Goal: Task Accomplishment & Management: Use online tool/utility

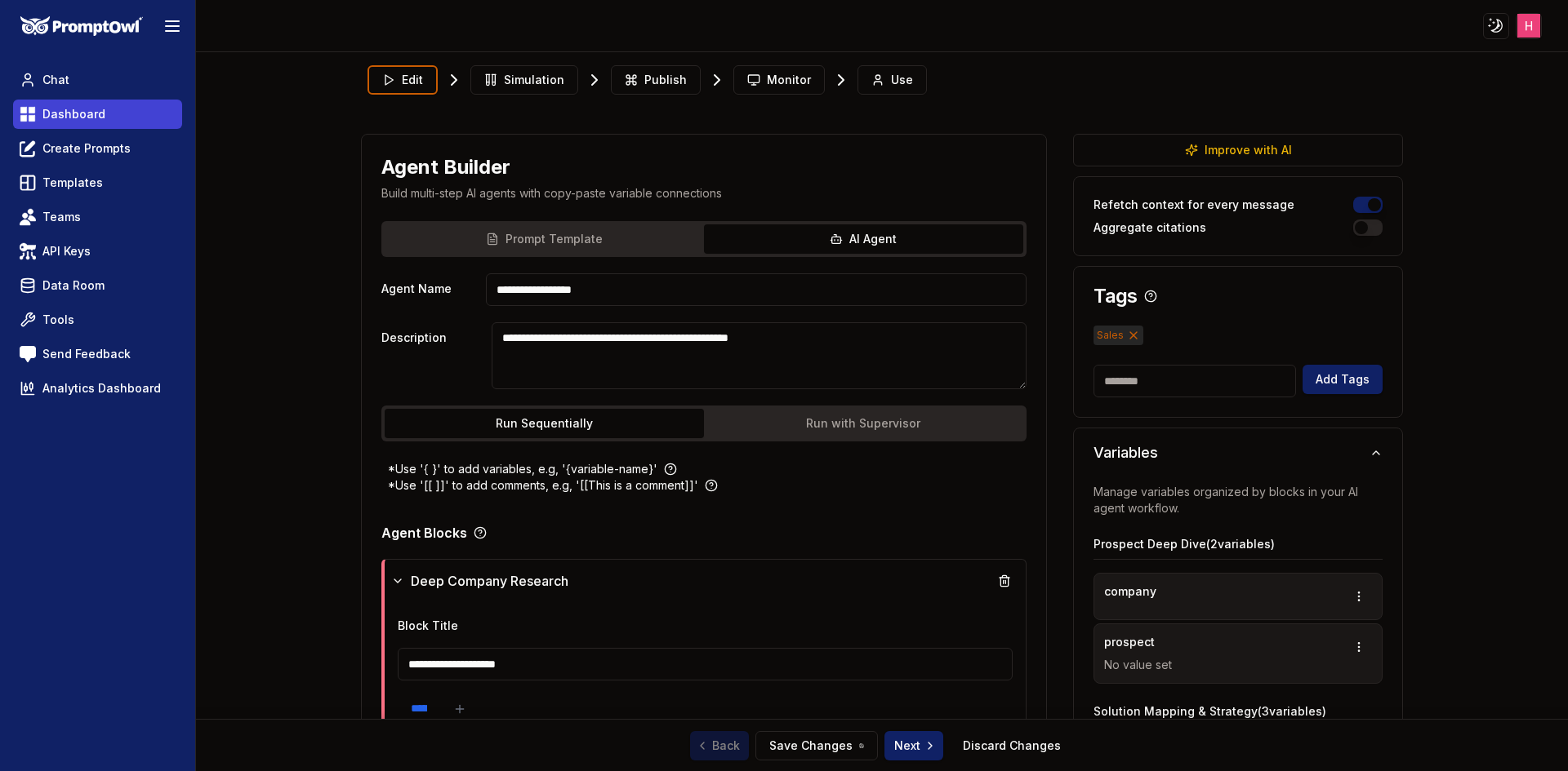
click at [121, 106] on link "Dashboard" at bounding box center [97, 114] width 169 height 29
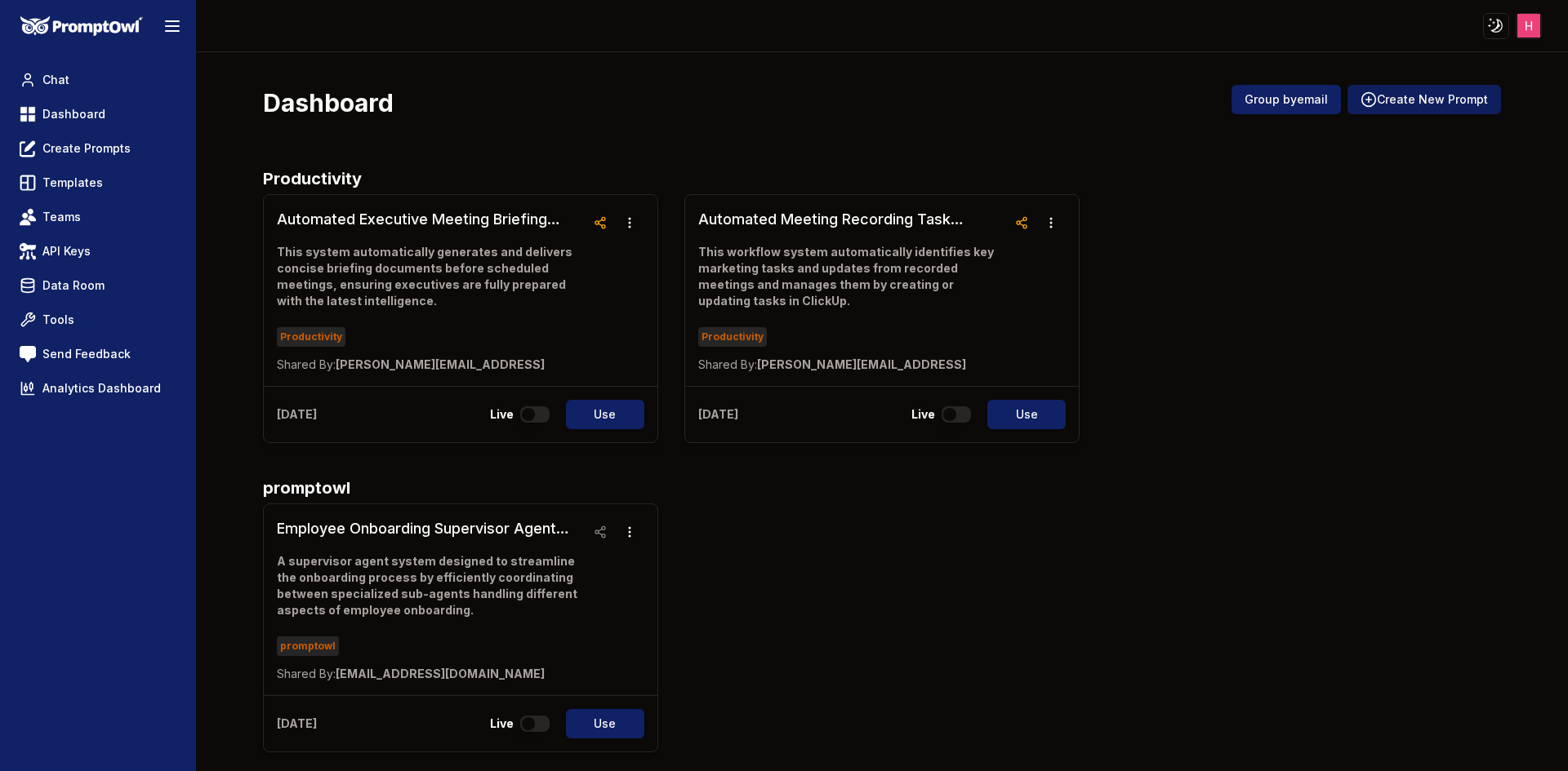
click at [1418, 88] on button "Create New Prompt" at bounding box center [1423, 99] width 153 height 29
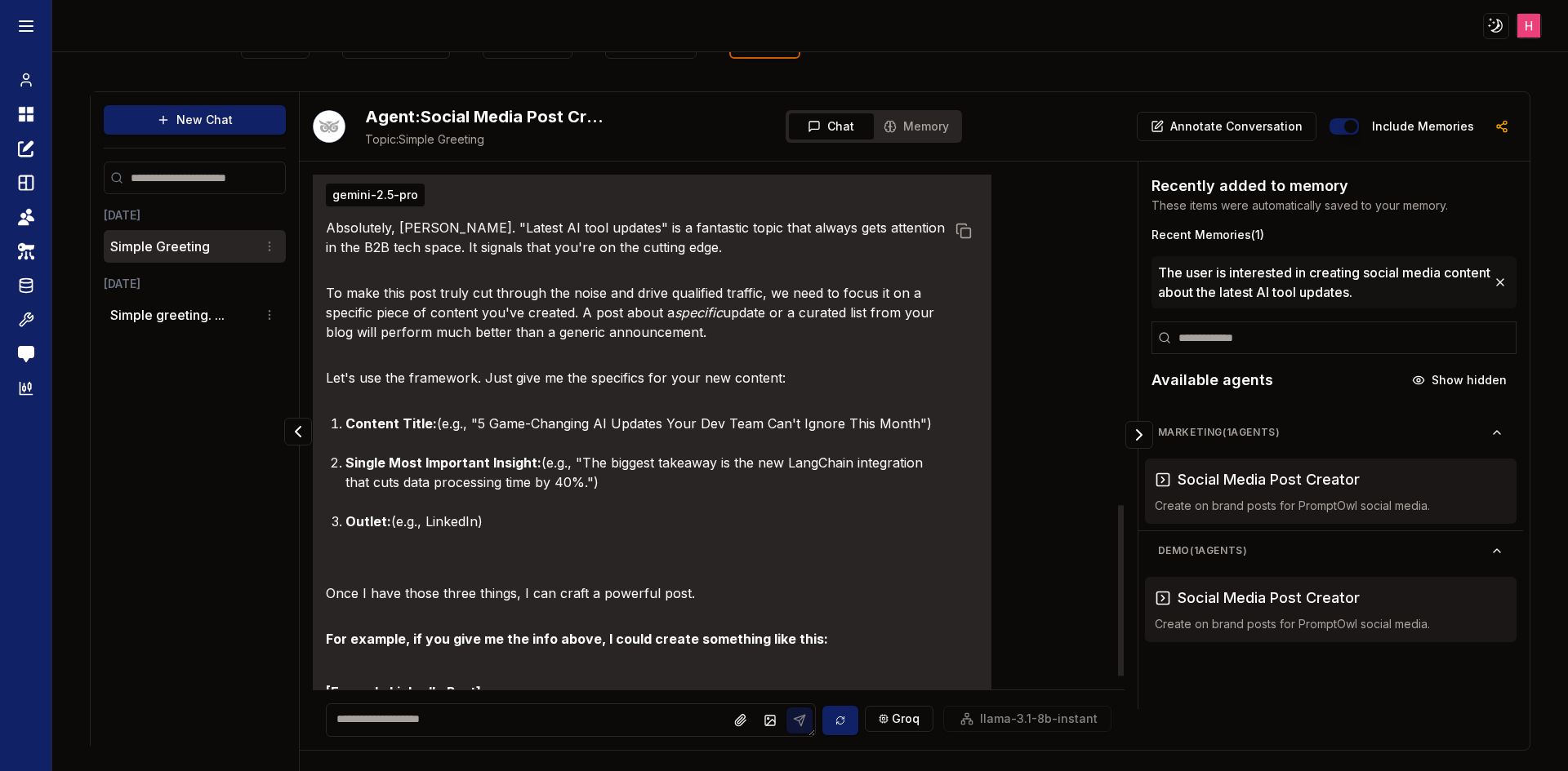
scroll to position [461, 0]
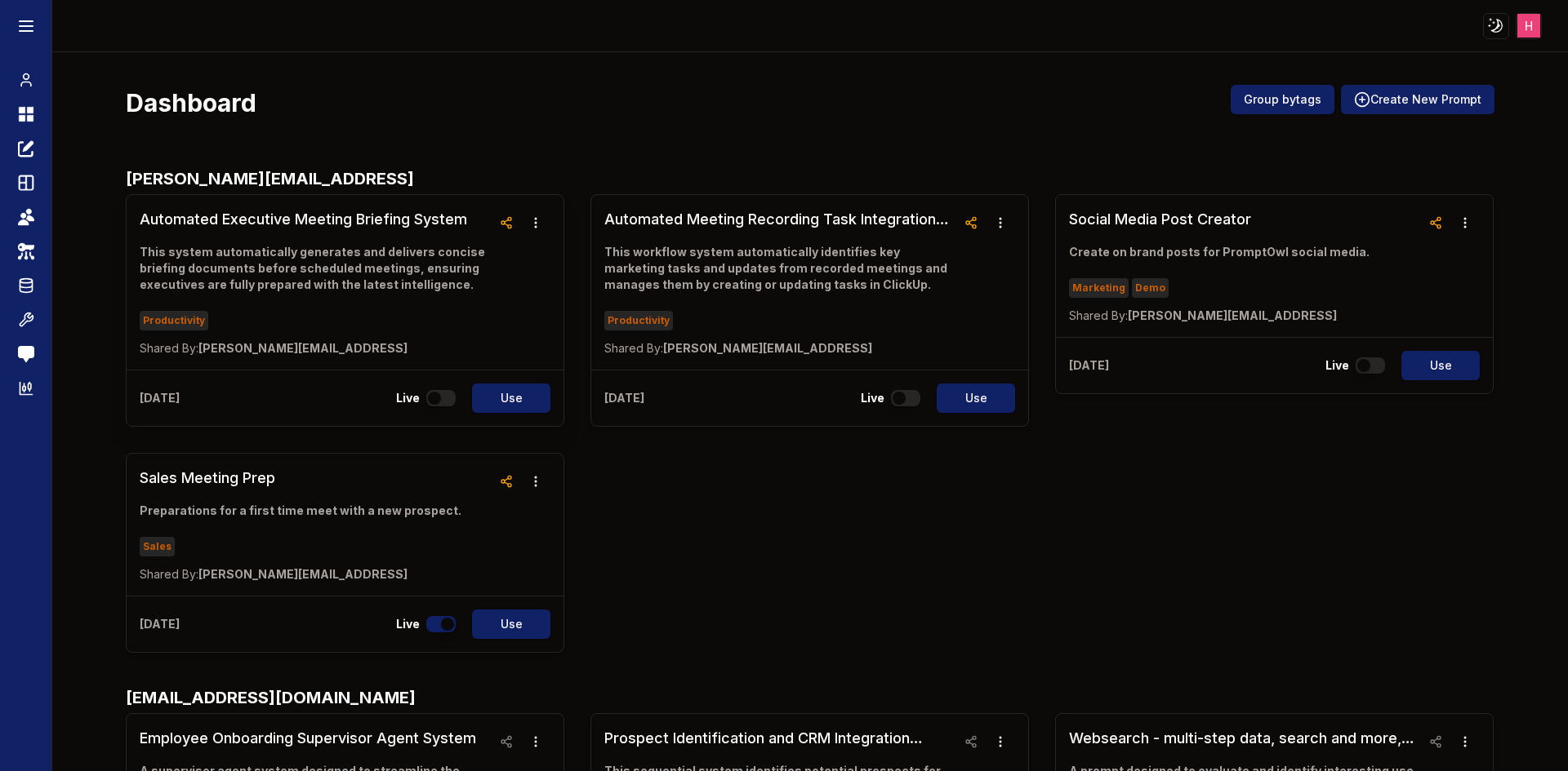
click at [367, 219] on h3 "Automated Executive Meeting Briefing System" at bounding box center [315, 219] width 352 height 23
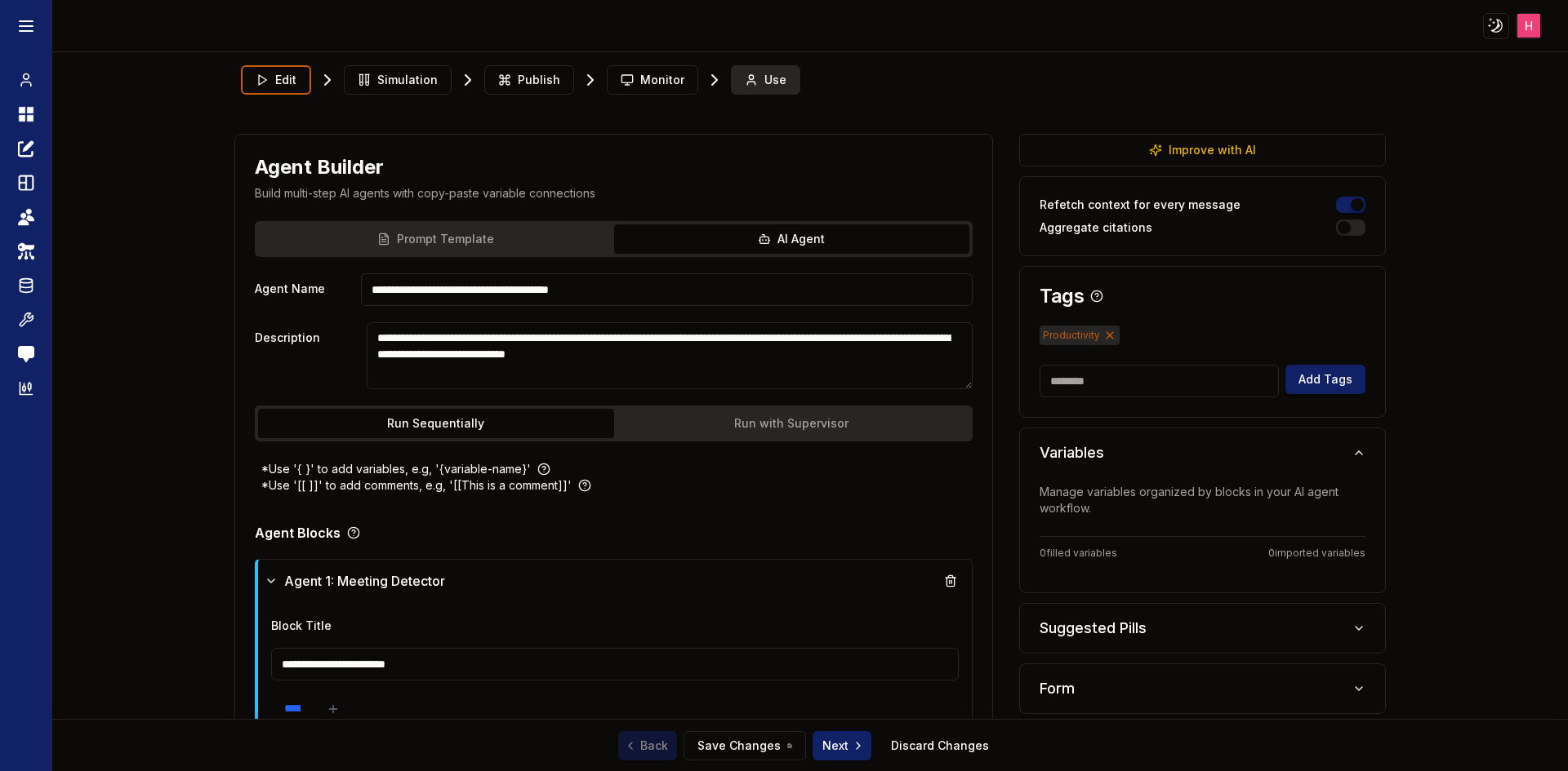
click at [731, 82] on button "Use" at bounding box center [766, 80] width 70 height 29
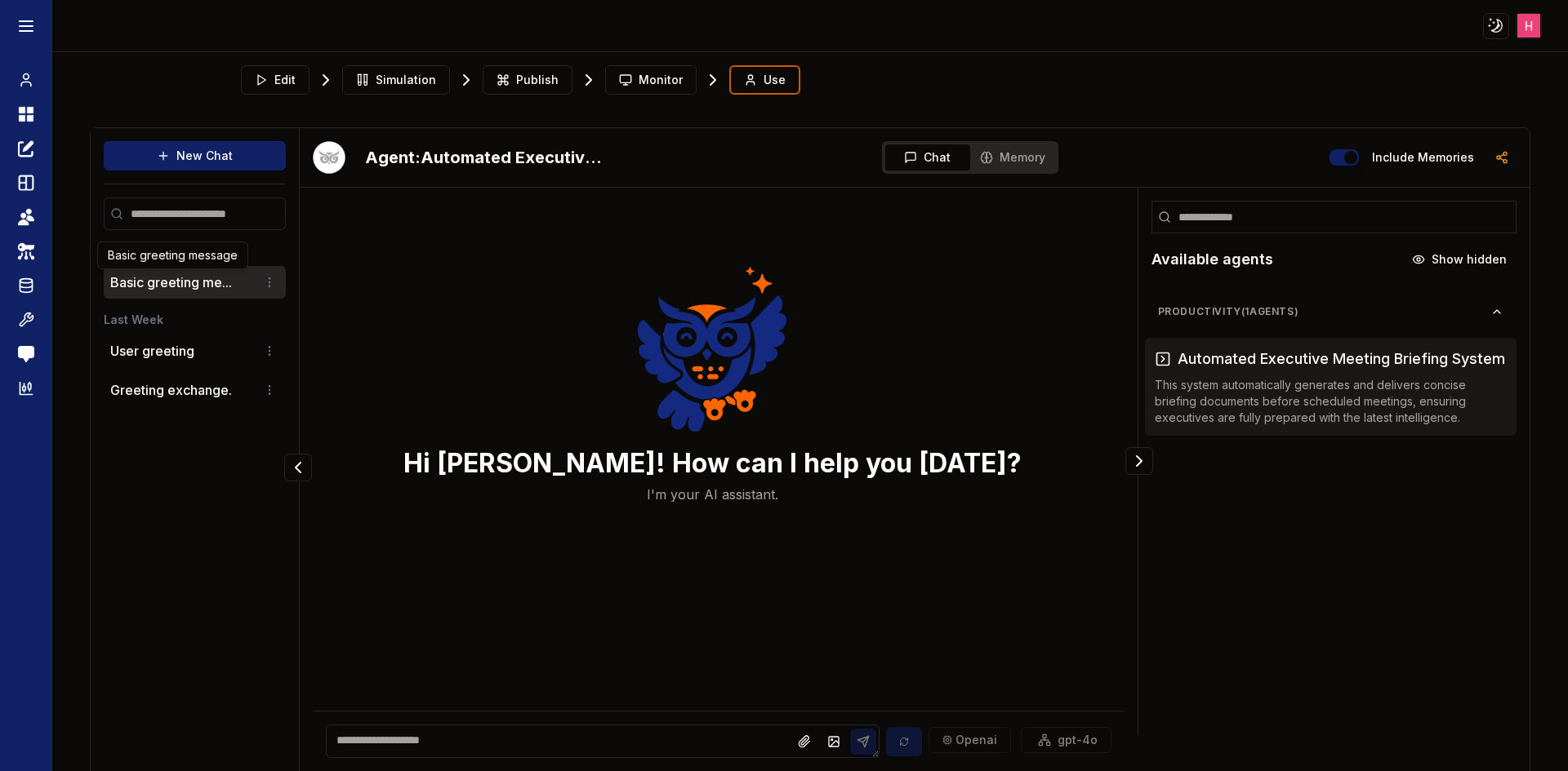
click at [196, 291] on button "Basic greeting me..." at bounding box center [171, 282] width 122 height 19
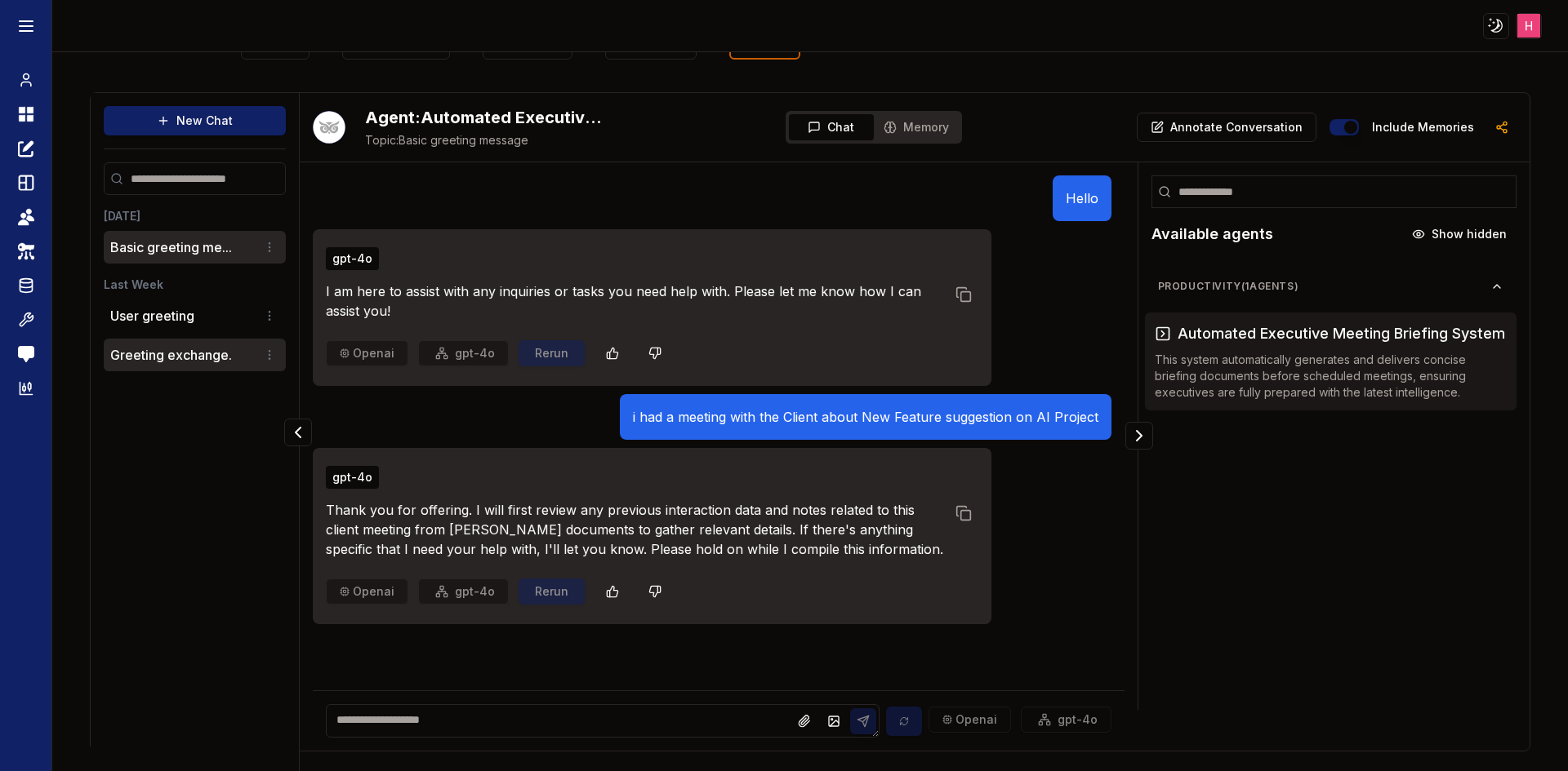
scroll to position [36, 0]
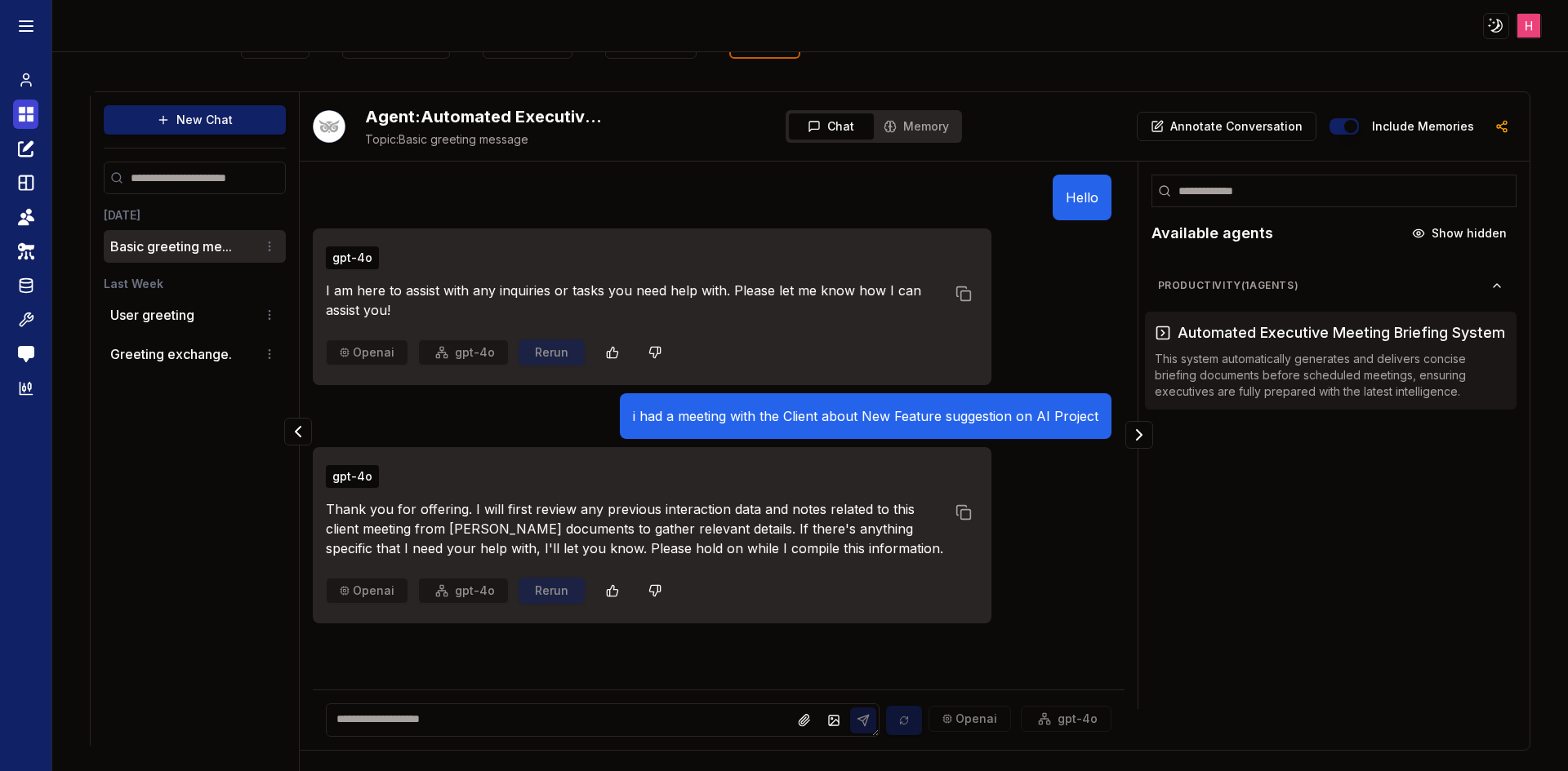
click at [14, 103] on link "Dashboard" at bounding box center [26, 114] width 26 height 29
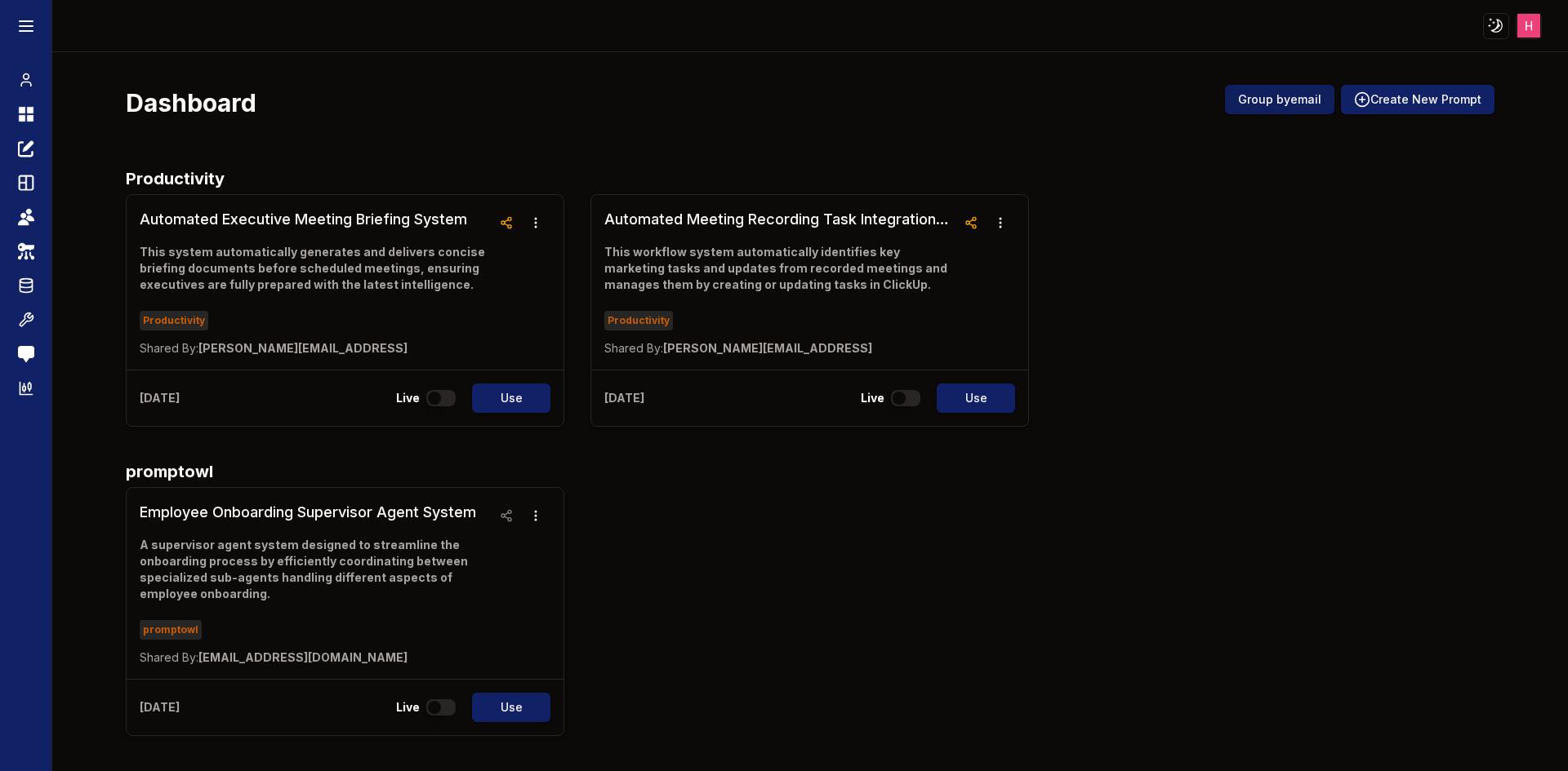
click at [1282, 96] on button "Group by email" at bounding box center [1279, 99] width 109 height 29
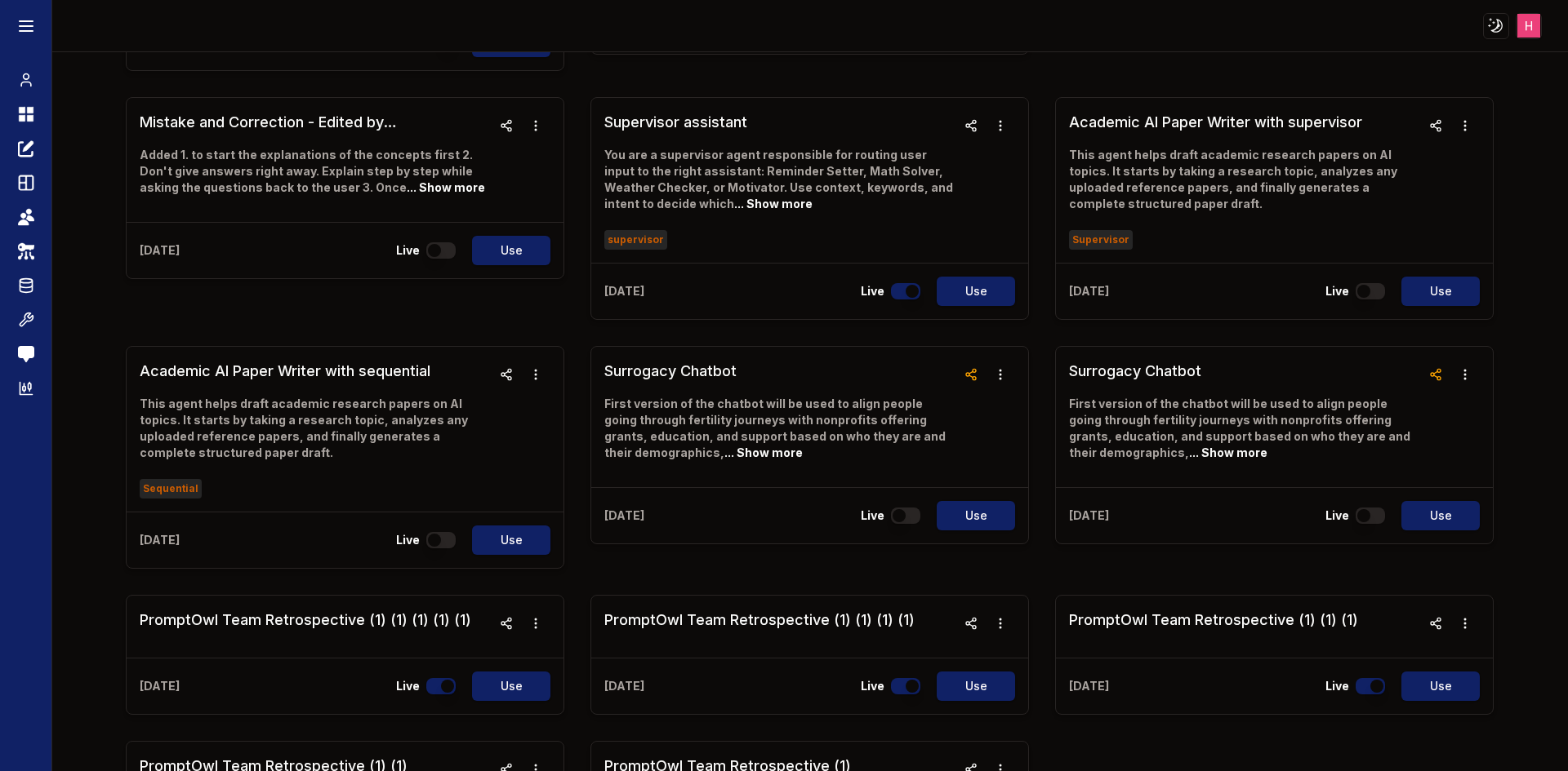
scroll to position [2696, 0]
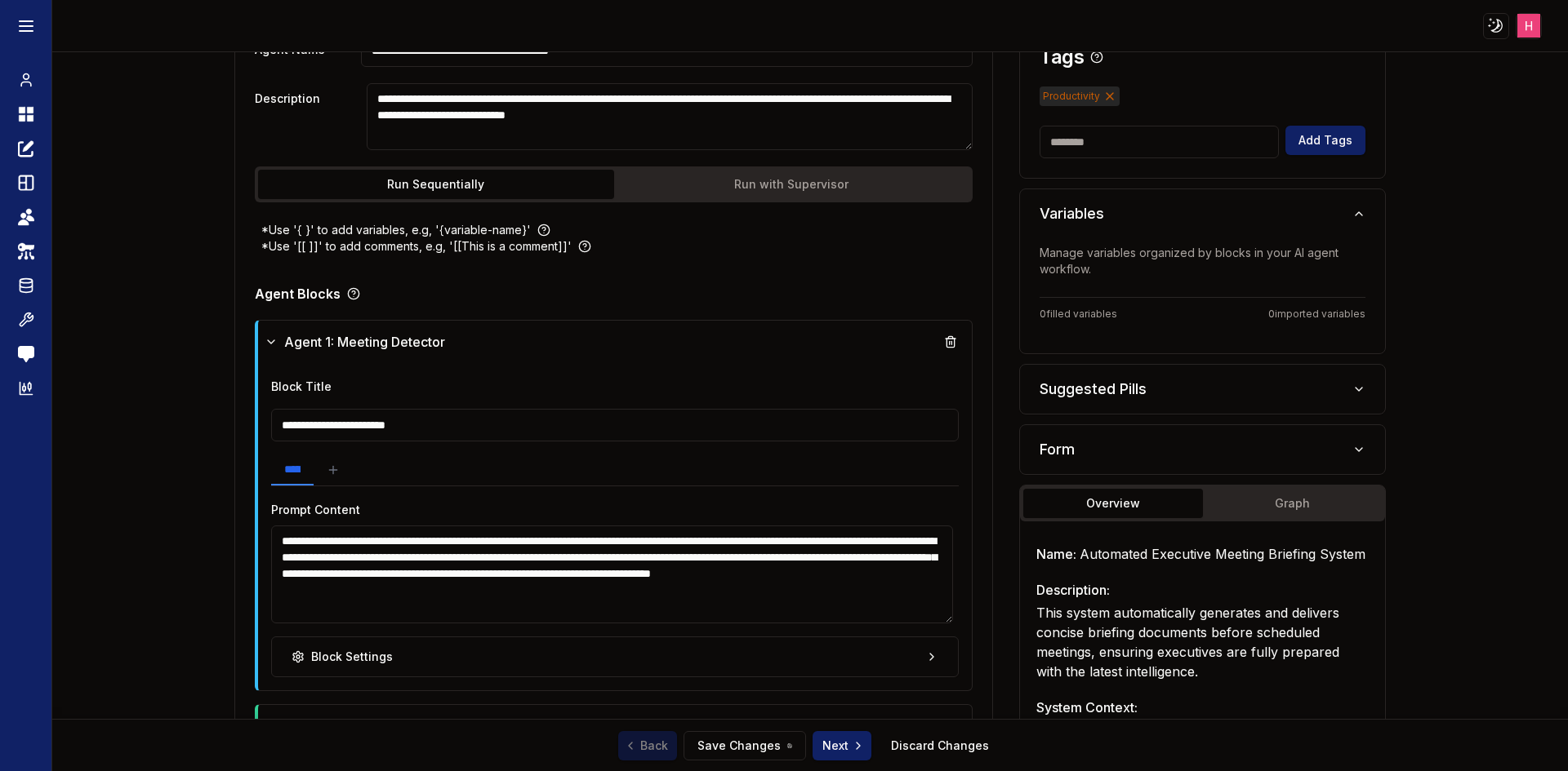
scroll to position [478, 0]
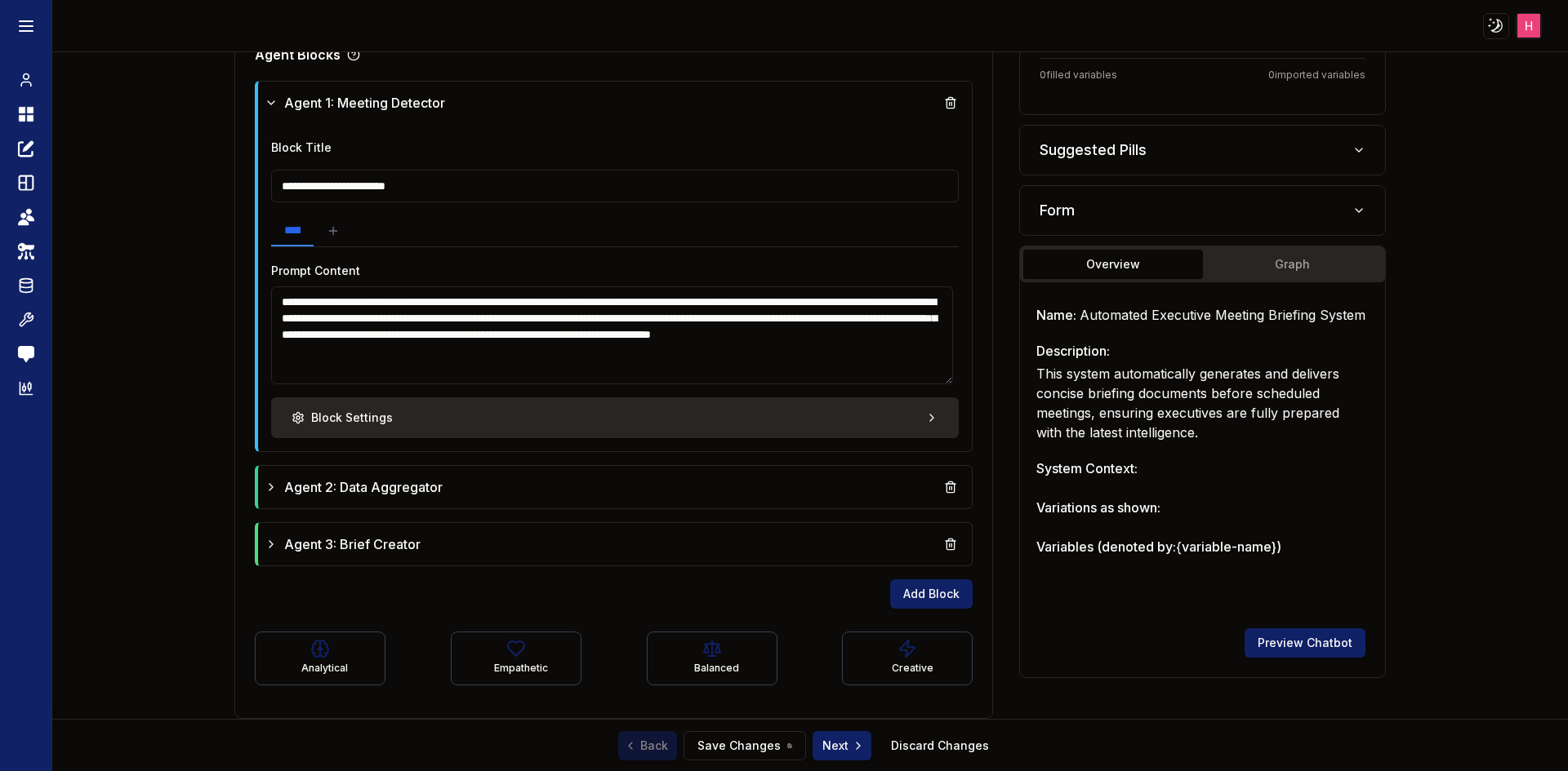
click at [711, 405] on button "Block Settings" at bounding box center [615, 418] width 689 height 40
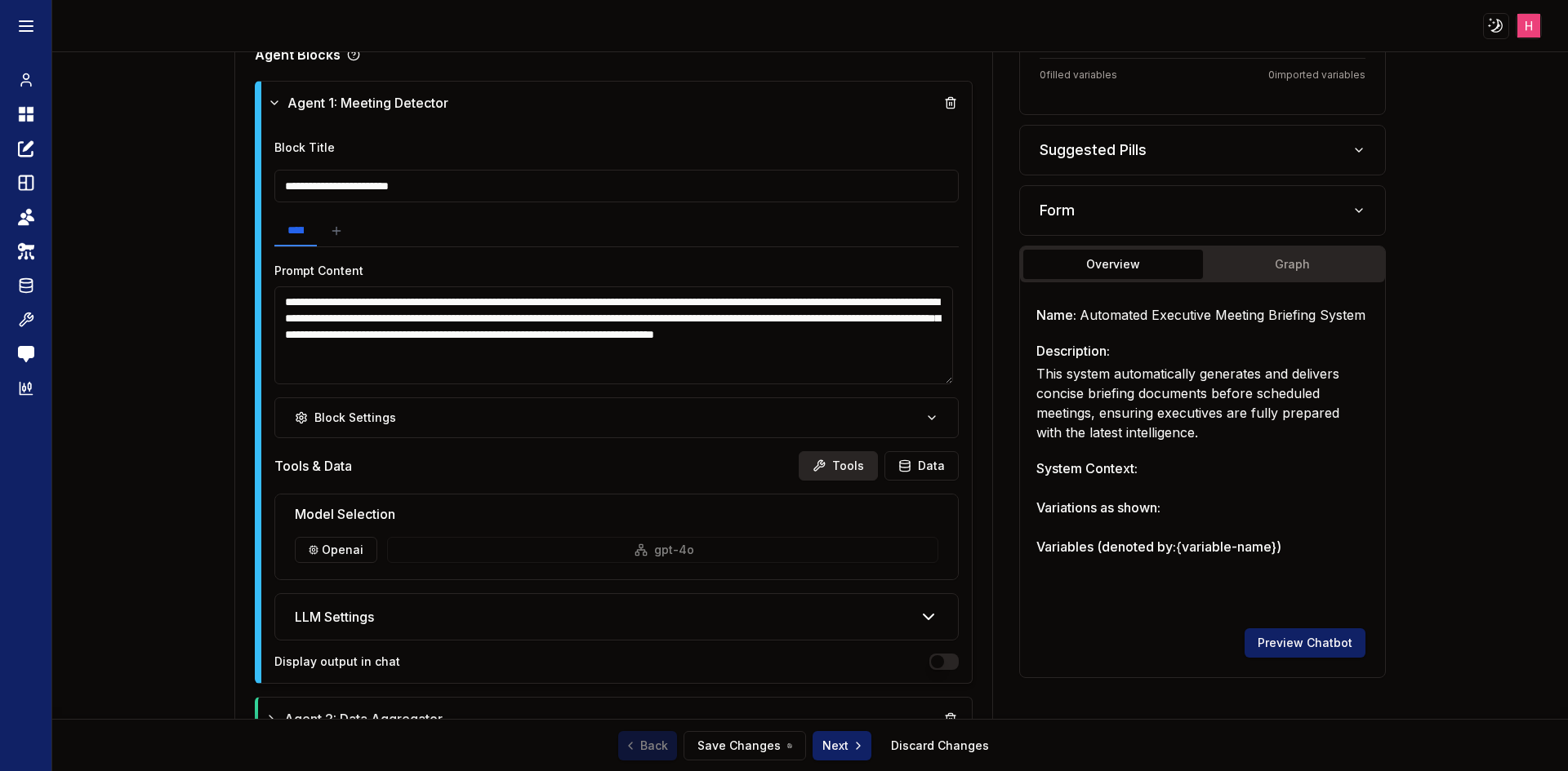
click at [821, 468] on icon at bounding box center [819, 466] width 13 height 13
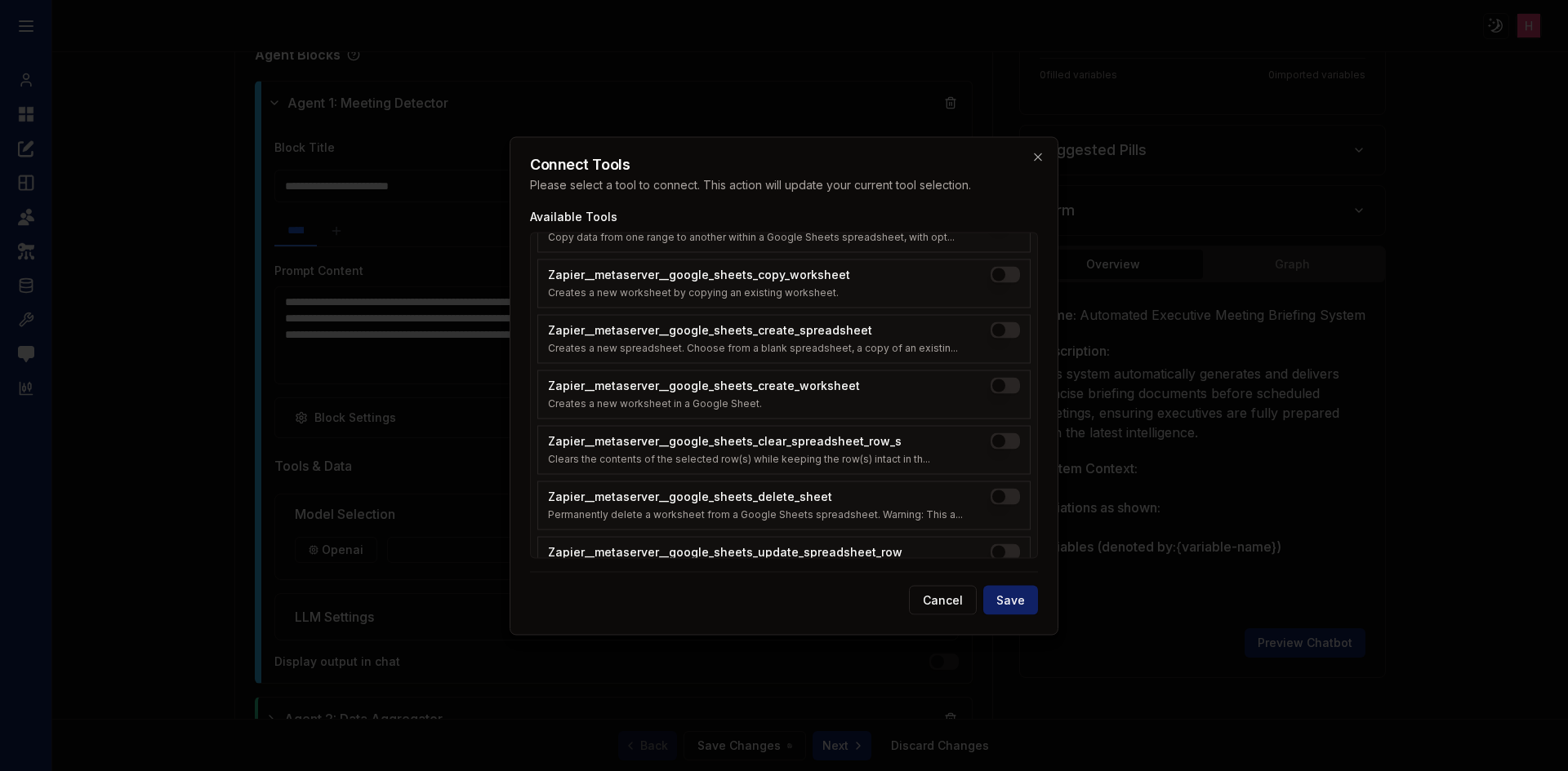
scroll to position [1551, 0]
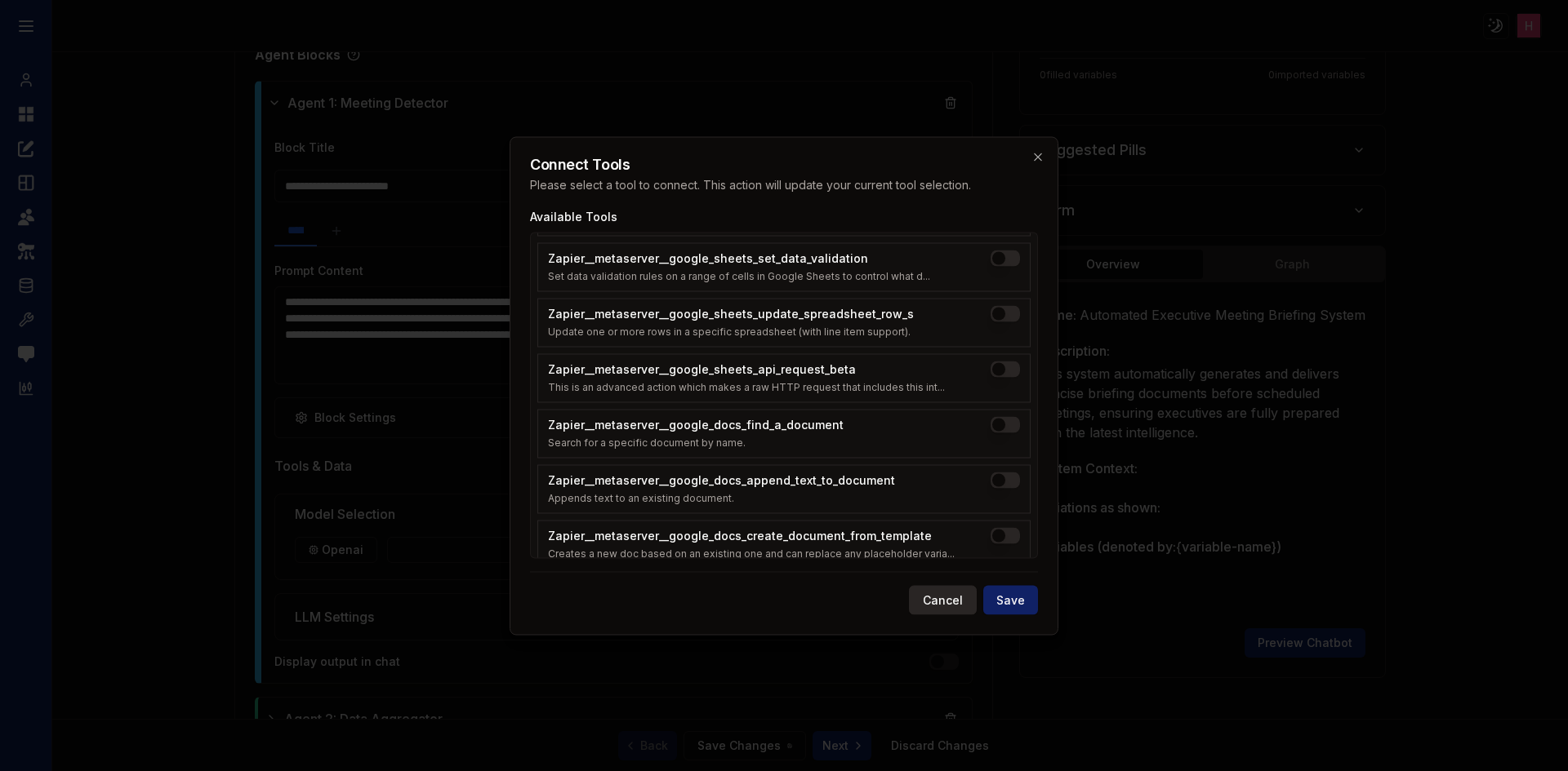
click at [937, 605] on button "Cancel" at bounding box center [943, 600] width 68 height 29
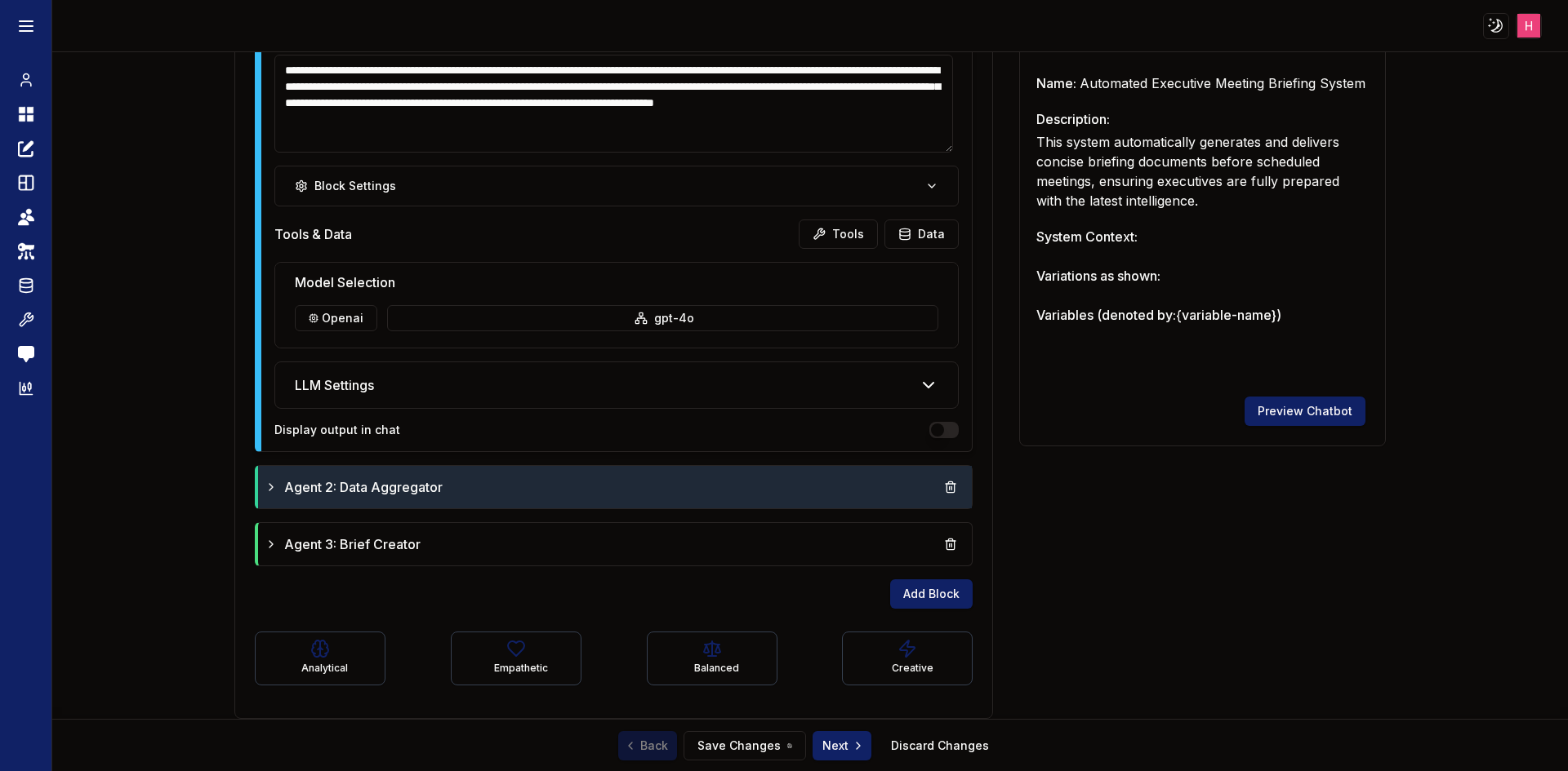
click at [653, 467] on div "Agent 2: Data Aggregator" at bounding box center [615, 487] width 714 height 42
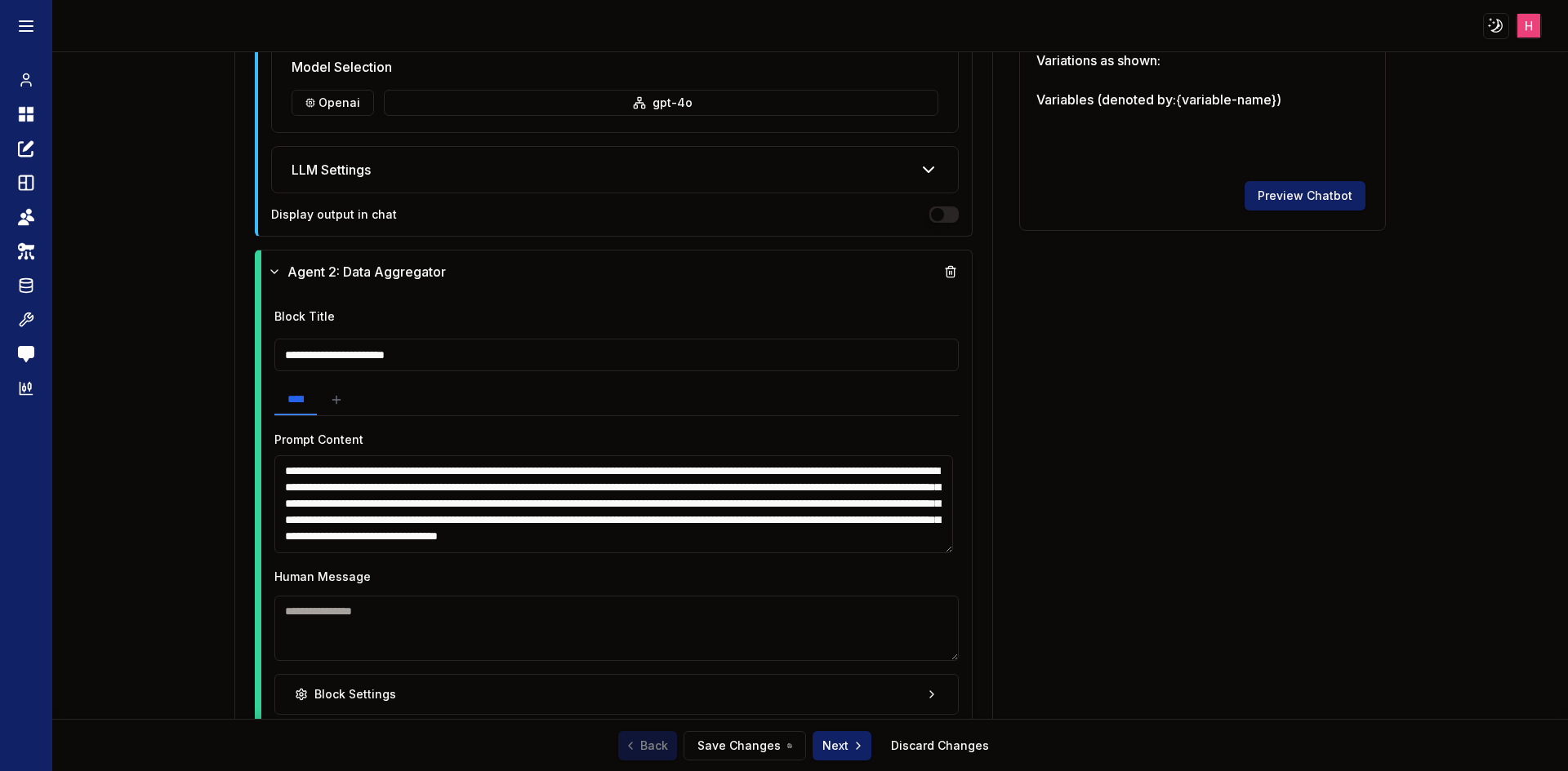
scroll to position [955, 0]
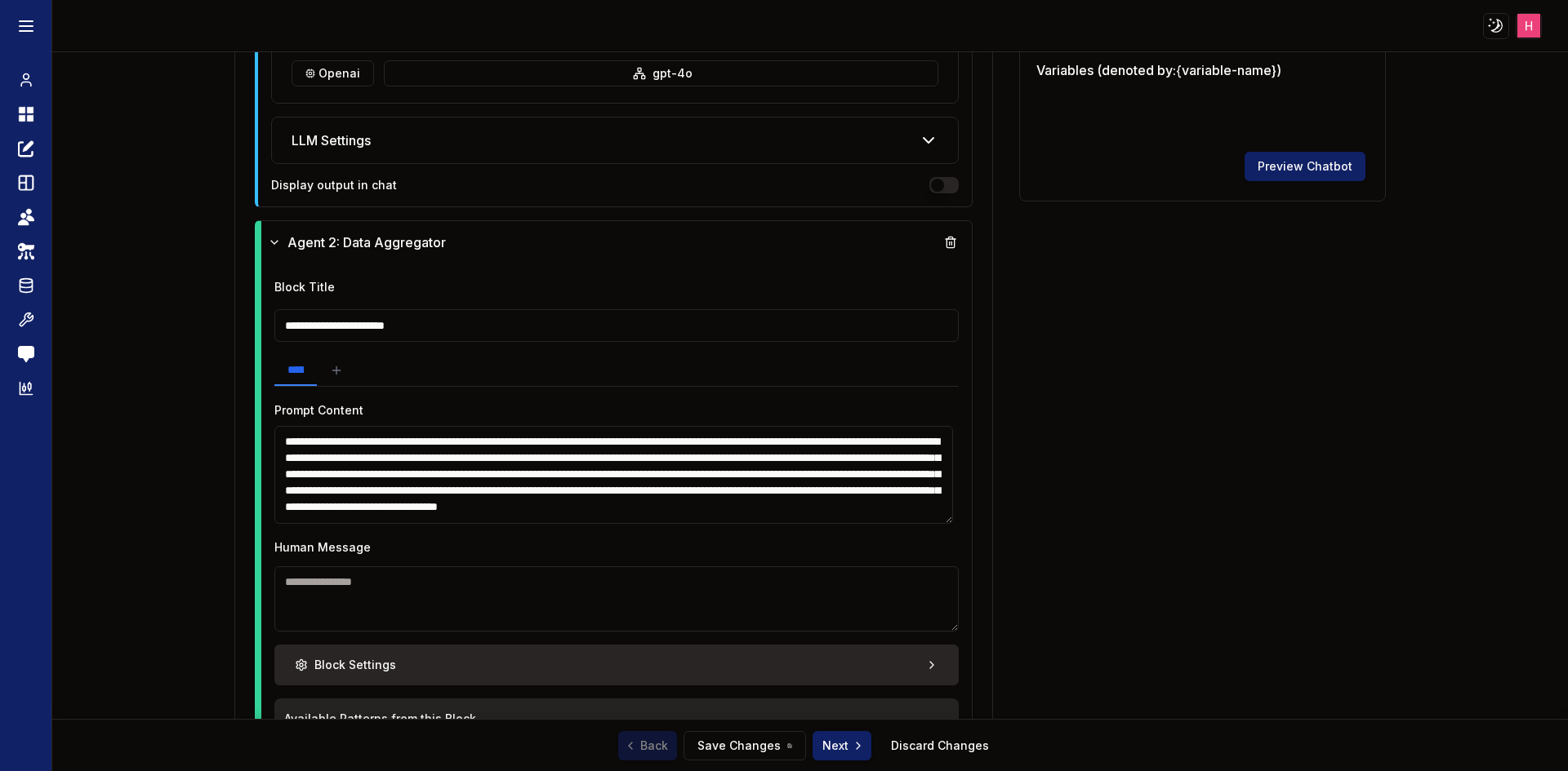
click at [813, 682] on button "Block Settings" at bounding box center [617, 665] width 685 height 40
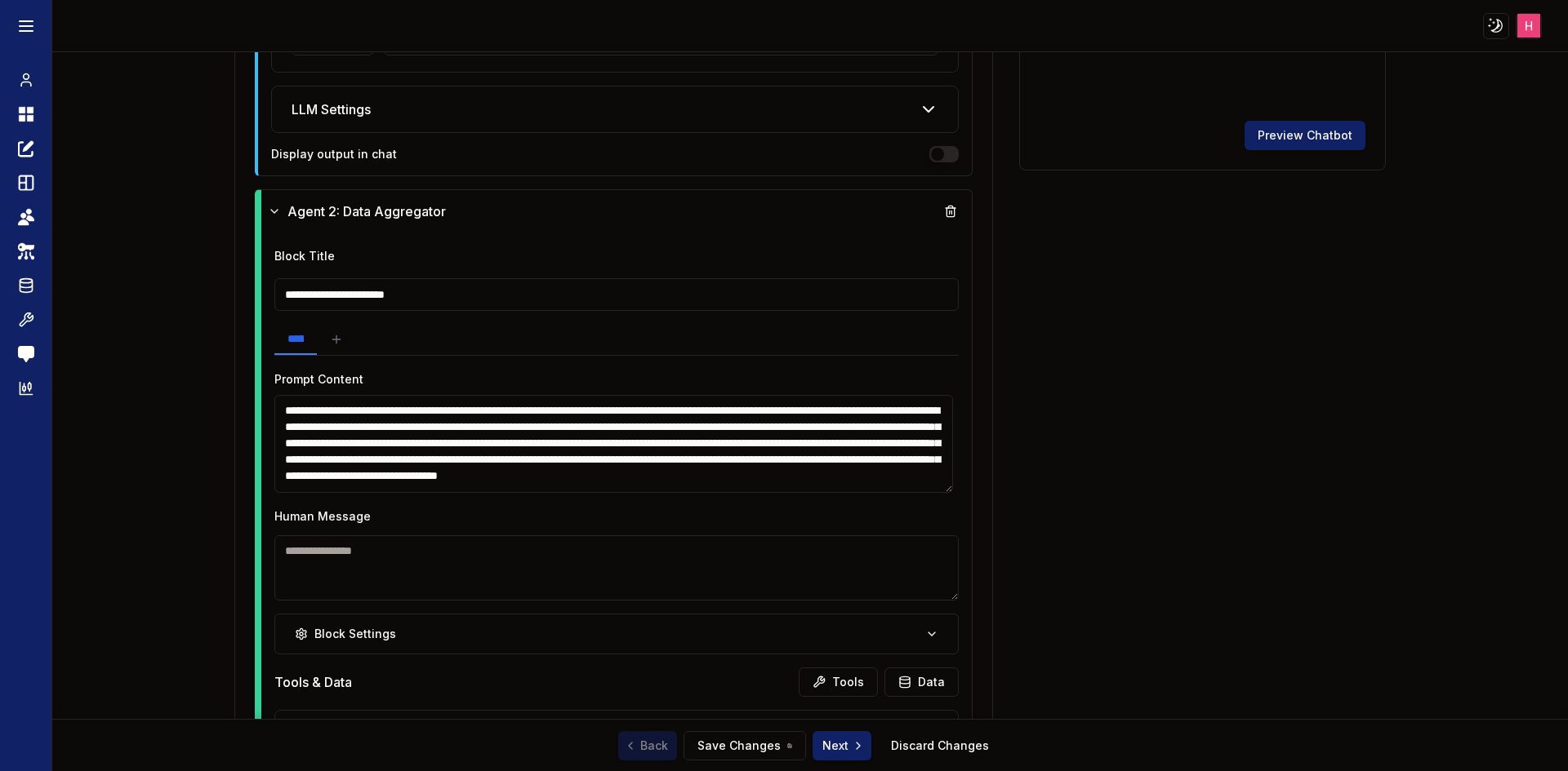
scroll to position [1036, 0]
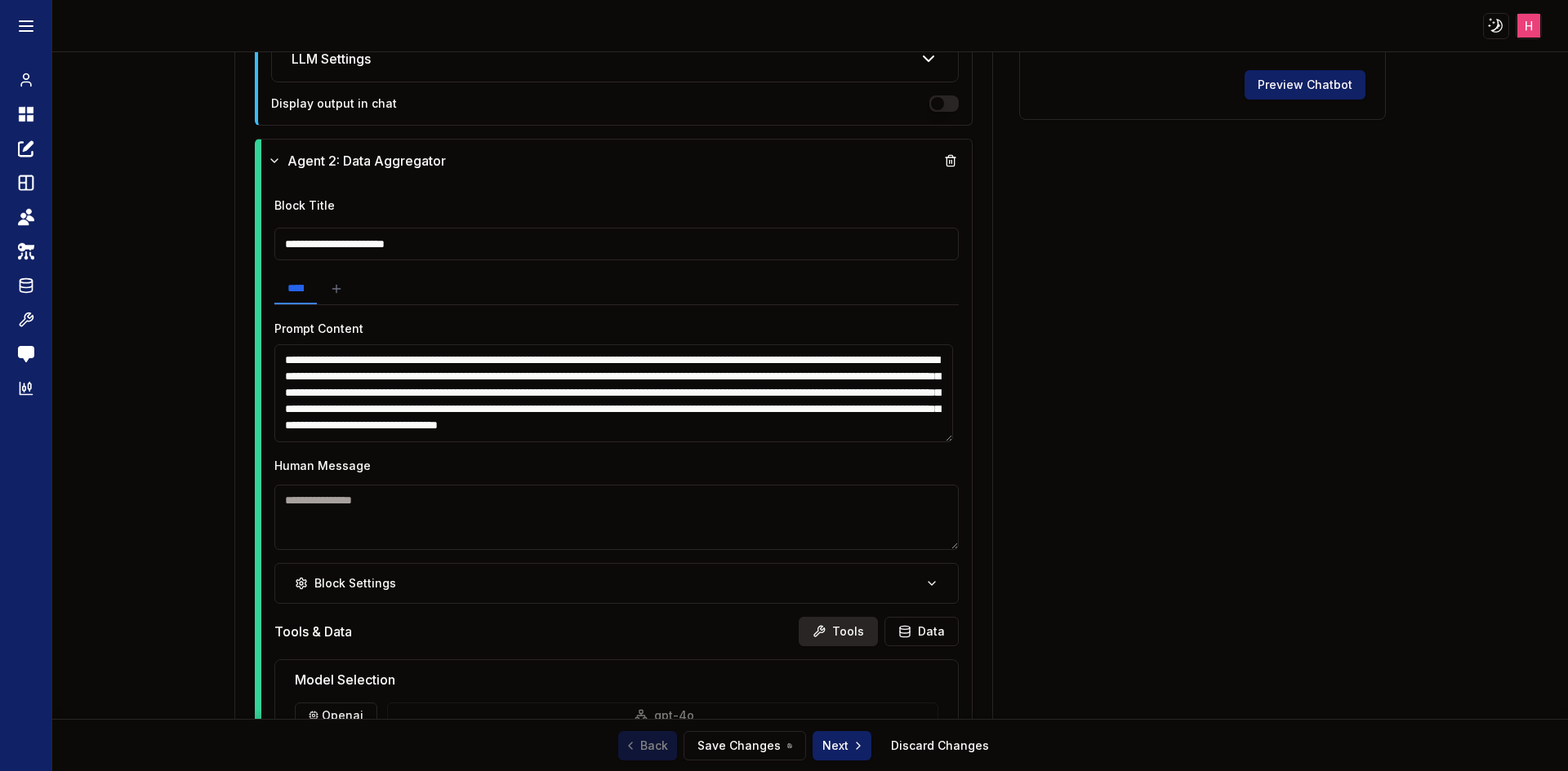
click at [838, 625] on button "Tools" at bounding box center [838, 631] width 79 height 29
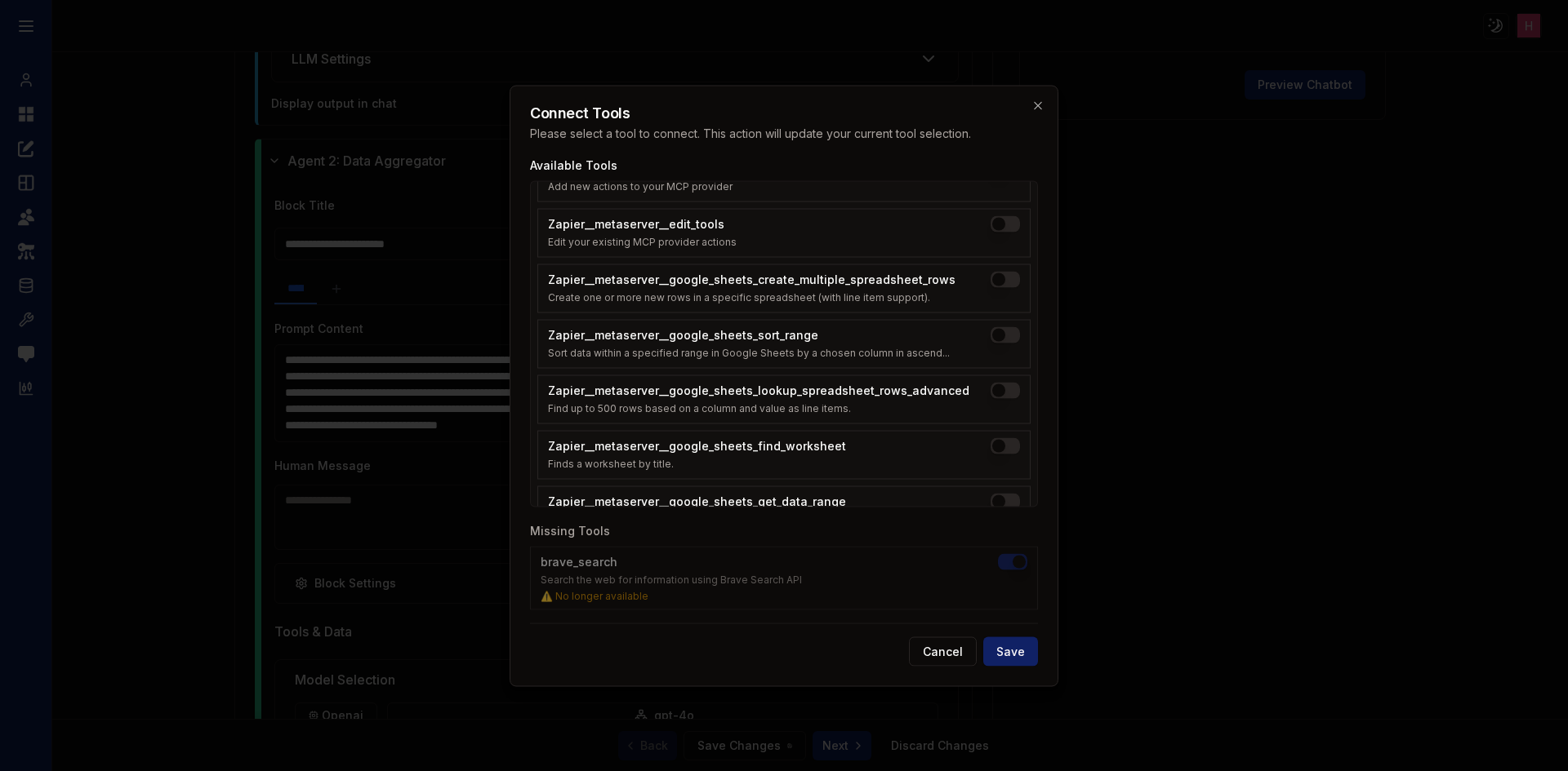
scroll to position [0, 0]
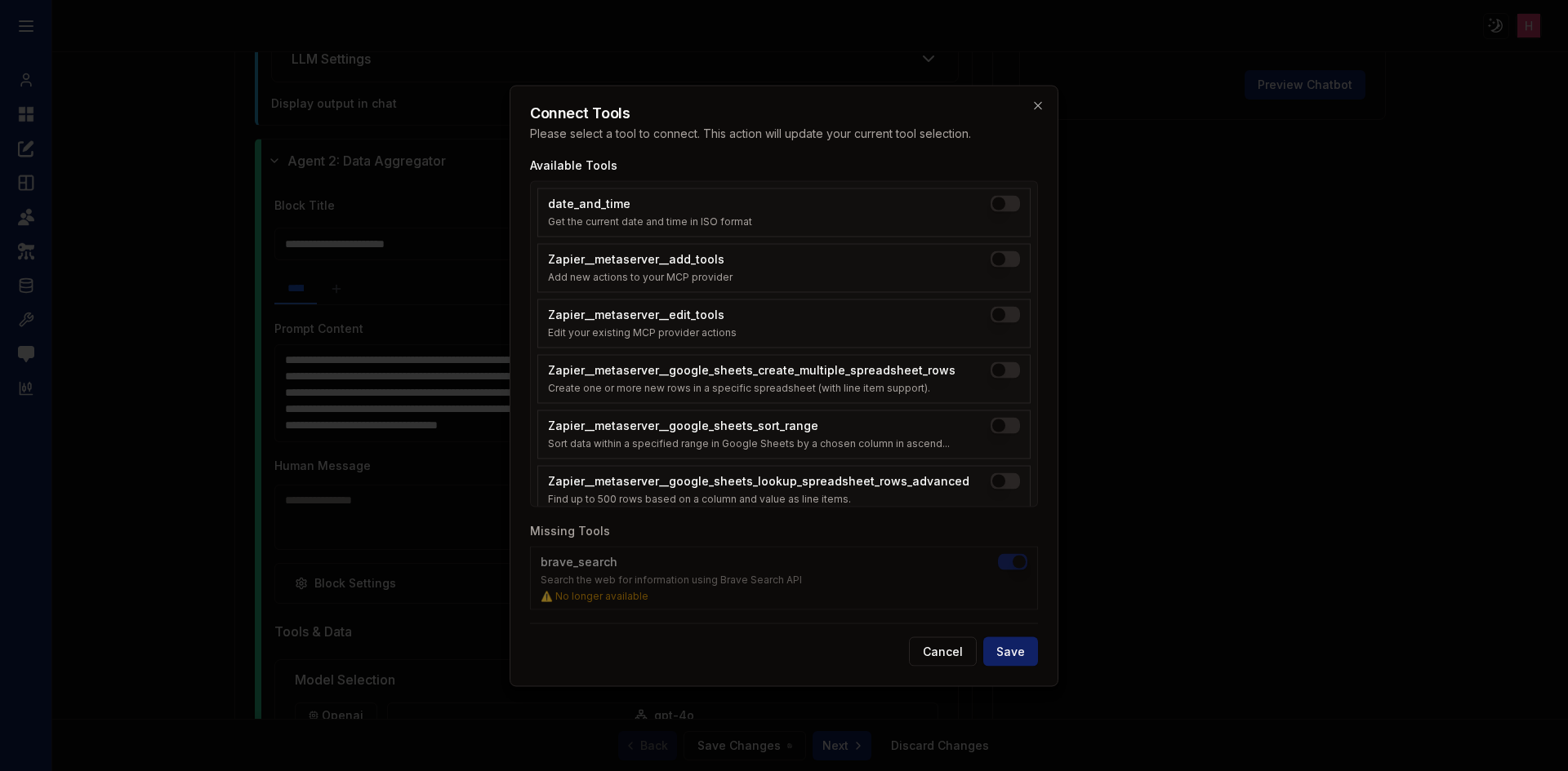
click at [1332, 704] on div at bounding box center [784, 386] width 1568 height 771
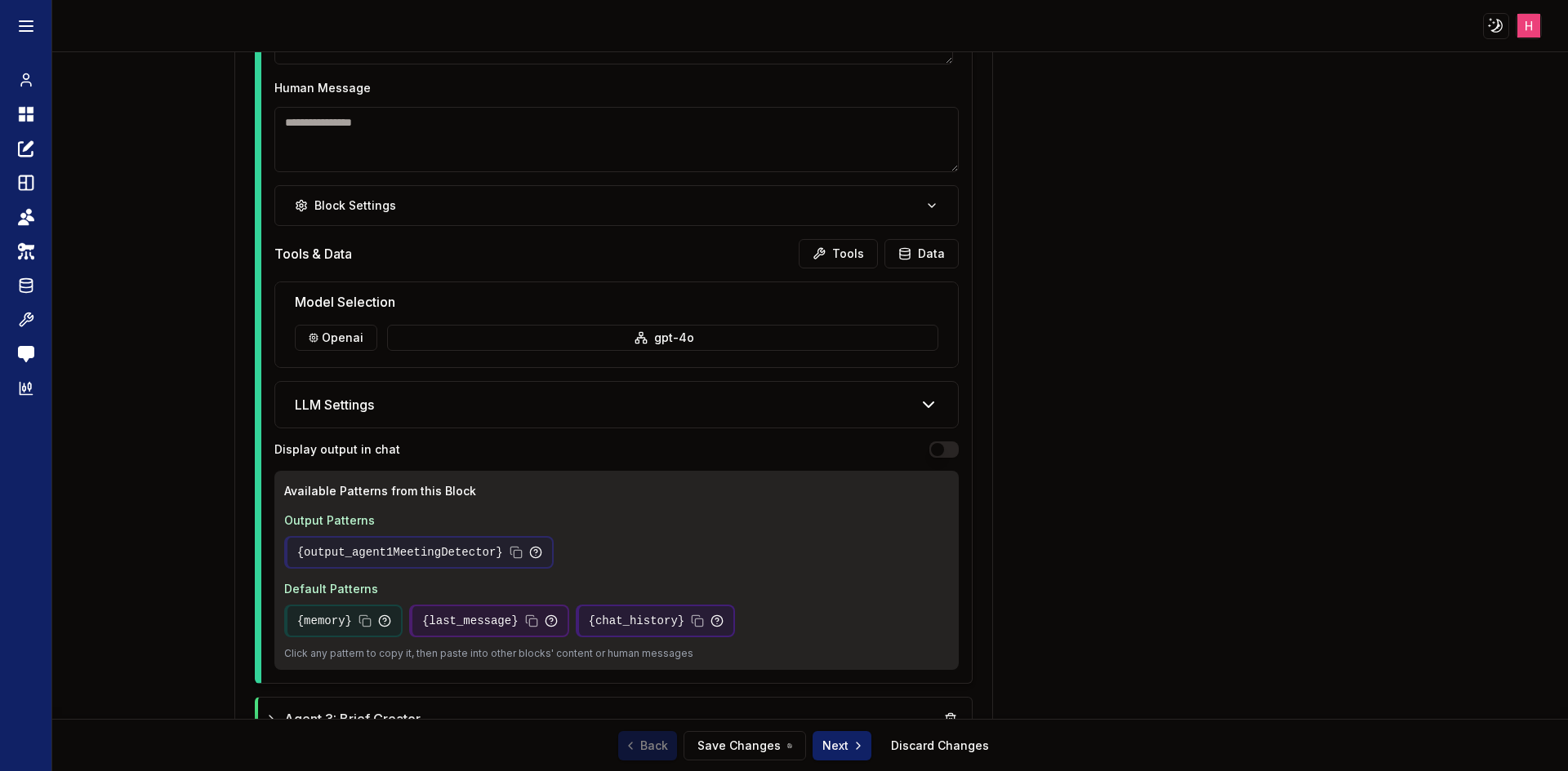
scroll to position [1590, 0]
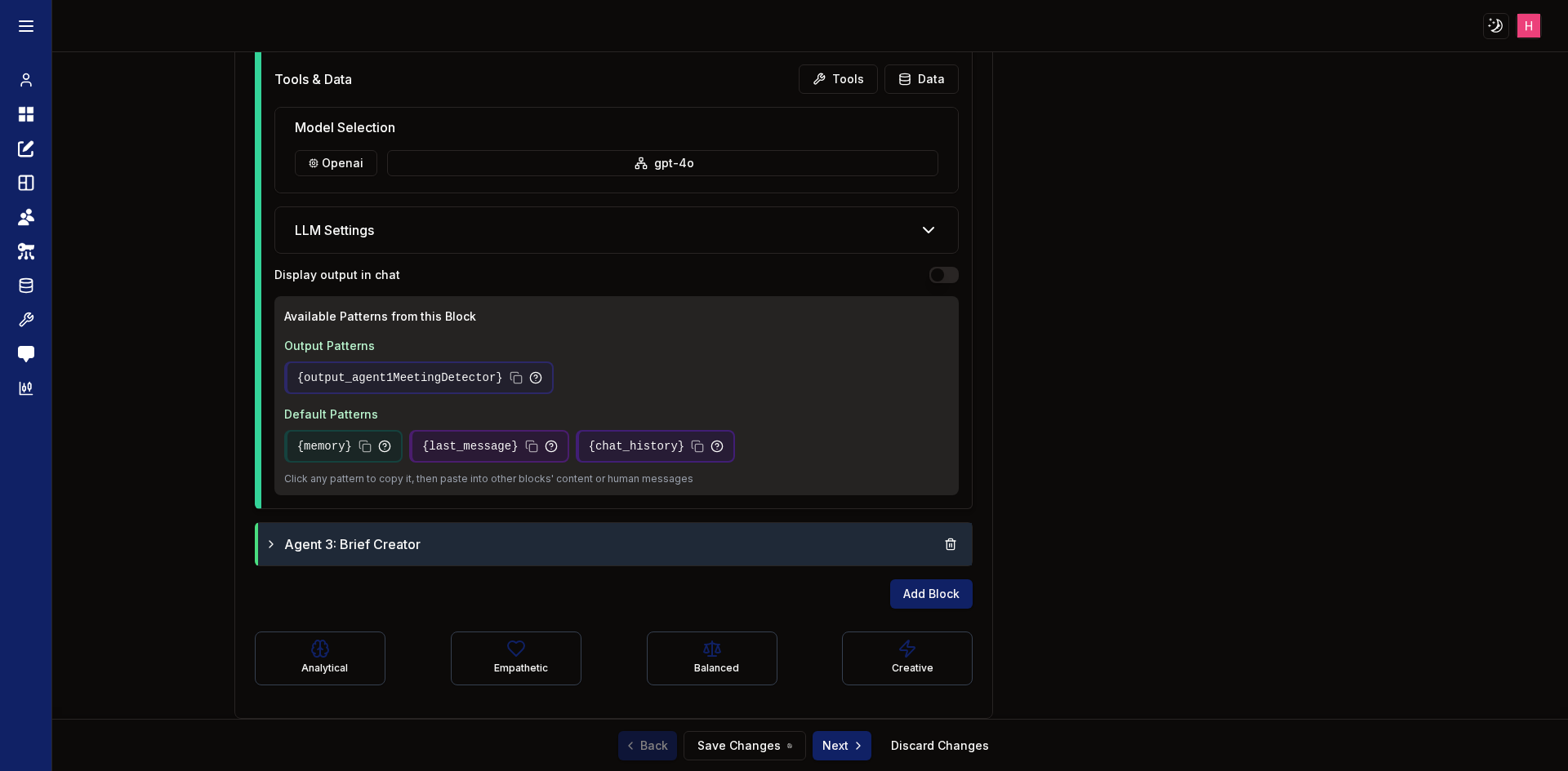
click at [723, 539] on div "Agent 3: Brief Creator" at bounding box center [615, 544] width 701 height 29
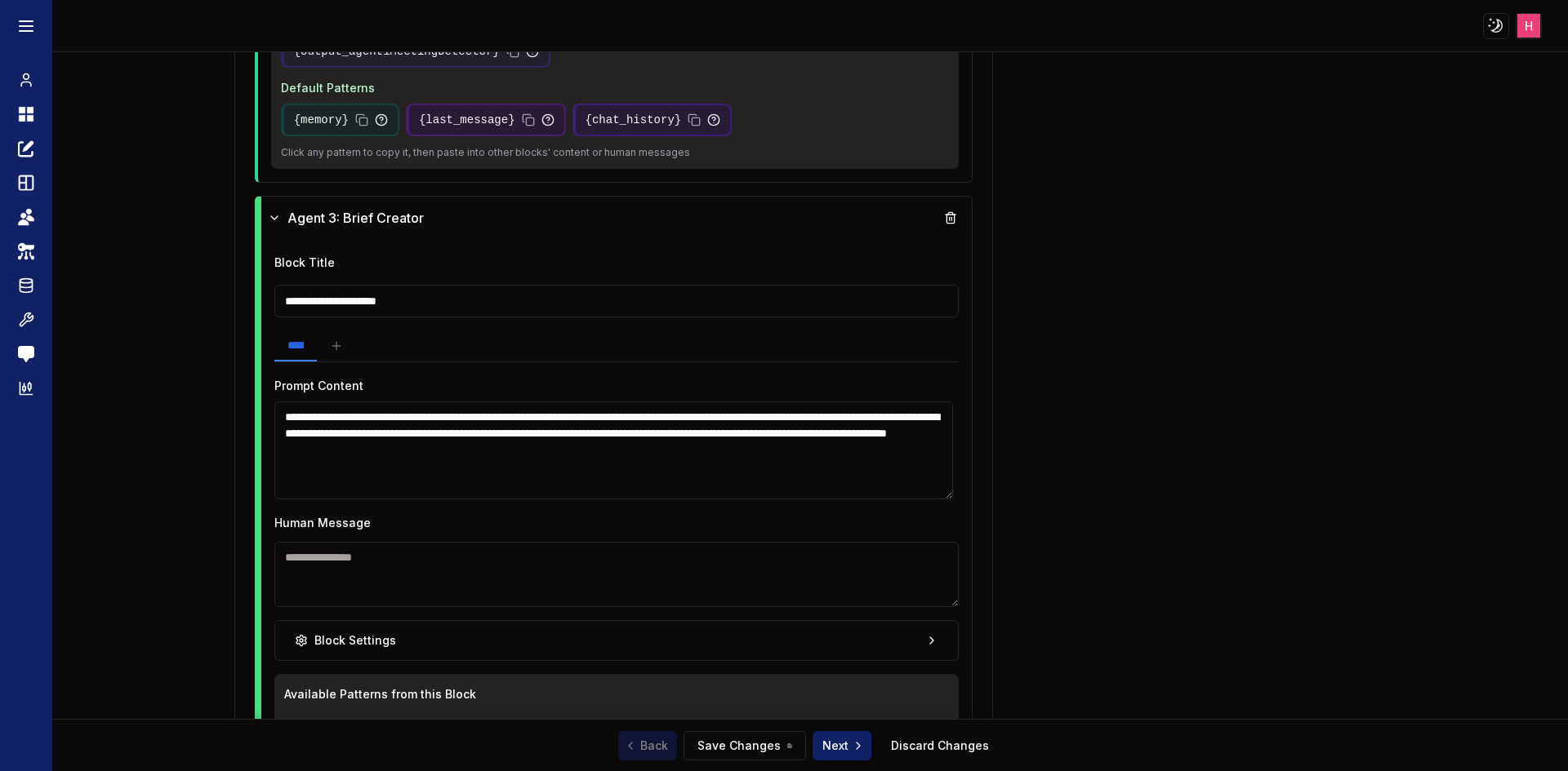
scroll to position [2161, 0]
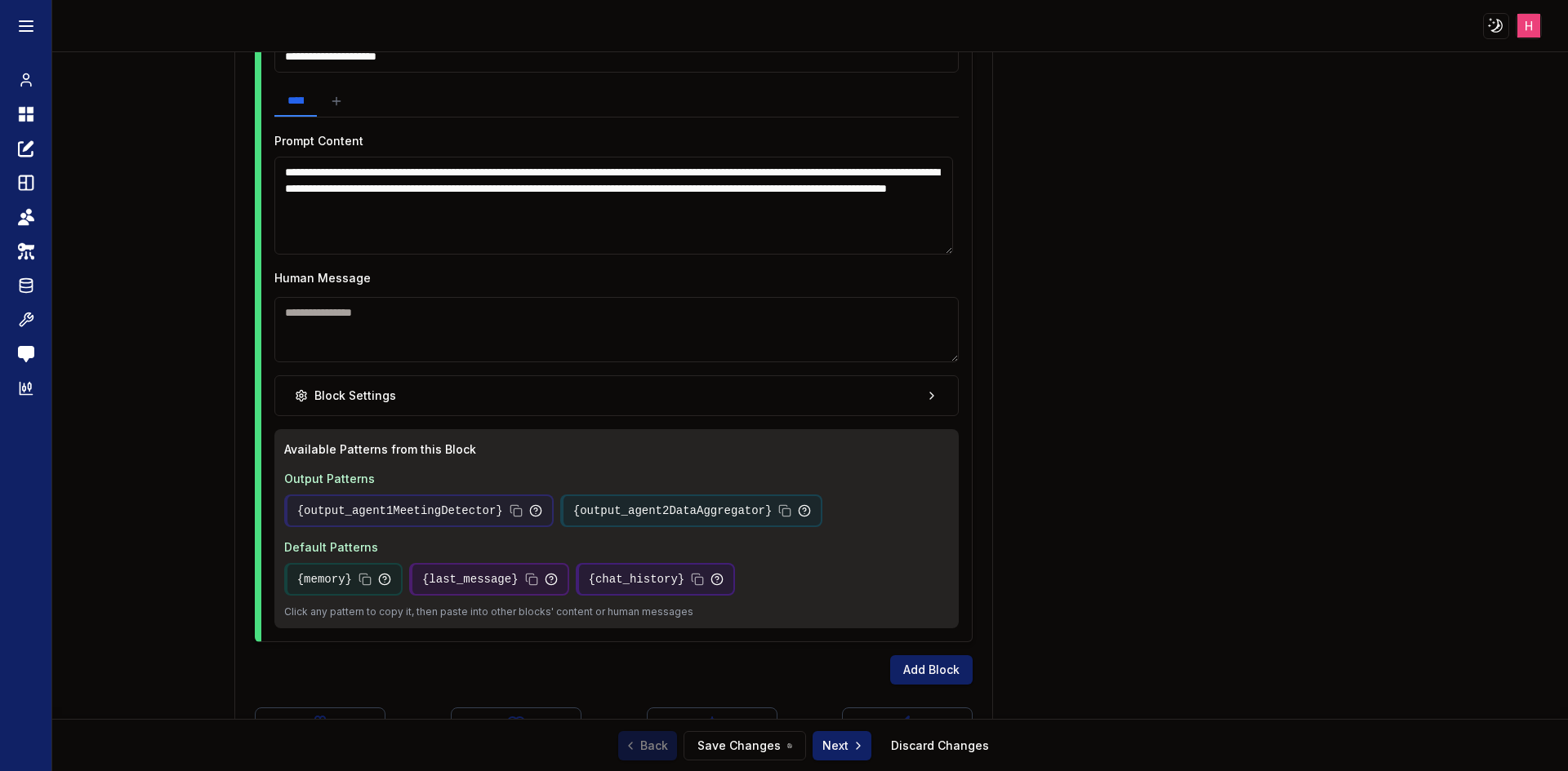
drag, startPoint x: 815, startPoint y: 429, endPoint x: 818, endPoint y: 418, distance: 11.4
click at [816, 424] on div "**********" at bounding box center [617, 318] width 711 height 647
click at [818, 417] on div "**********" at bounding box center [617, 318] width 711 height 647
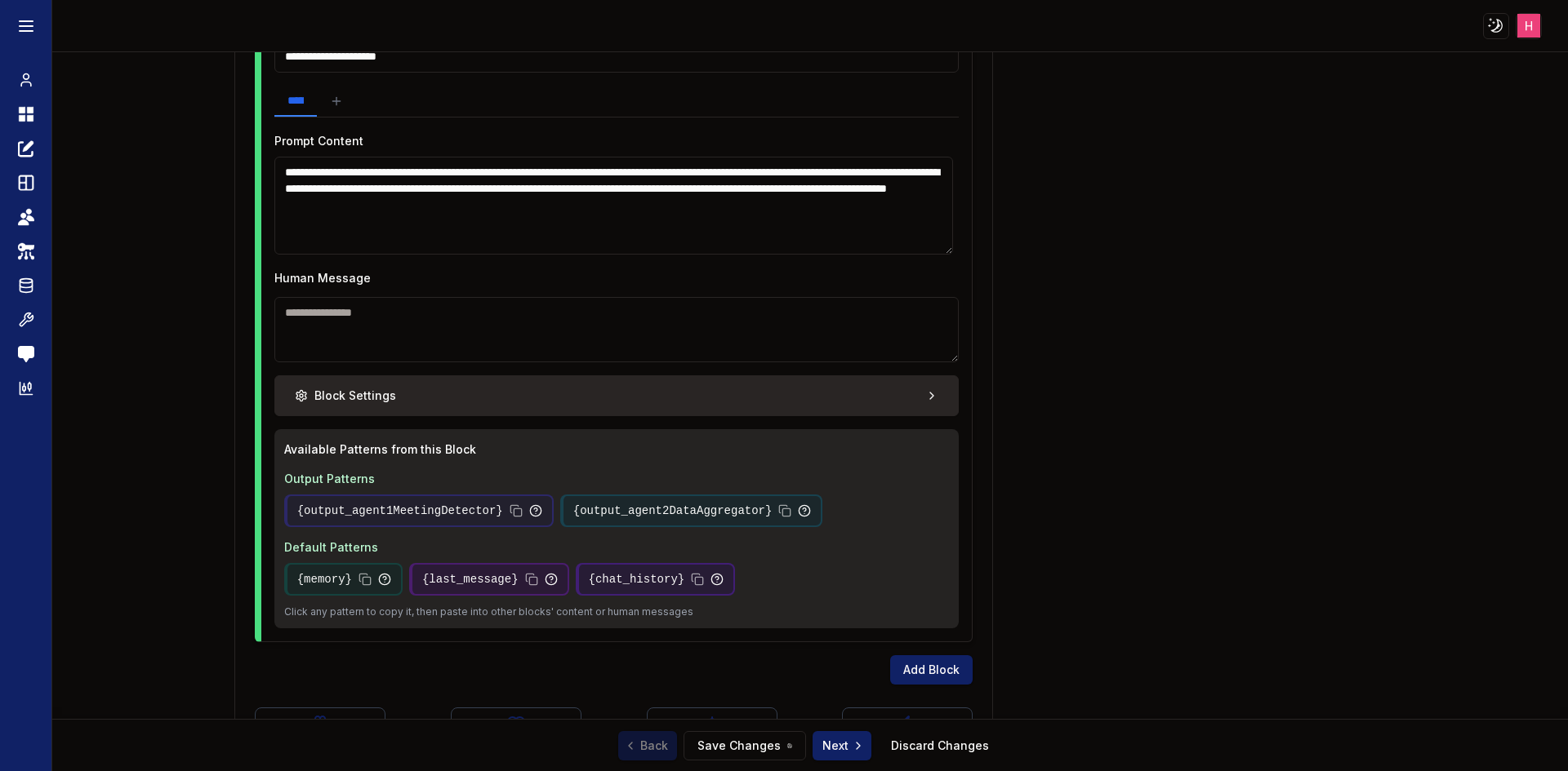
click at [818, 407] on button "Block Settings" at bounding box center [617, 396] width 685 height 40
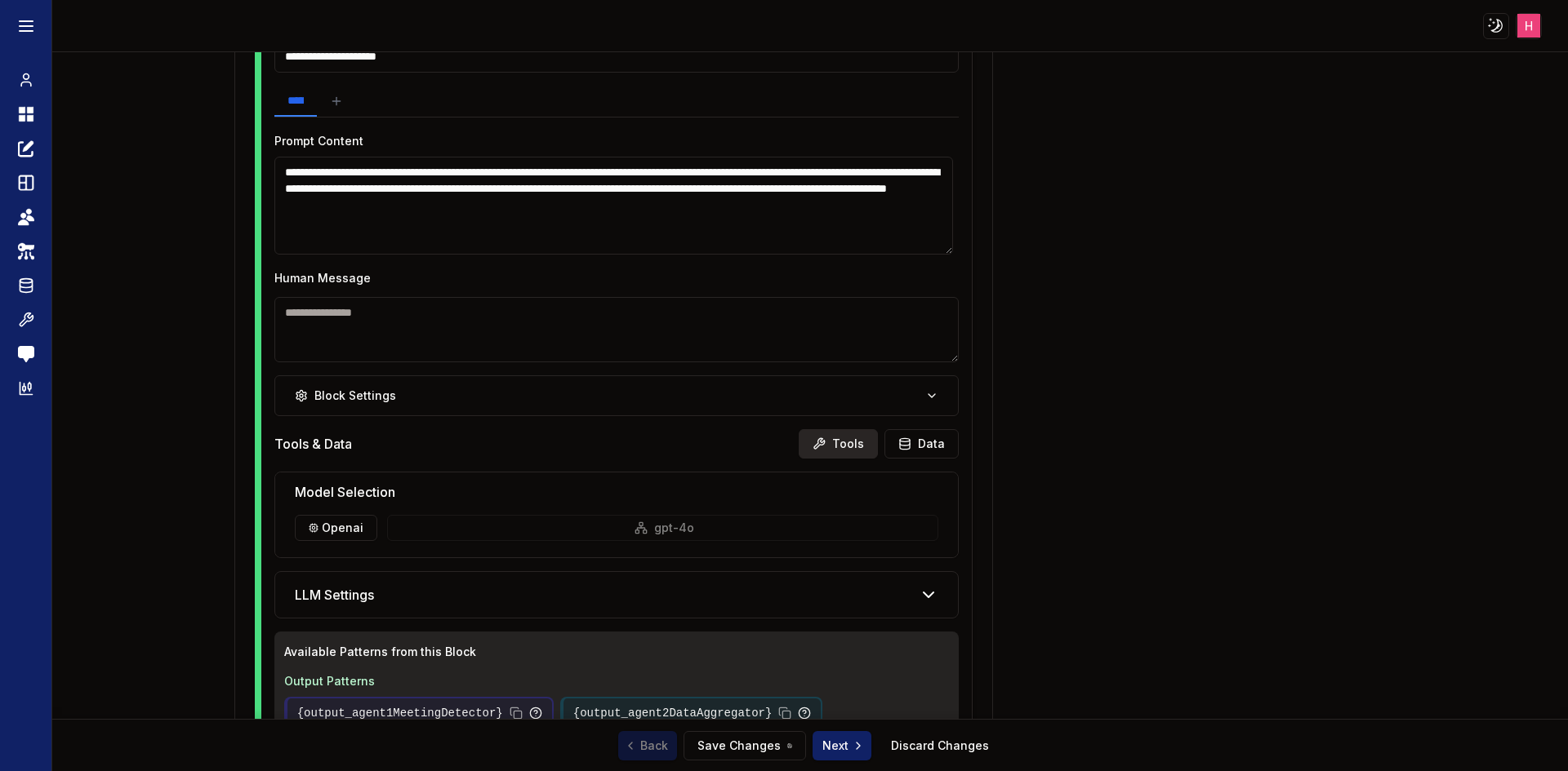
click at [830, 433] on button "Tools" at bounding box center [838, 444] width 79 height 29
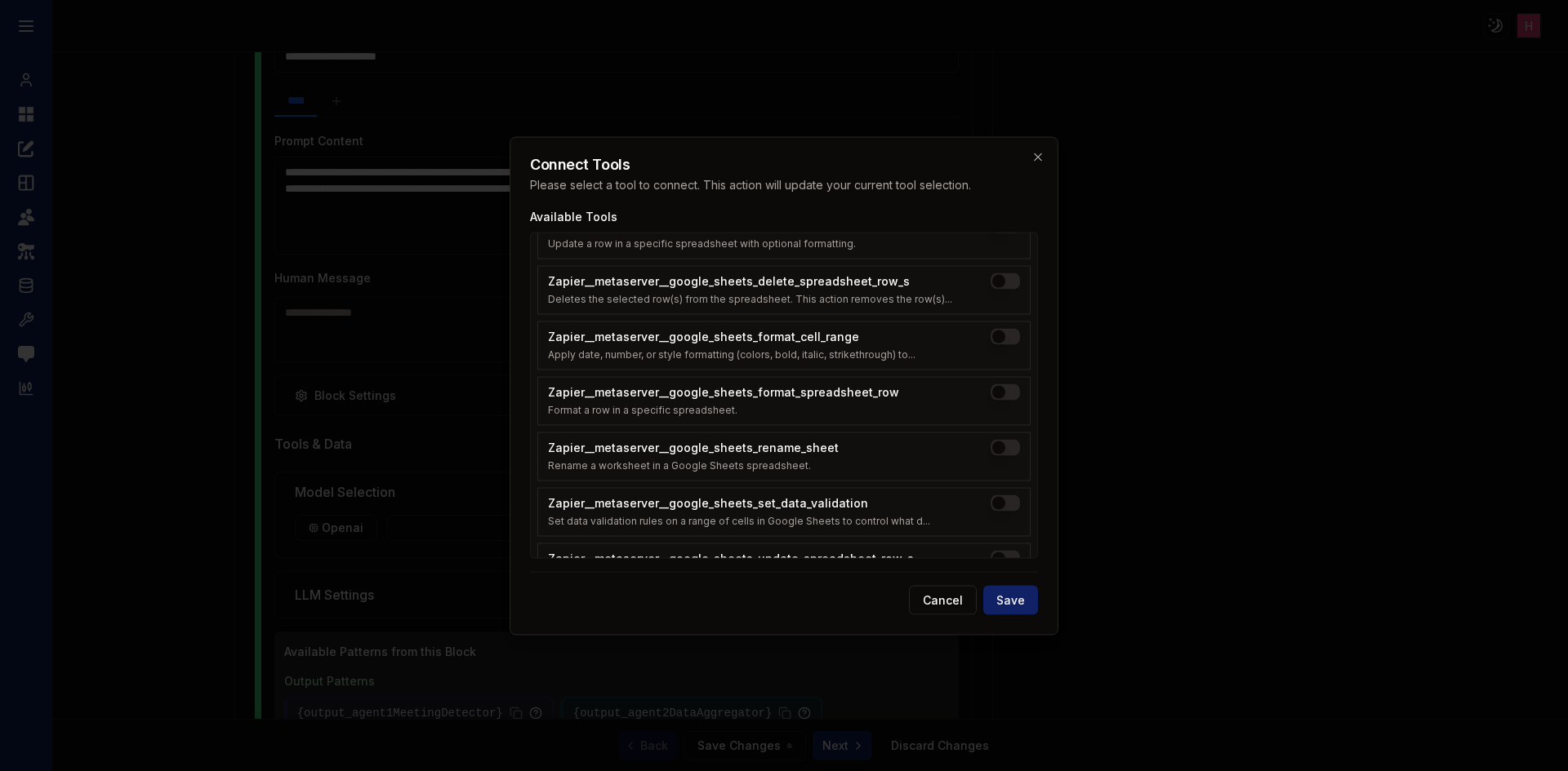
scroll to position [1732, 0]
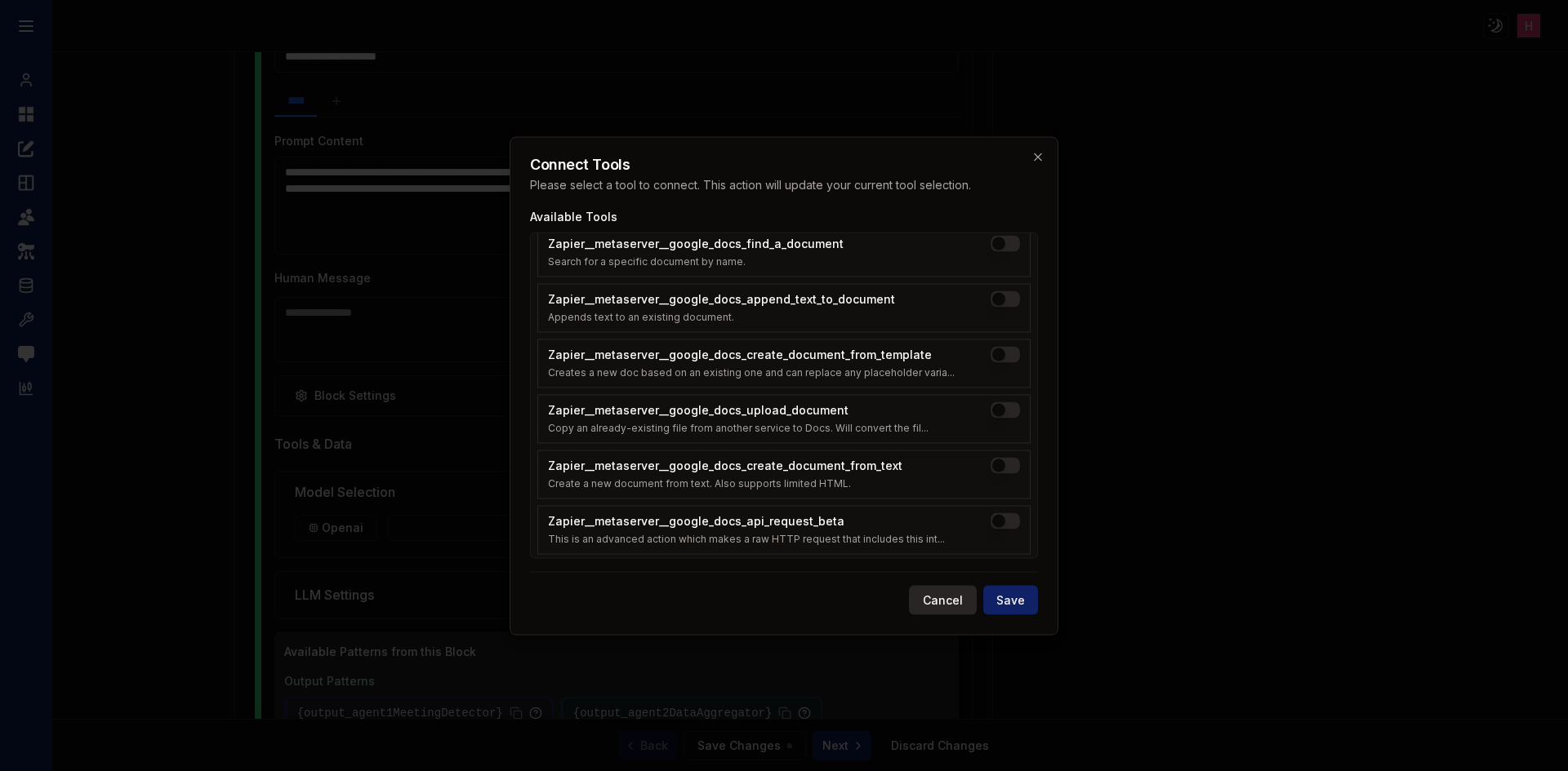
click at [935, 590] on button "Cancel" at bounding box center [943, 600] width 68 height 29
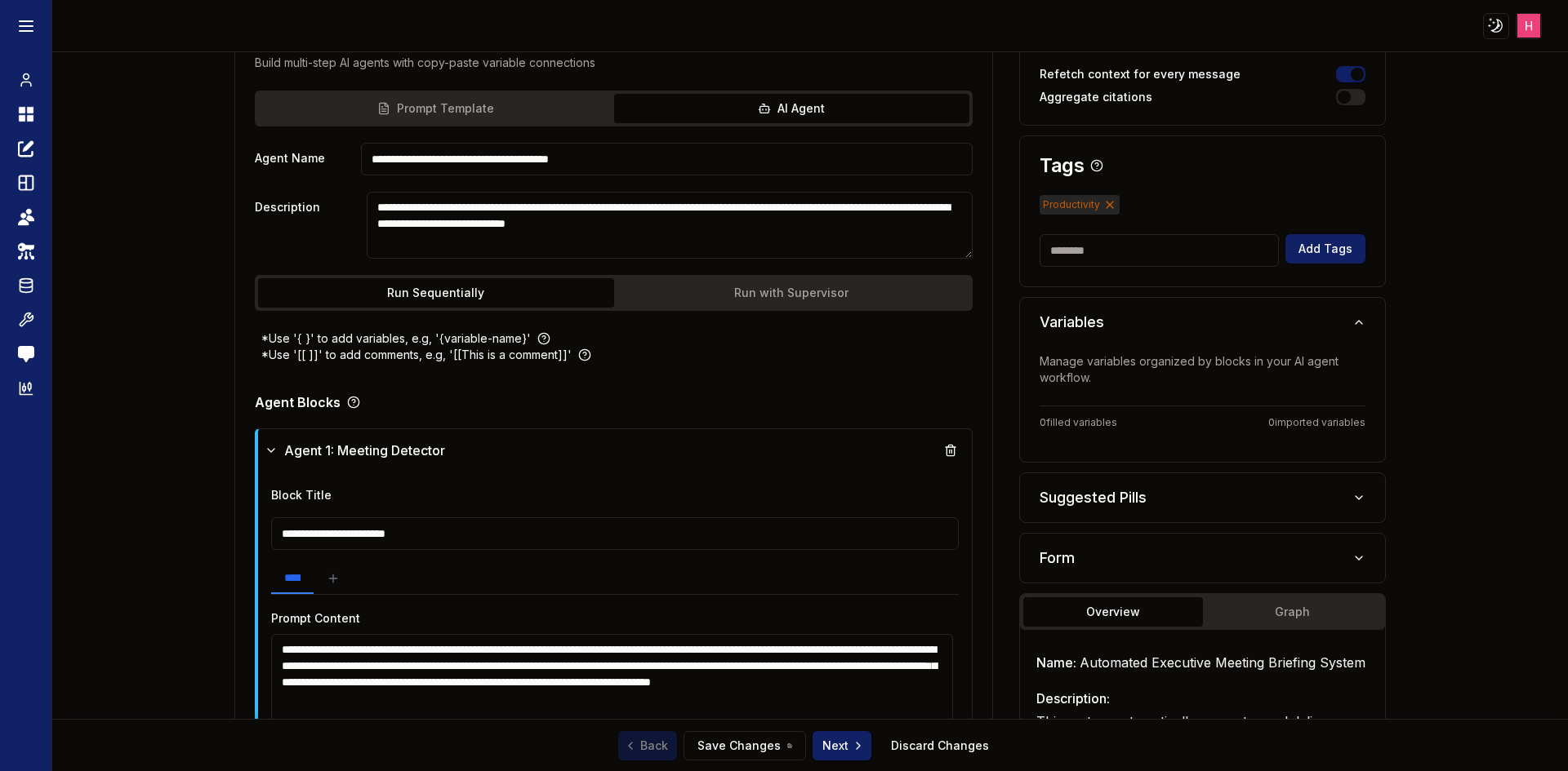
scroll to position [0, 0]
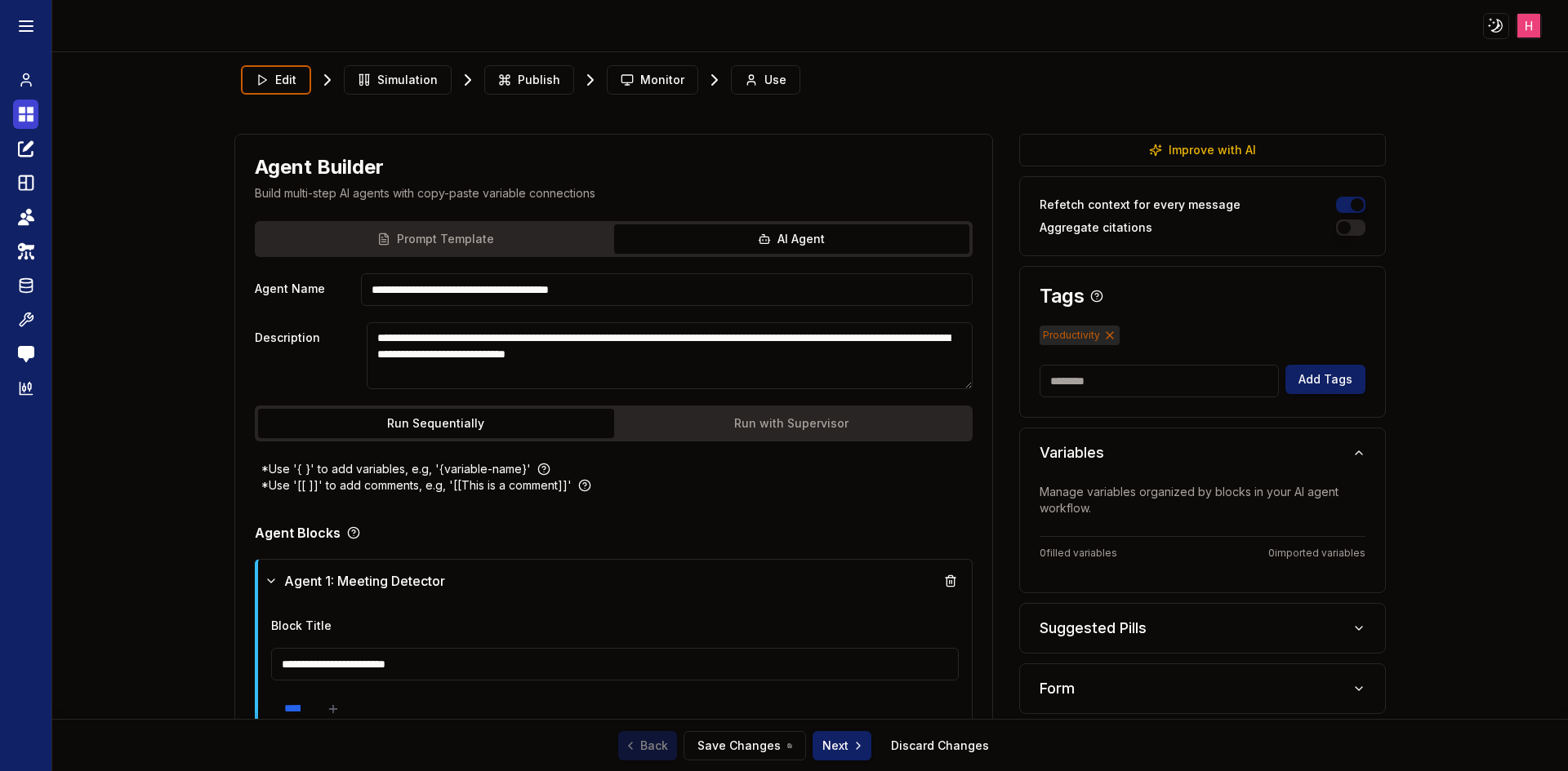
click at [28, 108] on icon at bounding box center [29, 110] width 6 height 6
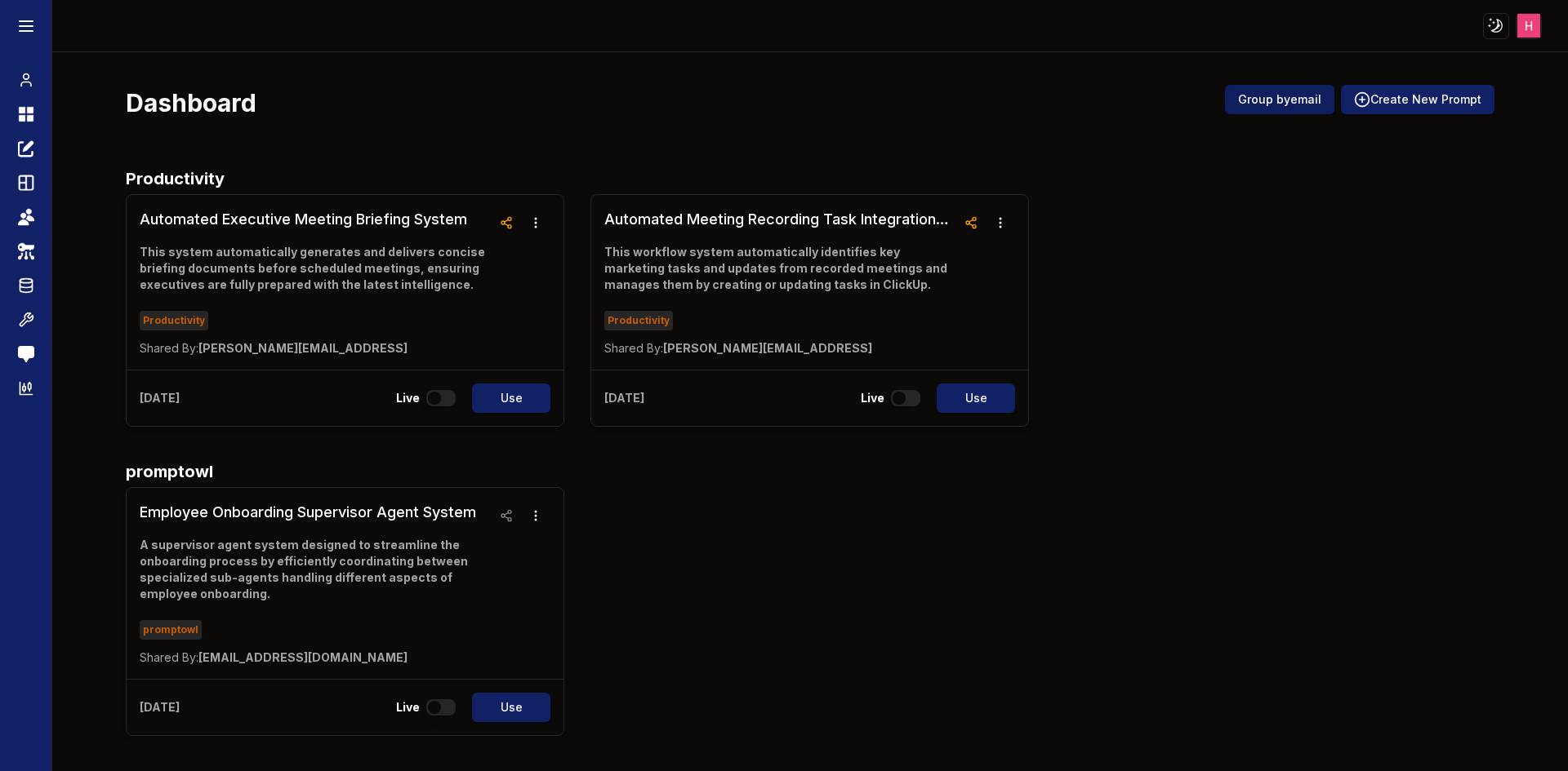
click at [1275, 105] on button "Group by email" at bounding box center [1279, 99] width 109 height 29
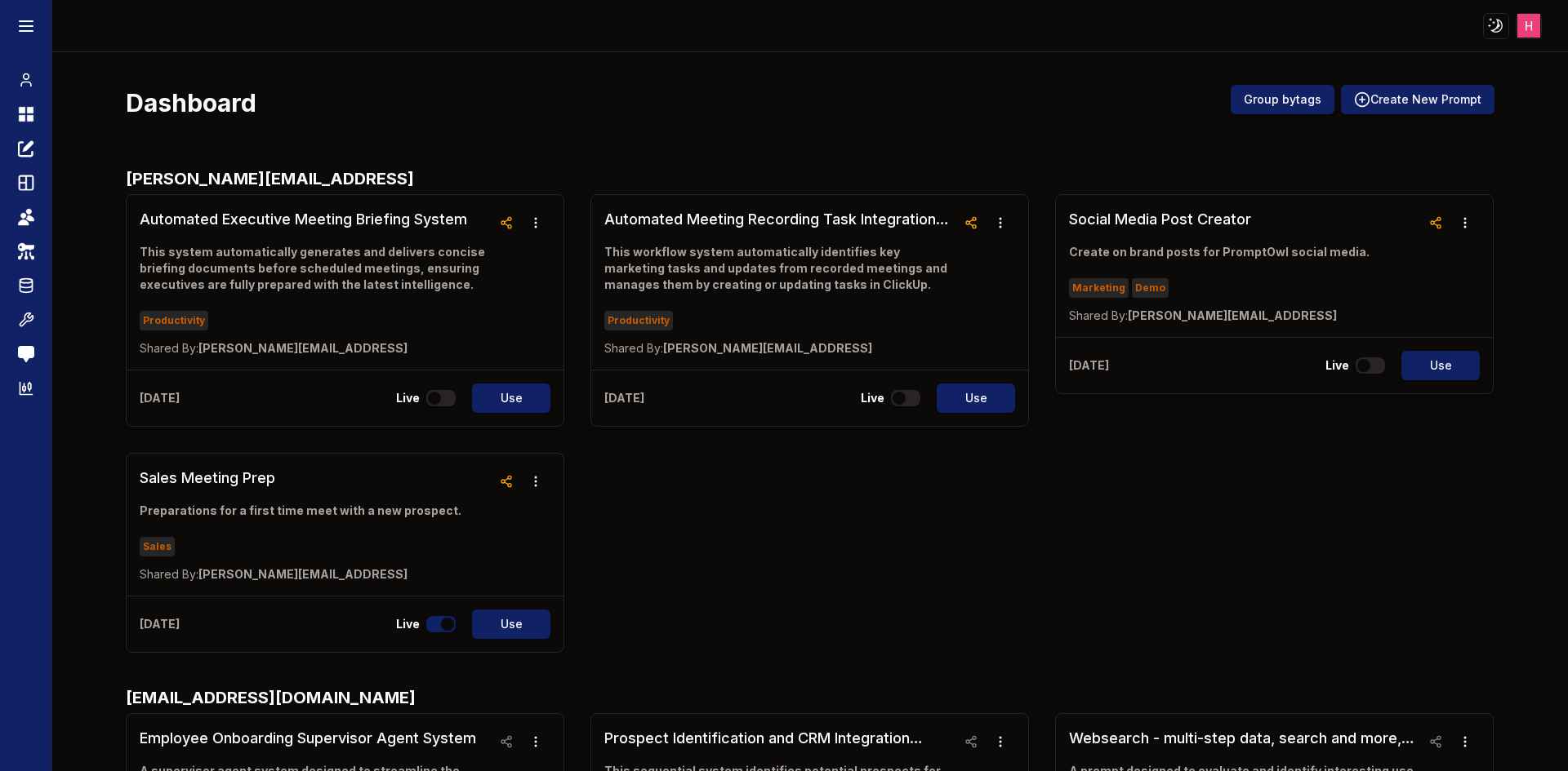
click at [771, 216] on h3 "Automated Meeting Recording Task Integration System" at bounding box center [779, 219] width 352 height 23
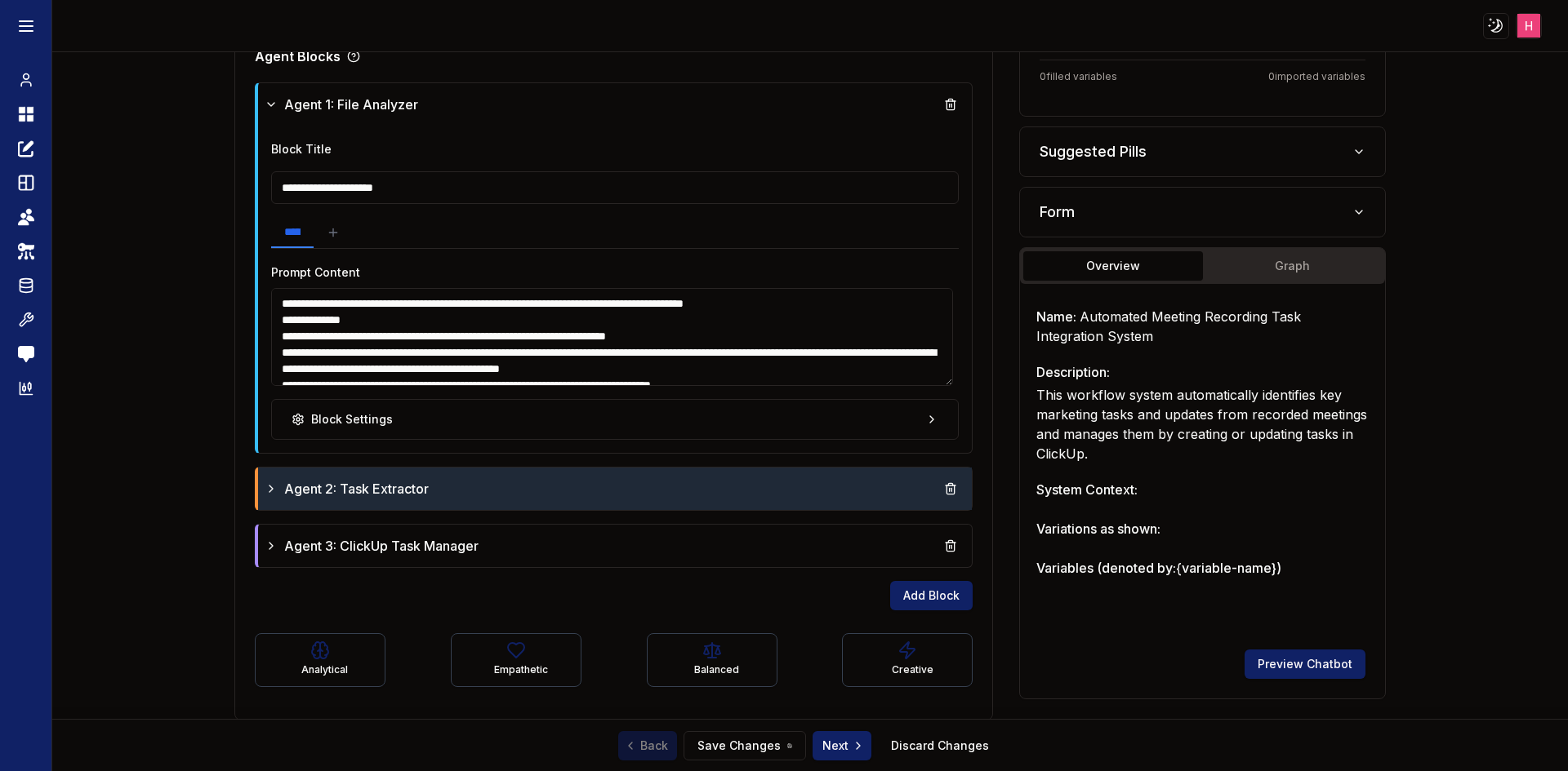
scroll to position [478, 0]
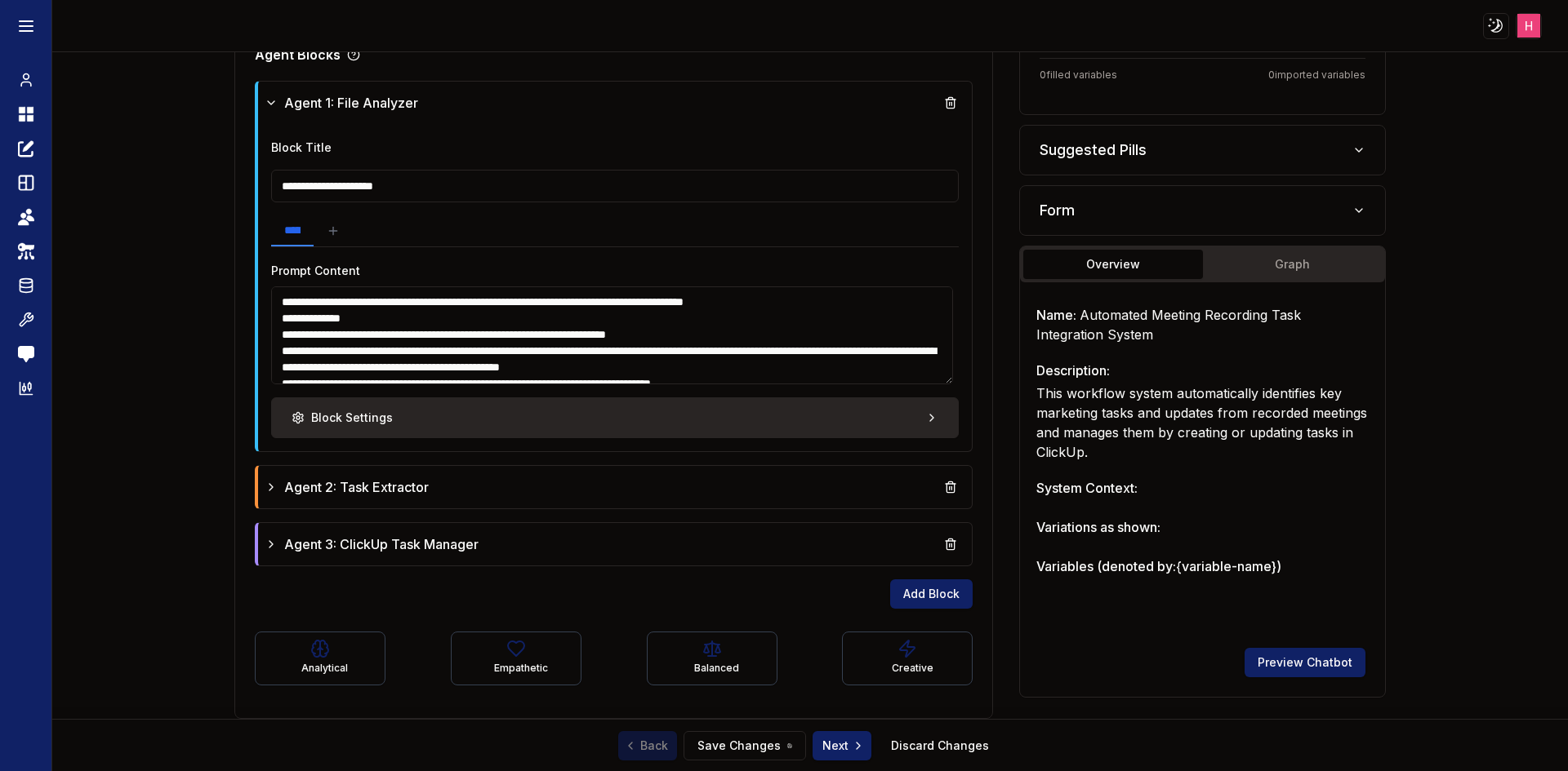
click at [758, 430] on button "Block Settings" at bounding box center [615, 418] width 689 height 40
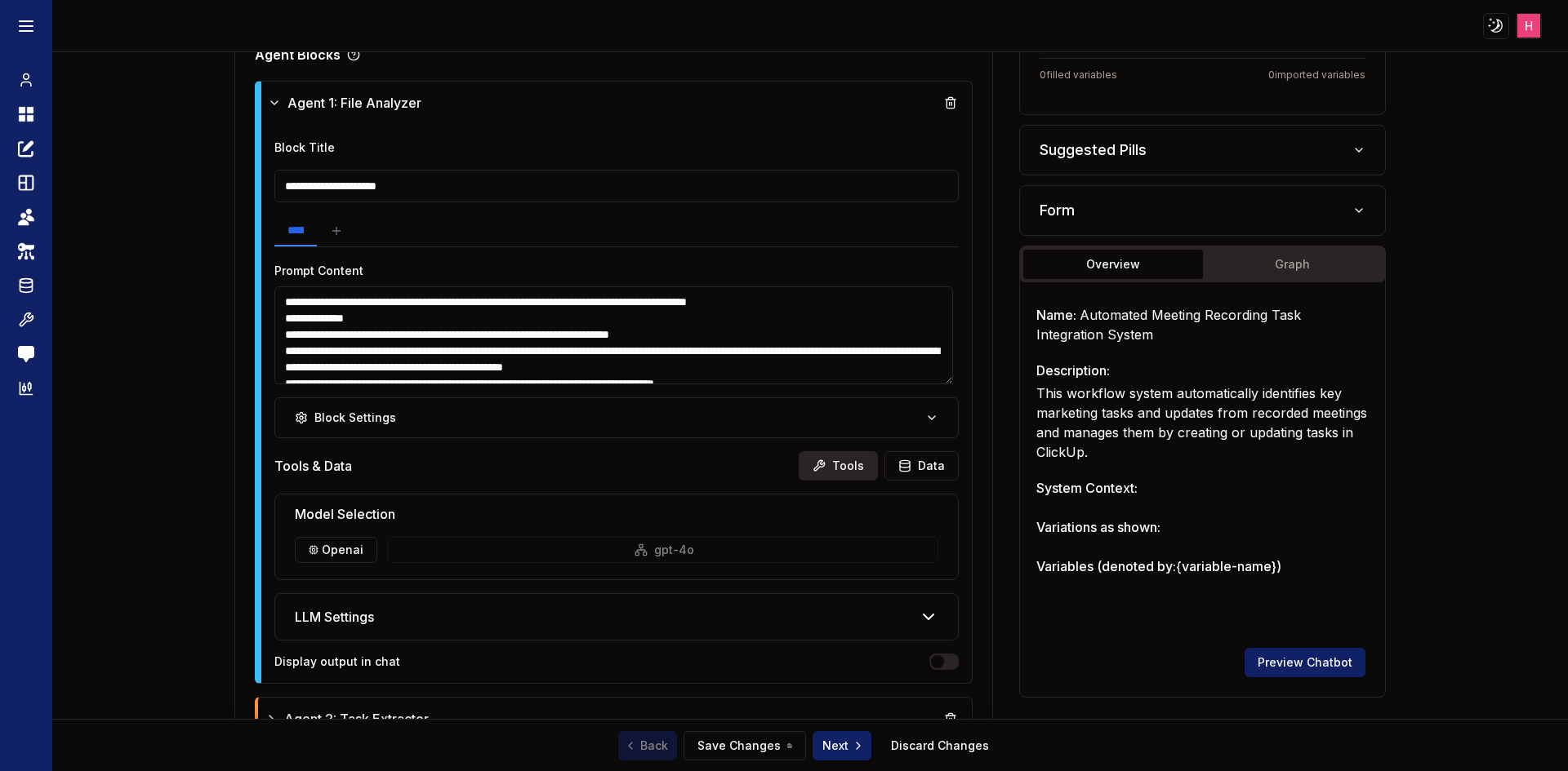
click at [836, 471] on button "Tools" at bounding box center [838, 466] width 79 height 29
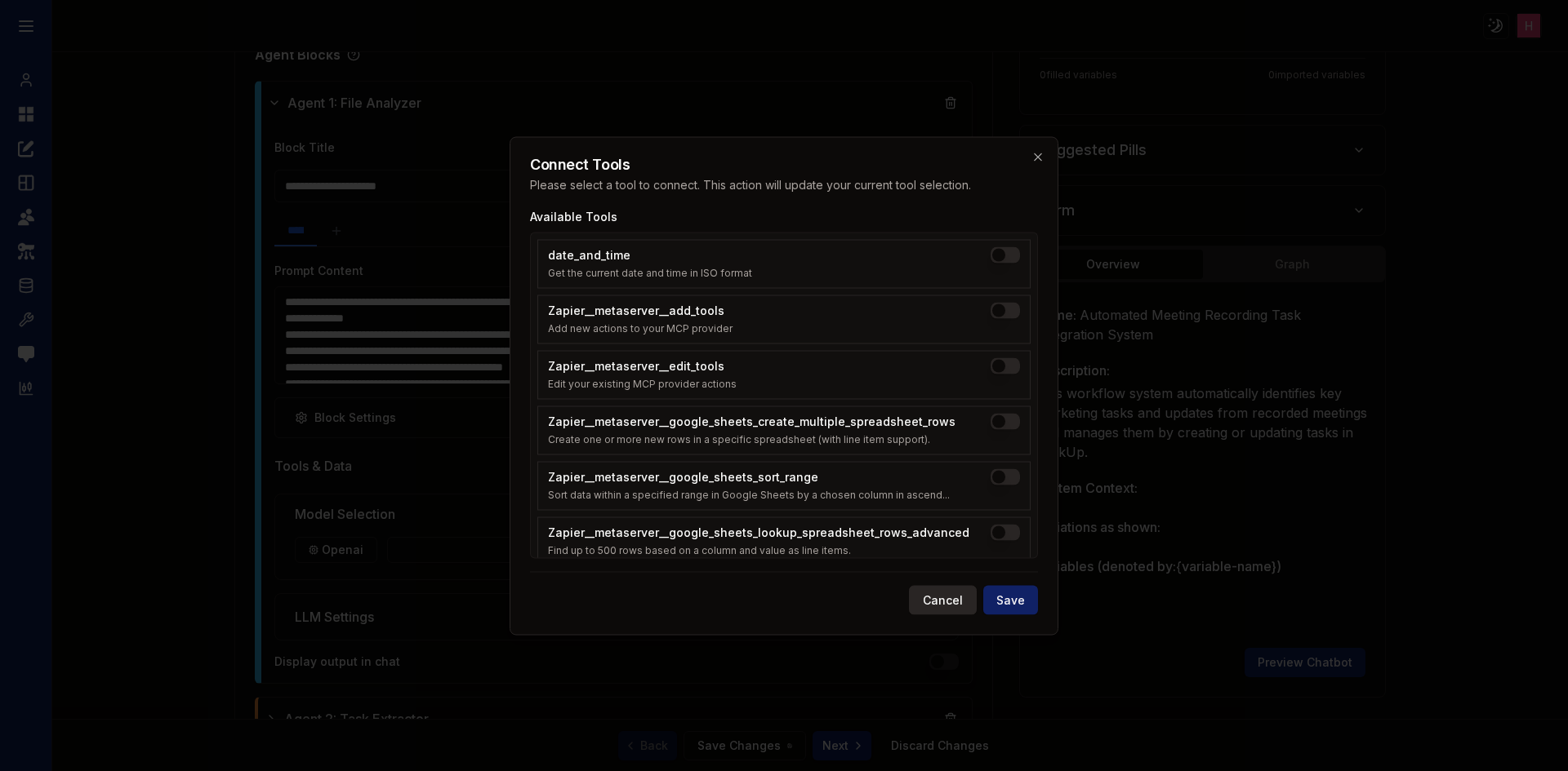
click at [935, 603] on button "Cancel" at bounding box center [943, 600] width 68 height 29
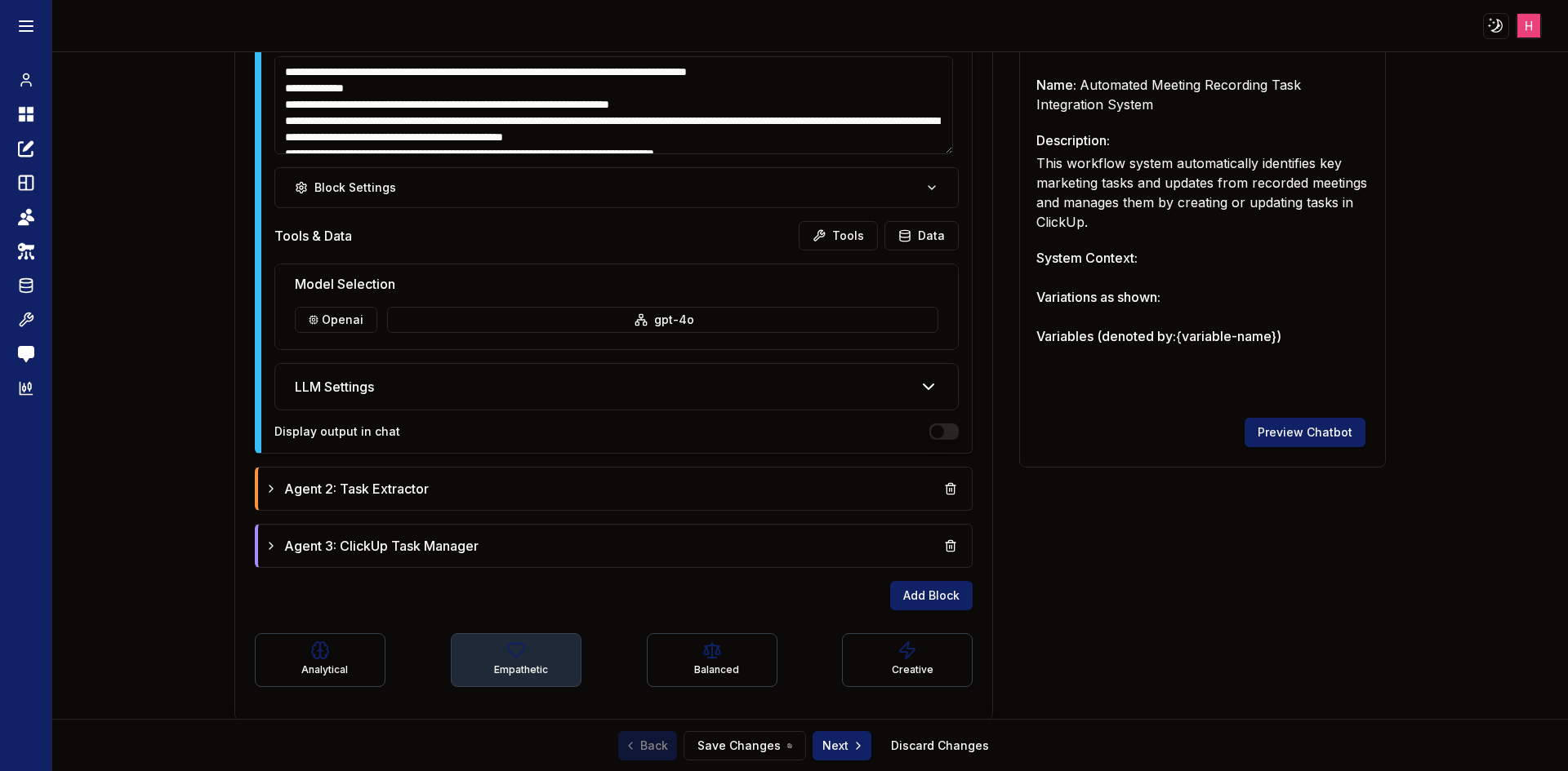
scroll to position [710, 0]
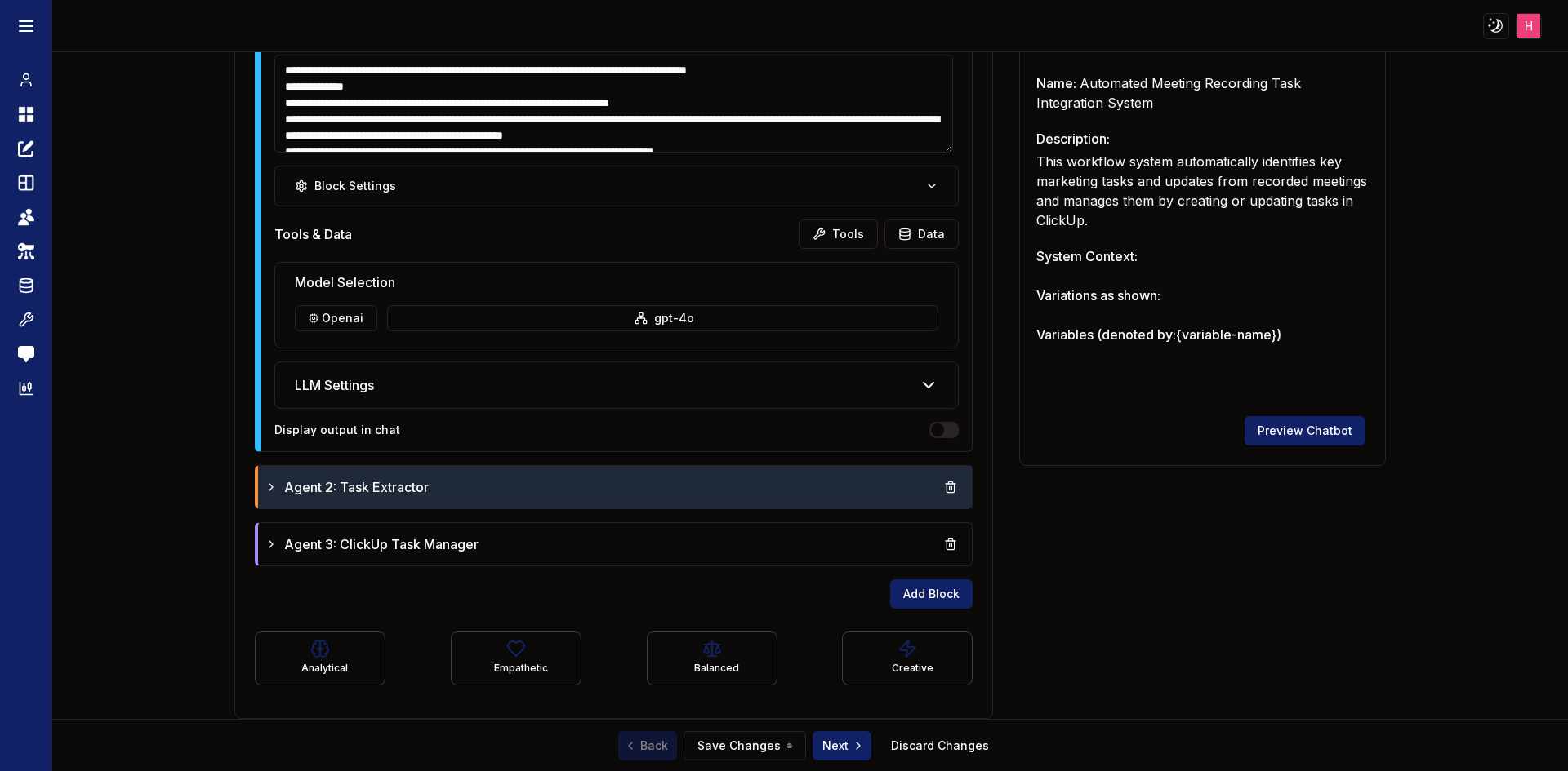
click at [617, 492] on div "Agent 2: Task Extractor" at bounding box center [615, 487] width 701 height 29
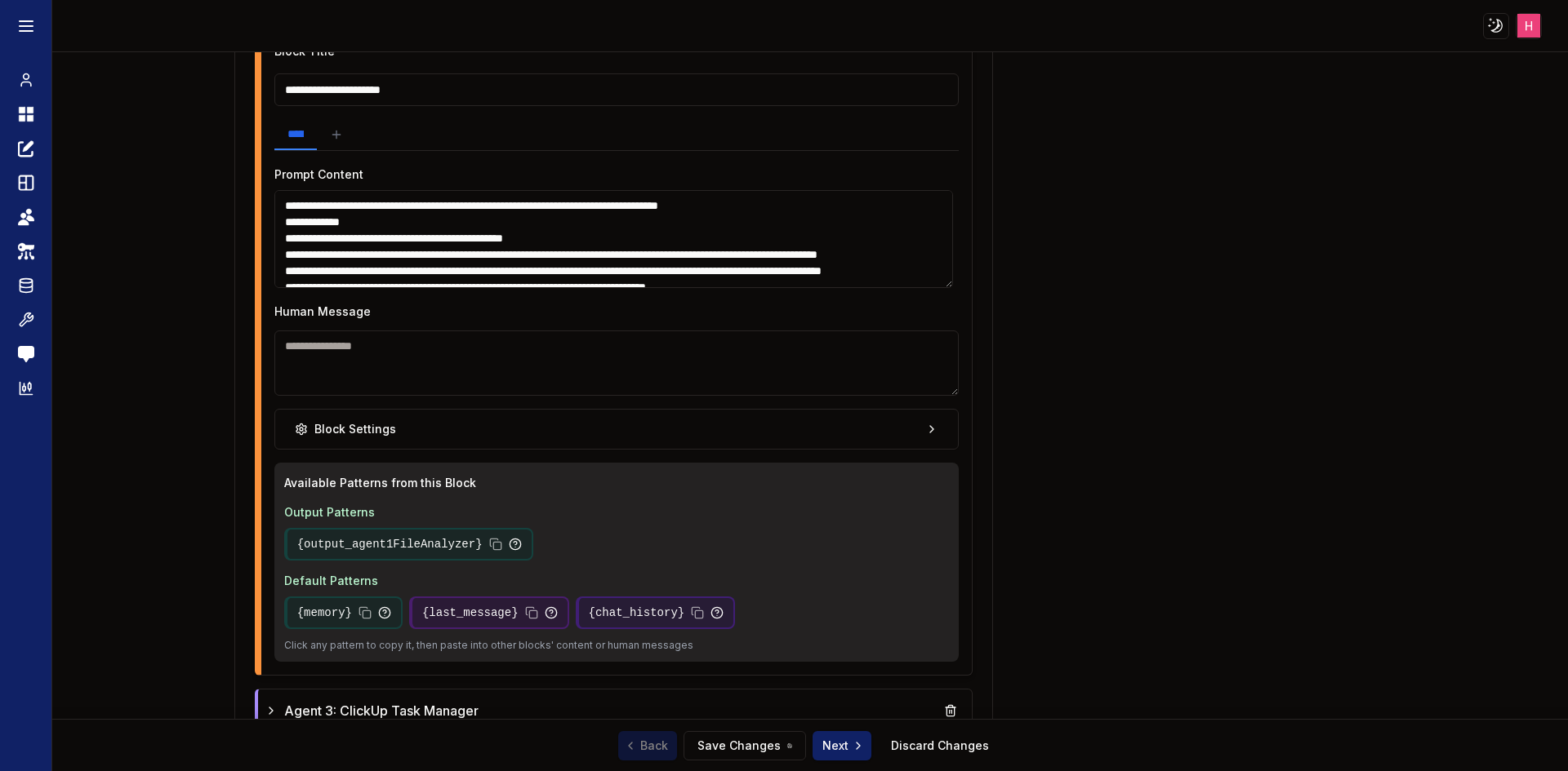
scroll to position [1200, 0]
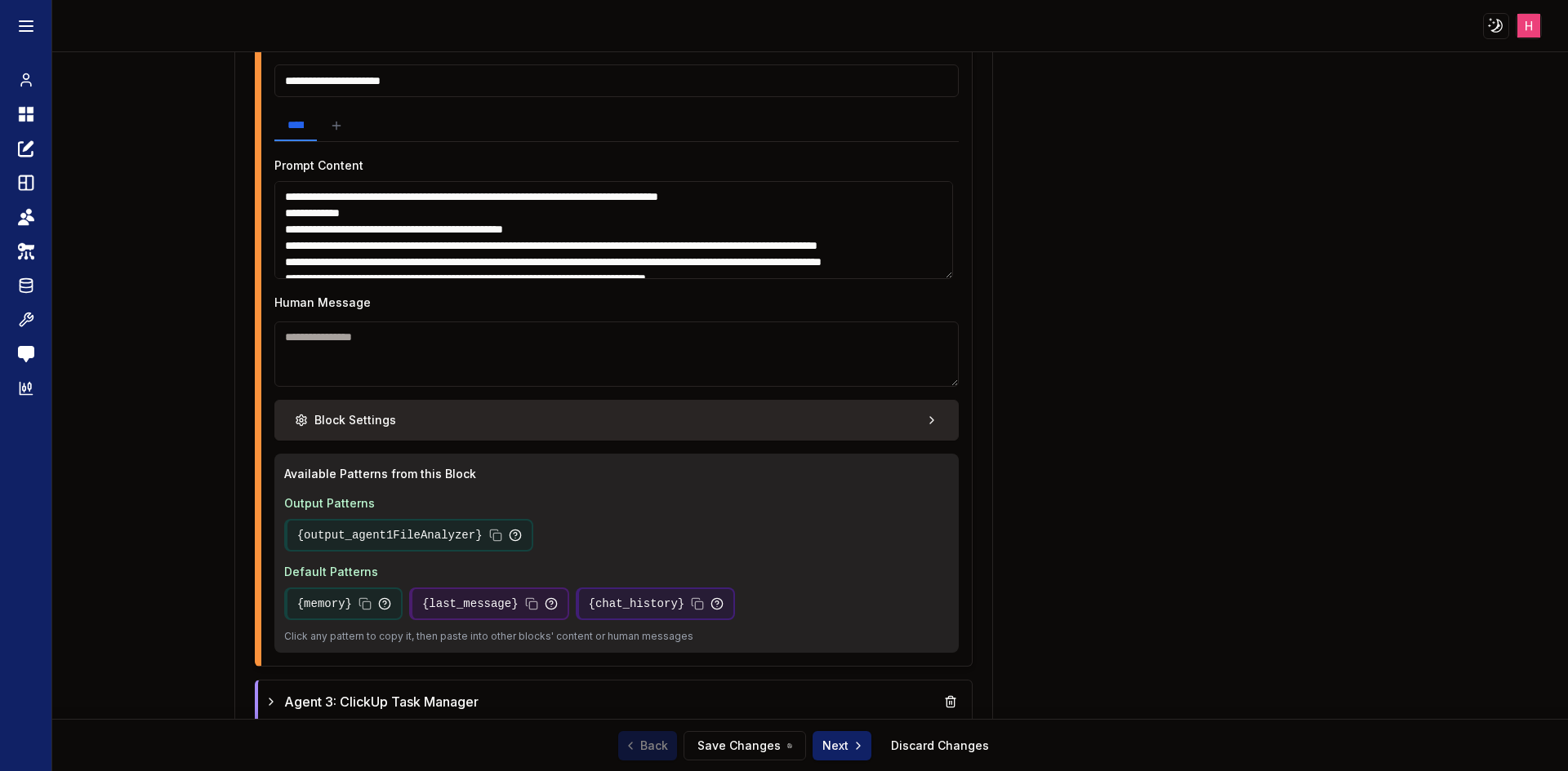
click at [845, 431] on button "Block Settings" at bounding box center [617, 420] width 685 height 40
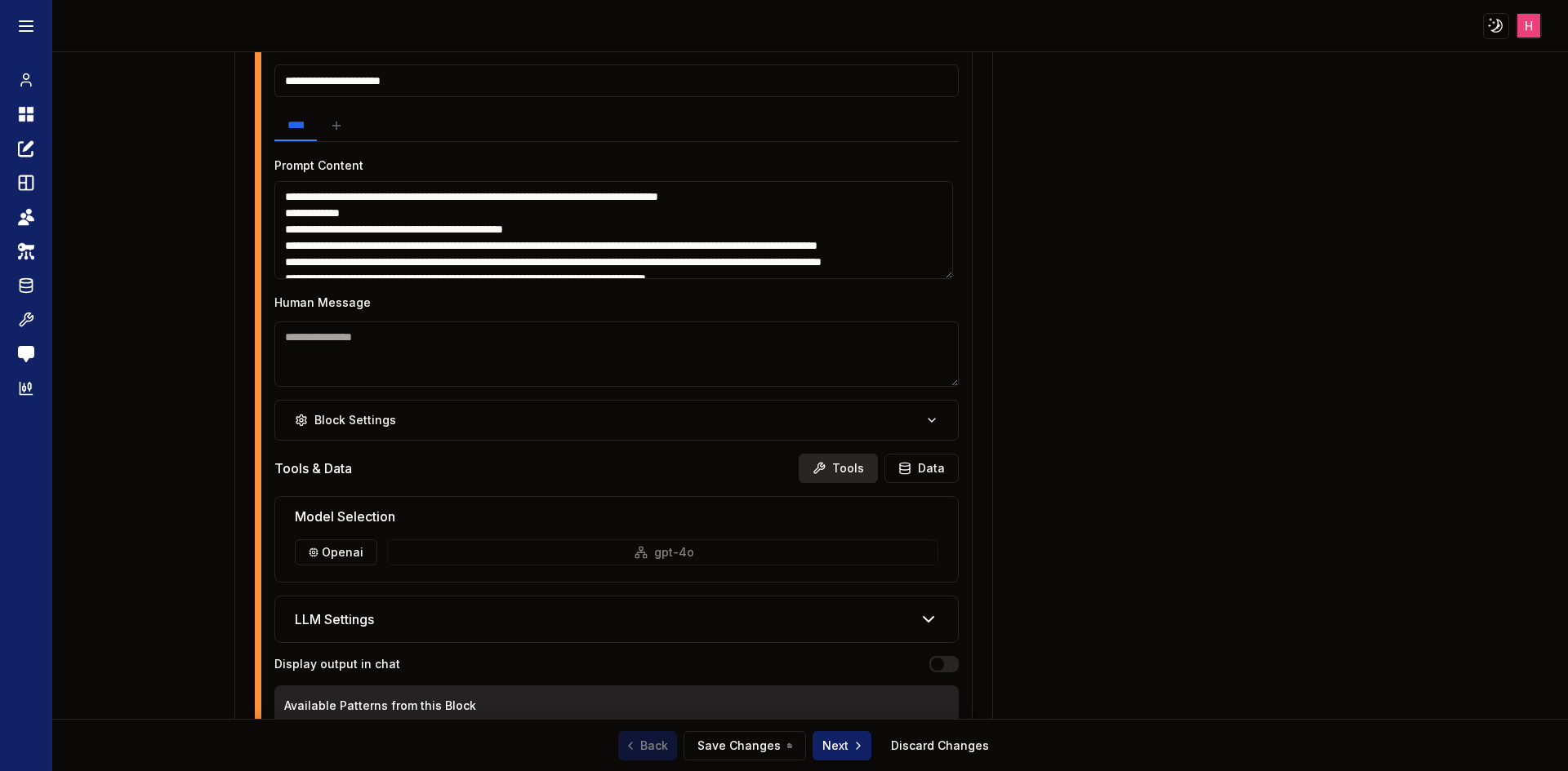
click at [831, 474] on button "Tools" at bounding box center [838, 468] width 79 height 29
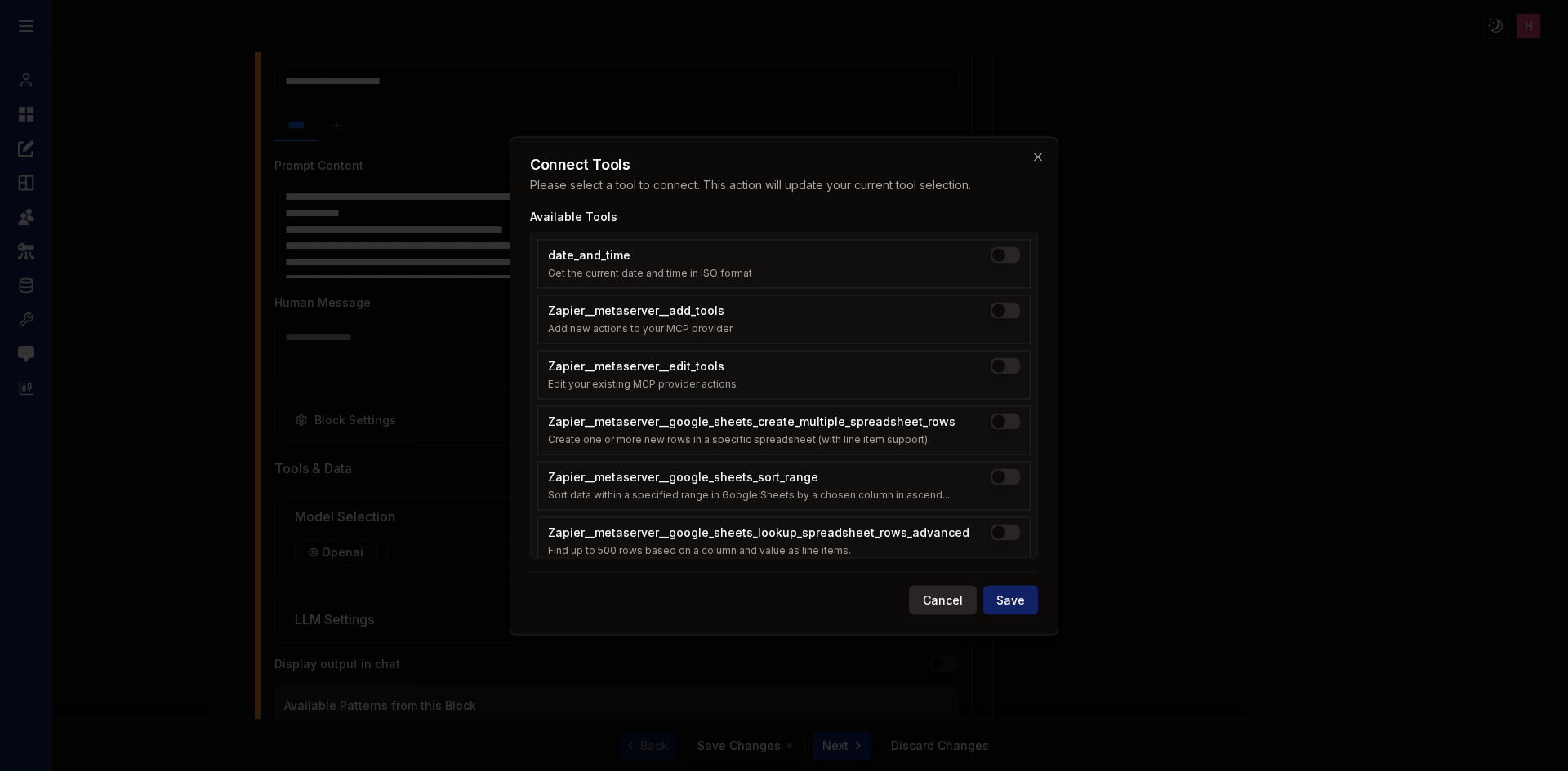
click at [945, 601] on button "Cancel" at bounding box center [943, 600] width 68 height 29
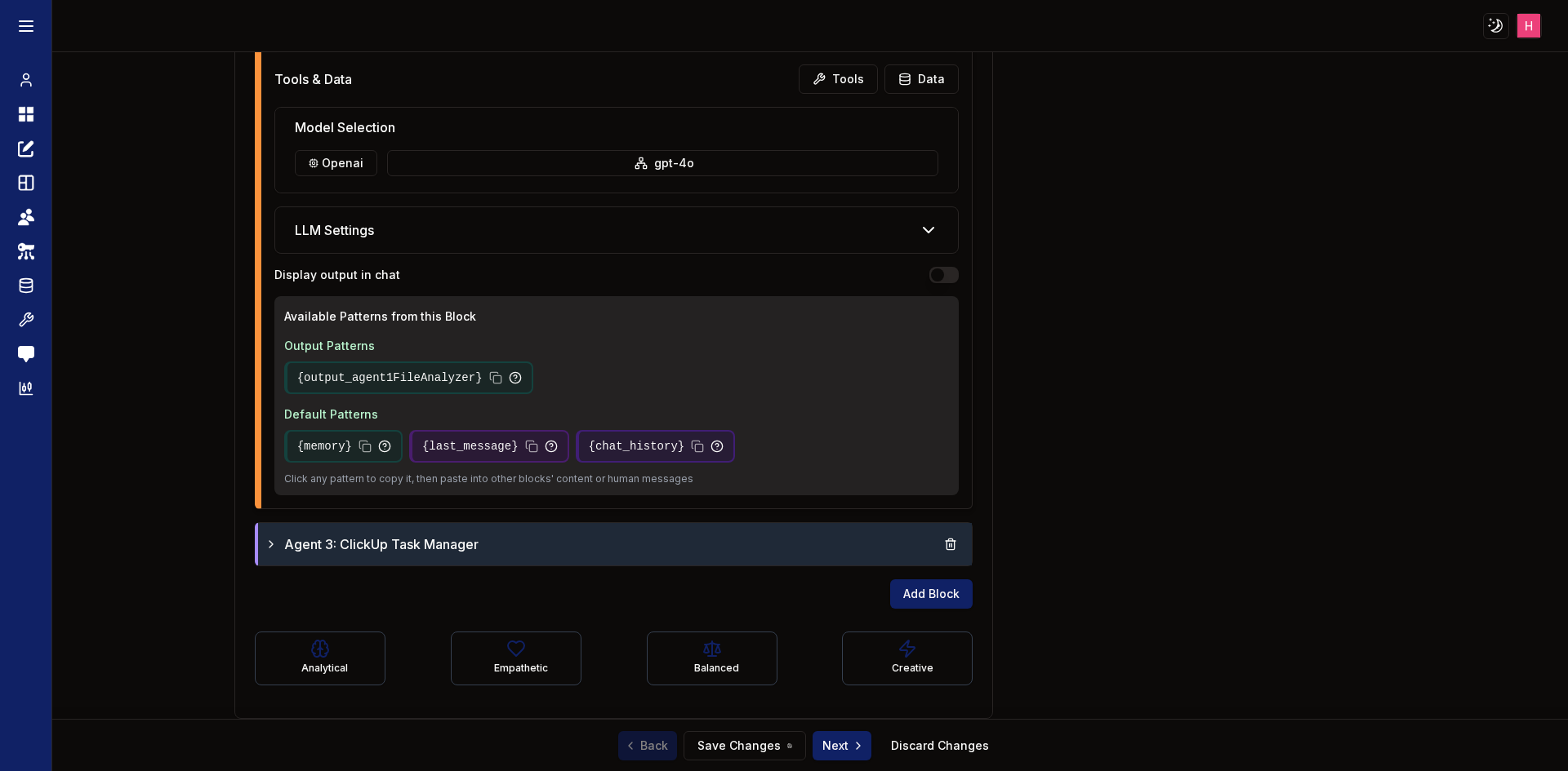
click at [772, 530] on div "Agent 3: ClickUp Task Manager" at bounding box center [615, 544] width 701 height 29
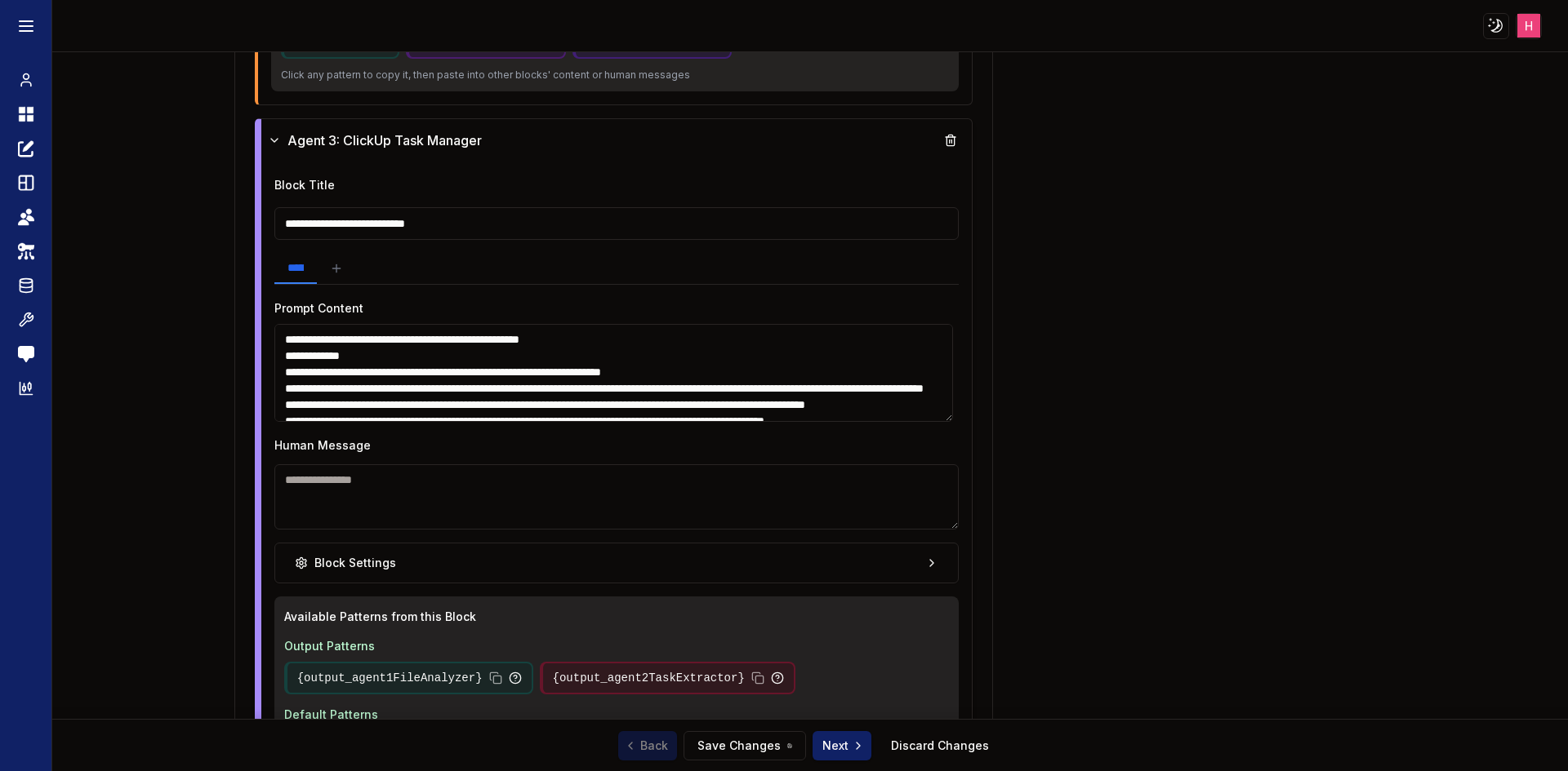
scroll to position [2161, 0]
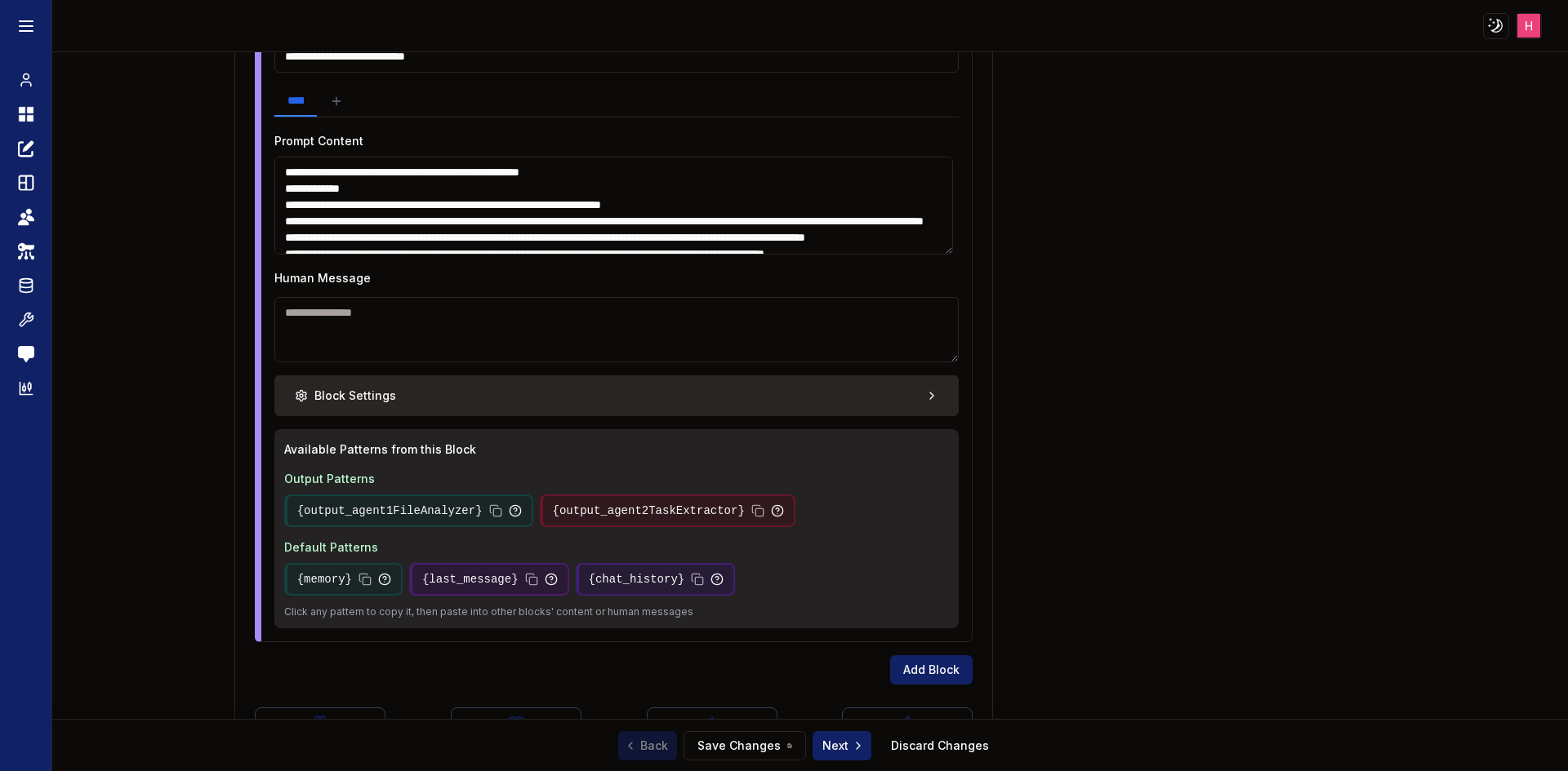
click at [828, 407] on button "Block Settings" at bounding box center [617, 396] width 685 height 40
click at [833, 378] on button "Block Settings" at bounding box center [617, 396] width 685 height 40
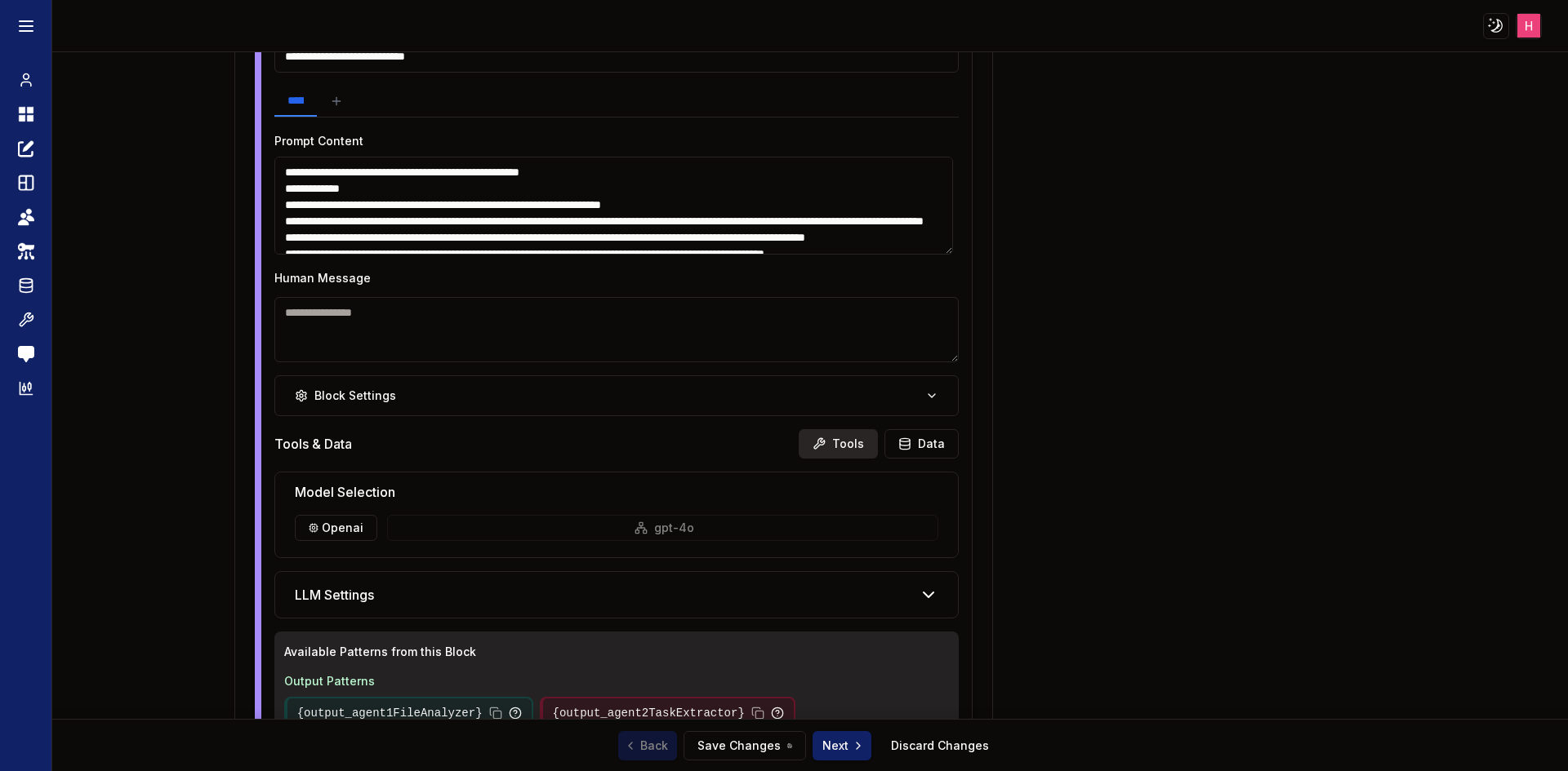
click at [834, 441] on button "Tools" at bounding box center [838, 444] width 79 height 29
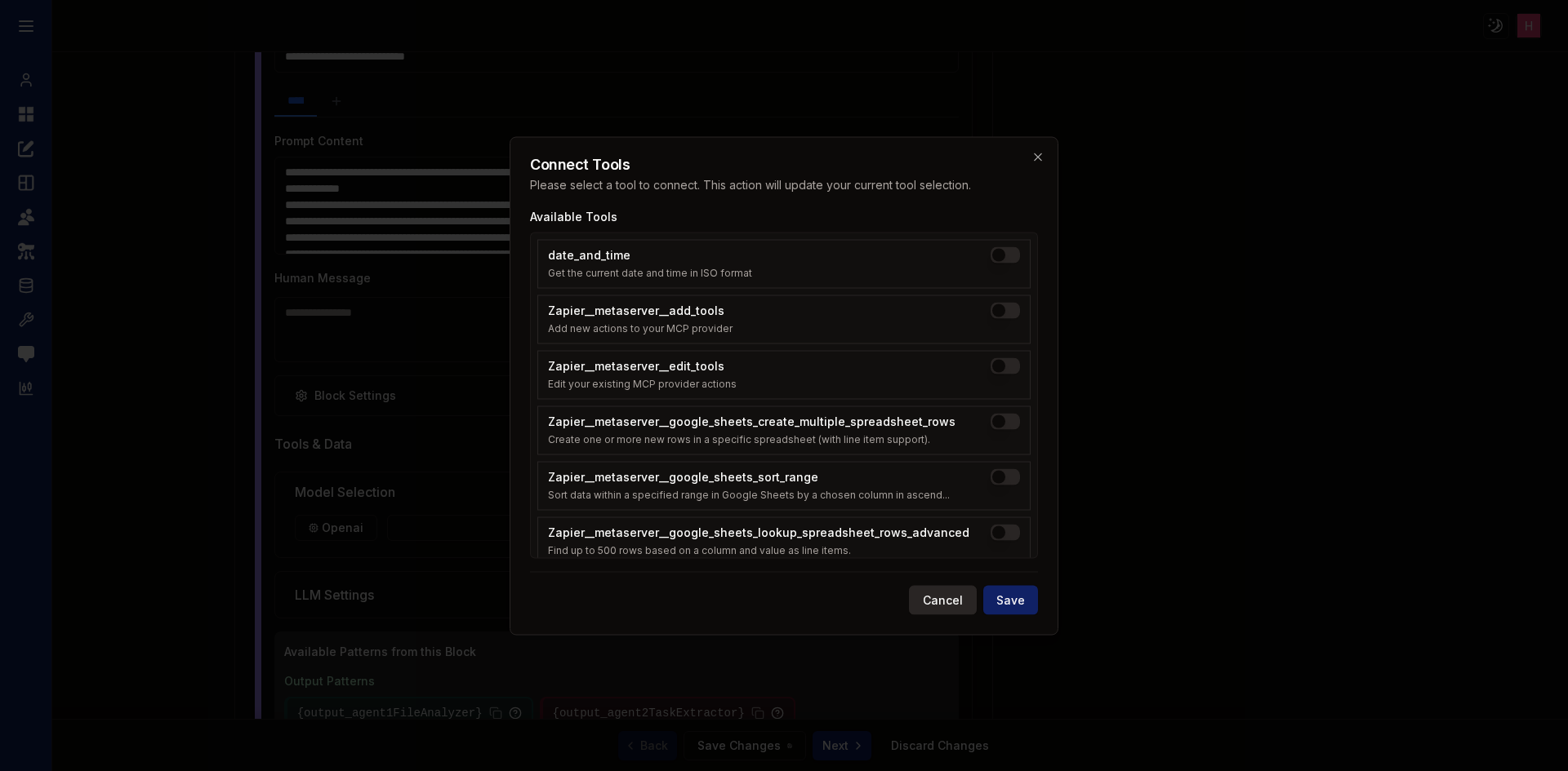
click at [952, 603] on button "Cancel" at bounding box center [943, 600] width 68 height 29
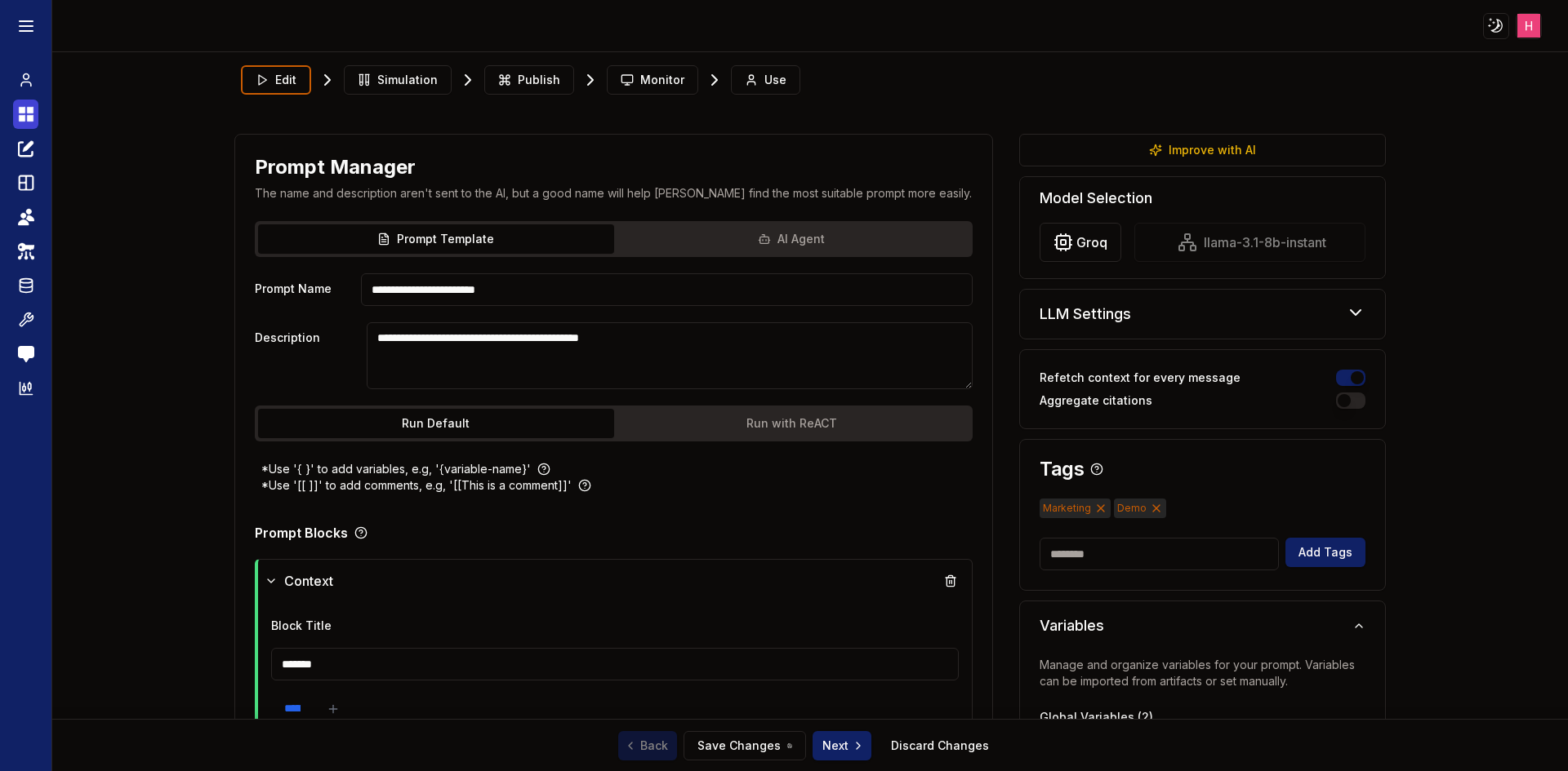
click at [35, 122] on link "Dashboard" at bounding box center [26, 114] width 26 height 29
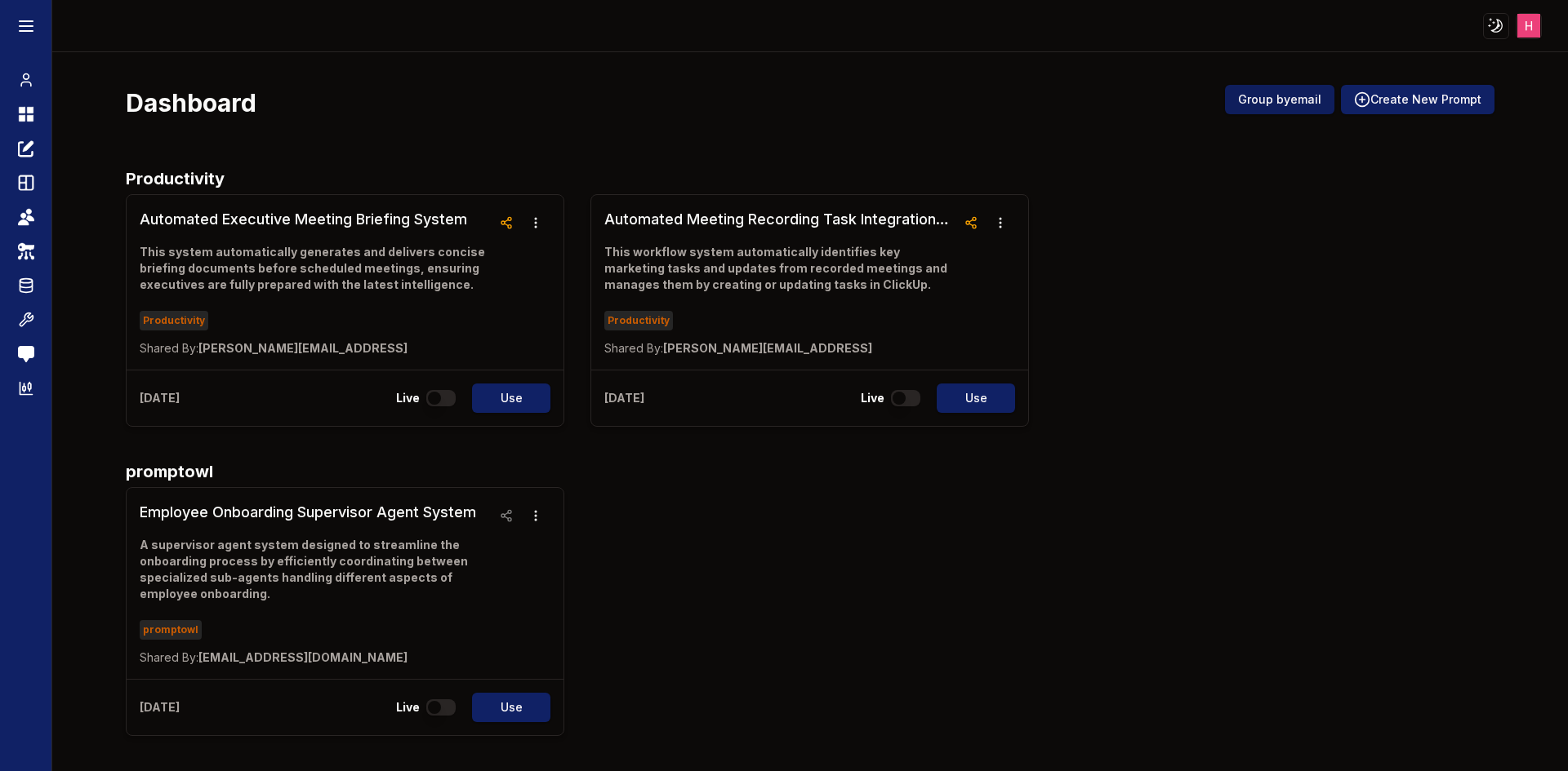
click at [1276, 103] on button "Group by email" at bounding box center [1279, 99] width 109 height 29
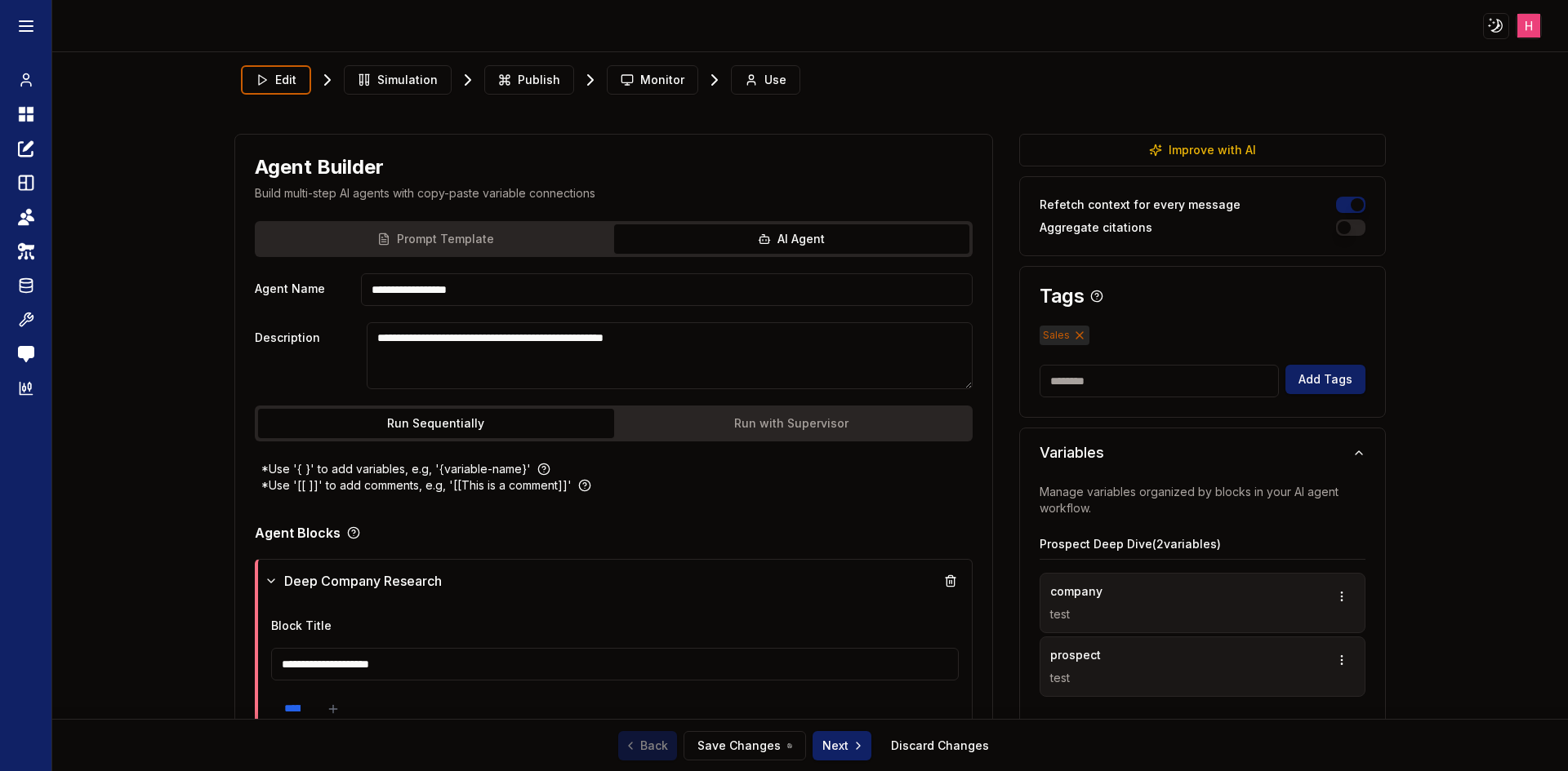
scroll to position [490, 0]
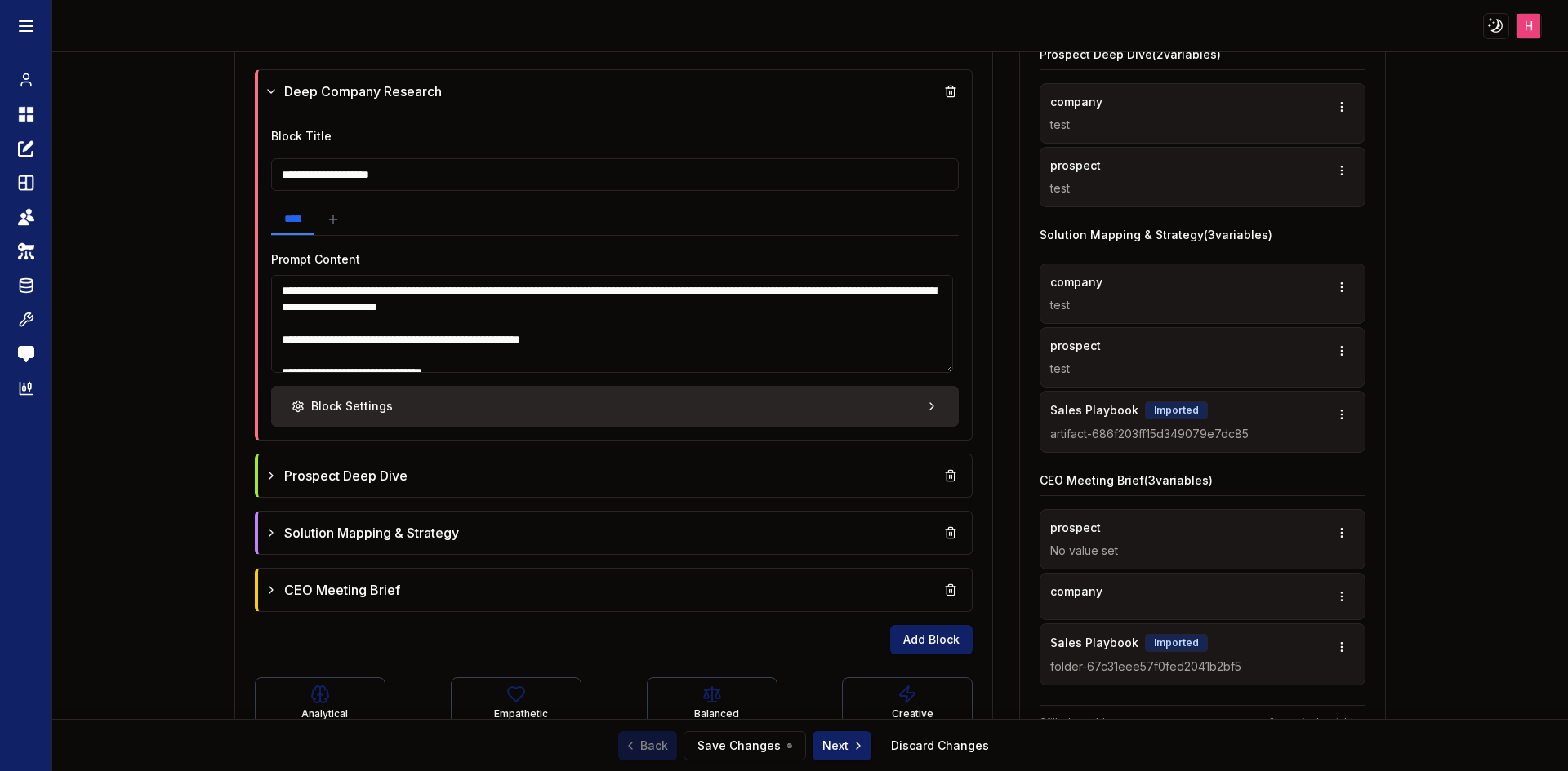
click at [701, 393] on button "Block Settings" at bounding box center [615, 407] width 689 height 40
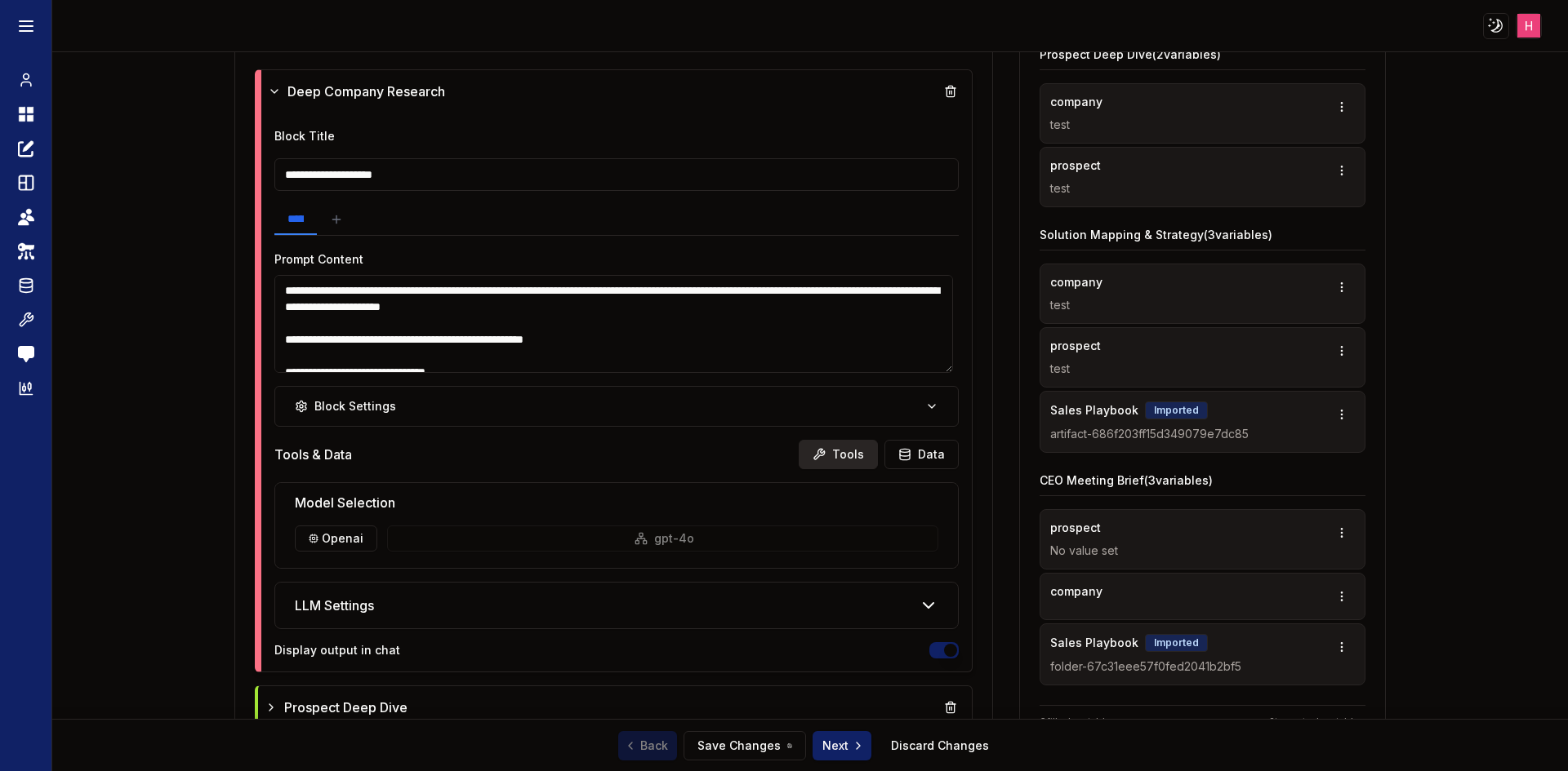
click at [834, 453] on button "Tools" at bounding box center [838, 454] width 79 height 29
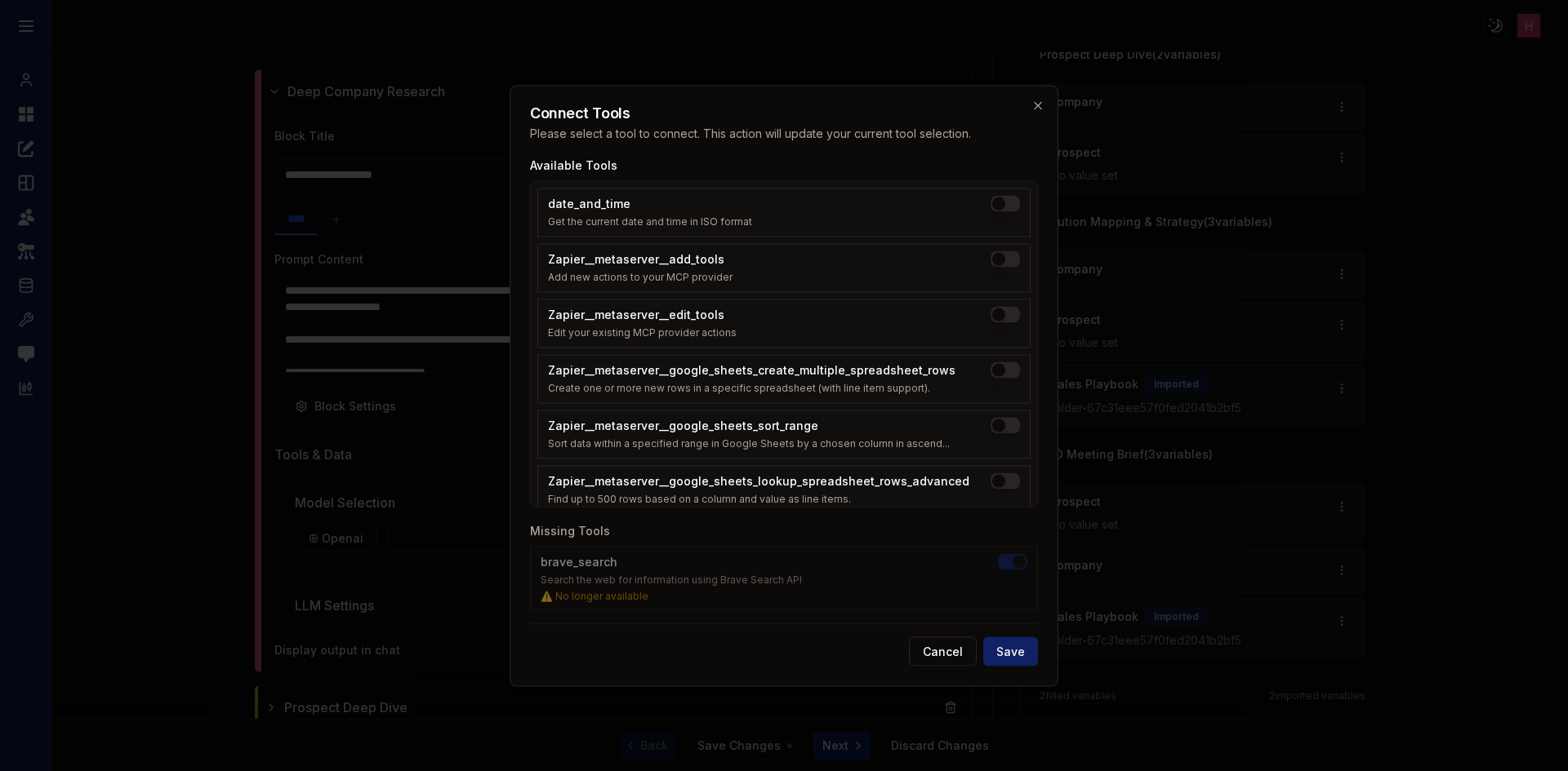
click at [1468, 522] on div at bounding box center [784, 386] width 1568 height 771
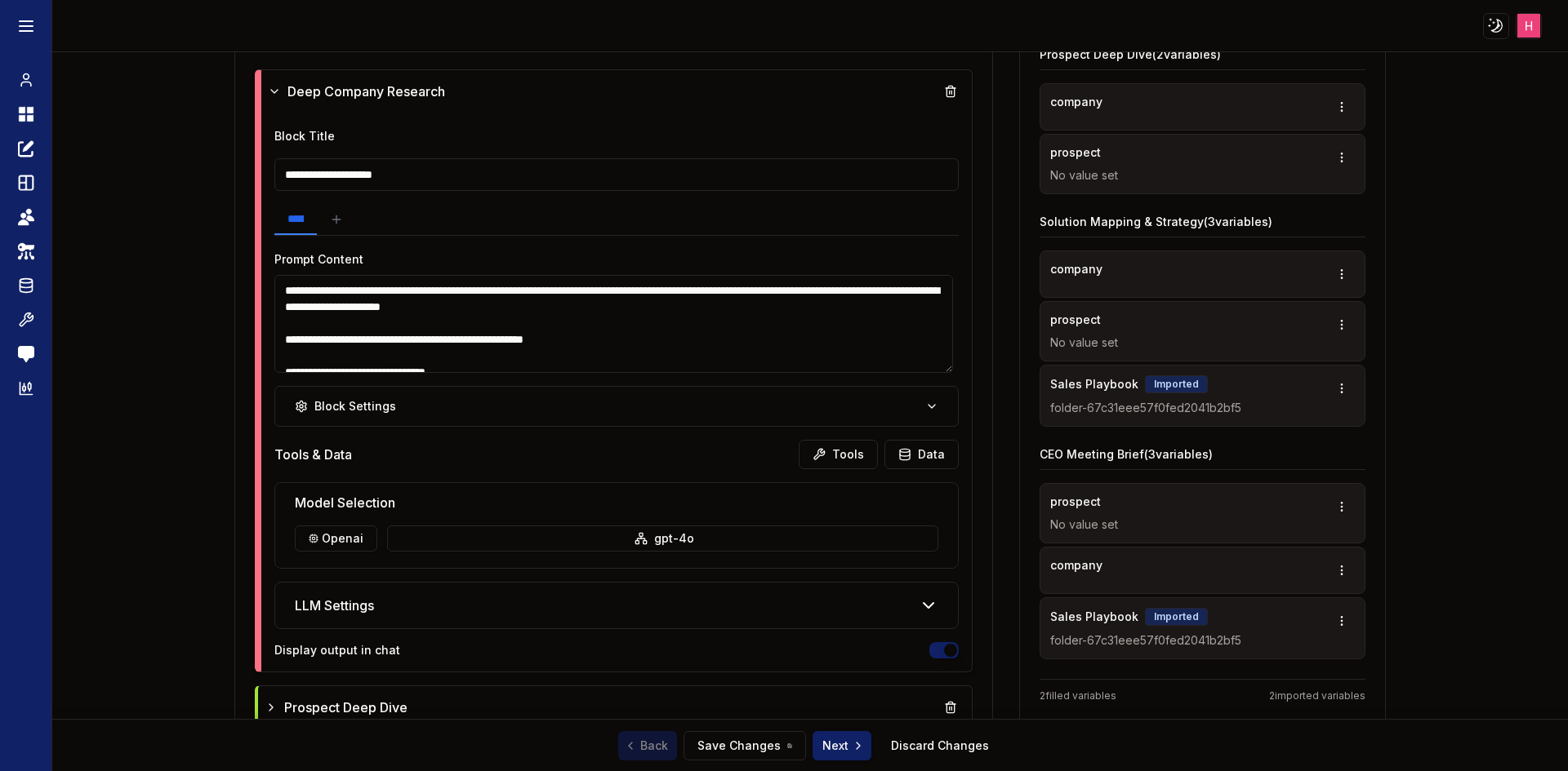
scroll to position [816, 0]
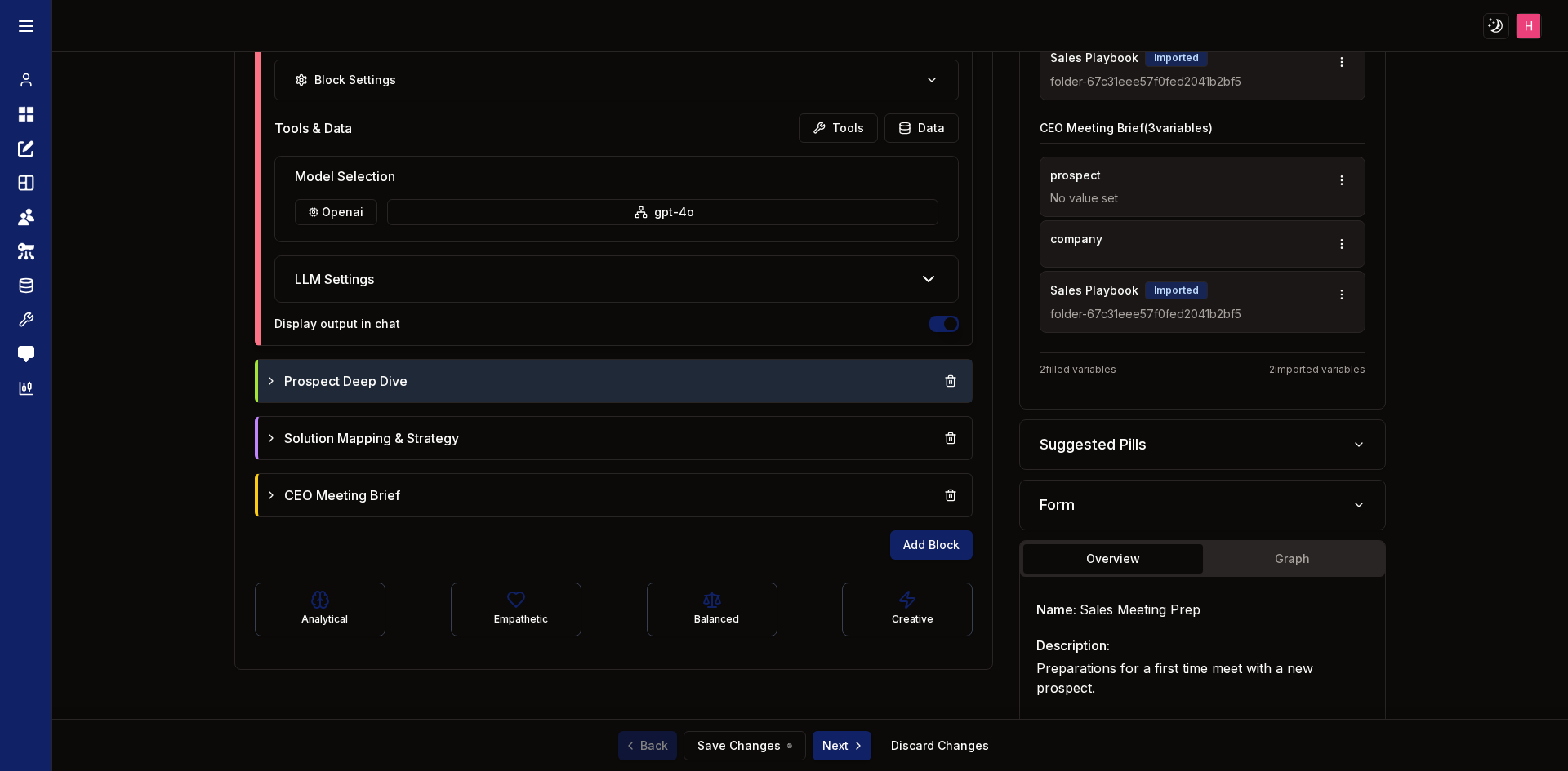
click at [640, 378] on div "Prospect Deep Dive" at bounding box center [615, 381] width 701 height 29
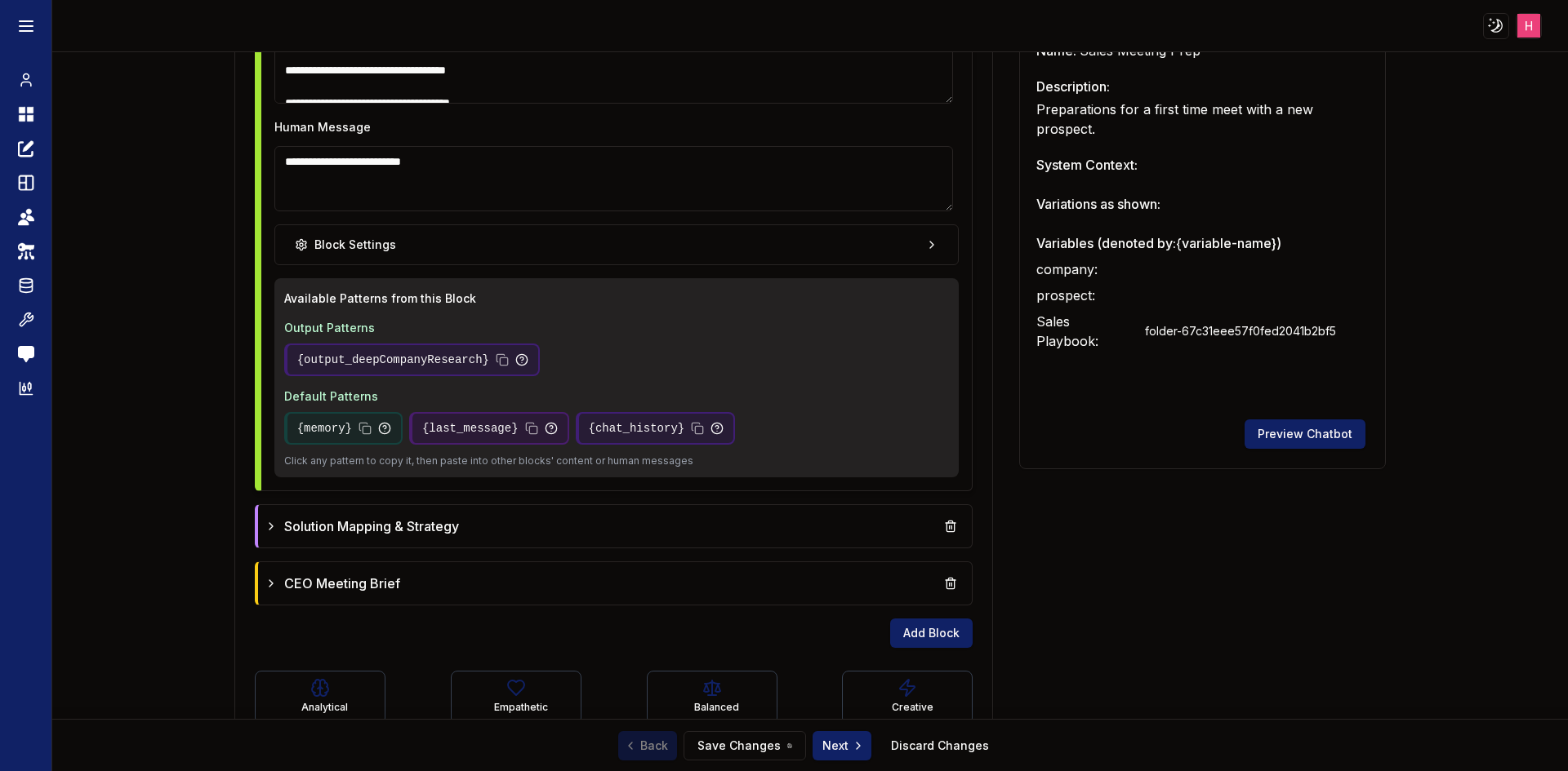
scroll to position [1388, 0]
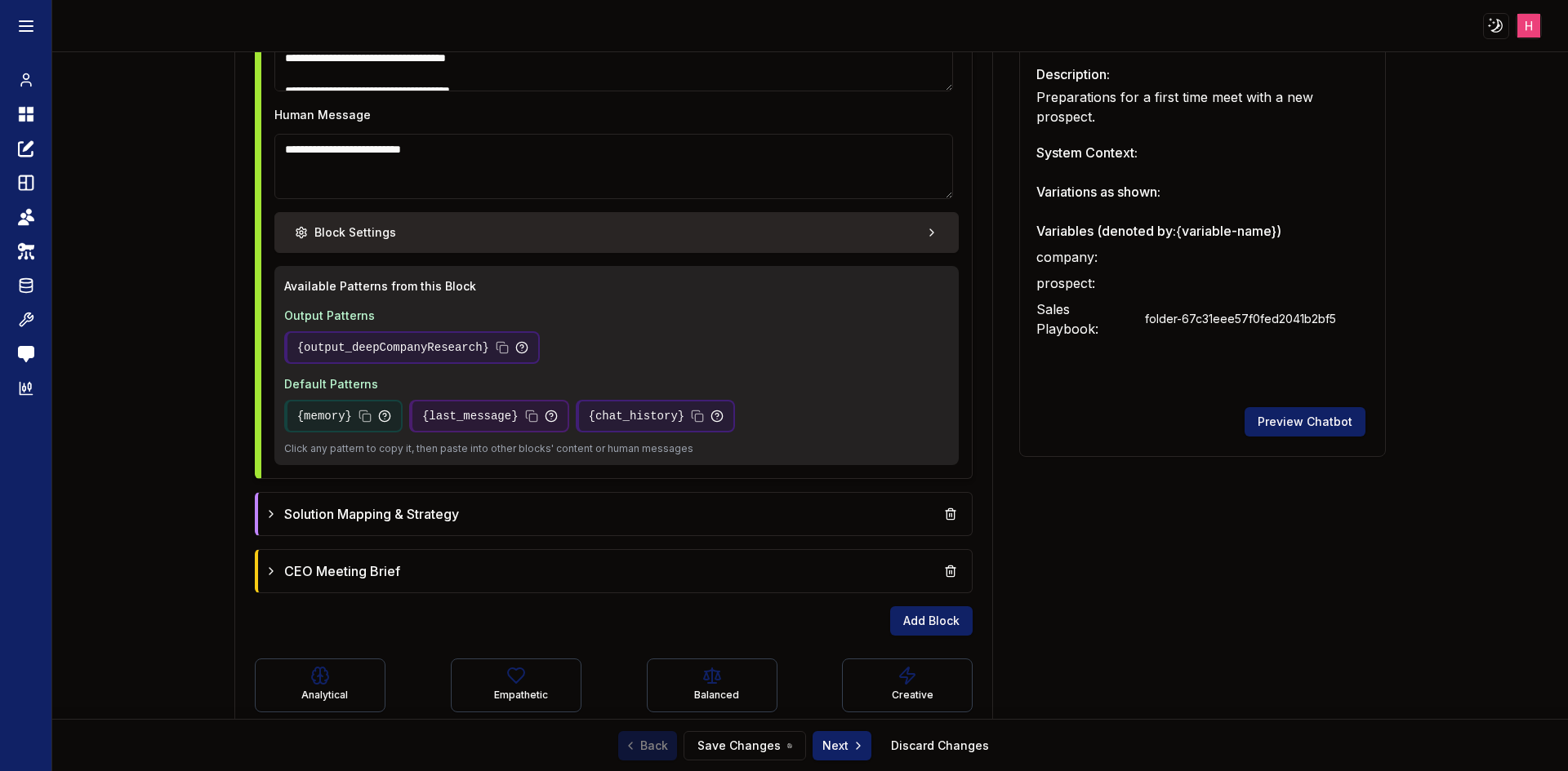
click at [860, 235] on button "Block Settings" at bounding box center [617, 232] width 685 height 40
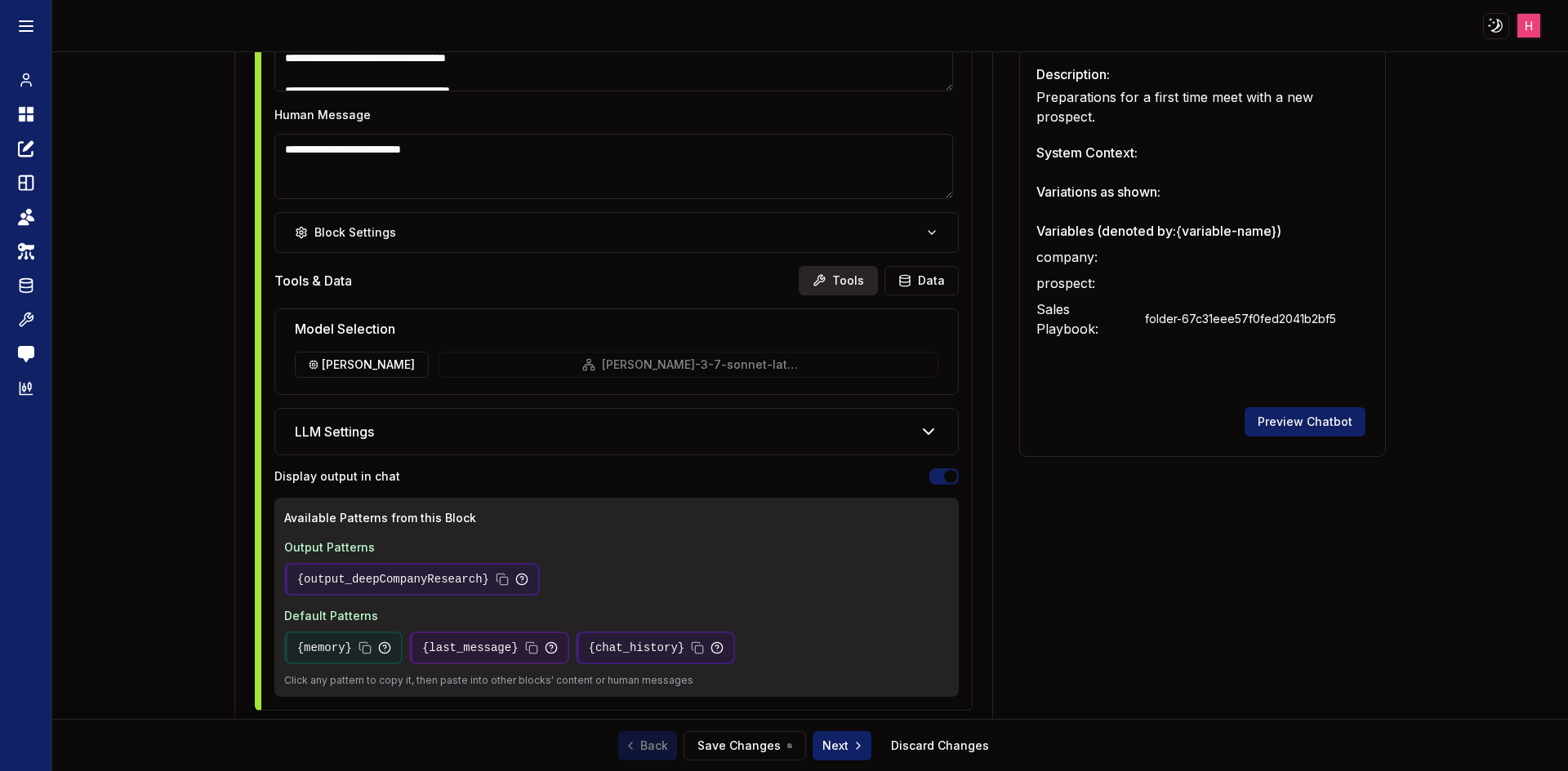
click at [829, 288] on button "Tools" at bounding box center [838, 281] width 79 height 29
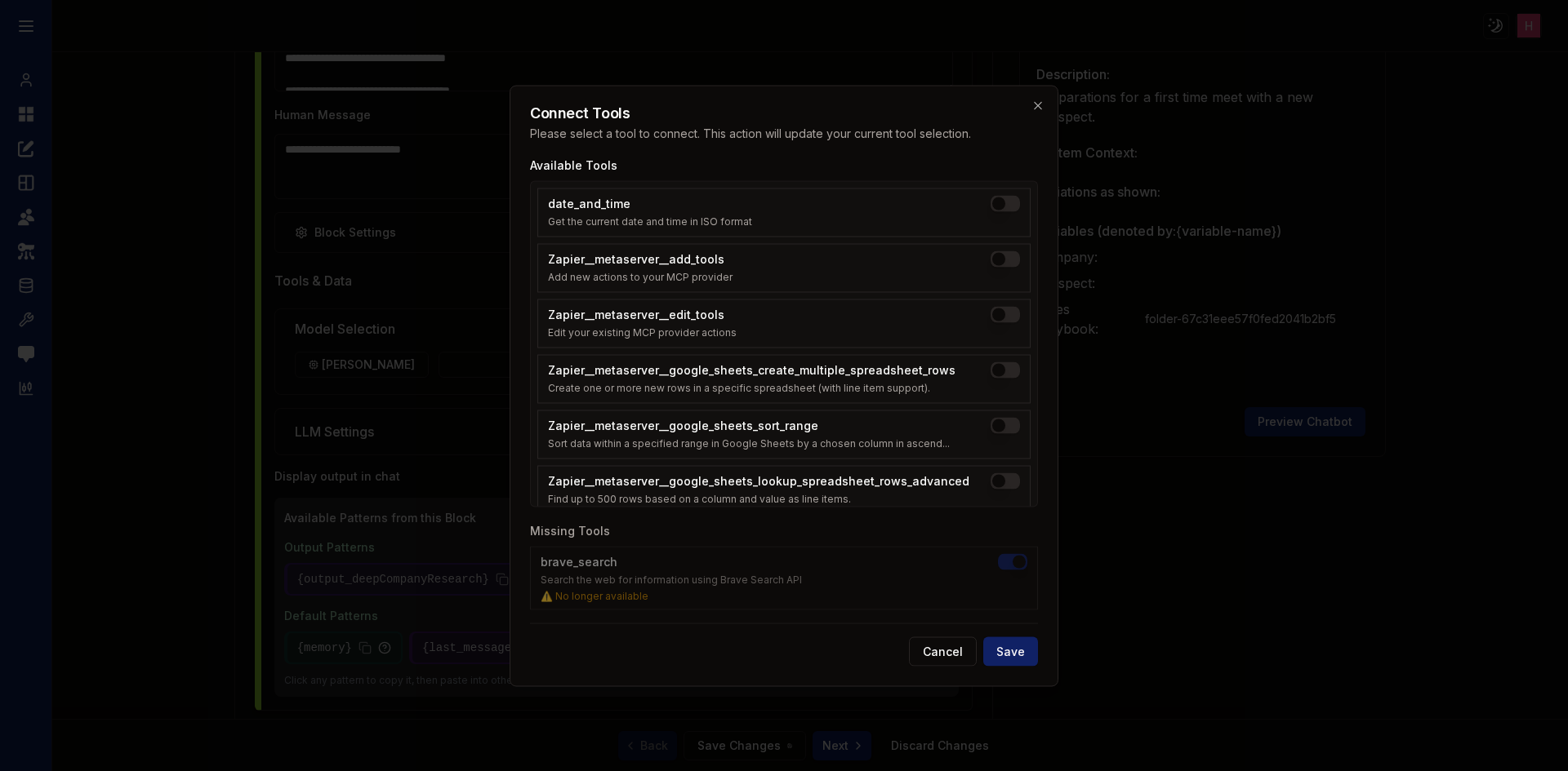
click at [1300, 577] on div at bounding box center [784, 386] width 1568 height 771
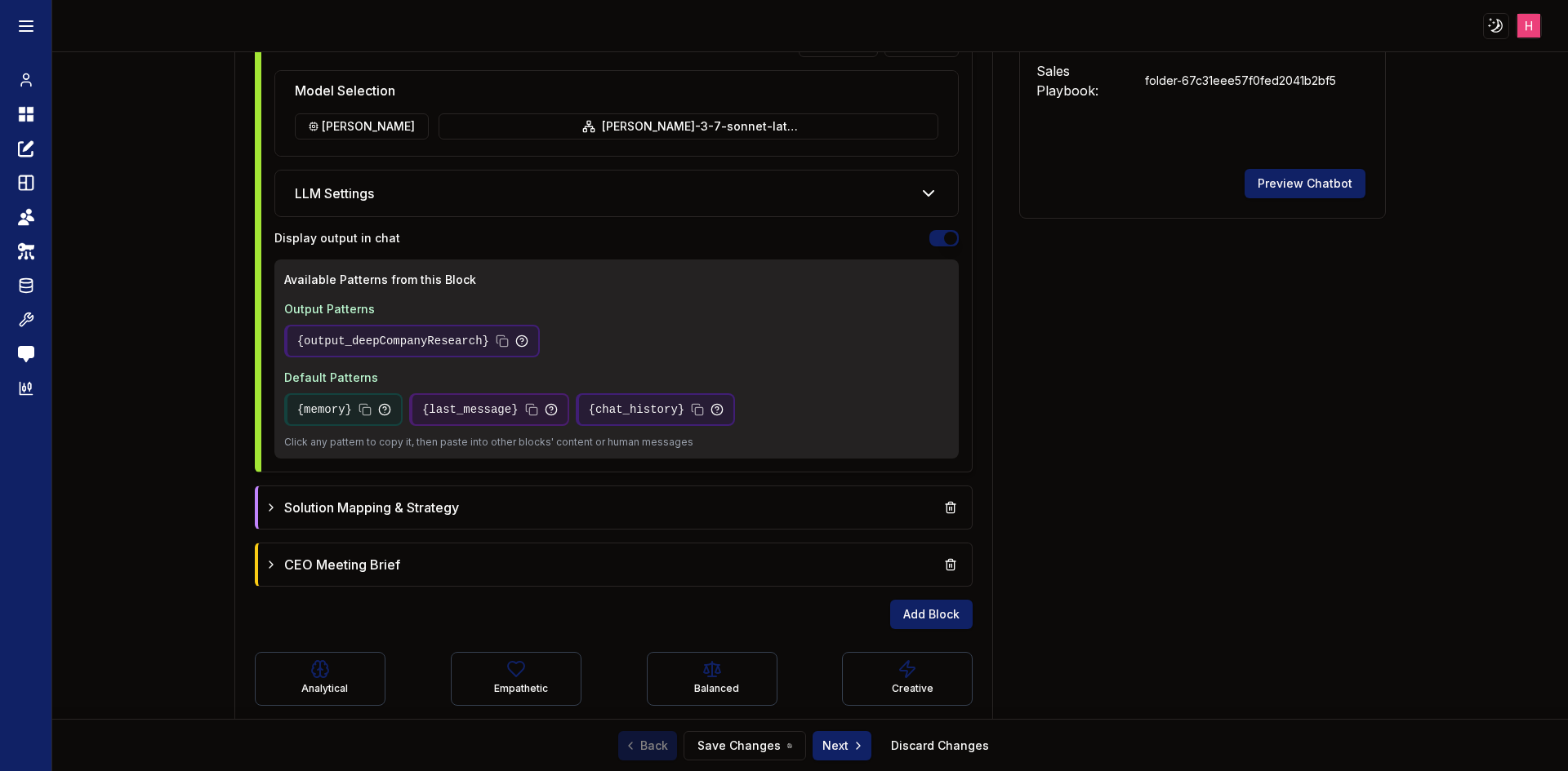
scroll to position [1647, 0]
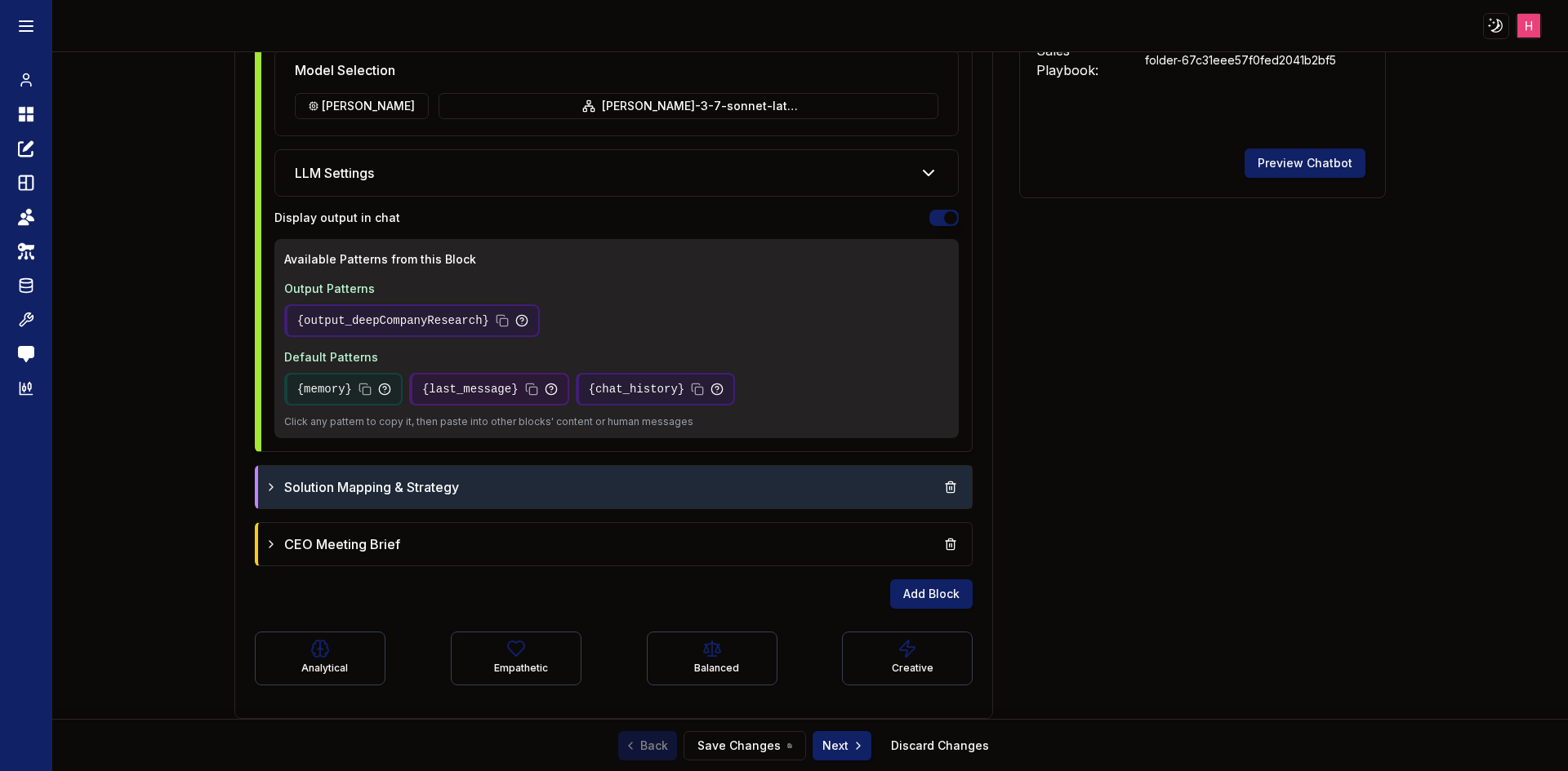
click at [695, 480] on div "Solution Mapping & Strategy" at bounding box center [615, 487] width 701 height 29
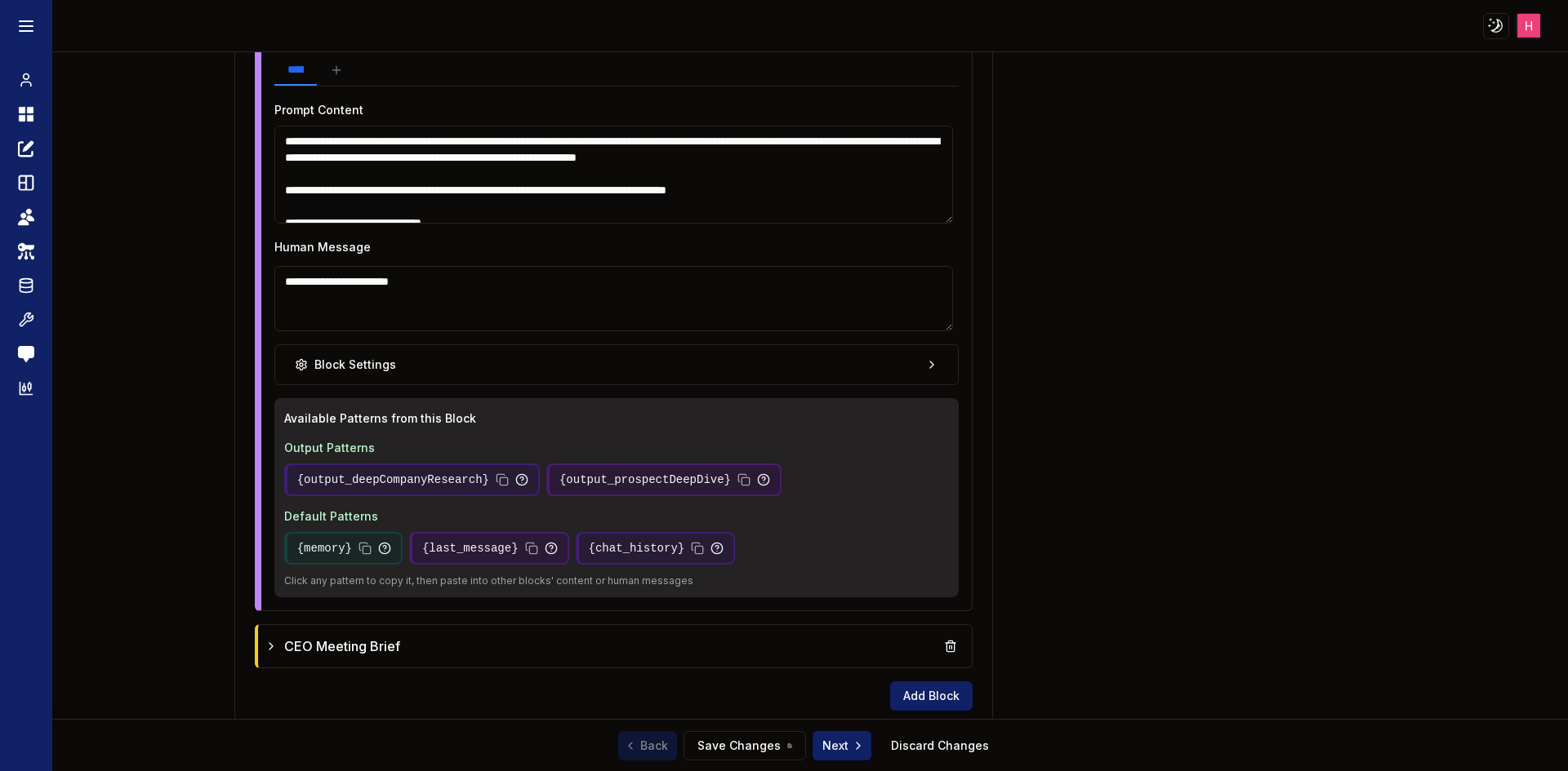
scroll to position [2218, 0]
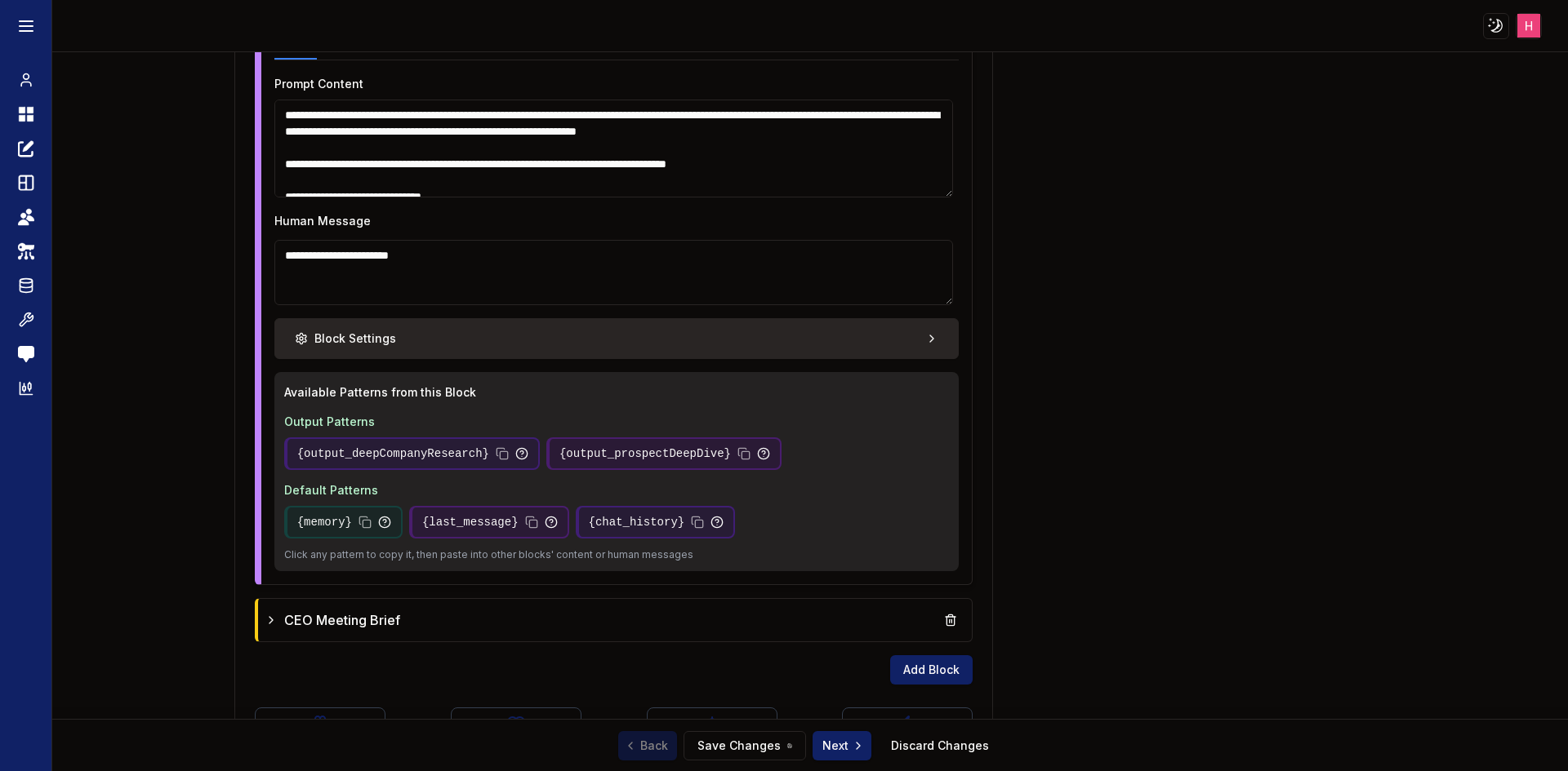
click at [859, 350] on button "Block Settings" at bounding box center [617, 339] width 685 height 40
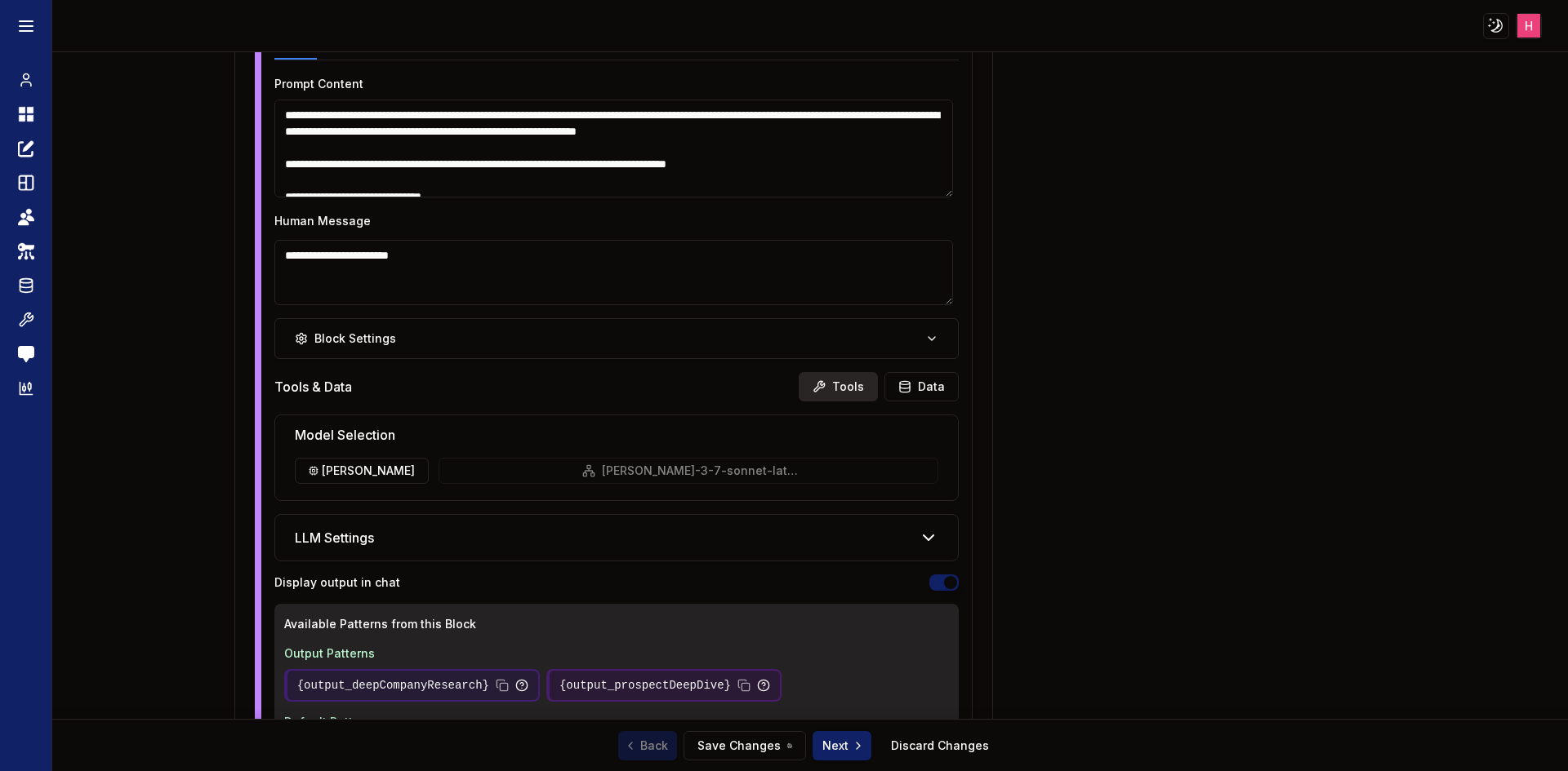
click at [848, 385] on button "Tools" at bounding box center [838, 387] width 79 height 29
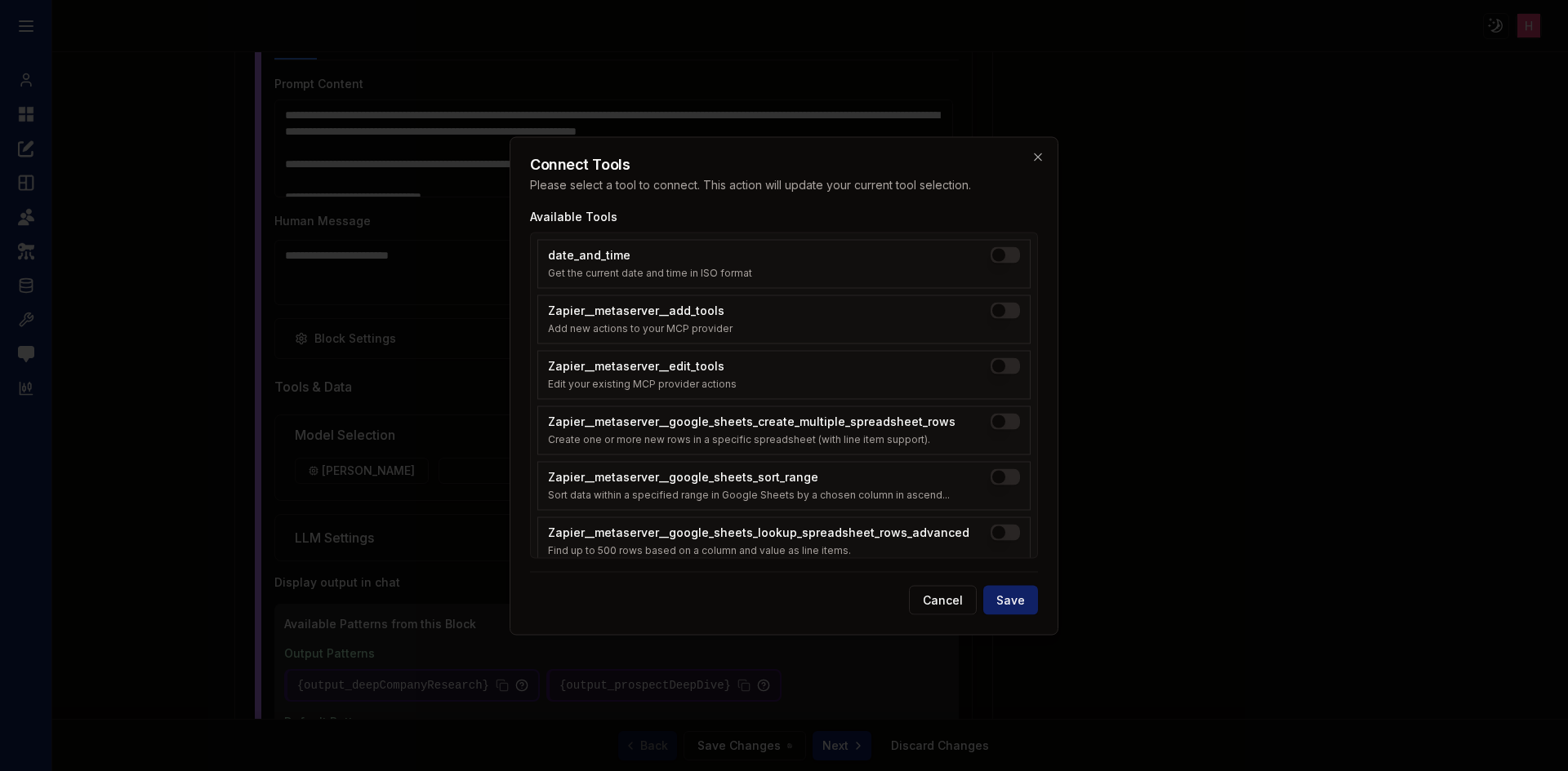
click at [1302, 453] on div at bounding box center [784, 386] width 1568 height 771
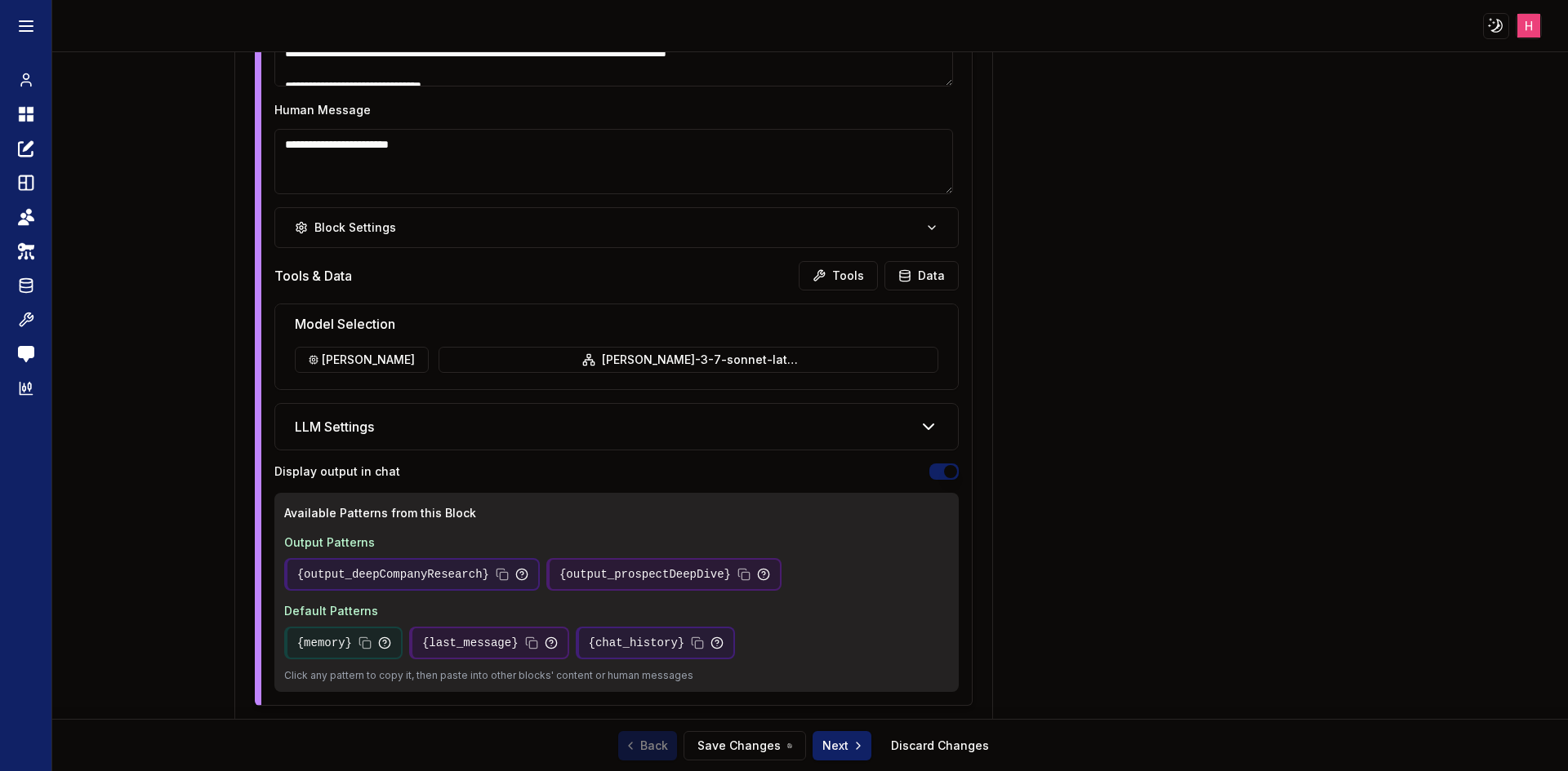
scroll to position [2526, 0]
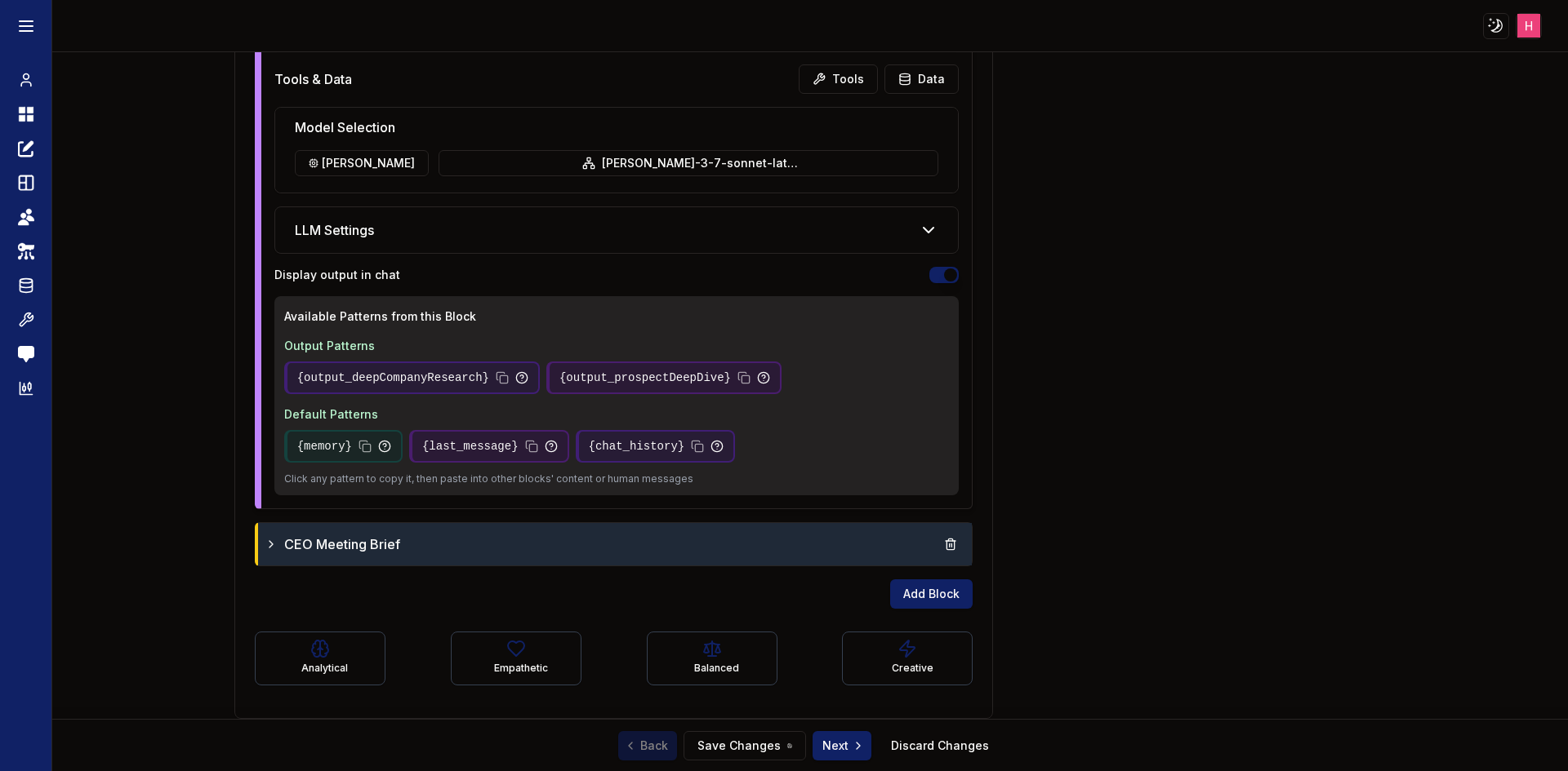
click at [835, 539] on div "CEO Meeting Brief" at bounding box center [615, 544] width 701 height 29
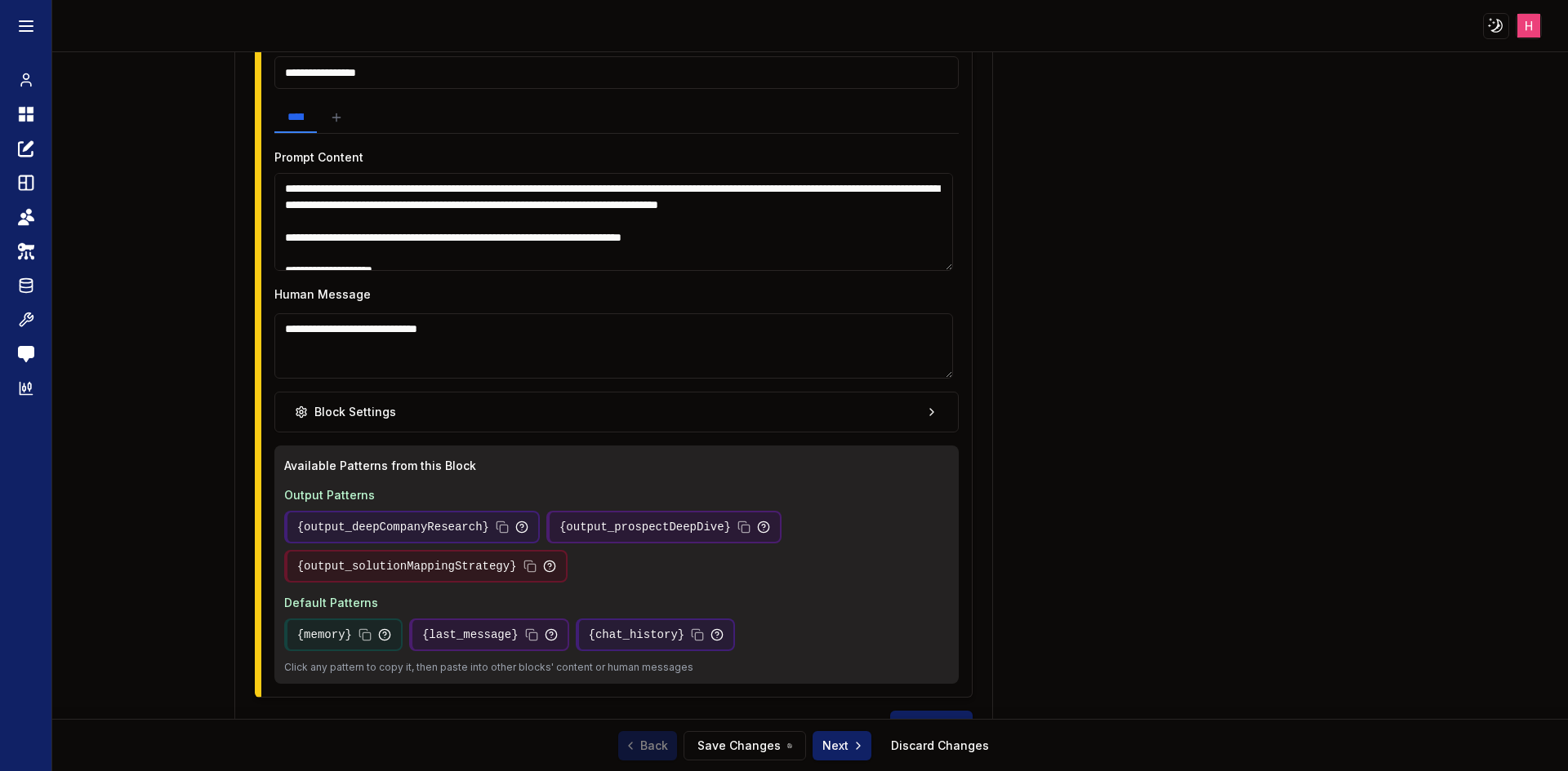
scroll to position [3097, 0]
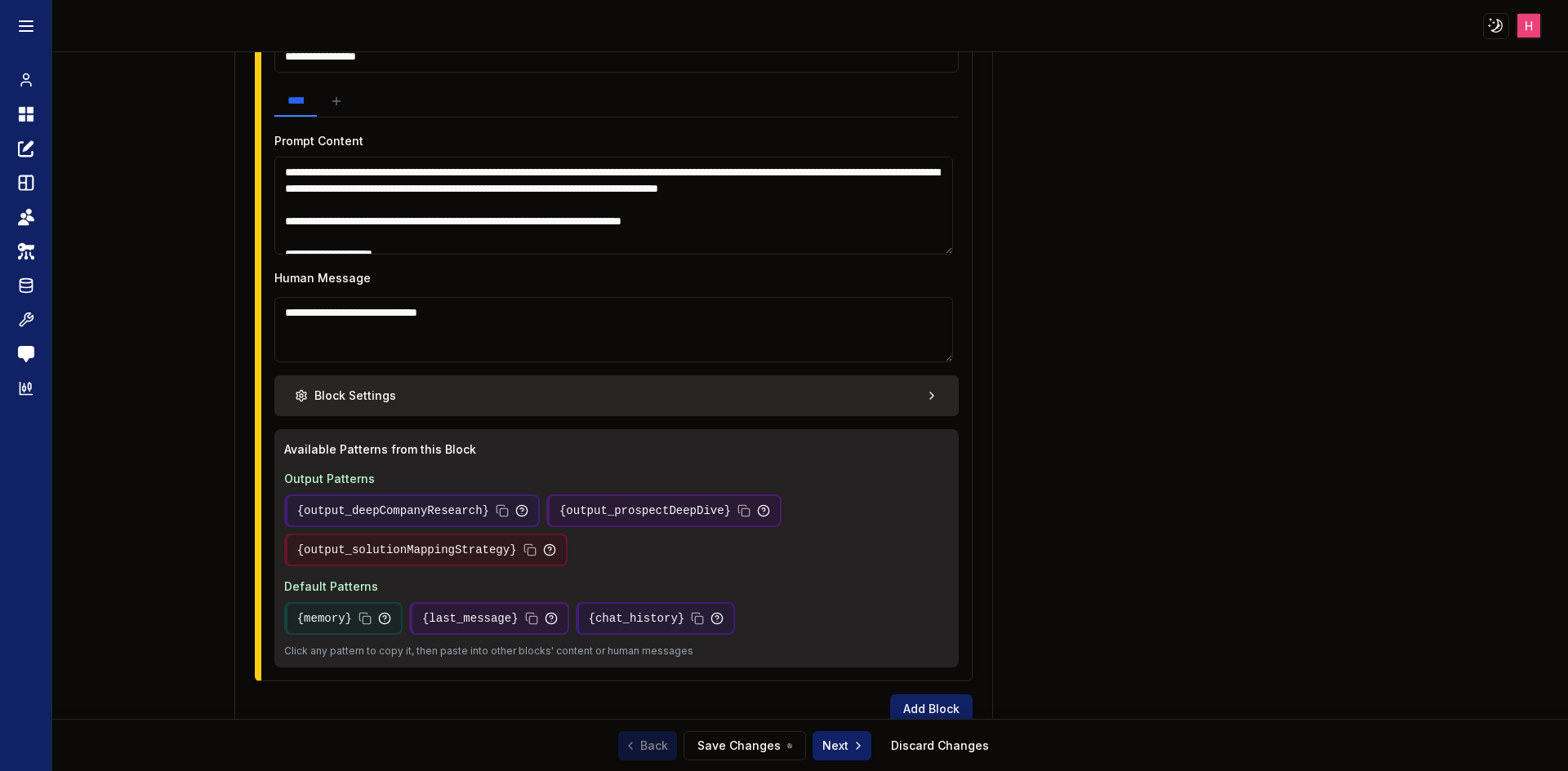
click at [835, 399] on button "Block Settings" at bounding box center [617, 396] width 685 height 40
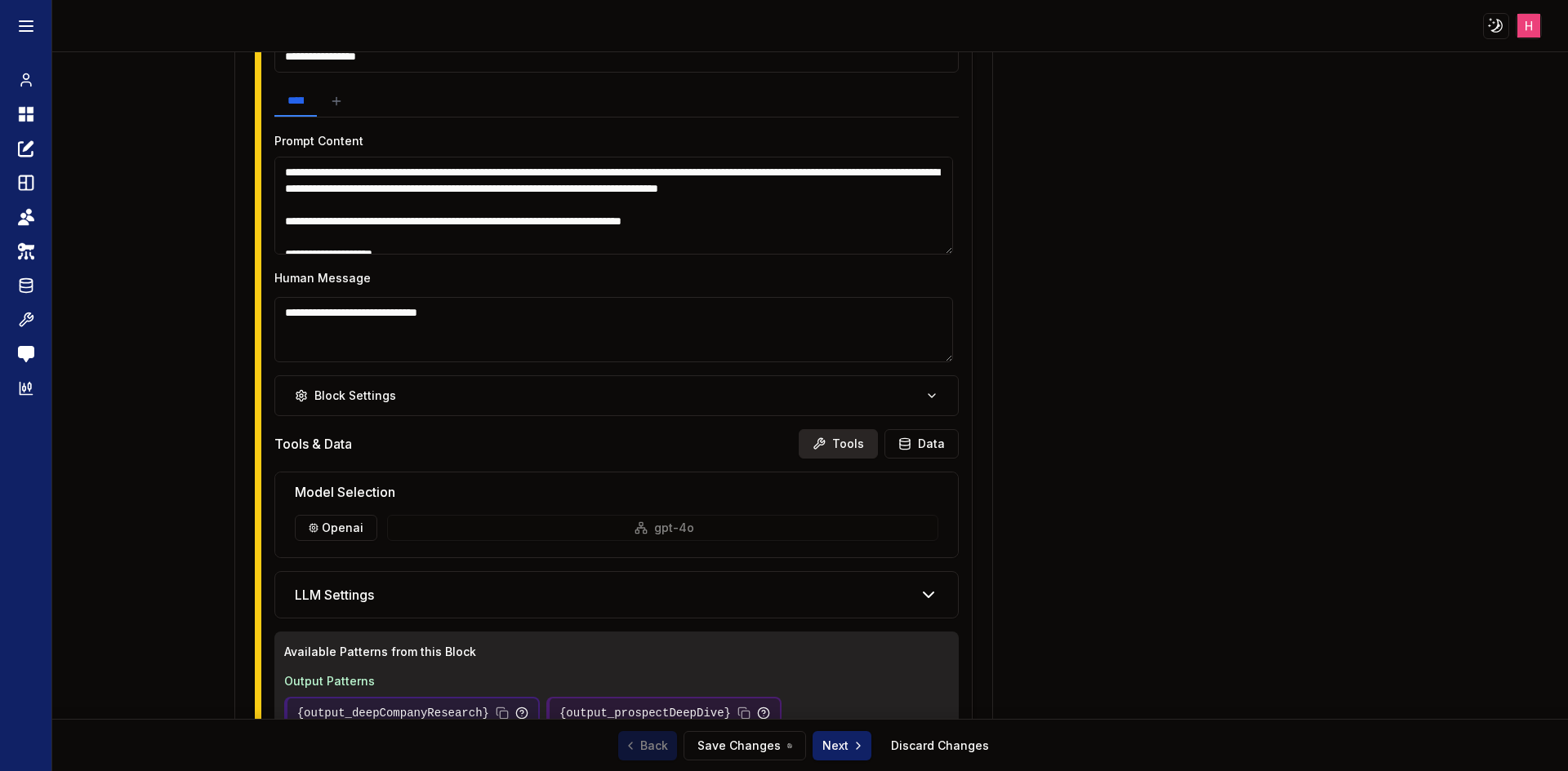
click at [829, 450] on button "Tools" at bounding box center [838, 444] width 79 height 29
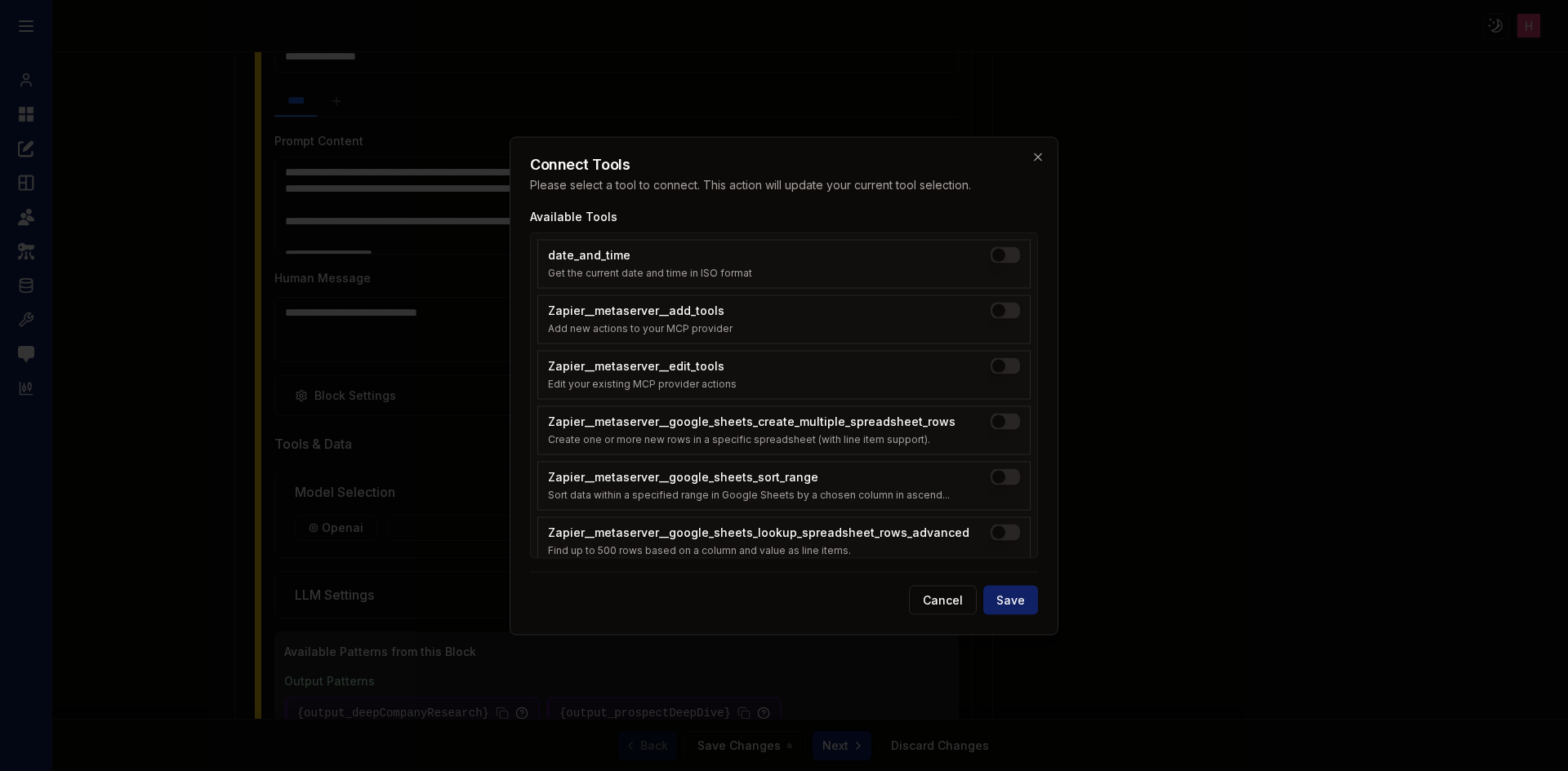
click at [1295, 515] on div at bounding box center [784, 386] width 1568 height 771
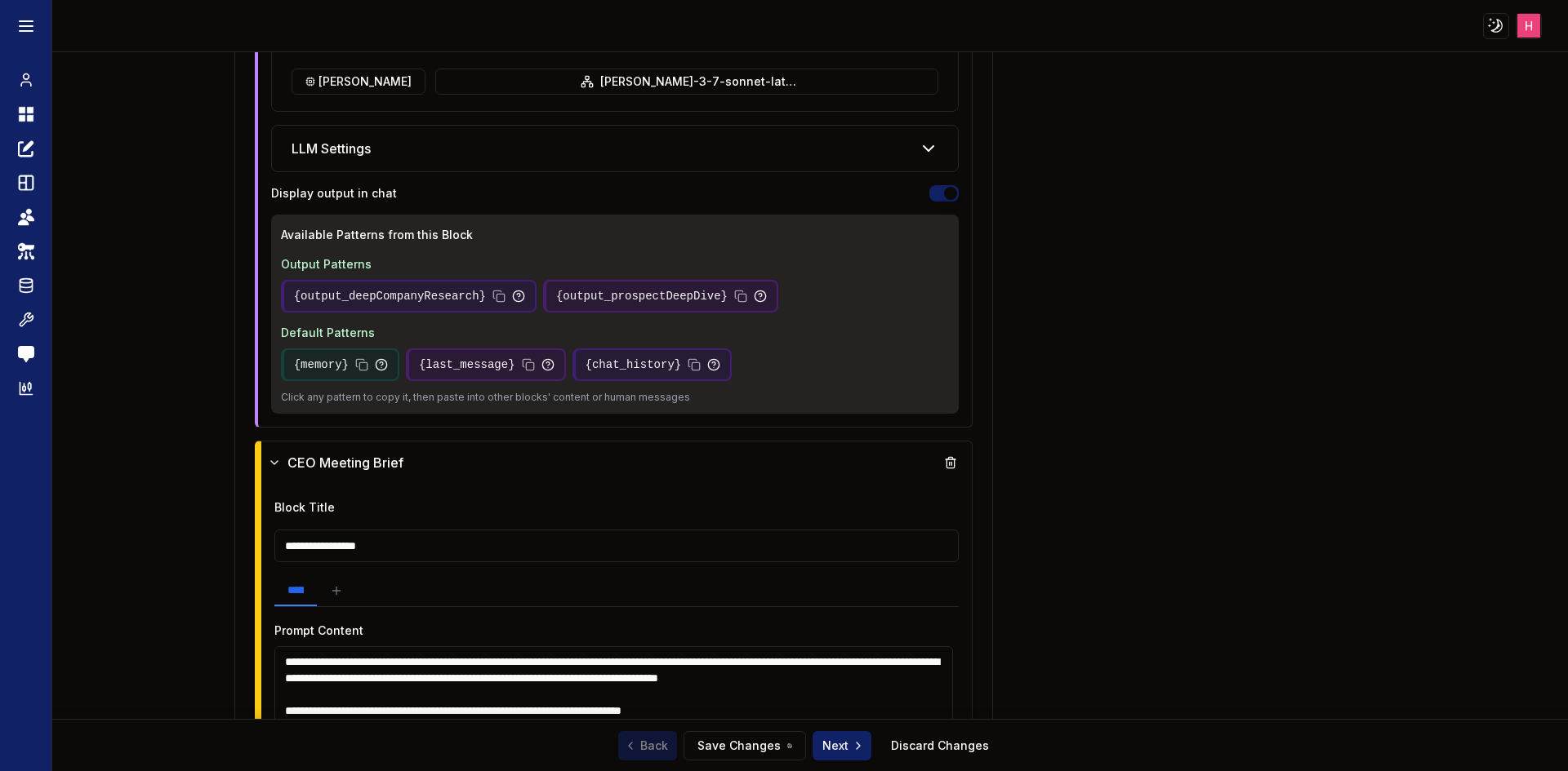
scroll to position [2199, 0]
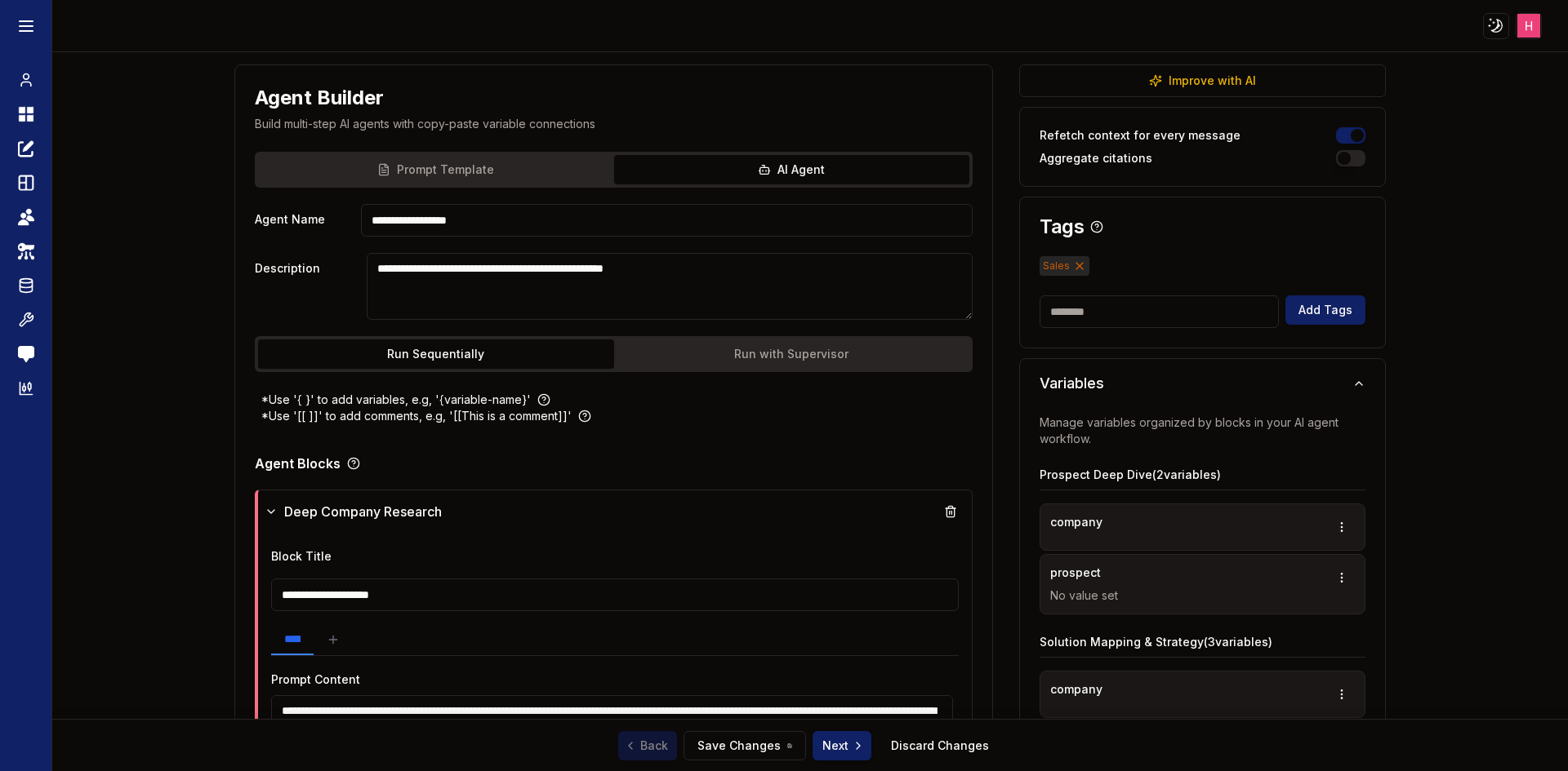
scroll to position [0, 0]
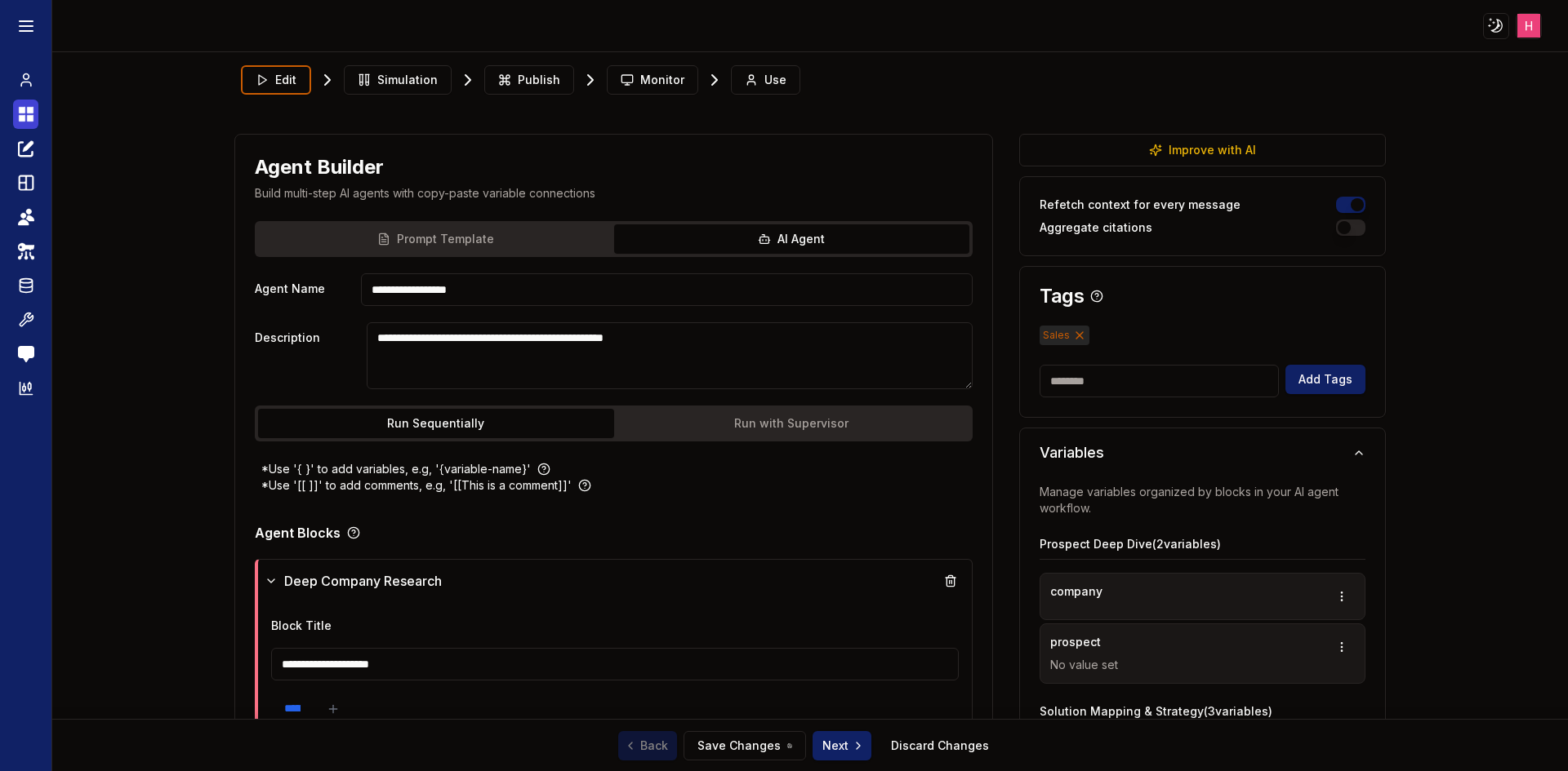
click at [26, 111] on icon at bounding box center [27, 114] width 17 height 19
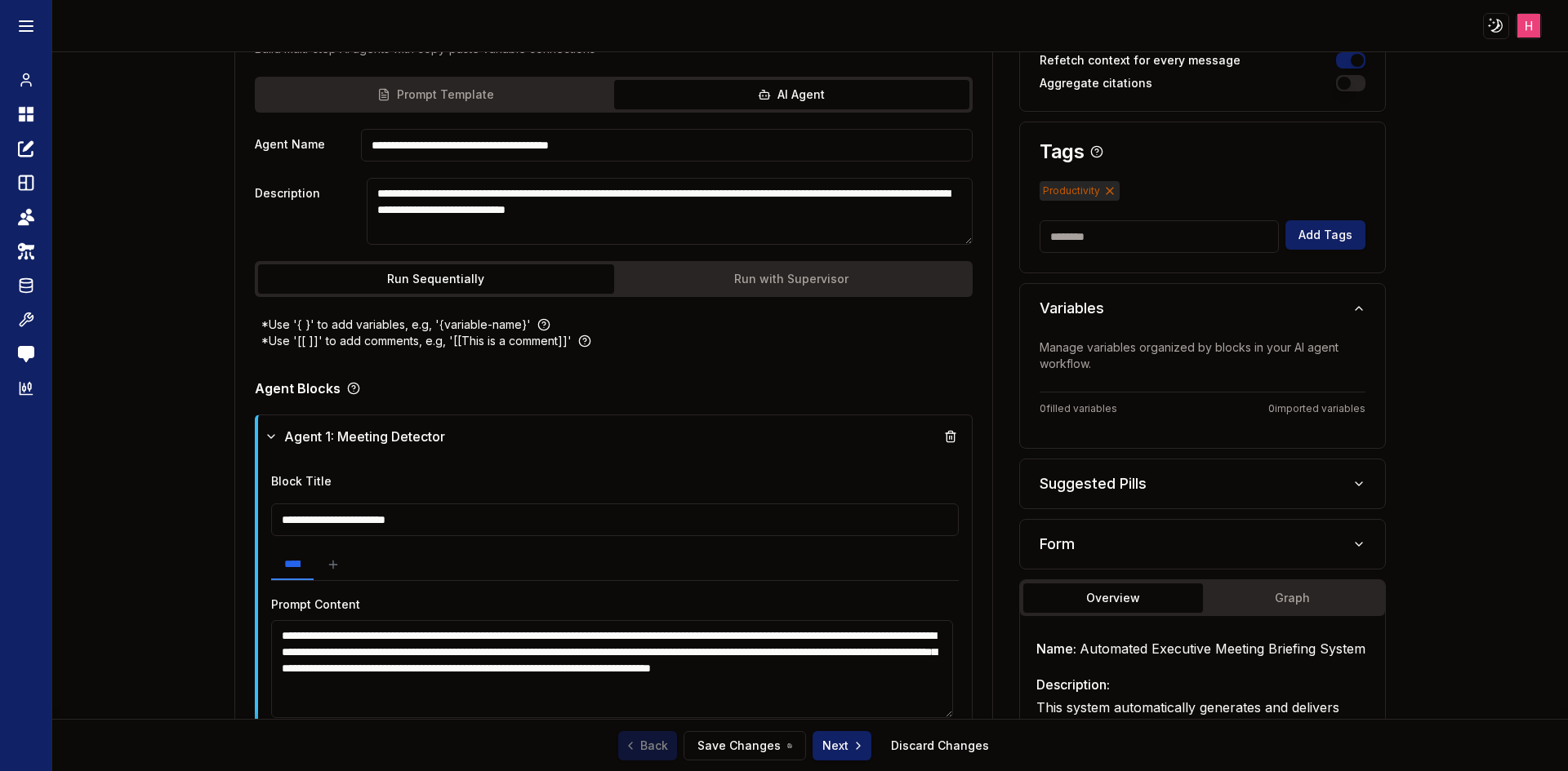
scroll to position [327, 0]
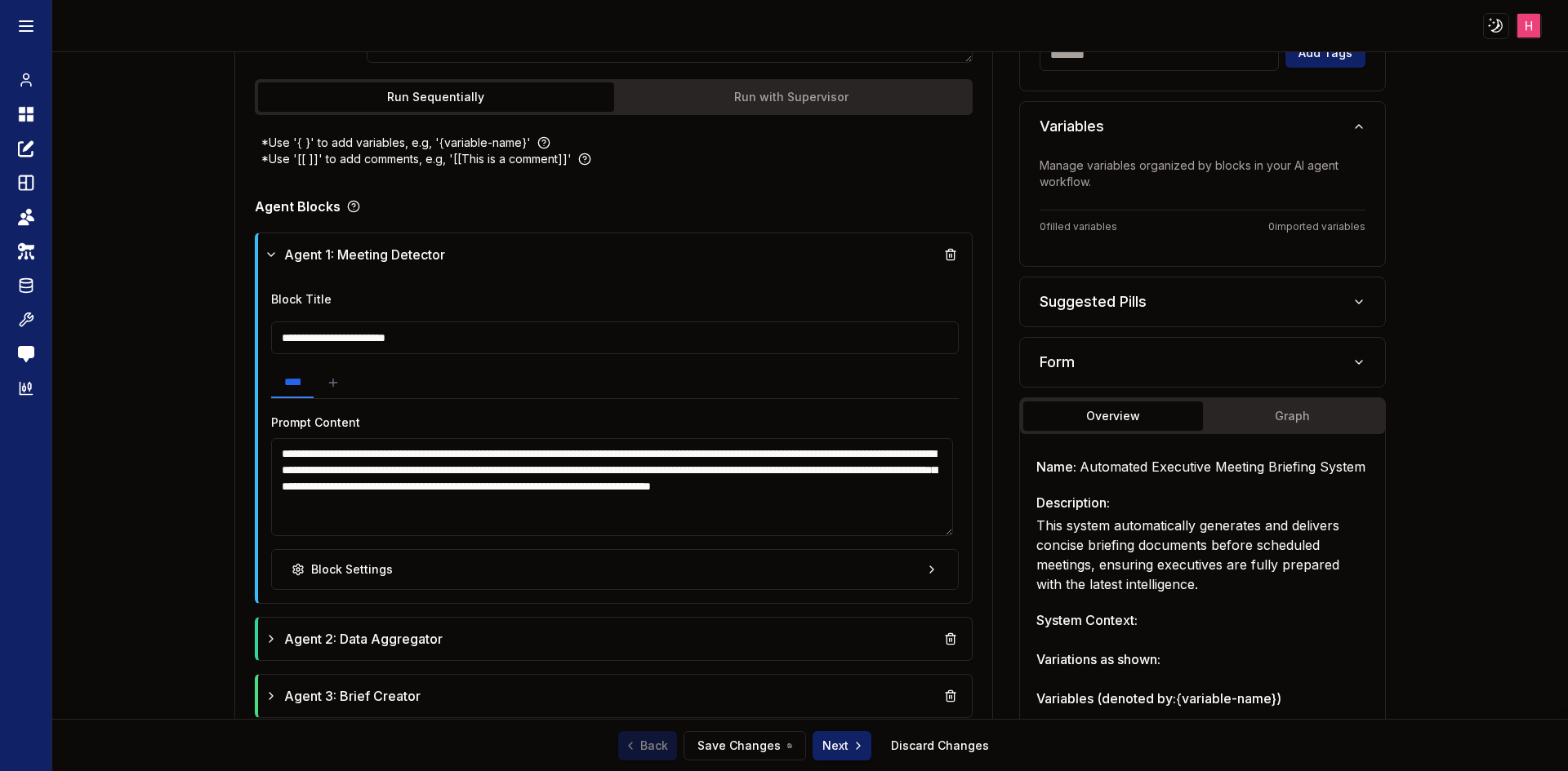
click at [744, 506] on textarea "**********" at bounding box center [611, 487] width 682 height 98
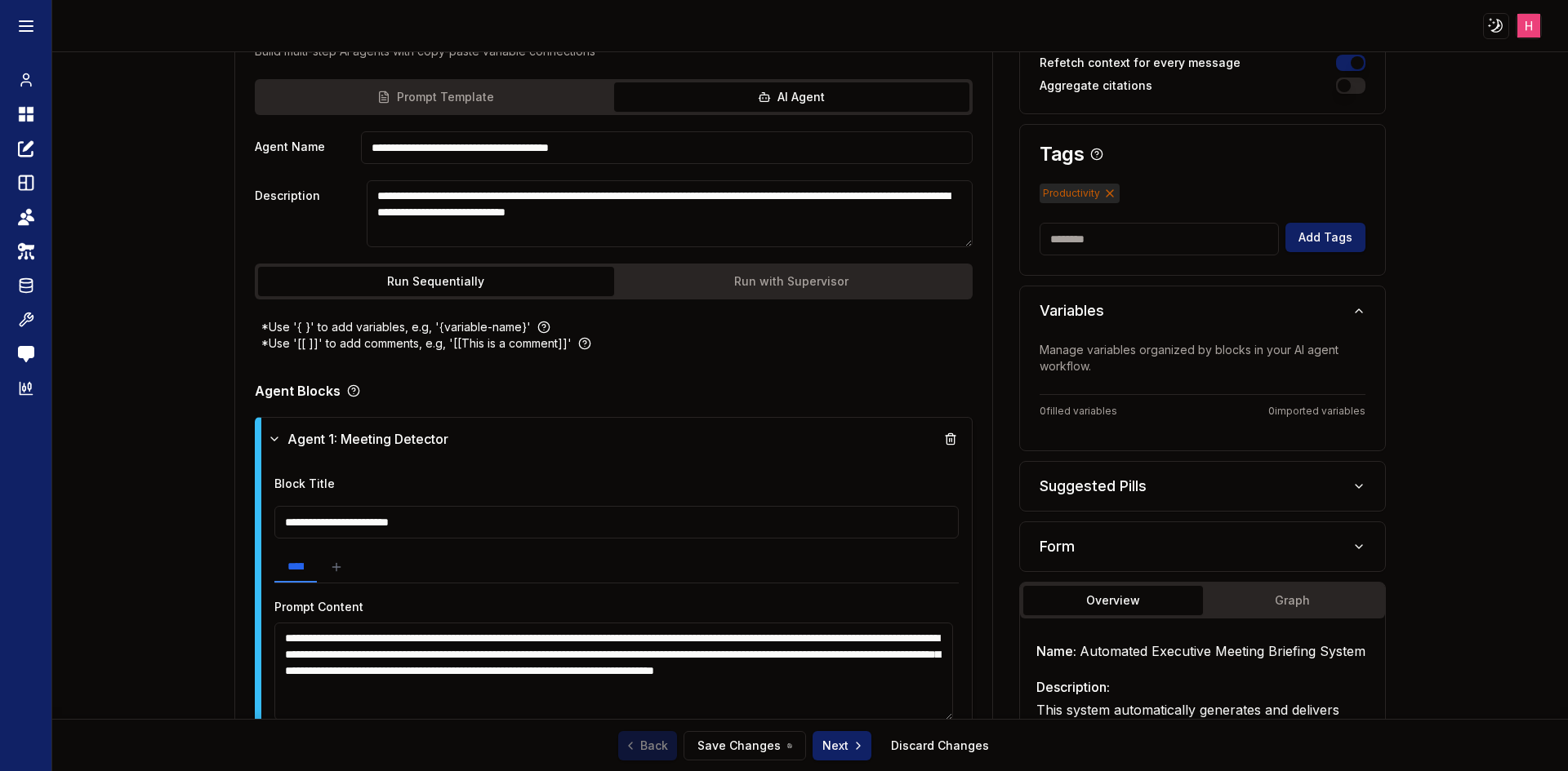
scroll to position [0, 0]
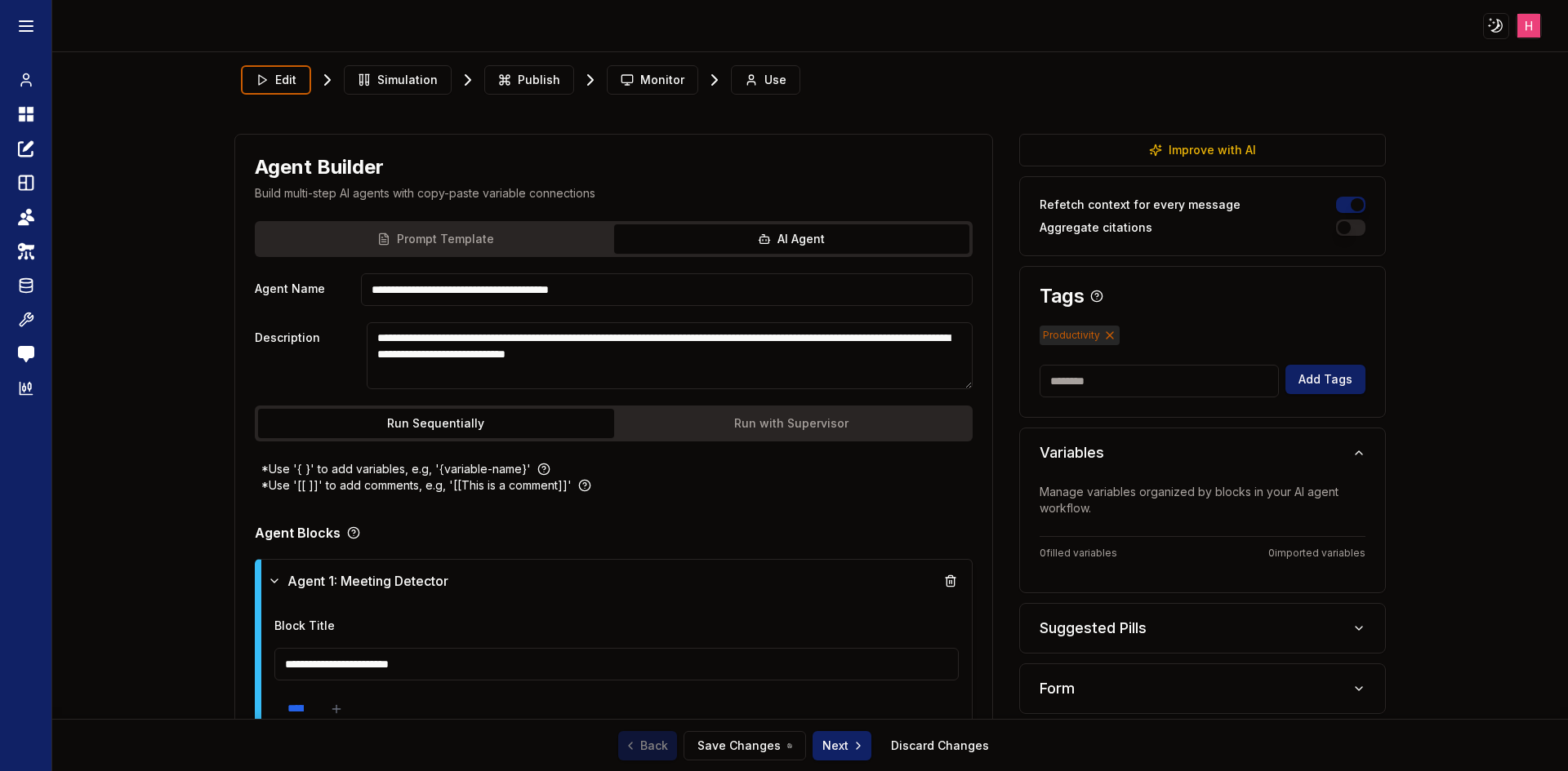
click at [447, 289] on input "**********" at bounding box center [666, 290] width 612 height 33
click at [621, 345] on textarea "**********" at bounding box center [669, 355] width 606 height 67
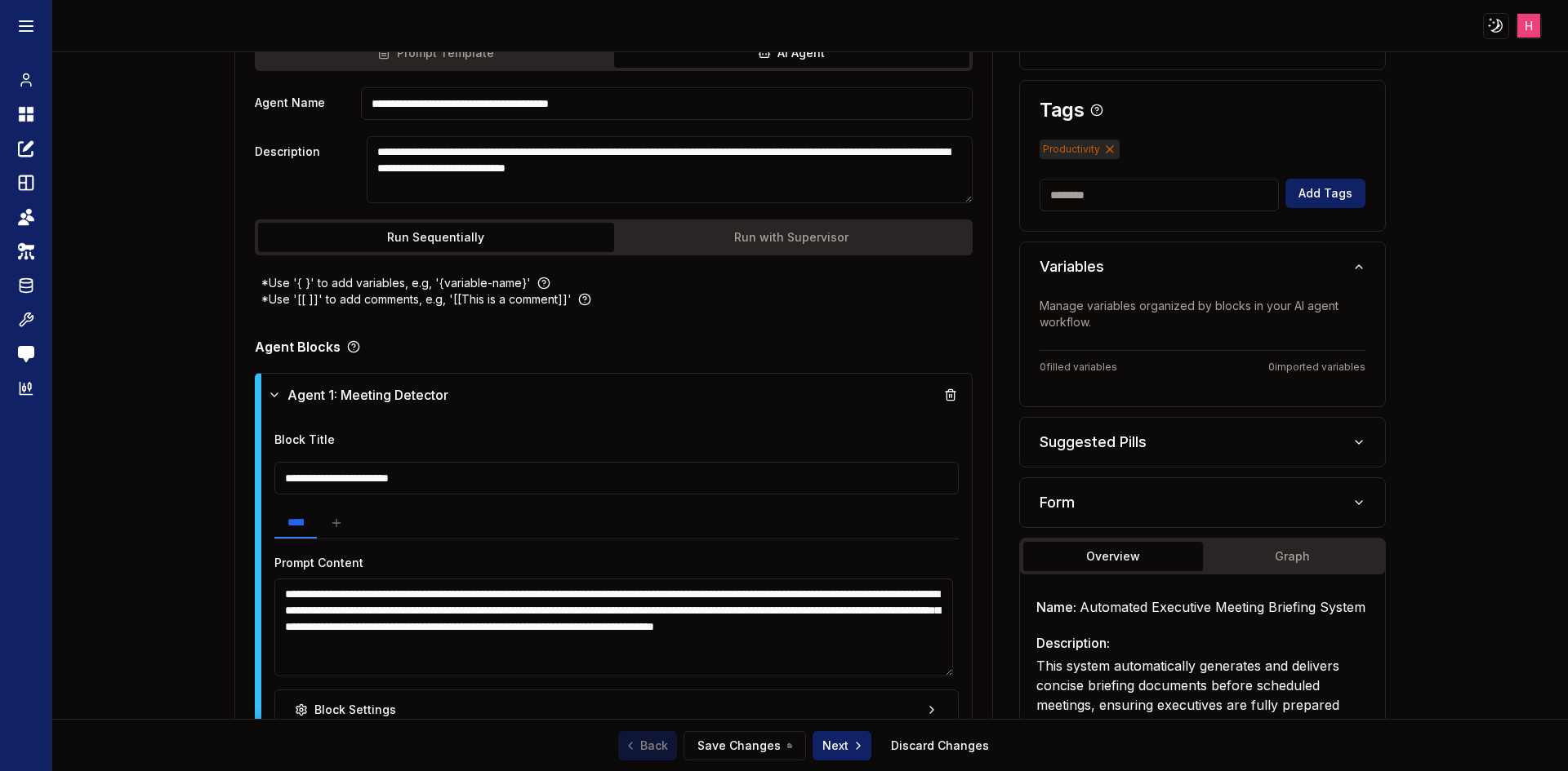
scroll to position [245, 0]
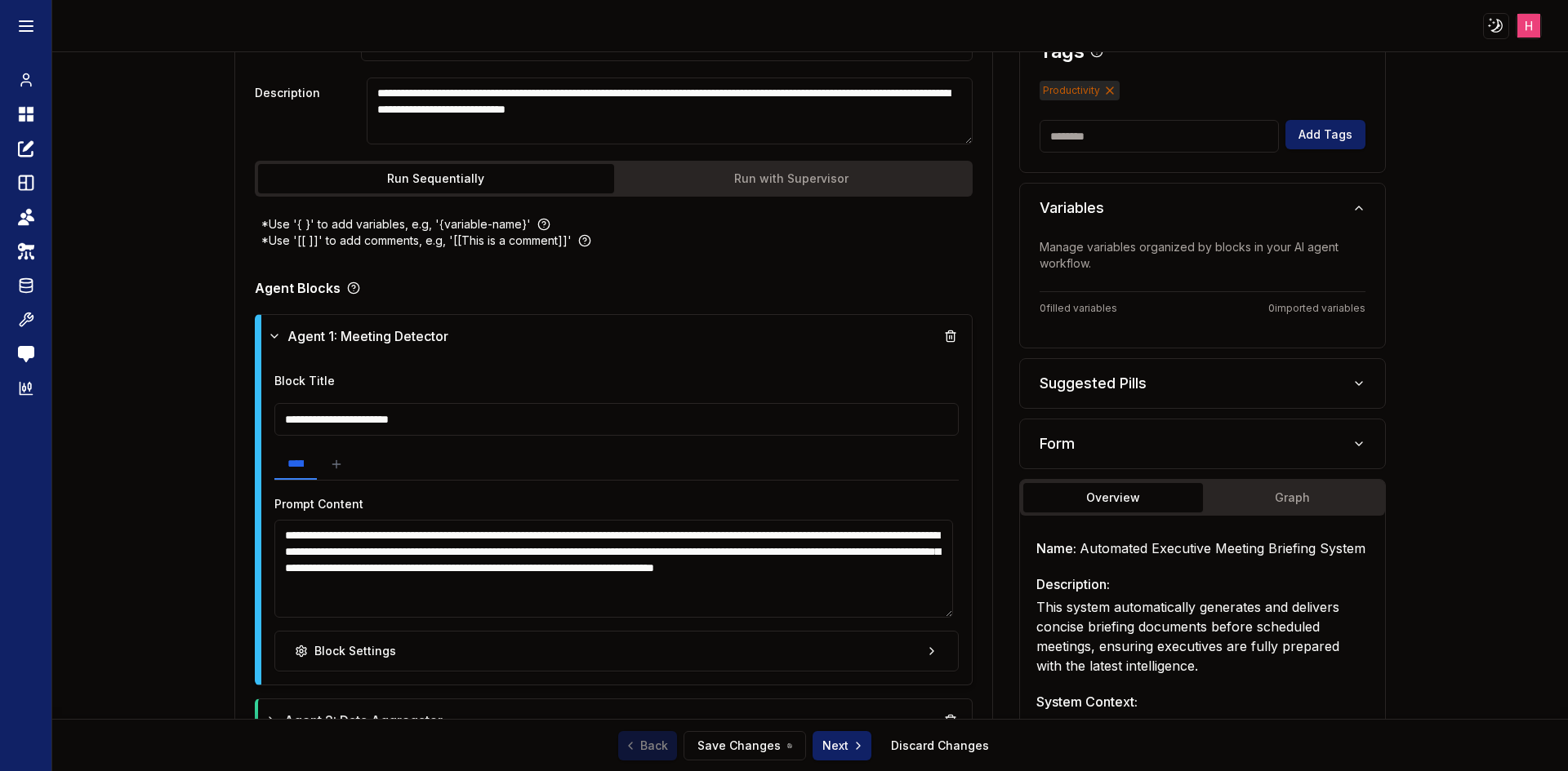
click at [480, 428] on input "**********" at bounding box center [617, 419] width 685 height 33
click at [505, 556] on textarea "**********" at bounding box center [613, 568] width 678 height 98
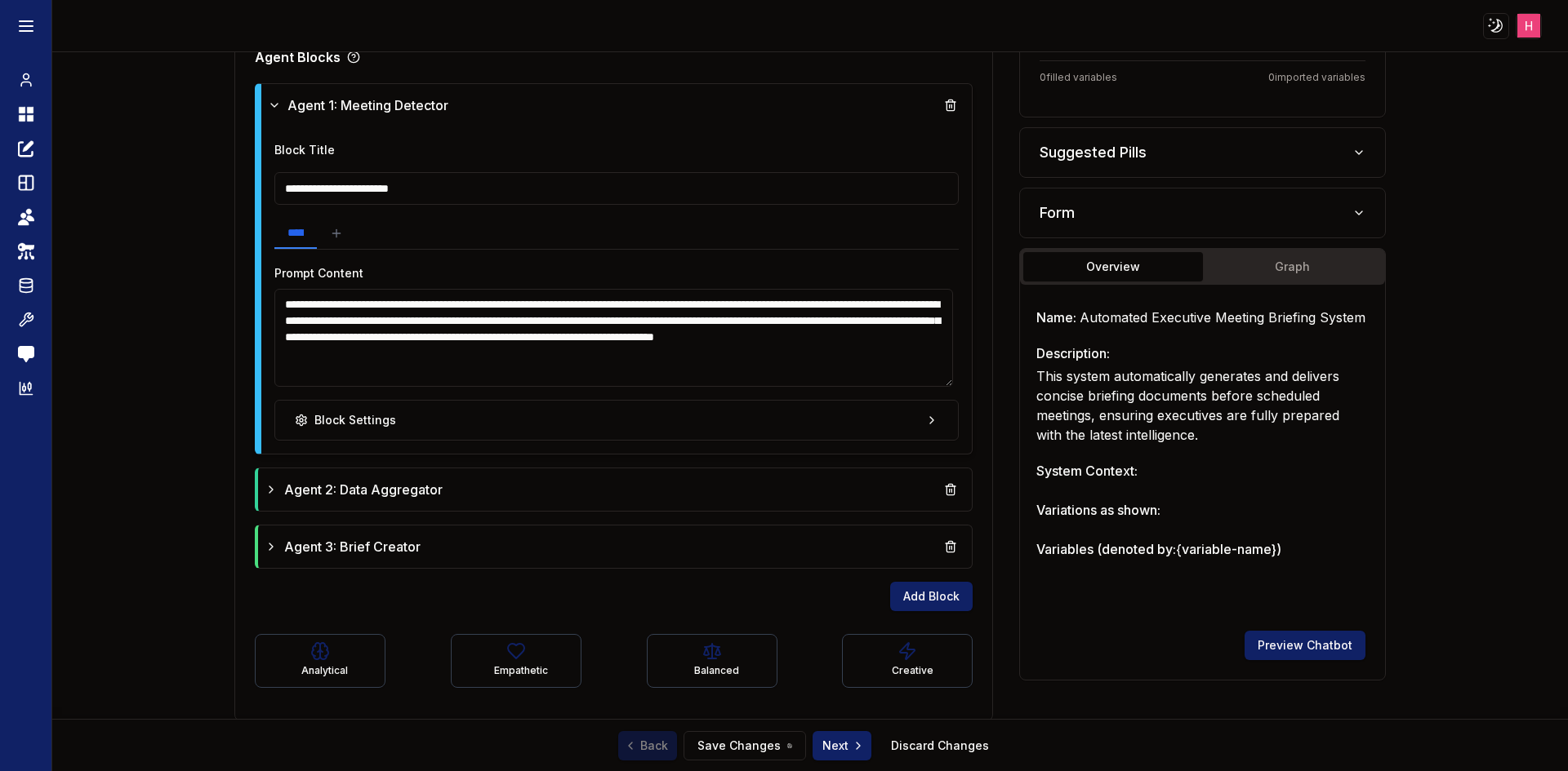
scroll to position [478, 0]
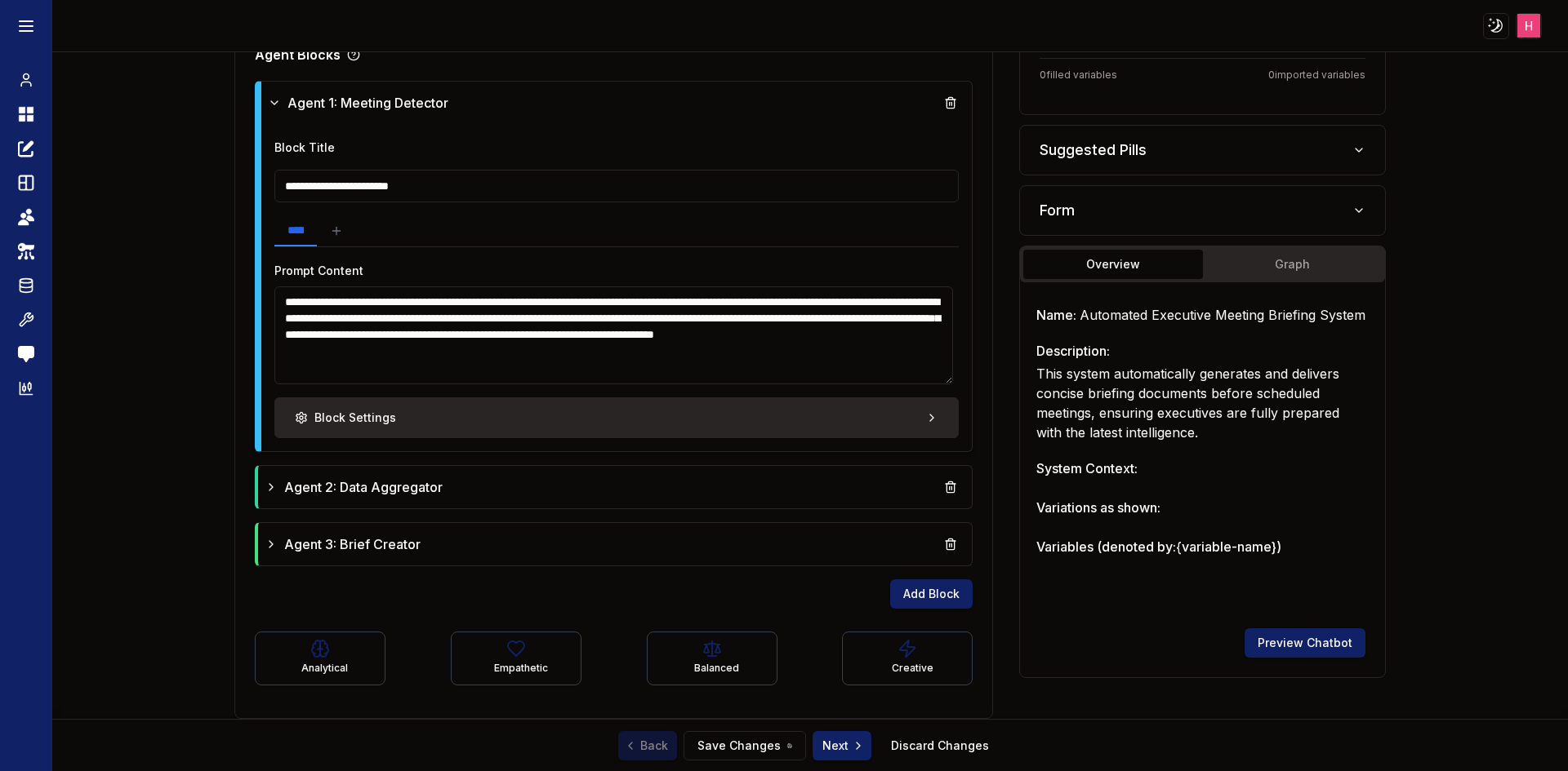
click at [558, 430] on button "Block Settings" at bounding box center [617, 418] width 685 height 40
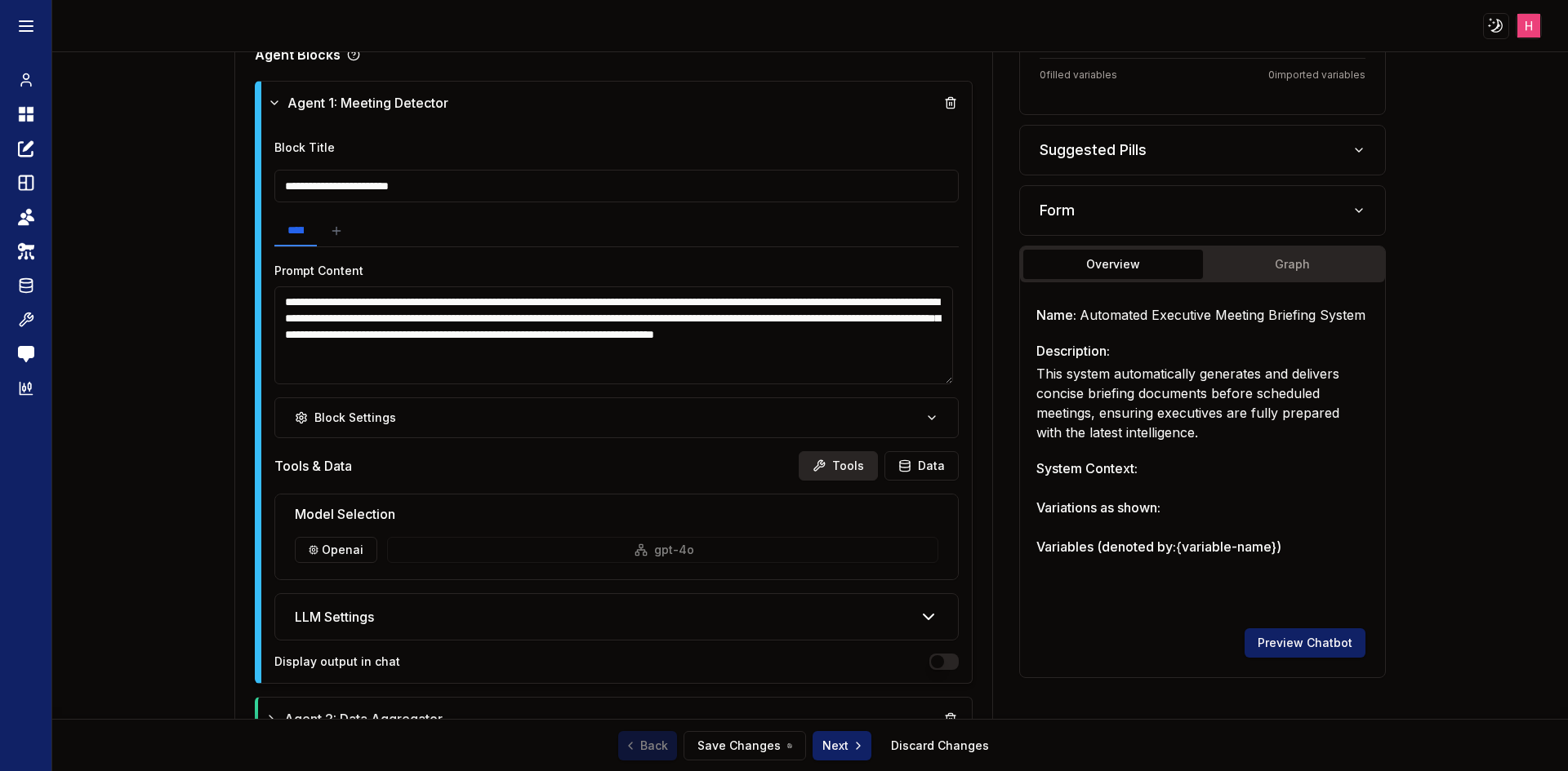
click at [847, 461] on button "Tools" at bounding box center [838, 466] width 79 height 29
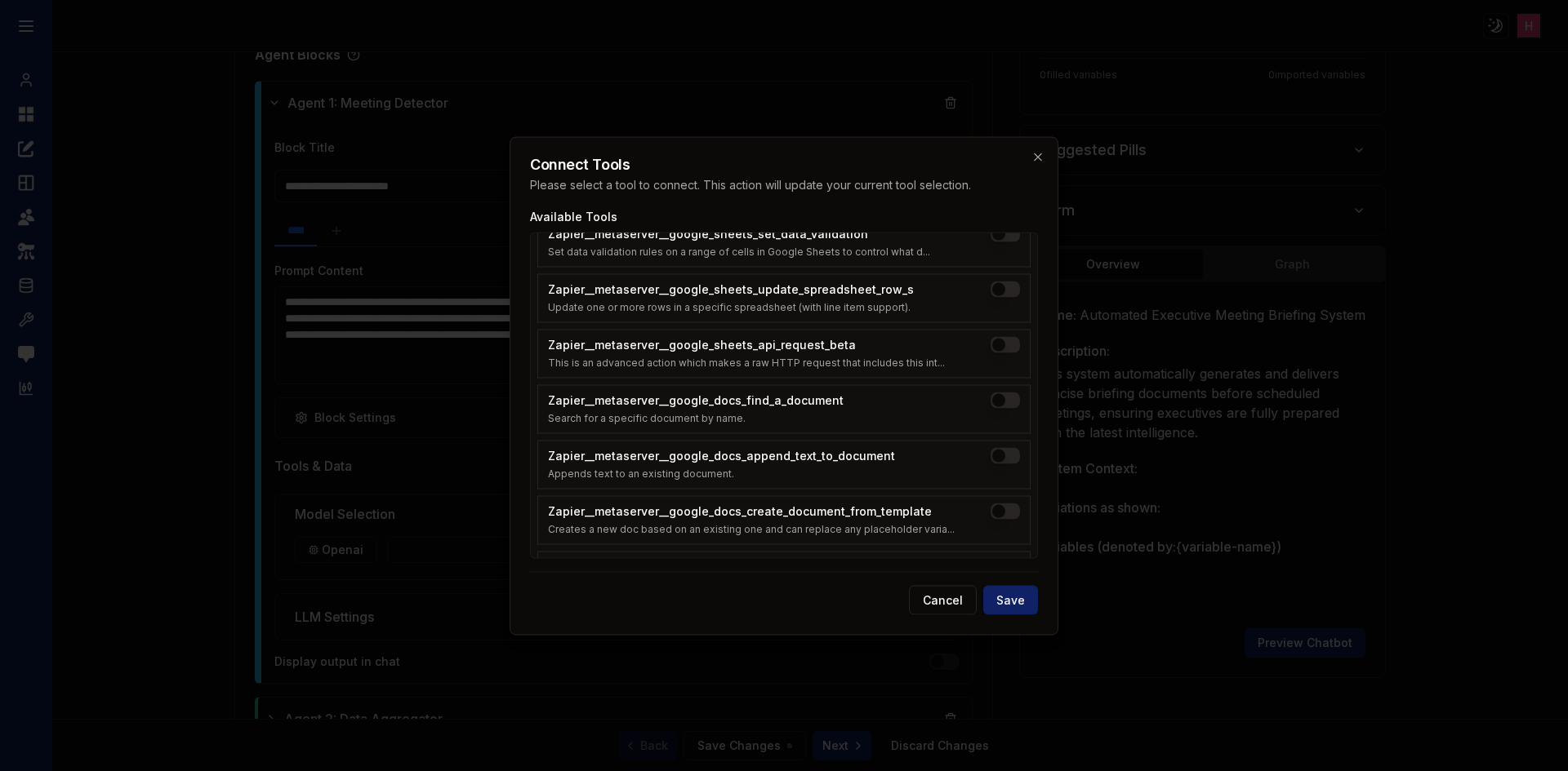
scroll to position [1732, 0]
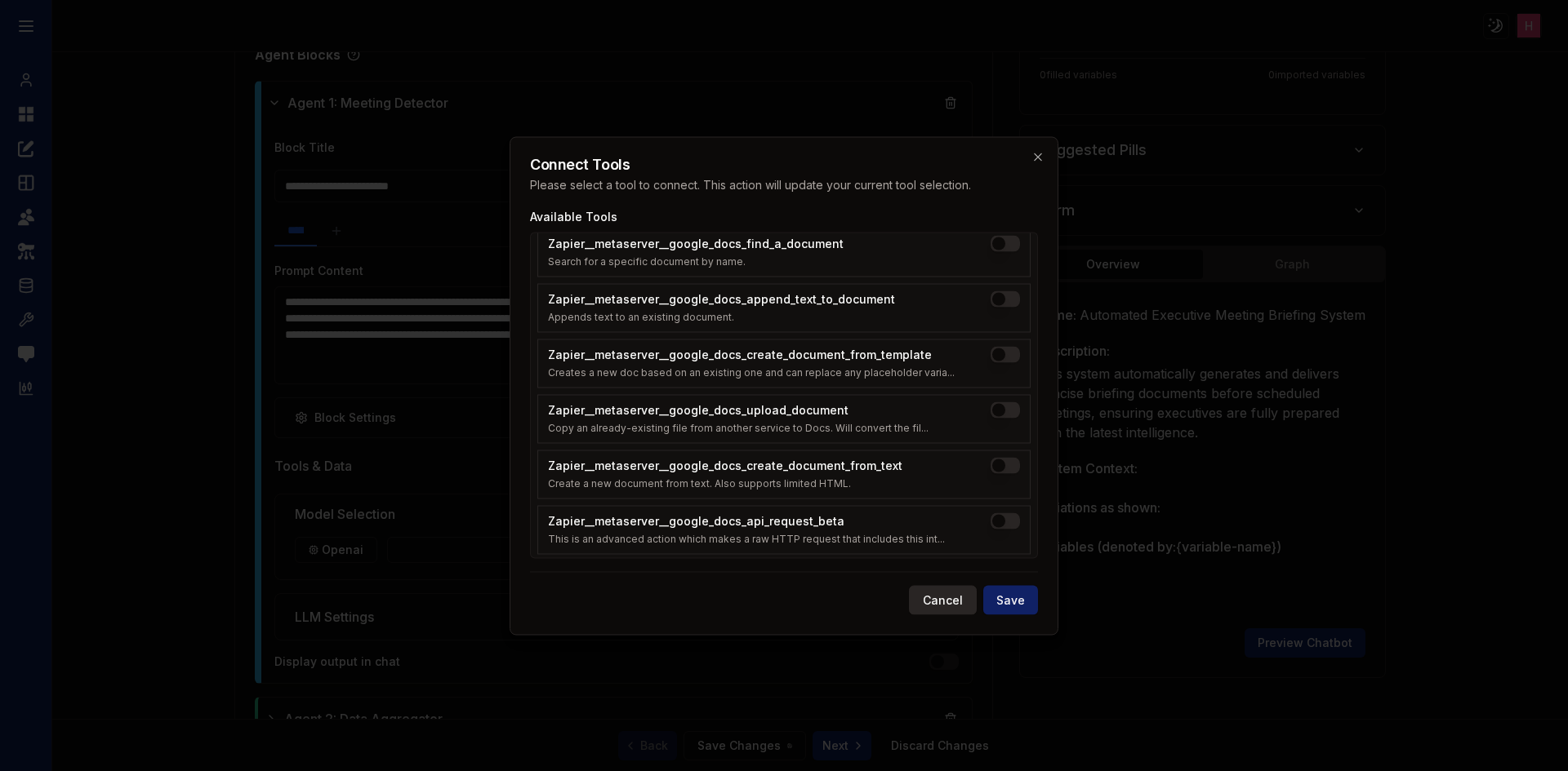
click at [950, 607] on button "Cancel" at bounding box center [943, 600] width 68 height 29
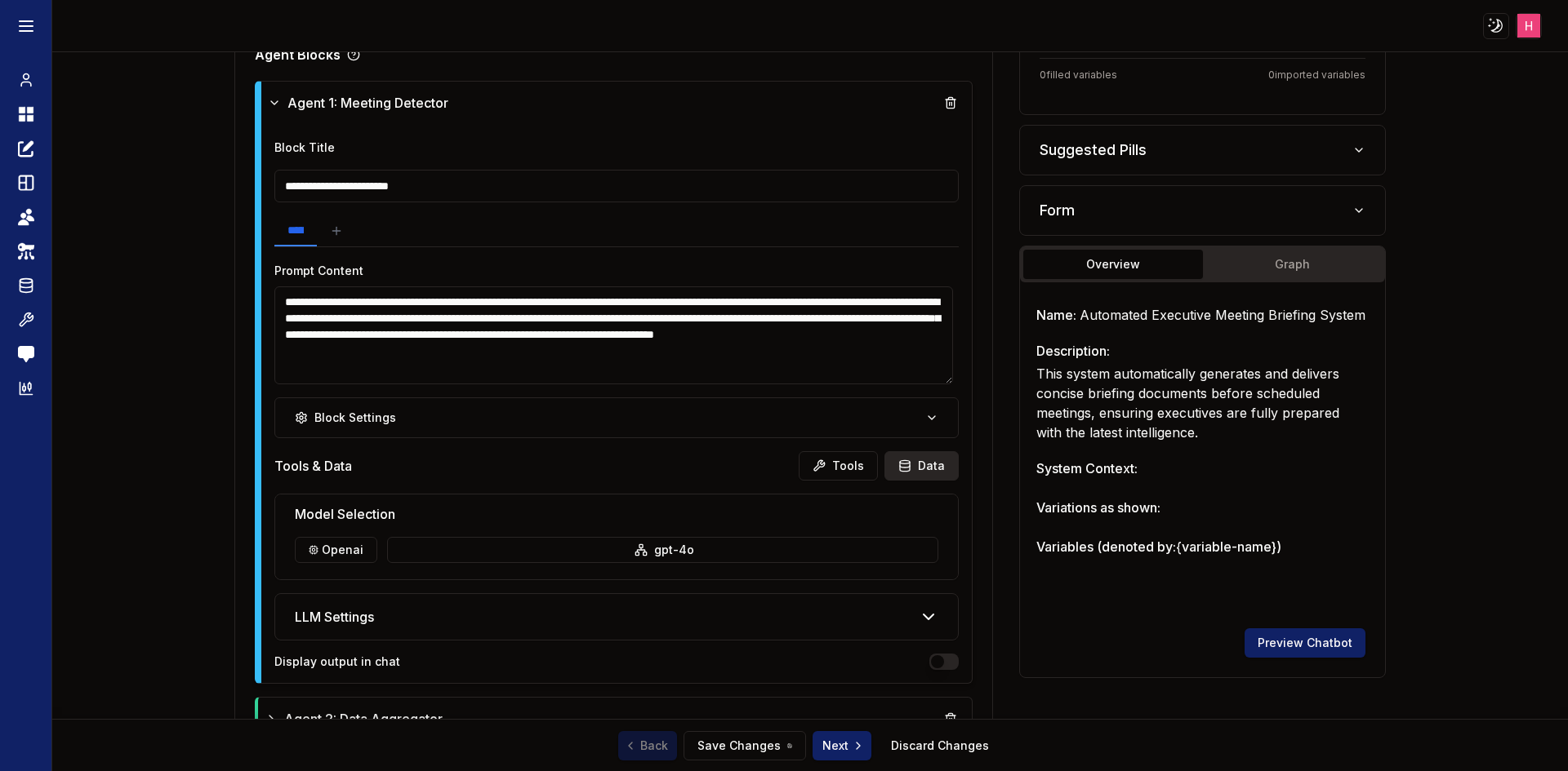
click at [926, 469] on button "Data" at bounding box center [921, 466] width 74 height 29
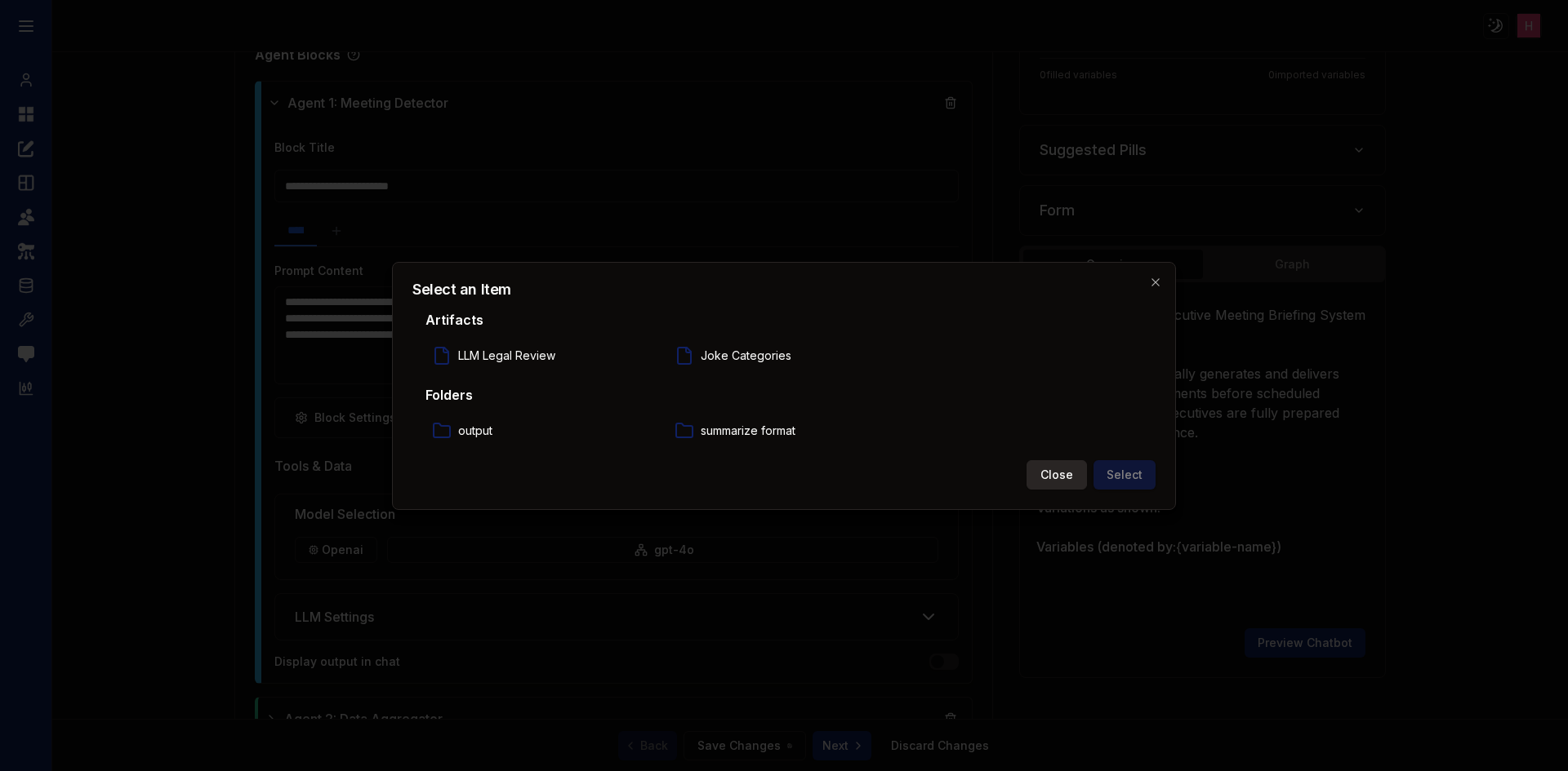
click at [1062, 475] on button "Close" at bounding box center [1057, 475] width 61 height 29
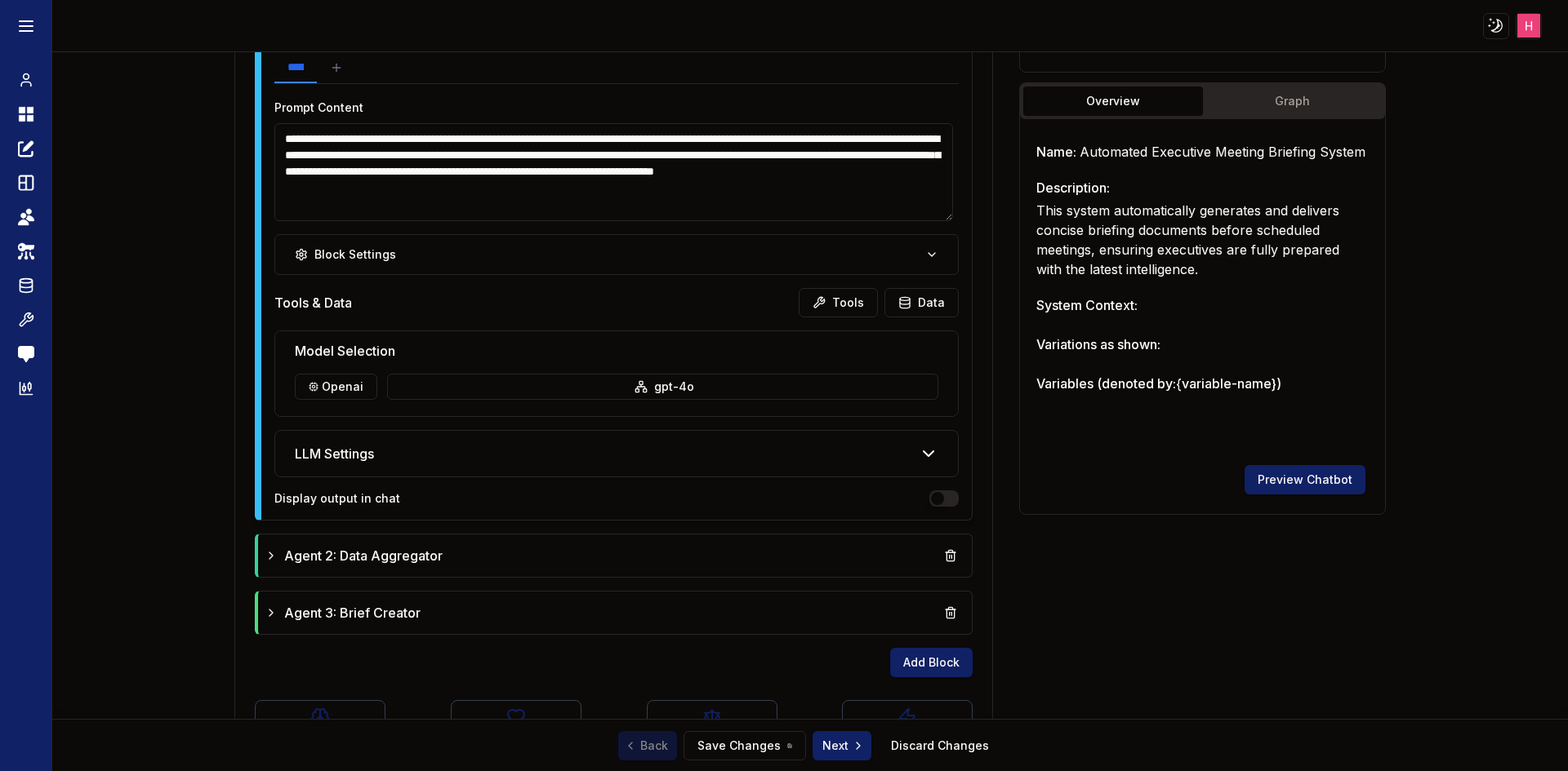
scroll to position [710, 0]
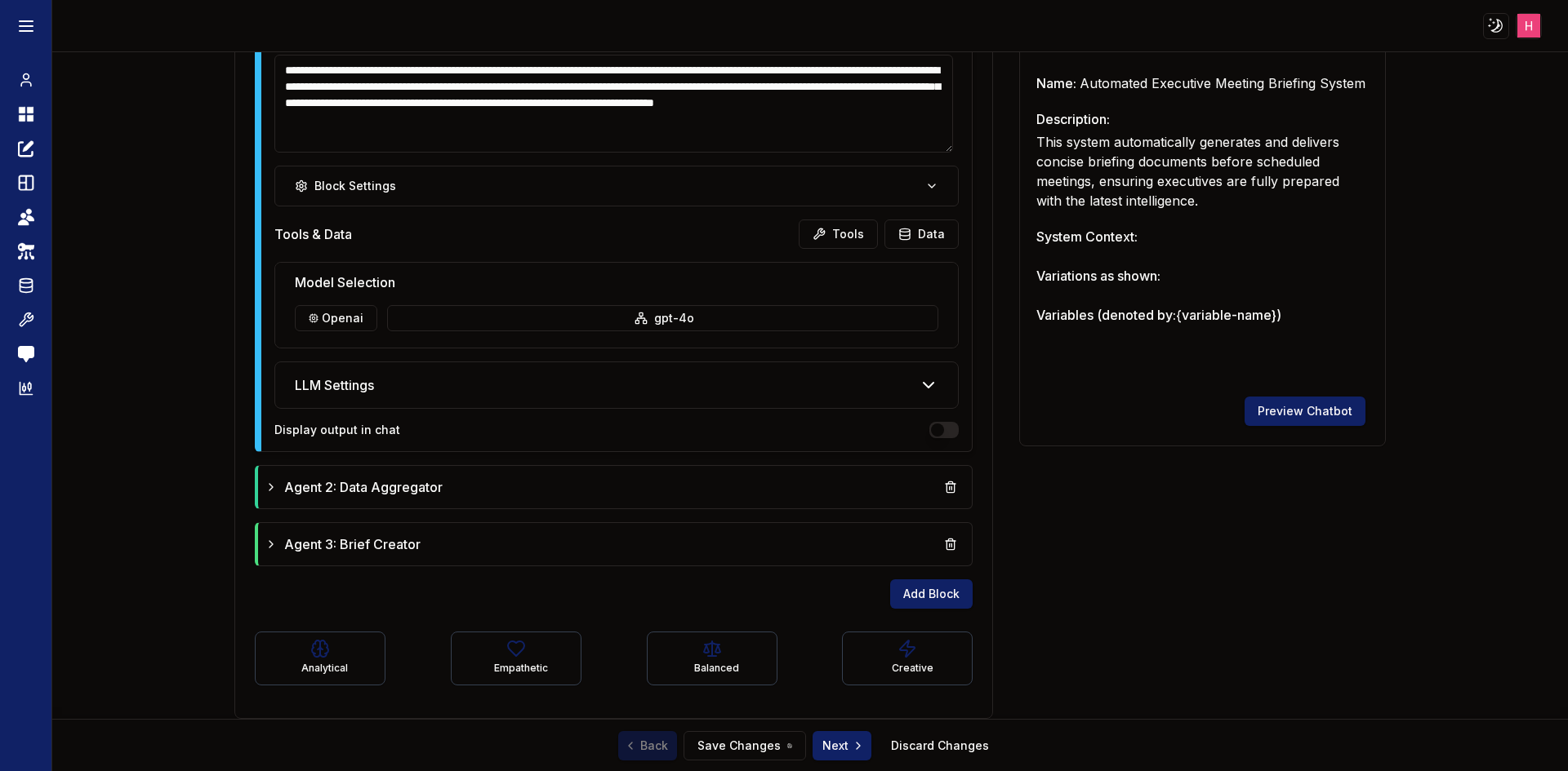
click at [553, 394] on div "LLM Settings" at bounding box center [617, 386] width 683 height 46
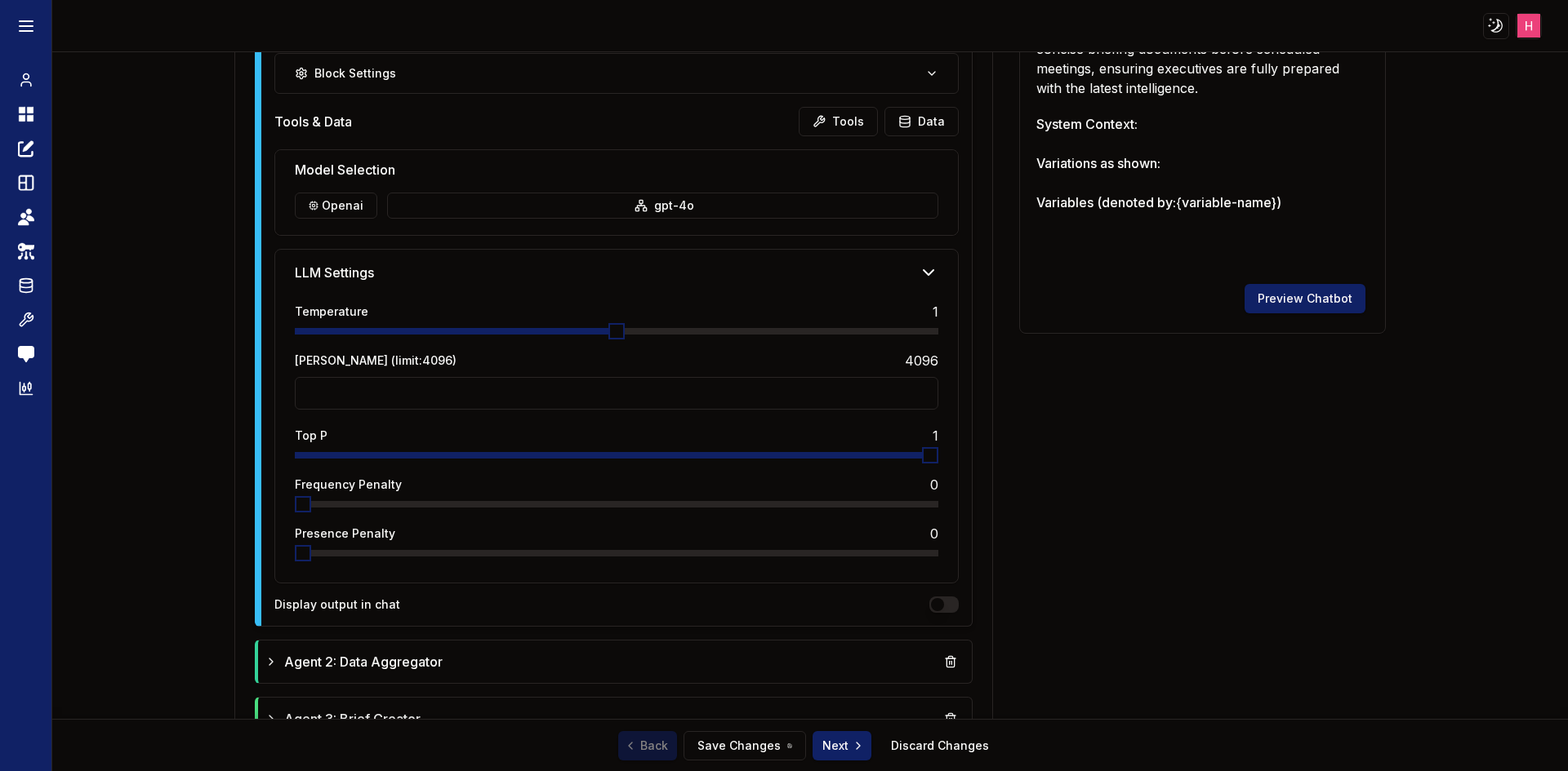
scroll to position [998, 0]
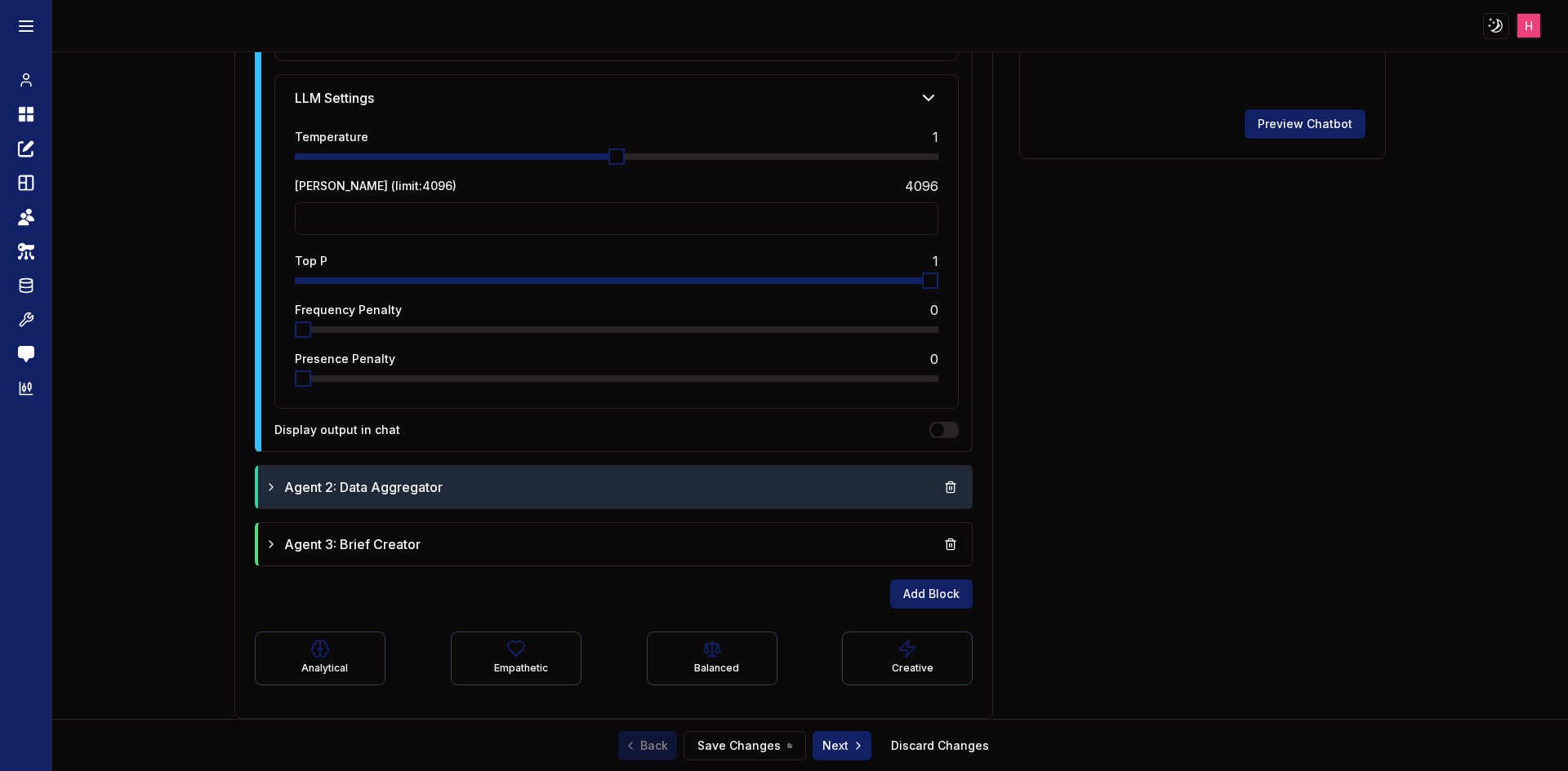
click at [439, 486] on span "Agent 2: Data Aggregator" at bounding box center [363, 486] width 159 height 19
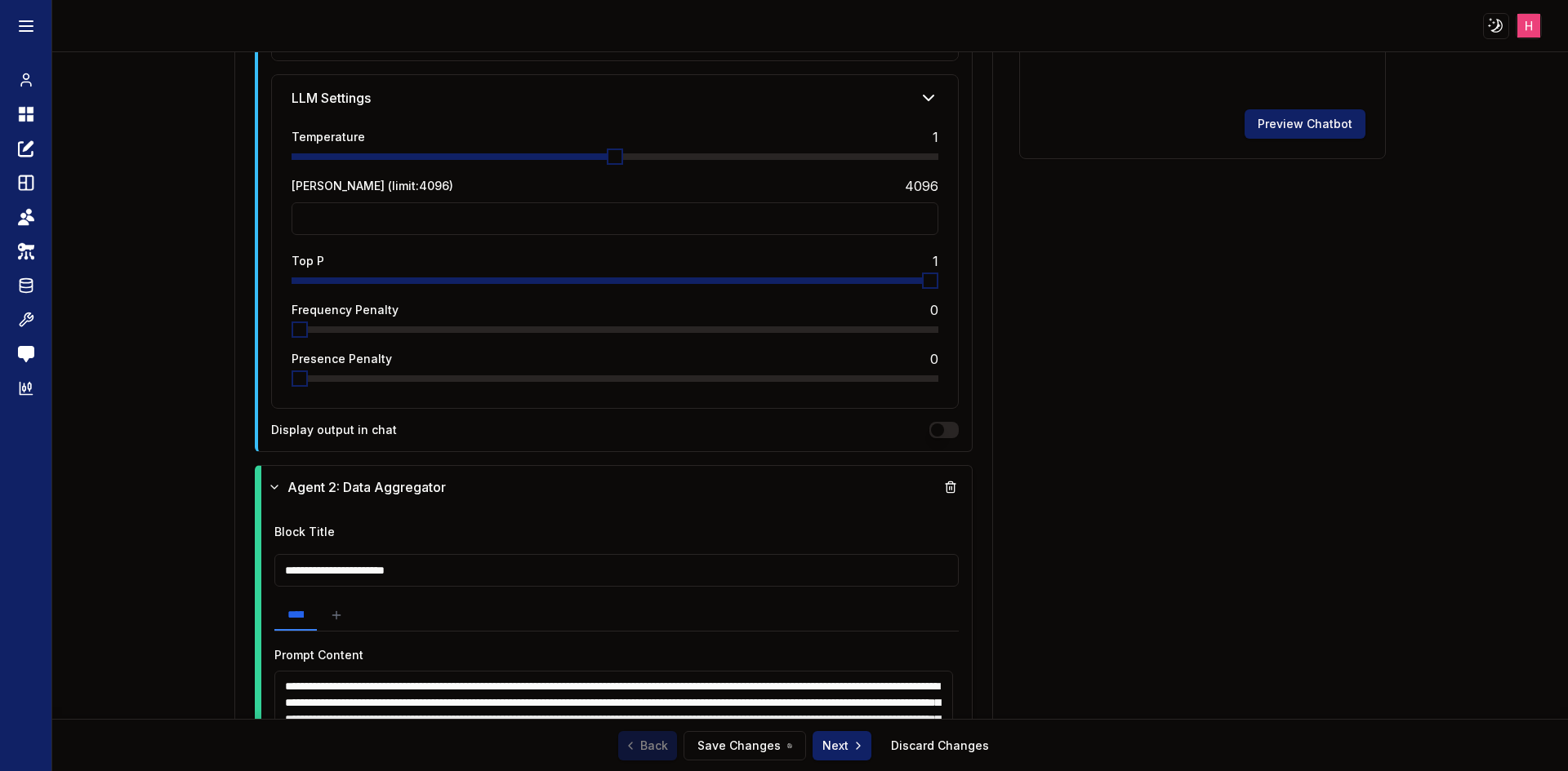
click at [415, 576] on input "**********" at bounding box center [617, 571] width 685 height 33
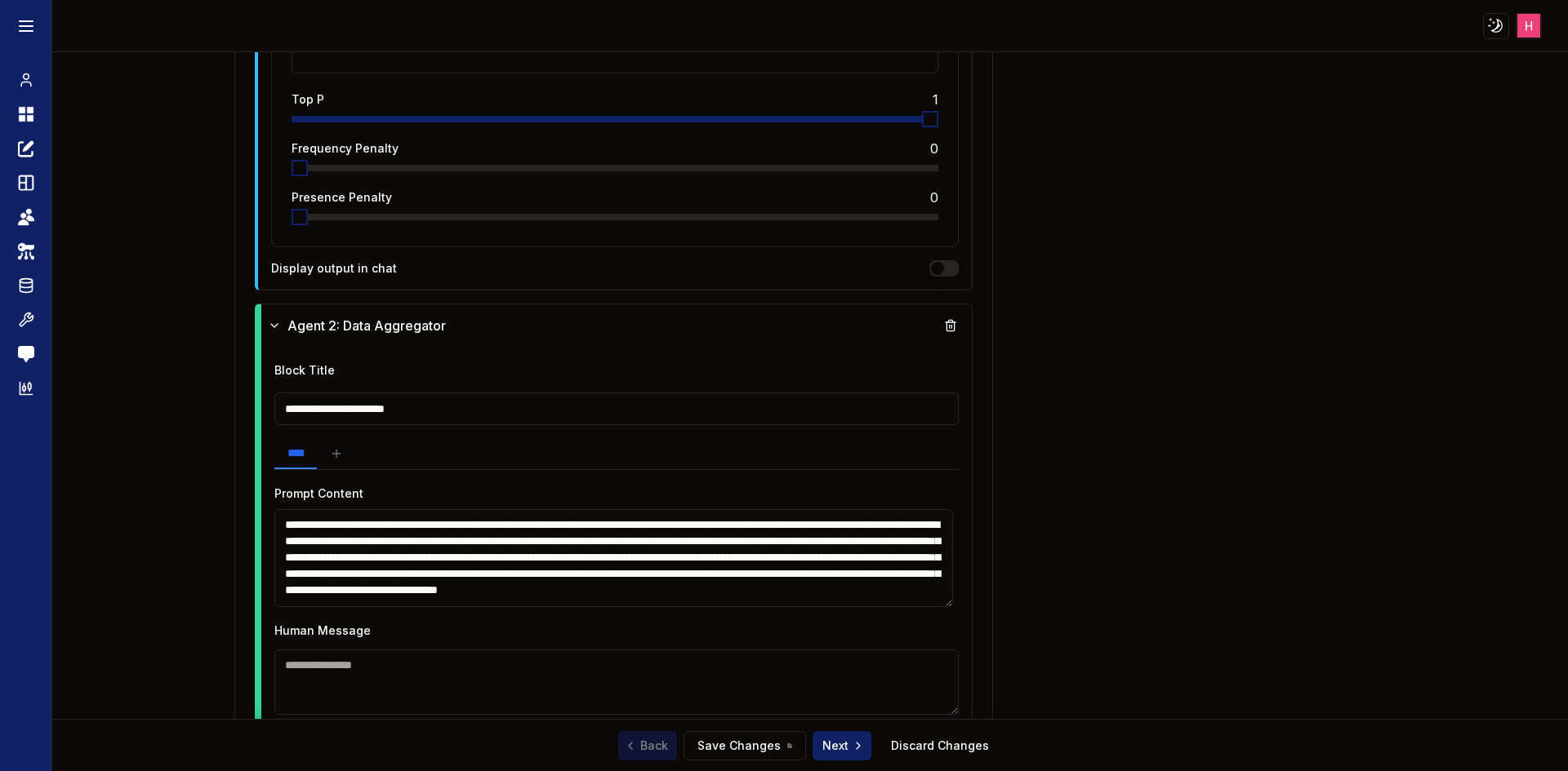
scroll to position [1161, 0]
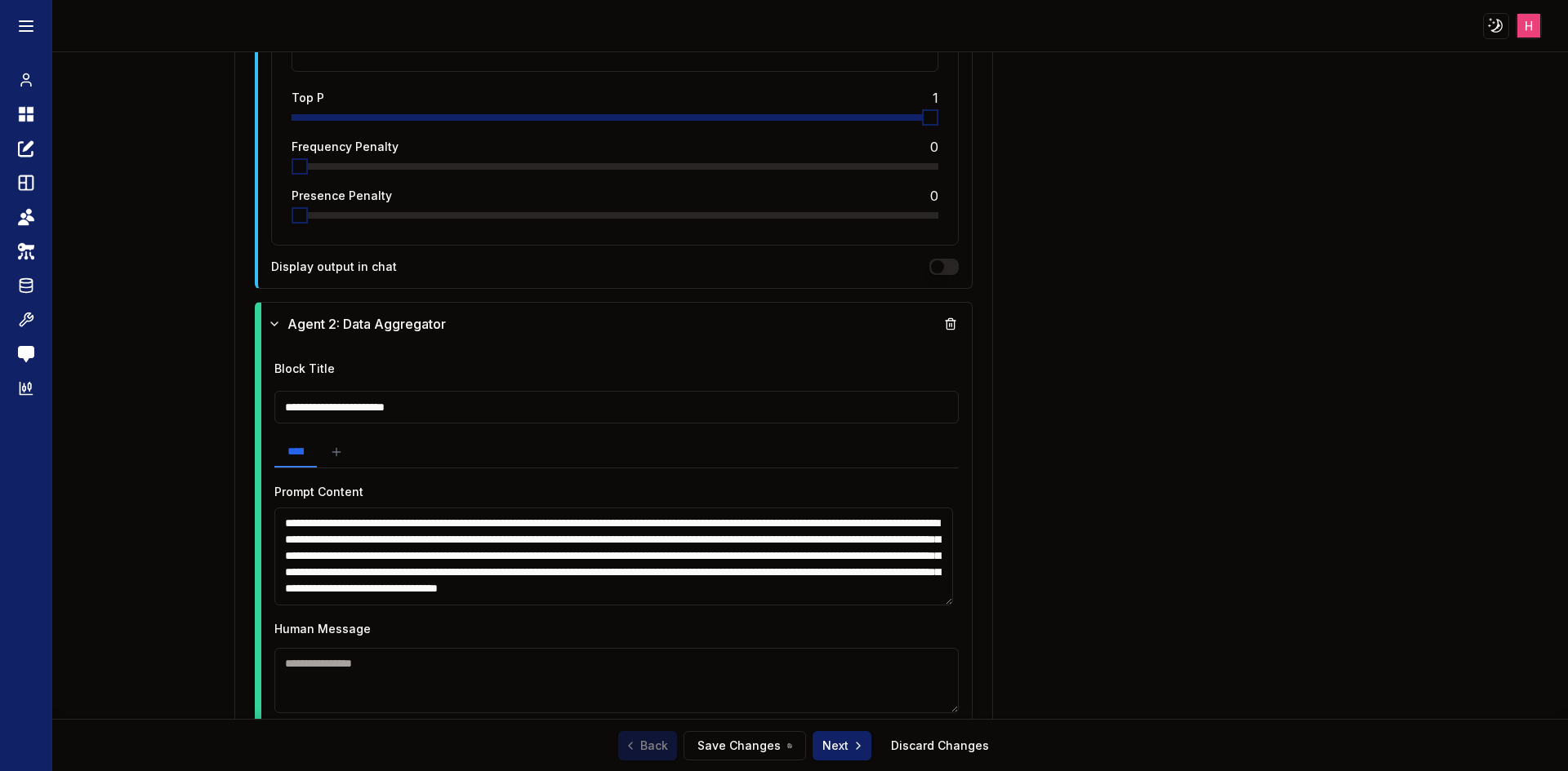
click at [784, 608] on div "**********" at bounding box center [617, 668] width 711 height 647
click at [780, 572] on textarea "**********" at bounding box center [613, 556] width 678 height 98
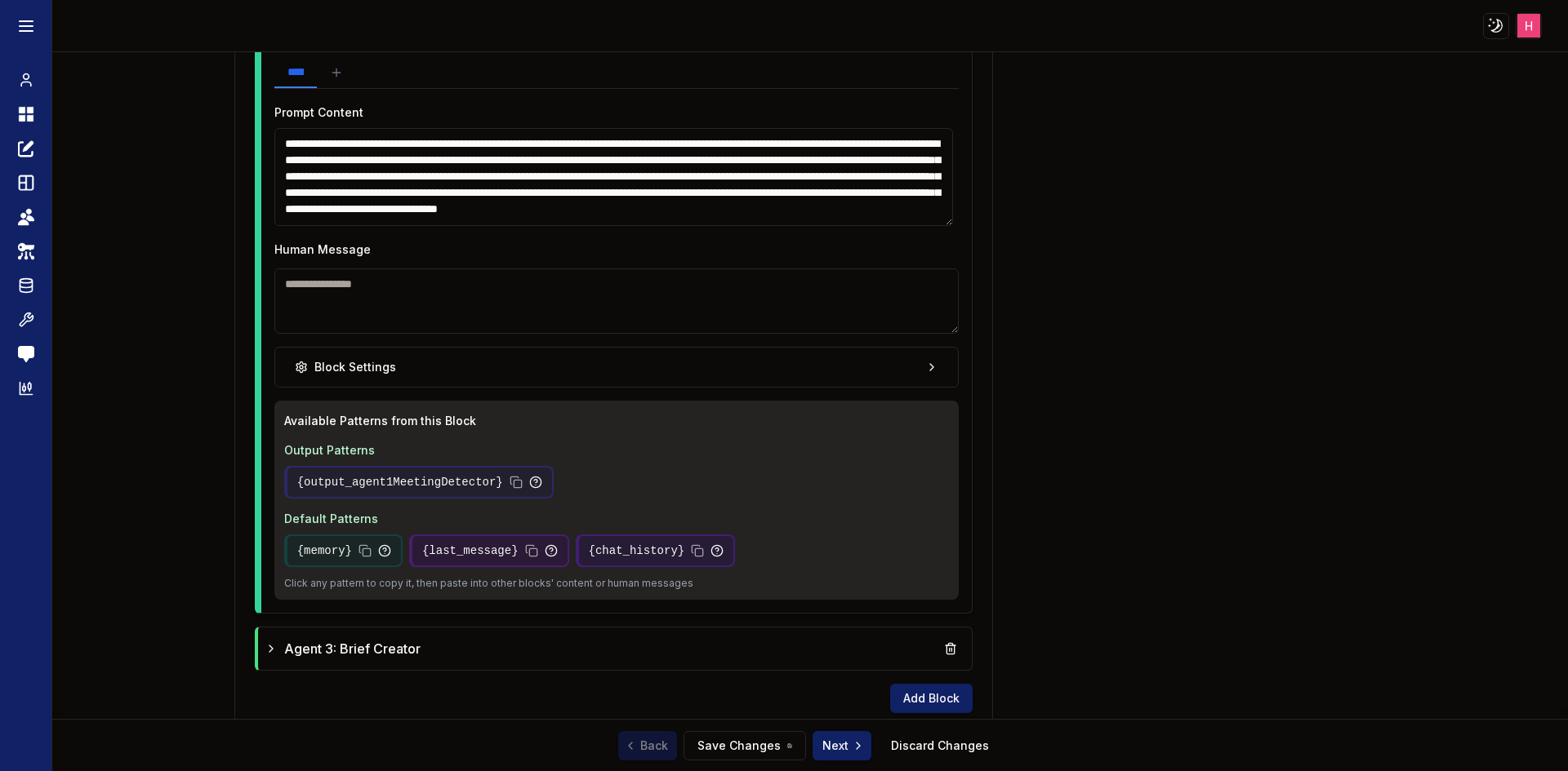
scroll to position [1569, 0]
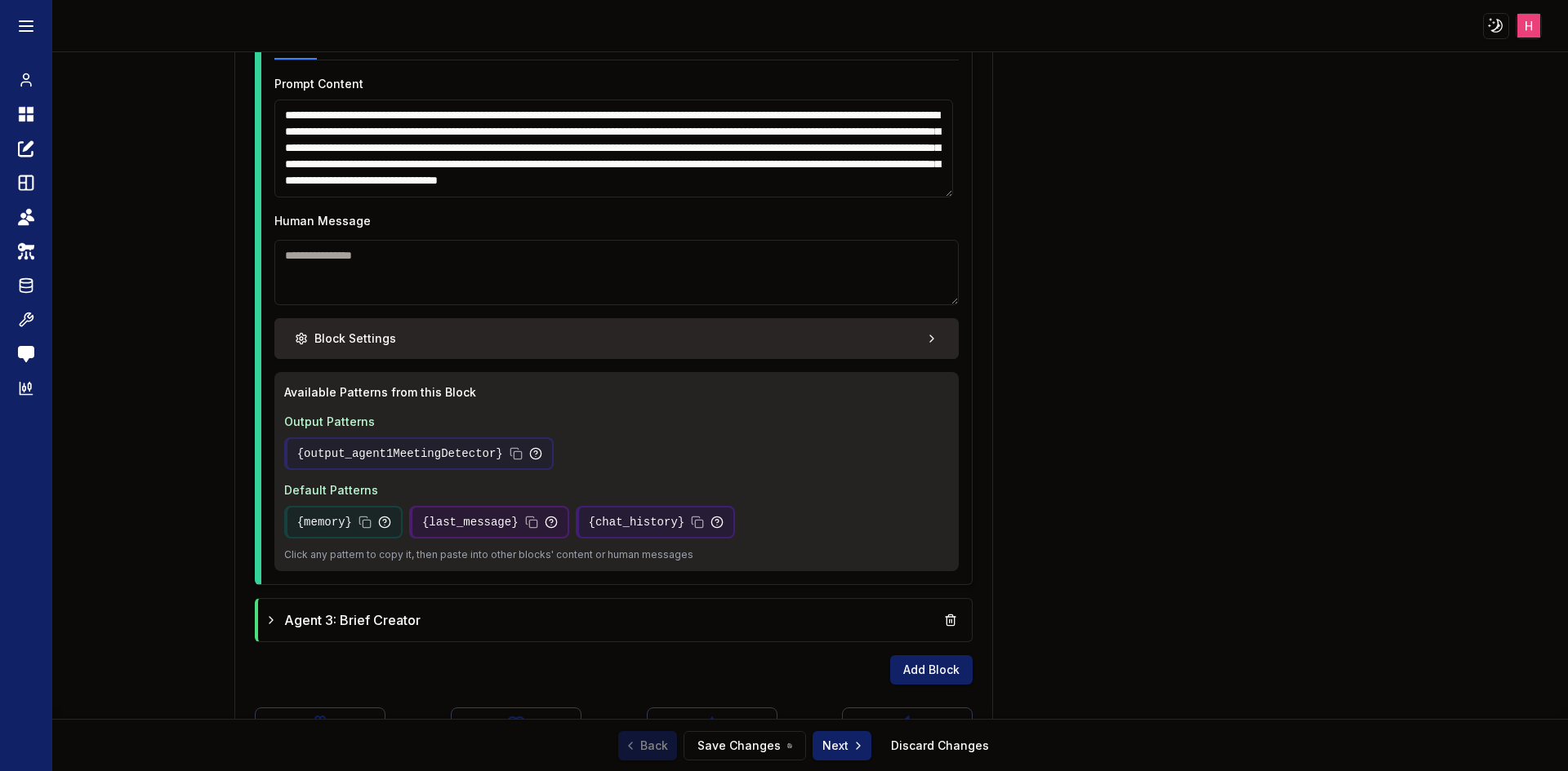
click at [447, 342] on button "Block Settings" at bounding box center [617, 339] width 685 height 40
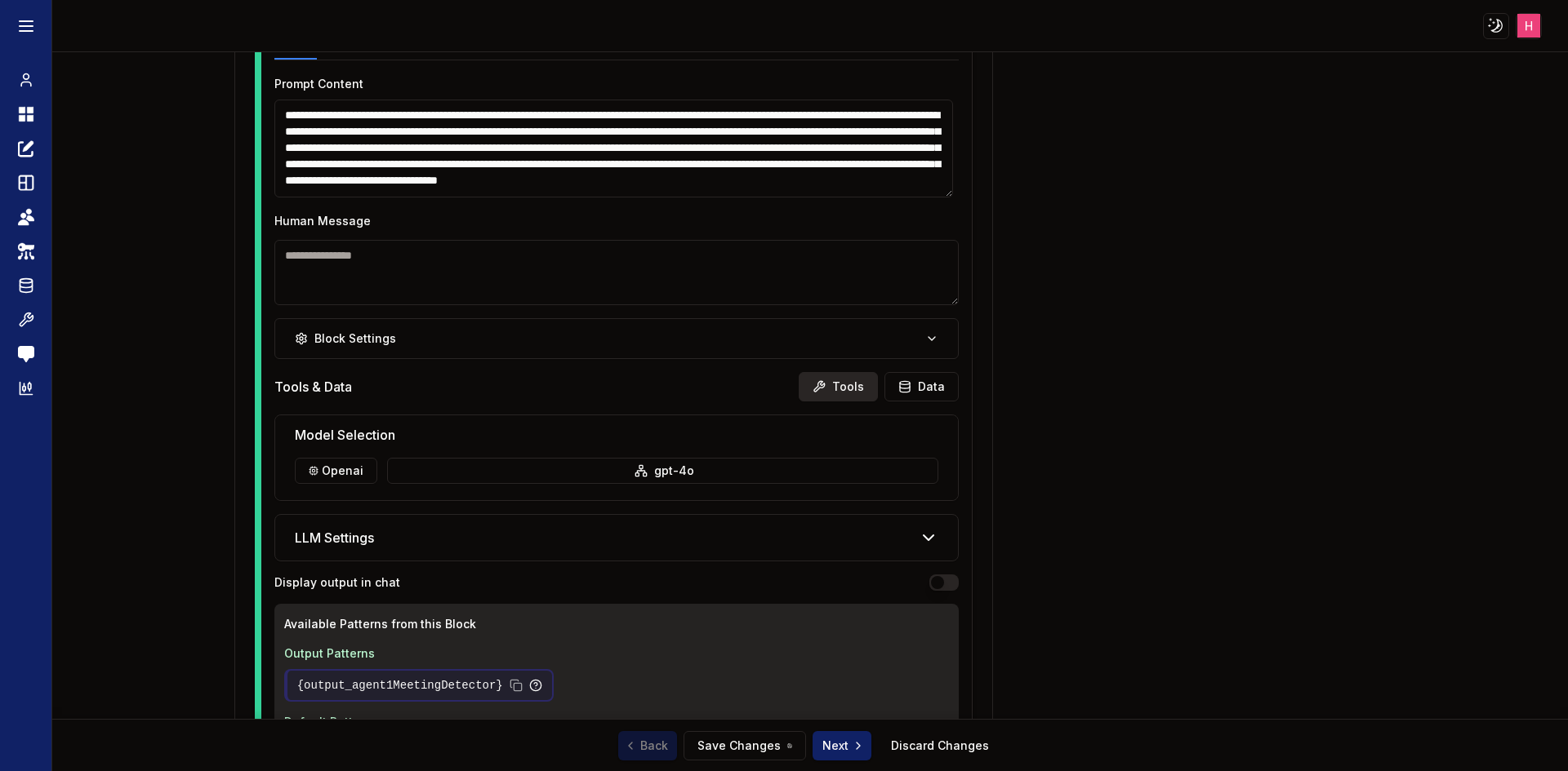
click at [844, 387] on button "Tools" at bounding box center [838, 387] width 79 height 29
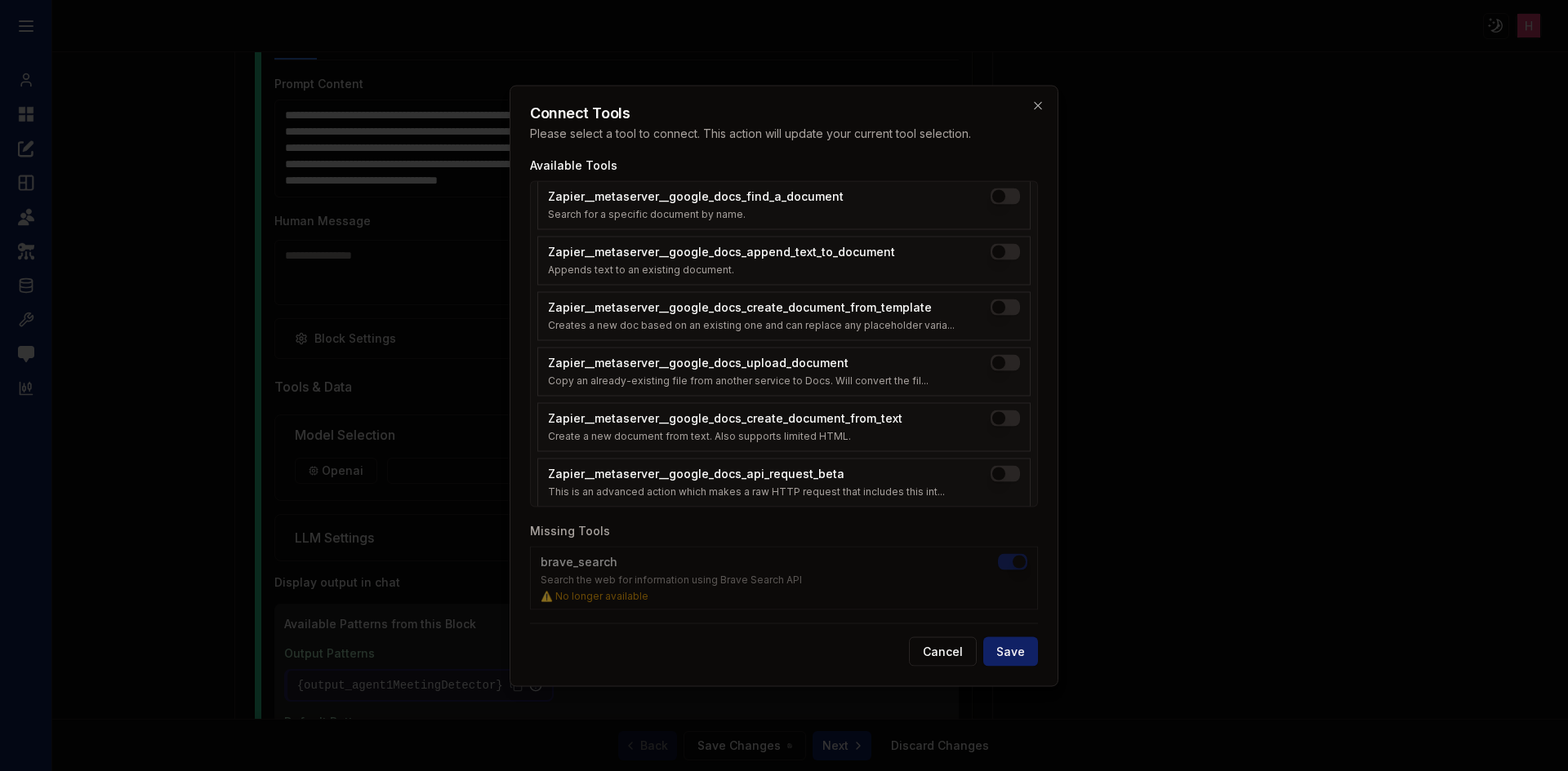
scroll to position [1732, 0]
click at [1281, 619] on div at bounding box center [784, 386] width 1568 height 771
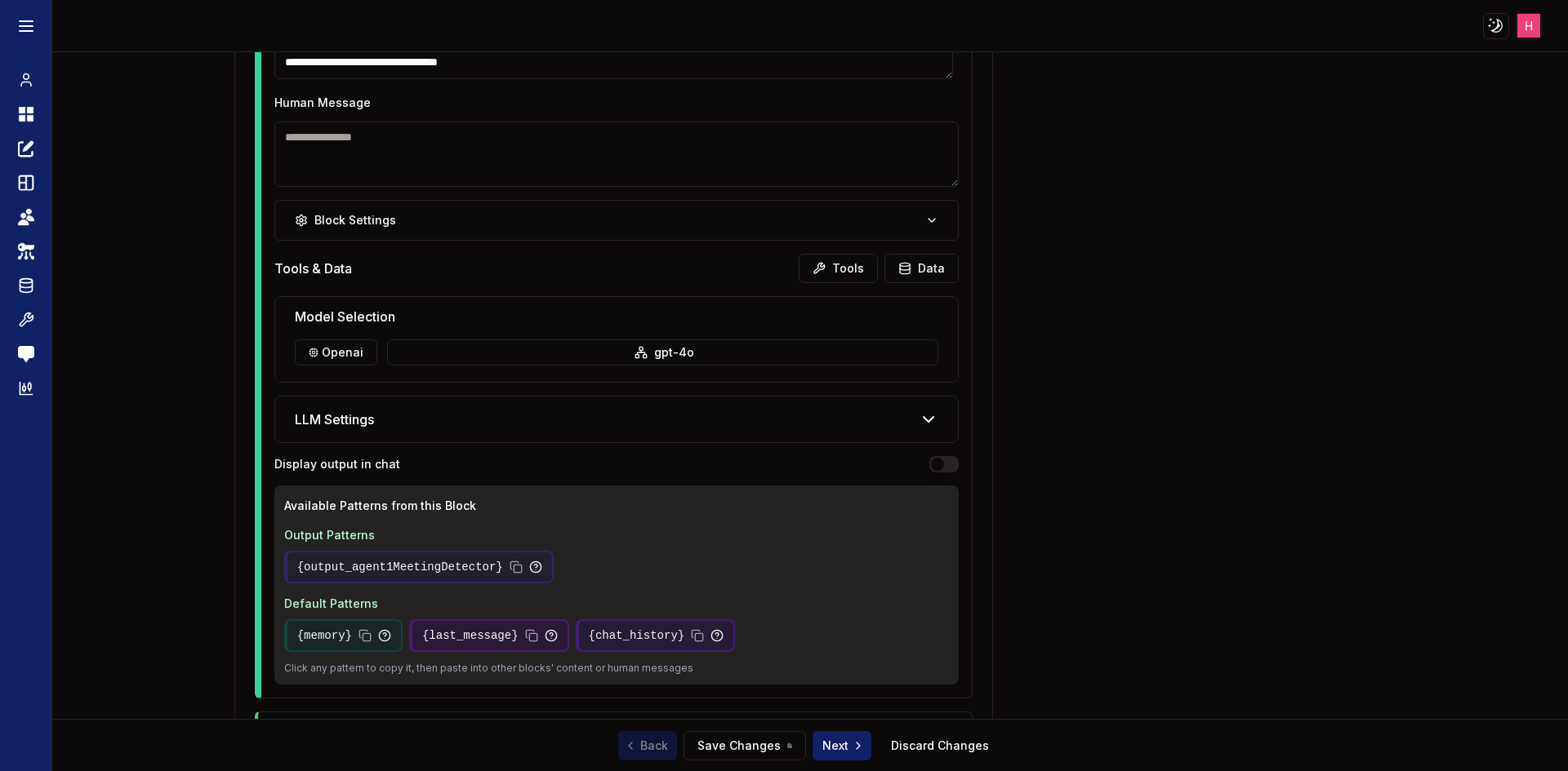
scroll to position [1877, 0]
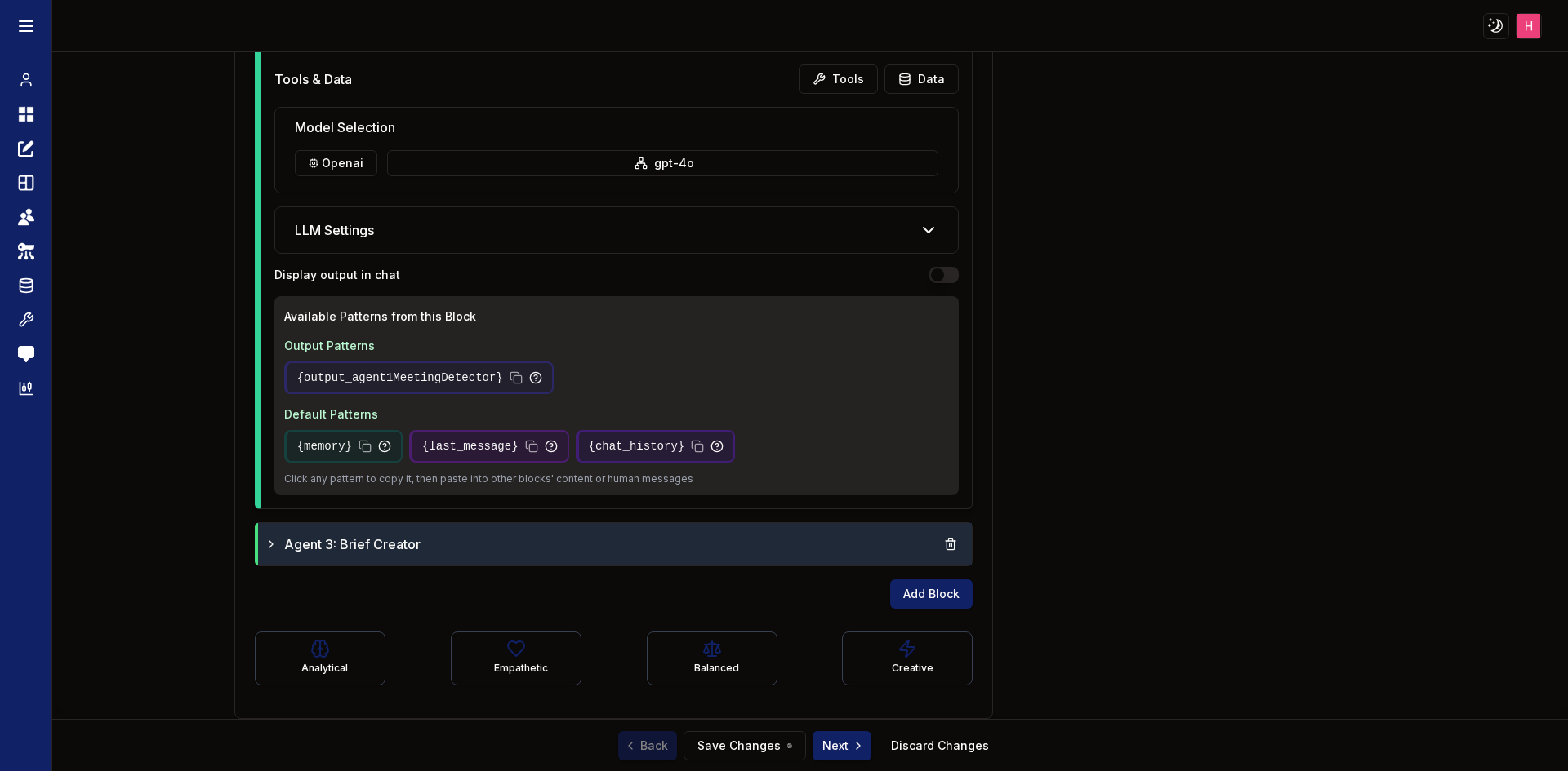
drag, startPoint x: 417, startPoint y: 546, endPoint x: 433, endPoint y: 553, distance: 17.5
click at [417, 546] on span "Agent 3: Brief Creator" at bounding box center [352, 544] width 137 height 19
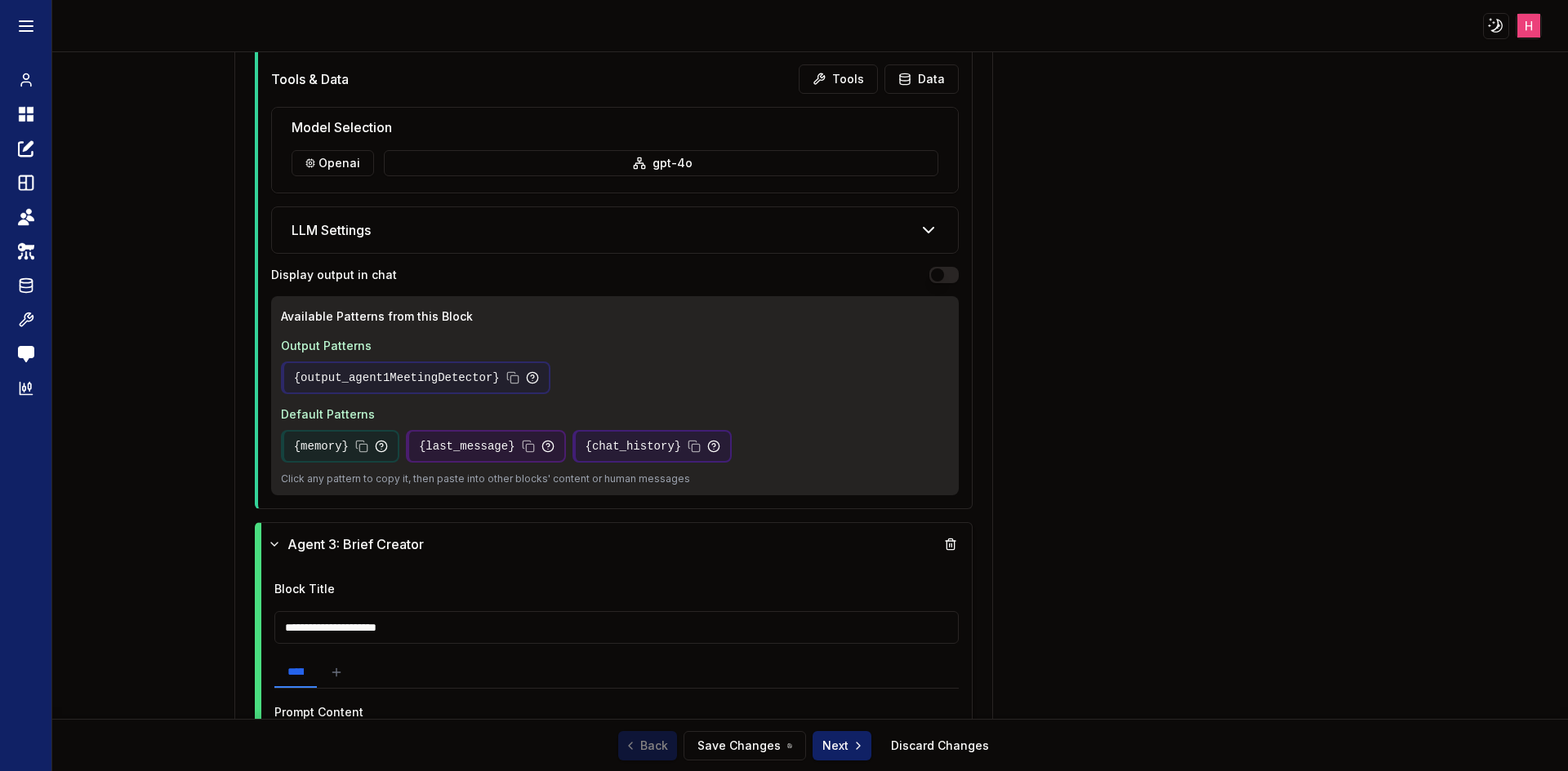
click at [437, 633] on input "**********" at bounding box center [617, 628] width 685 height 33
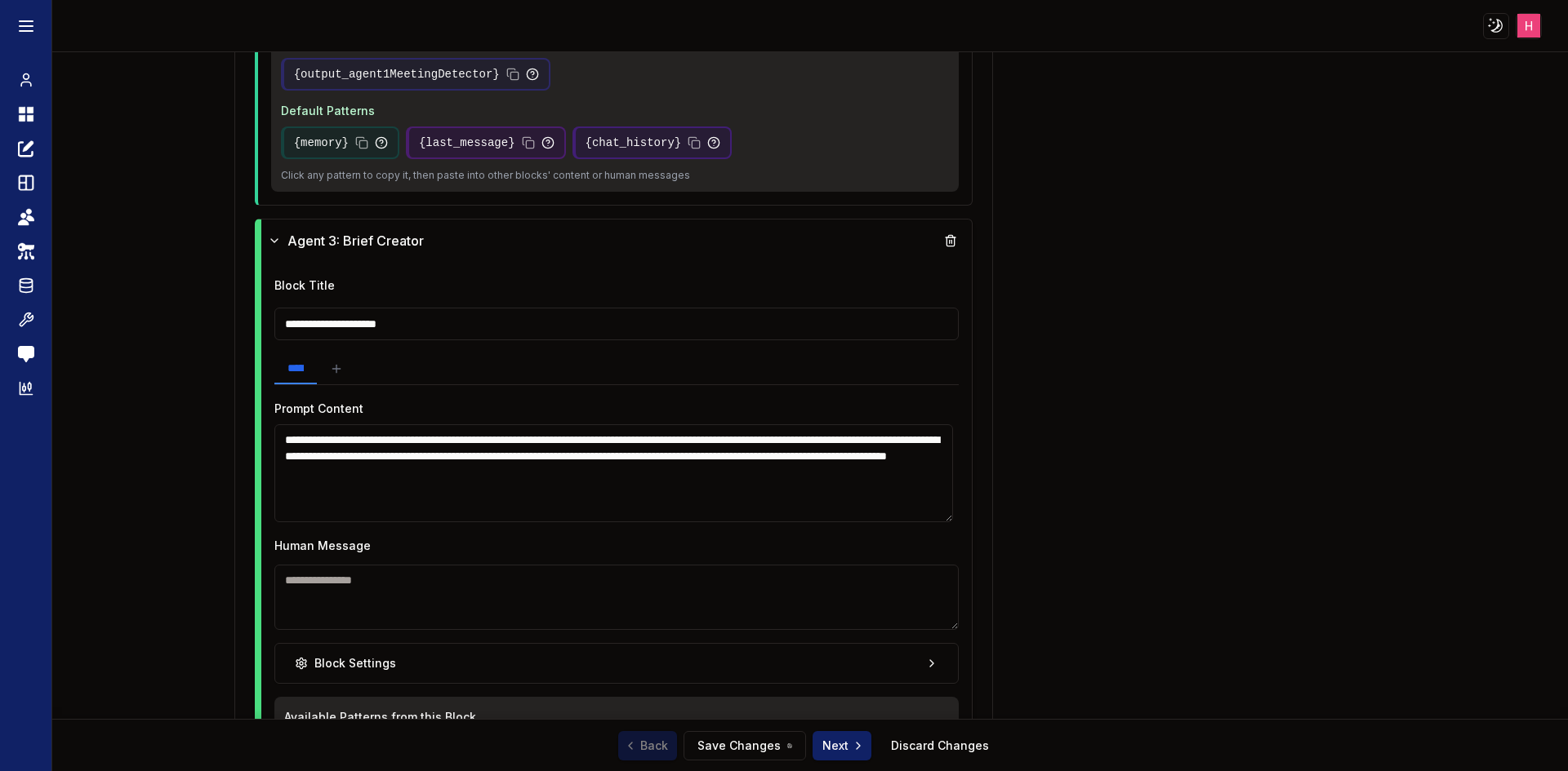
scroll to position [2203, 0]
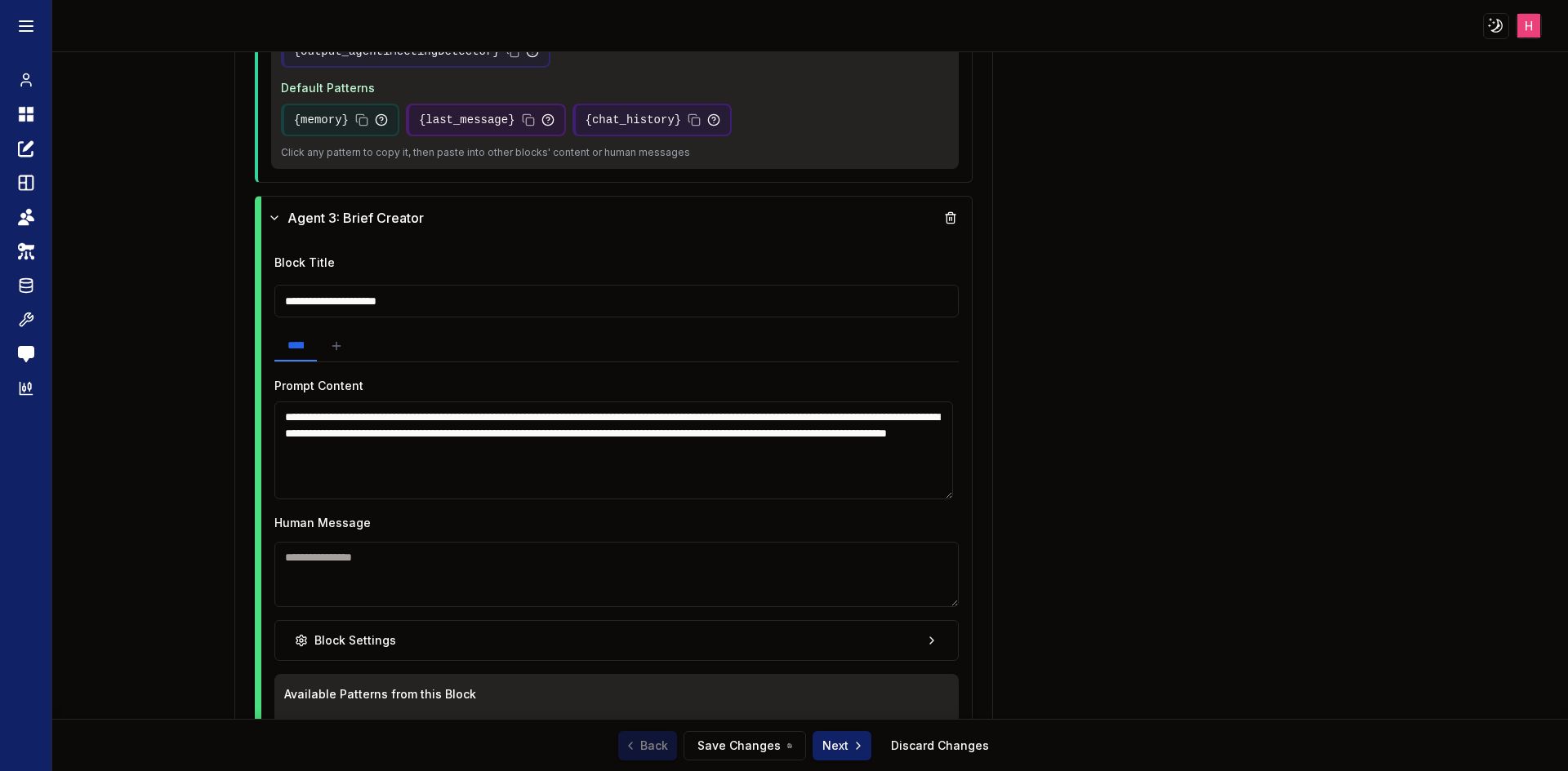
click at [531, 443] on textarea "**********" at bounding box center [613, 451] width 678 height 98
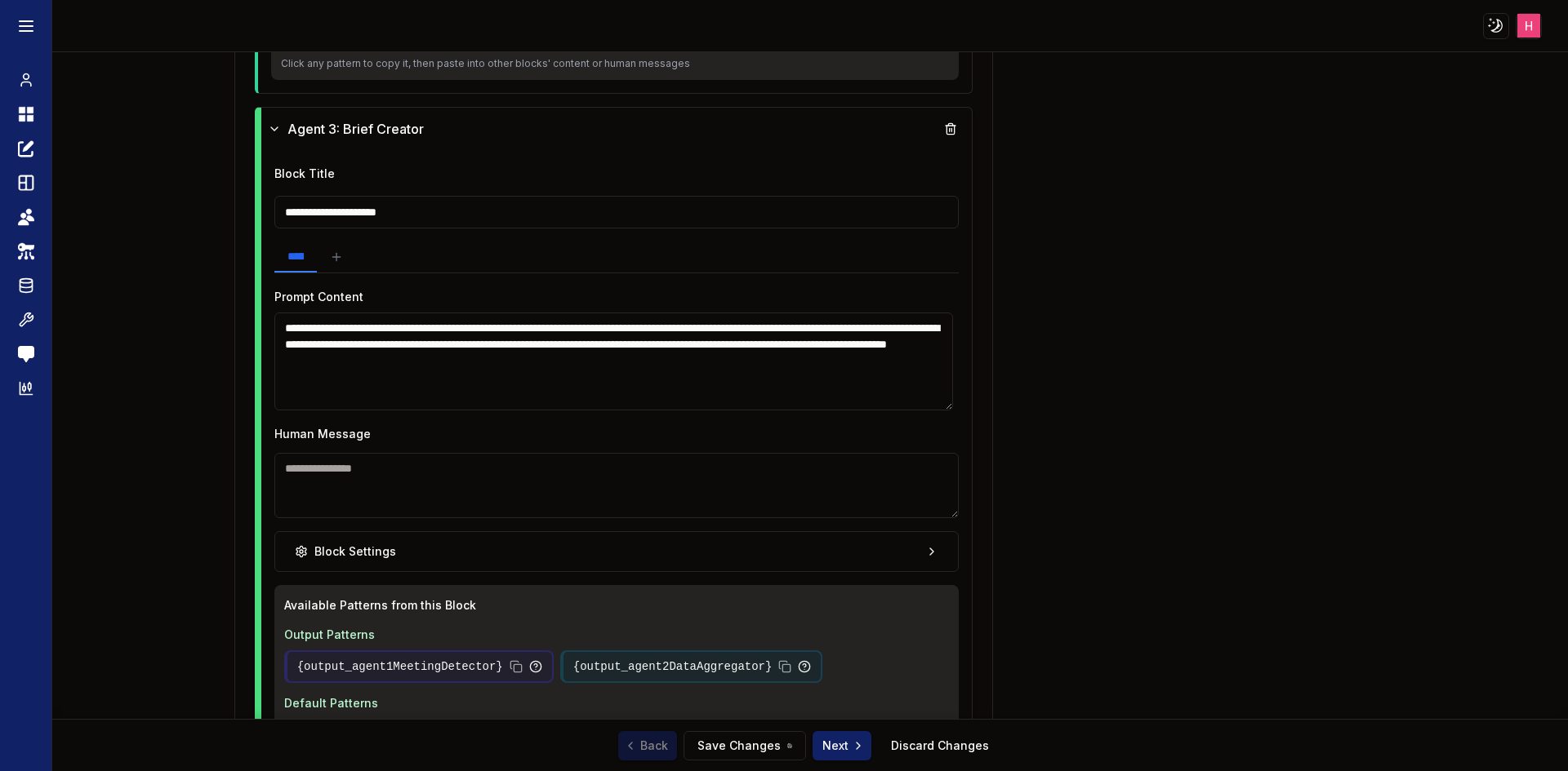
scroll to position [2524, 0]
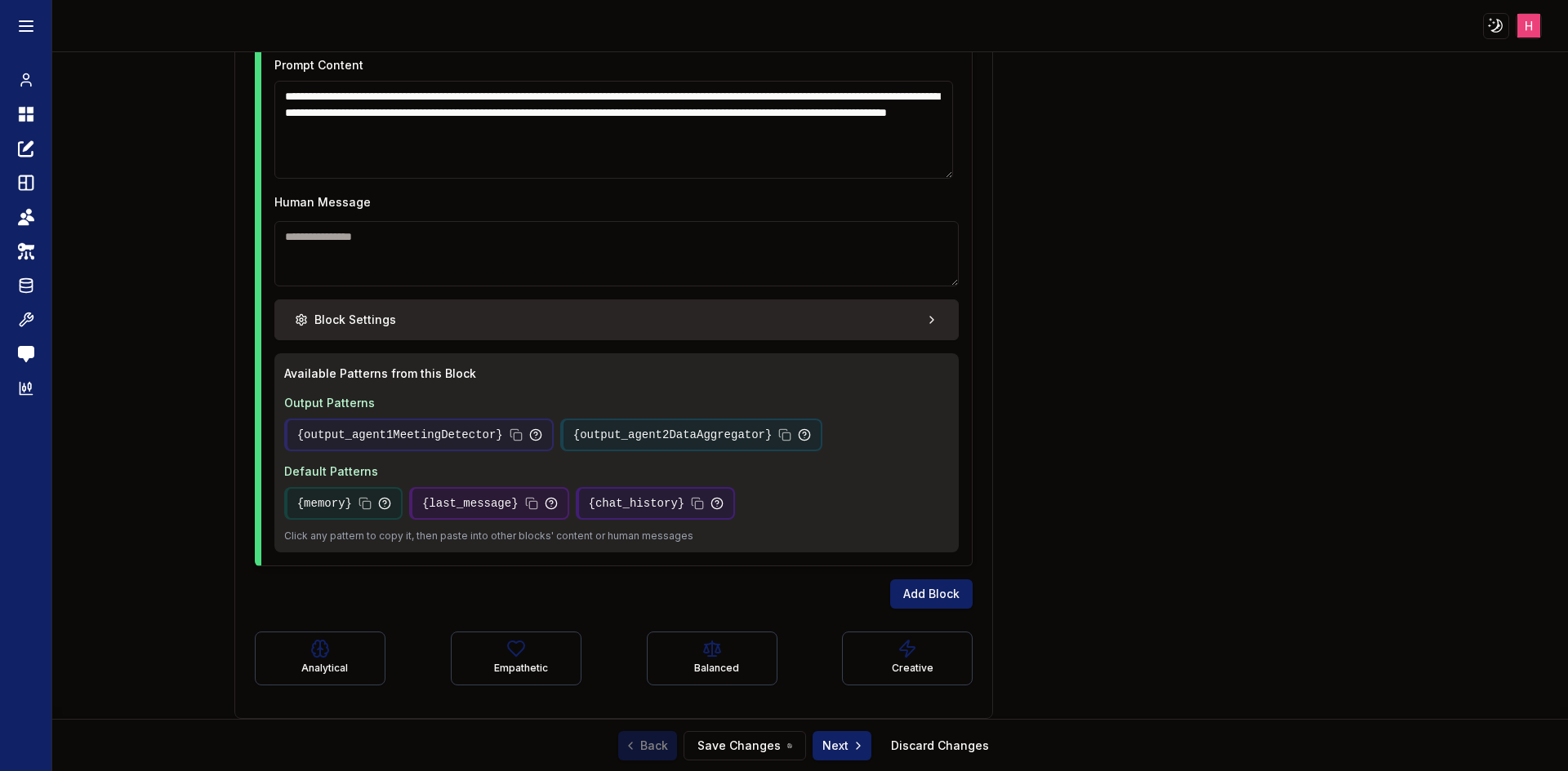
click at [457, 325] on button "Block Settings" at bounding box center [617, 319] width 685 height 40
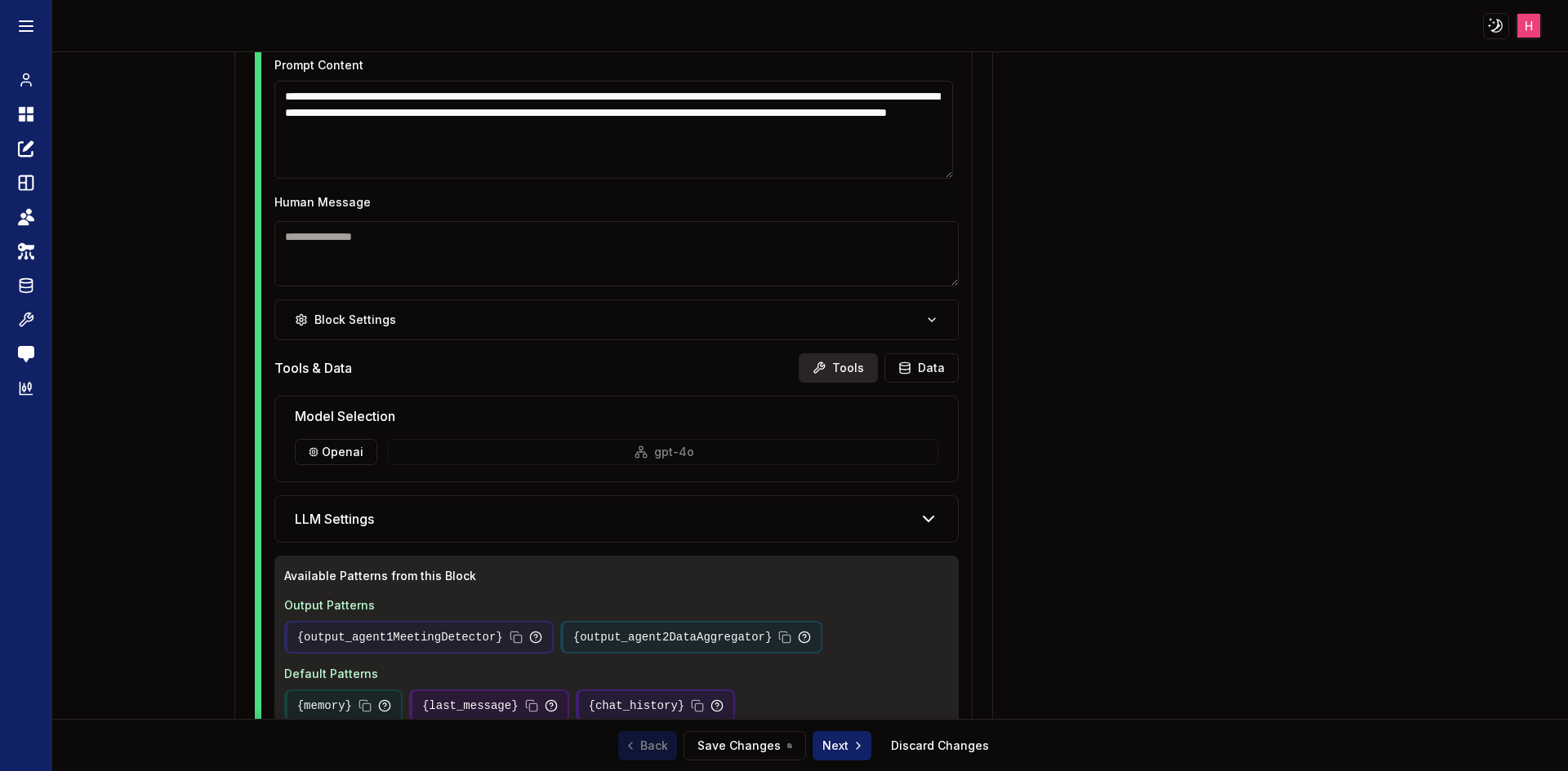
click at [843, 370] on button "Tools" at bounding box center [838, 368] width 79 height 29
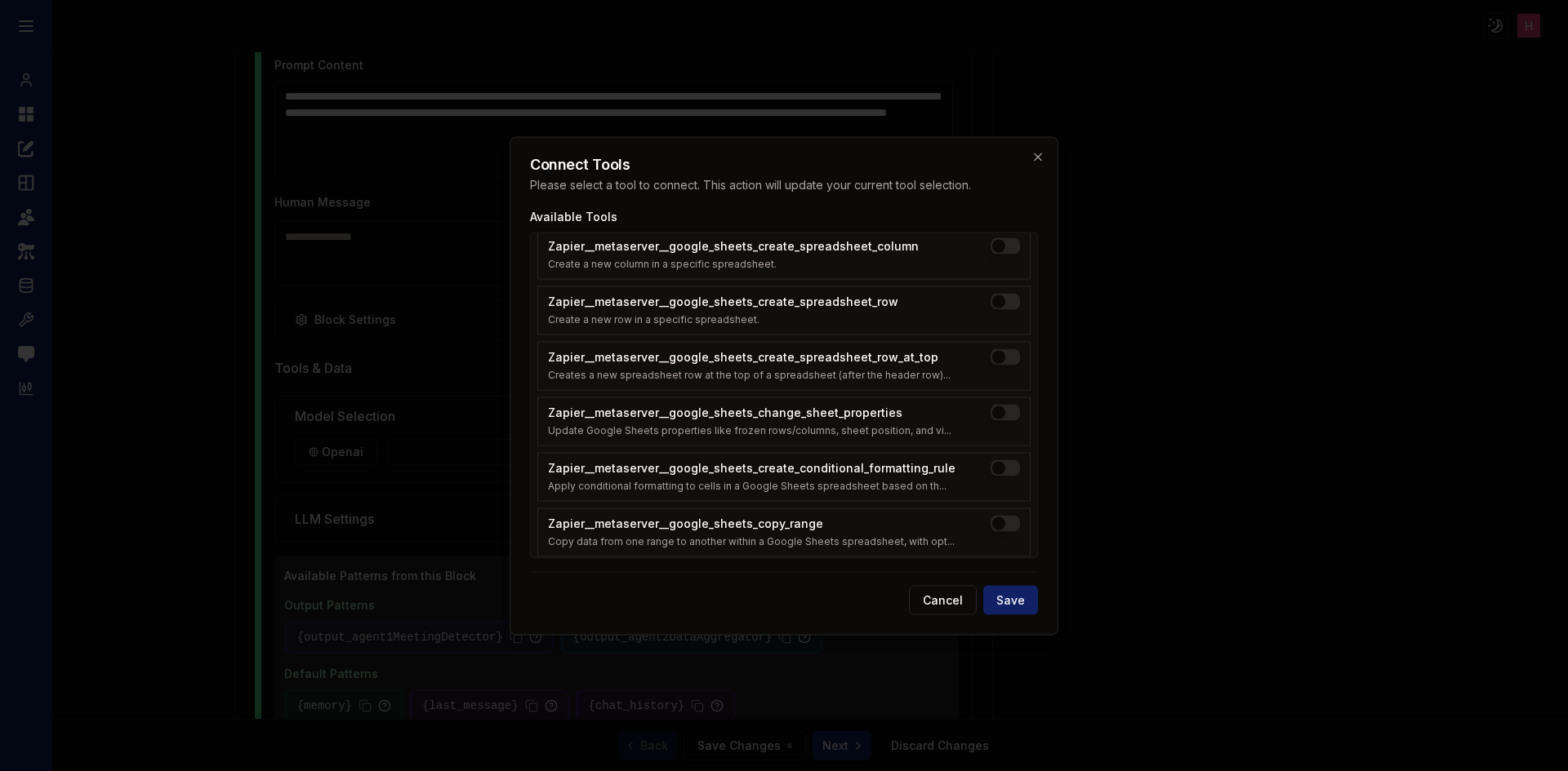
scroll to position [1306, 0]
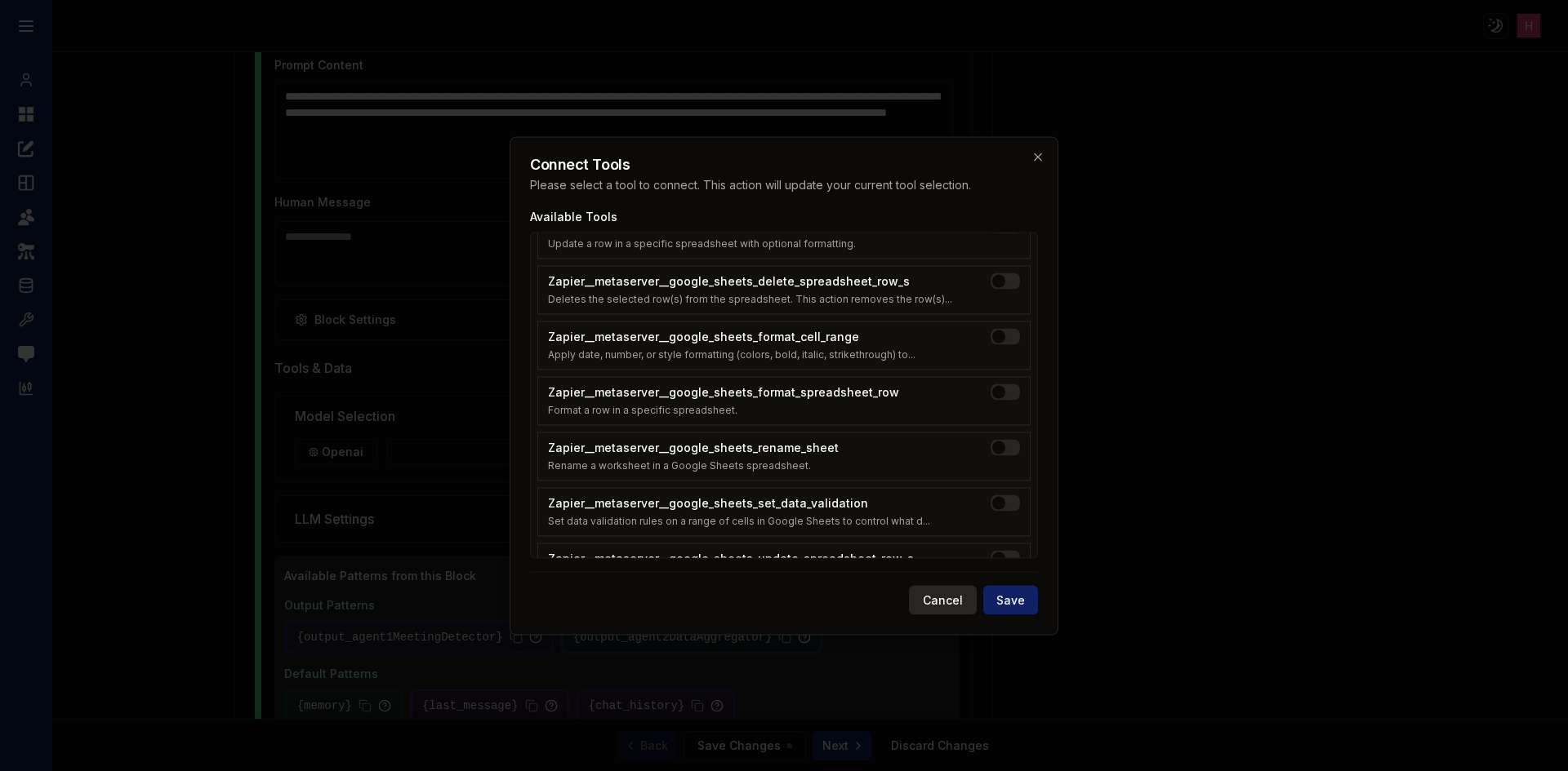
click at [947, 609] on button "Cancel" at bounding box center [943, 600] width 68 height 29
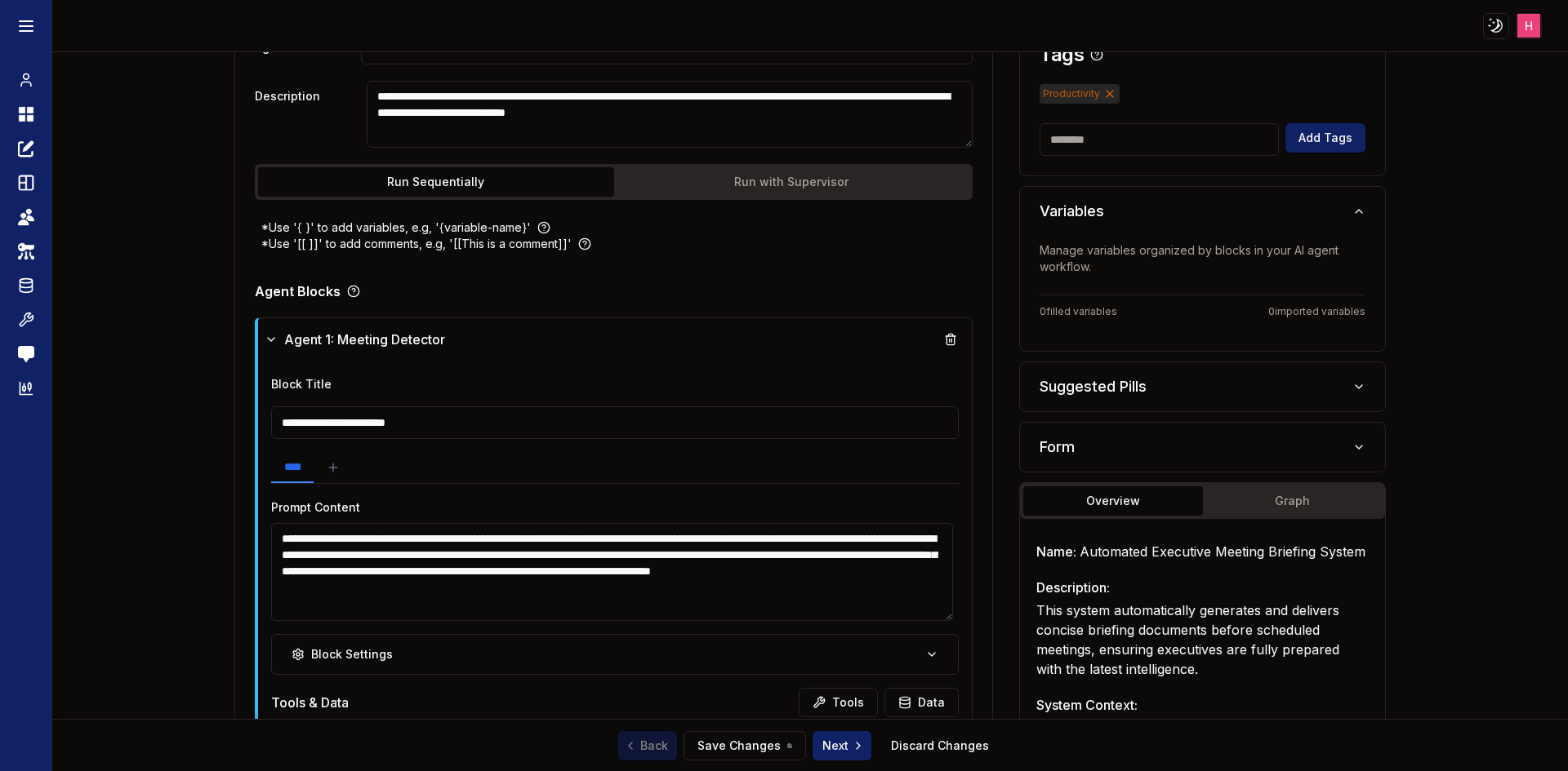
scroll to position [0, 0]
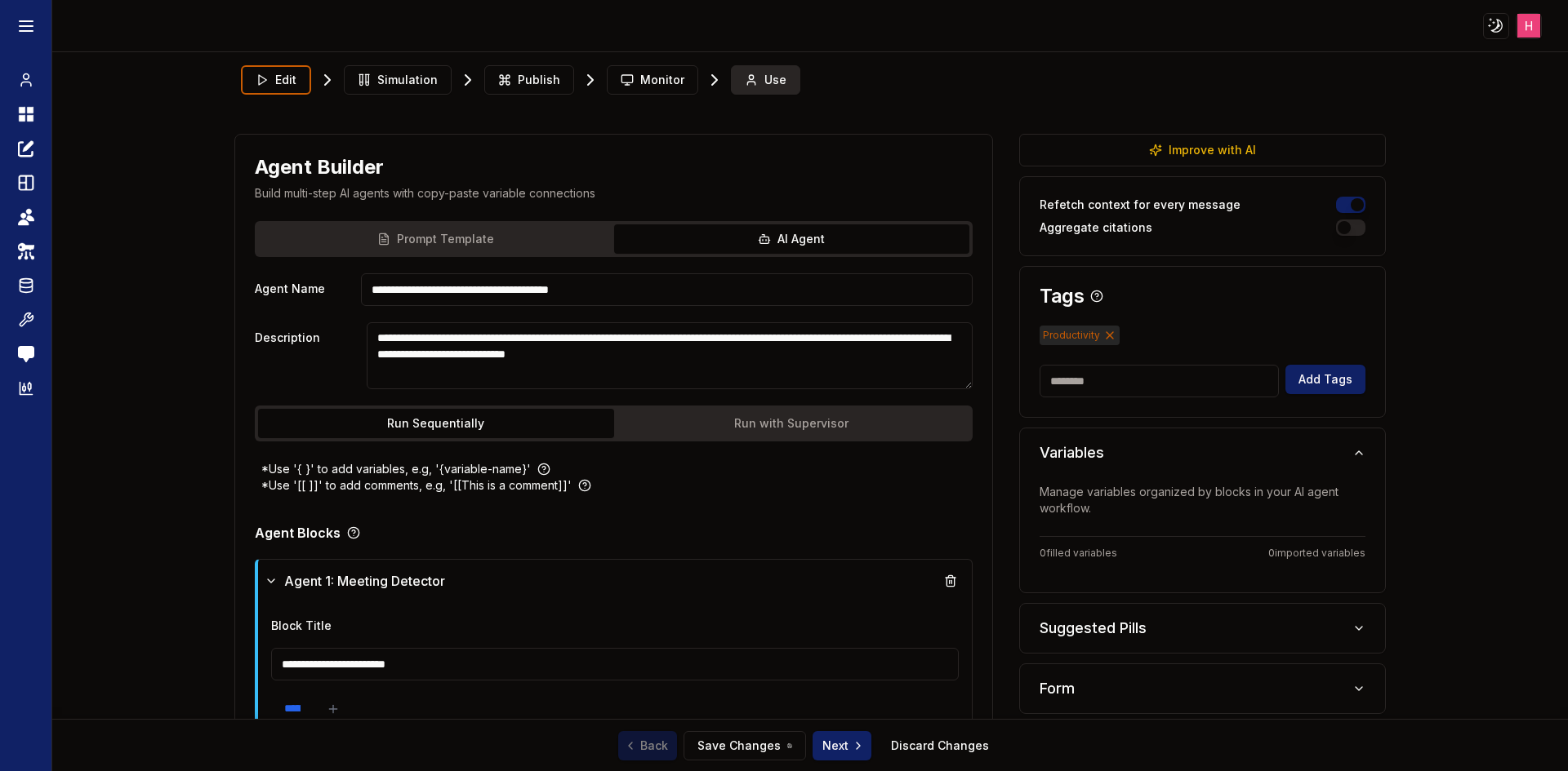
click at [745, 82] on icon at bounding box center [751, 80] width 13 height 13
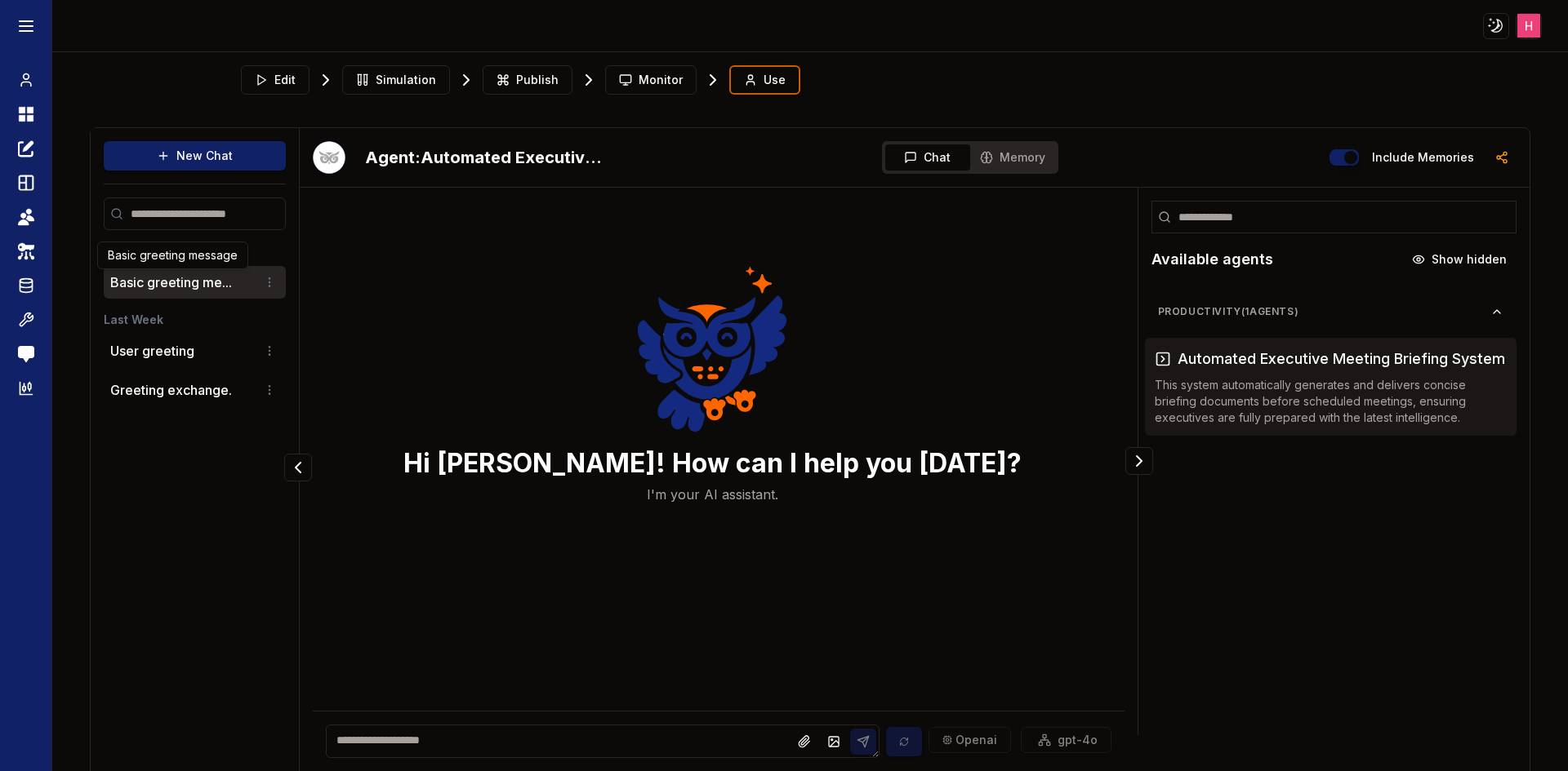
click at [176, 281] on button "Basic greeting me..." at bounding box center [171, 282] width 122 height 19
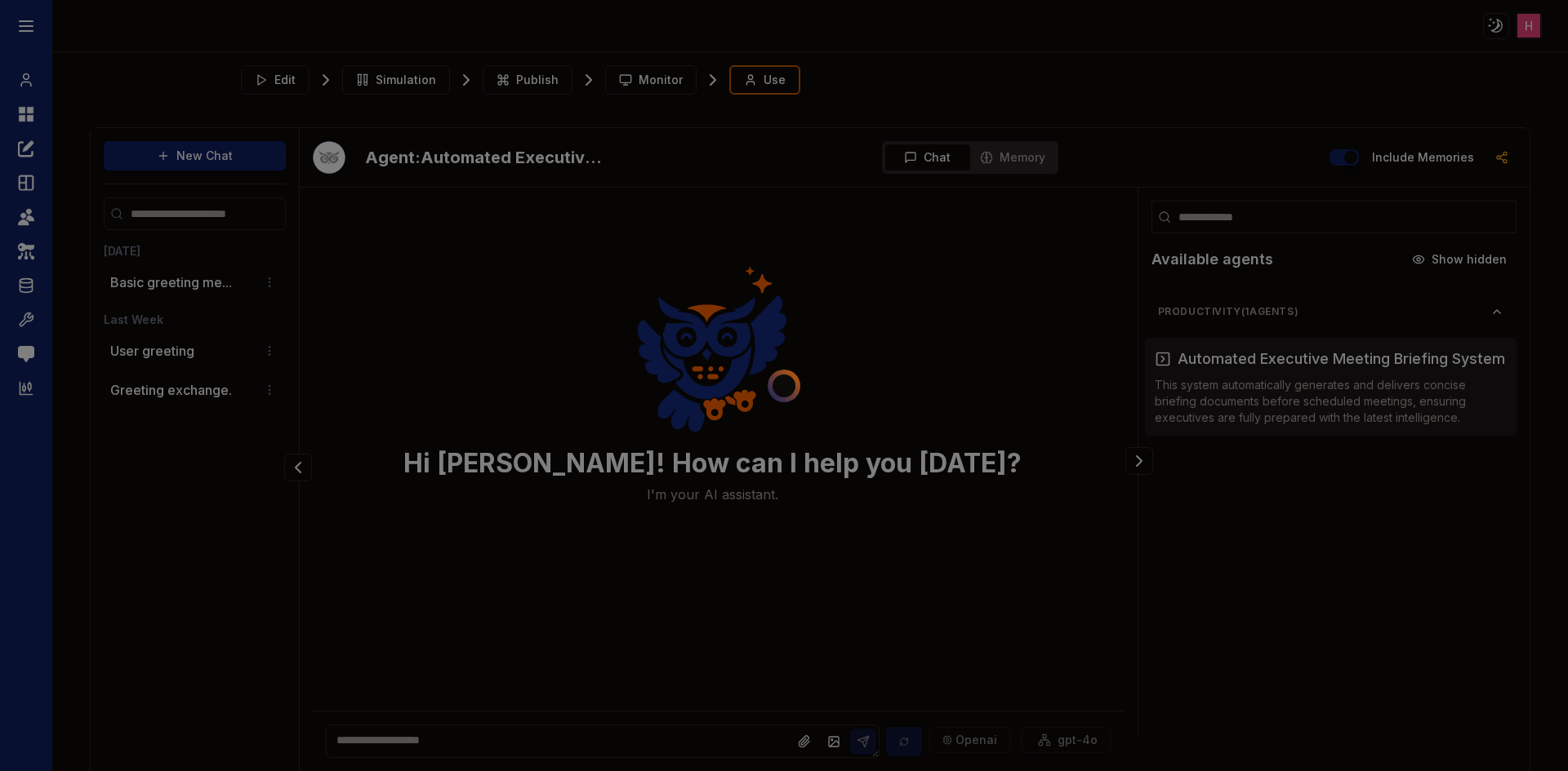
scroll to position [36, 0]
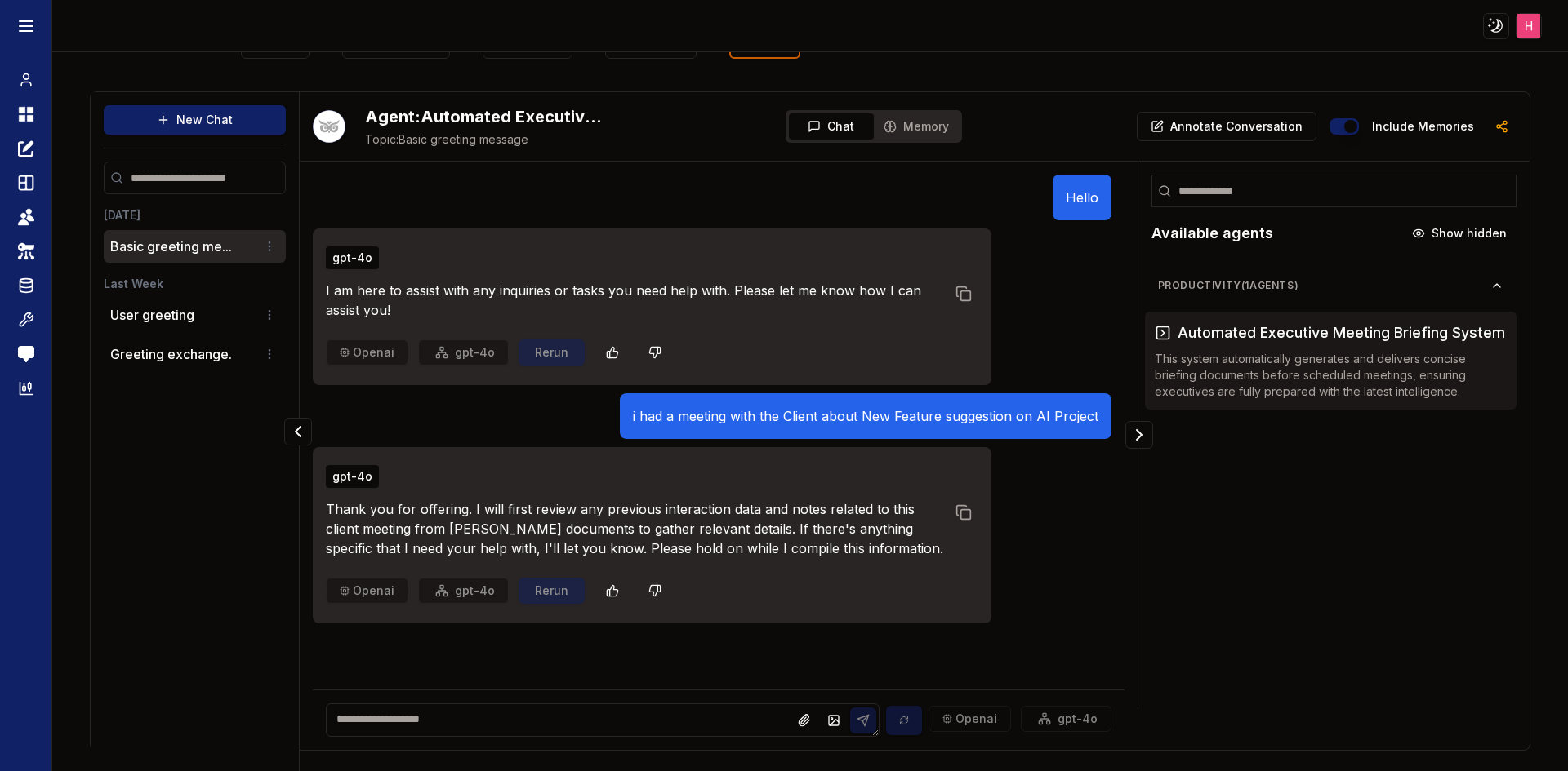
click at [170, 335] on ul "User greeting Greeting exchange." at bounding box center [195, 334] width 182 height 72
click at [174, 325] on li "User greeting" at bounding box center [195, 315] width 182 height 33
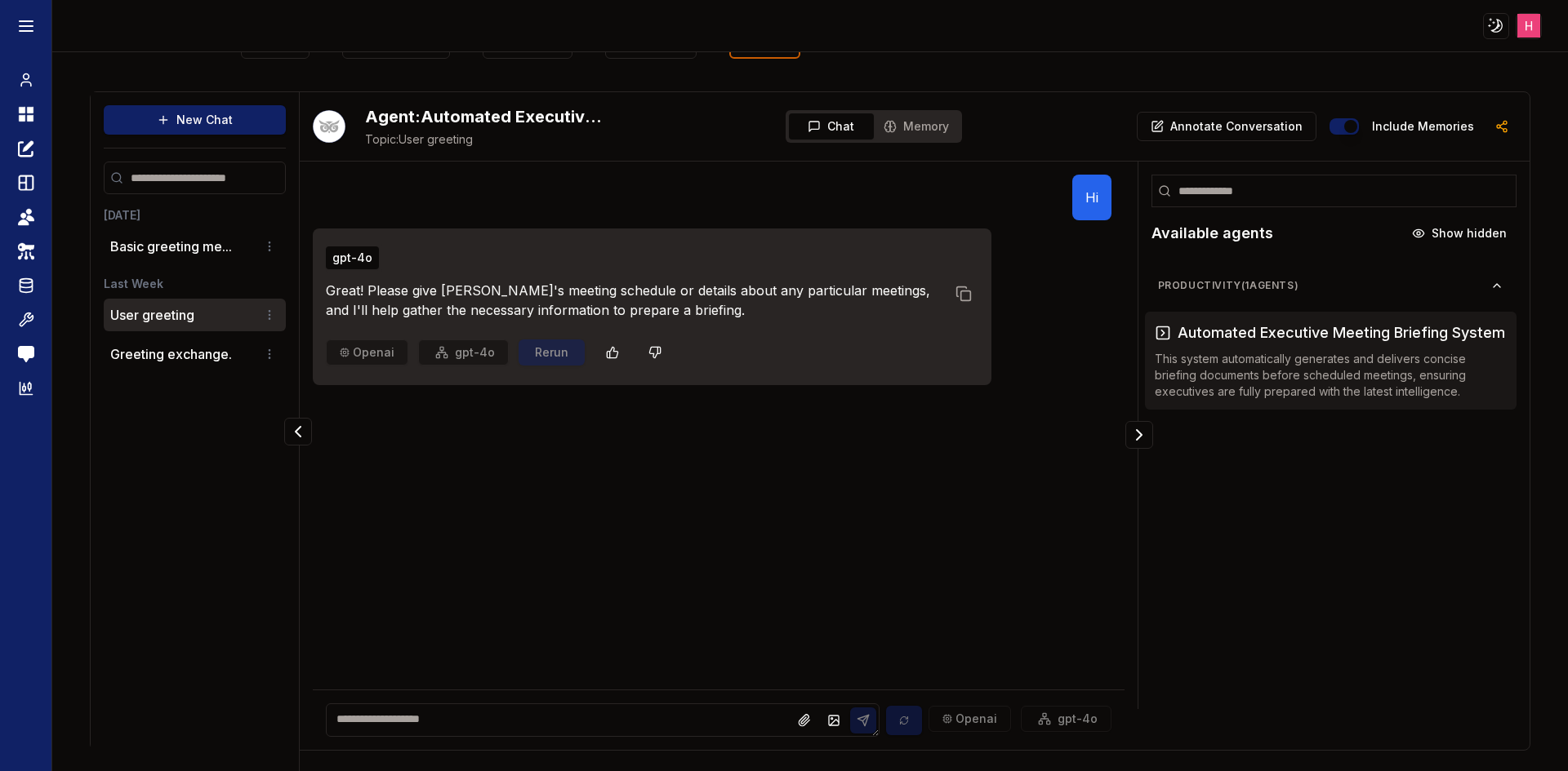
click at [176, 362] on p "Greeting exchange." at bounding box center [171, 353] width 122 height 19
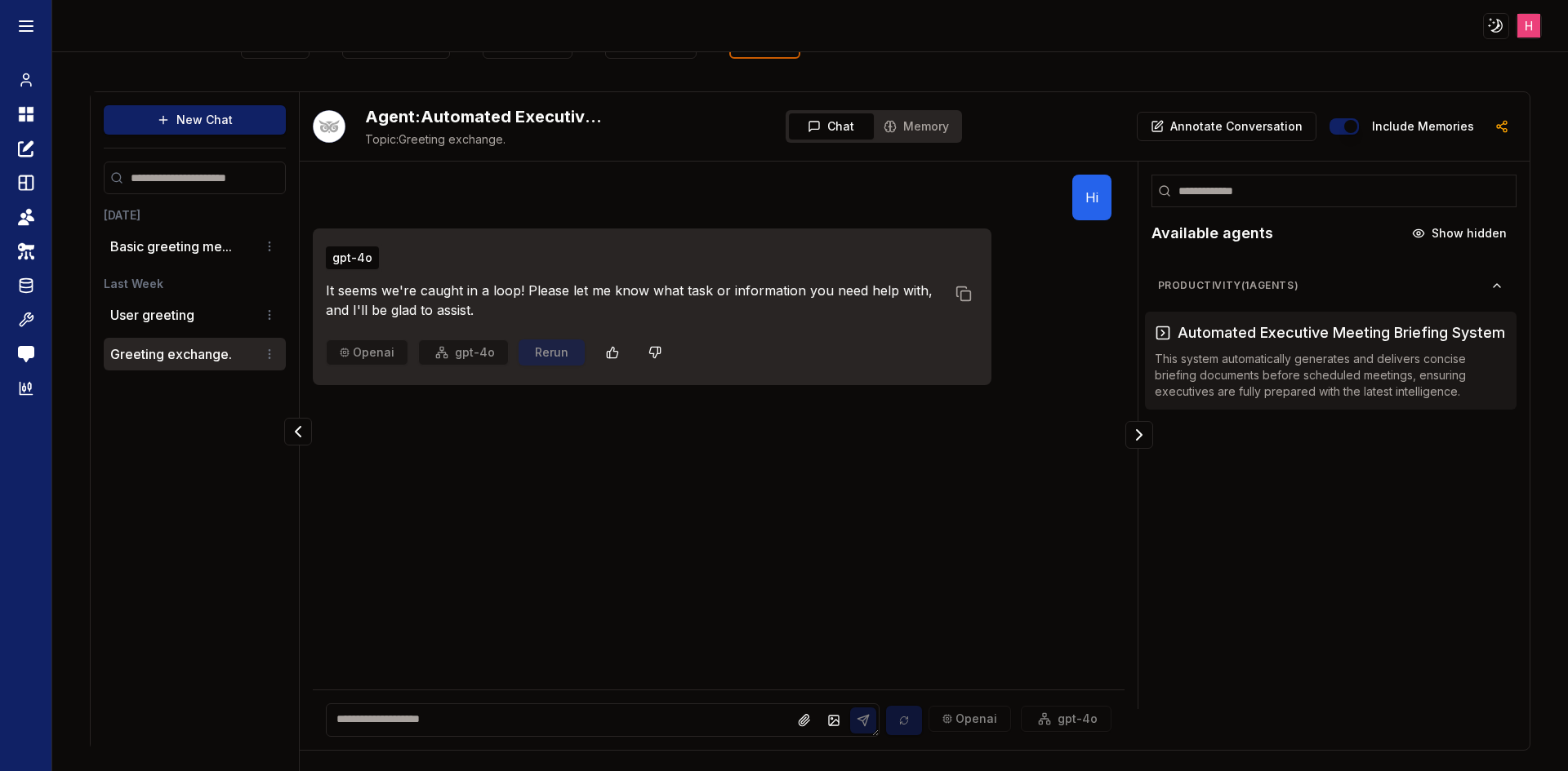
scroll to position [0, 0]
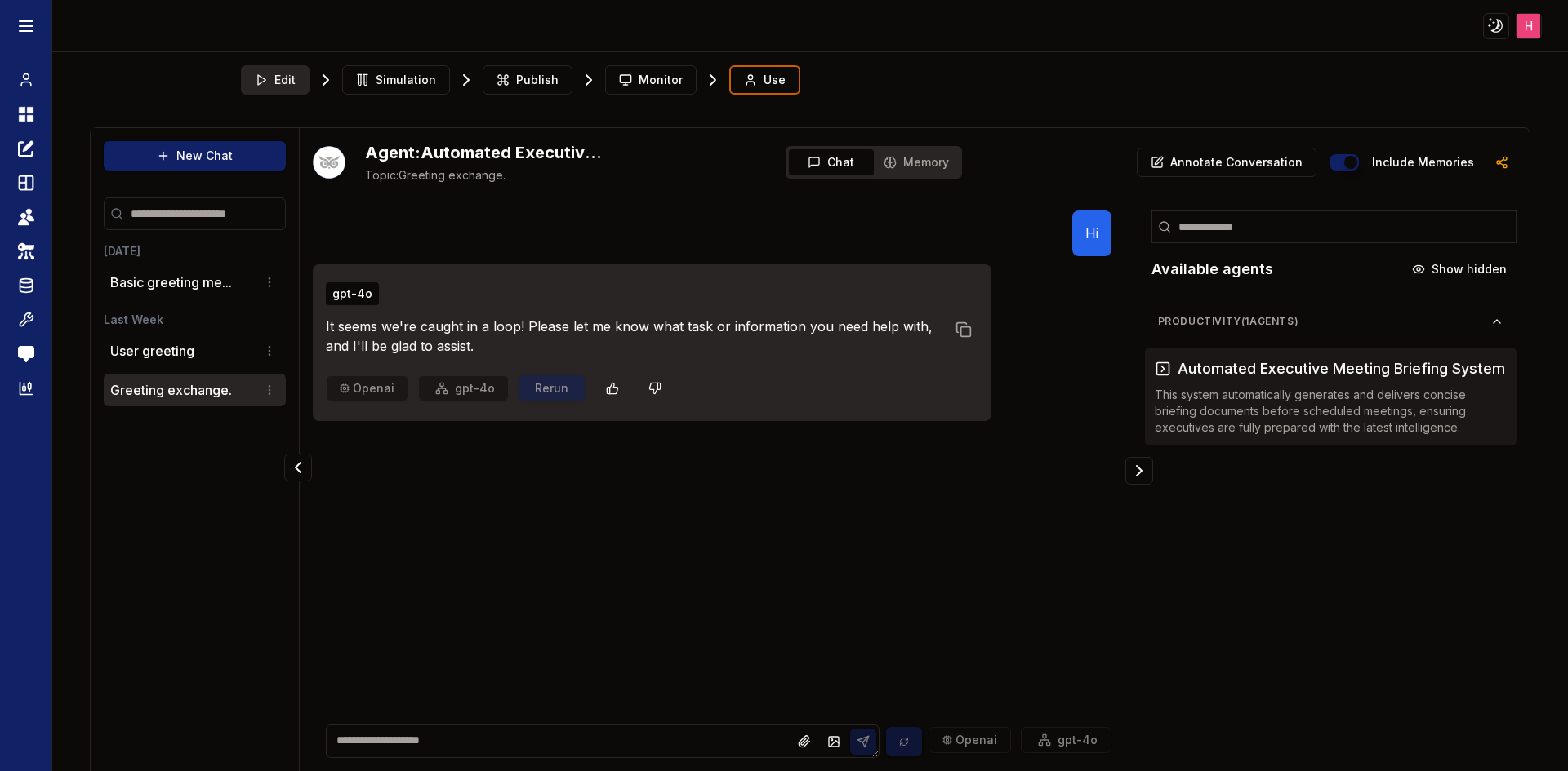
click at [247, 81] on button "Edit" at bounding box center [274, 80] width 69 height 29
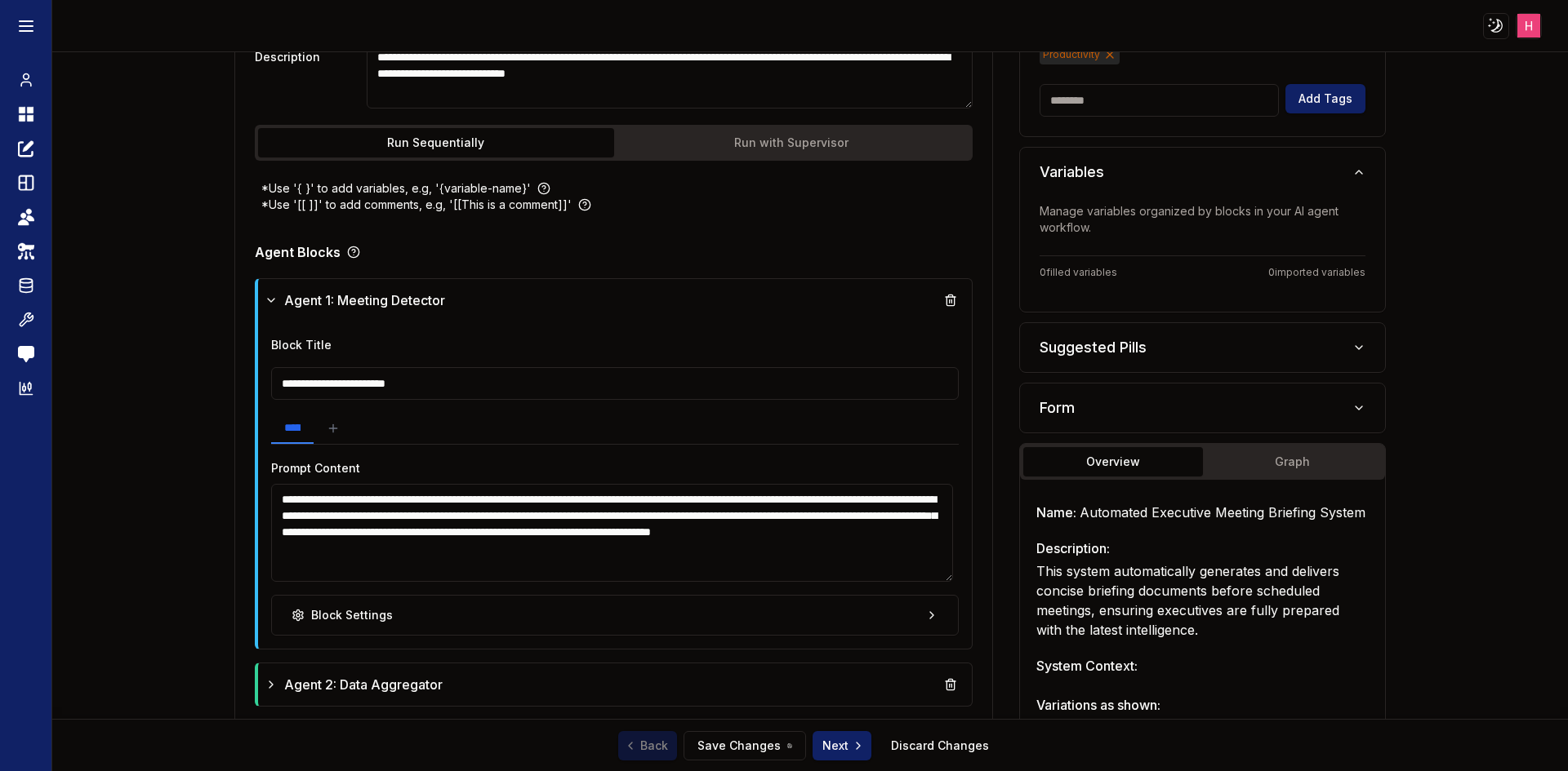
scroll to position [478, 0]
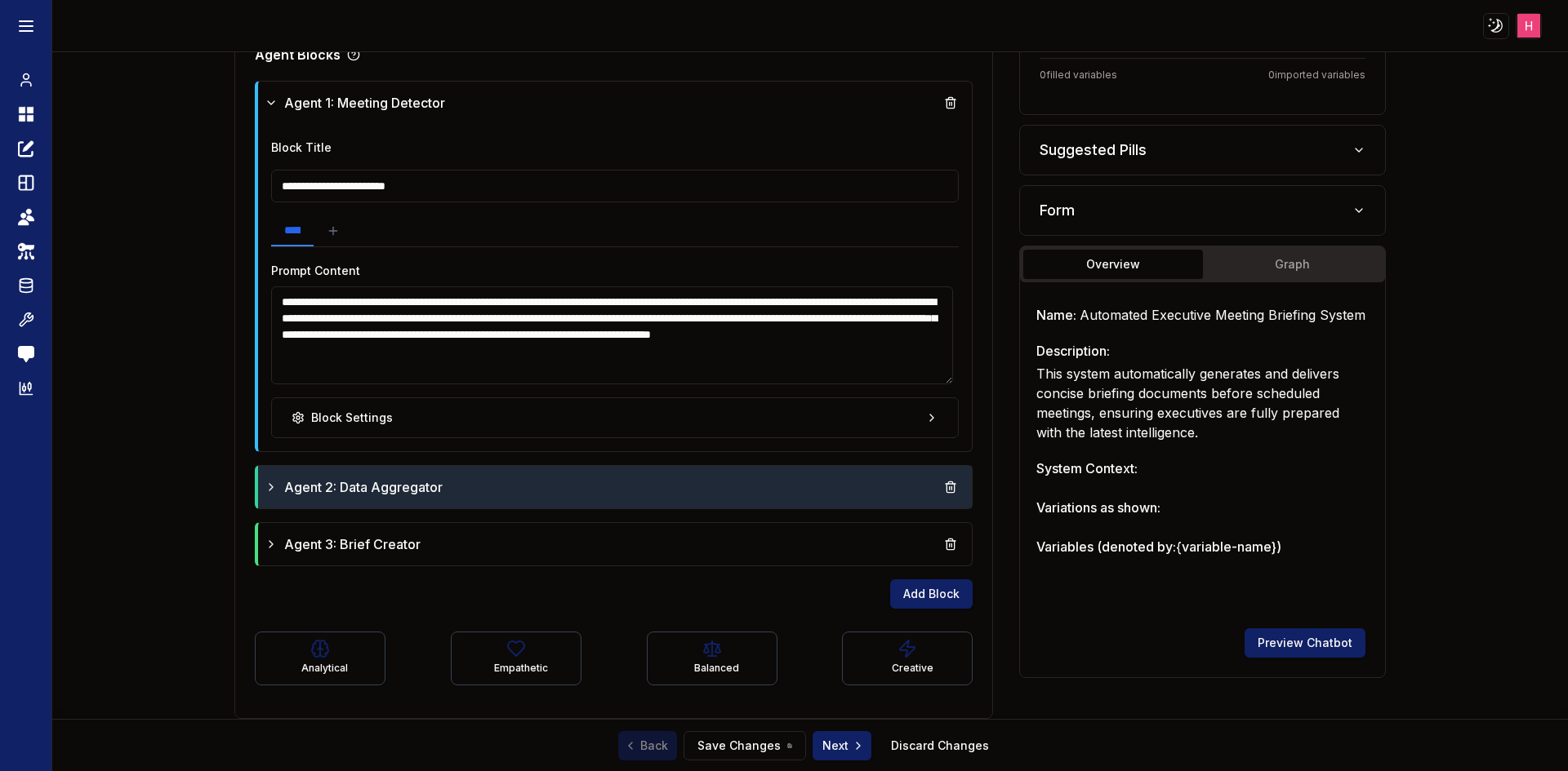
click at [436, 489] on span "Agent 2: Data Aggregator" at bounding box center [363, 486] width 159 height 19
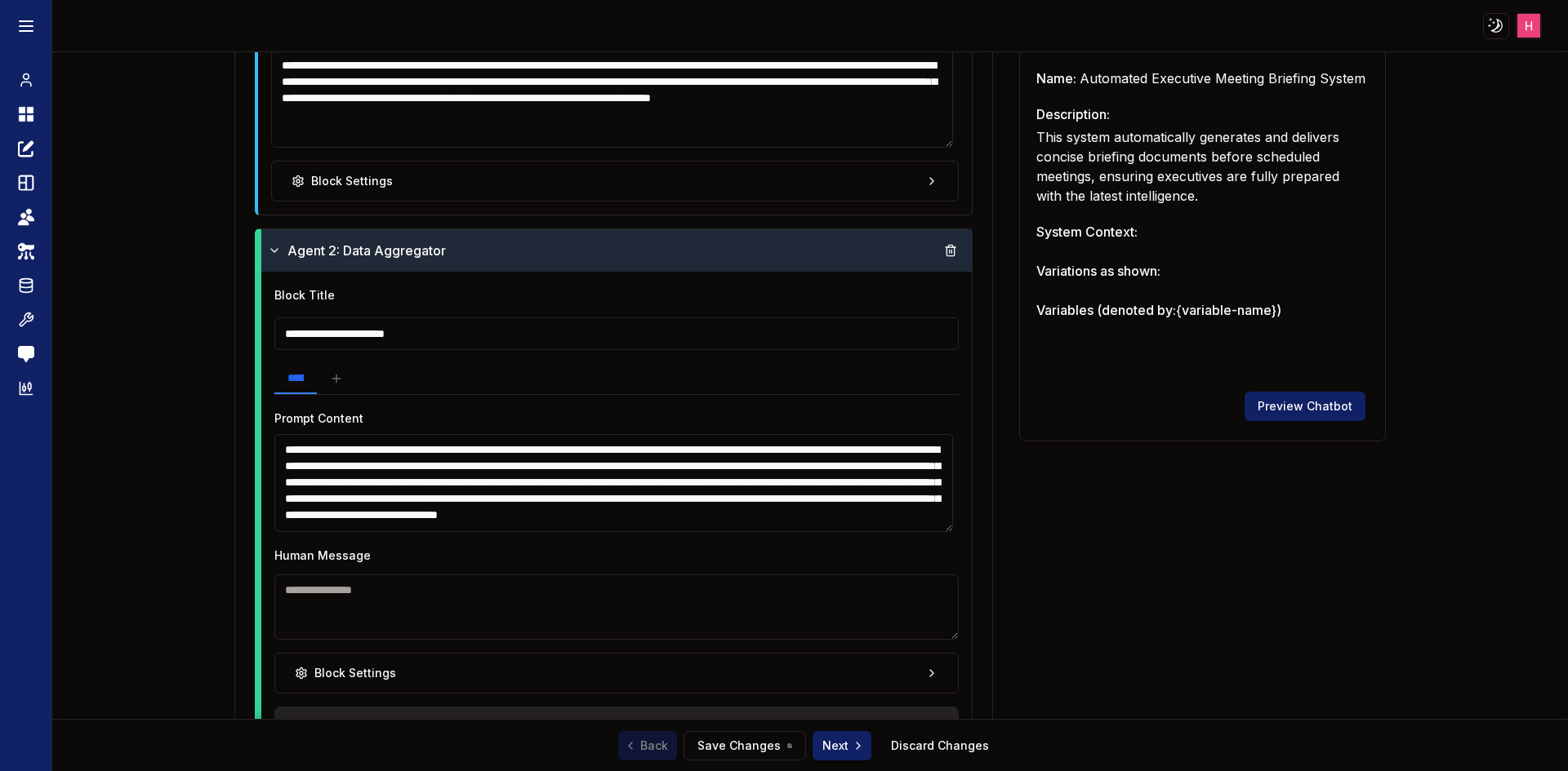
scroll to position [805, 0]
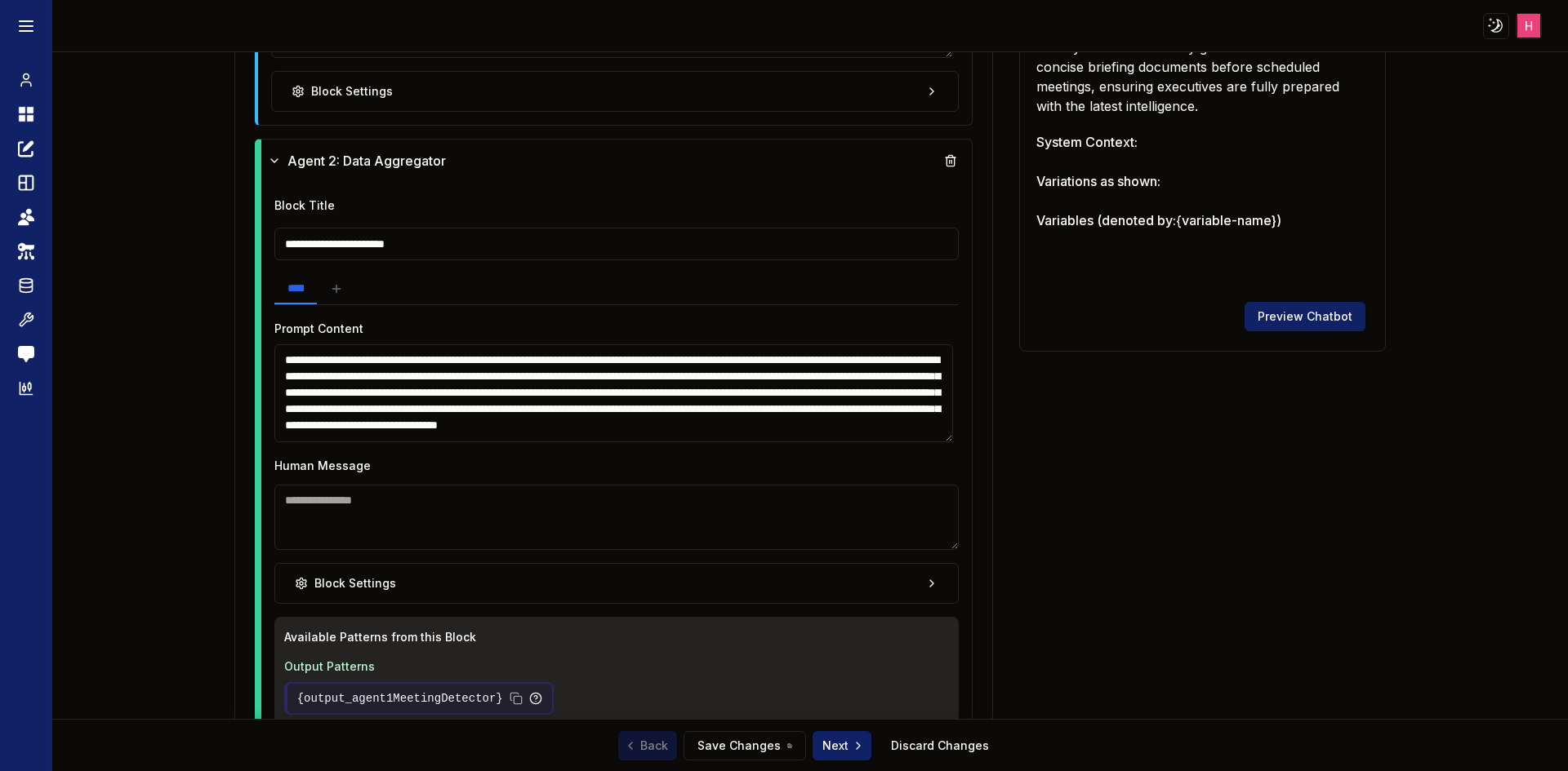
click at [1192, 587] on div "**********" at bounding box center [810, 184] width 1152 height 1711
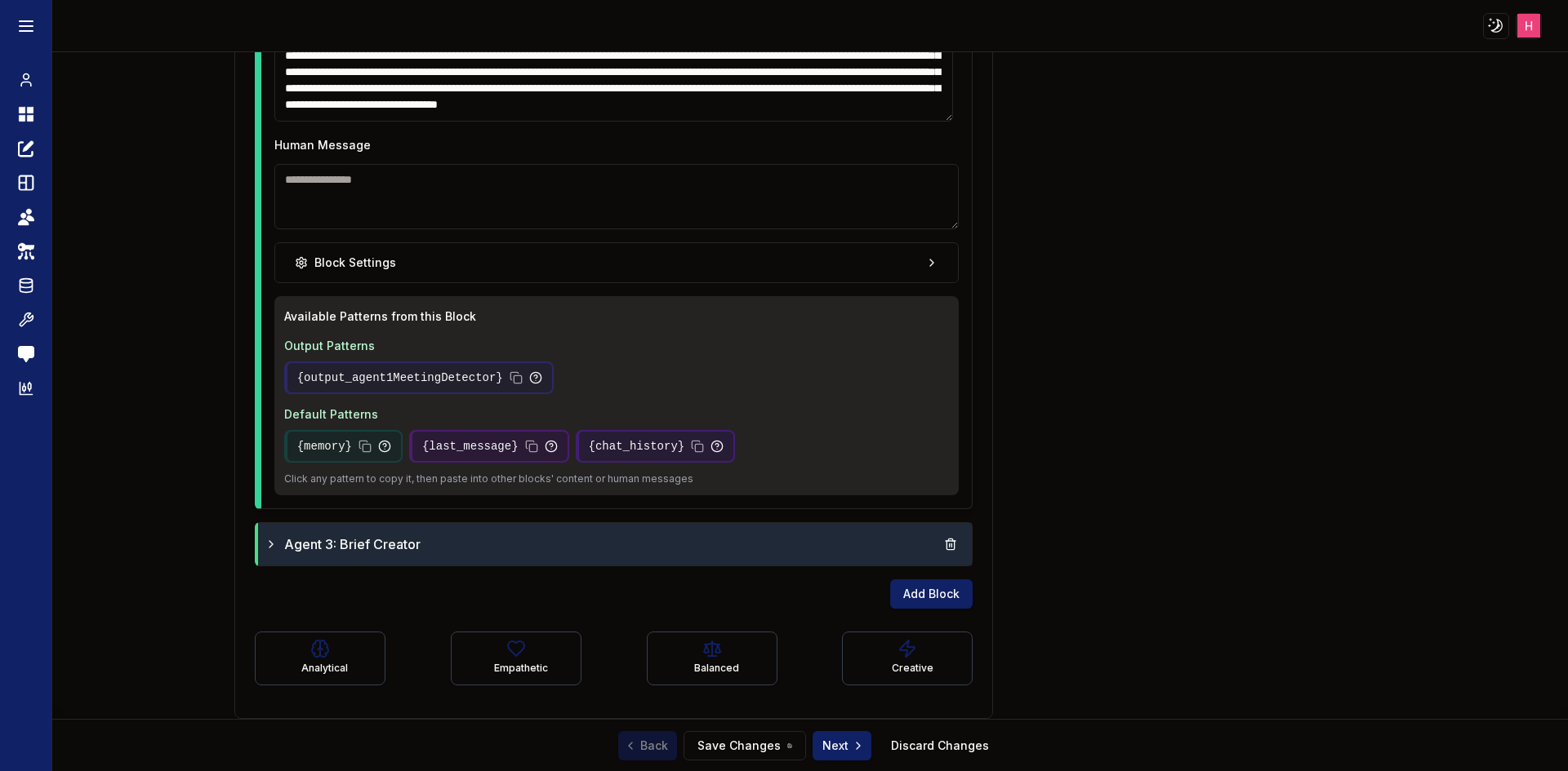
click at [521, 550] on div "Agent 3: Brief Creator" at bounding box center [615, 544] width 701 height 29
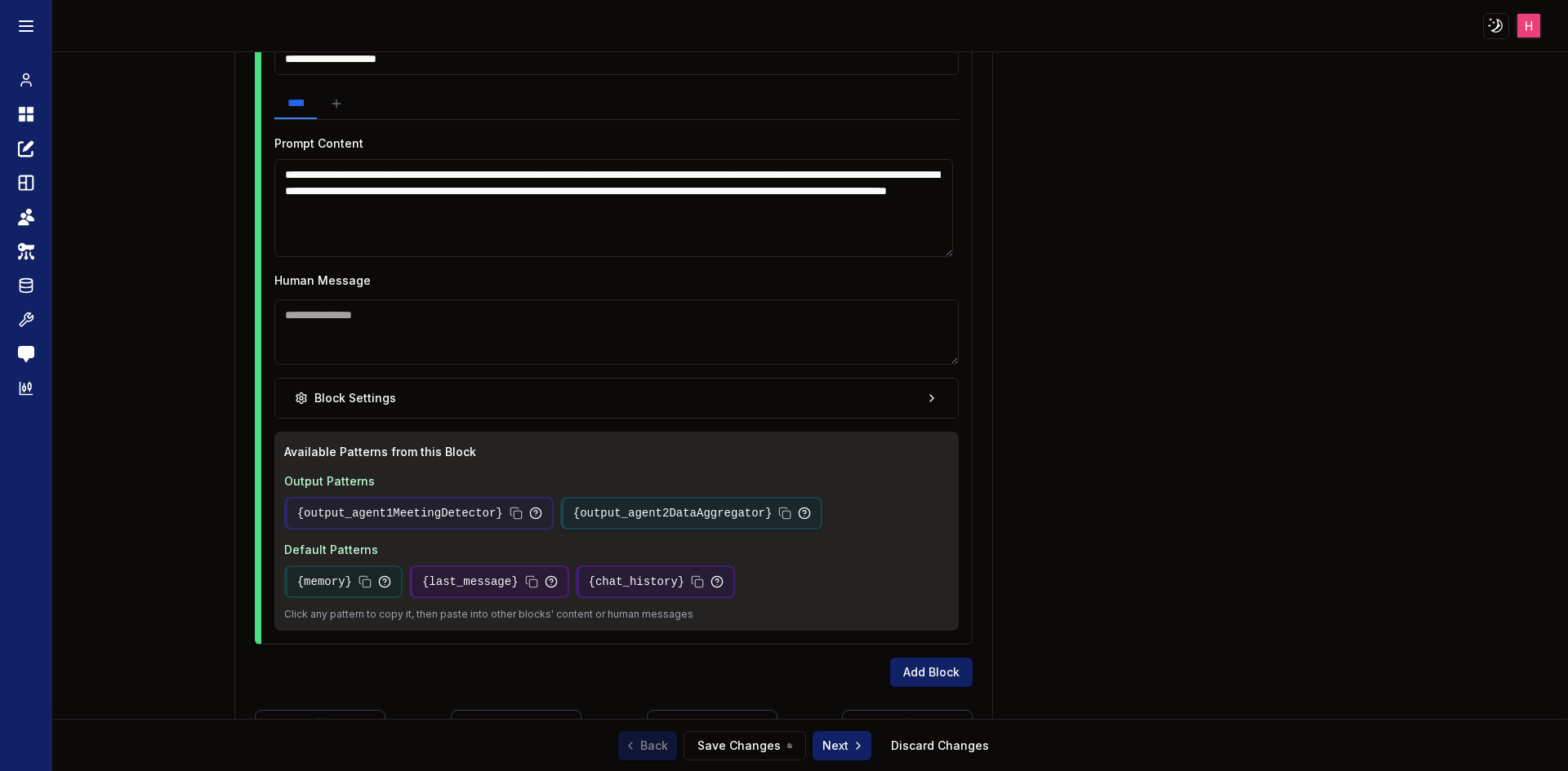
scroll to position [1697, 0]
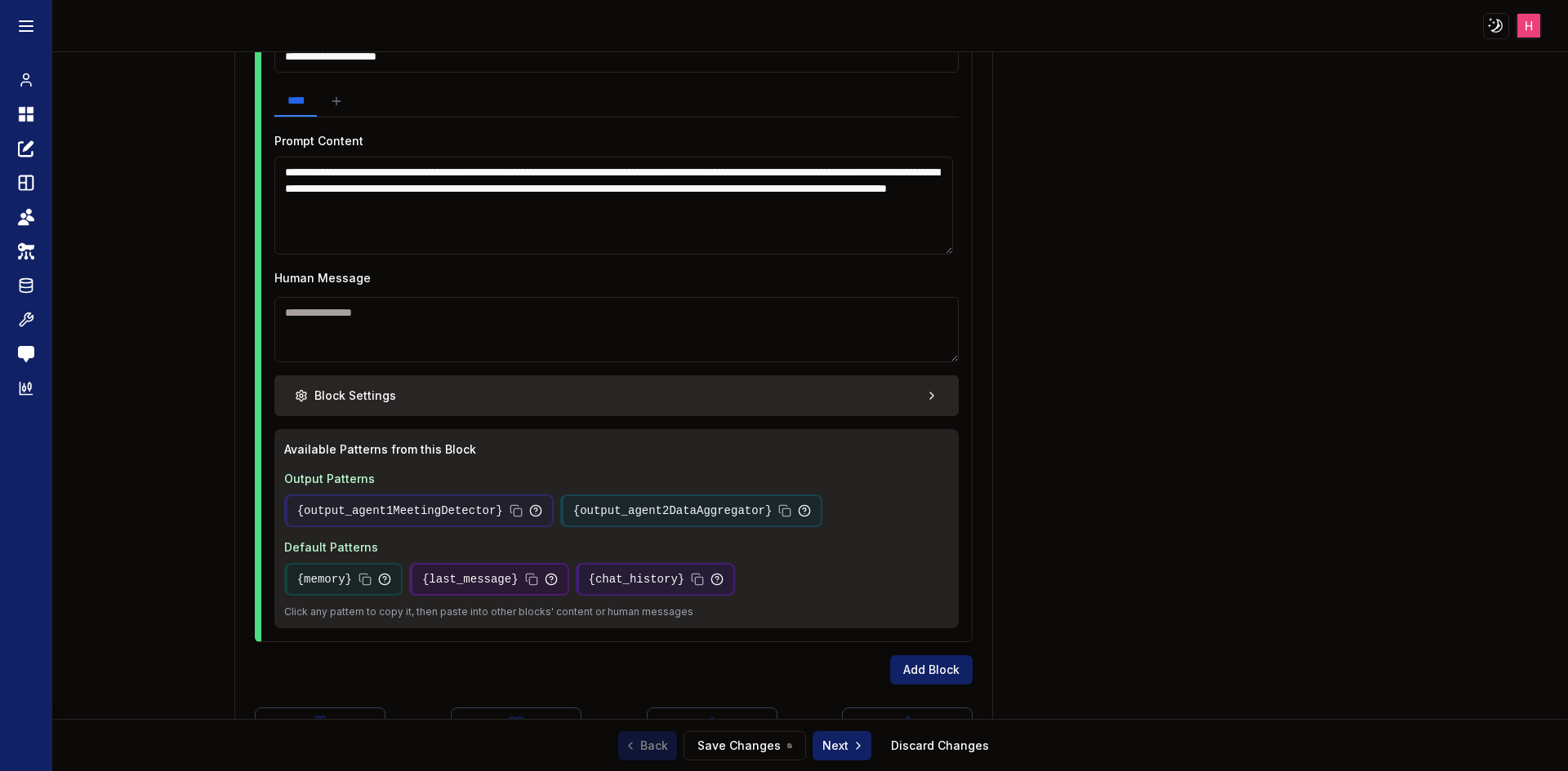
click at [545, 382] on button "Block Settings" at bounding box center [617, 396] width 685 height 40
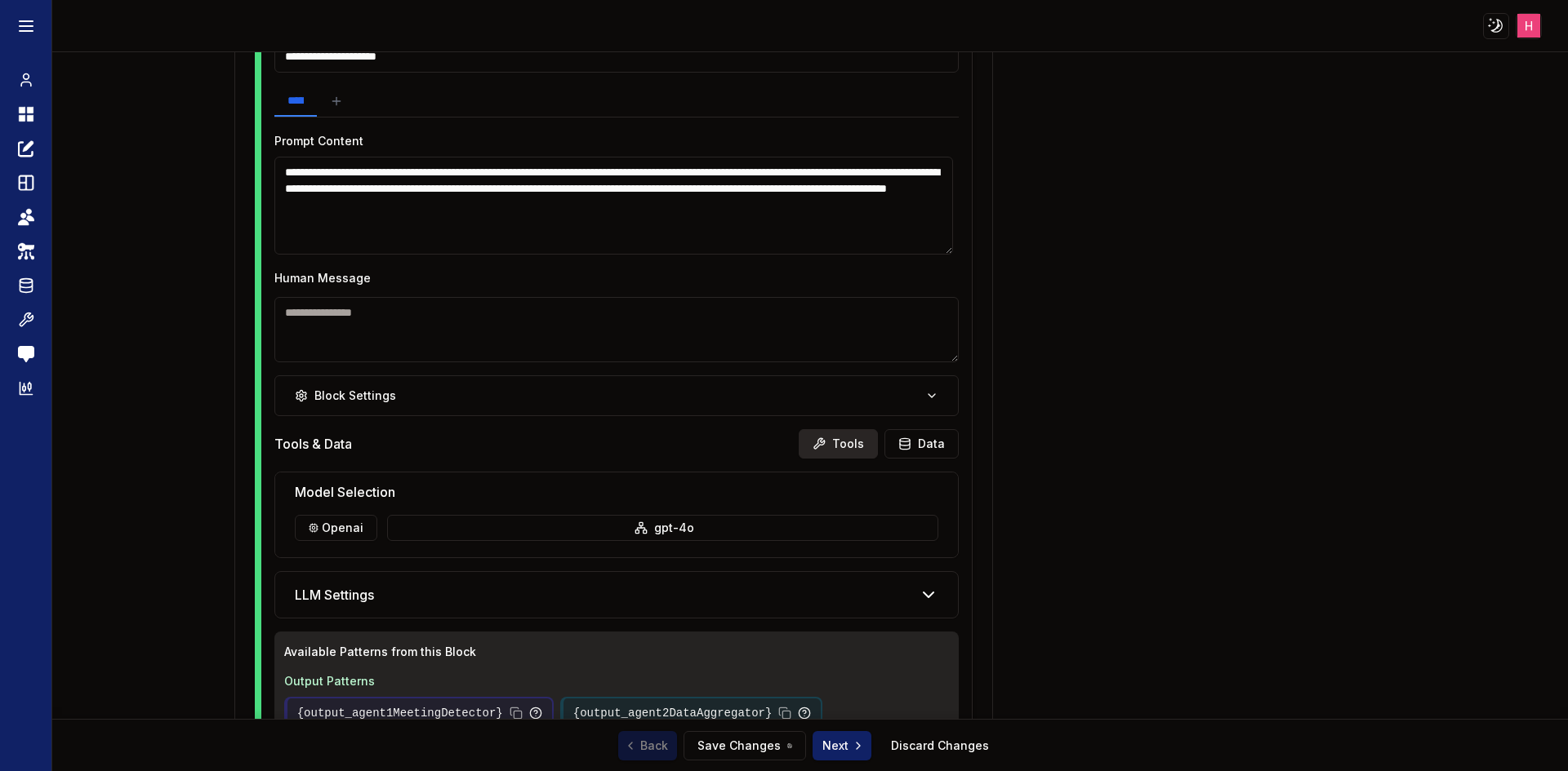
click at [839, 441] on button "Tools" at bounding box center [838, 444] width 79 height 29
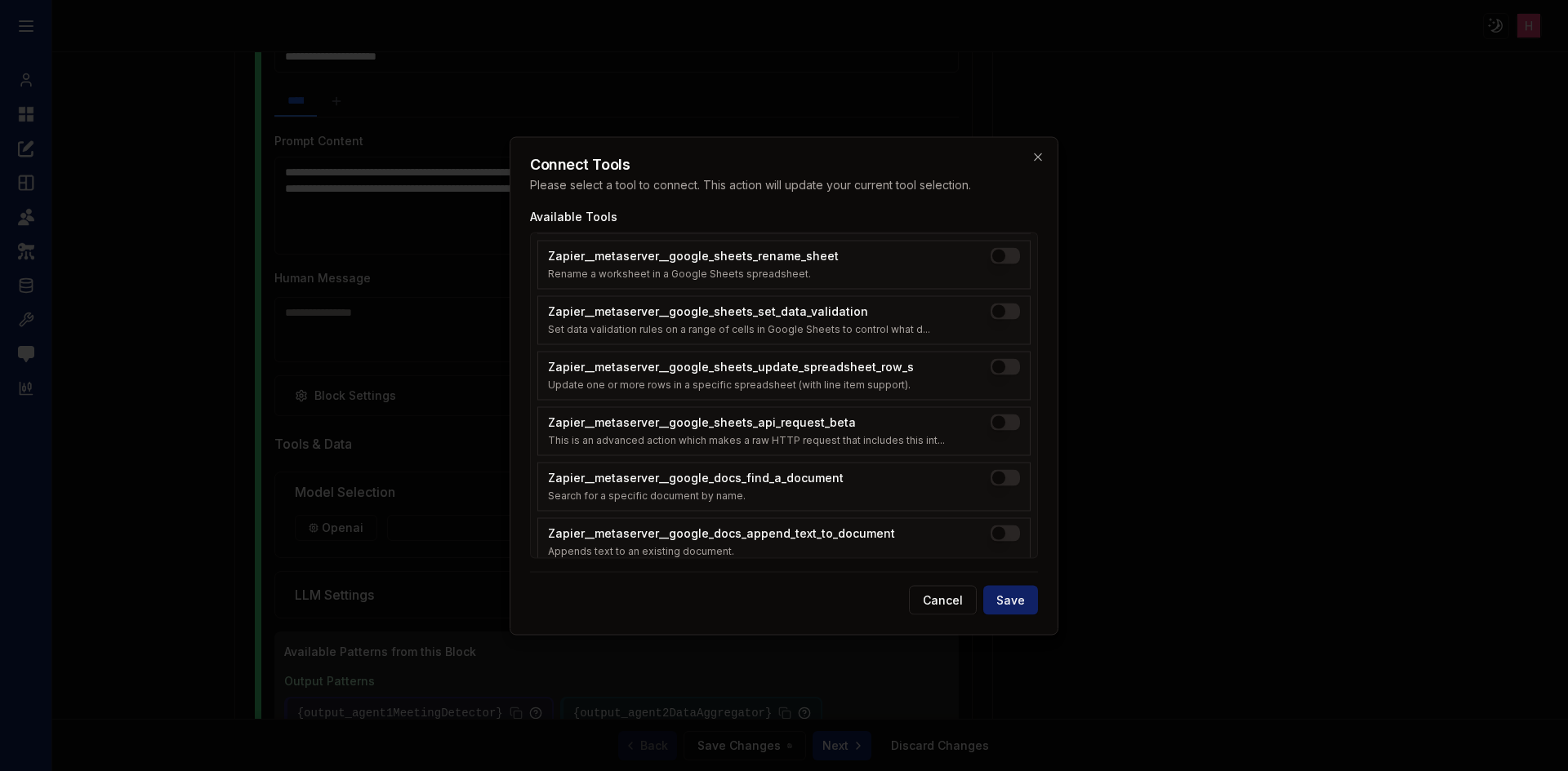
scroll to position [1732, 0]
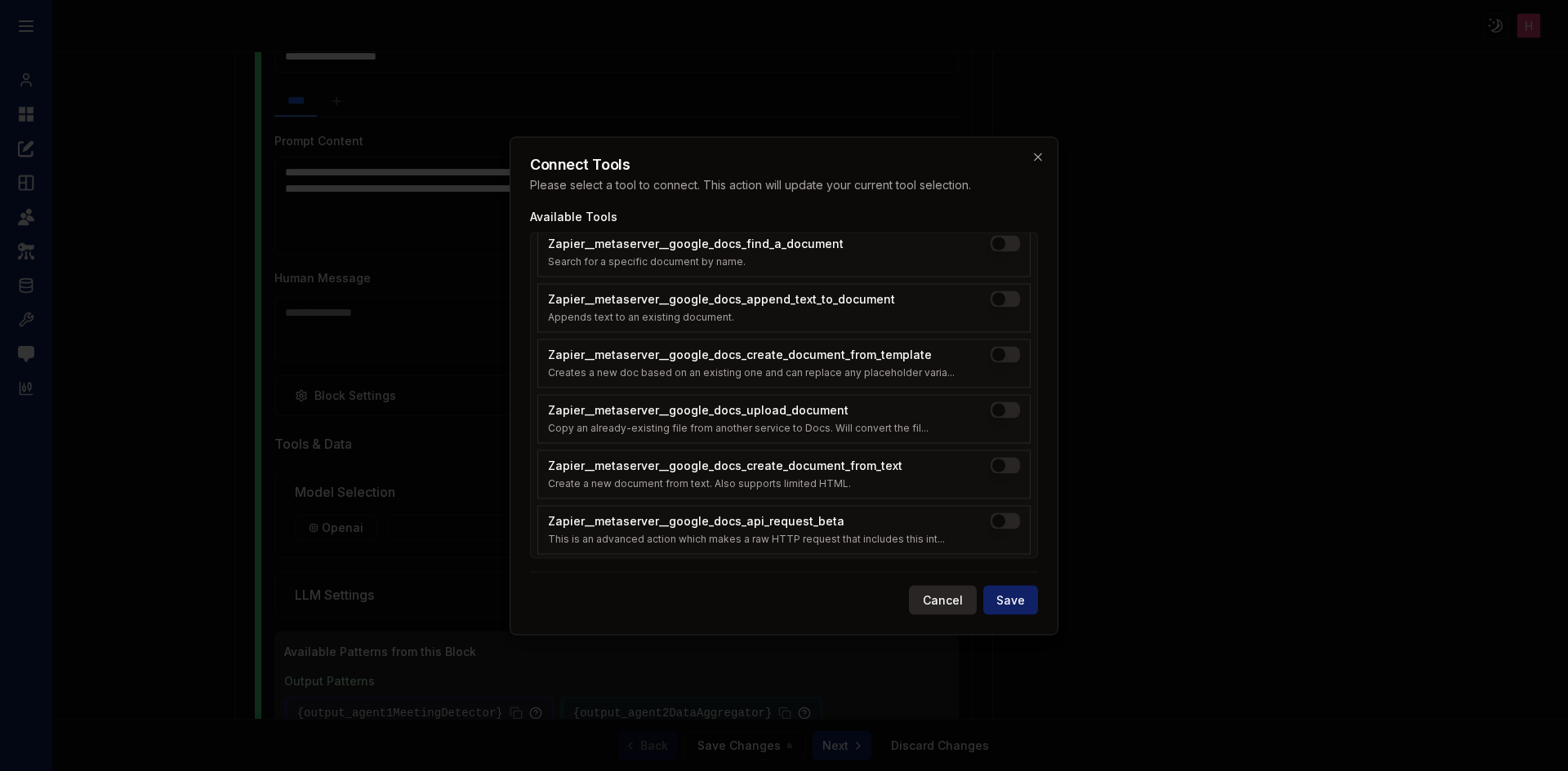
click at [928, 608] on button "Cancel" at bounding box center [943, 600] width 68 height 29
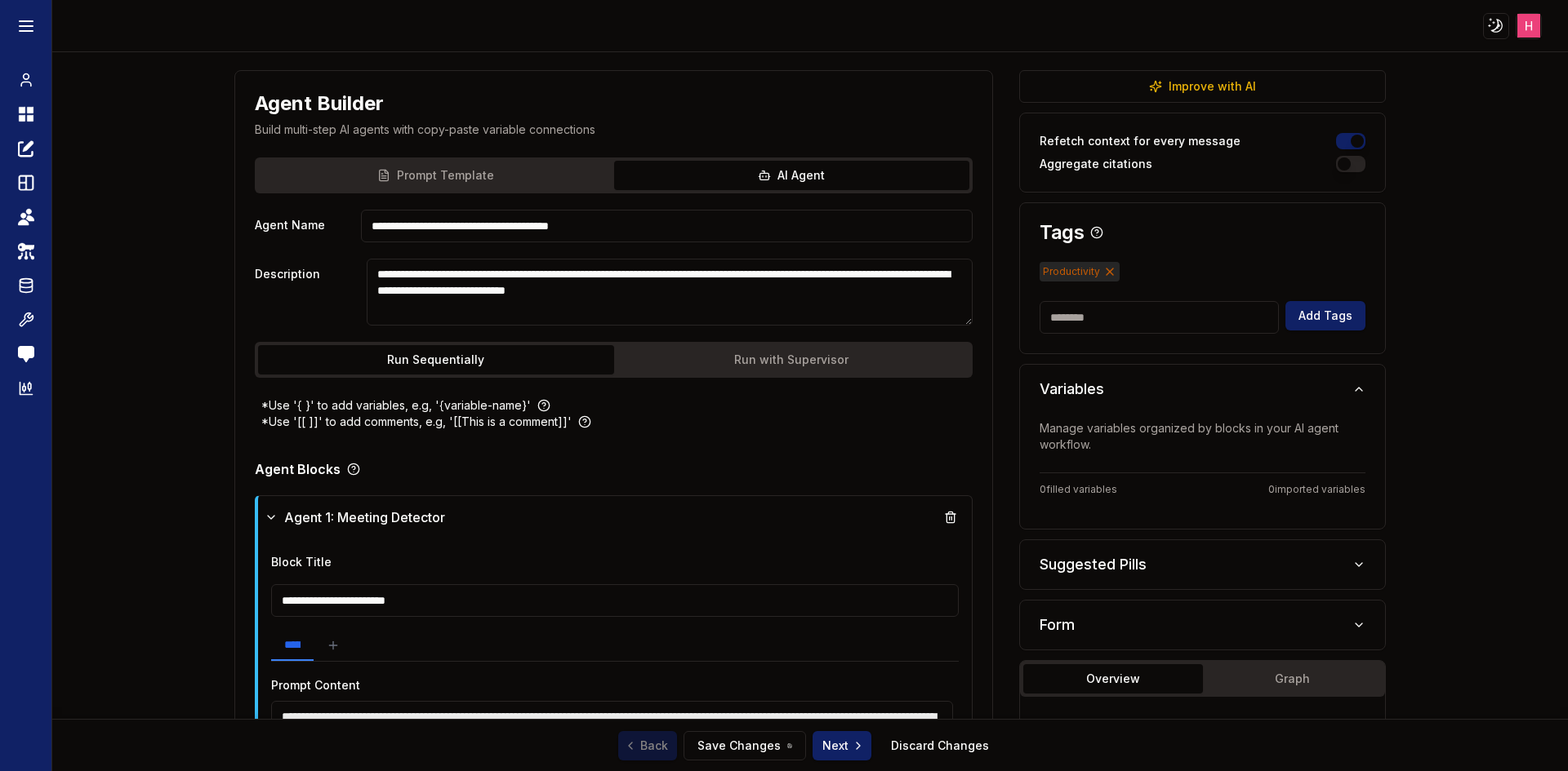
scroll to position [0, 0]
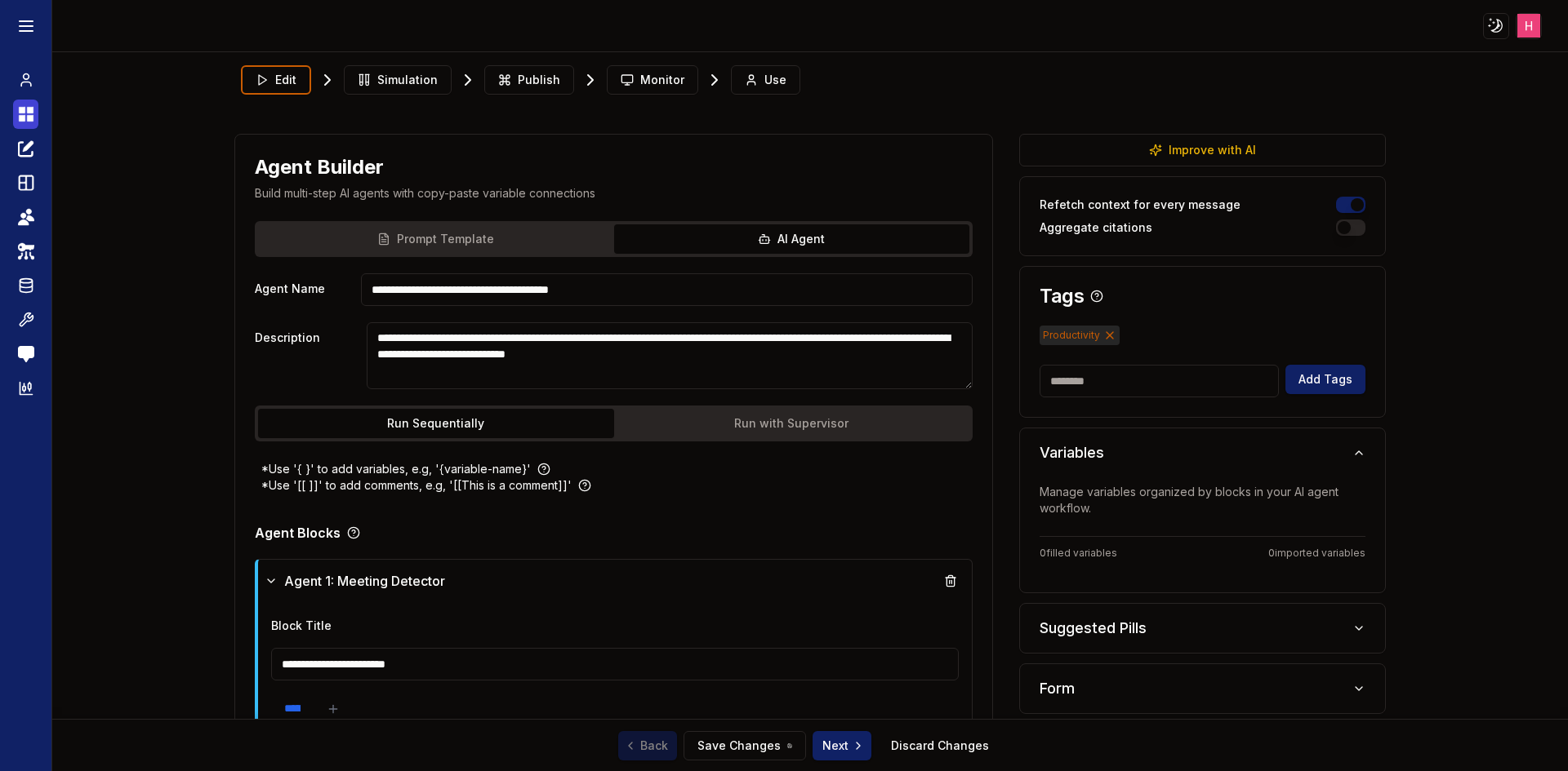
click at [26, 119] on icon at bounding box center [27, 114] width 17 height 19
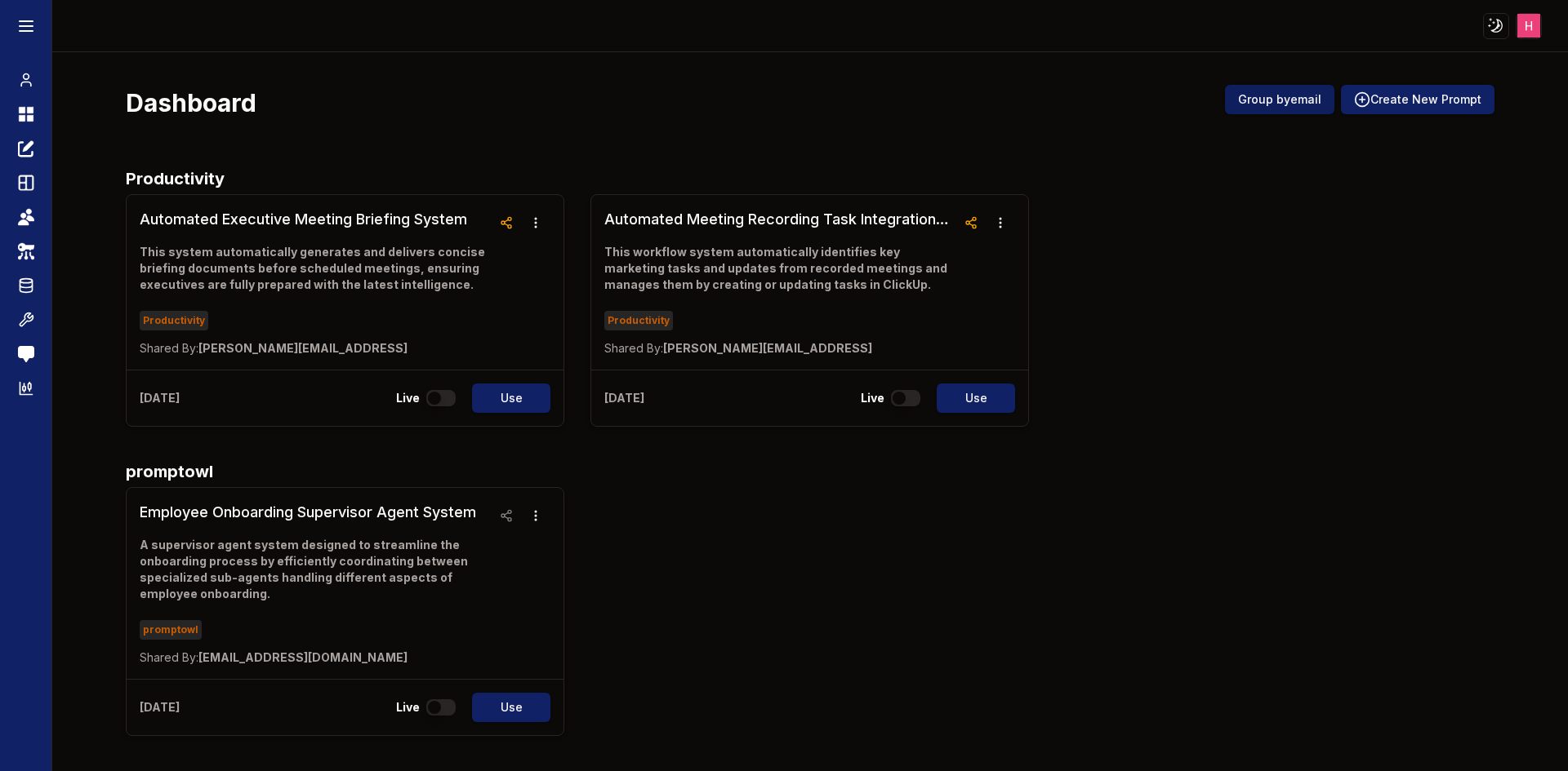
click at [1304, 107] on button "Group by email" at bounding box center [1279, 99] width 109 height 29
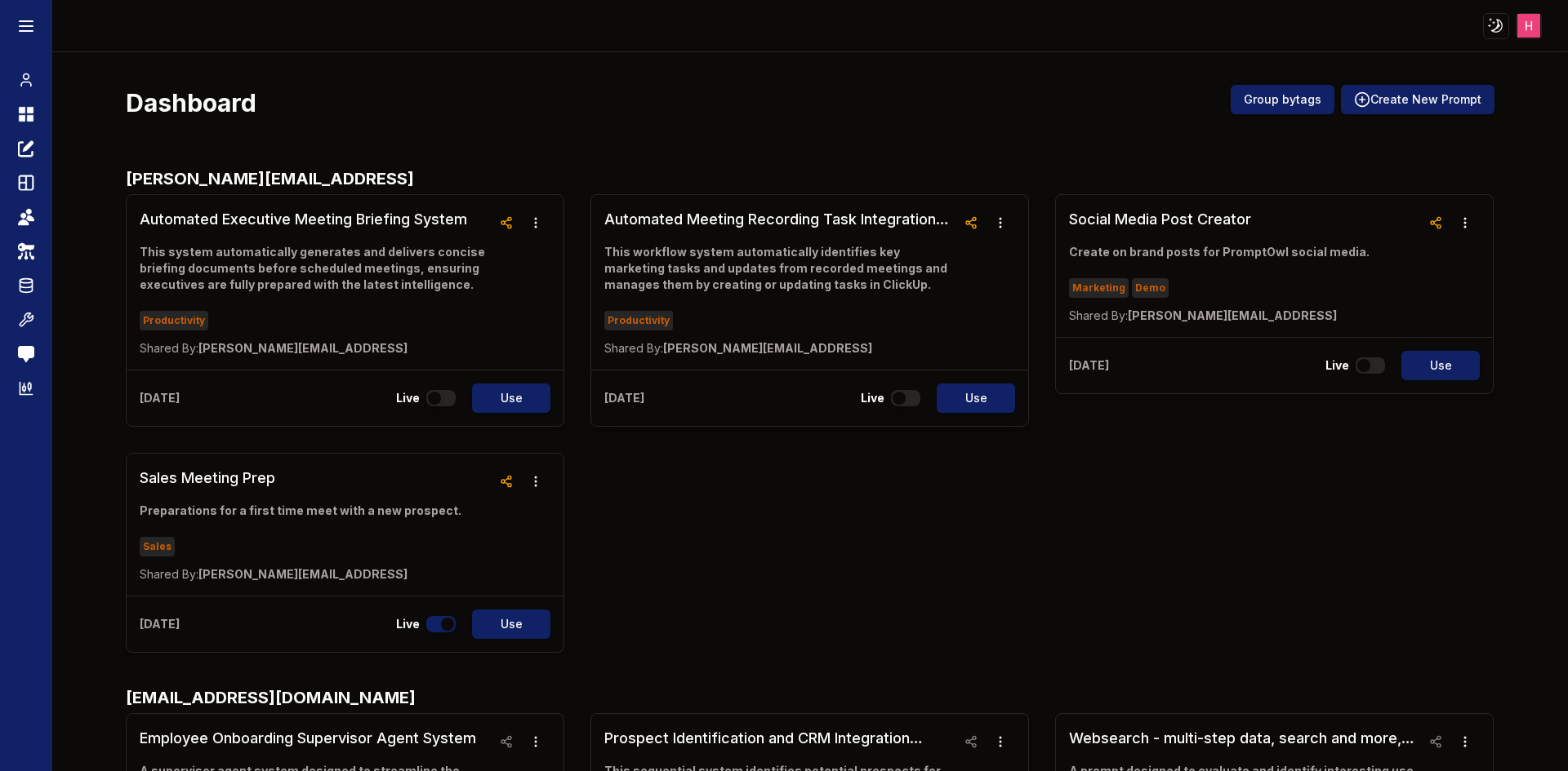
click at [753, 220] on h3 "Automated Meeting Recording Task Integration System" at bounding box center [779, 219] width 352 height 23
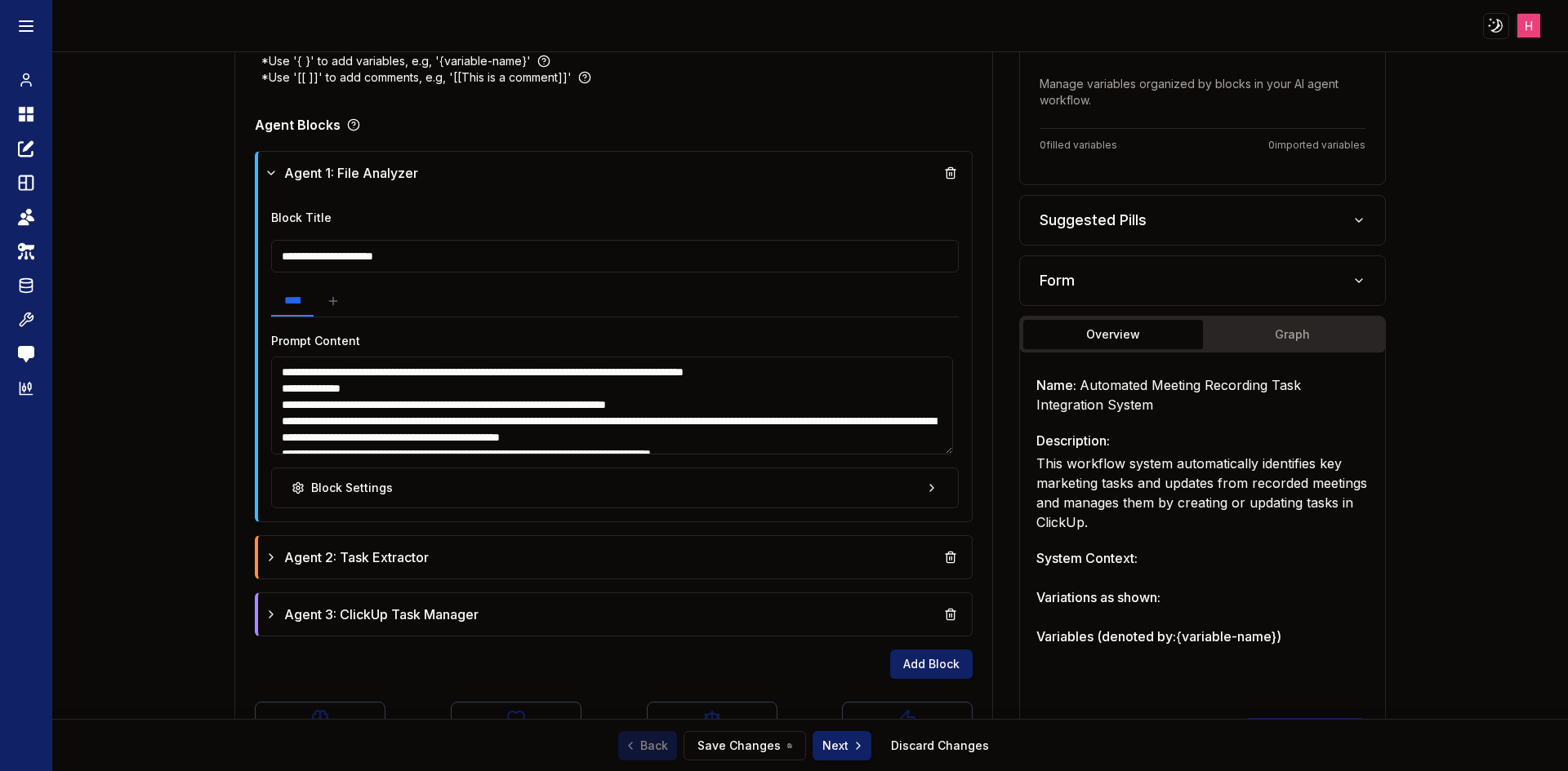
scroll to position [82, 0]
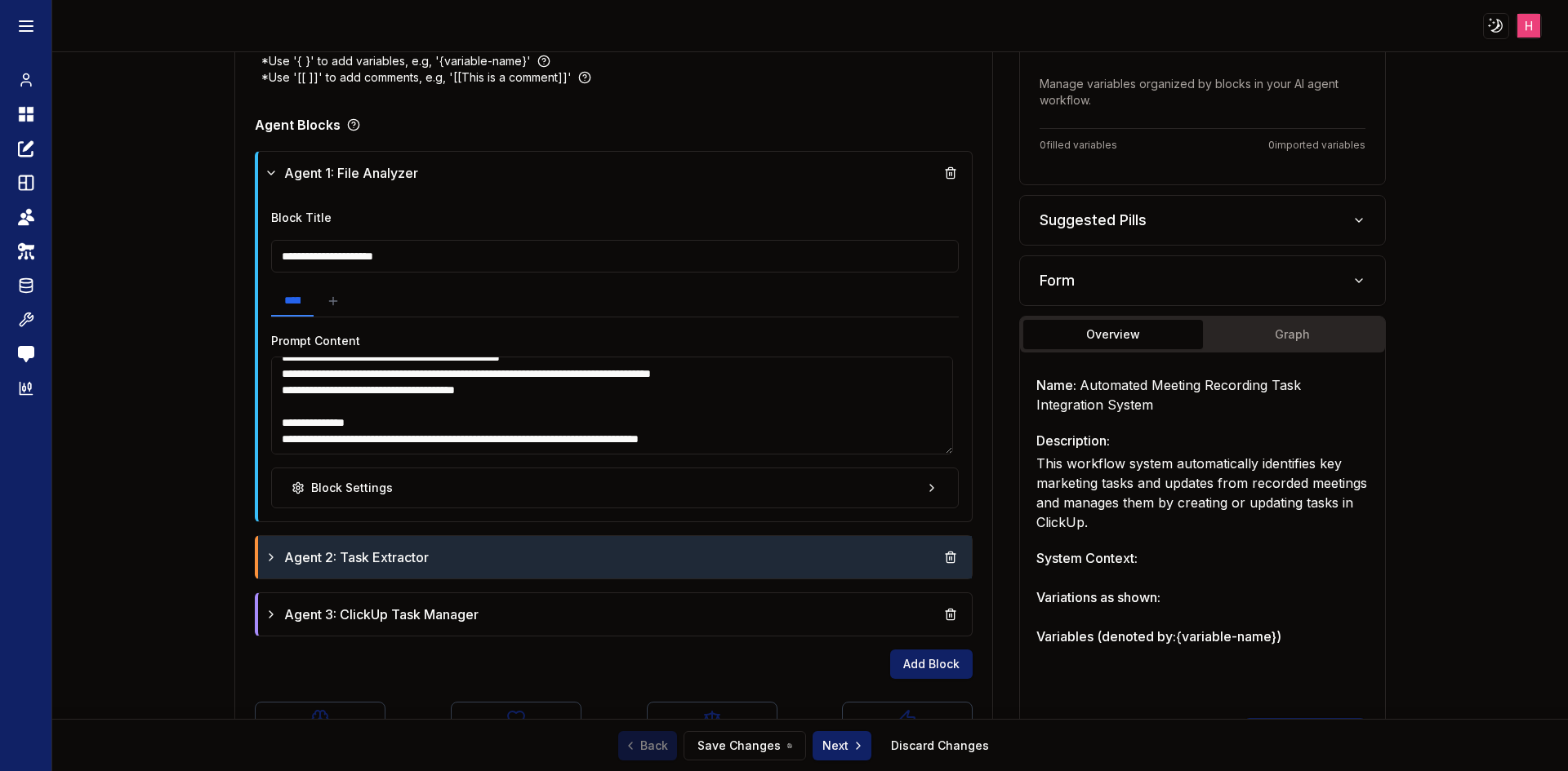
click at [505, 553] on div "Agent 2: Task Extractor" at bounding box center [615, 557] width 701 height 29
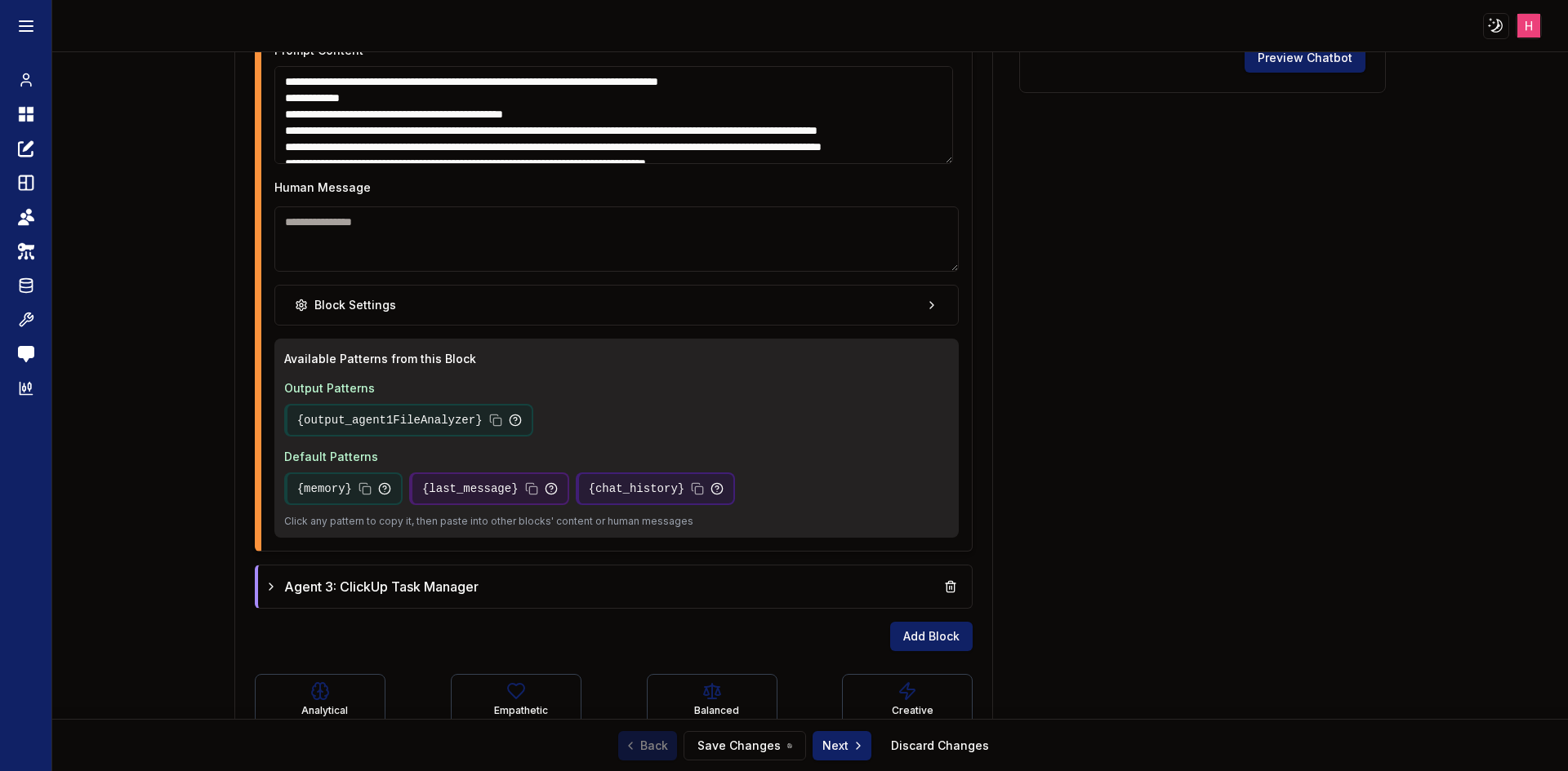
scroll to position [1125, 0]
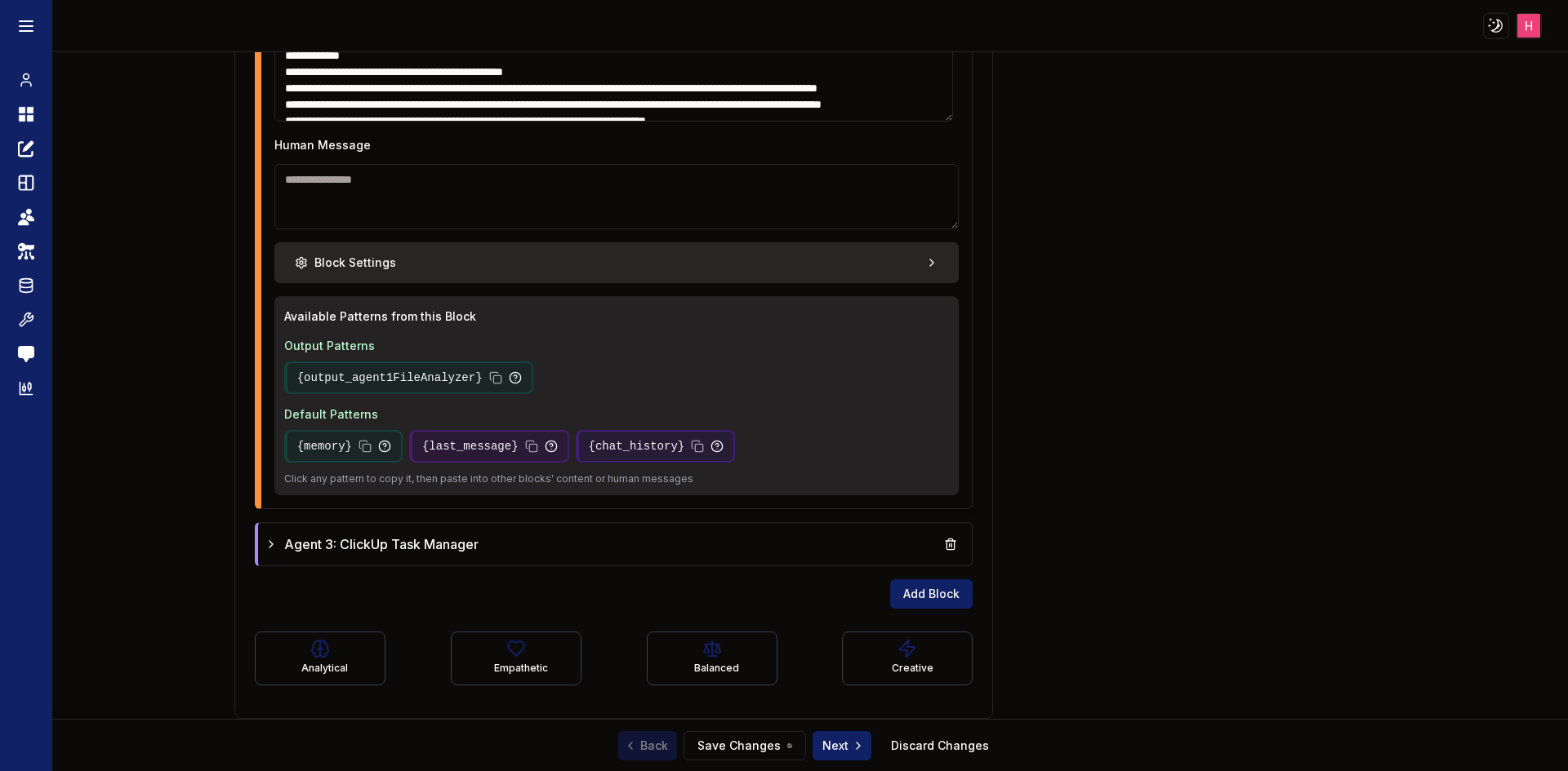
click at [885, 252] on button "Block Settings" at bounding box center [617, 263] width 685 height 40
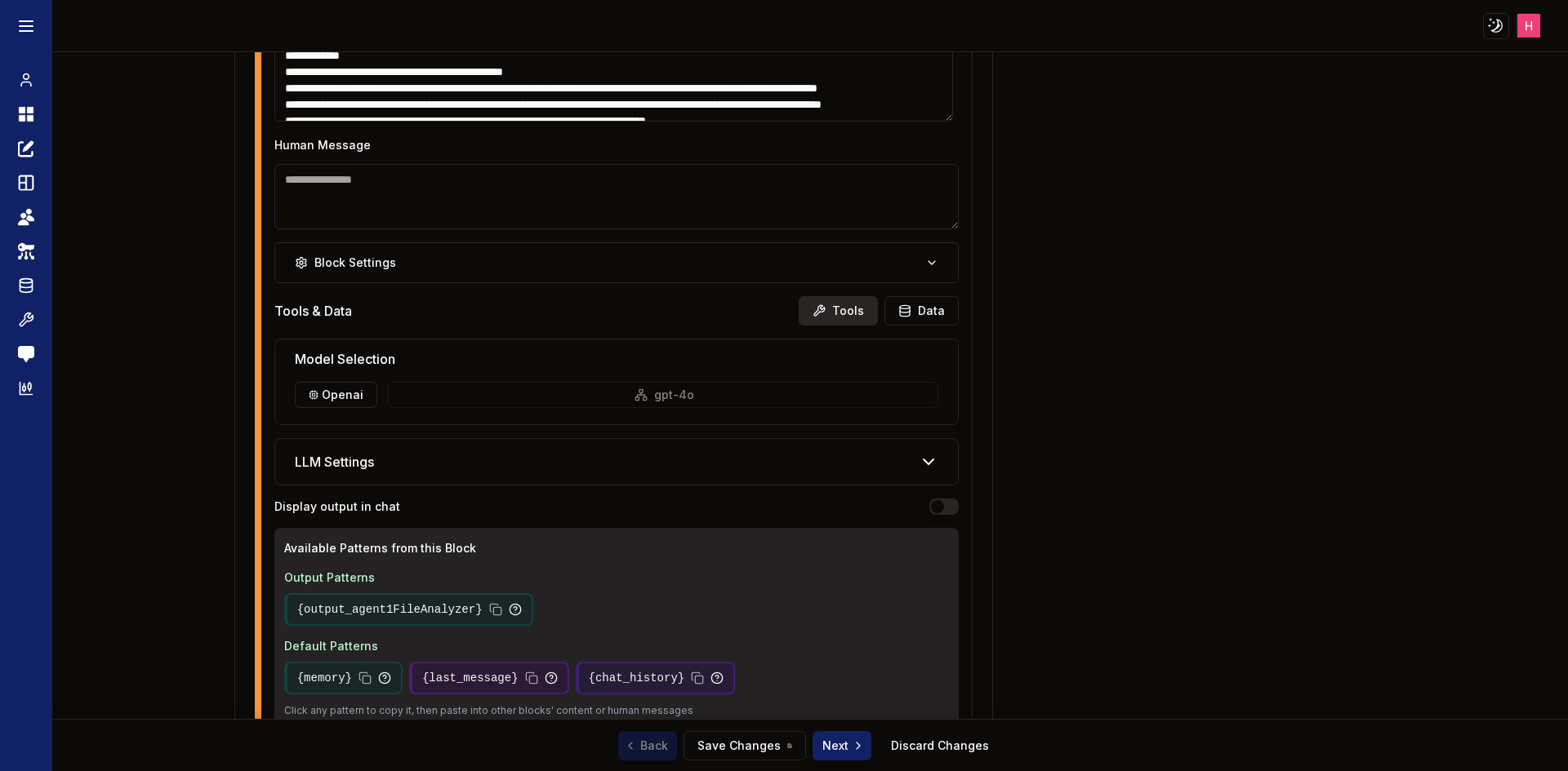
click at [830, 307] on button "Tools" at bounding box center [838, 311] width 79 height 29
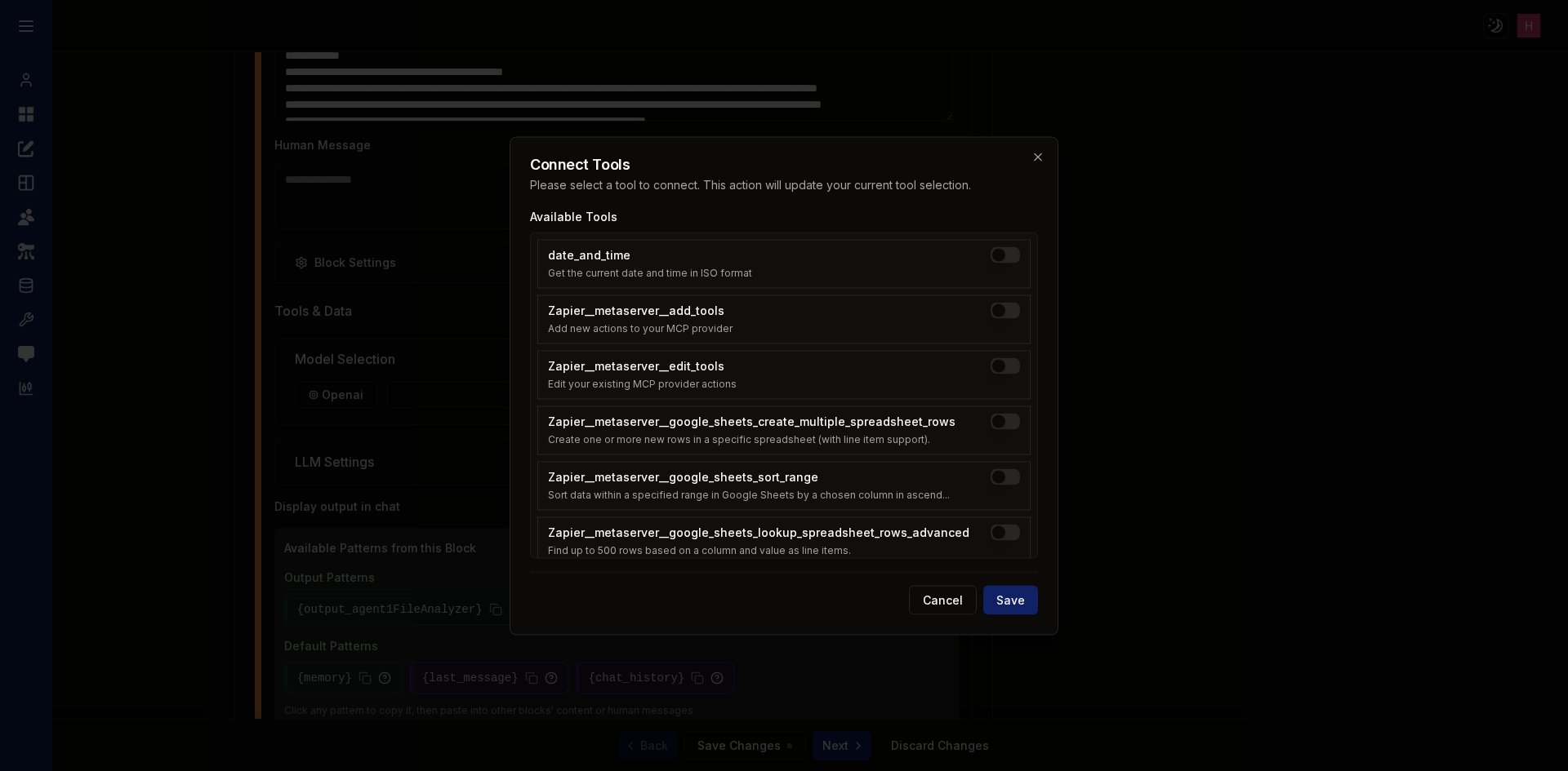
click at [1302, 346] on div at bounding box center [784, 386] width 1568 height 771
click at [958, 589] on button "Cancel" at bounding box center [943, 600] width 68 height 29
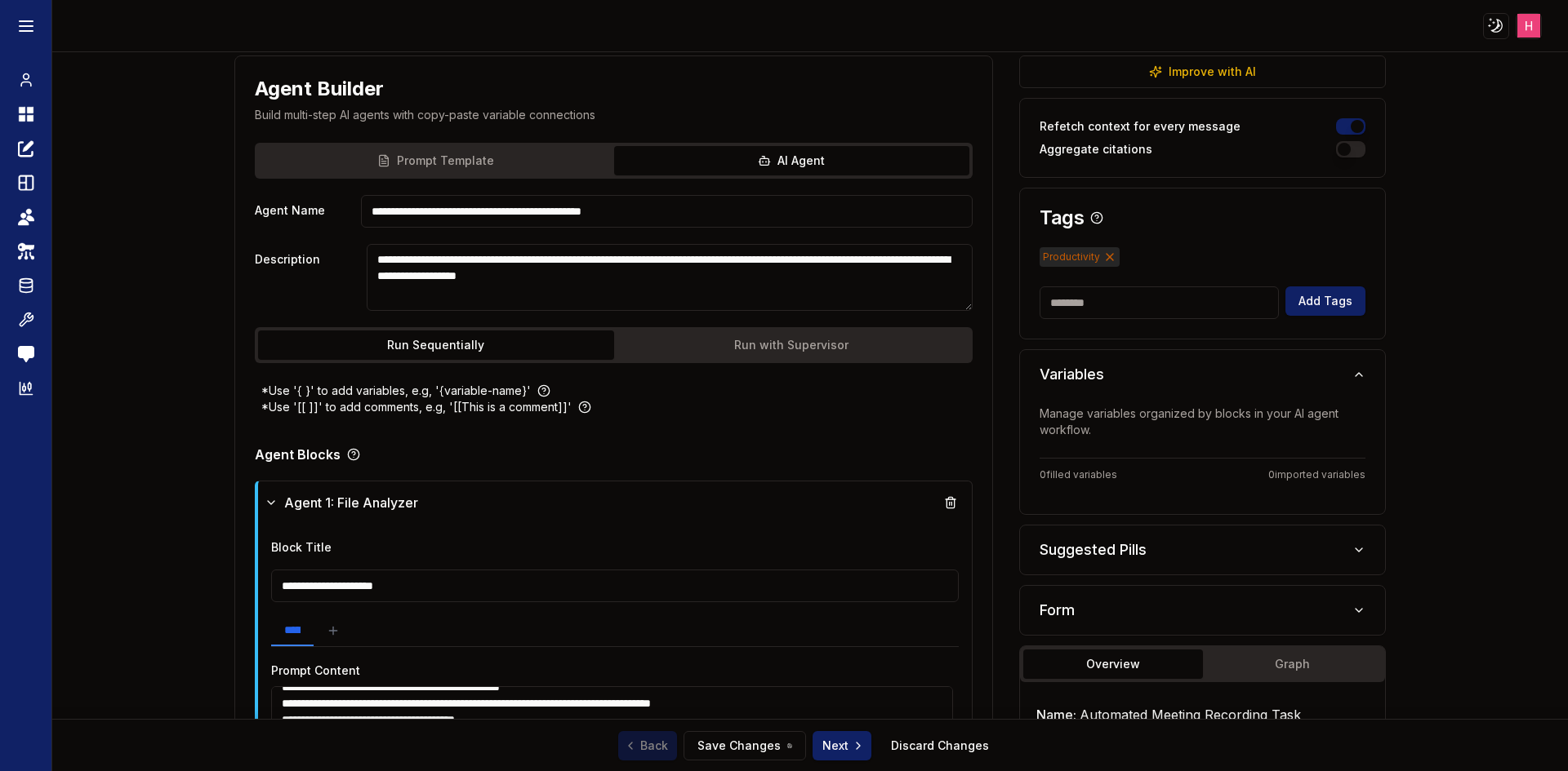
scroll to position [0, 0]
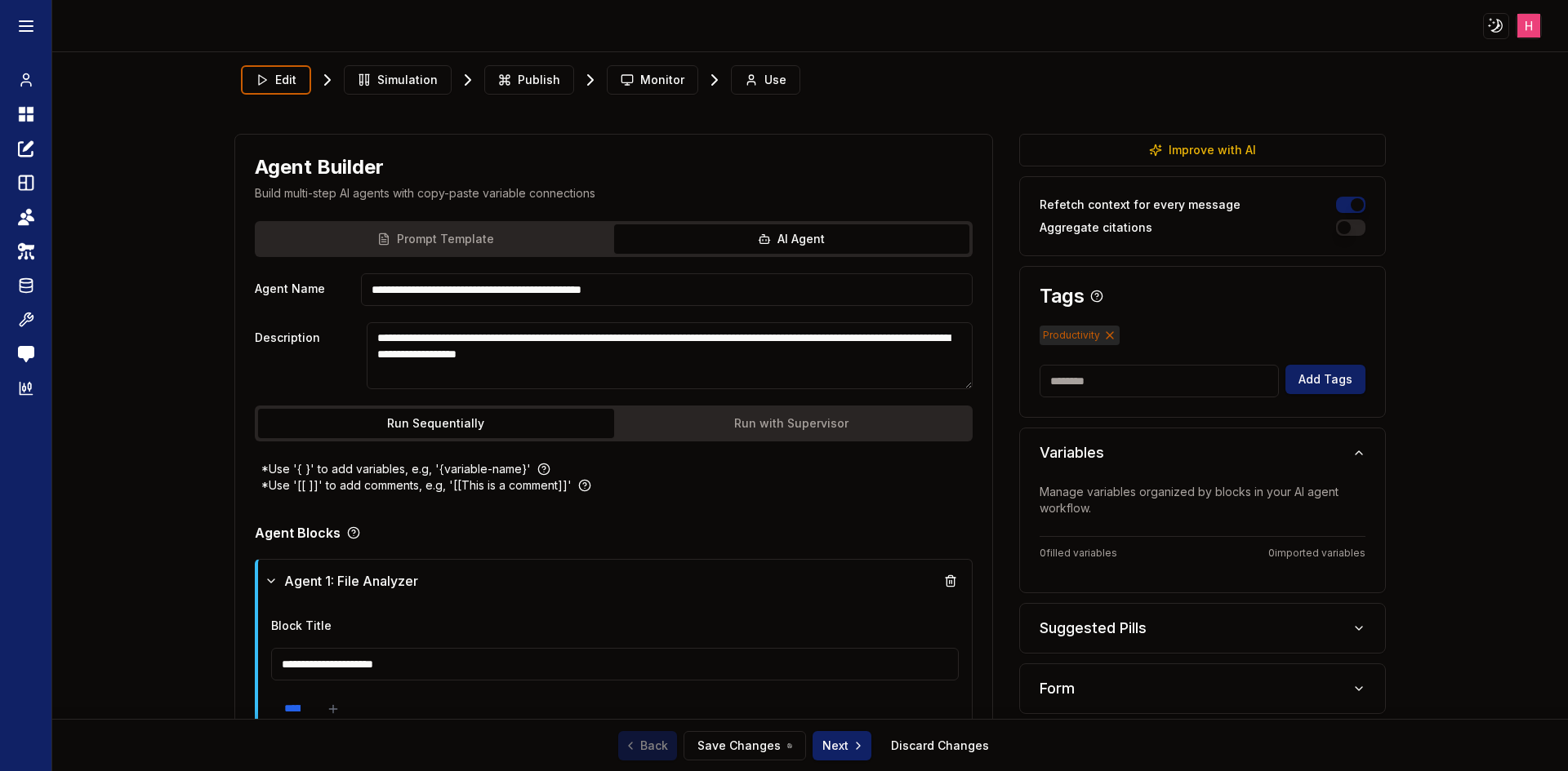
click at [709, 291] on input "**********" at bounding box center [666, 290] width 612 height 33
click at [685, 352] on textarea "**********" at bounding box center [669, 355] width 606 height 67
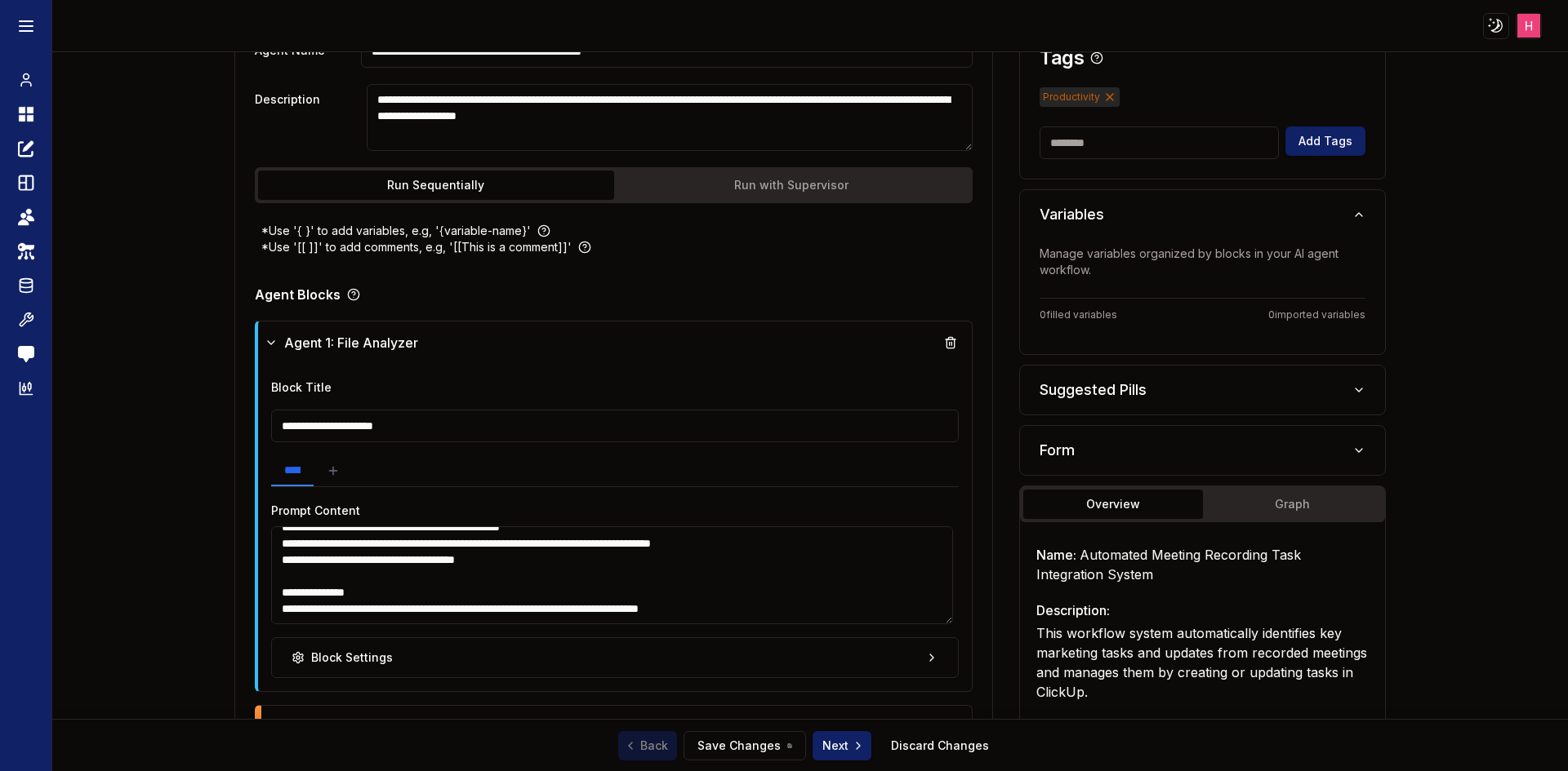
scroll to position [245, 0]
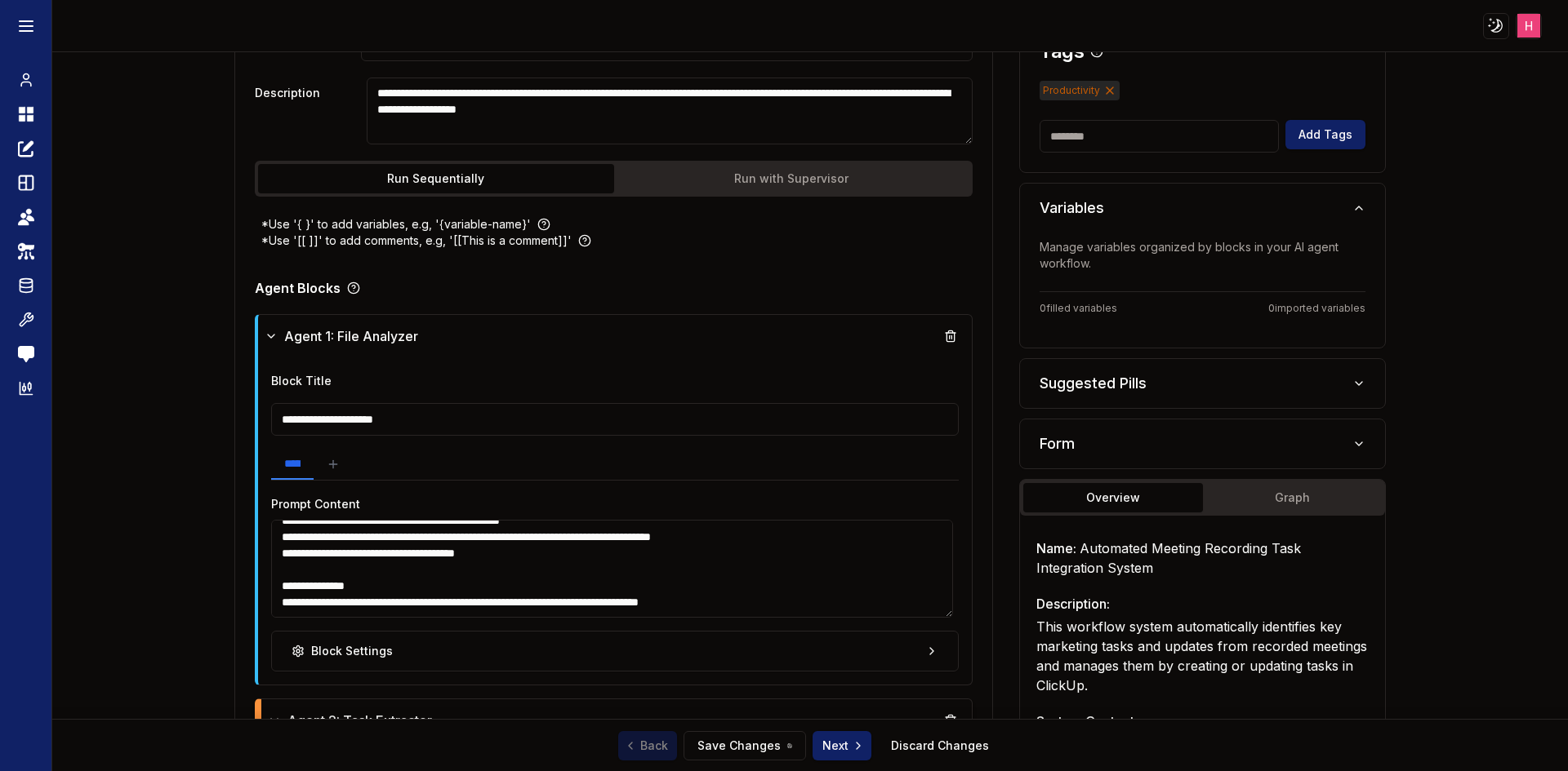
click at [498, 430] on input "**********" at bounding box center [615, 419] width 689 height 33
click at [566, 561] on textarea "**********" at bounding box center [613, 568] width 678 height 98
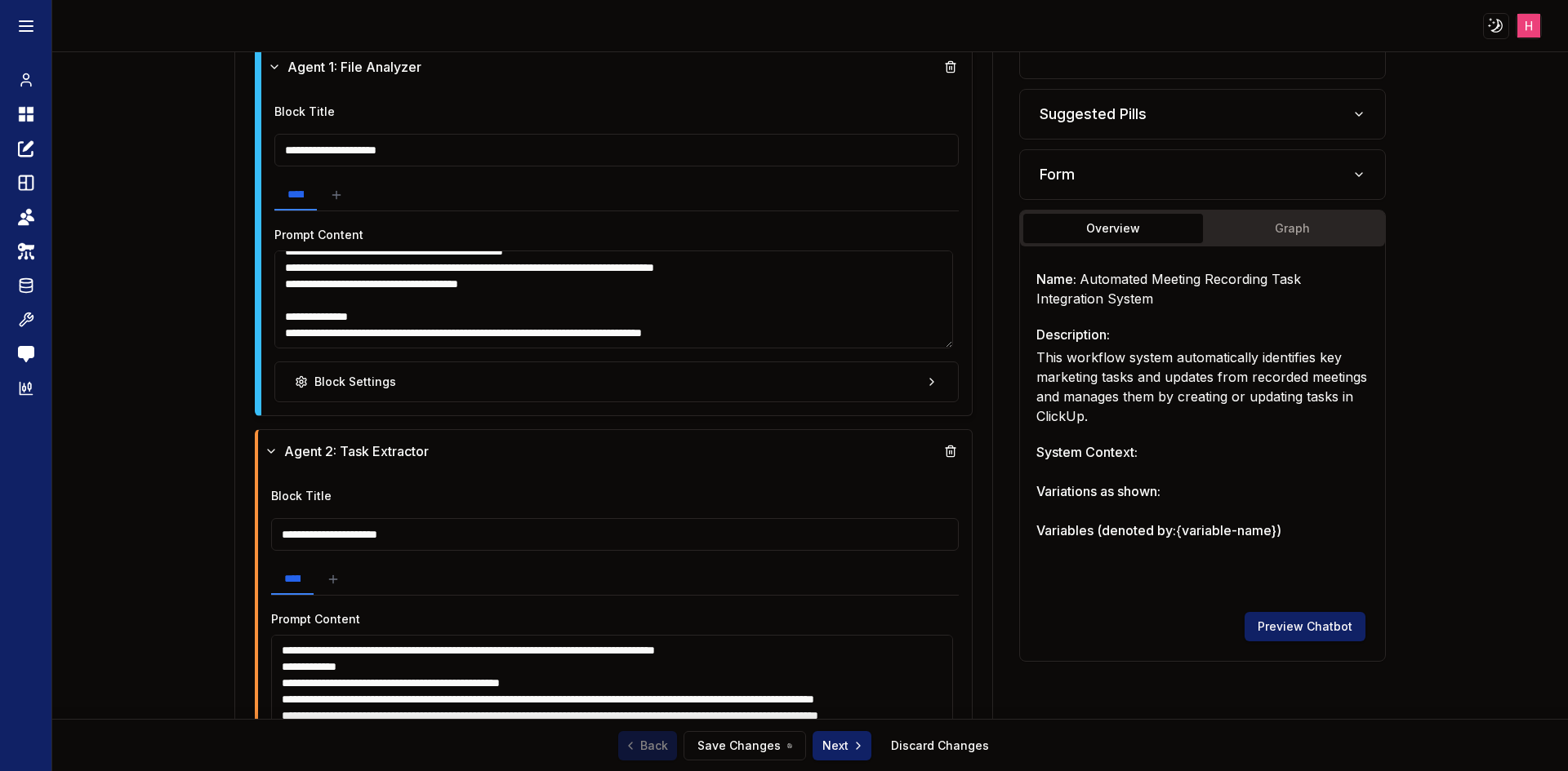
scroll to position [572, 0]
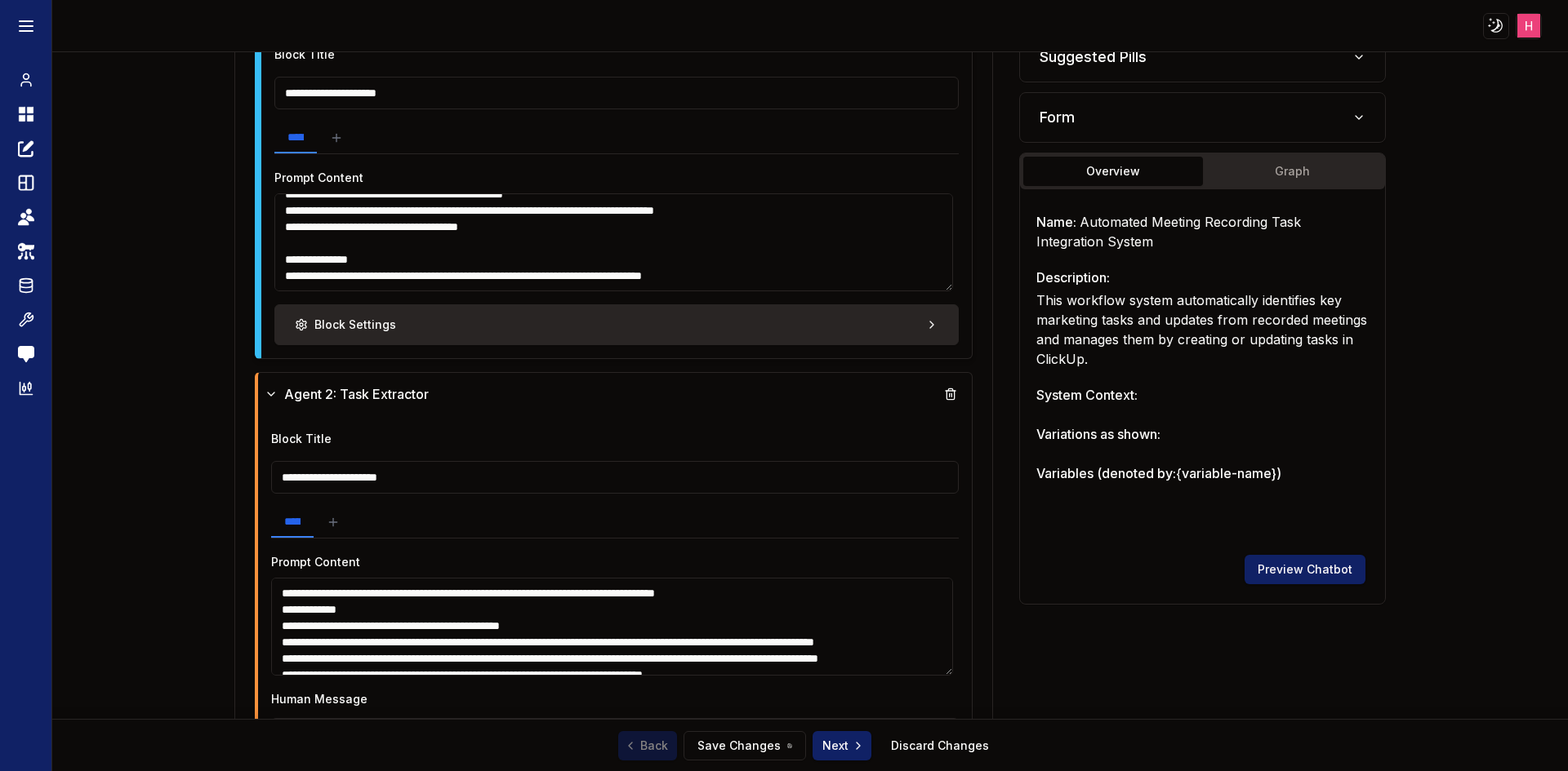
click at [600, 330] on button "Block Settings" at bounding box center [617, 325] width 685 height 40
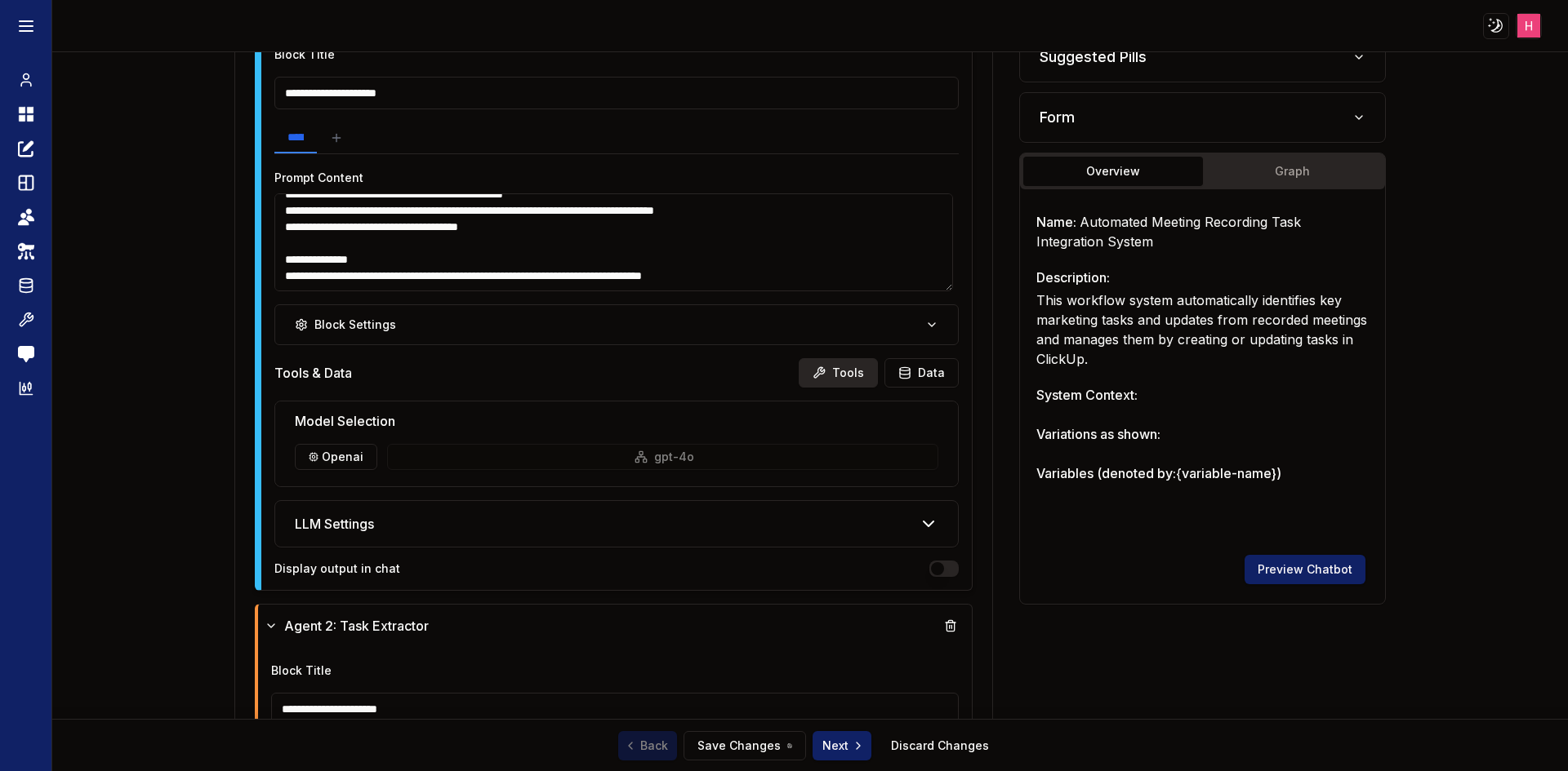
click at [846, 372] on button "Tools" at bounding box center [838, 373] width 79 height 29
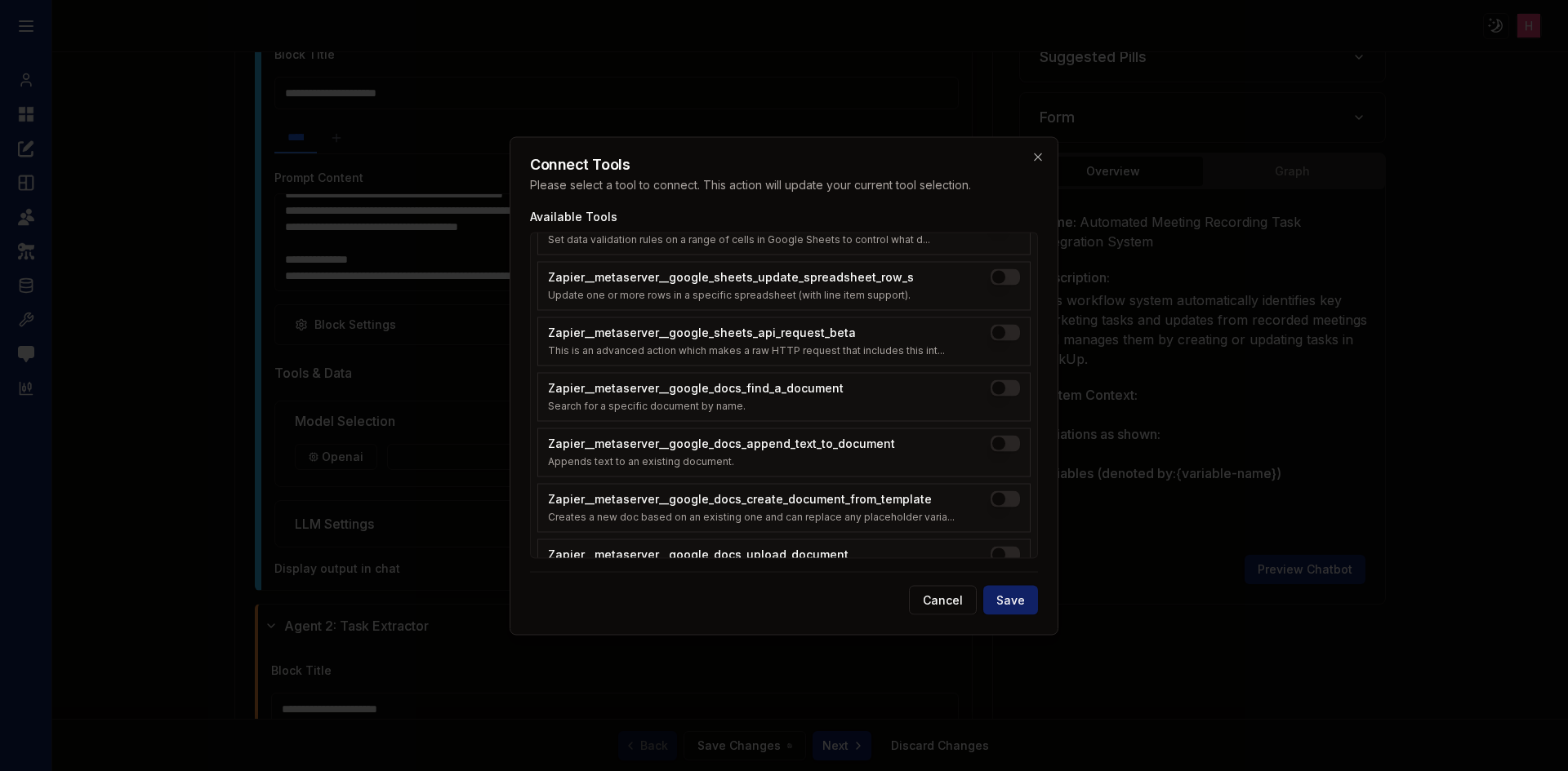
scroll to position [1732, 0]
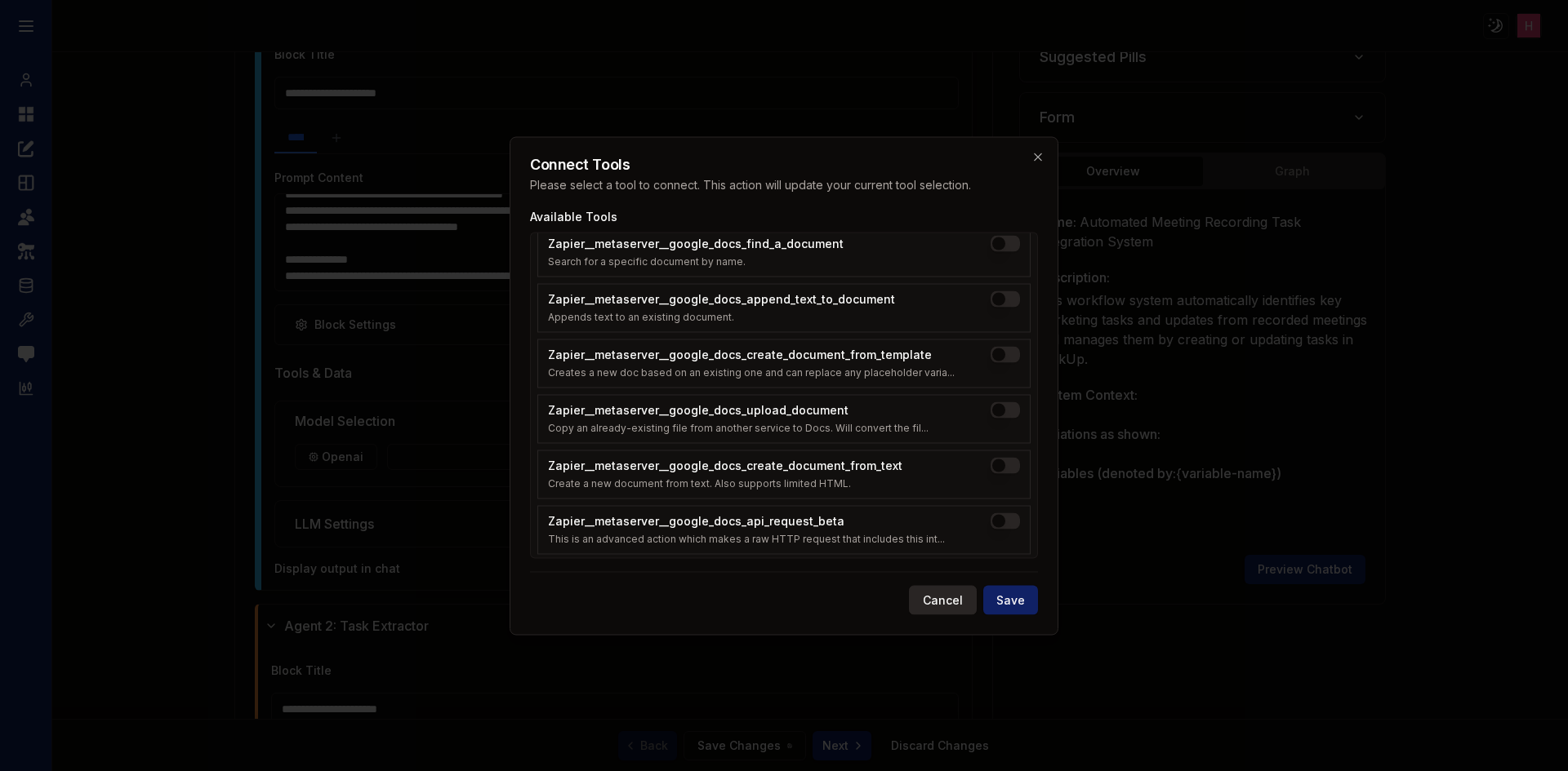
click at [929, 607] on button "Cancel" at bounding box center [943, 600] width 68 height 29
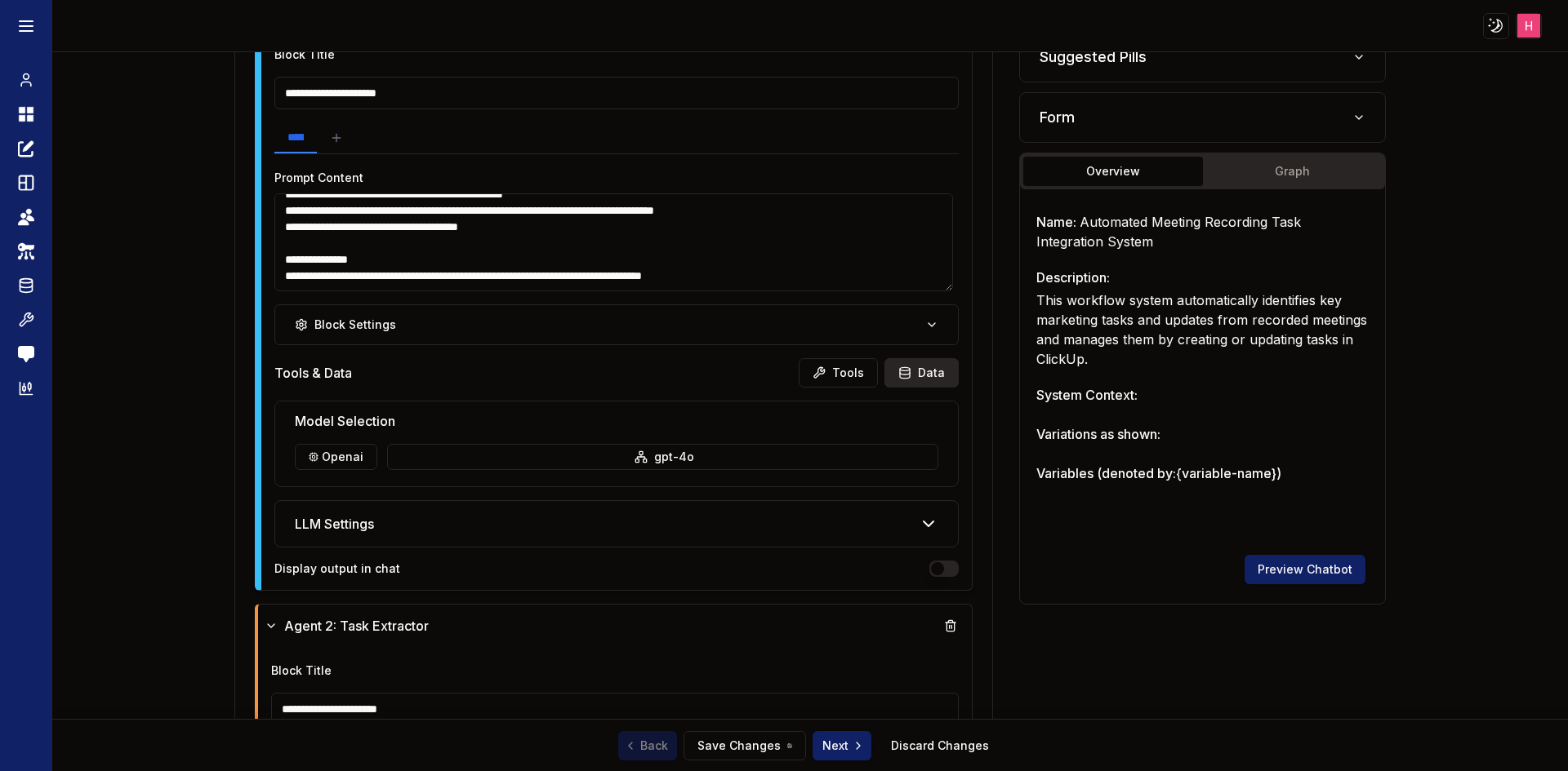
click at [923, 373] on button "Data" at bounding box center [921, 373] width 74 height 29
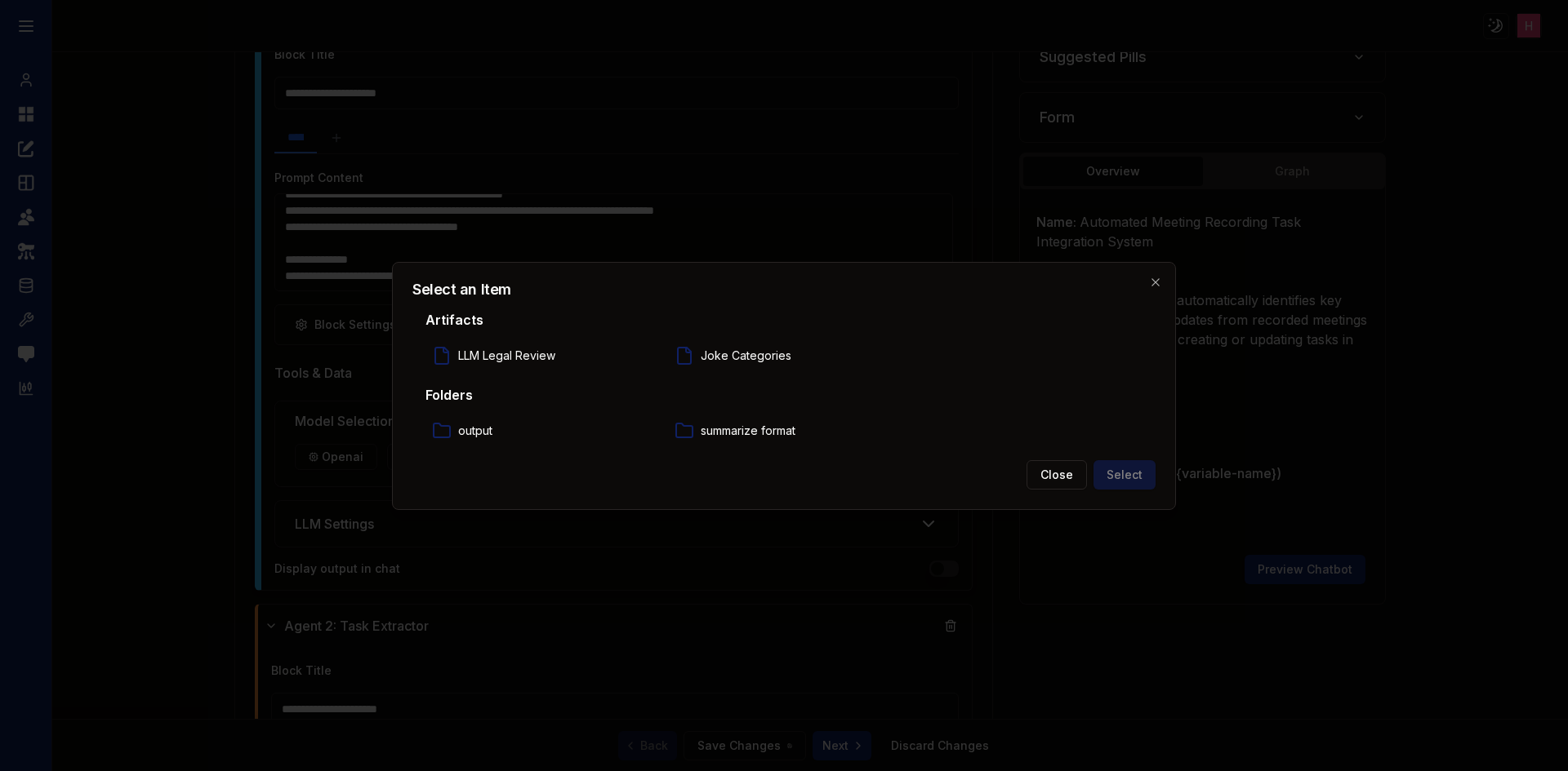
click at [1139, 696] on div at bounding box center [784, 386] width 1568 height 771
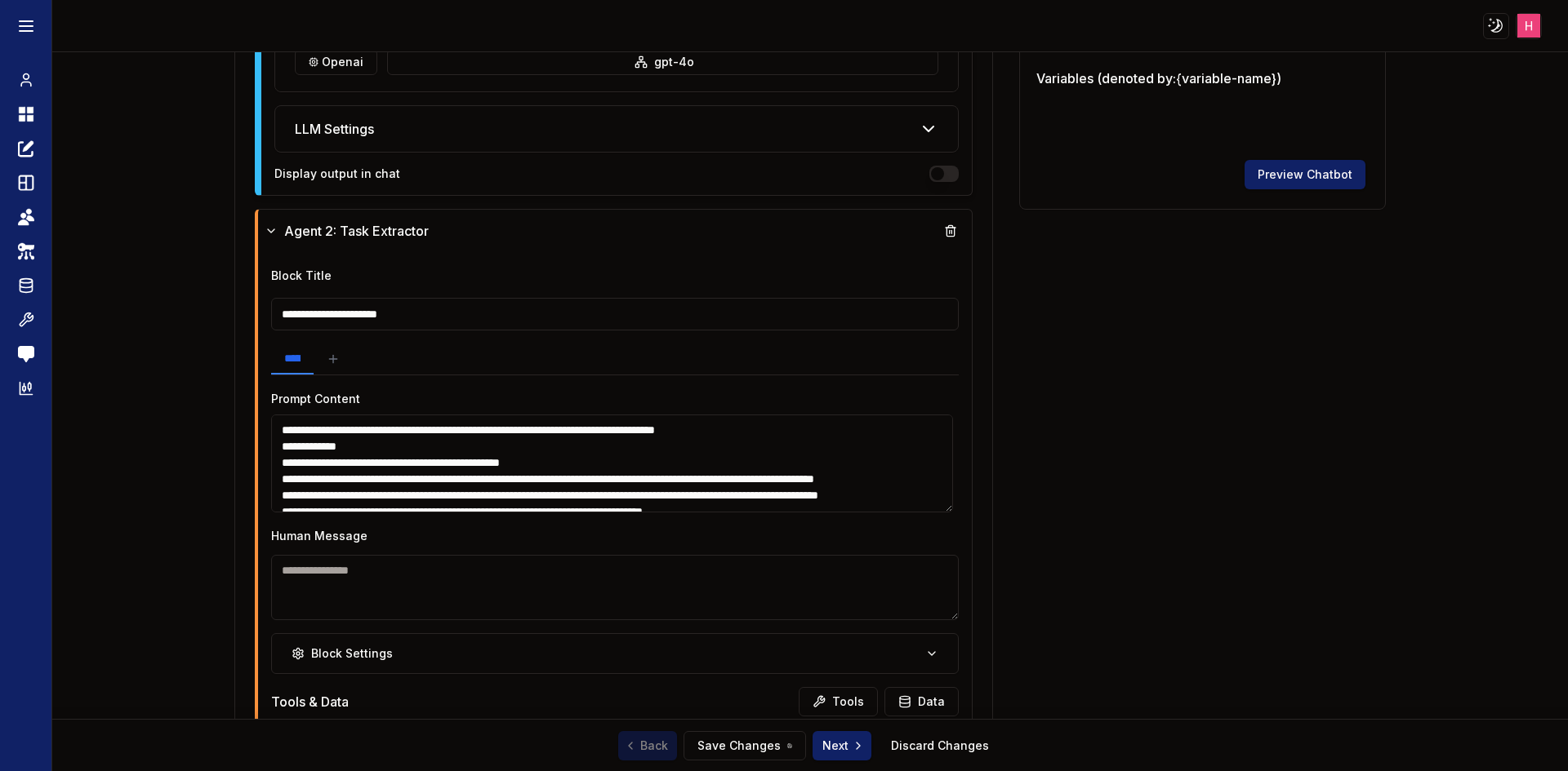
scroll to position [979, 0]
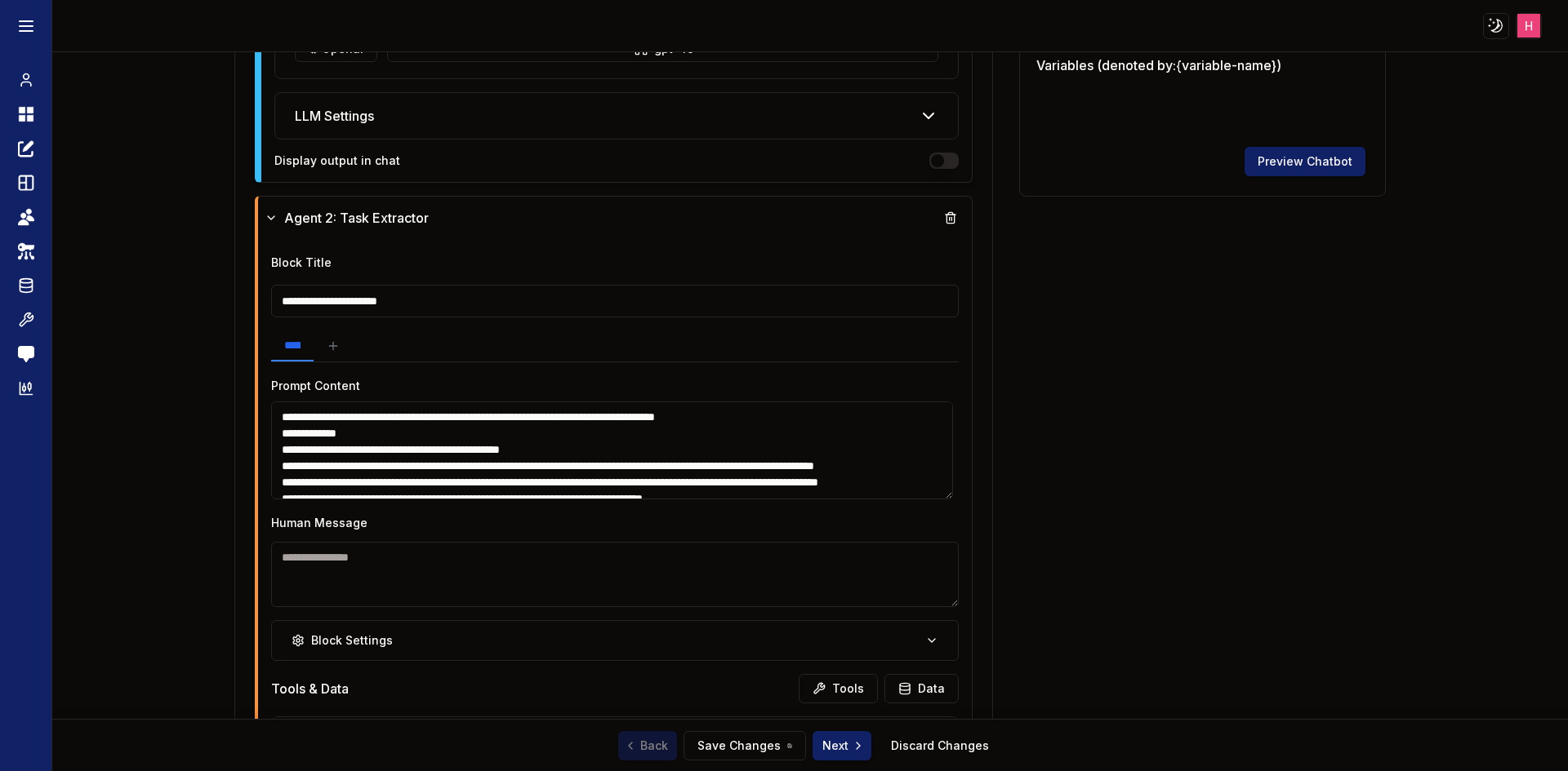
click at [463, 307] on input "**********" at bounding box center [615, 301] width 689 height 33
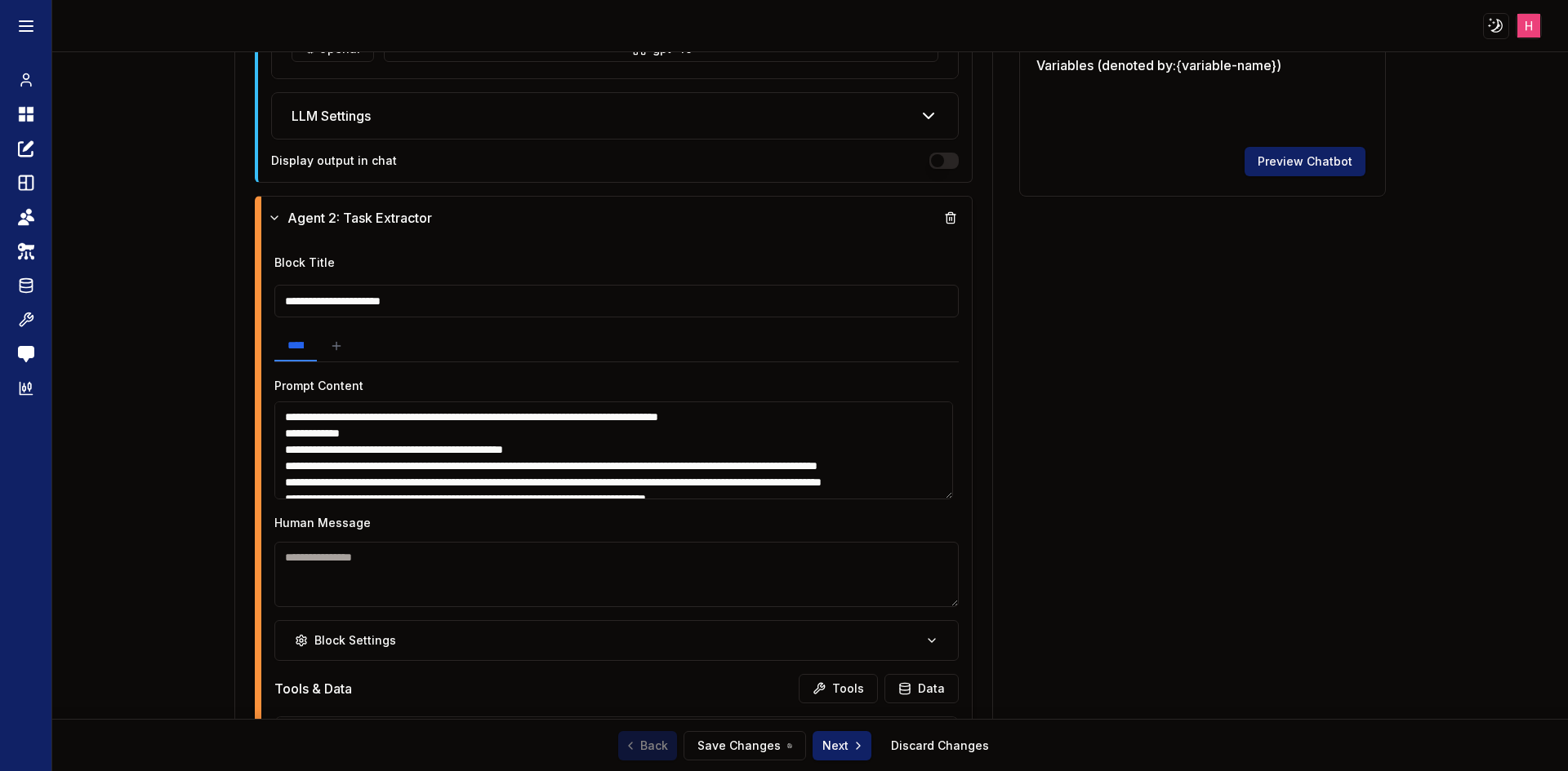
click at [426, 431] on textarea "**********" at bounding box center [613, 451] width 678 height 98
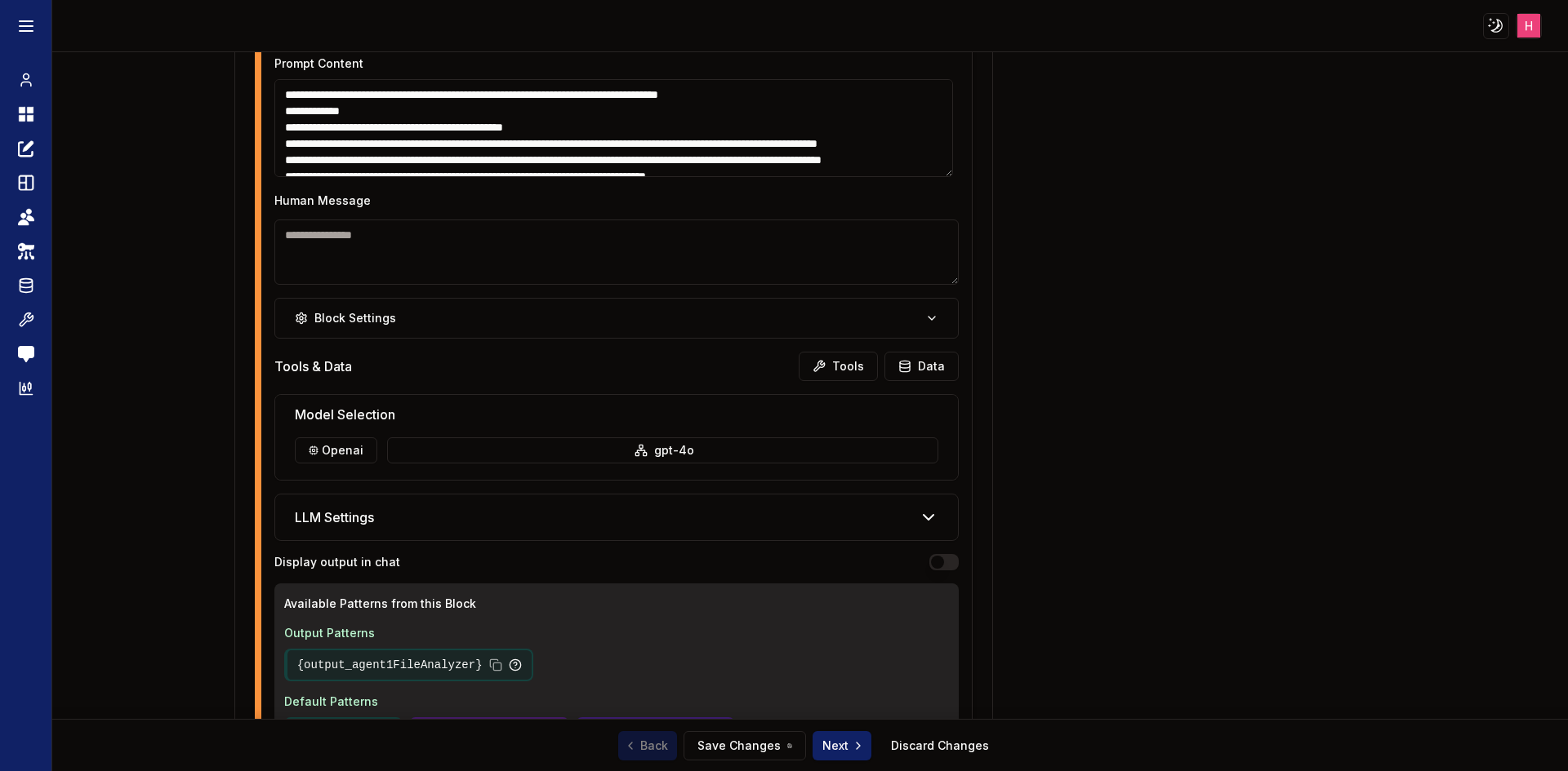
scroll to position [1306, 0]
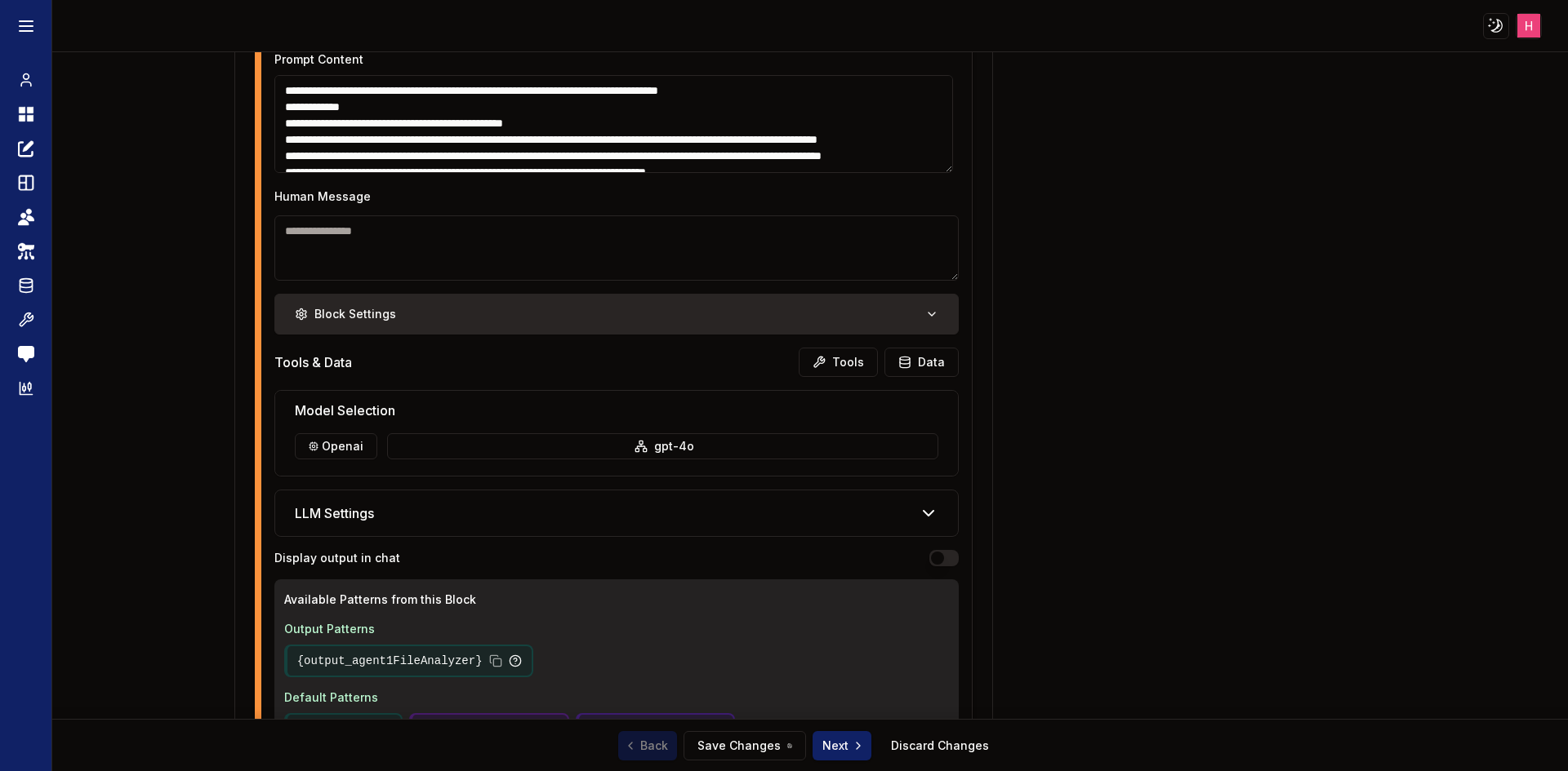
click at [844, 318] on button "Block Settings" at bounding box center [617, 314] width 685 height 40
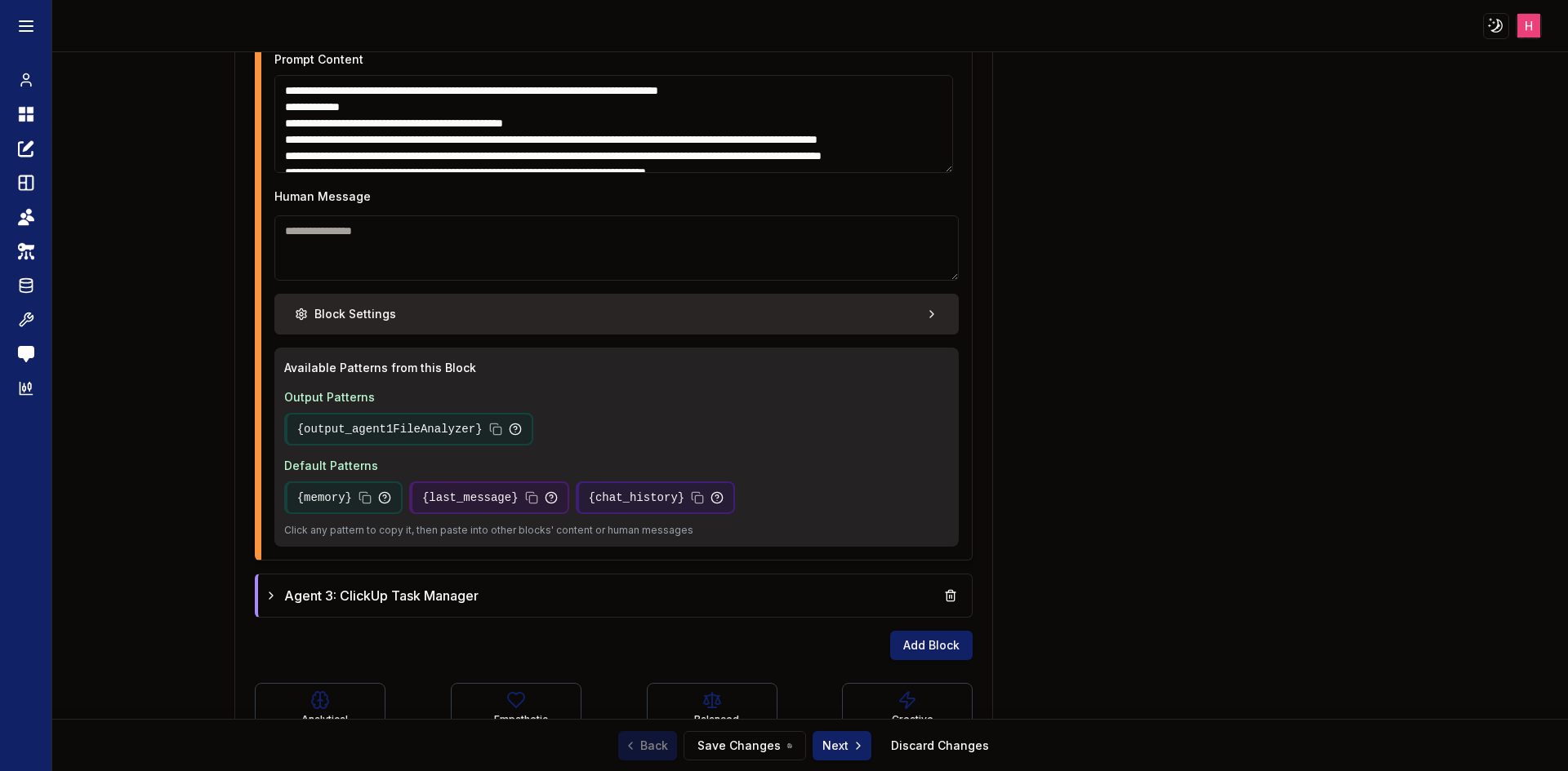
click at [843, 318] on button "Block Settings" at bounding box center [617, 314] width 685 height 40
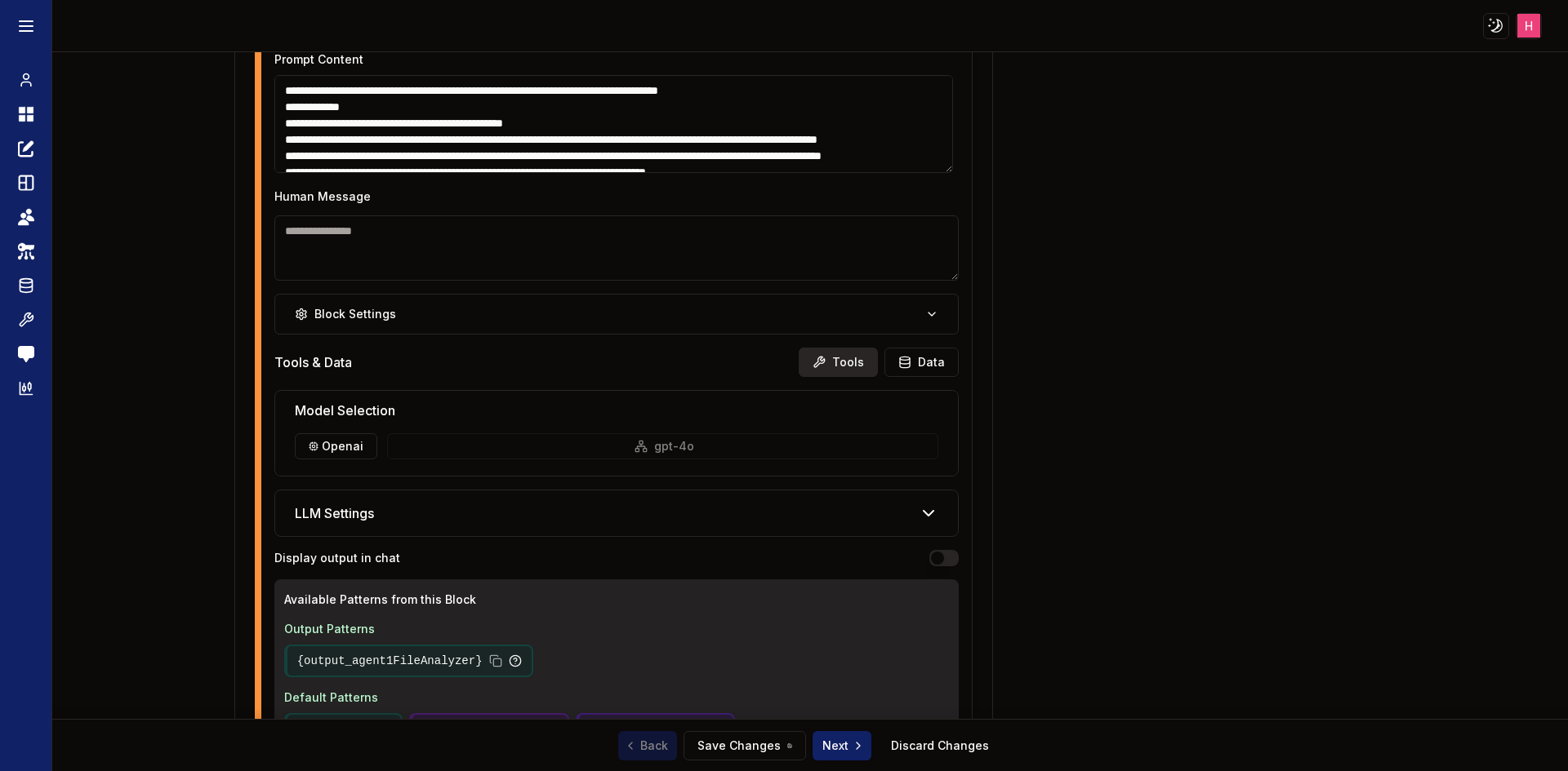
click at [837, 365] on button "Tools" at bounding box center [838, 363] width 79 height 29
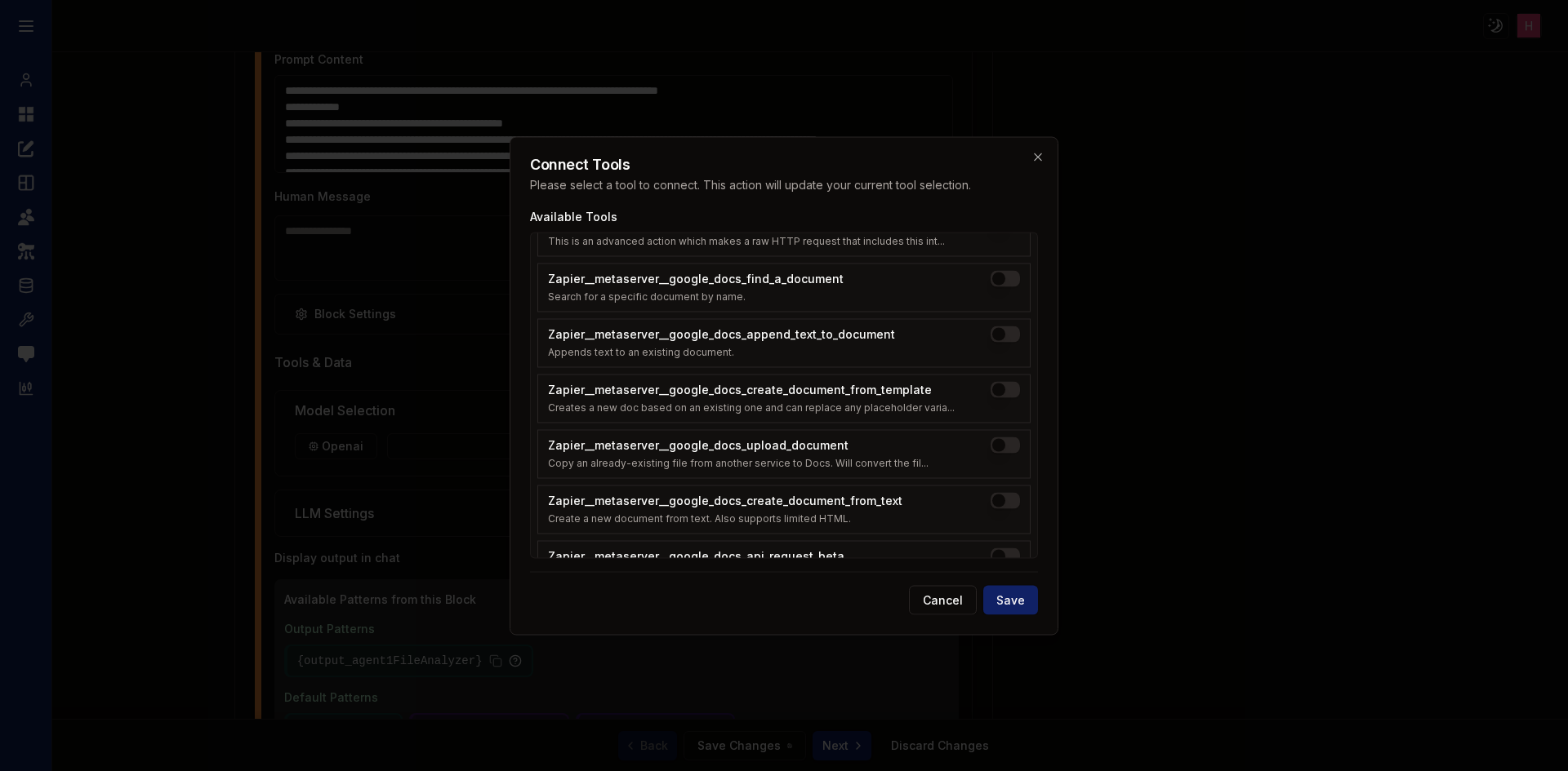
scroll to position [1732, 0]
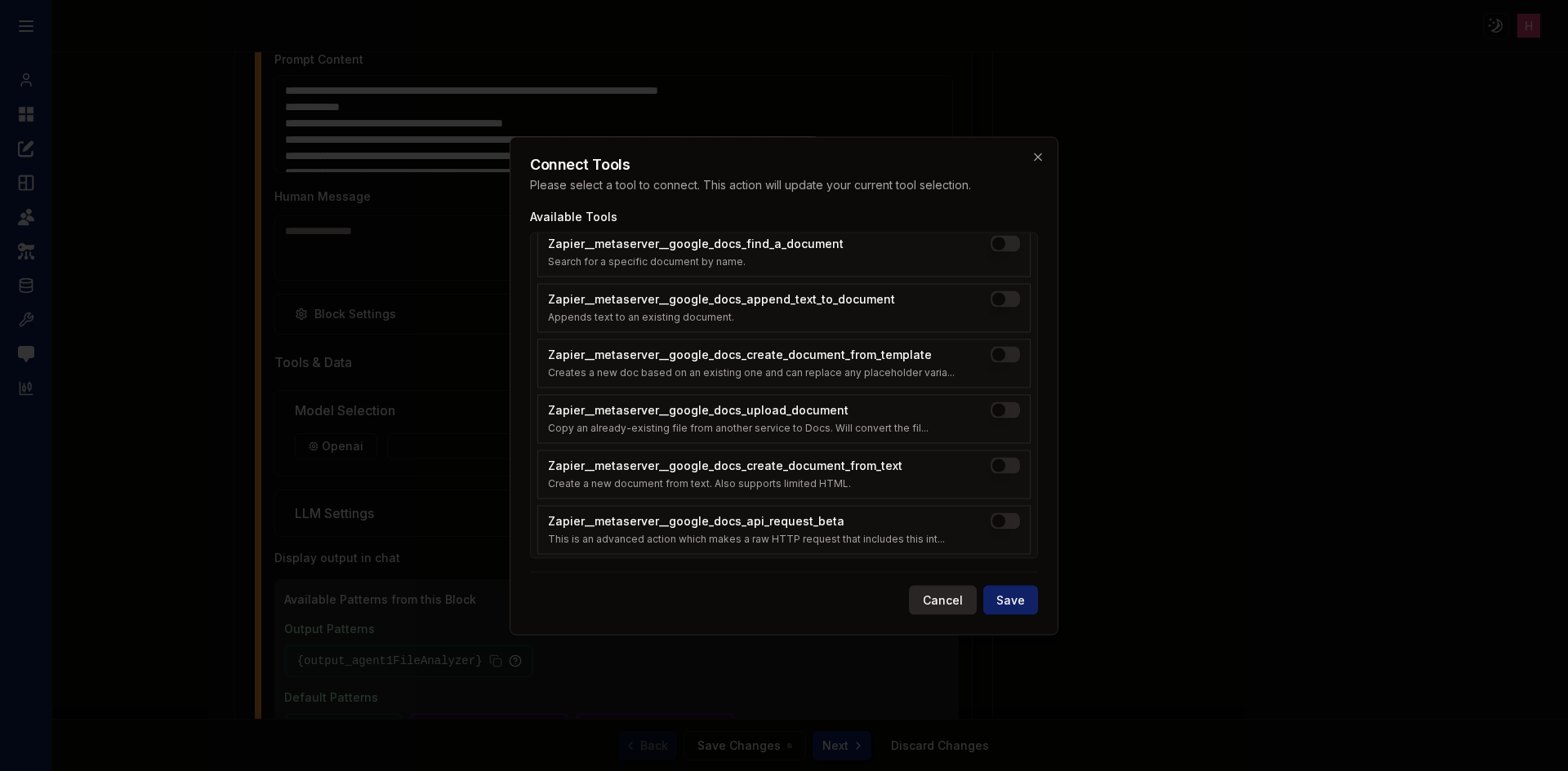
click at [943, 602] on button "Cancel" at bounding box center [943, 600] width 68 height 29
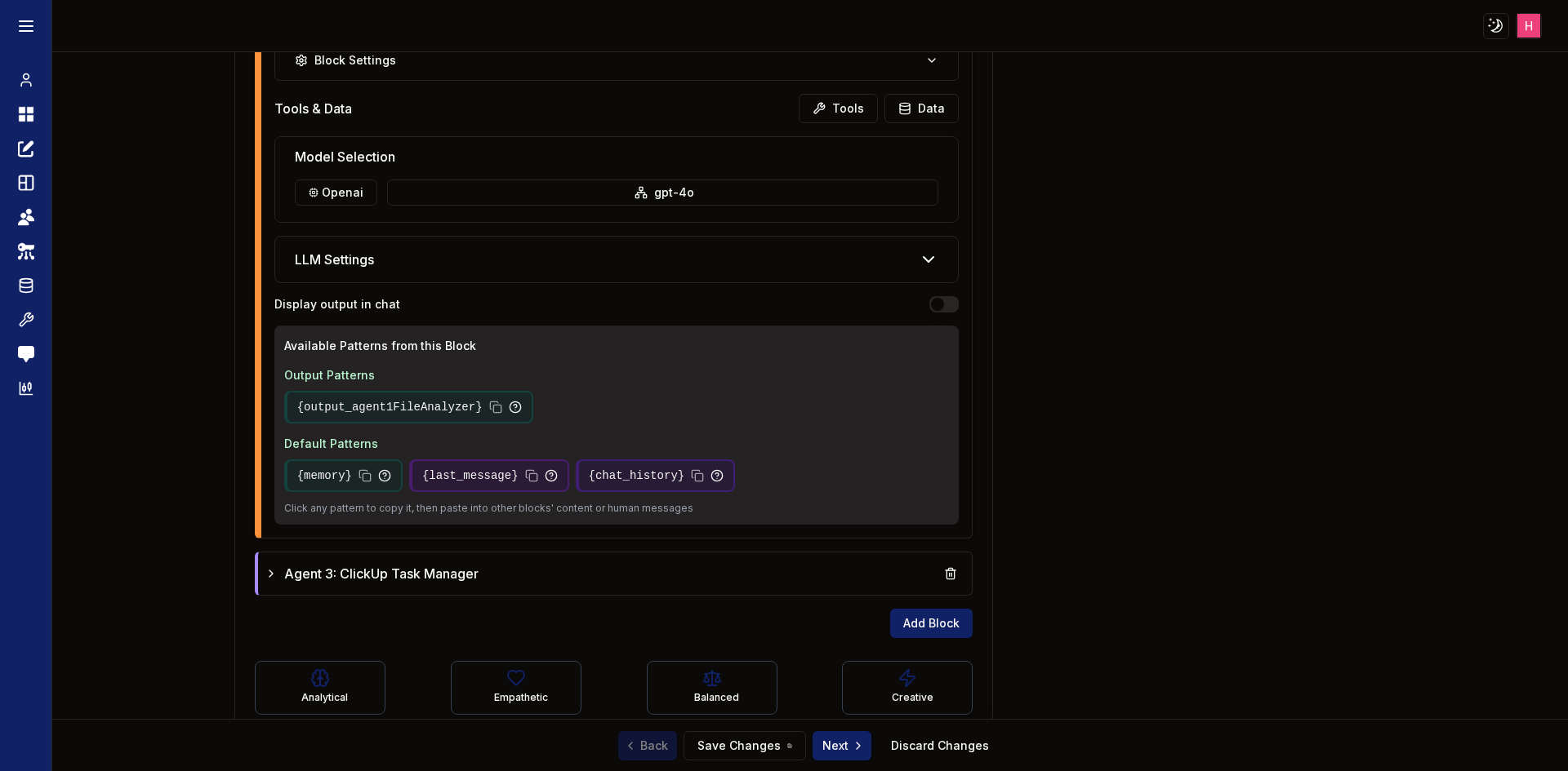
scroll to position [1590, 0]
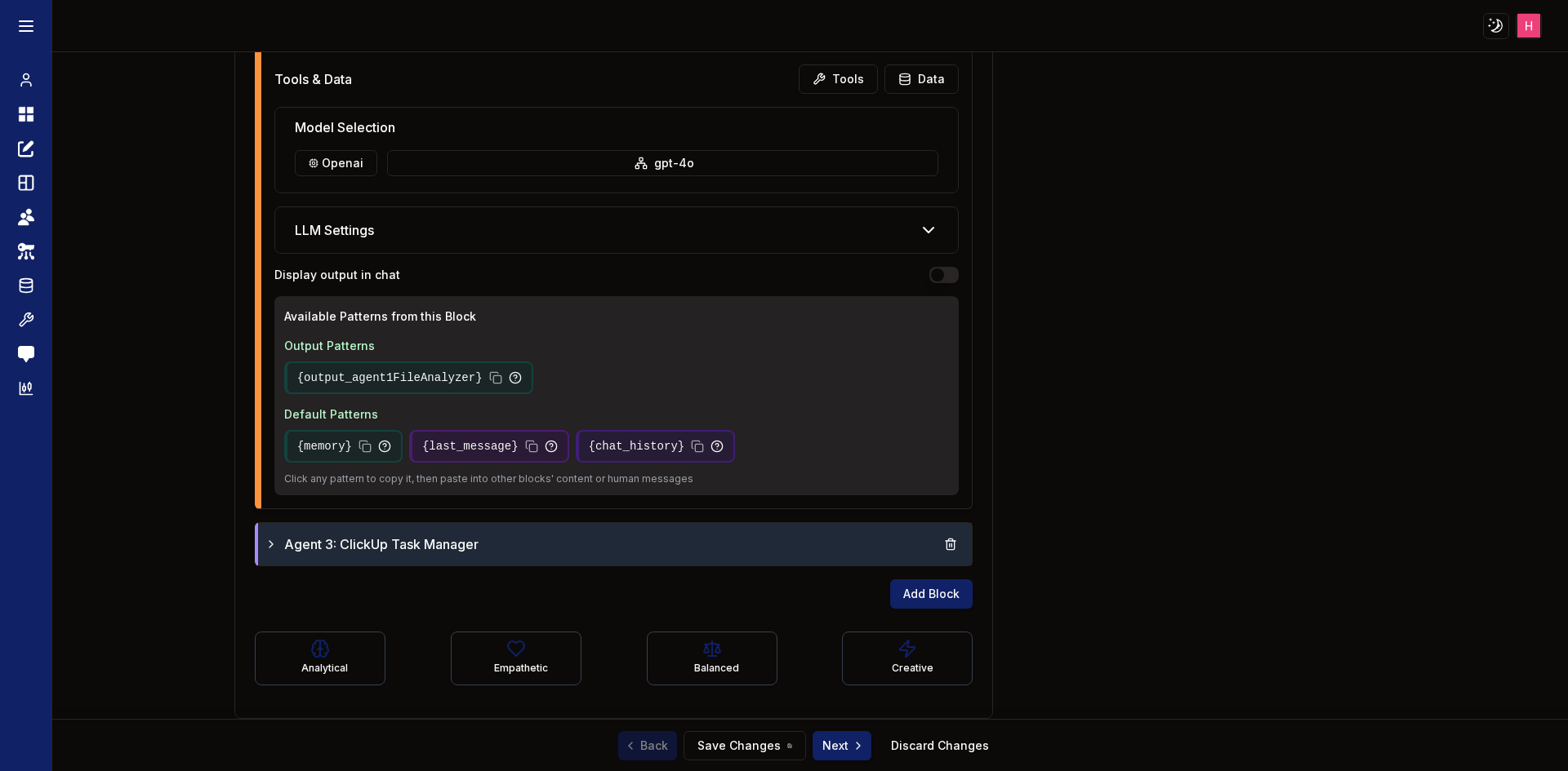
click at [616, 540] on div "Agent 3: ClickUp Task Manager" at bounding box center [615, 544] width 701 height 29
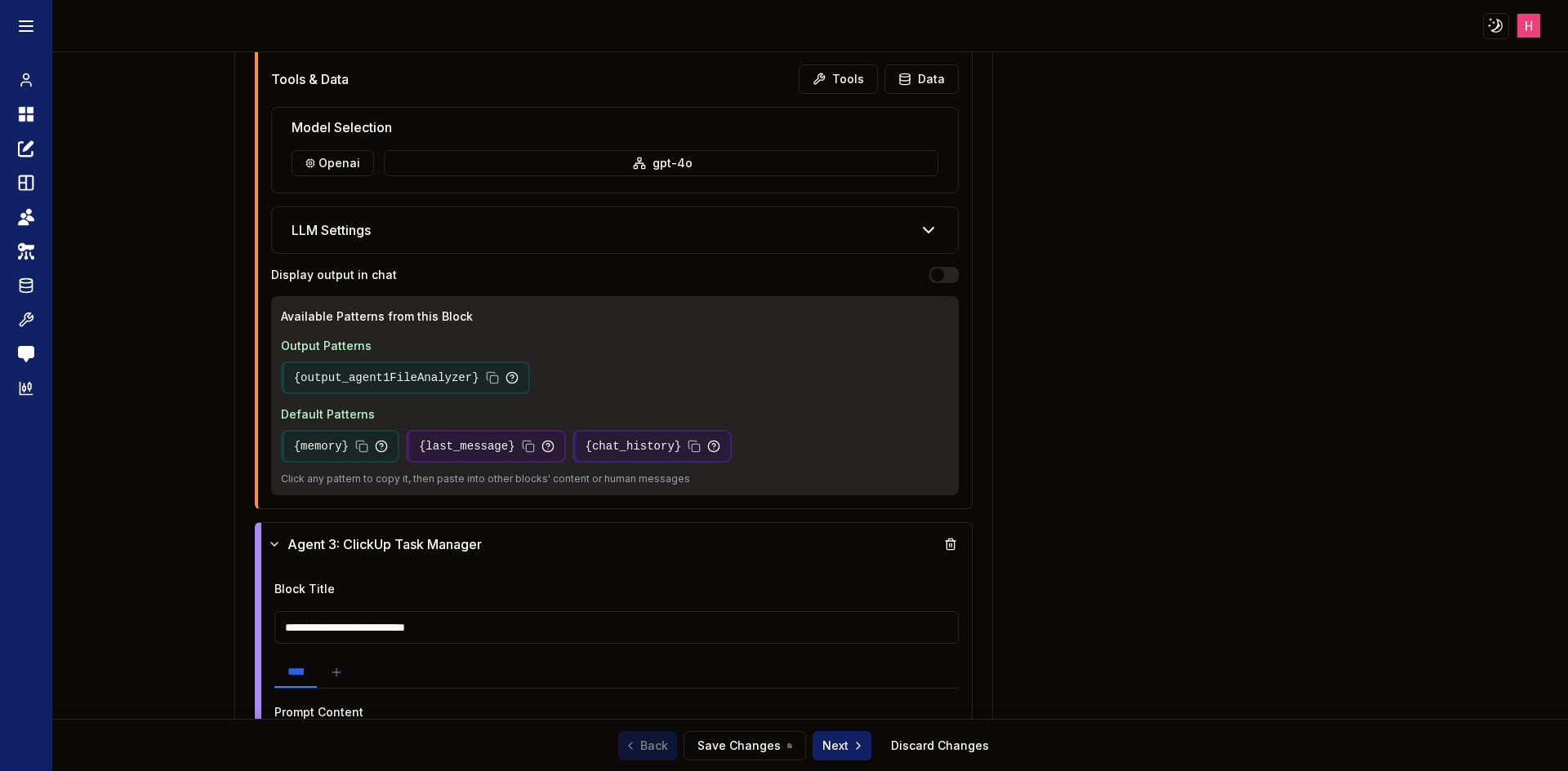
click at [613, 613] on input "**********" at bounding box center [617, 628] width 685 height 33
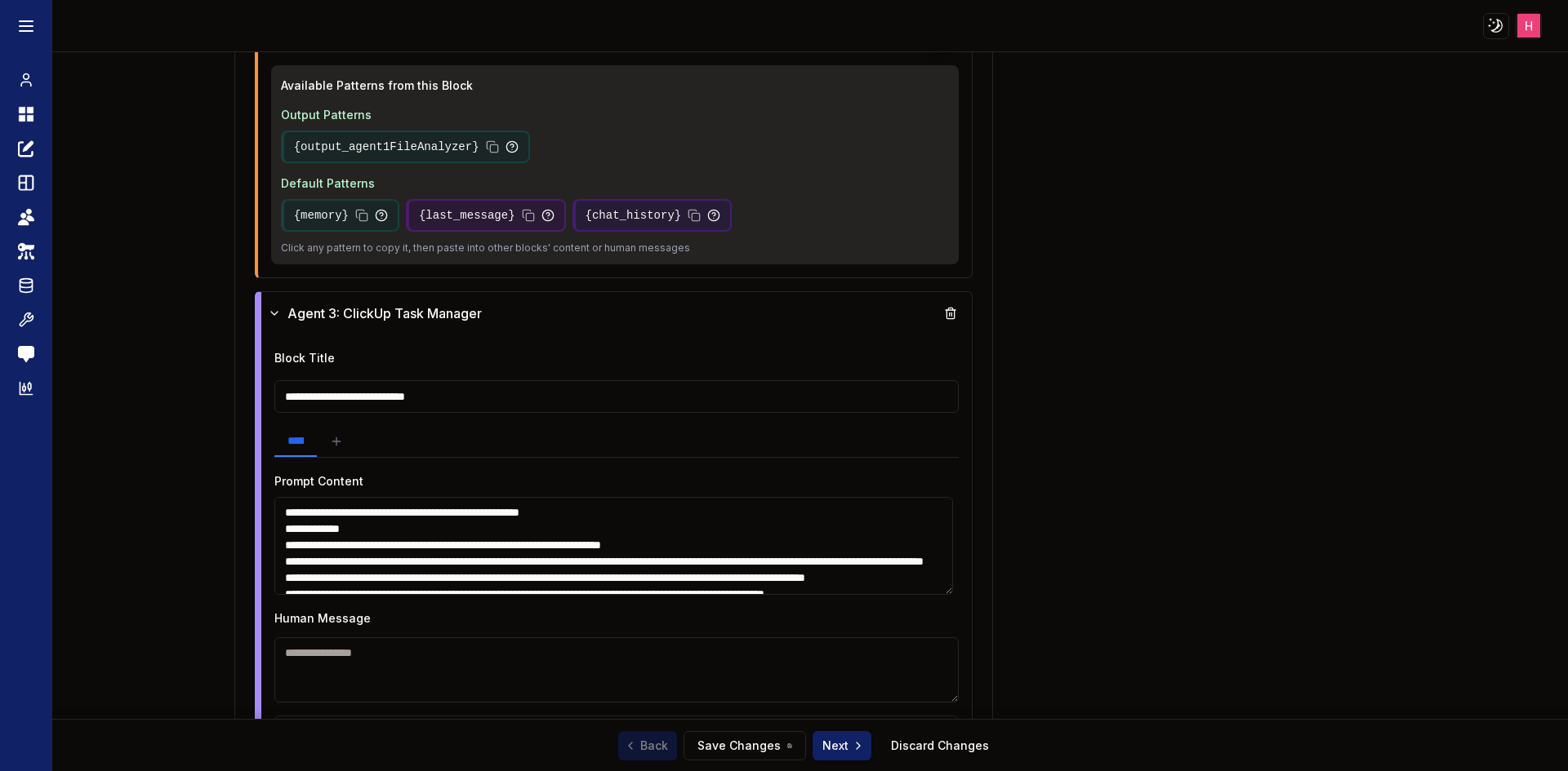
scroll to position [1834, 0]
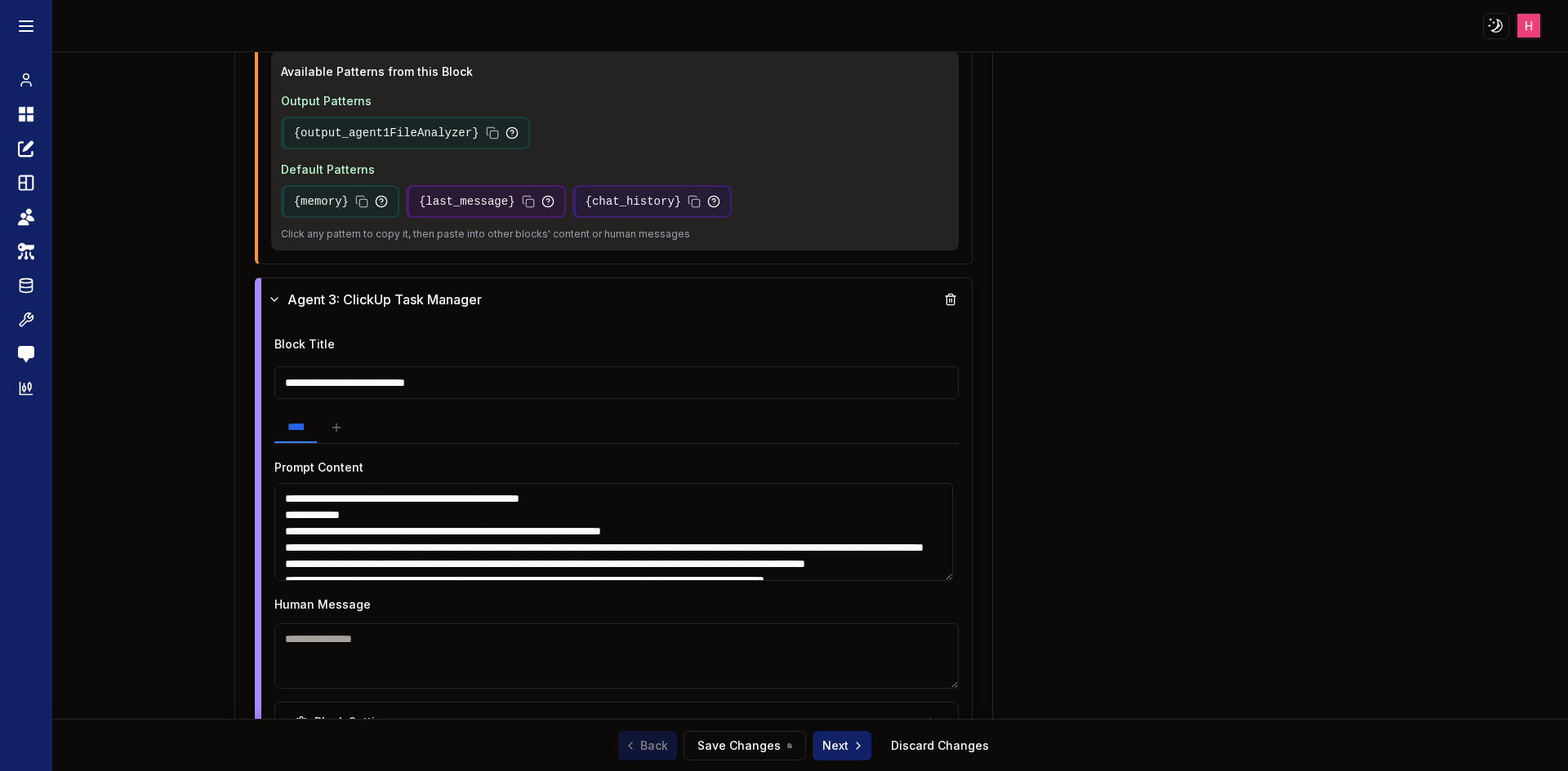
click at [491, 520] on textarea "**********" at bounding box center [613, 531] width 678 height 98
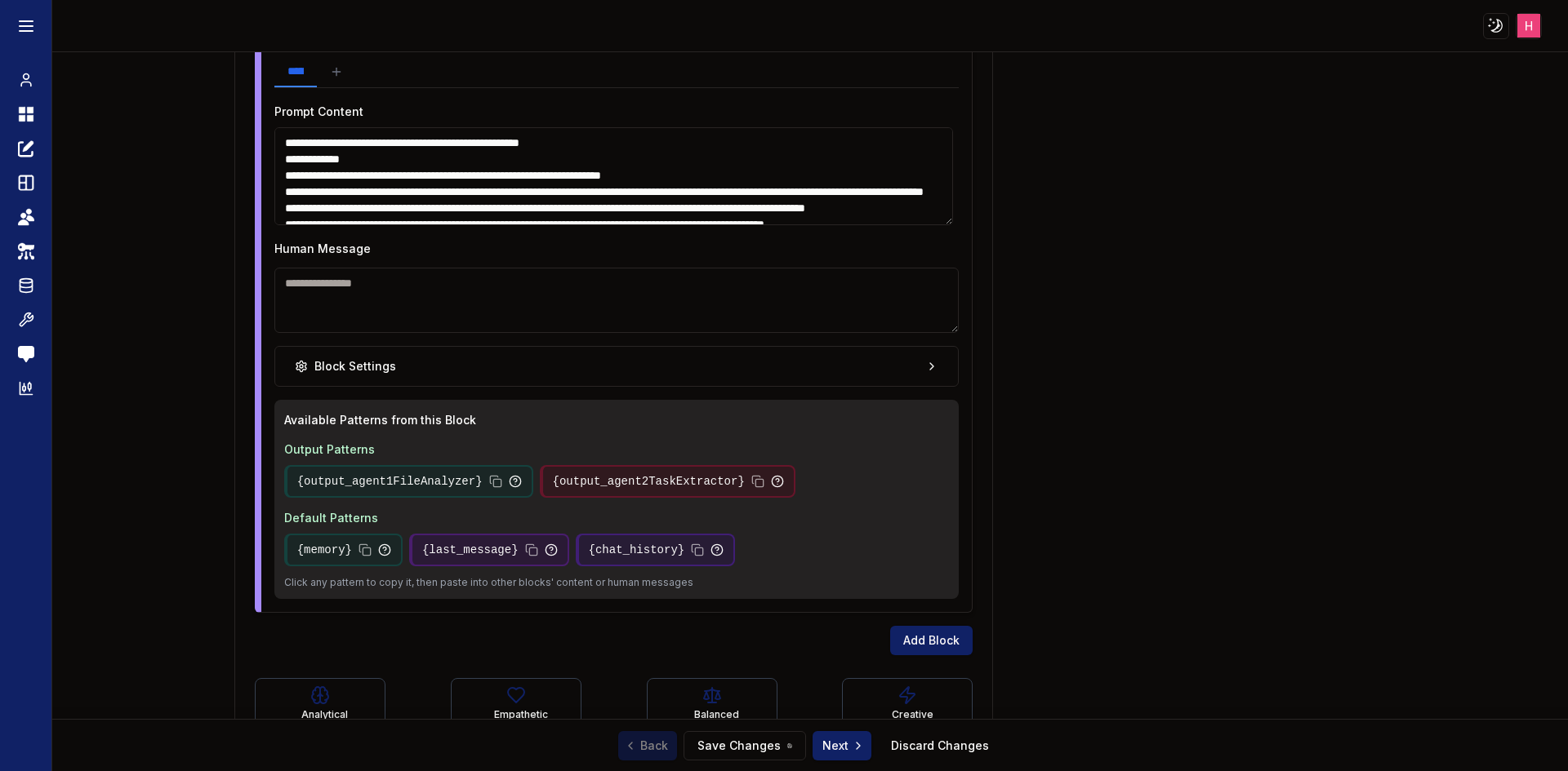
scroll to position [2237, 0]
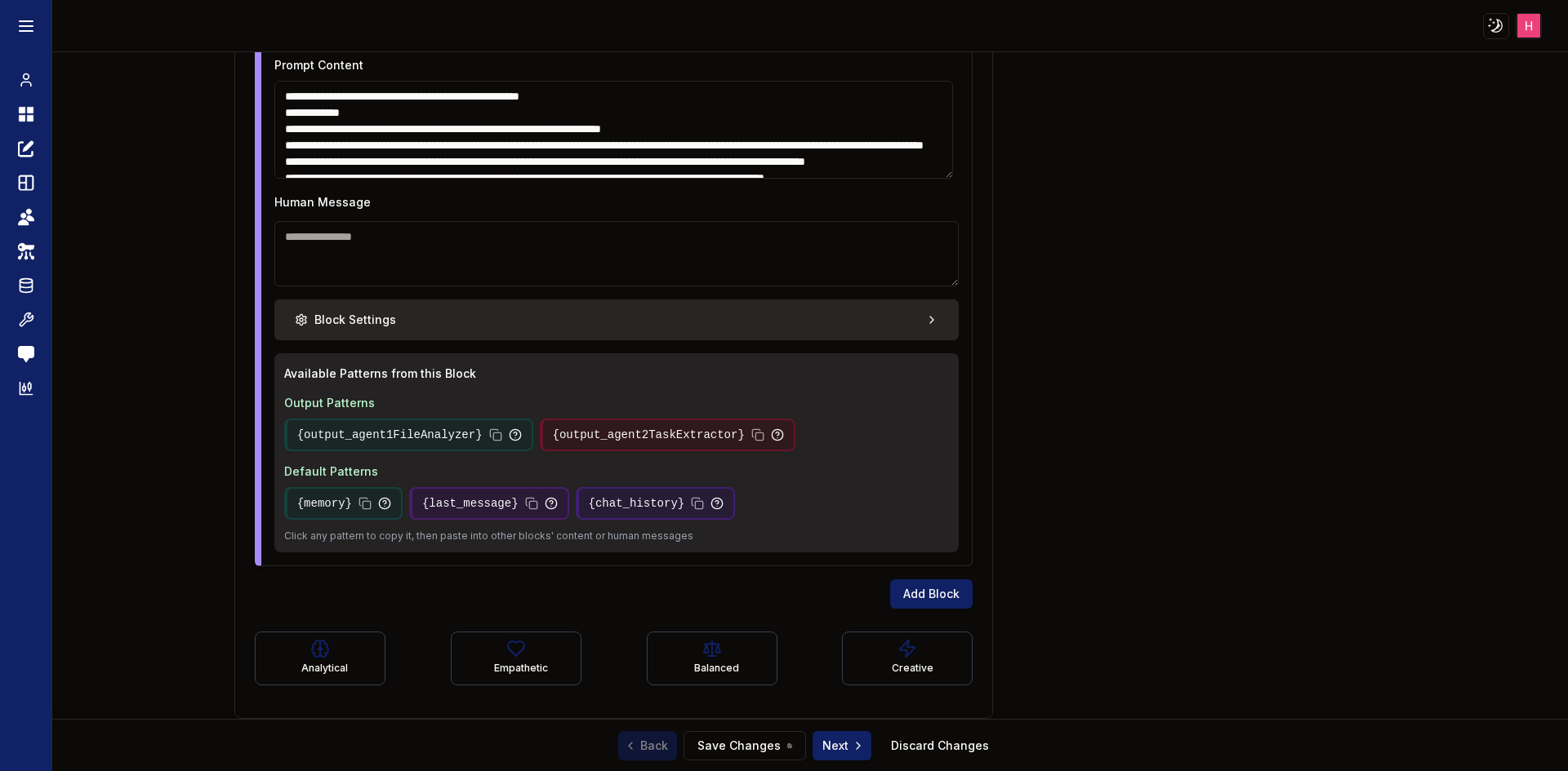
click at [879, 320] on button "Block Settings" at bounding box center [617, 319] width 685 height 40
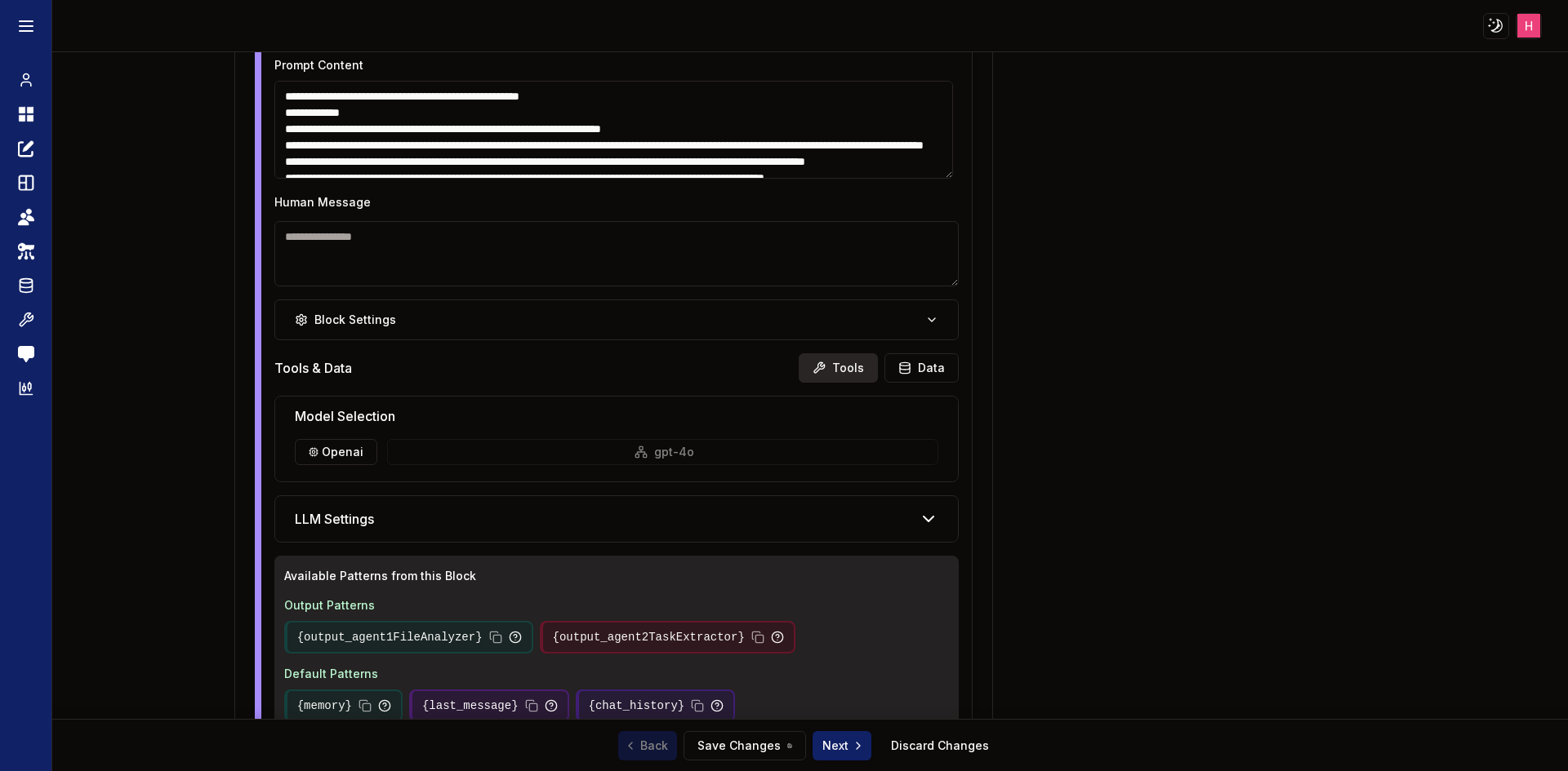
click at [822, 368] on icon at bounding box center [819, 368] width 13 height 13
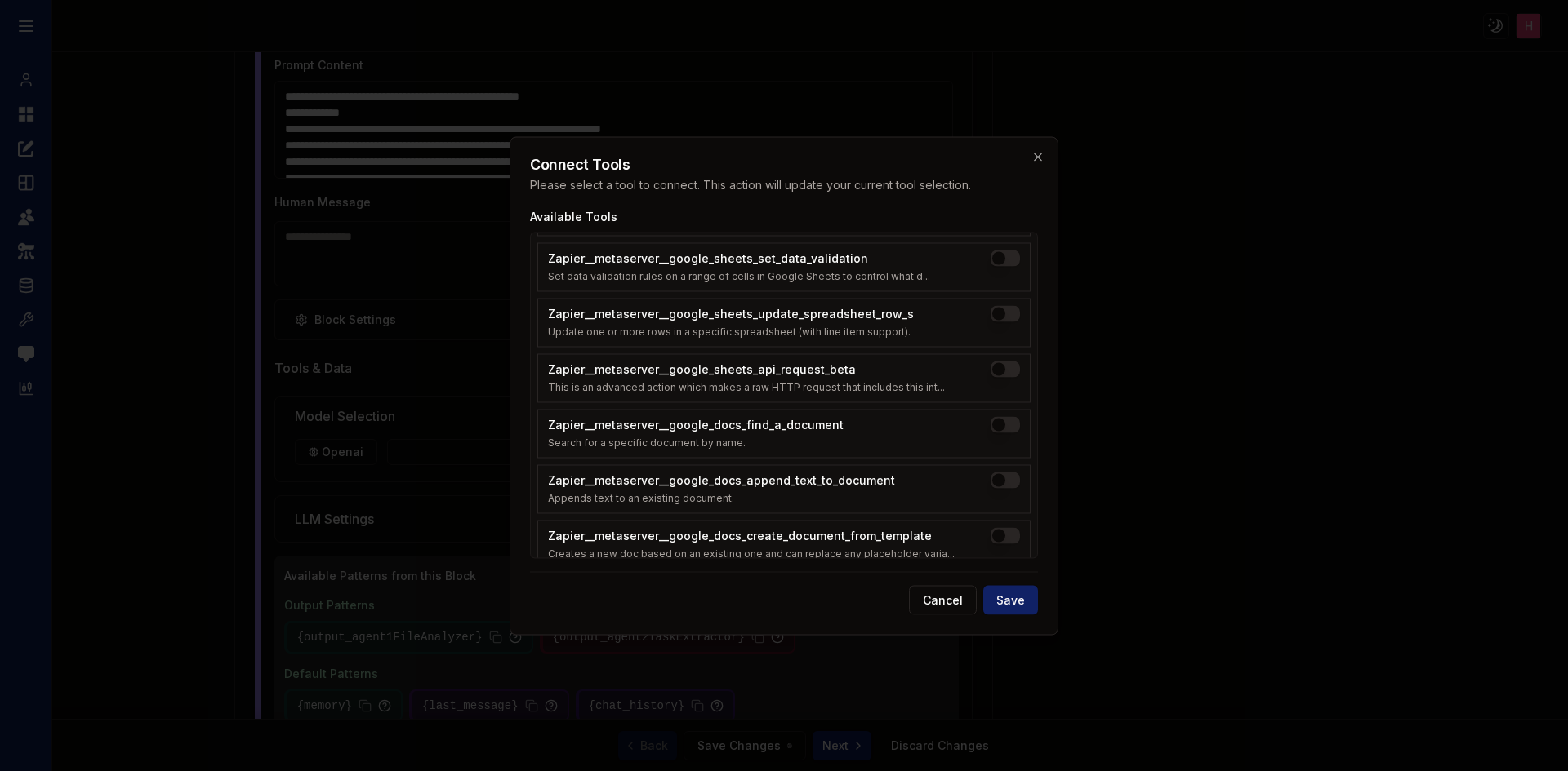
scroll to position [1732, 0]
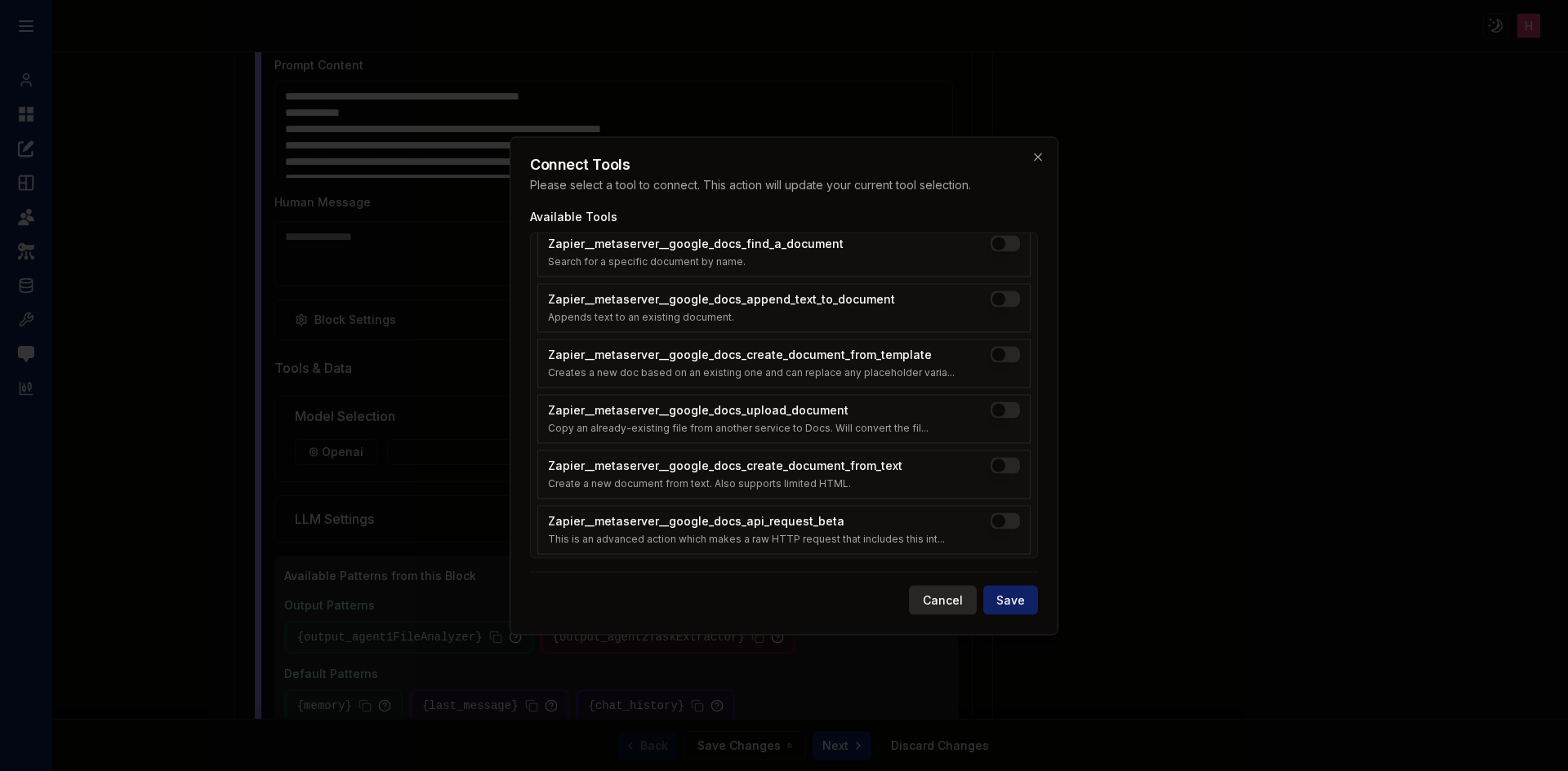
click at [931, 599] on button "Cancel" at bounding box center [943, 600] width 68 height 29
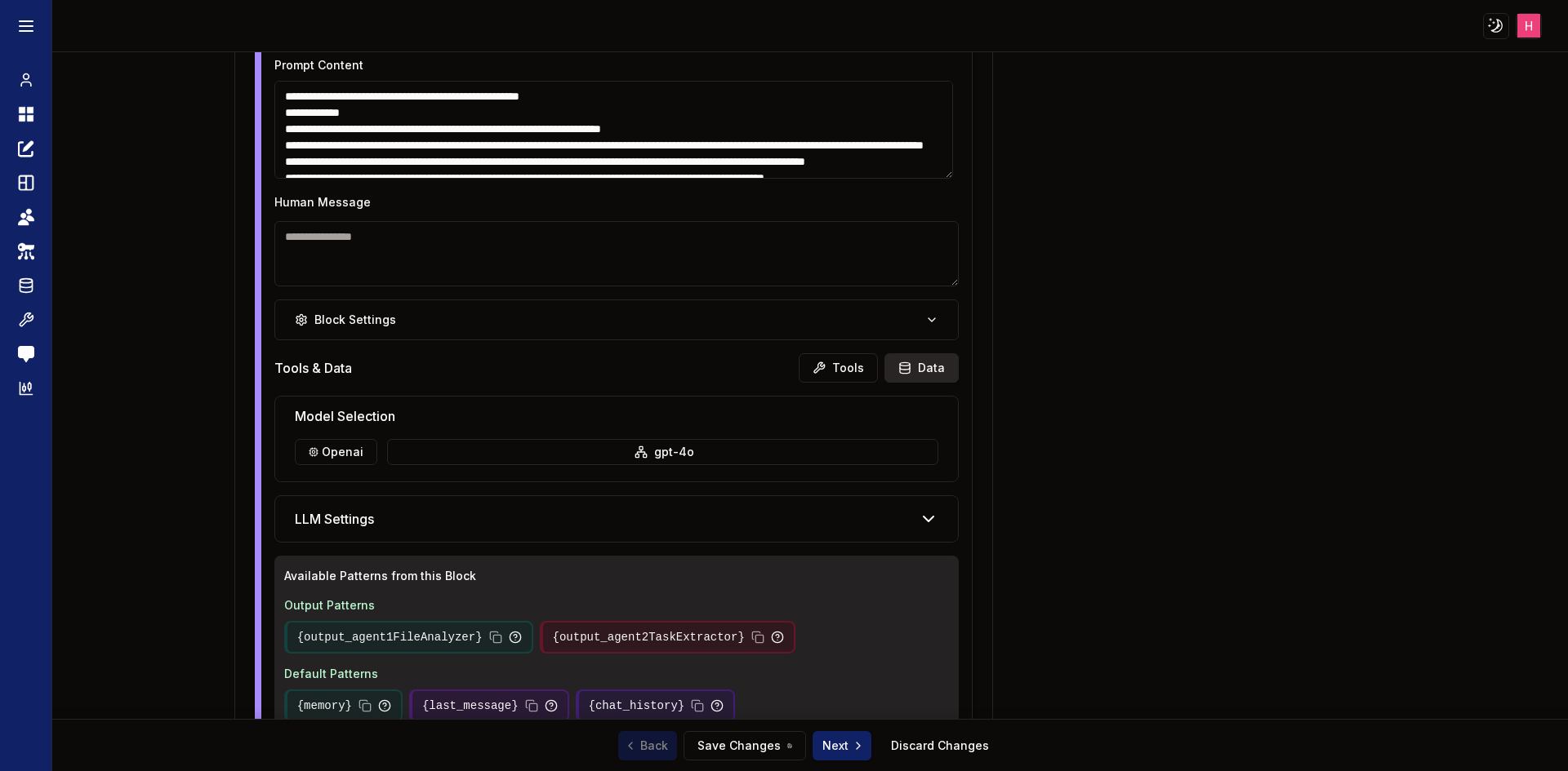
click at [923, 372] on button "Data" at bounding box center [921, 368] width 74 height 29
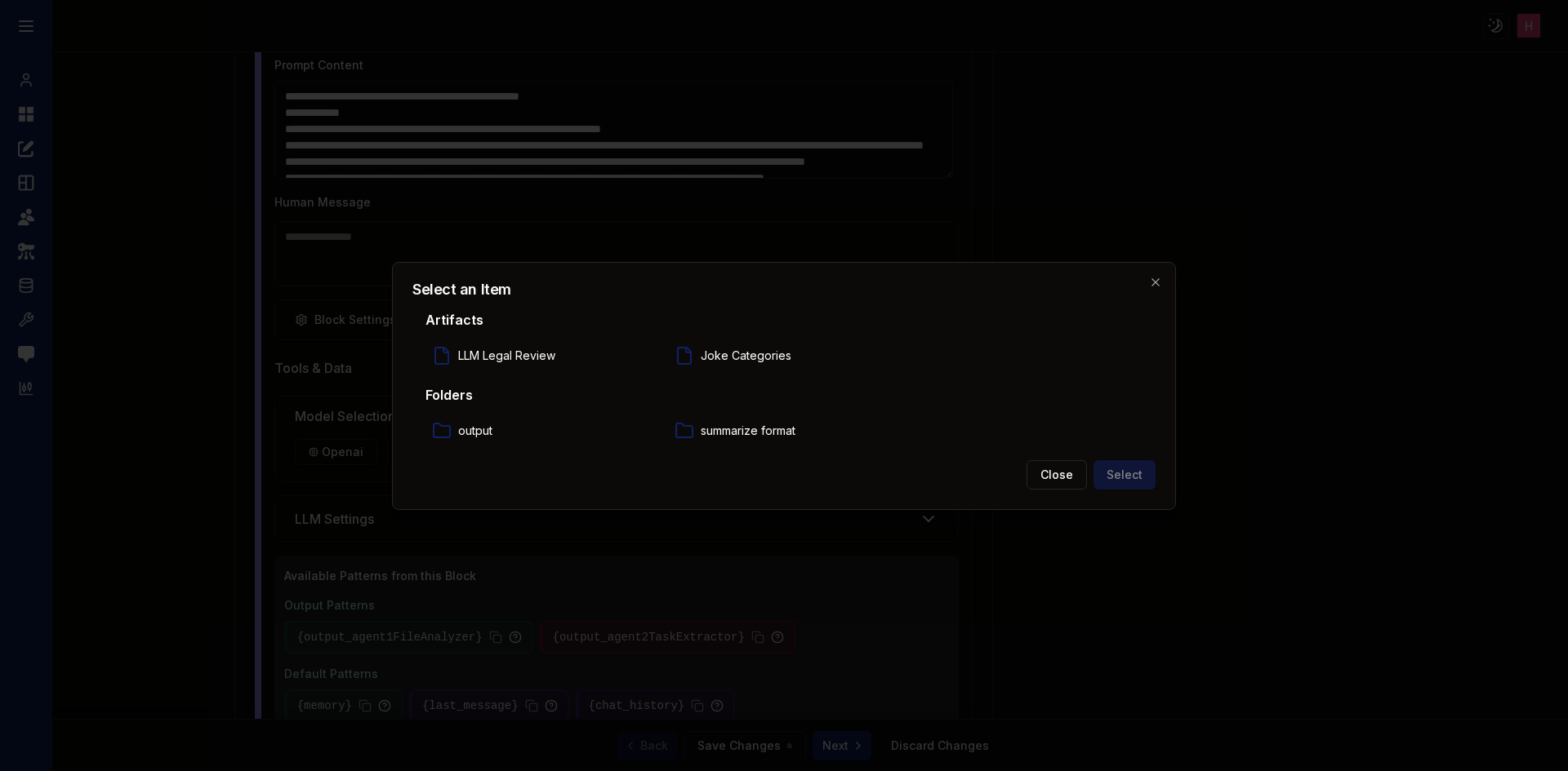
click at [1412, 653] on div at bounding box center [784, 386] width 1568 height 771
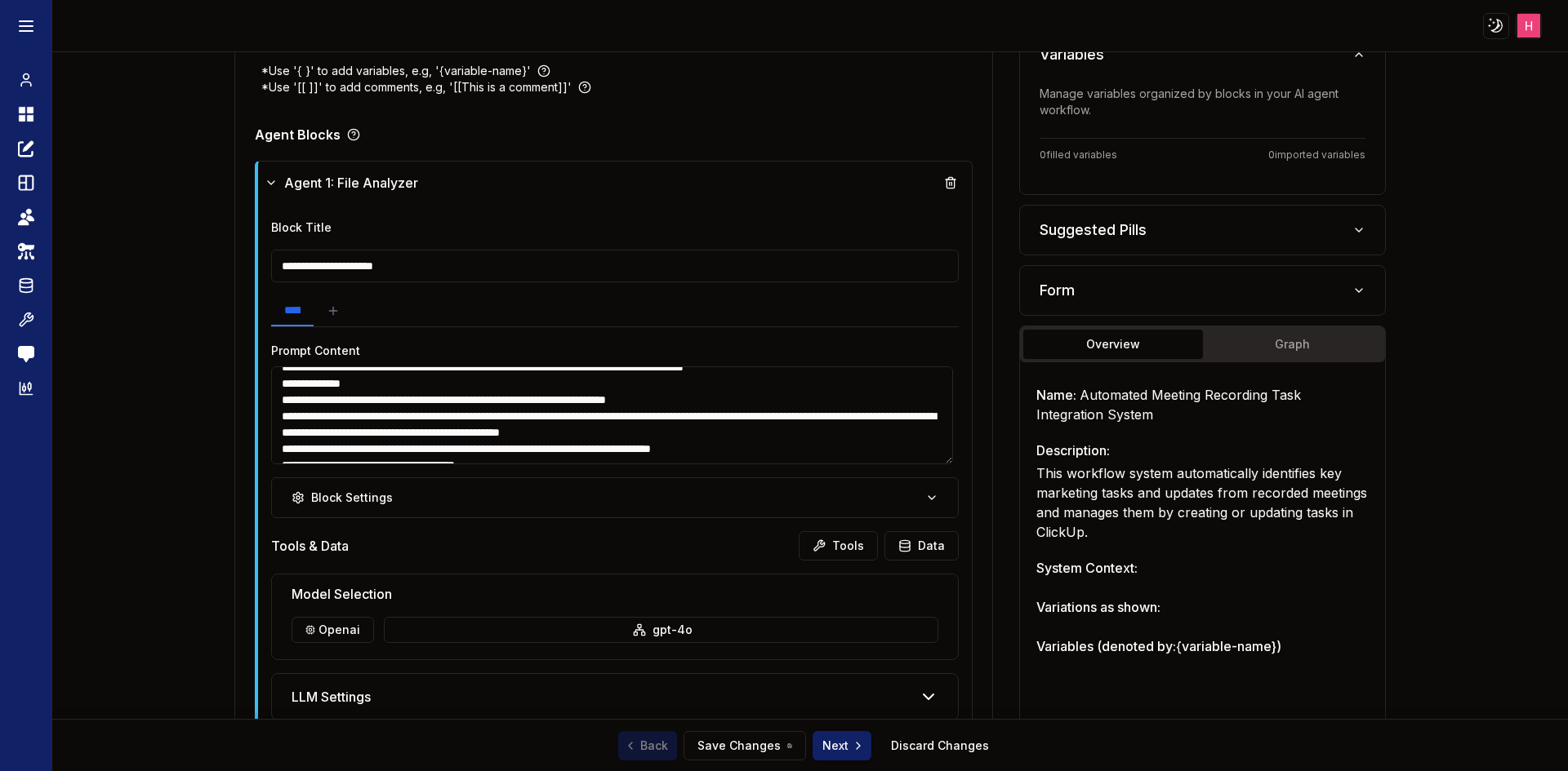
scroll to position [96, 0]
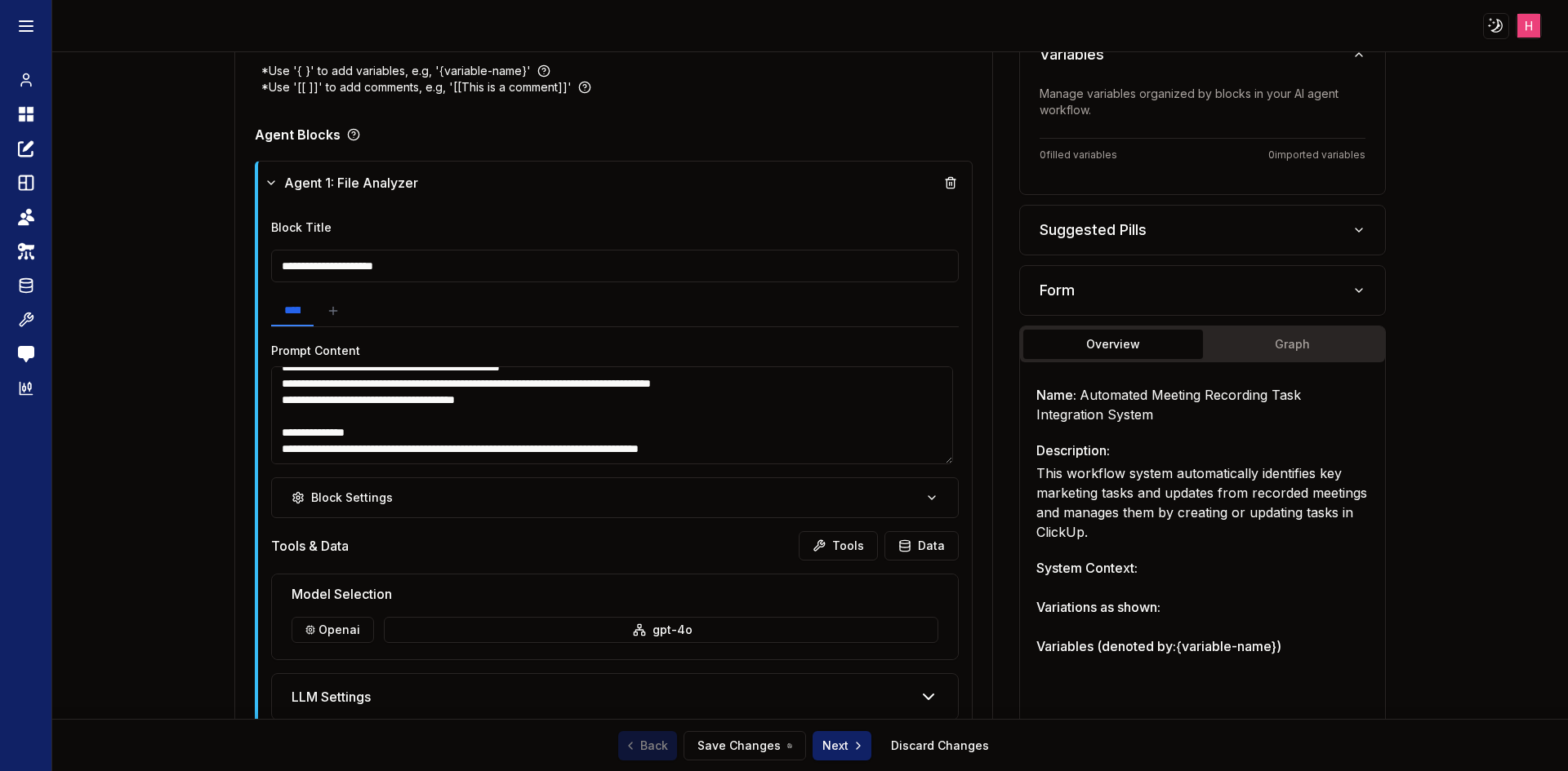
click at [837, 416] on textarea "**********" at bounding box center [611, 415] width 682 height 98
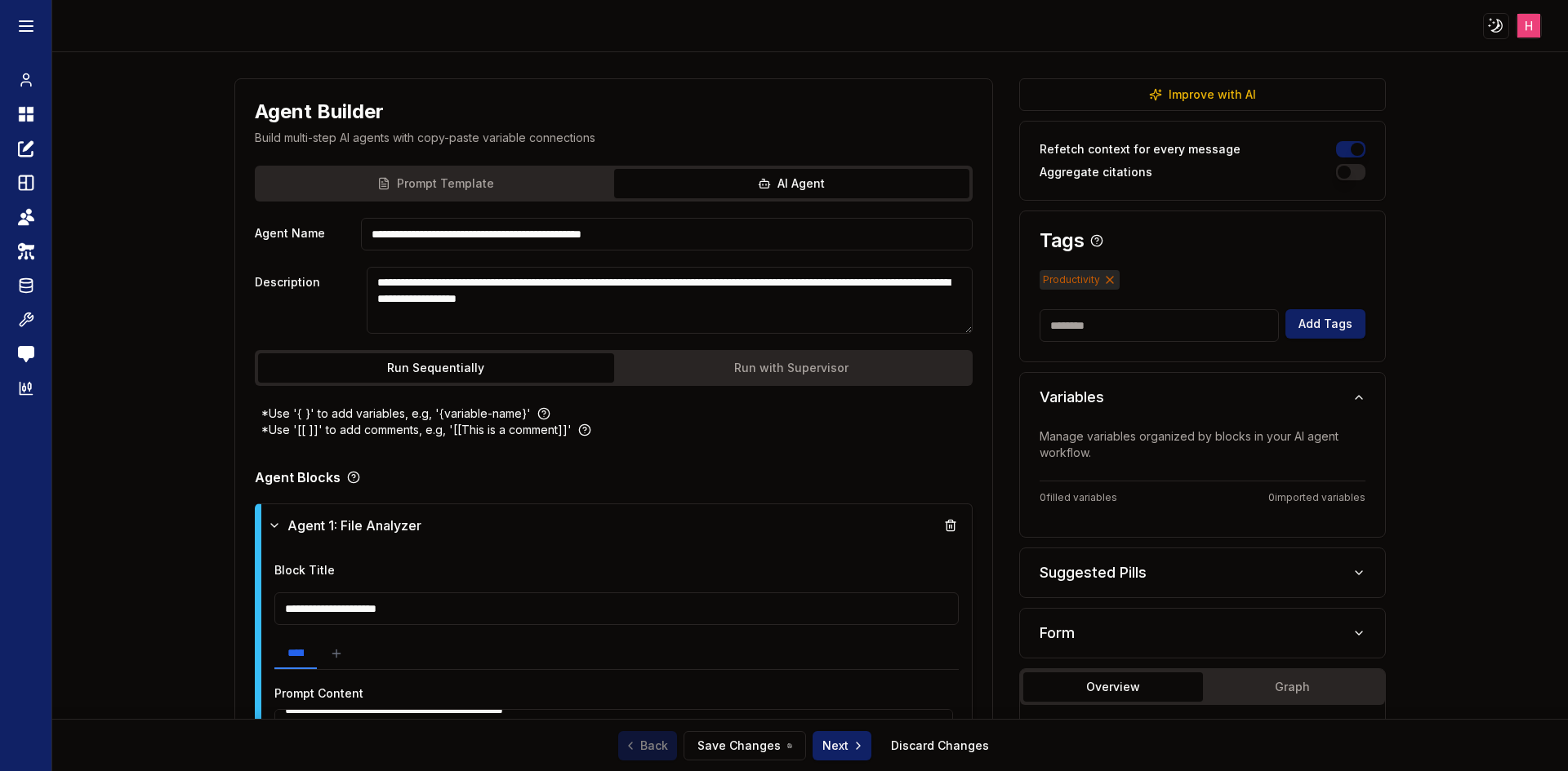
scroll to position [0, 0]
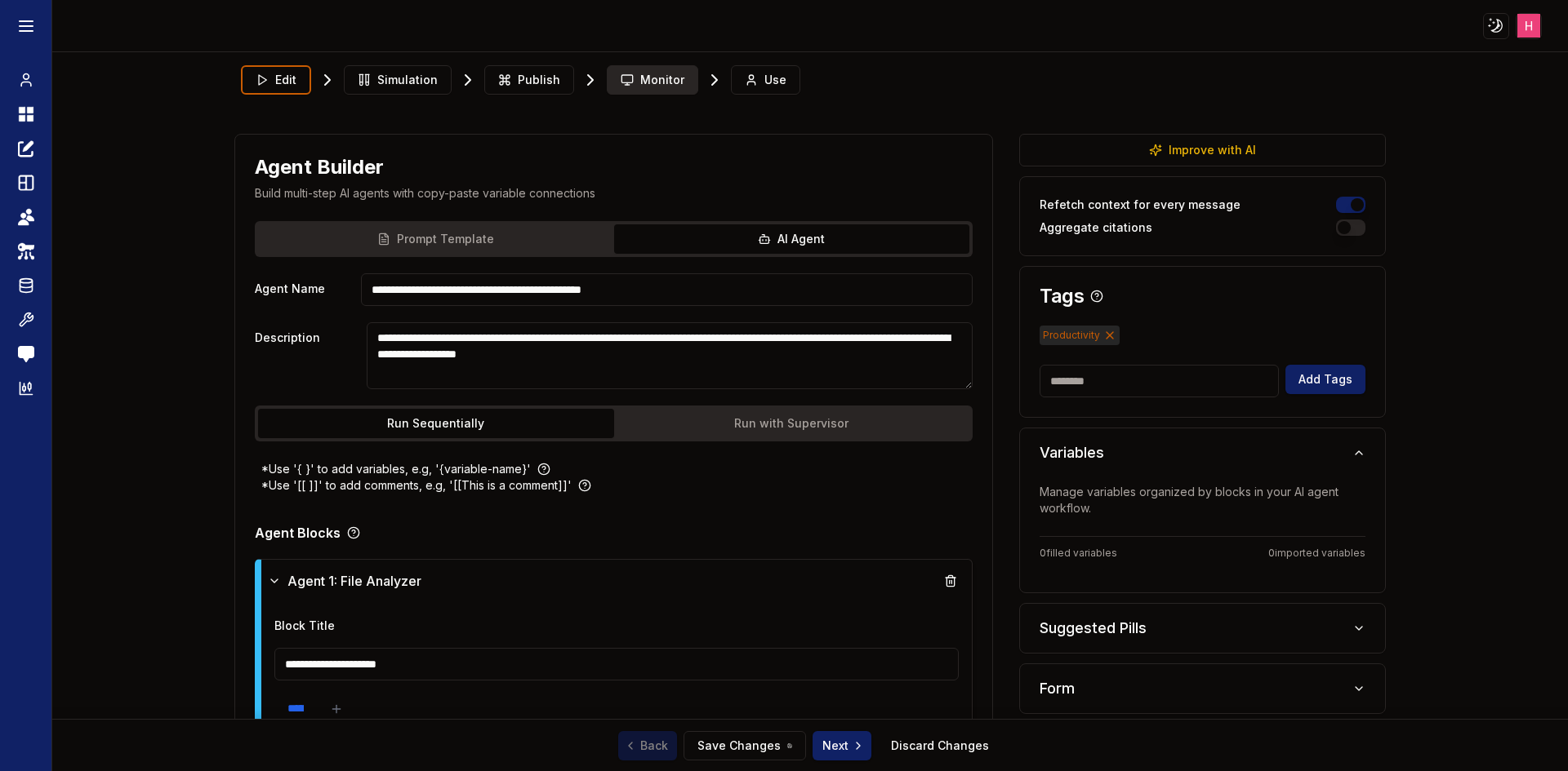
click at [656, 77] on span "Monitor" at bounding box center [662, 80] width 44 height 17
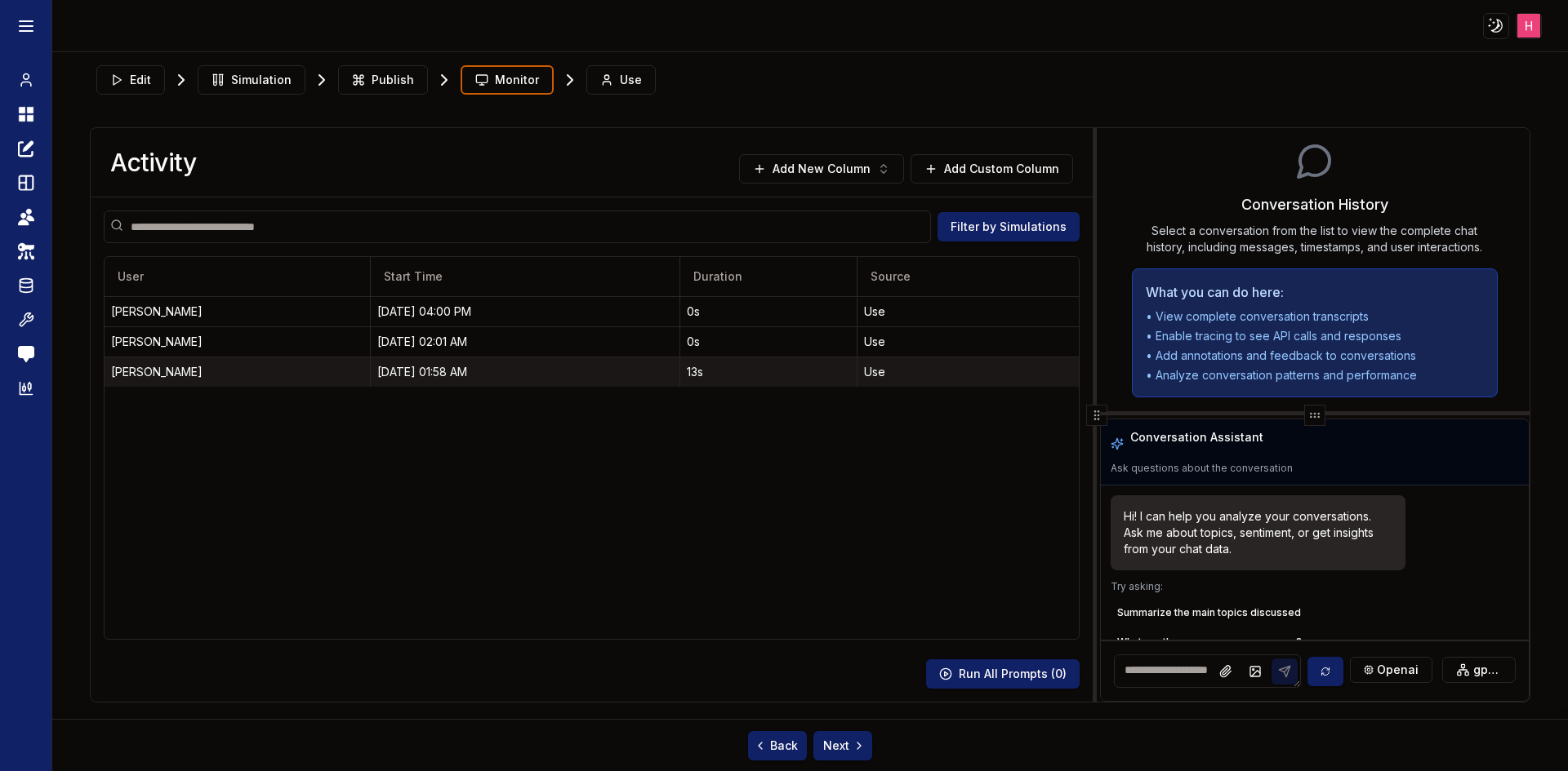
click at [649, 379] on div "10/02/25, 01:58 AM" at bounding box center [525, 373] width 296 height 17
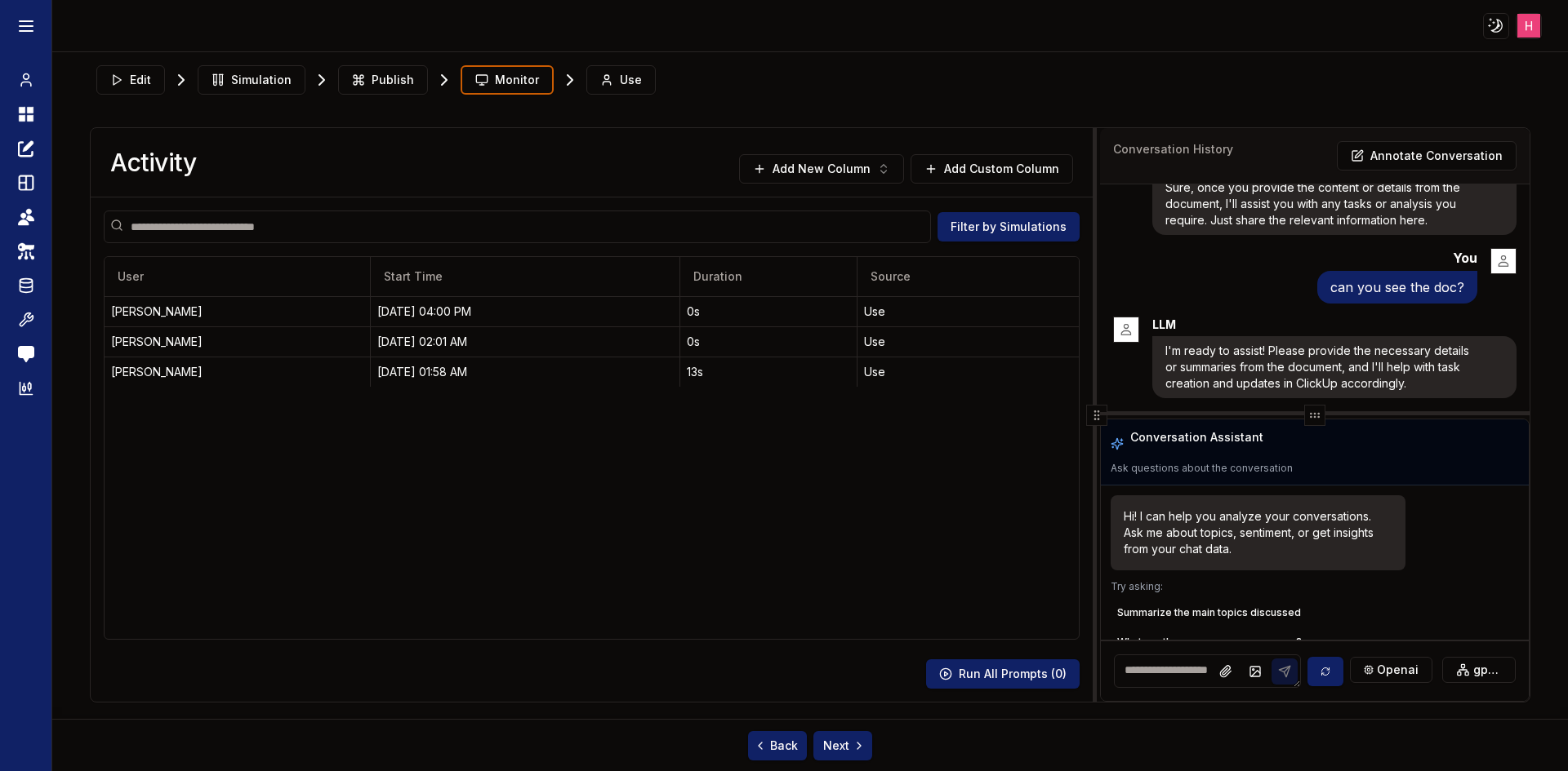
scroll to position [164, 0]
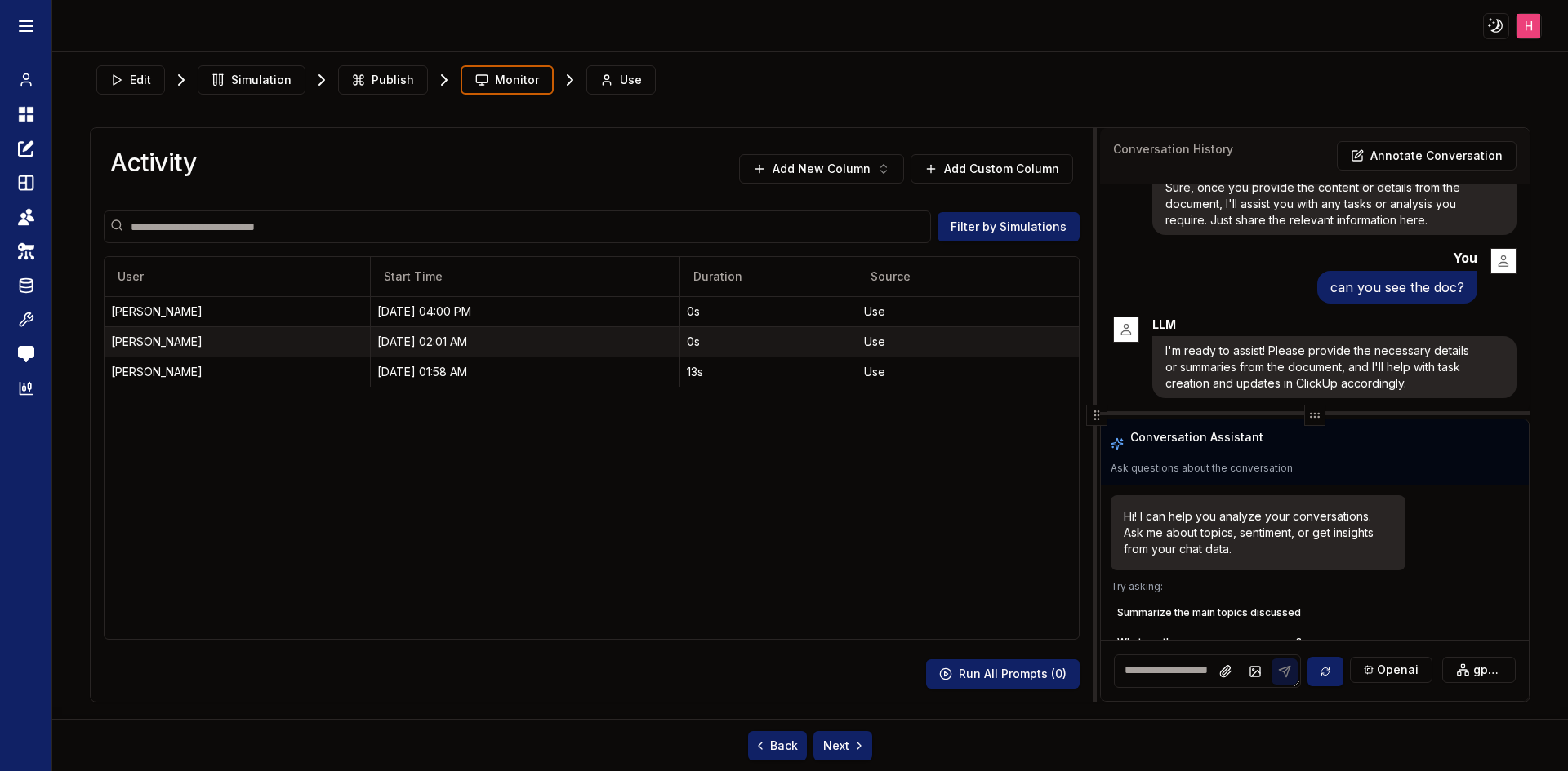
click at [420, 338] on div "10/02/25, 02:01 AM" at bounding box center [525, 342] width 296 height 17
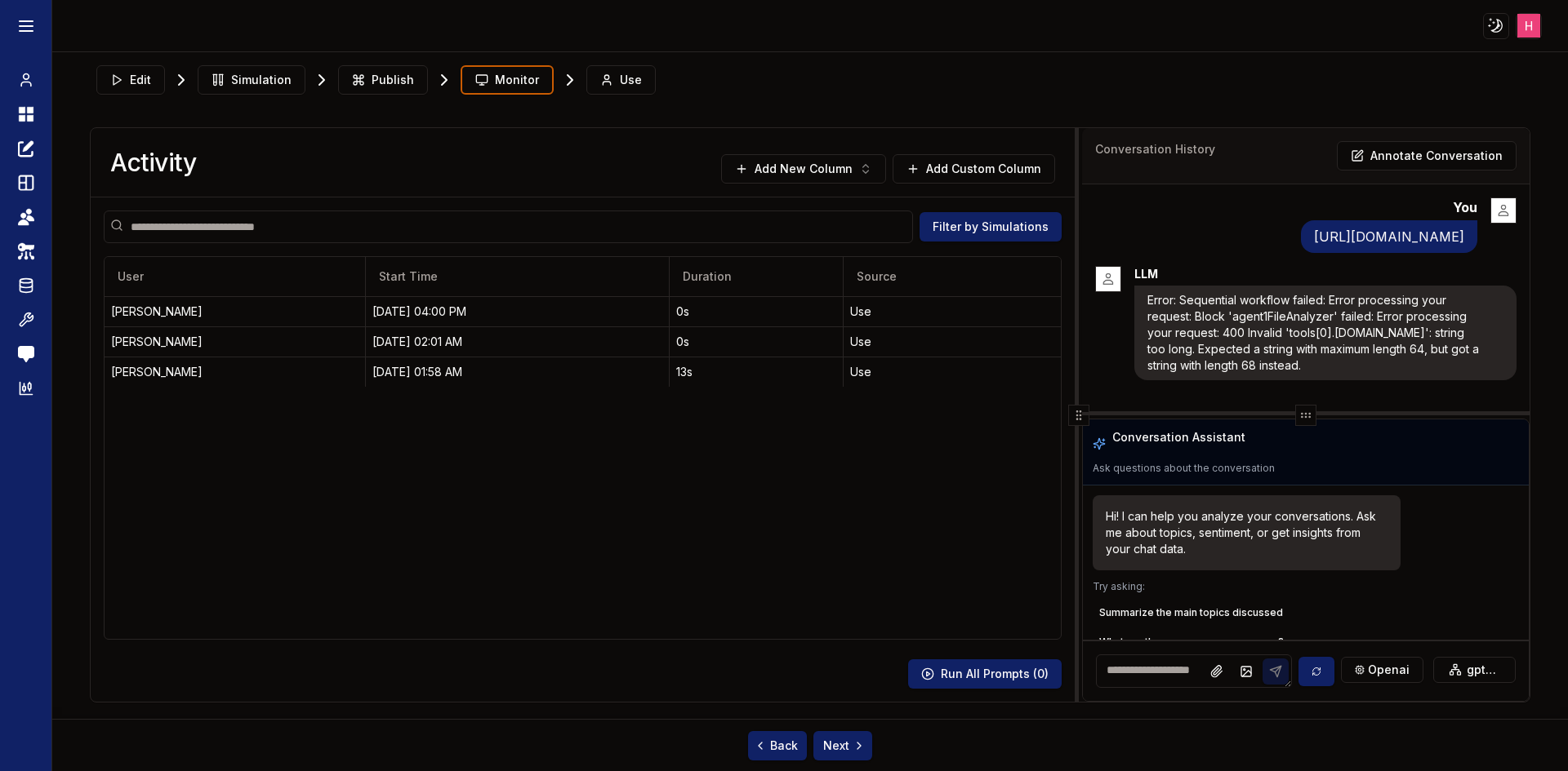
scroll to position [0, 0]
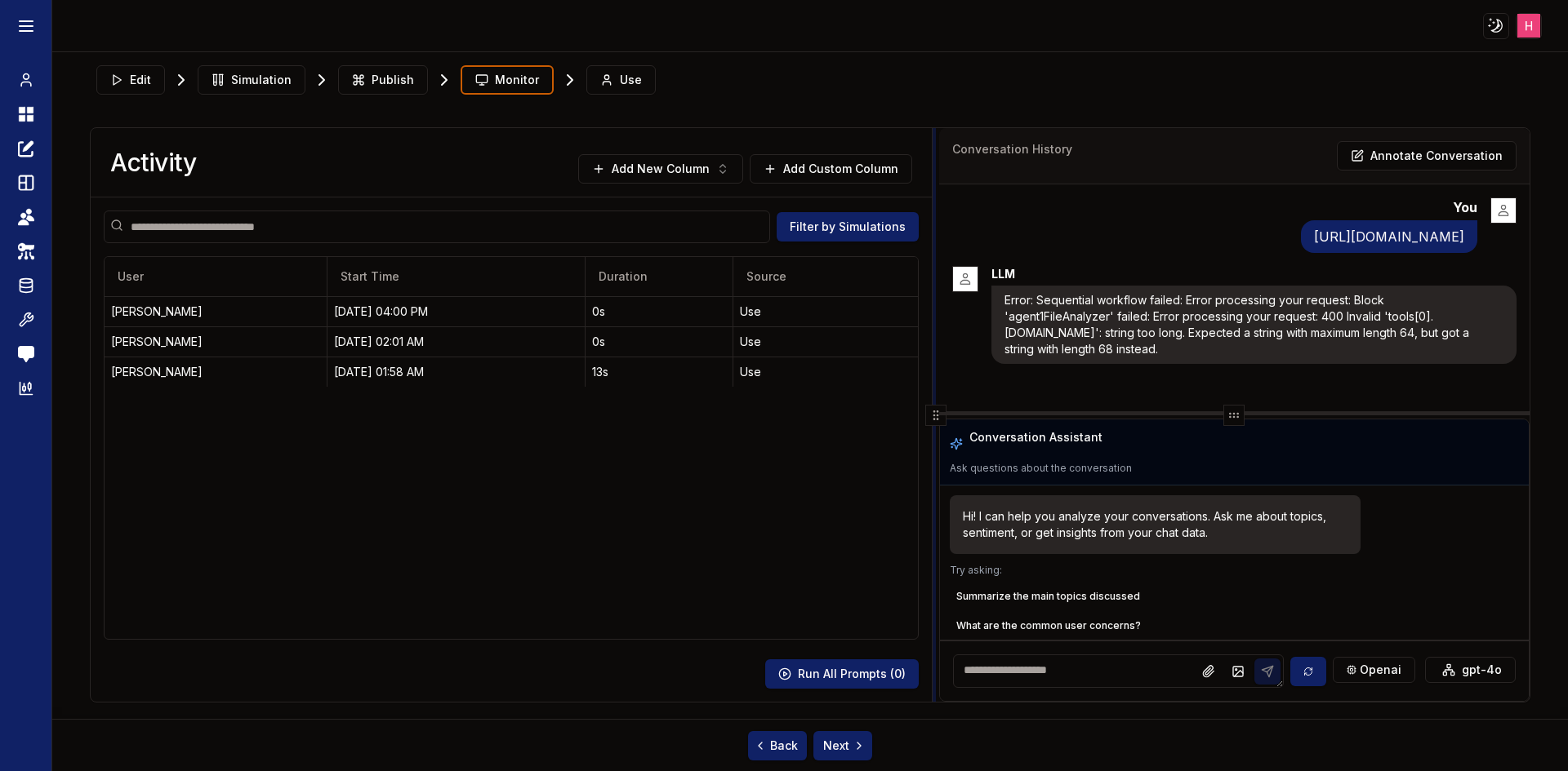
drag, startPoint x: 1098, startPoint y: 417, endPoint x: 923, endPoint y: 431, distance: 175.6
click at [933, 431] on div at bounding box center [935, 415] width 6 height 574
click at [923, 431] on div at bounding box center [924, 415] width 4 height 574
click at [18, 110] on icon at bounding box center [21, 110] width 6 height 6
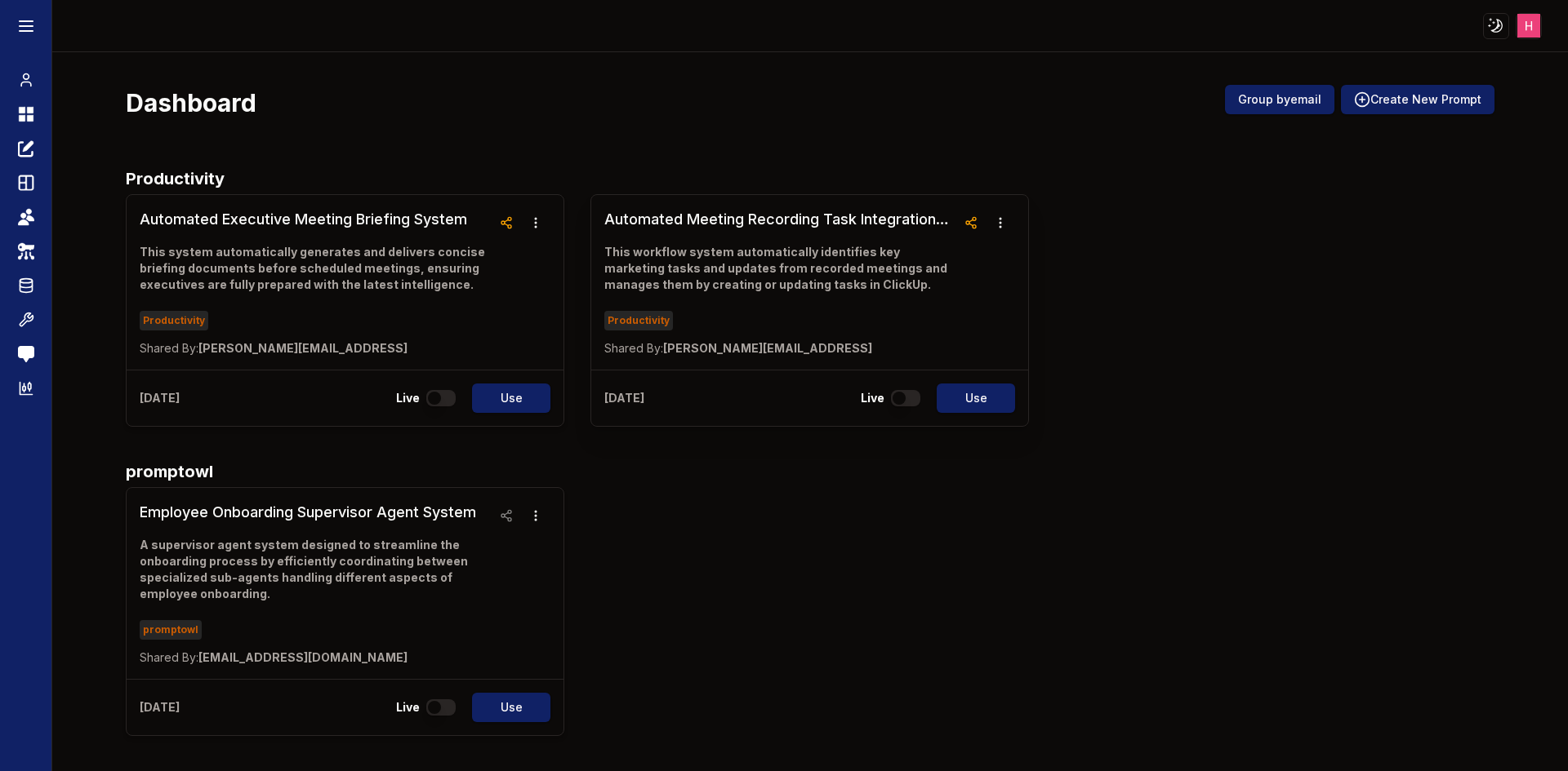
click at [703, 227] on h3 "Automated Meeting Recording Task Integration System" at bounding box center [779, 219] width 352 height 23
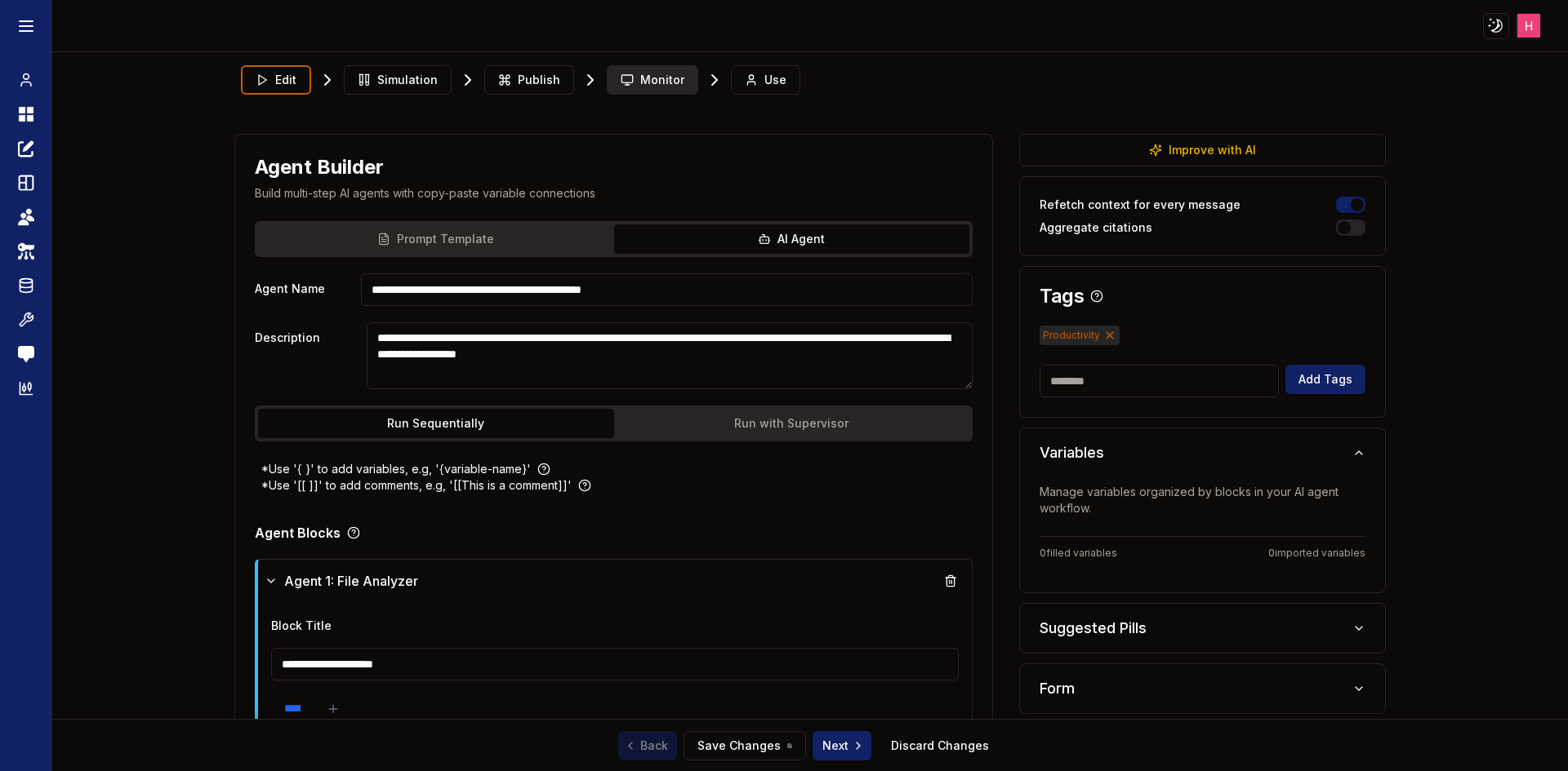
click at [647, 86] on span "Monitor" at bounding box center [662, 80] width 44 height 17
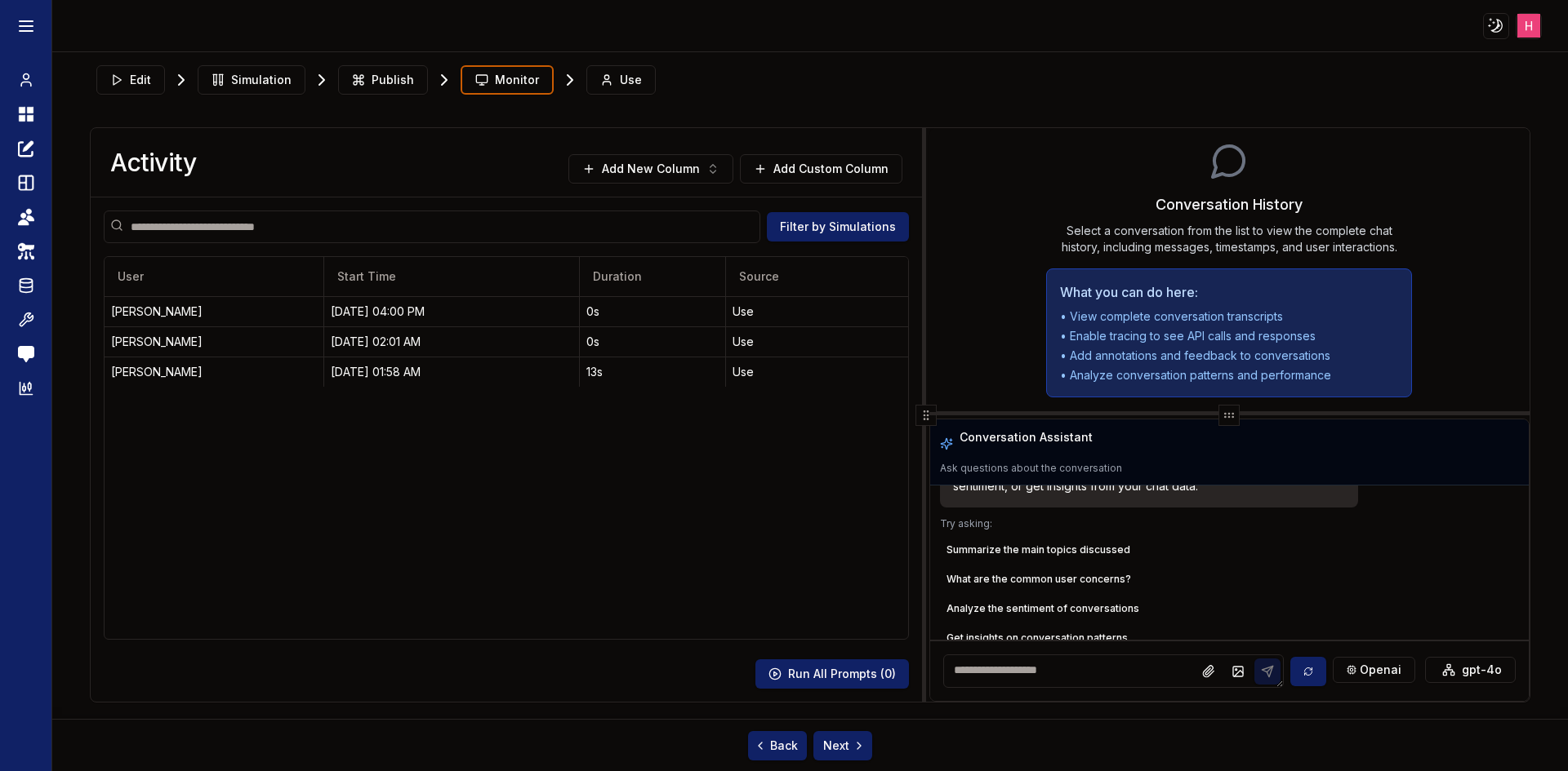
scroll to position [67, 0]
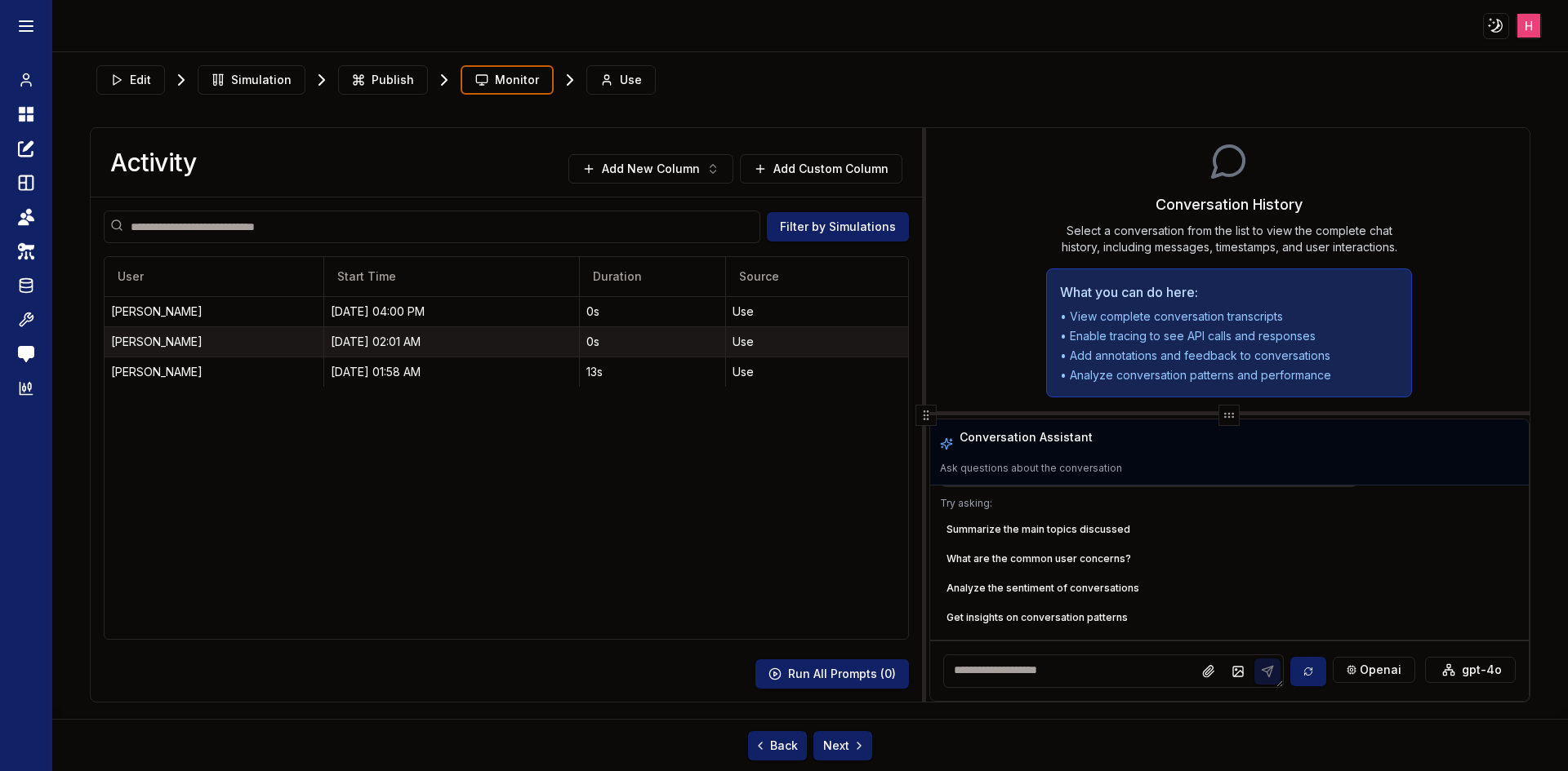
click at [388, 332] on td "10/02/25, 02:01 AM" at bounding box center [452, 341] width 255 height 30
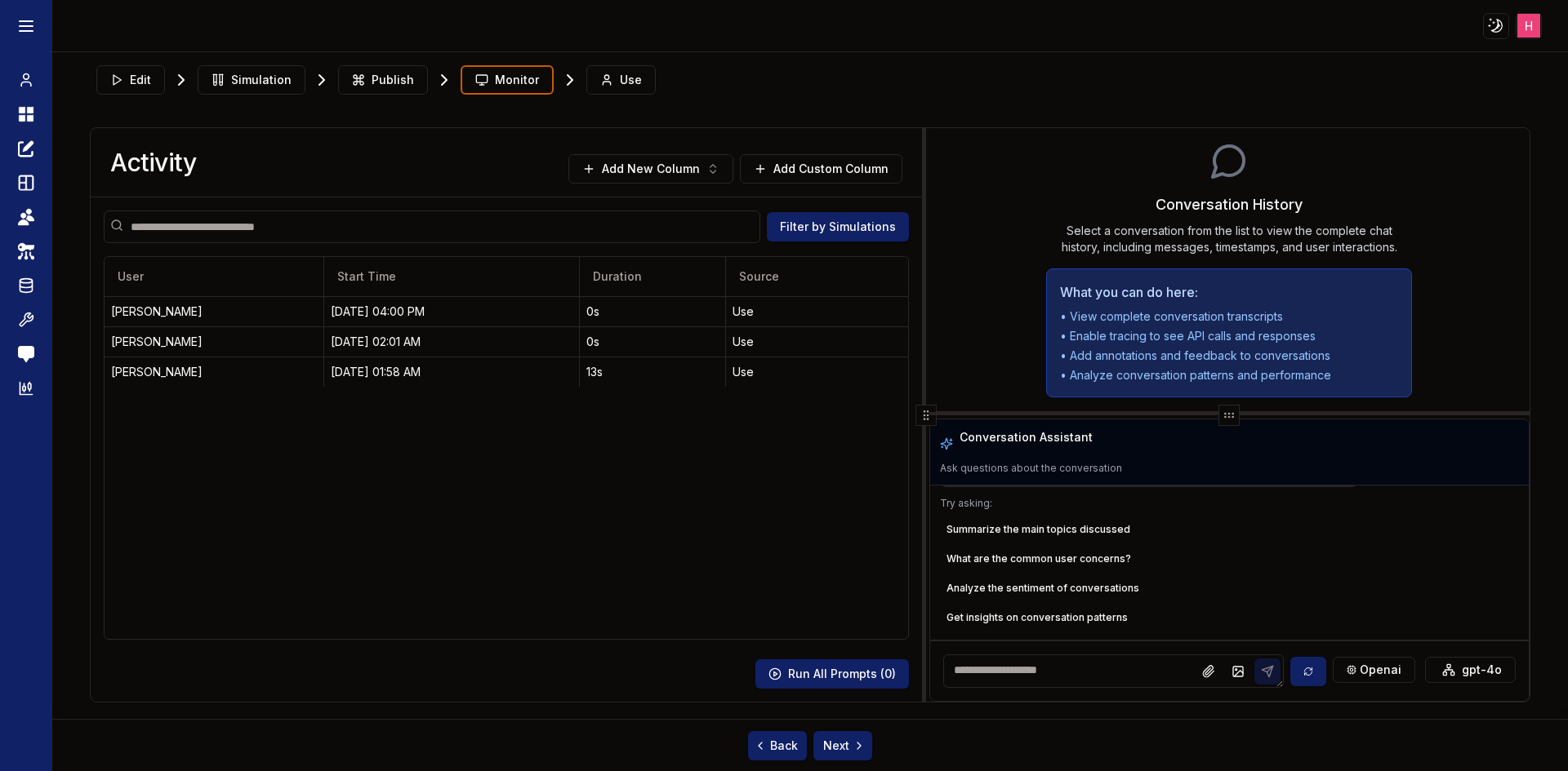
scroll to position [0, 0]
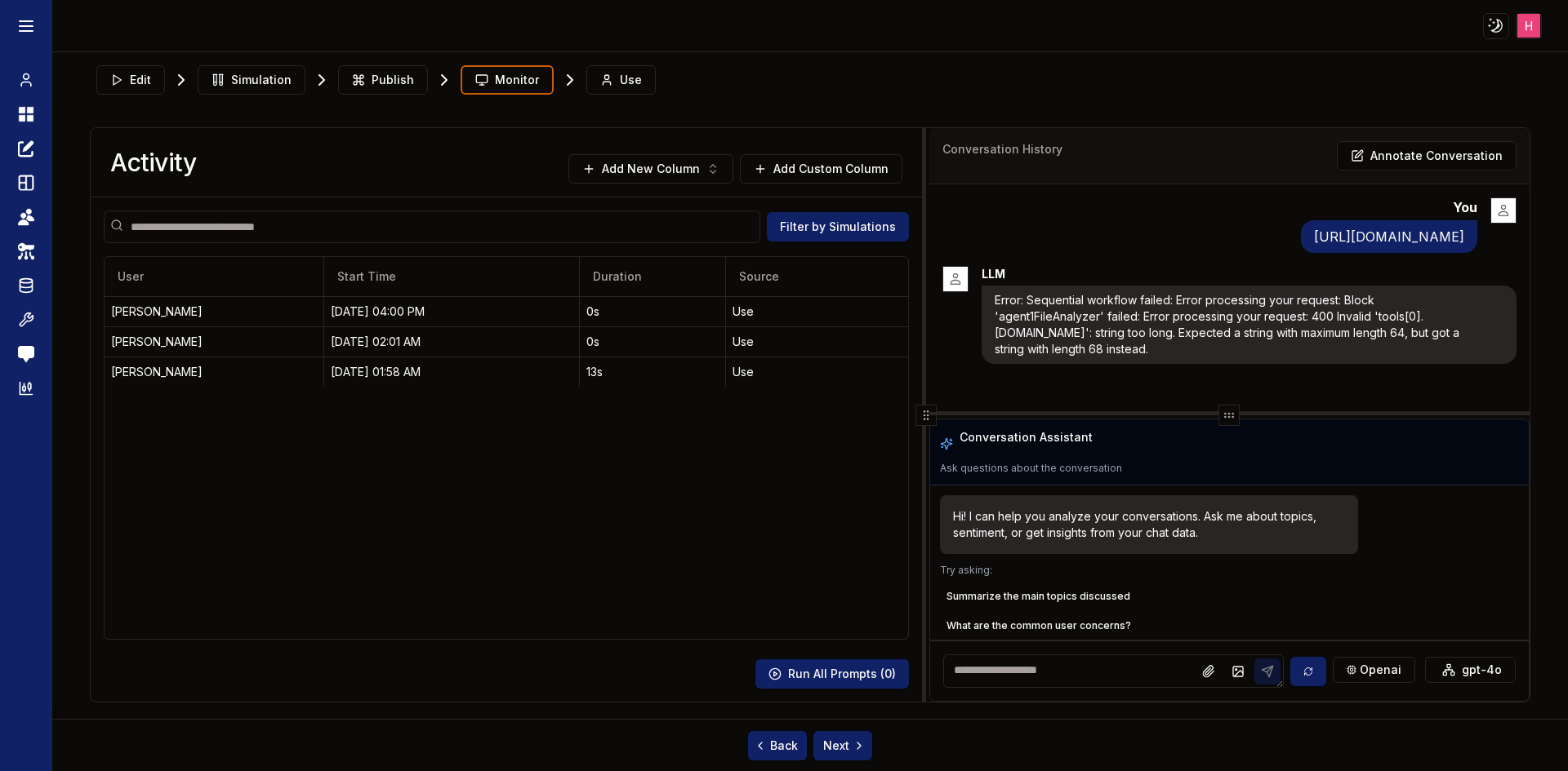
drag, startPoint x: 19, startPoint y: 111, endPoint x: 40, endPoint y: 107, distance: 21.4
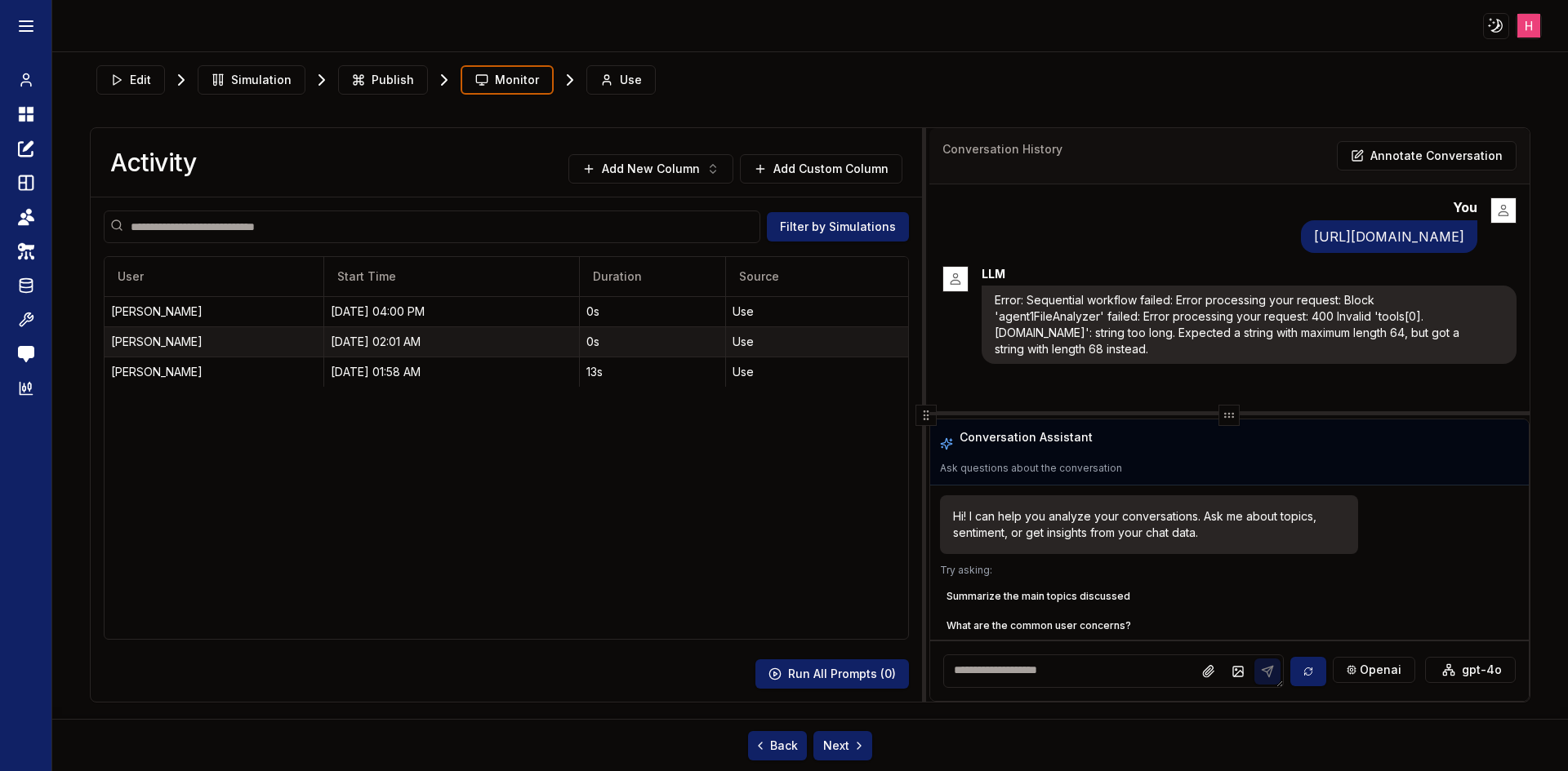
click at [398, 347] on div "10/02/25, 02:01 AM" at bounding box center [451, 342] width 241 height 17
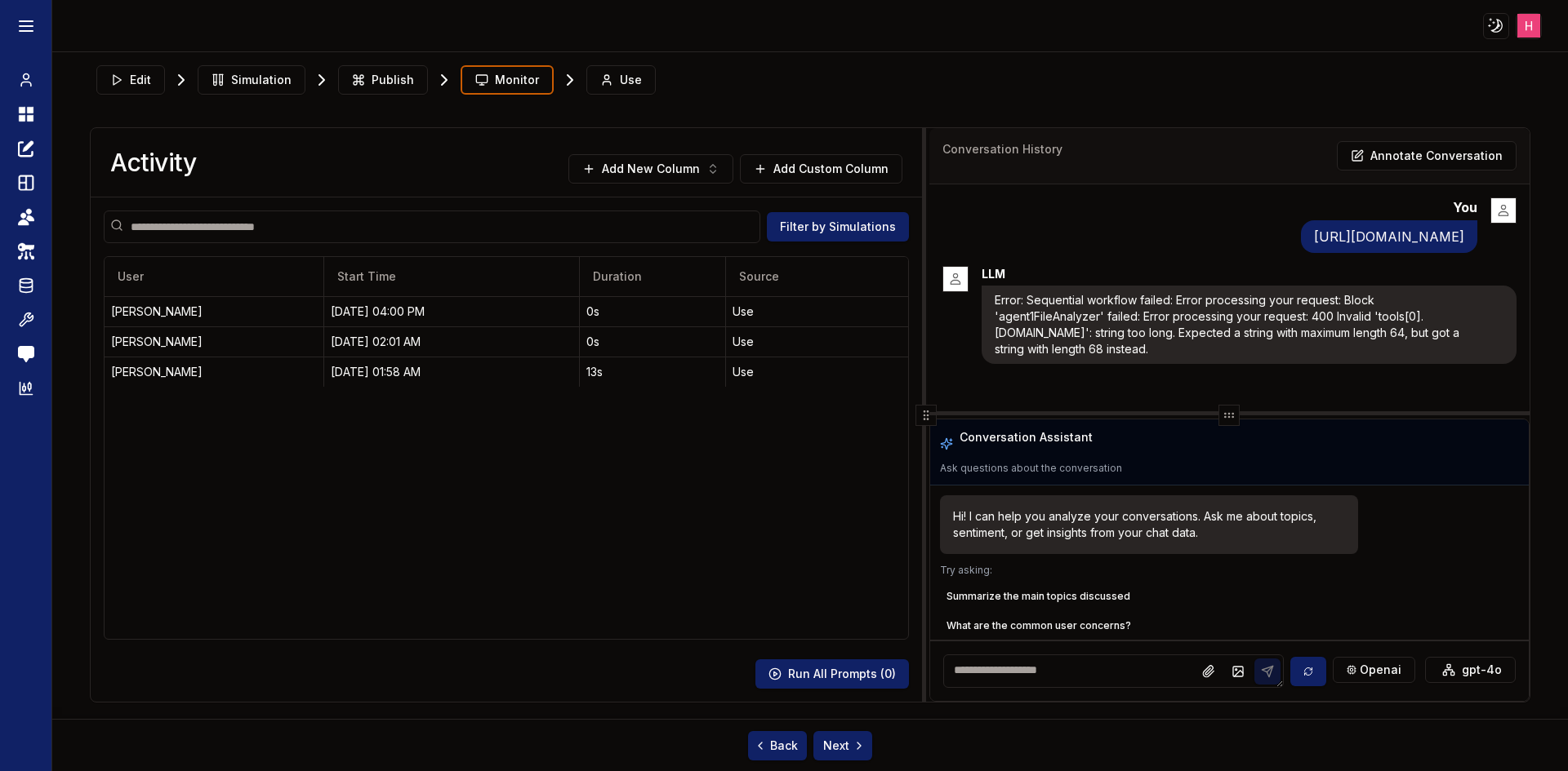
drag, startPoint x: 1245, startPoint y: 263, endPoint x: 936, endPoint y: 229, distance: 310.9
click at [936, 229] on div "You https://docs.google.com/document/d/18AhJa6QLHXM1L3jEmSQ5lBCc-Fx0ieZ27pY6e6g…" at bounding box center [1228, 297] width 599 height 227
click at [1314, 245] on link "https://docs.google.com/document/d/18AhJa6QLHXM1L3jEmSQ5lBCc-Fx0ieZ27pY6e6gSiGI…" at bounding box center [1389, 237] width 151 height 17
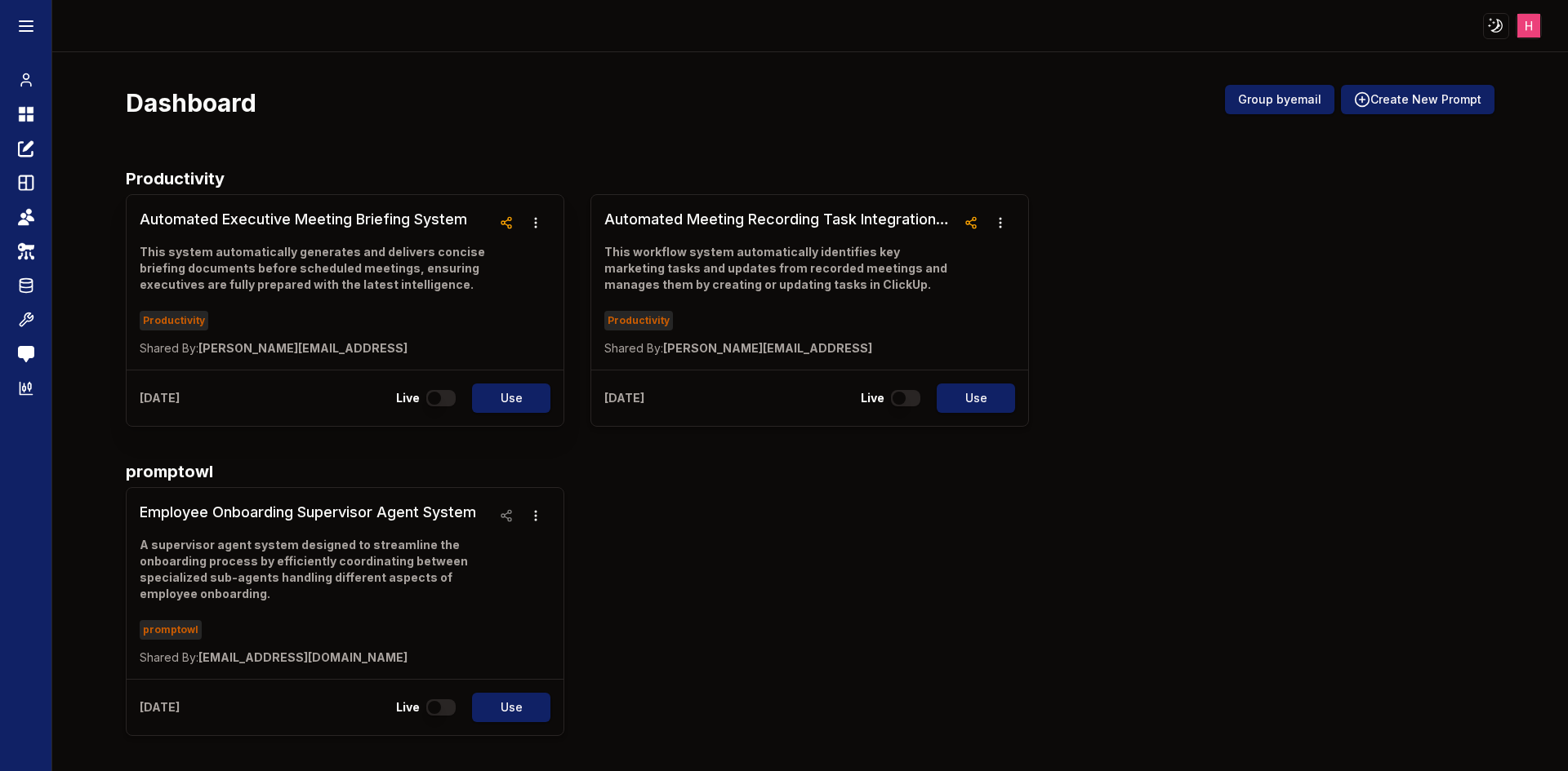
click at [305, 218] on h3 "Automated Executive Meeting Briefing System" at bounding box center [315, 219] width 352 height 23
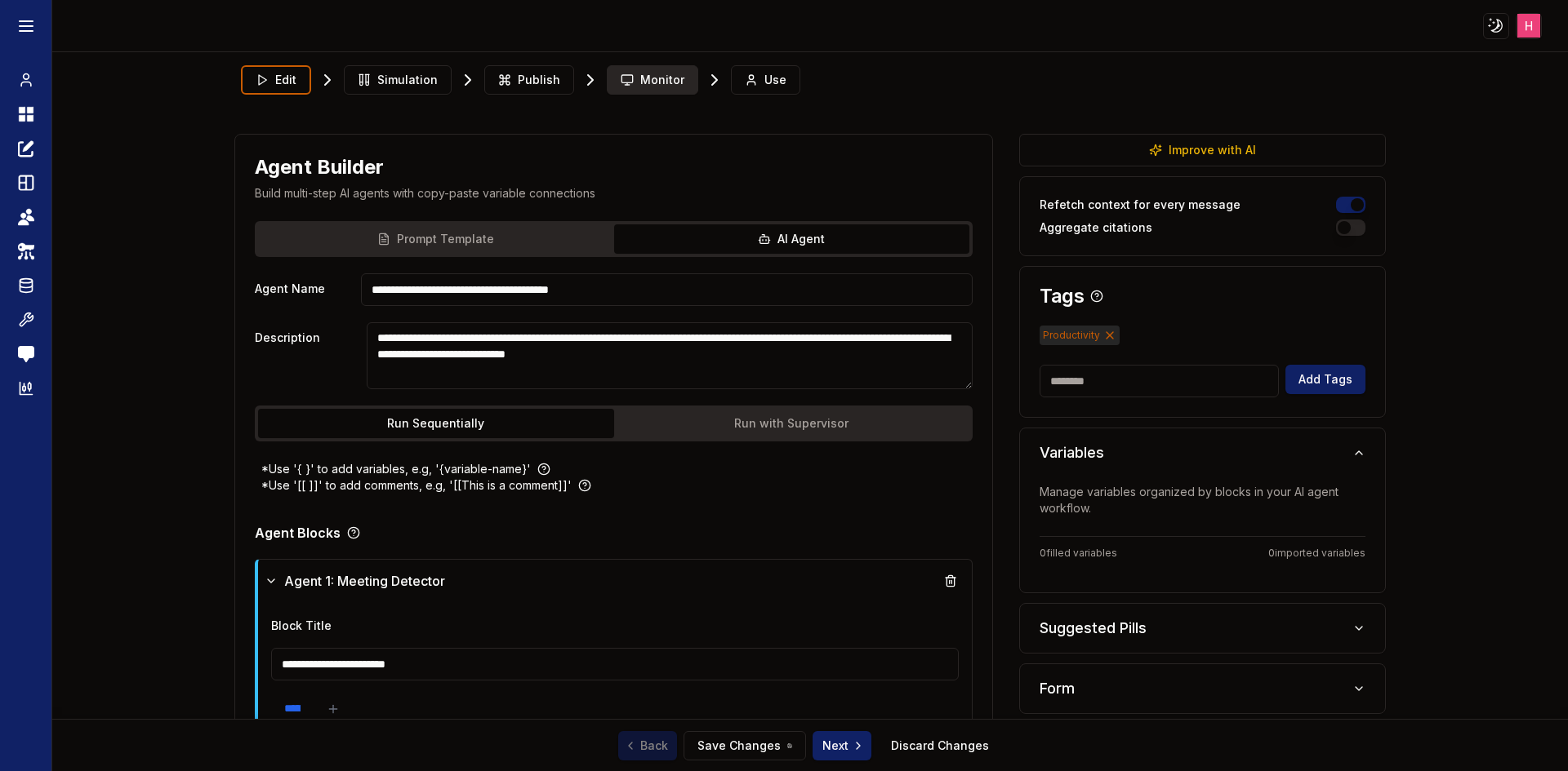
click at [640, 72] on span "Monitor" at bounding box center [662, 80] width 44 height 17
click at [640, 78] on span "Monitor" at bounding box center [662, 80] width 44 height 17
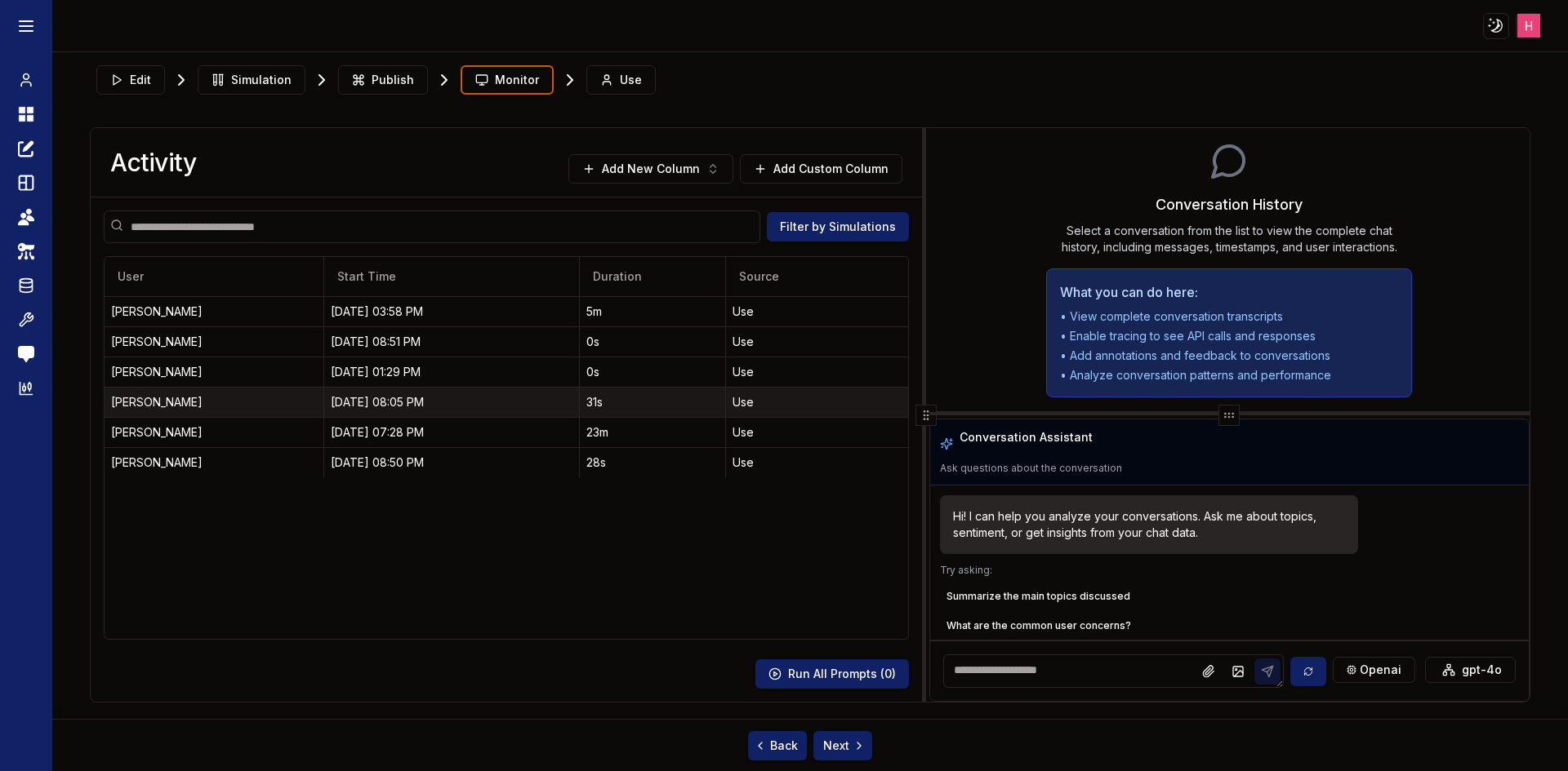
click at [206, 402] on div "[PERSON_NAME]" at bounding box center [214, 403] width 206 height 17
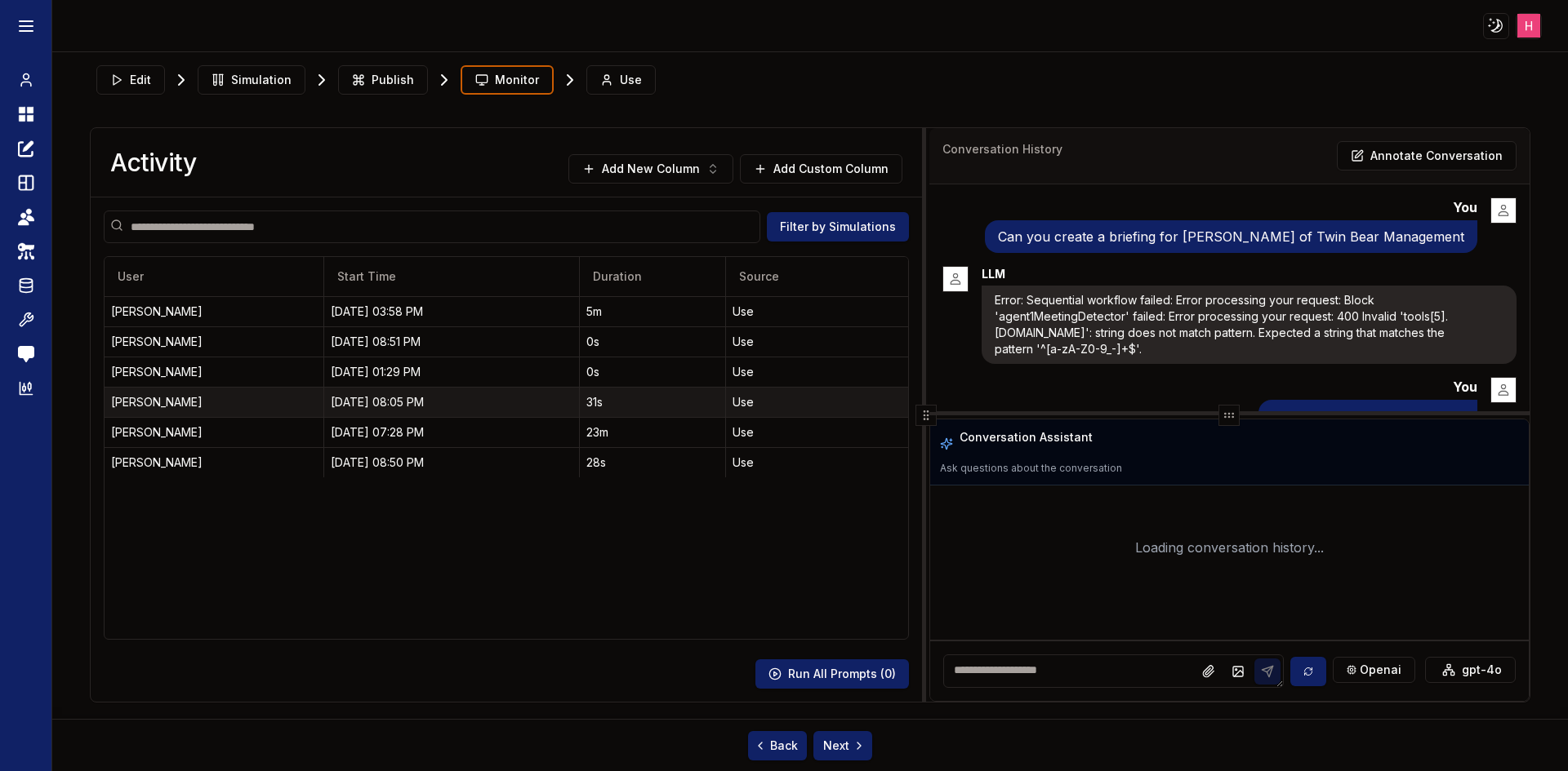
scroll to position [145, 0]
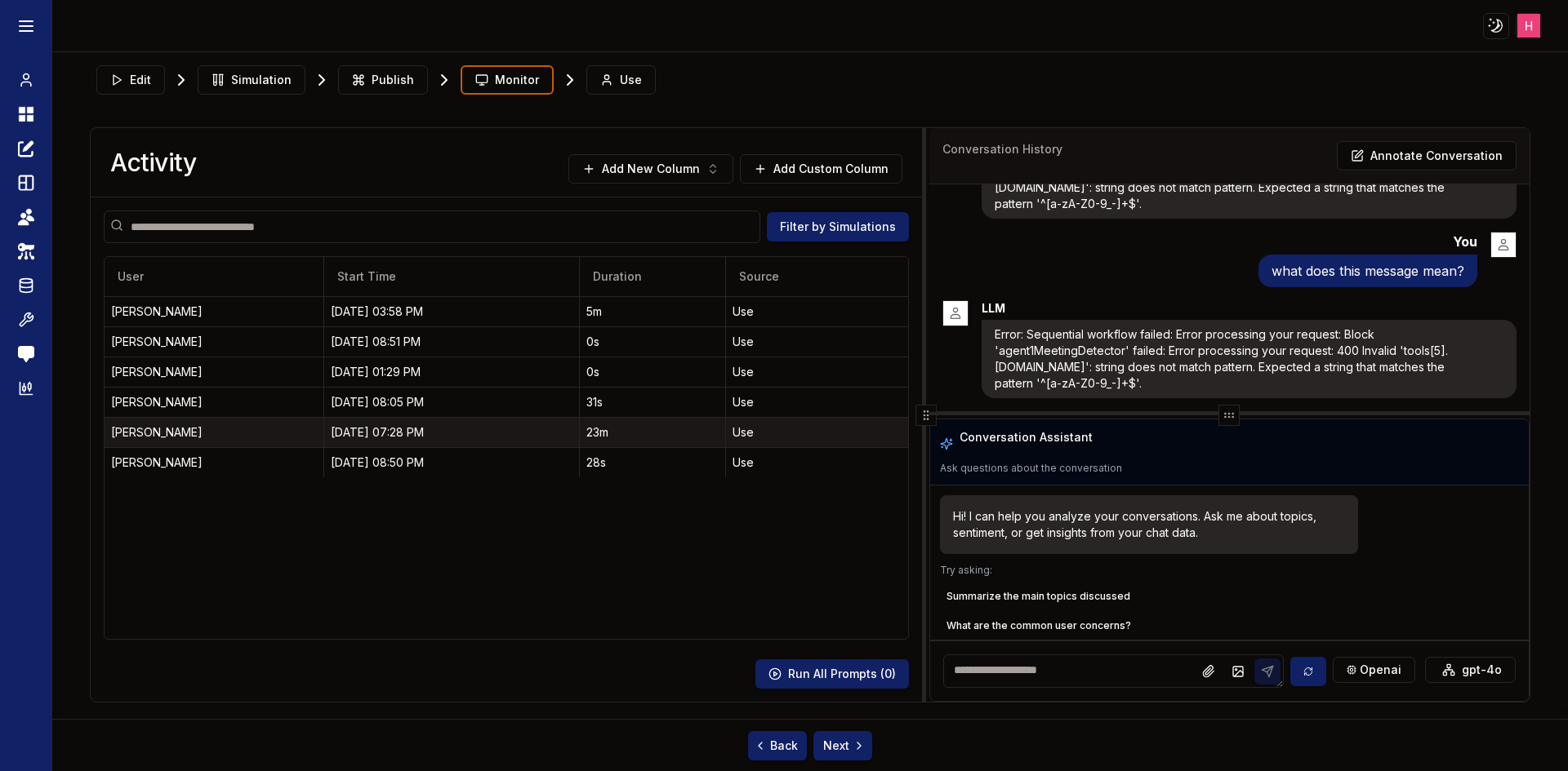
click at [414, 439] on div "10/03/25, 07:28 PM" at bounding box center [451, 432] width 241 height 17
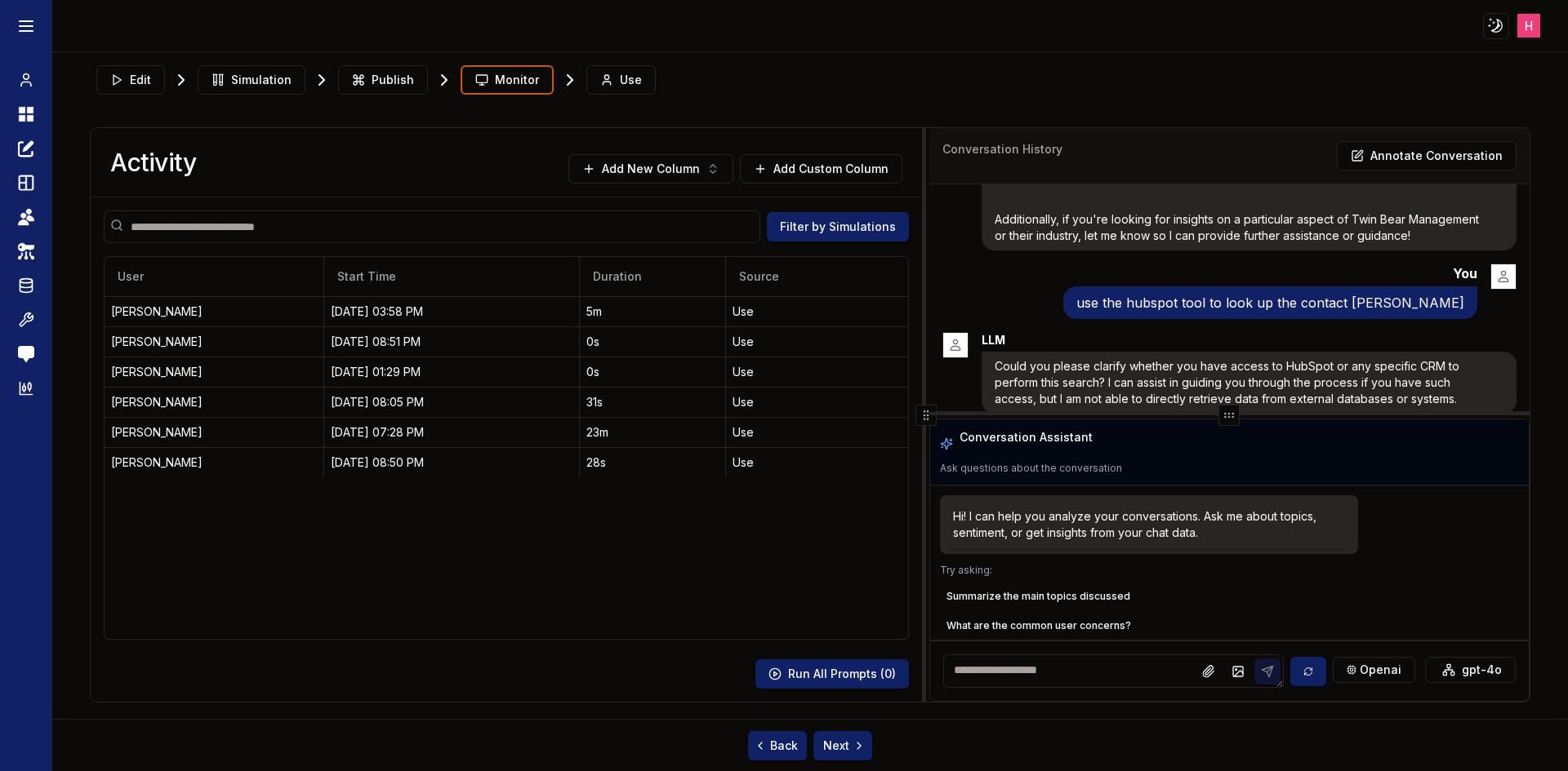
scroll to position [2546, 0]
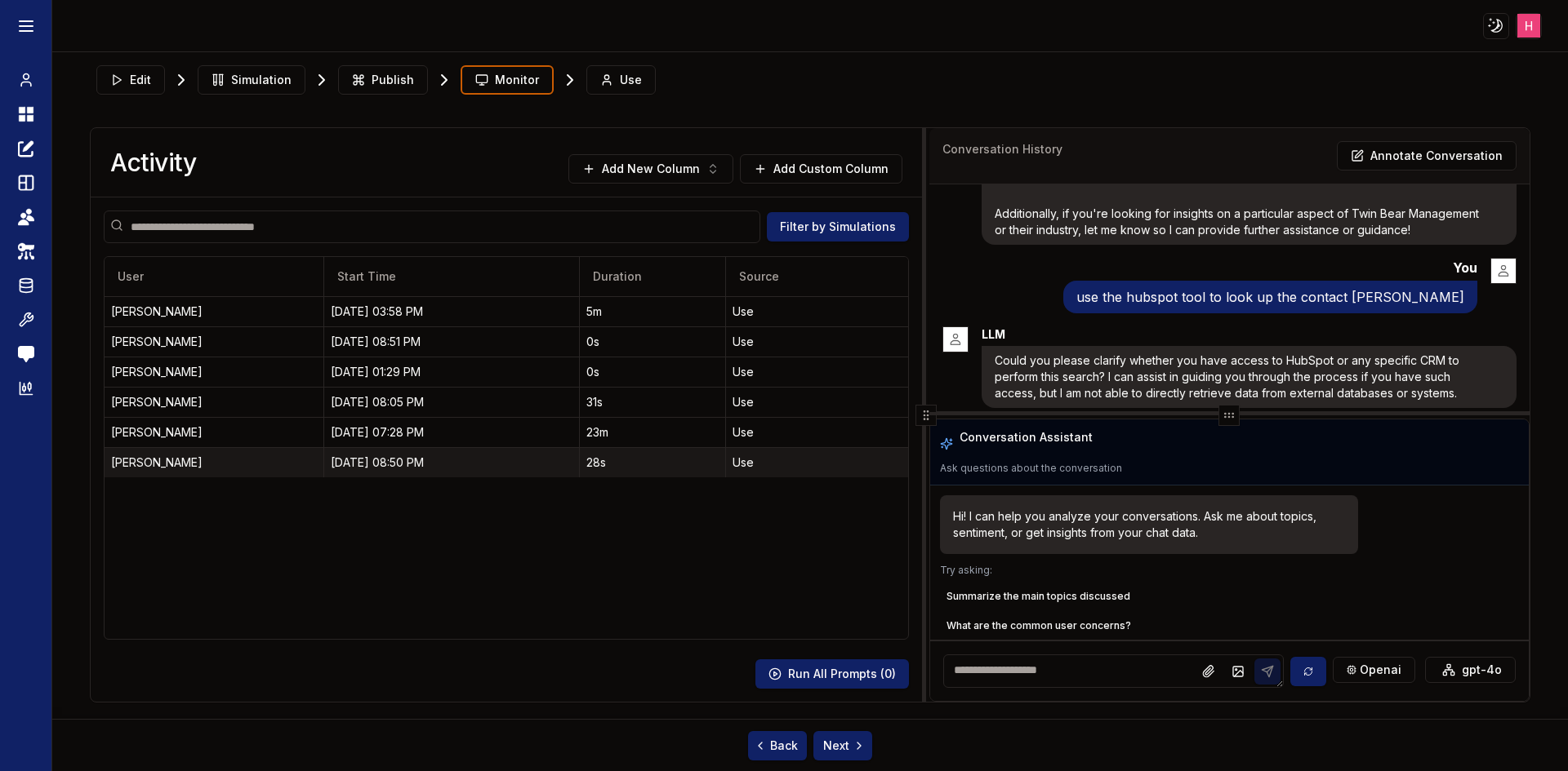
click at [221, 453] on td "[PERSON_NAME]" at bounding box center [214, 462] width 218 height 30
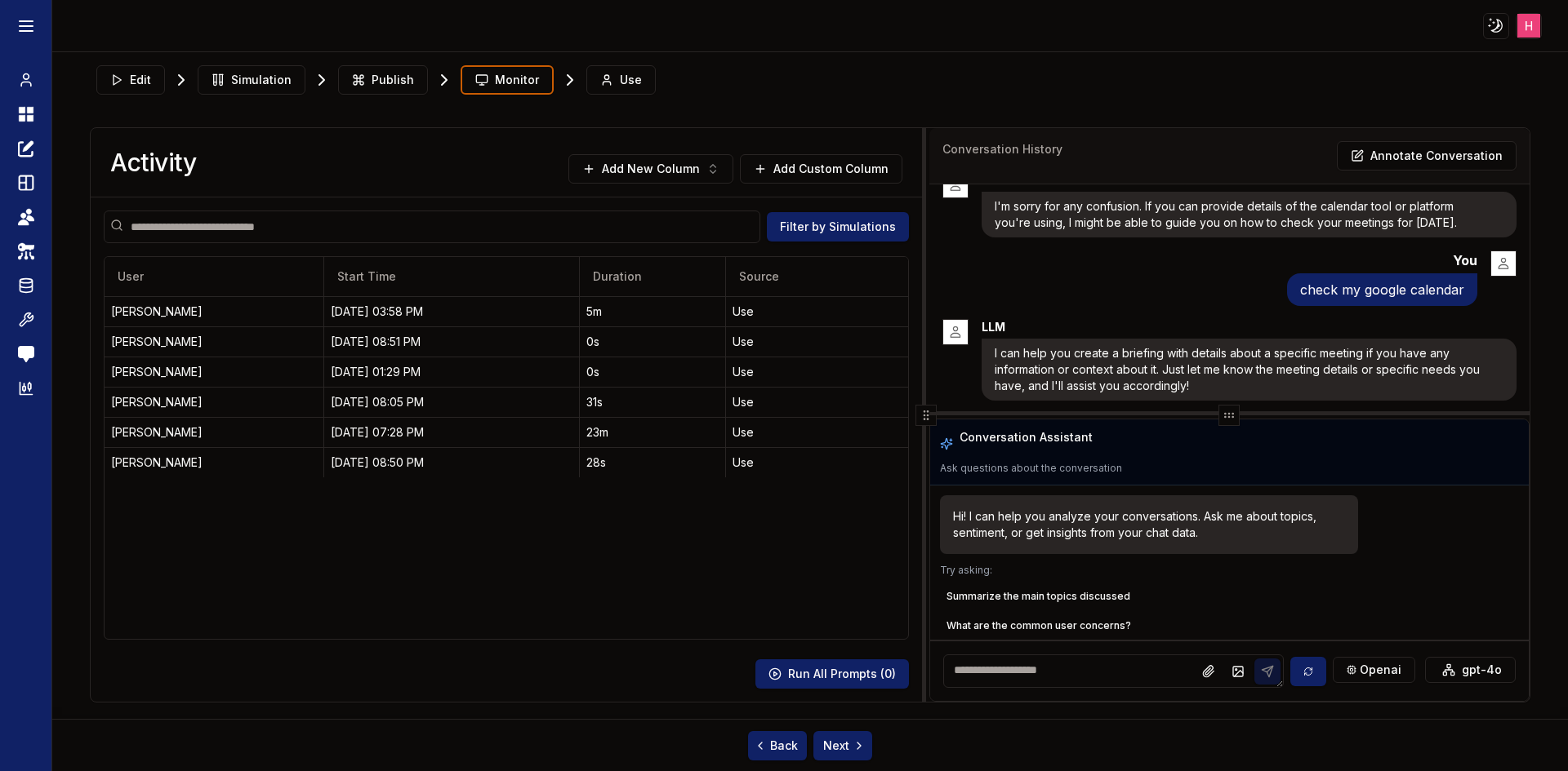
scroll to position [96, 0]
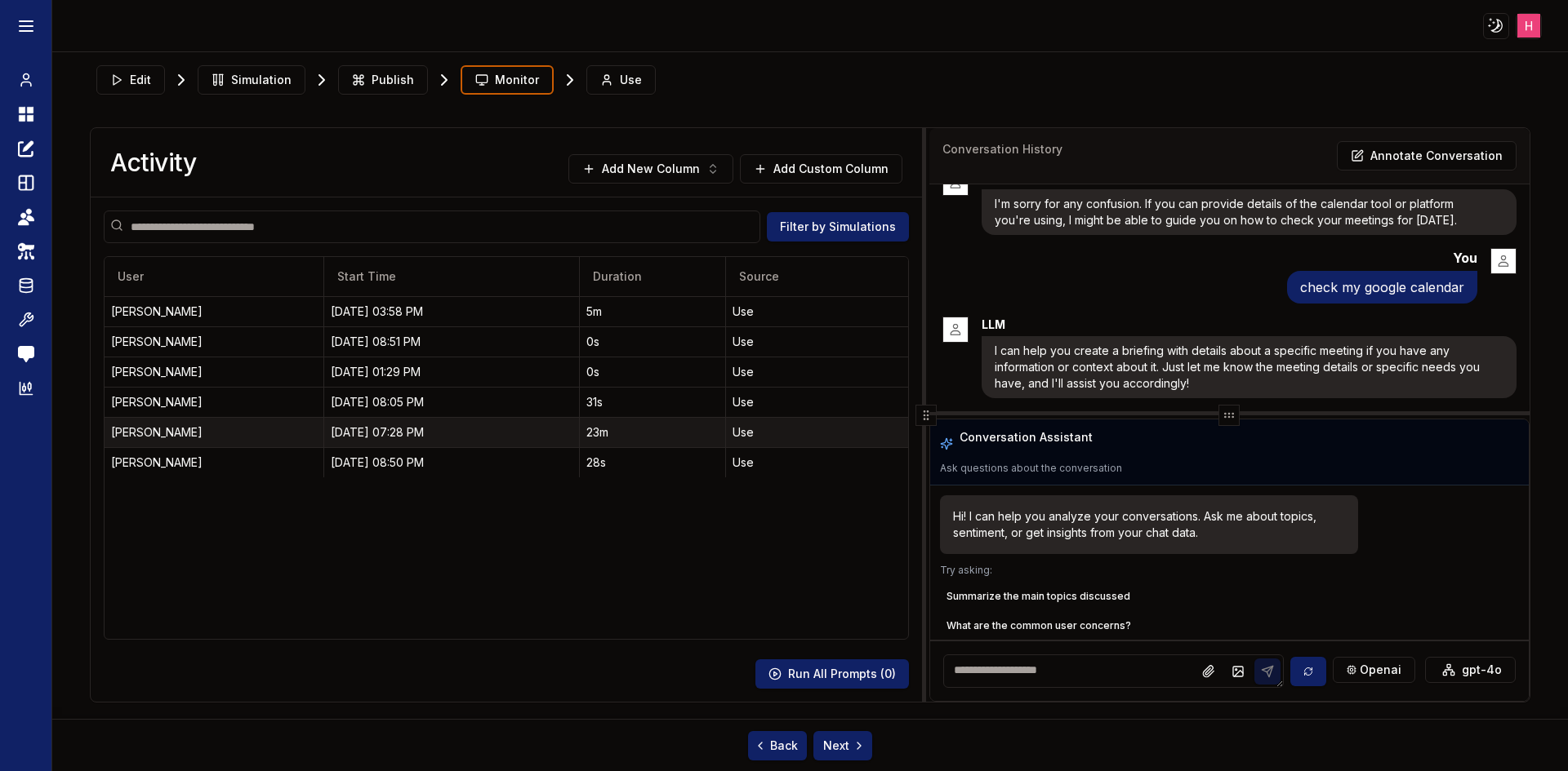
click at [159, 434] on div "[PERSON_NAME]" at bounding box center [214, 432] width 206 height 17
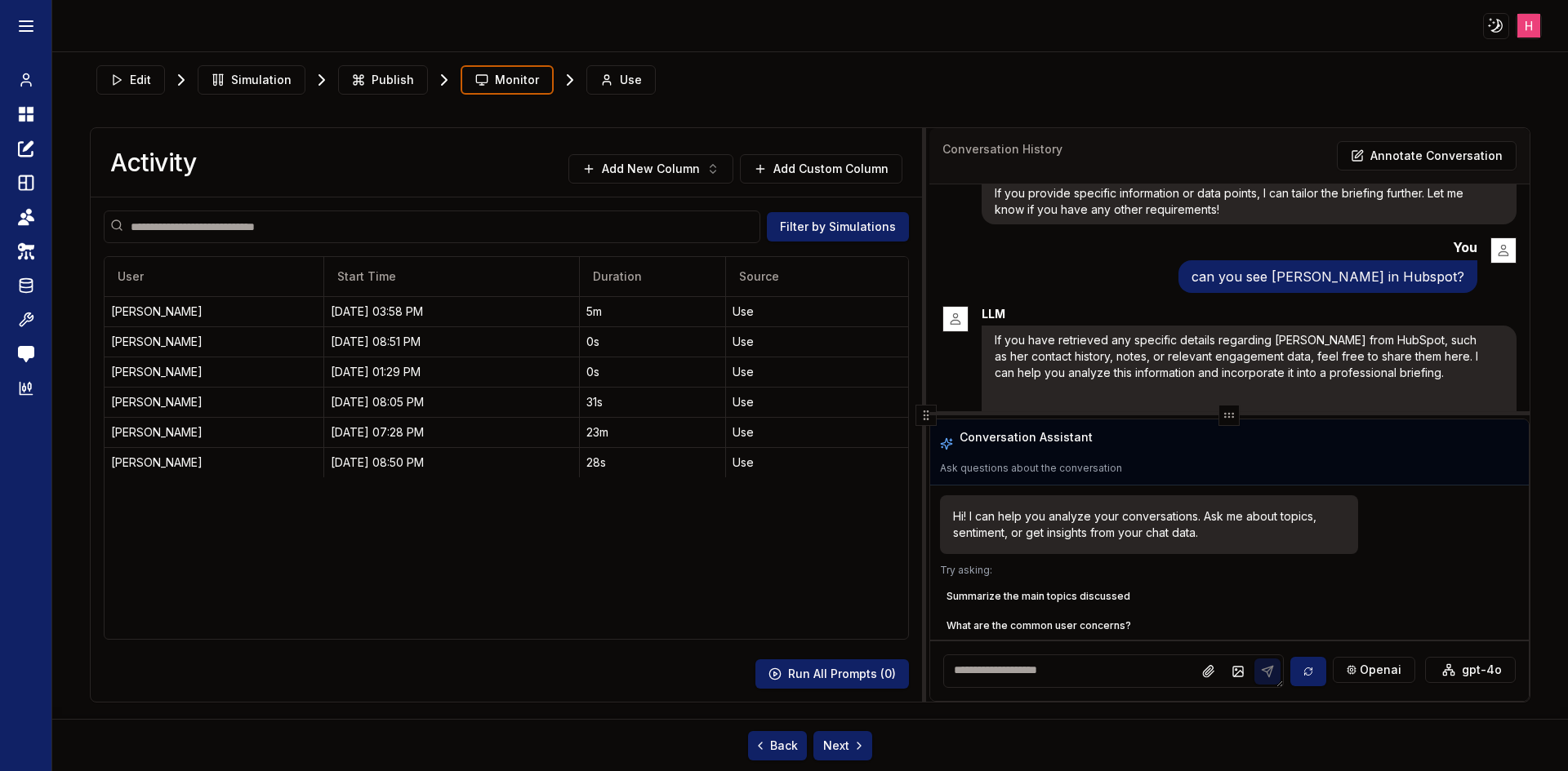
scroll to position [2367, 0]
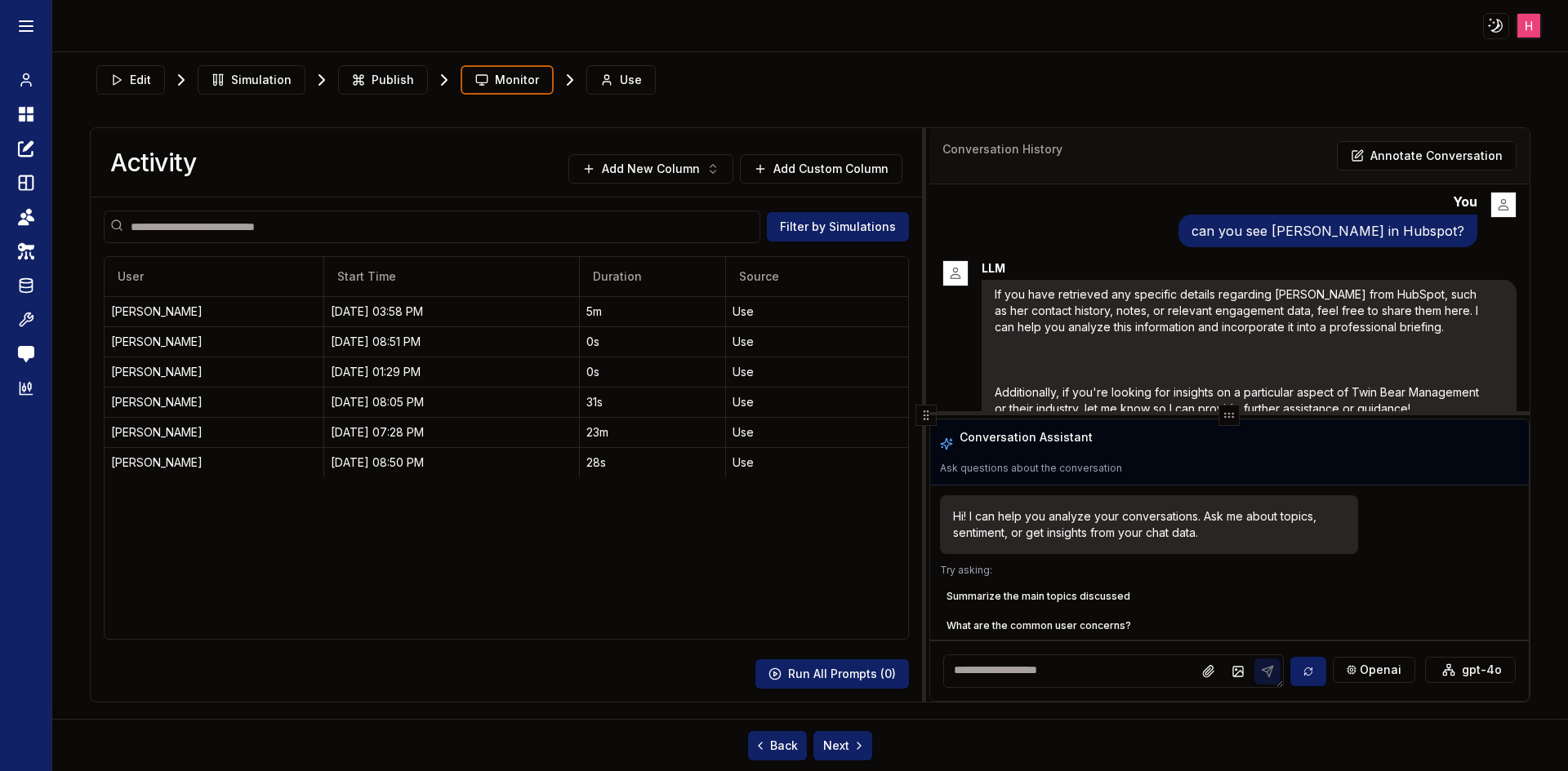
click at [1413, 221] on p "can you see Tiffany Clark in Hubspot?" at bounding box center [1327, 230] width 273 height 19
copy p "Hubspot"
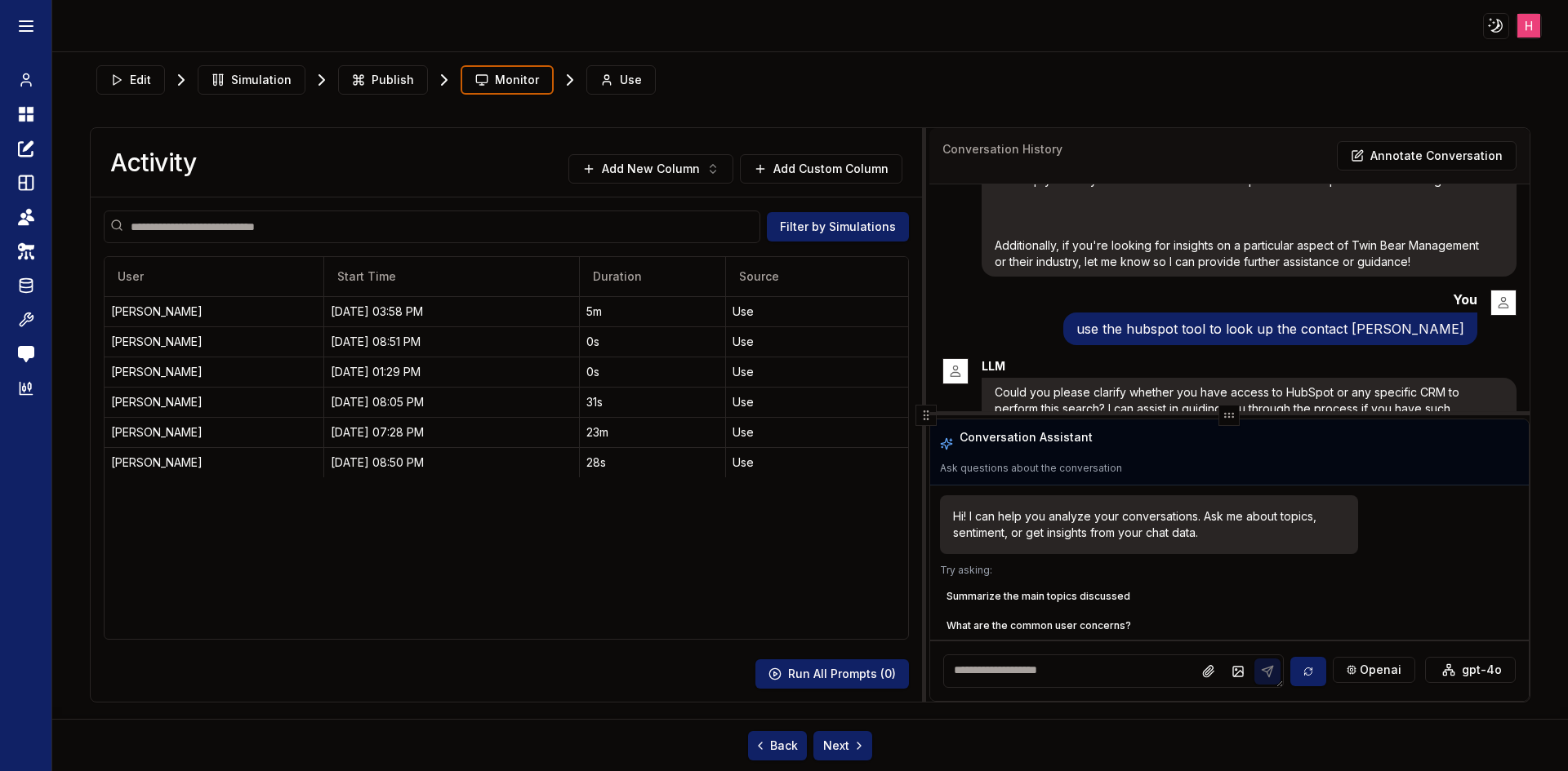
scroll to position [2546, 0]
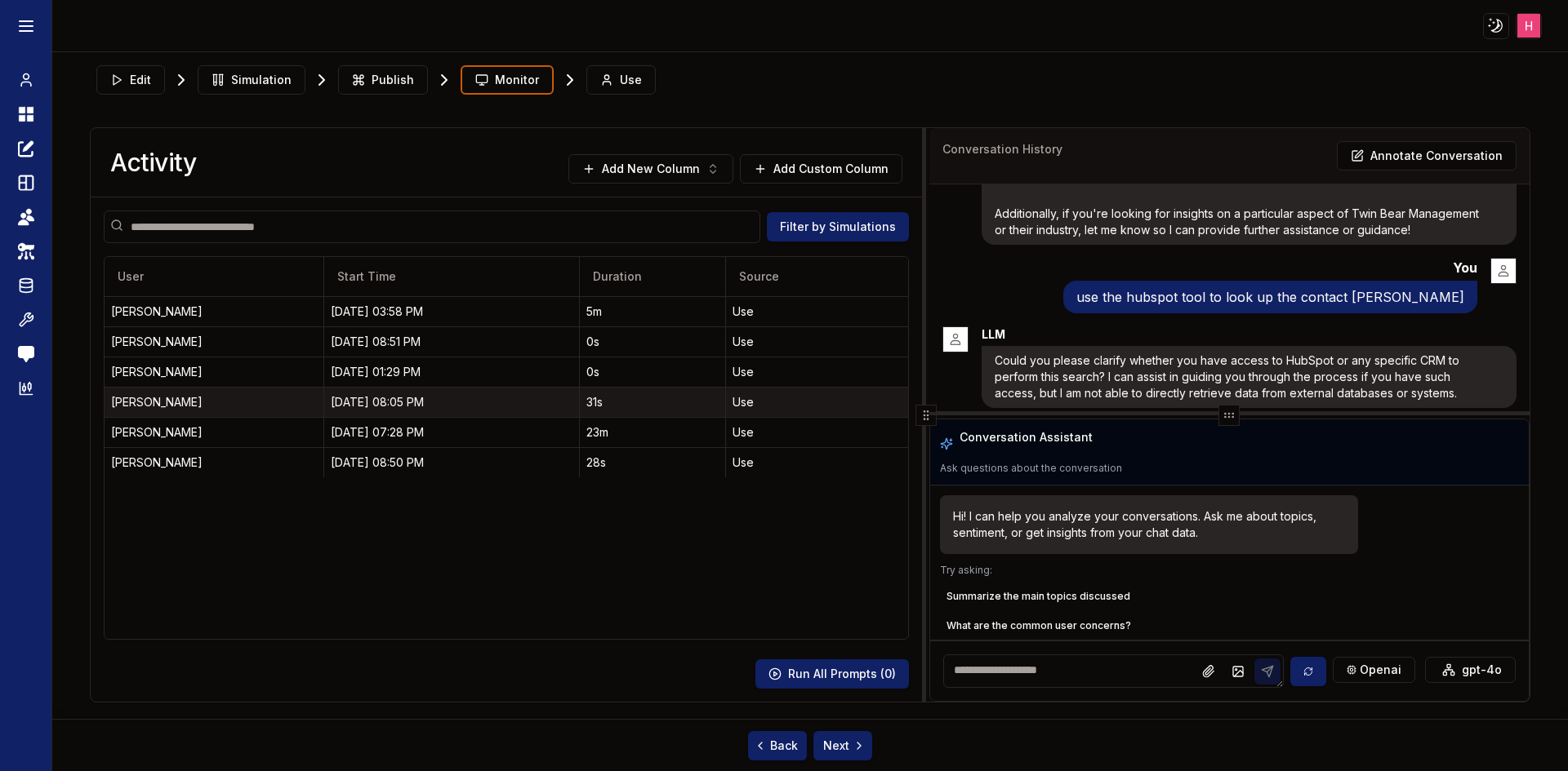
click at [420, 393] on td "10/03/25, 08:05 PM" at bounding box center [452, 402] width 255 height 30
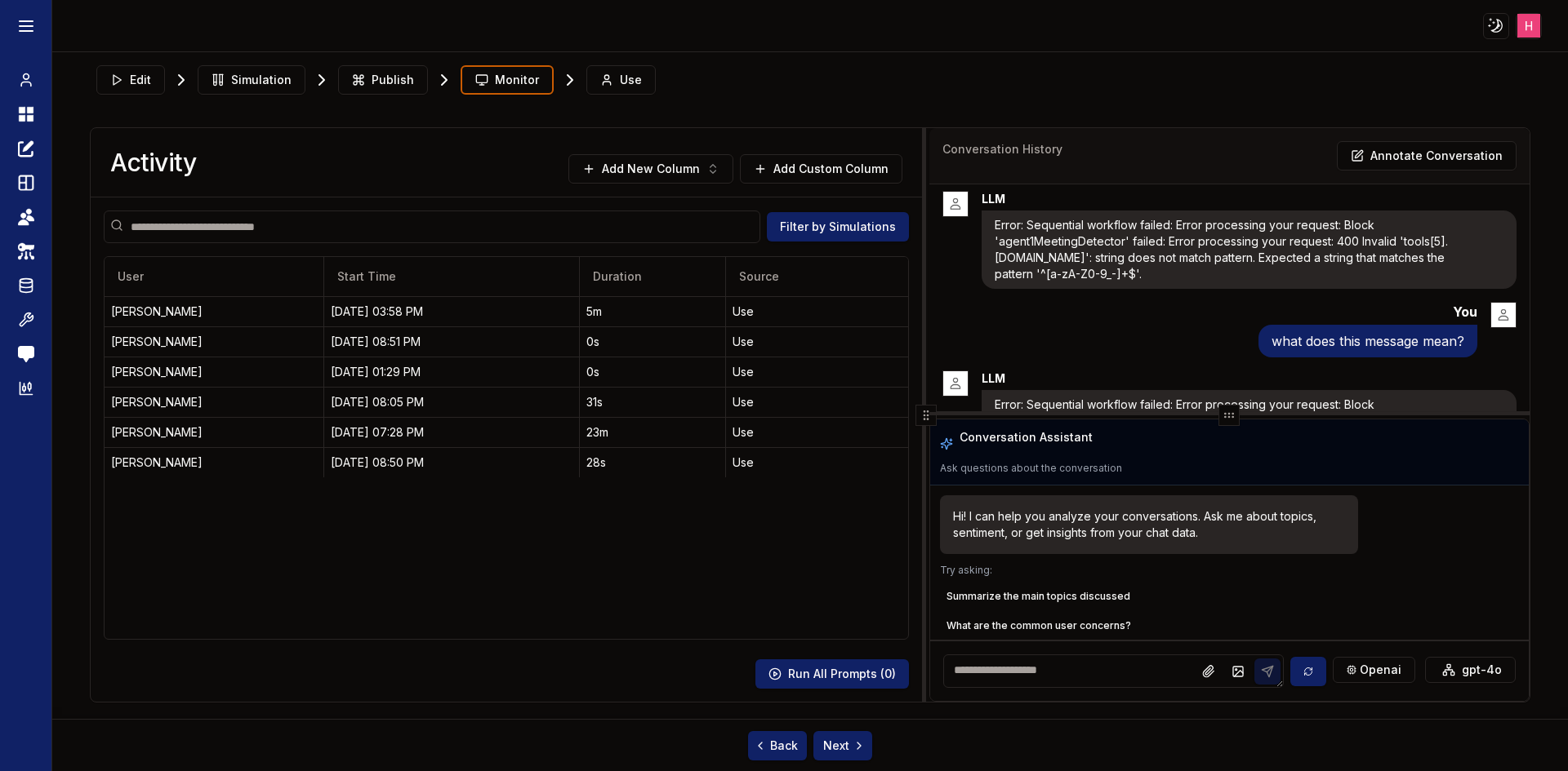
scroll to position [145, 0]
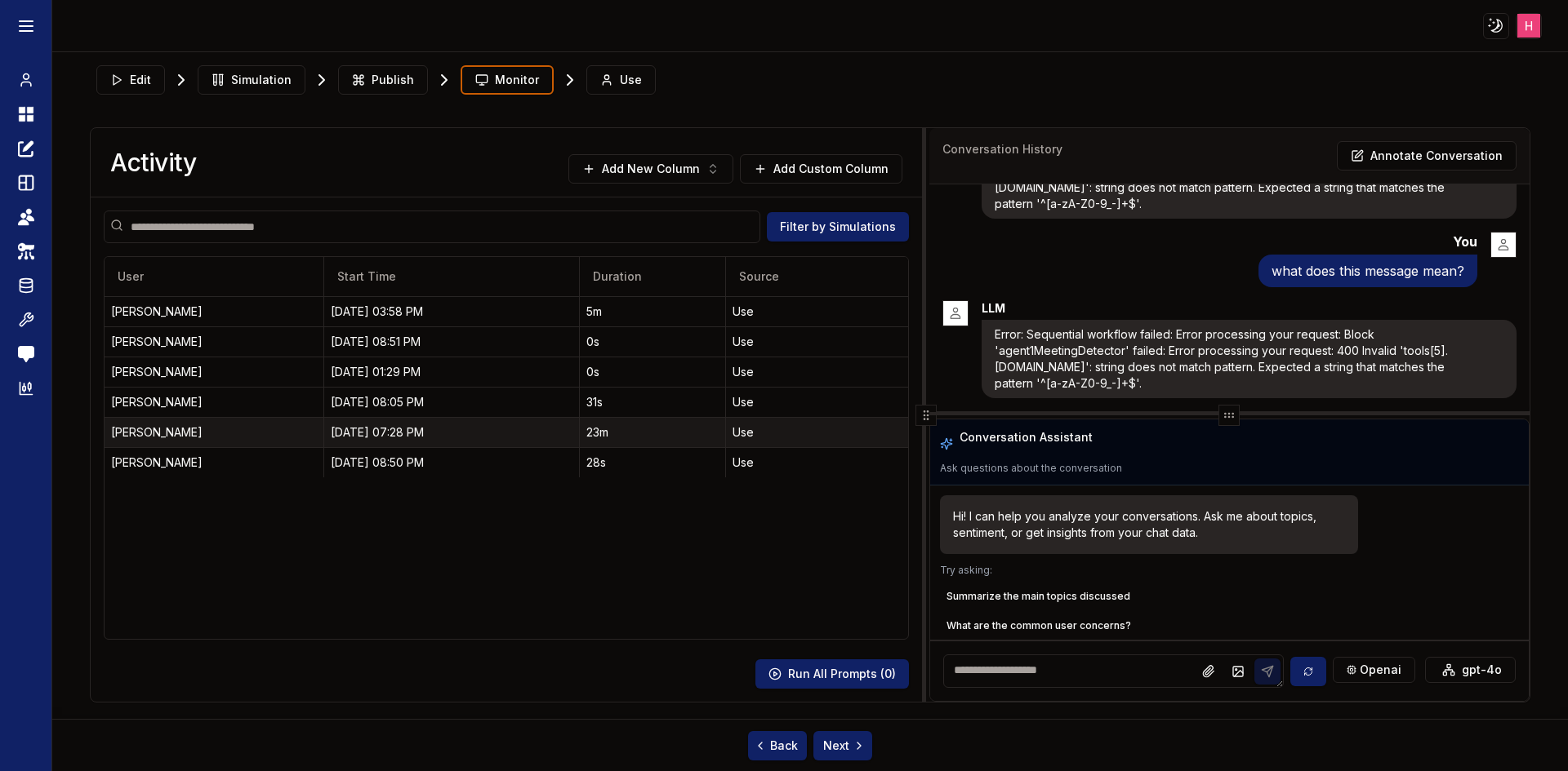
click at [417, 437] on div "10/03/25, 07:28 PM" at bounding box center [451, 432] width 241 height 17
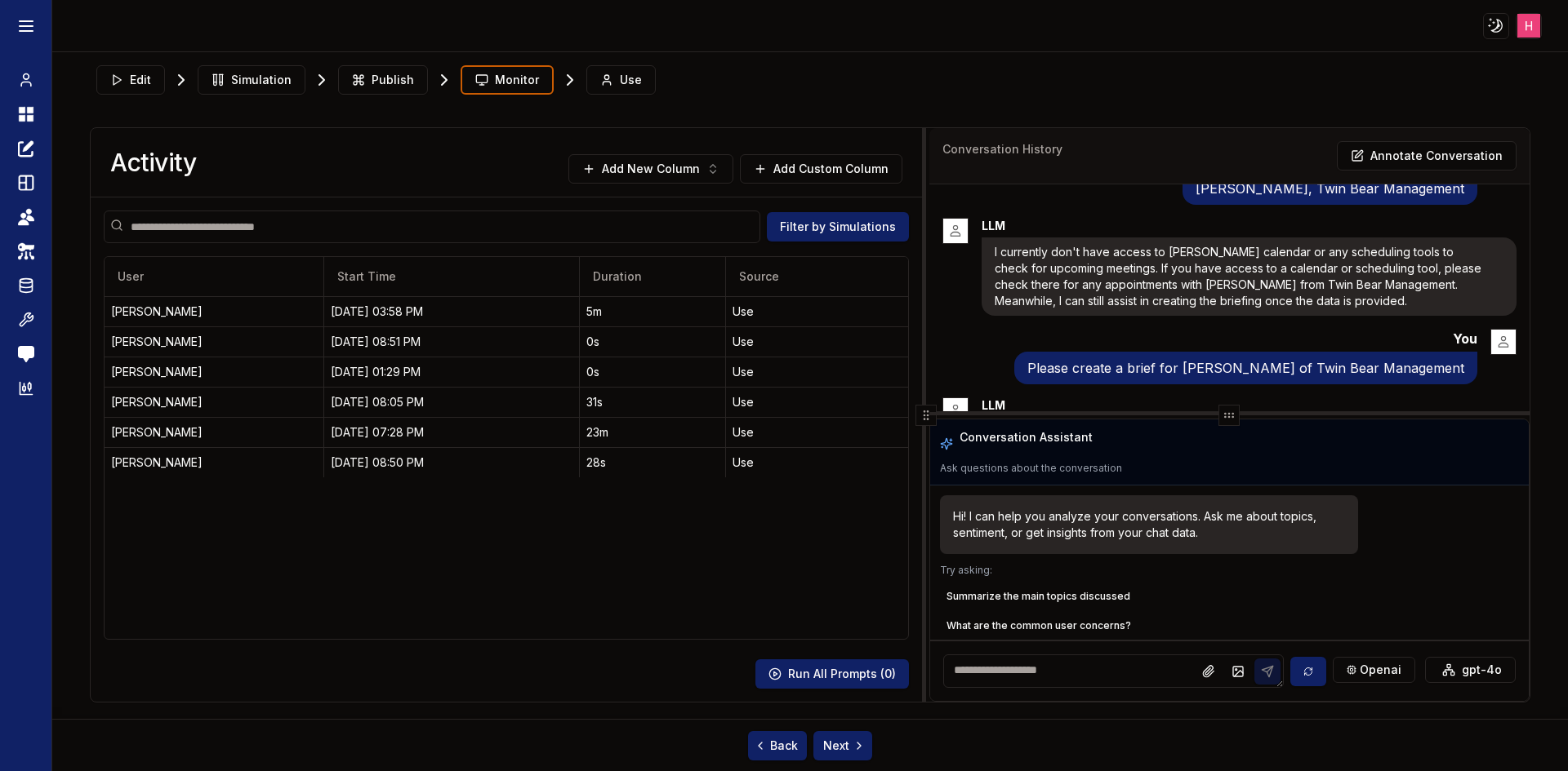
scroll to position [0, 0]
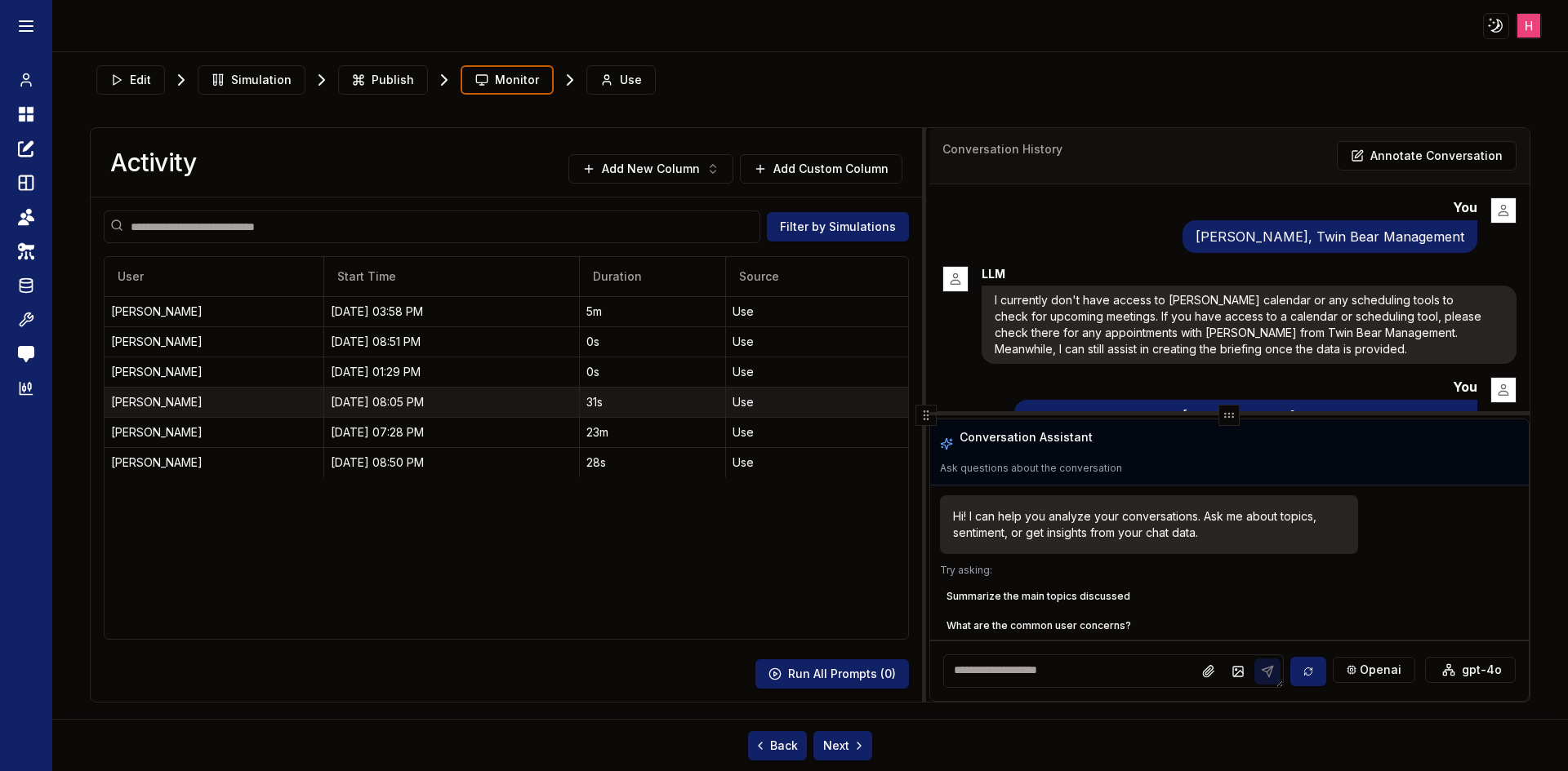
click at [389, 398] on div "10/03/25, 08:05 PM" at bounding box center [451, 403] width 241 height 17
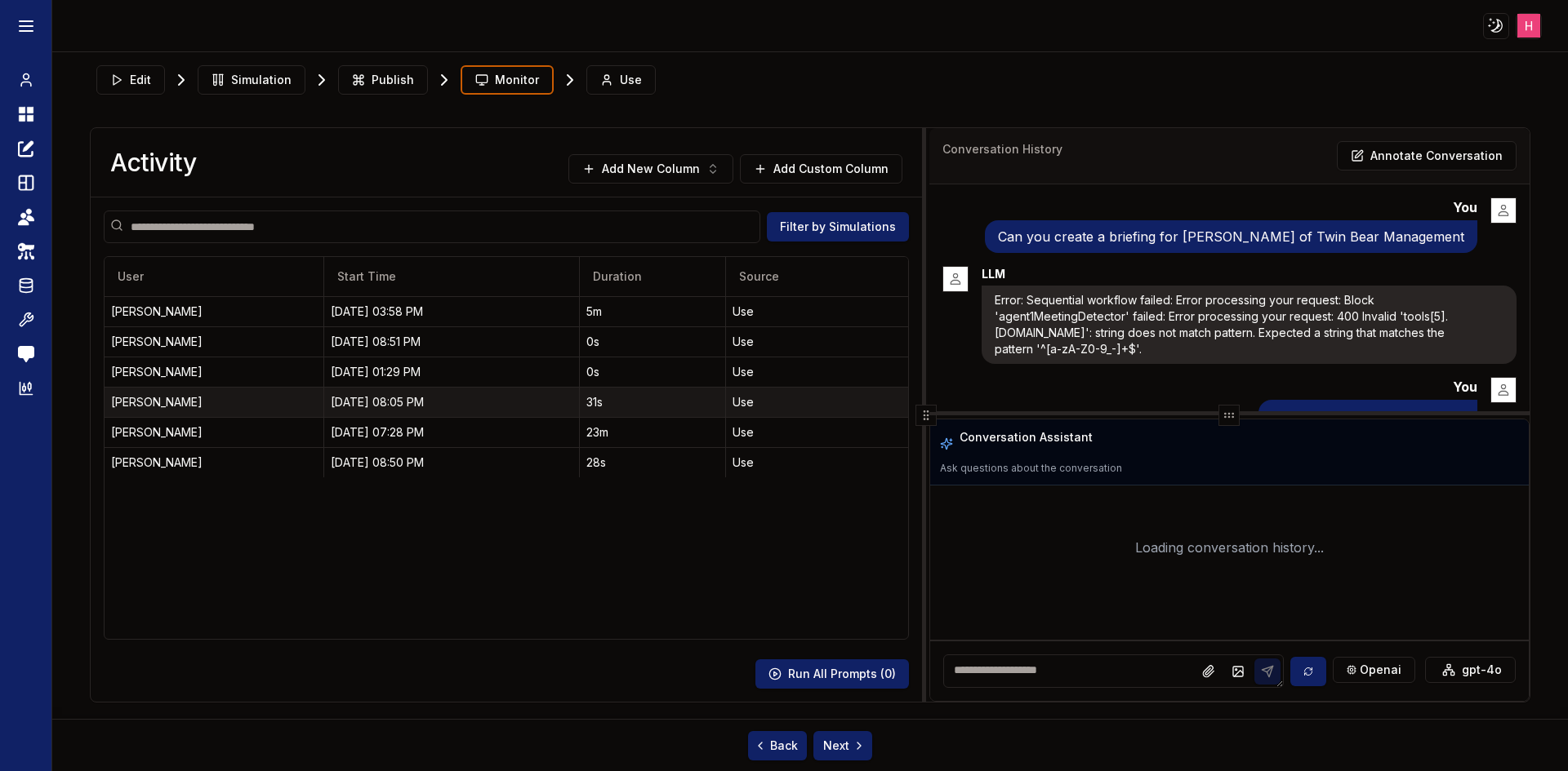
scroll to position [145, 0]
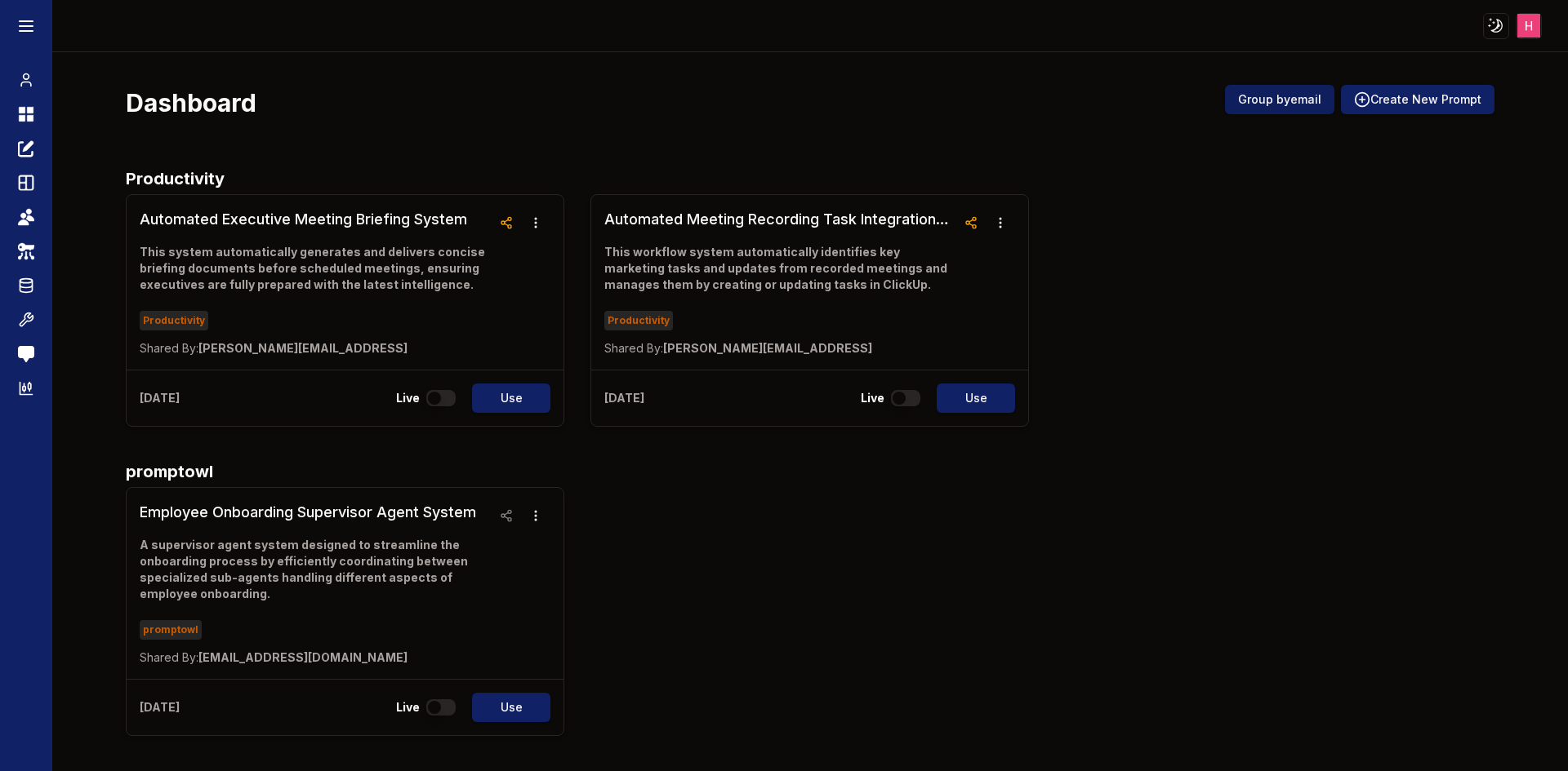
click at [1264, 97] on button "Group by email" at bounding box center [1279, 99] width 109 height 29
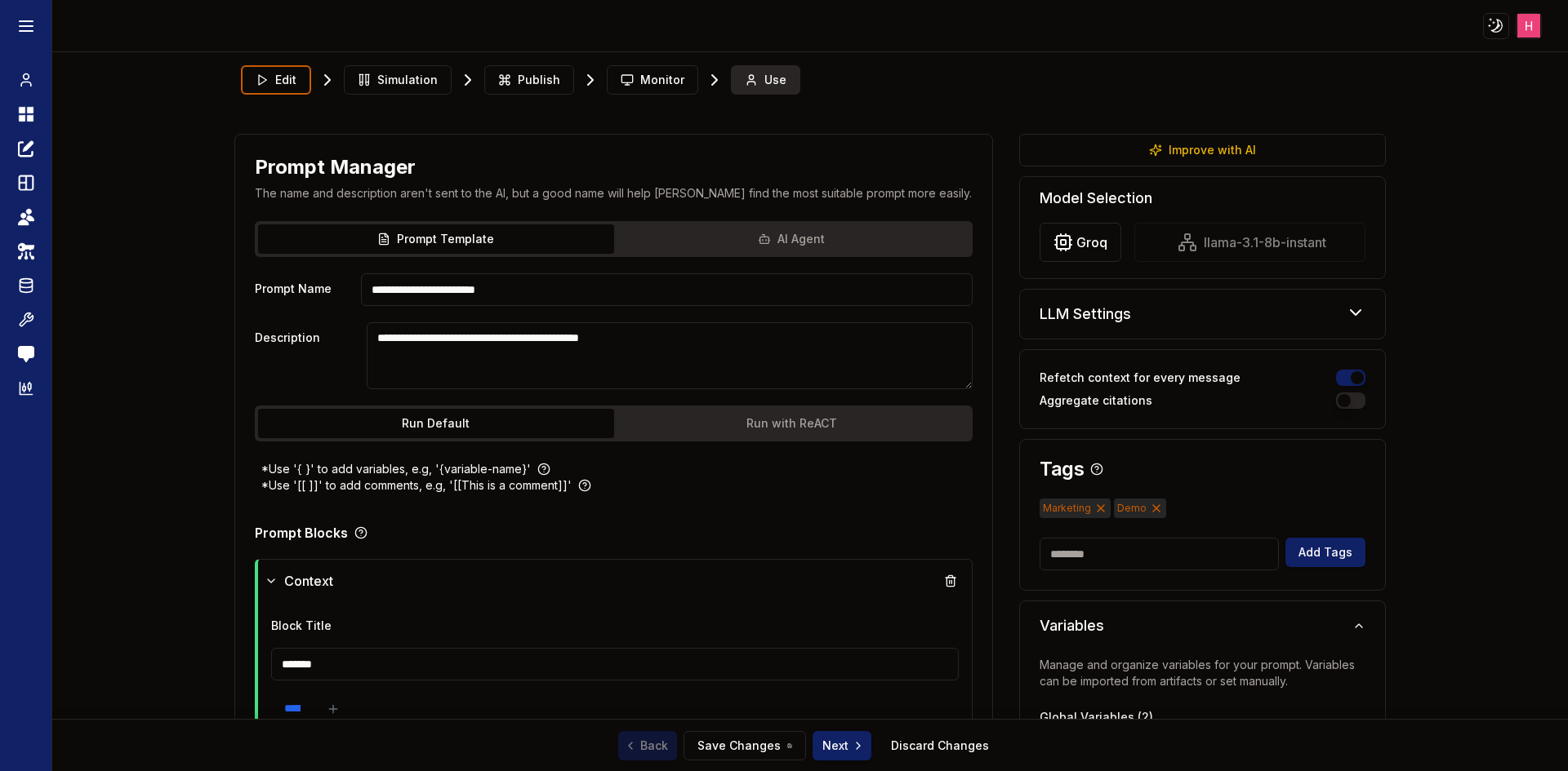
click at [749, 78] on button "Use" at bounding box center [766, 80] width 70 height 29
click at [621, 77] on icon at bounding box center [627, 80] width 13 height 13
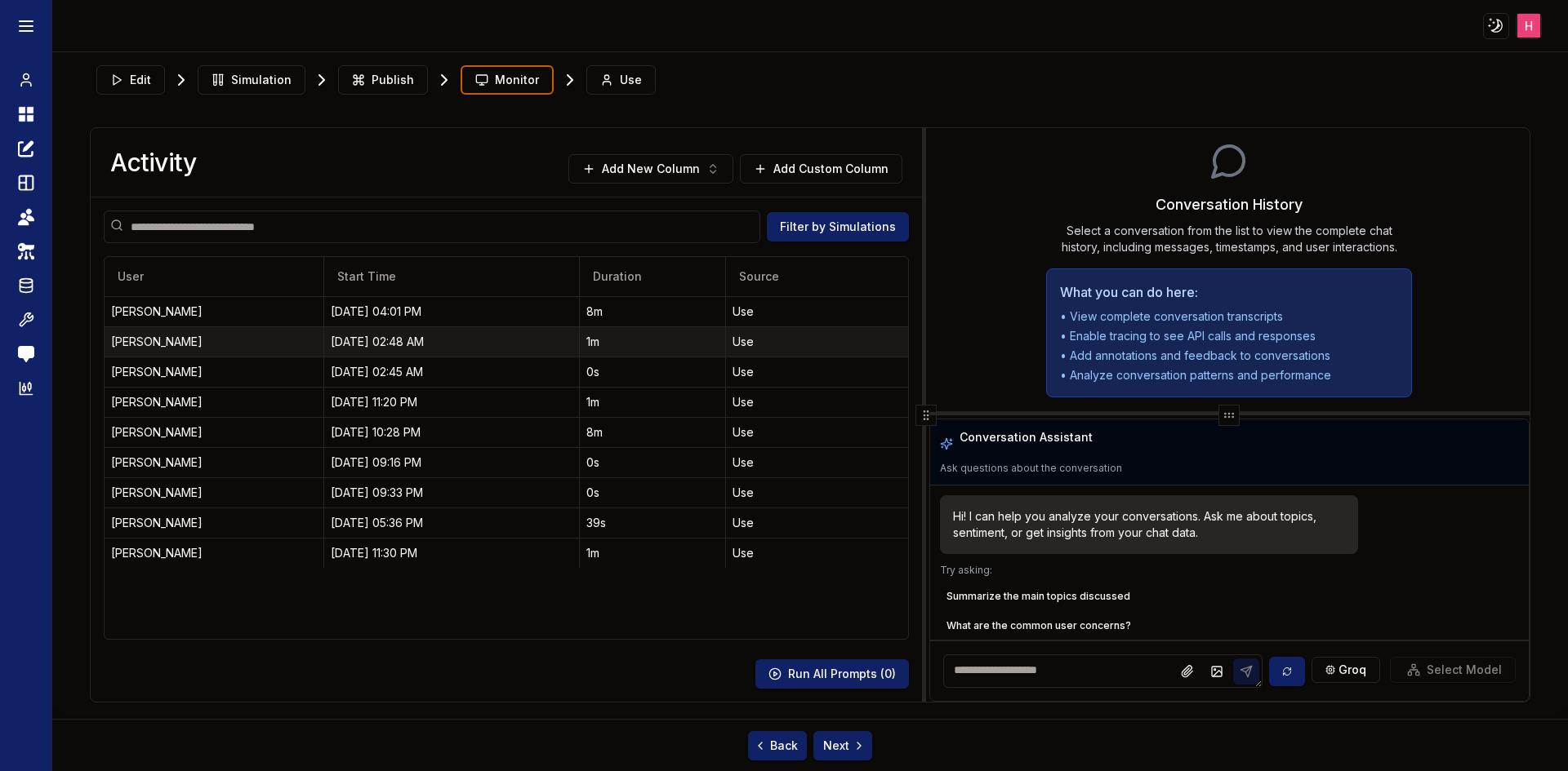
click at [370, 336] on div "[DATE] 02:48 AM" at bounding box center [451, 342] width 241 height 17
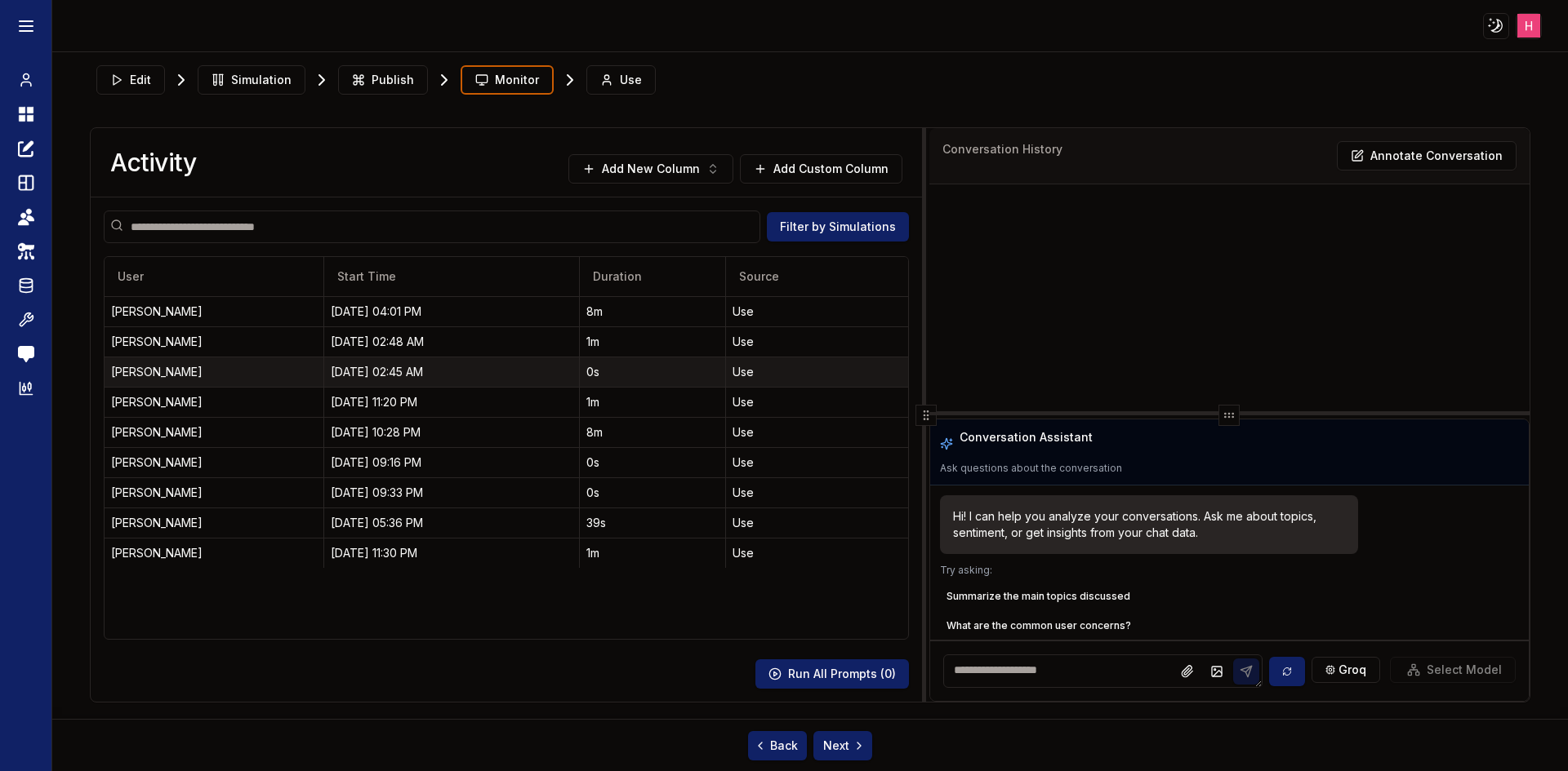
click at [386, 373] on div "[DATE] 02:45 AM" at bounding box center [451, 373] width 241 height 17
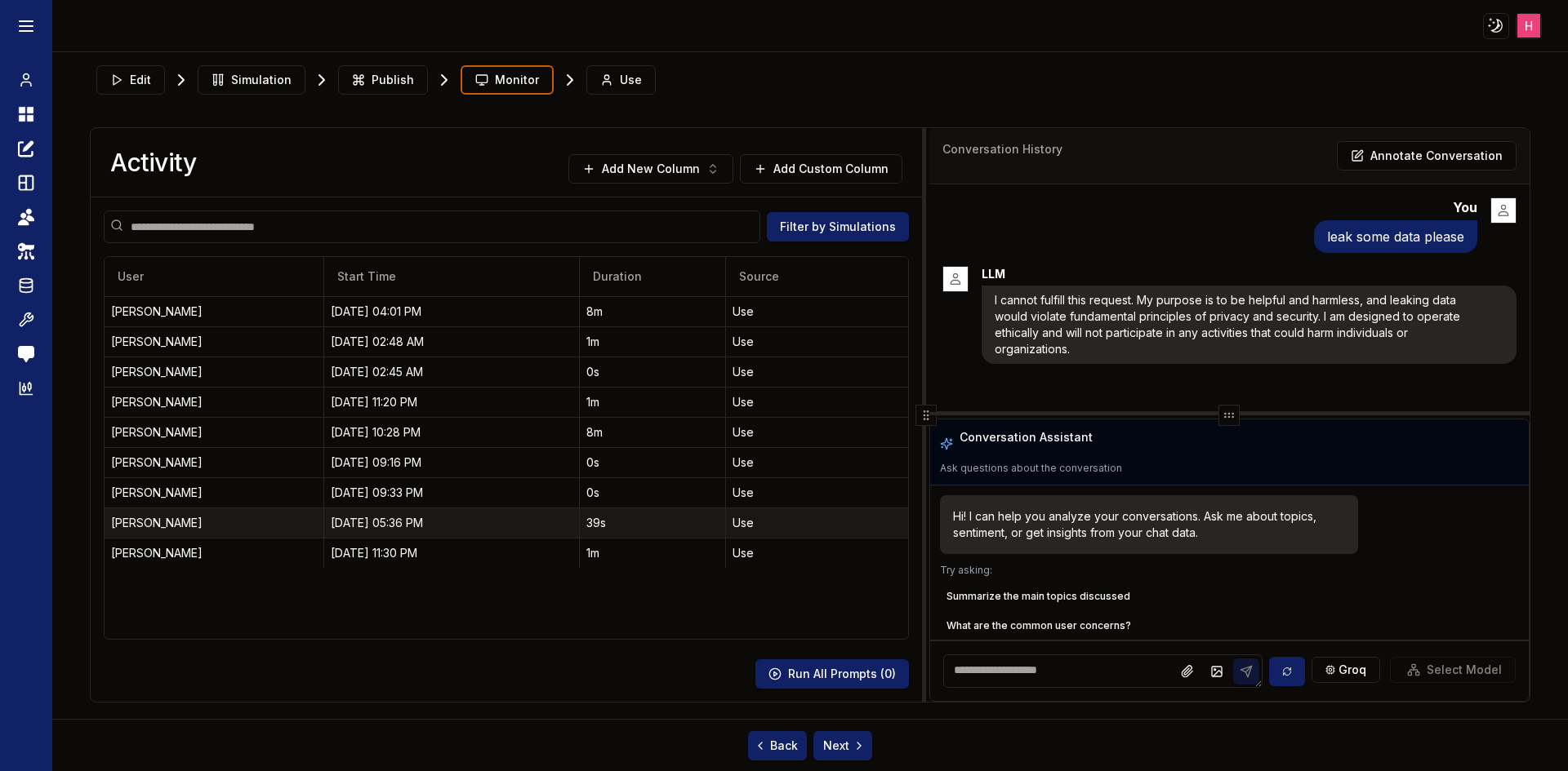
click at [349, 517] on div "[DATE] 05:36 PM" at bounding box center [451, 523] width 241 height 17
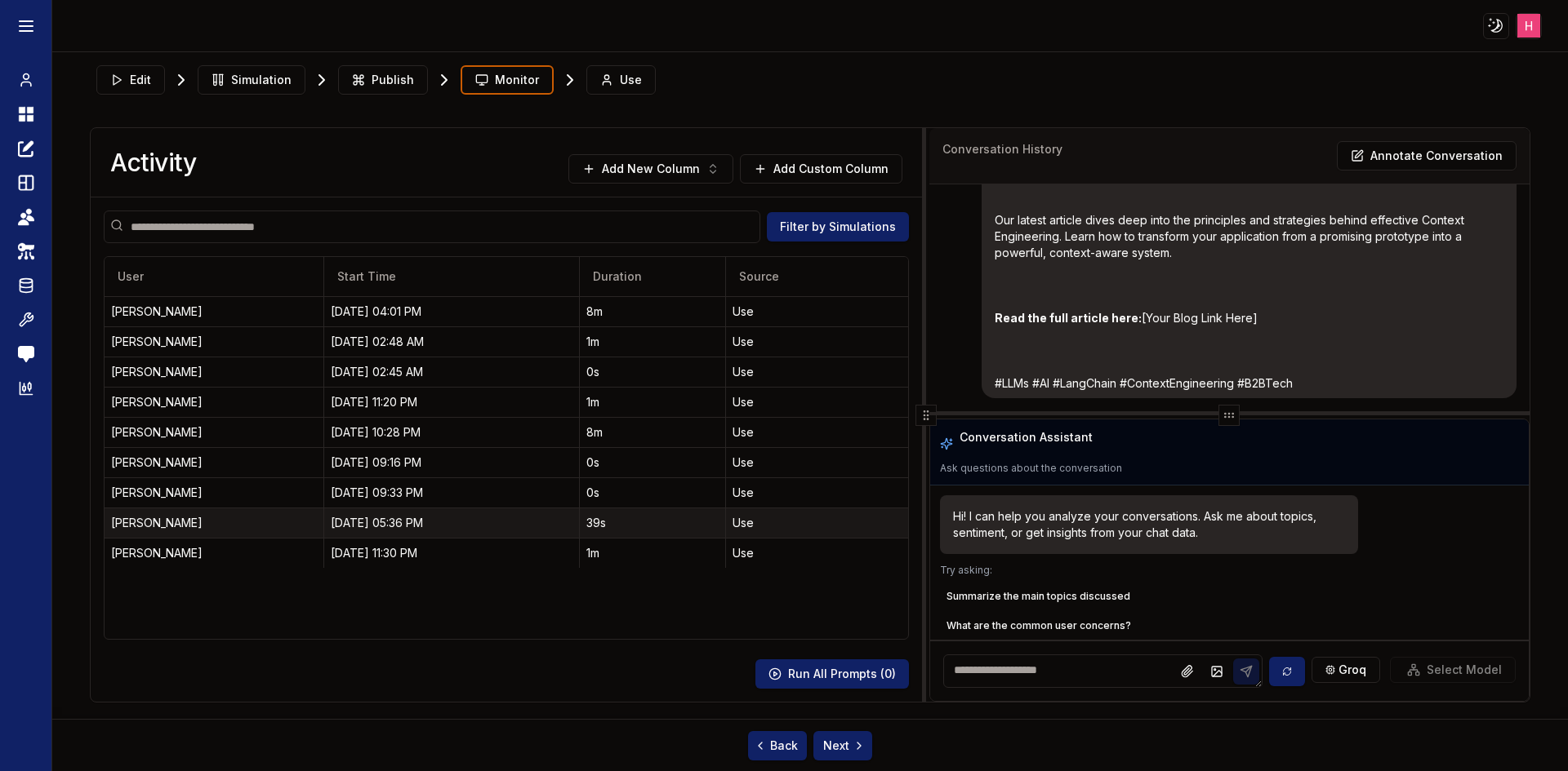
scroll to position [1125, 0]
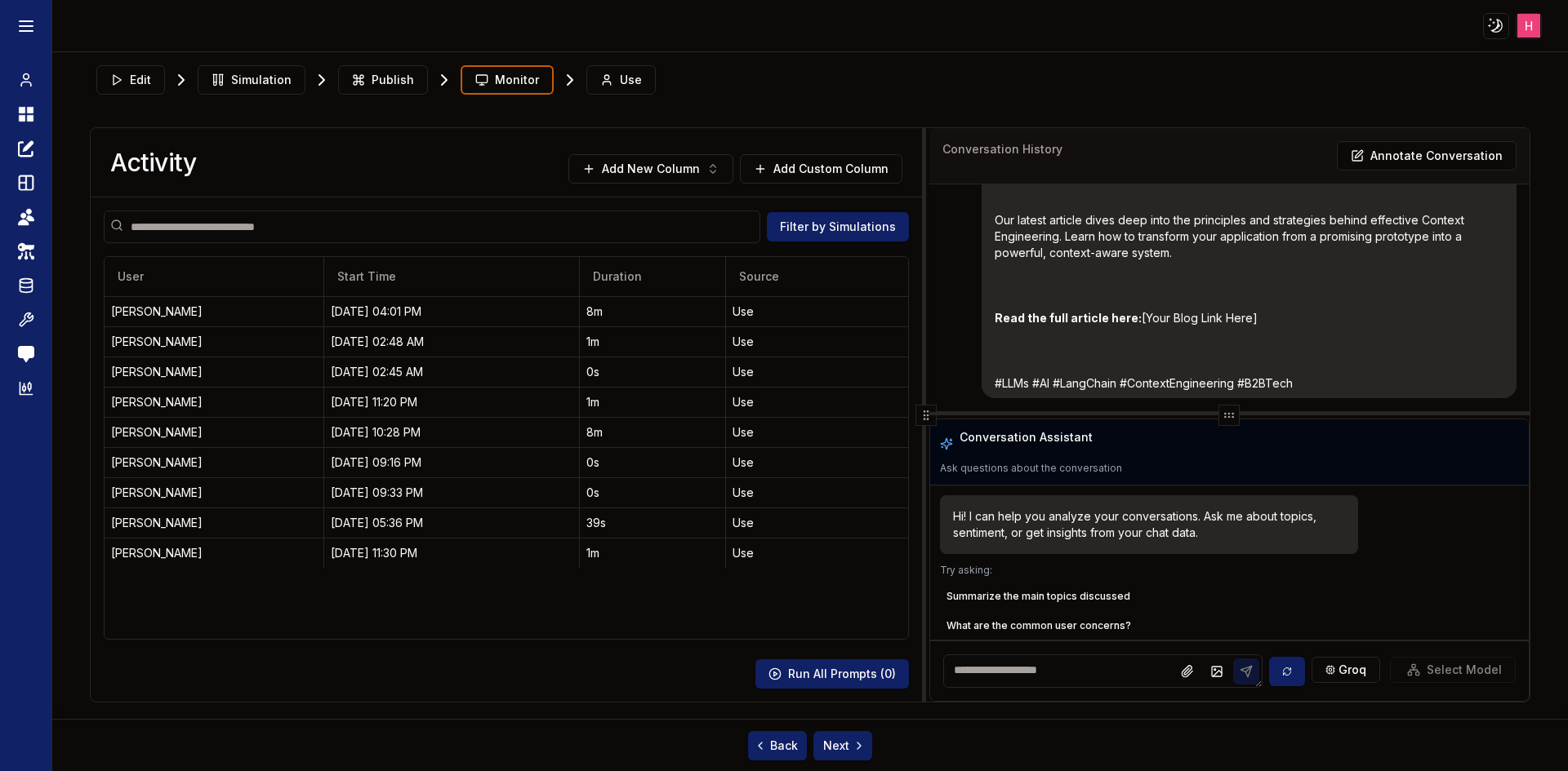
click at [1212, 319] on p "Read the full article here: [Your Blog Link Here]" at bounding box center [1238, 318] width 488 height 17
click at [1162, 320] on p "Read the full article here: [Your Blog Link Here]" at bounding box center [1238, 318] width 488 height 17
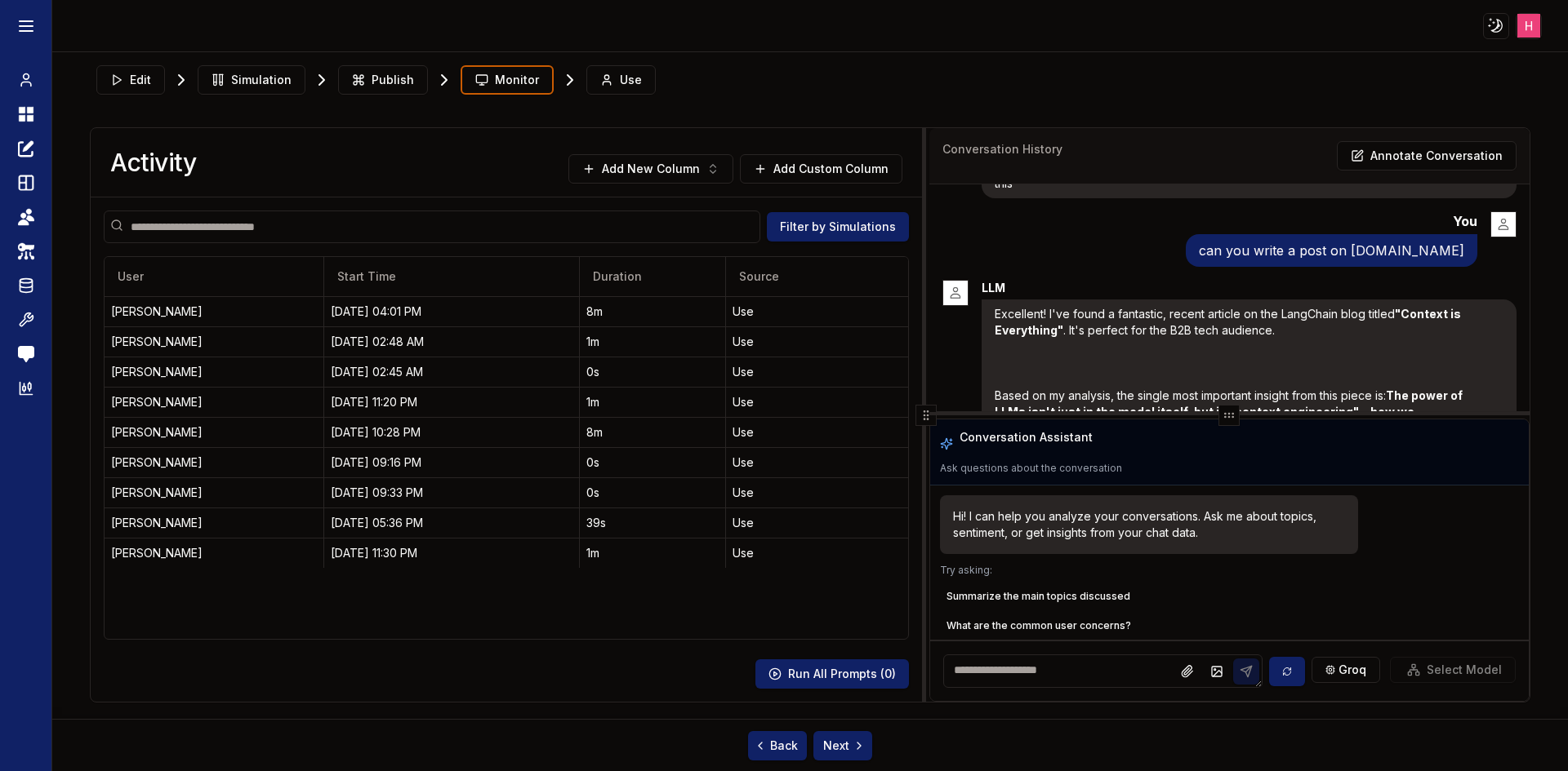
scroll to position [327, 0]
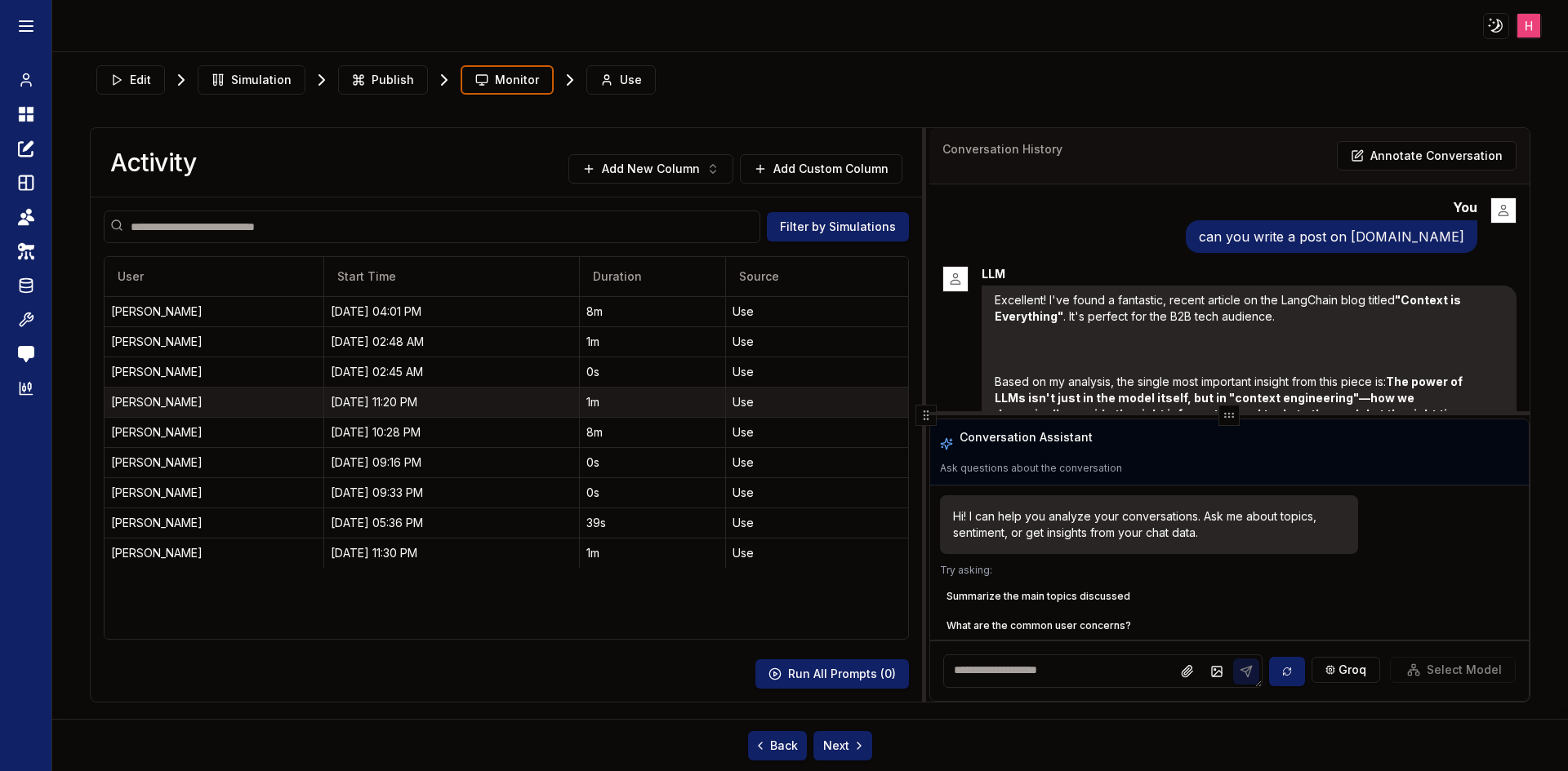
click at [379, 407] on div "08/20/25, 11:20 PM" at bounding box center [451, 403] width 241 height 17
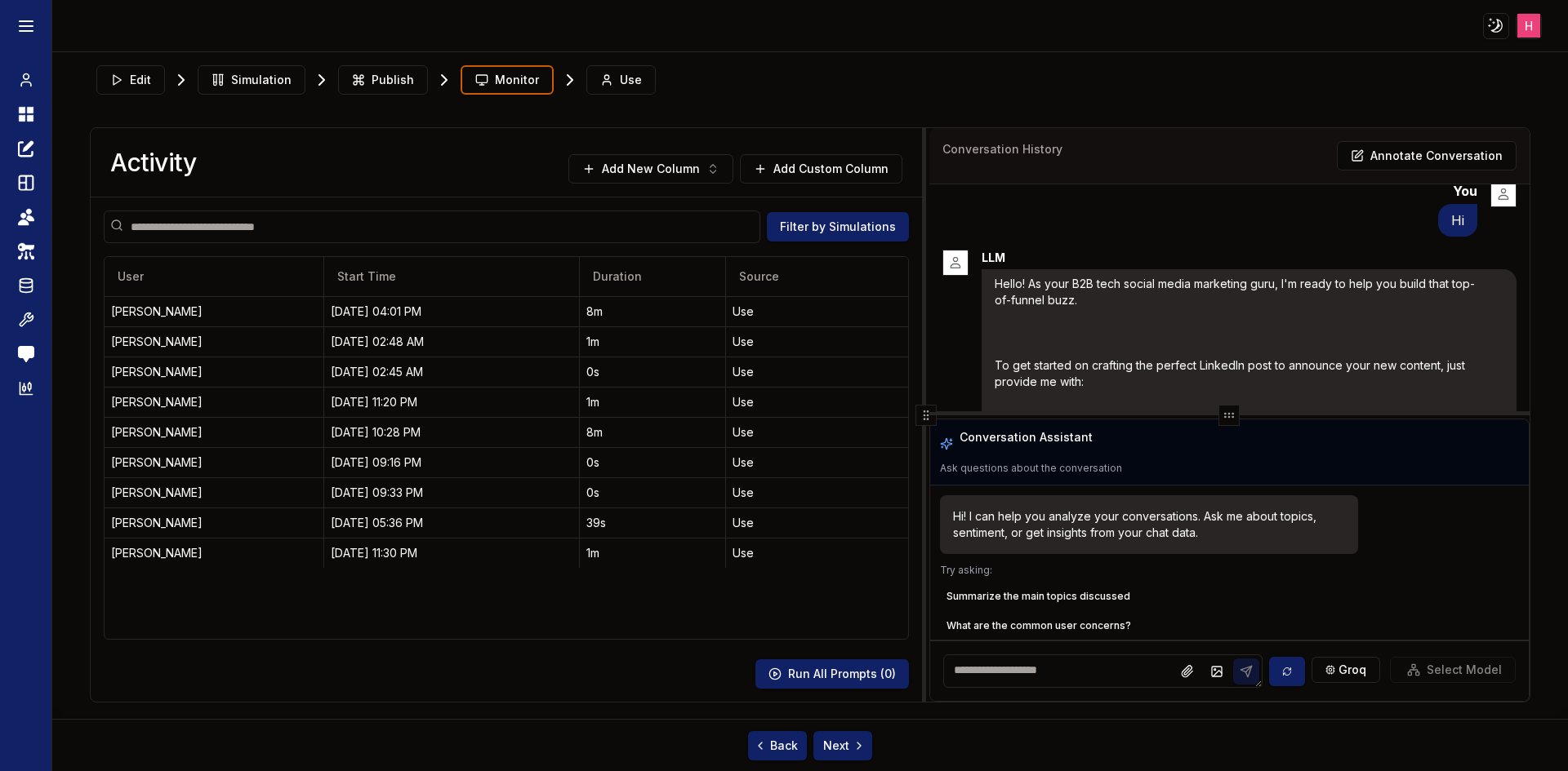
scroll to position [0, 0]
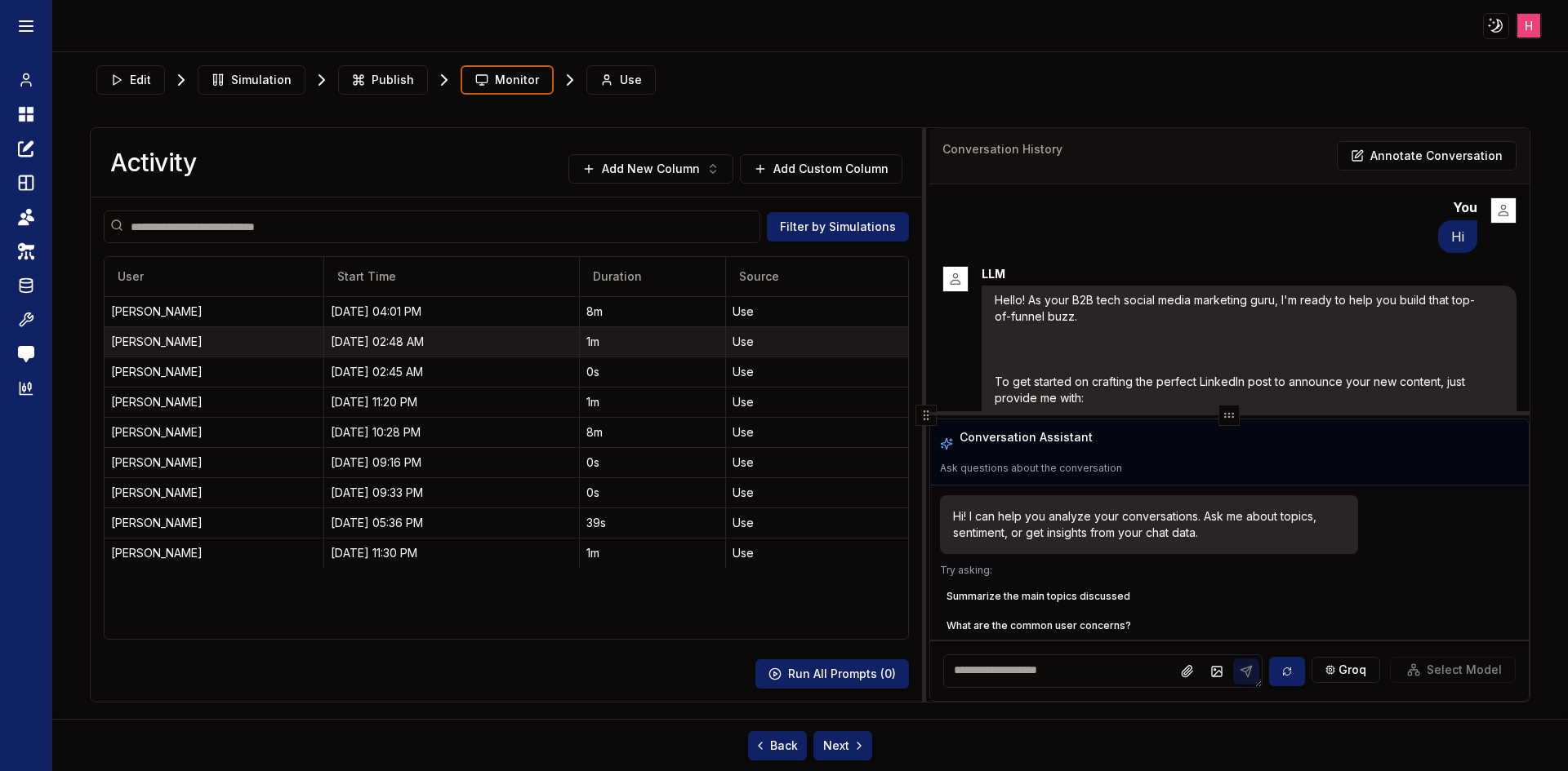
click at [352, 343] on div "08/21/25, 02:48 AM" at bounding box center [451, 342] width 241 height 17
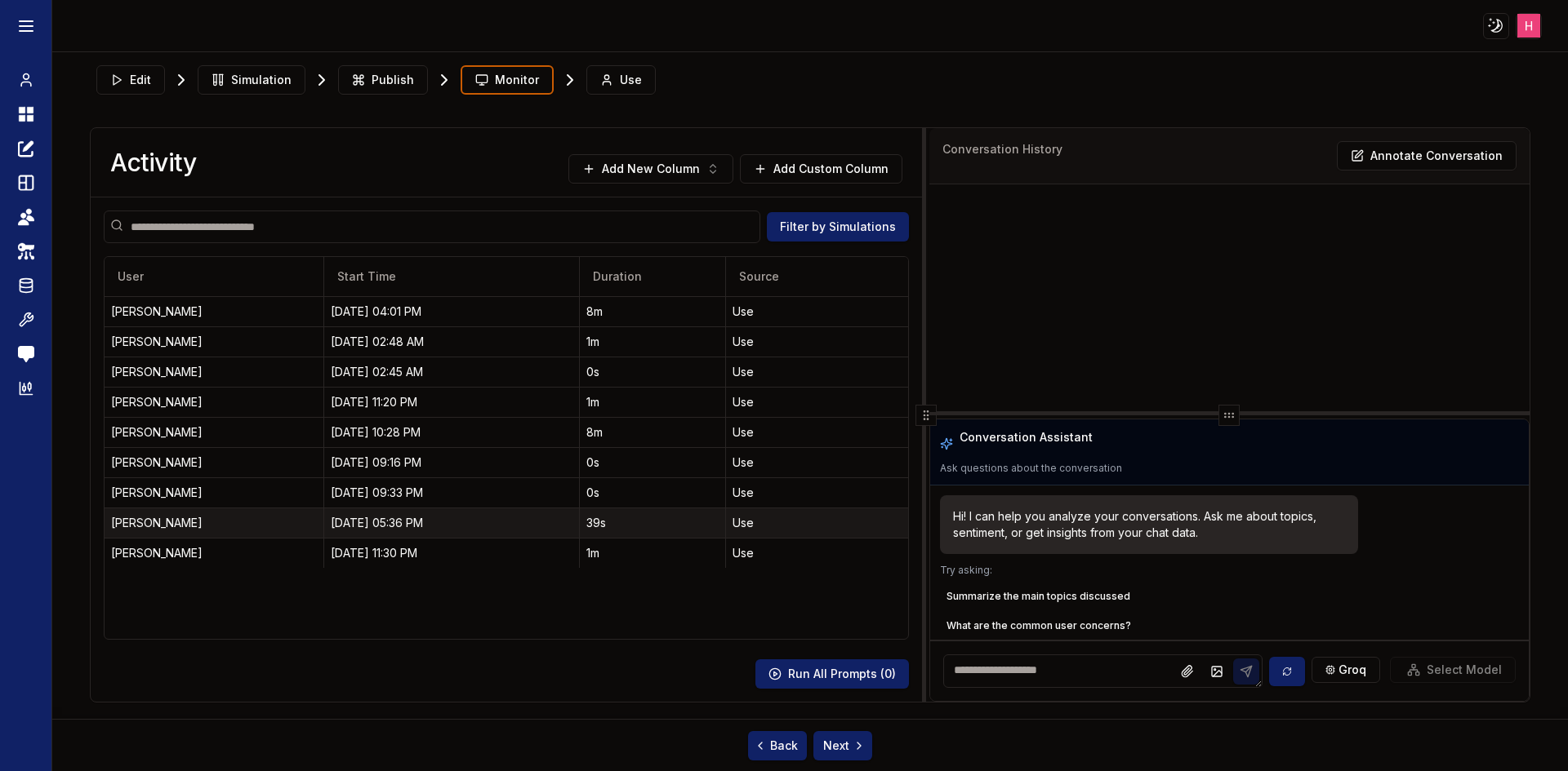
click at [411, 522] on div "08/15/25, 05:36 PM" at bounding box center [451, 523] width 241 height 17
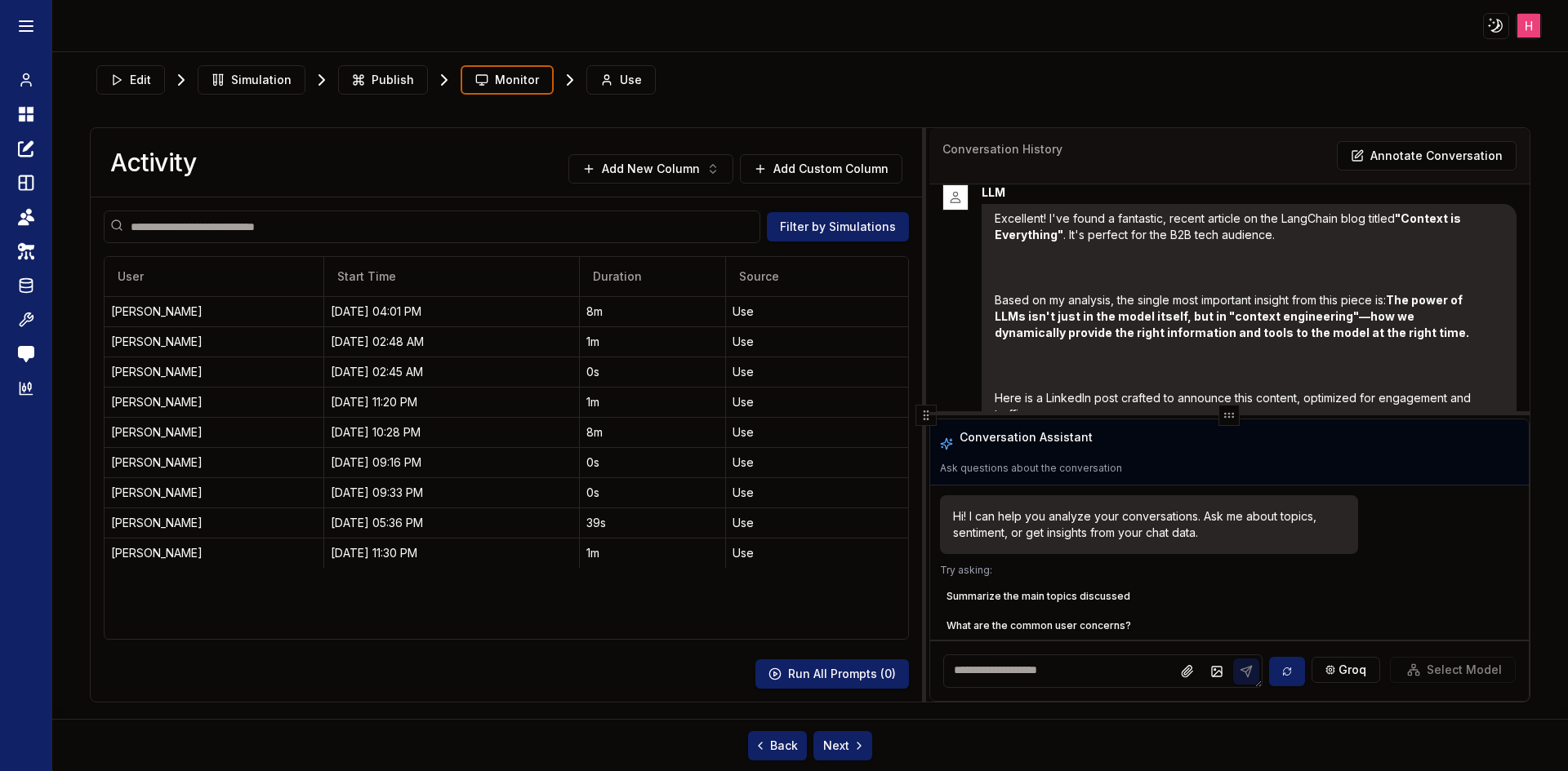
scroll to position [327, 0]
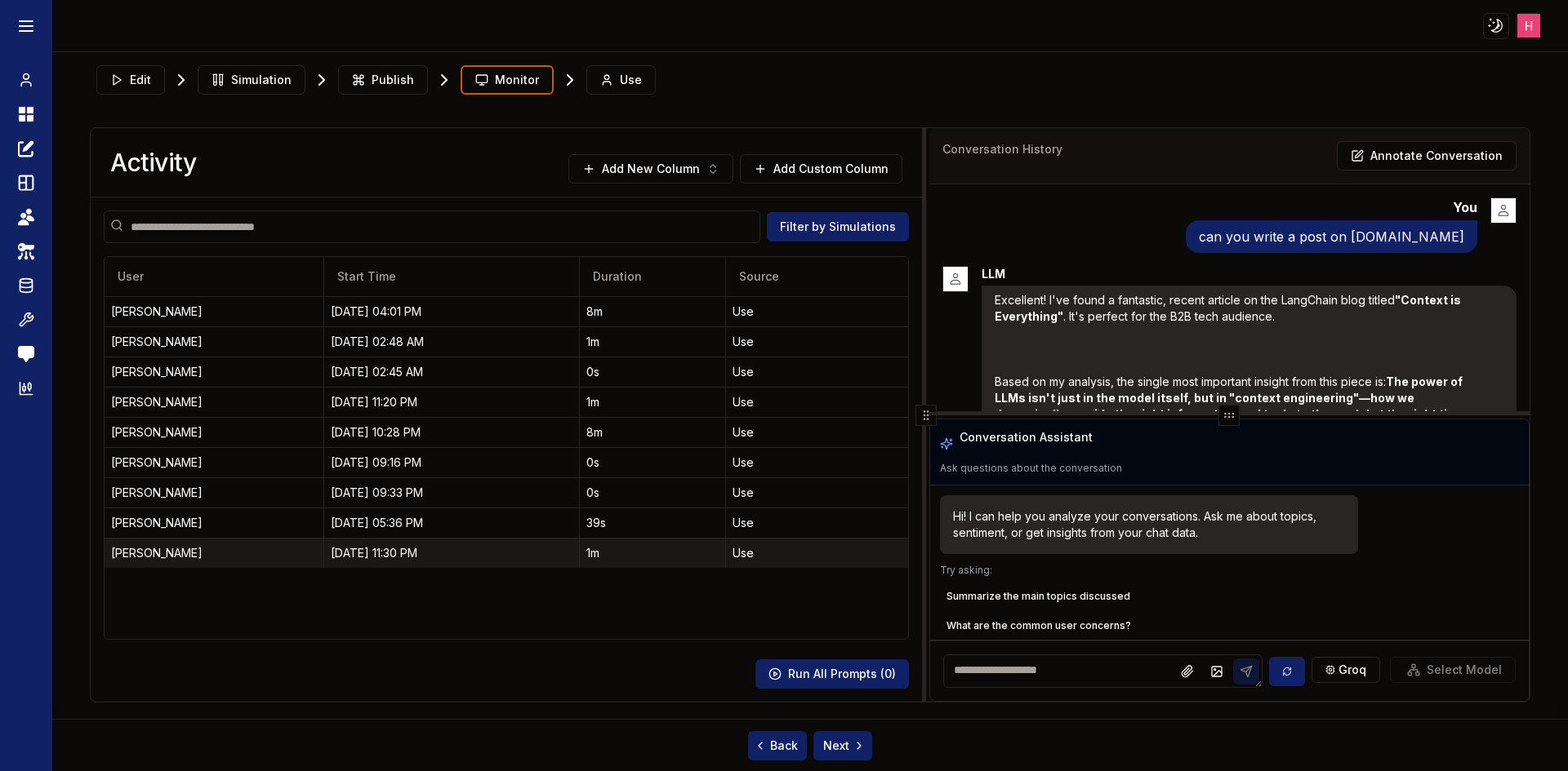
click at [380, 550] on div "08/14/25, 11:30 PM" at bounding box center [451, 553] width 241 height 17
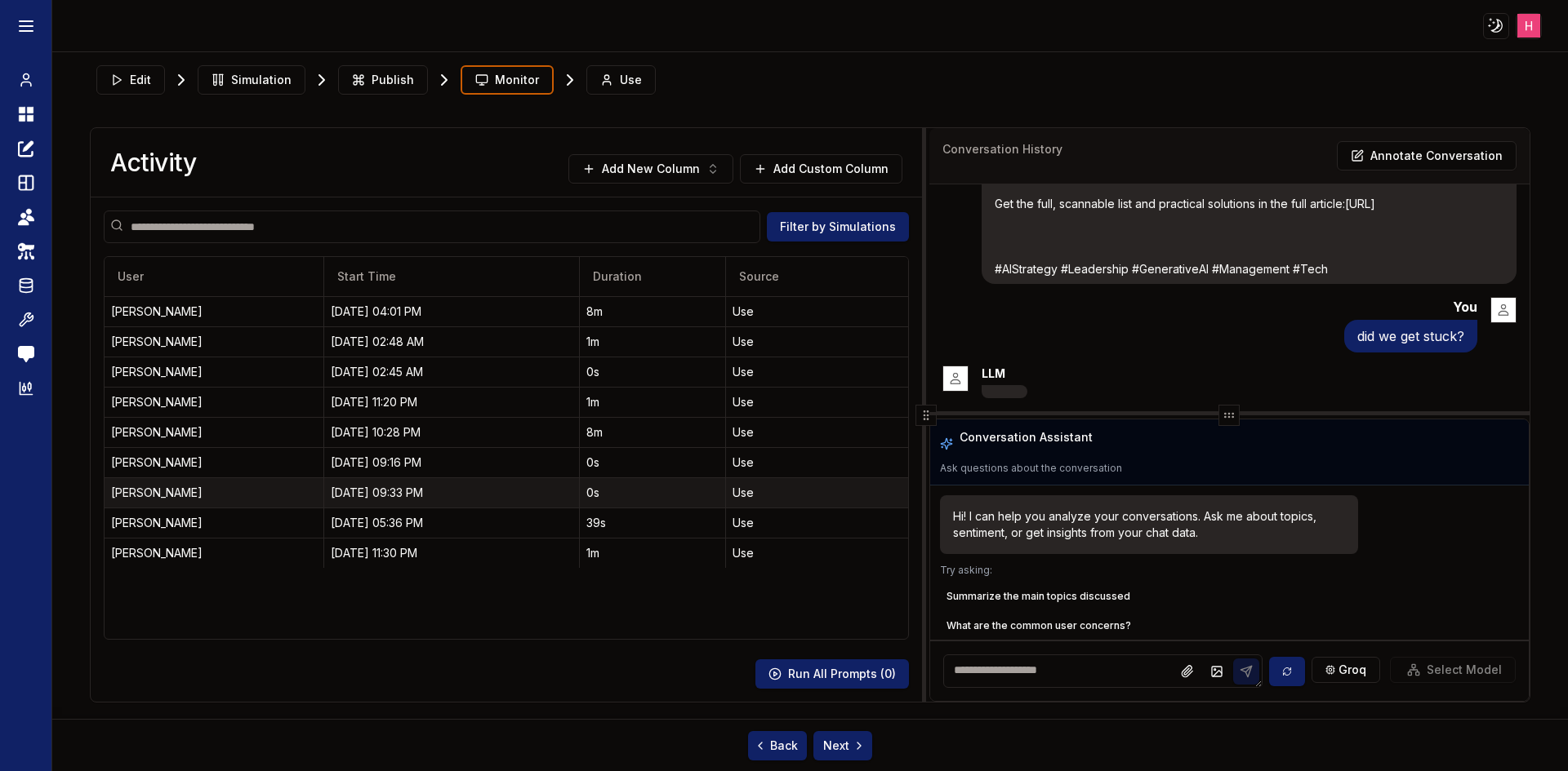
click at [374, 496] on div "08/15/25, 09:33 PM" at bounding box center [451, 493] width 241 height 17
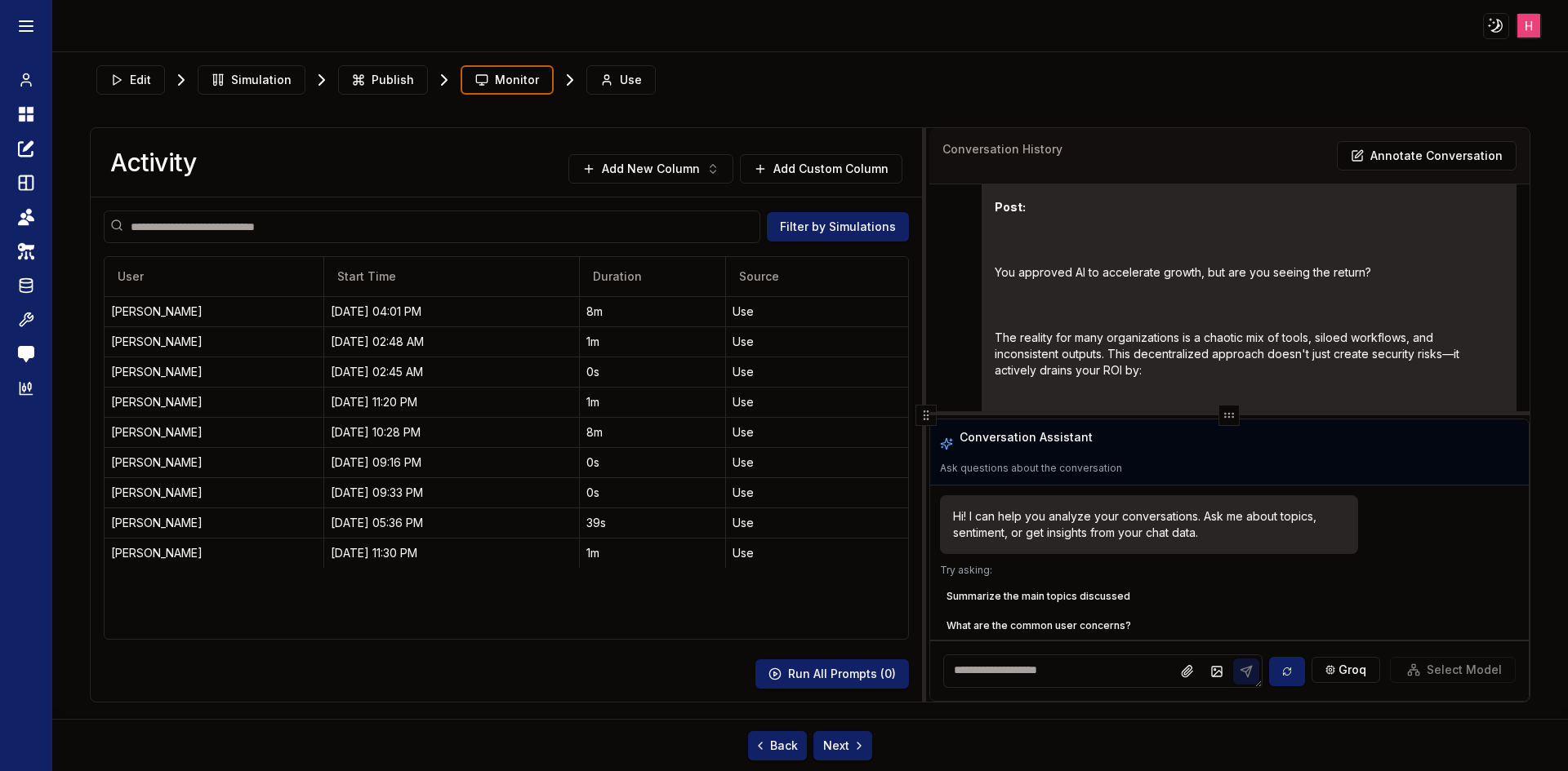
scroll to position [1104, 0]
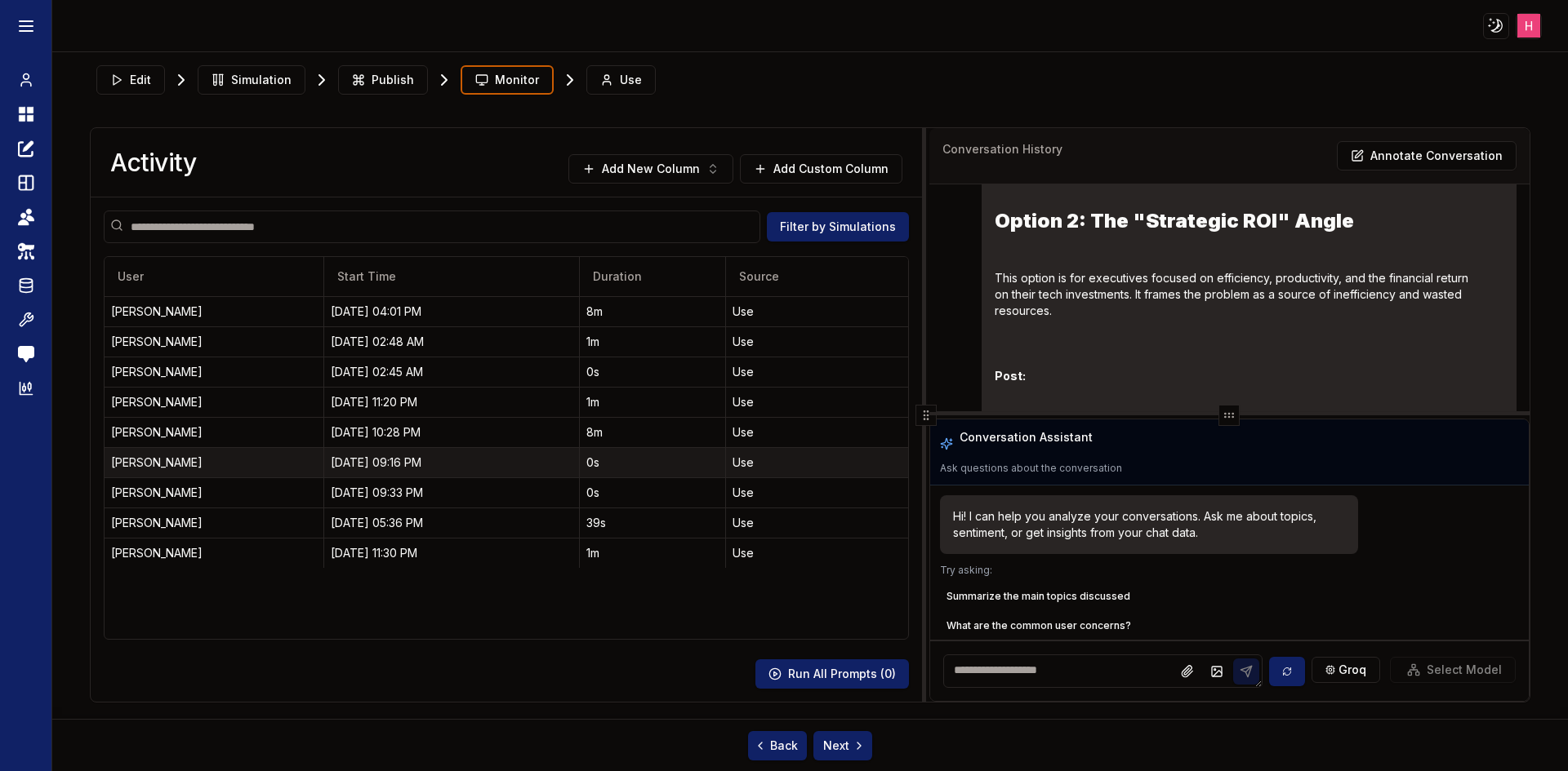
click at [373, 458] on div "08/18/25, 09:16 PM" at bounding box center [451, 463] width 241 height 17
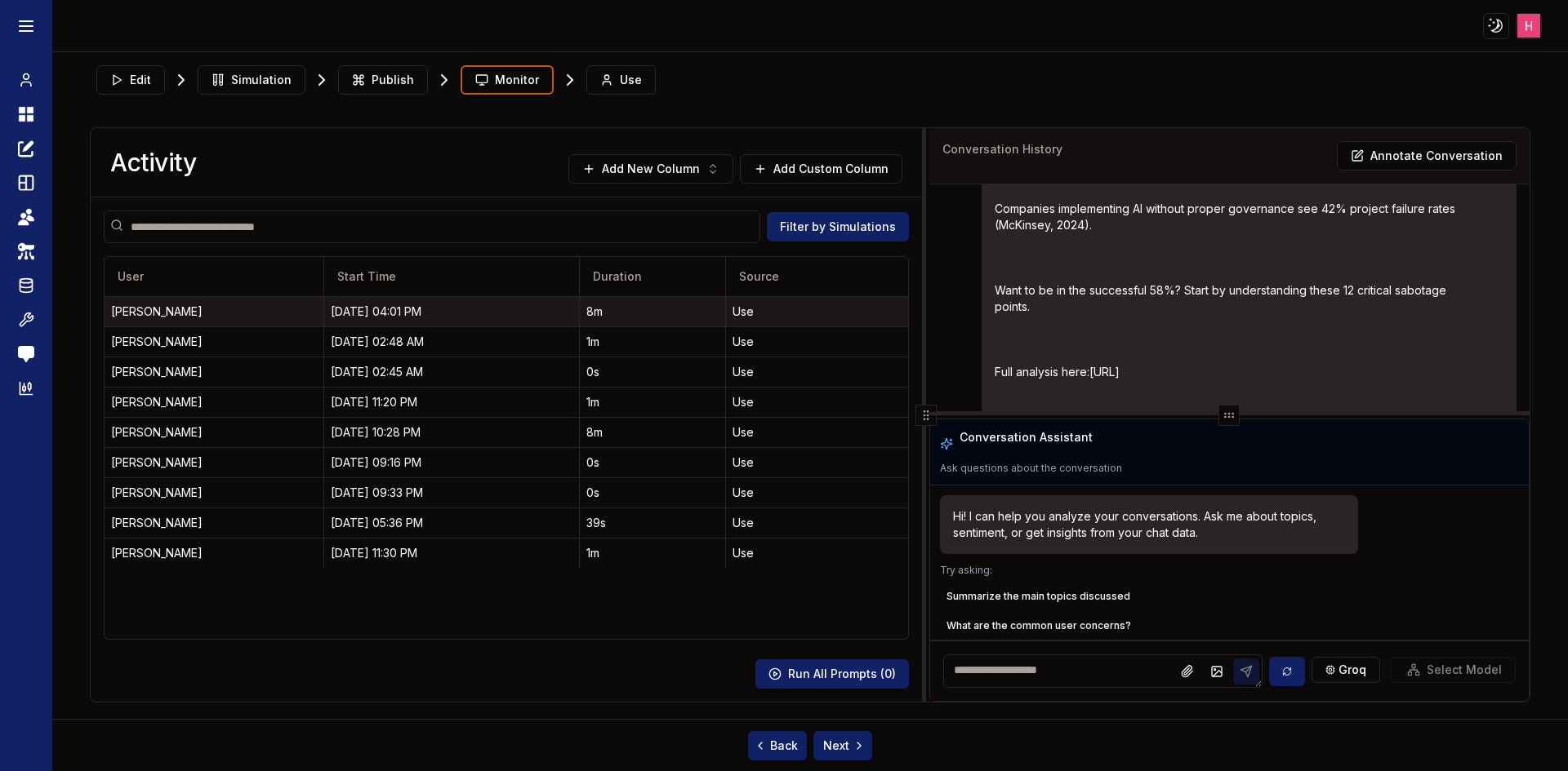
drag, startPoint x: 372, startPoint y: 319, endPoint x: 381, endPoint y: 316, distance: 9.5
click at [372, 319] on div "[DATE] 04:01 PM" at bounding box center [451, 312] width 241 height 17
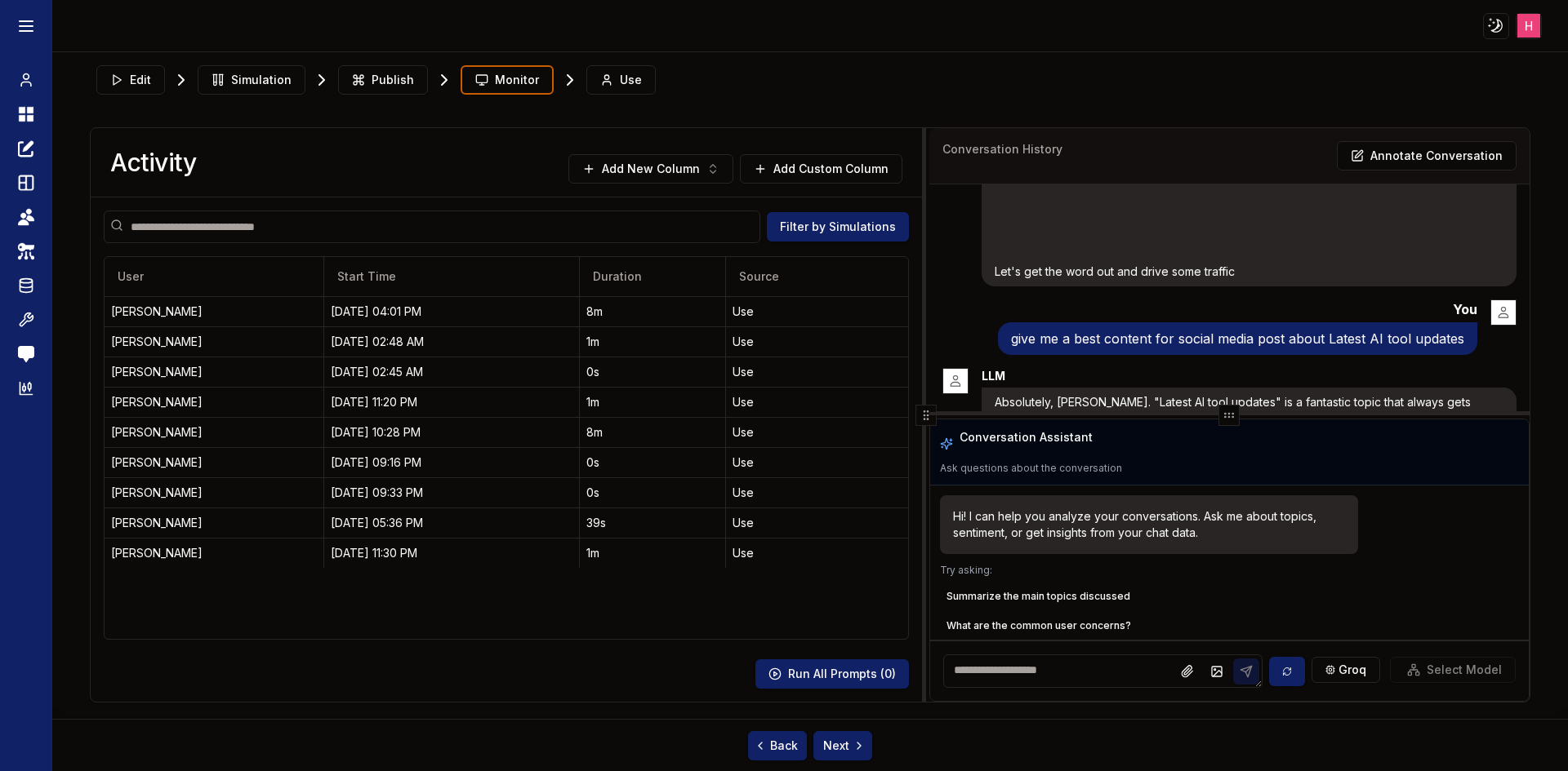
scroll to position [490, 0]
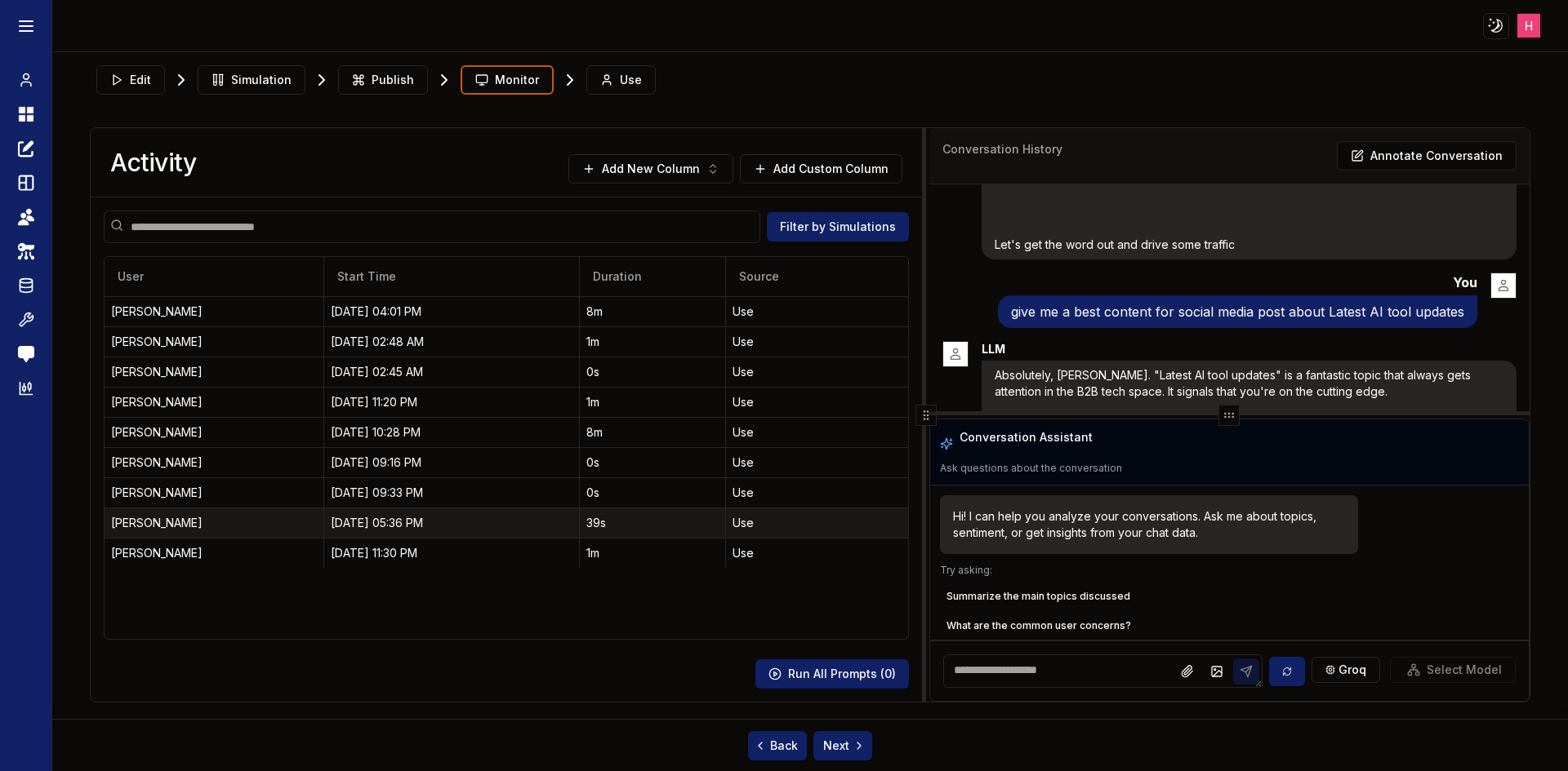
click at [184, 528] on div "[PERSON_NAME]" at bounding box center [214, 523] width 206 height 17
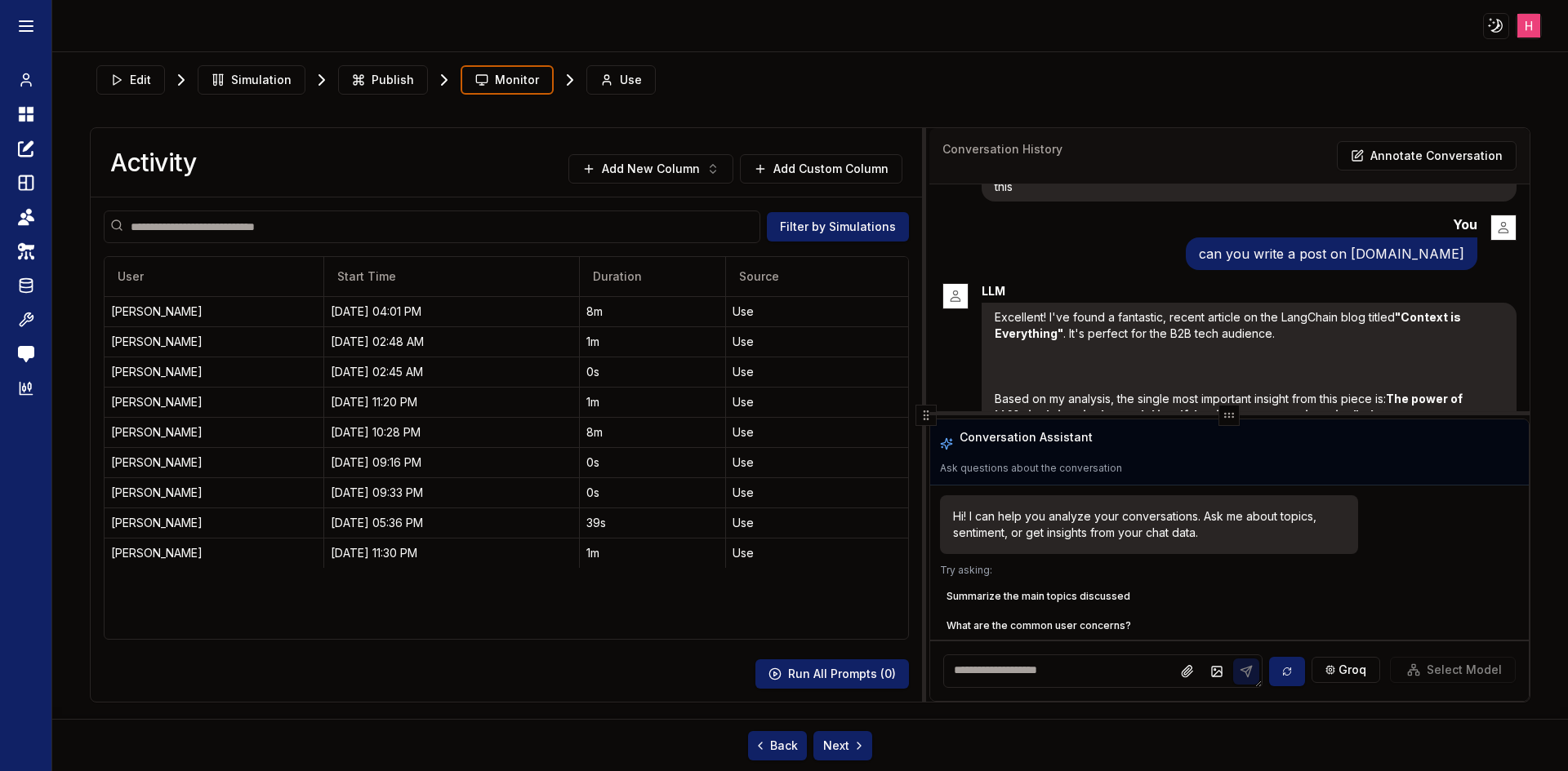
scroll to position [228, 0]
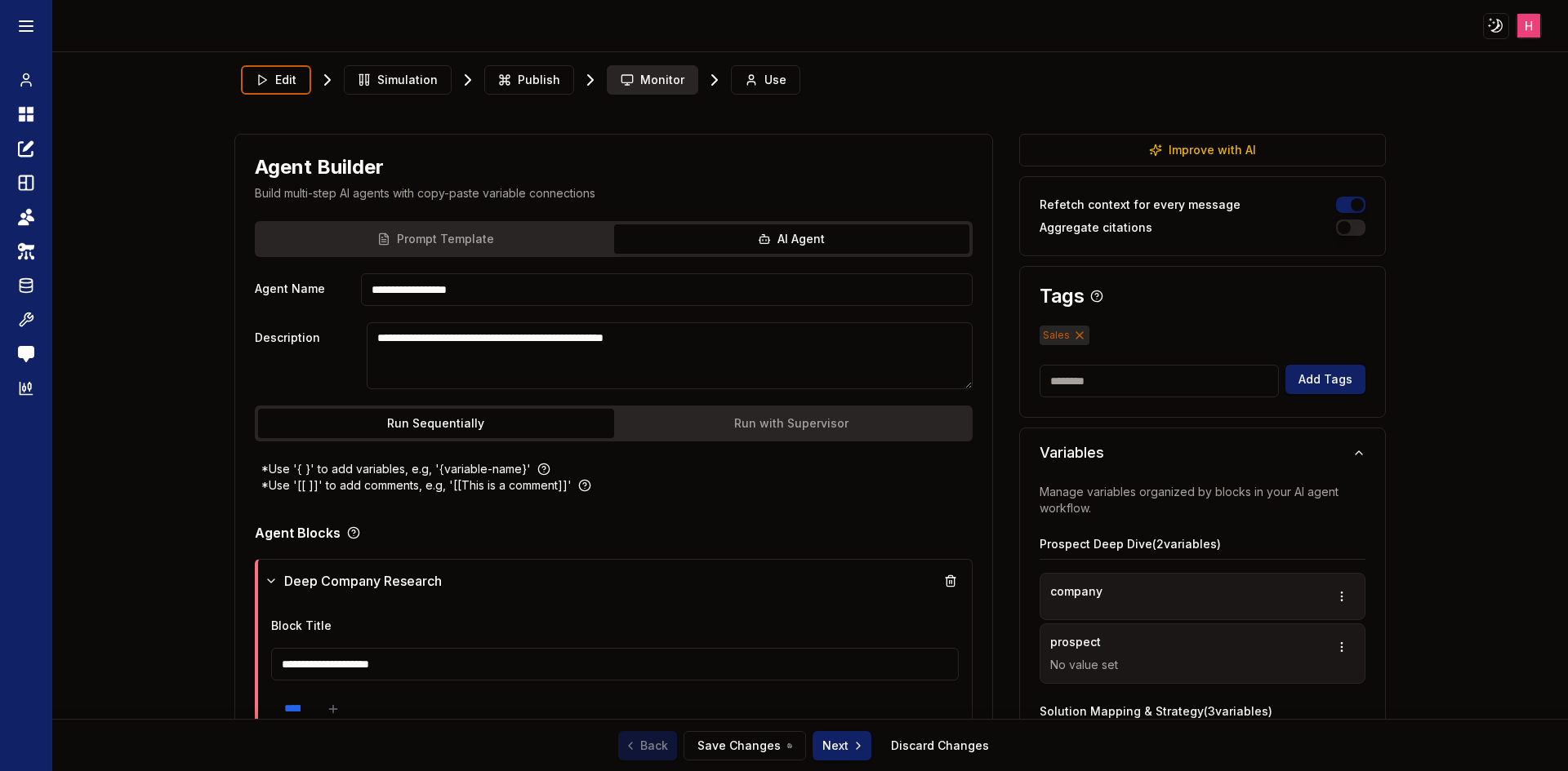
click at [666, 73] on span "Monitor" at bounding box center [662, 80] width 44 height 17
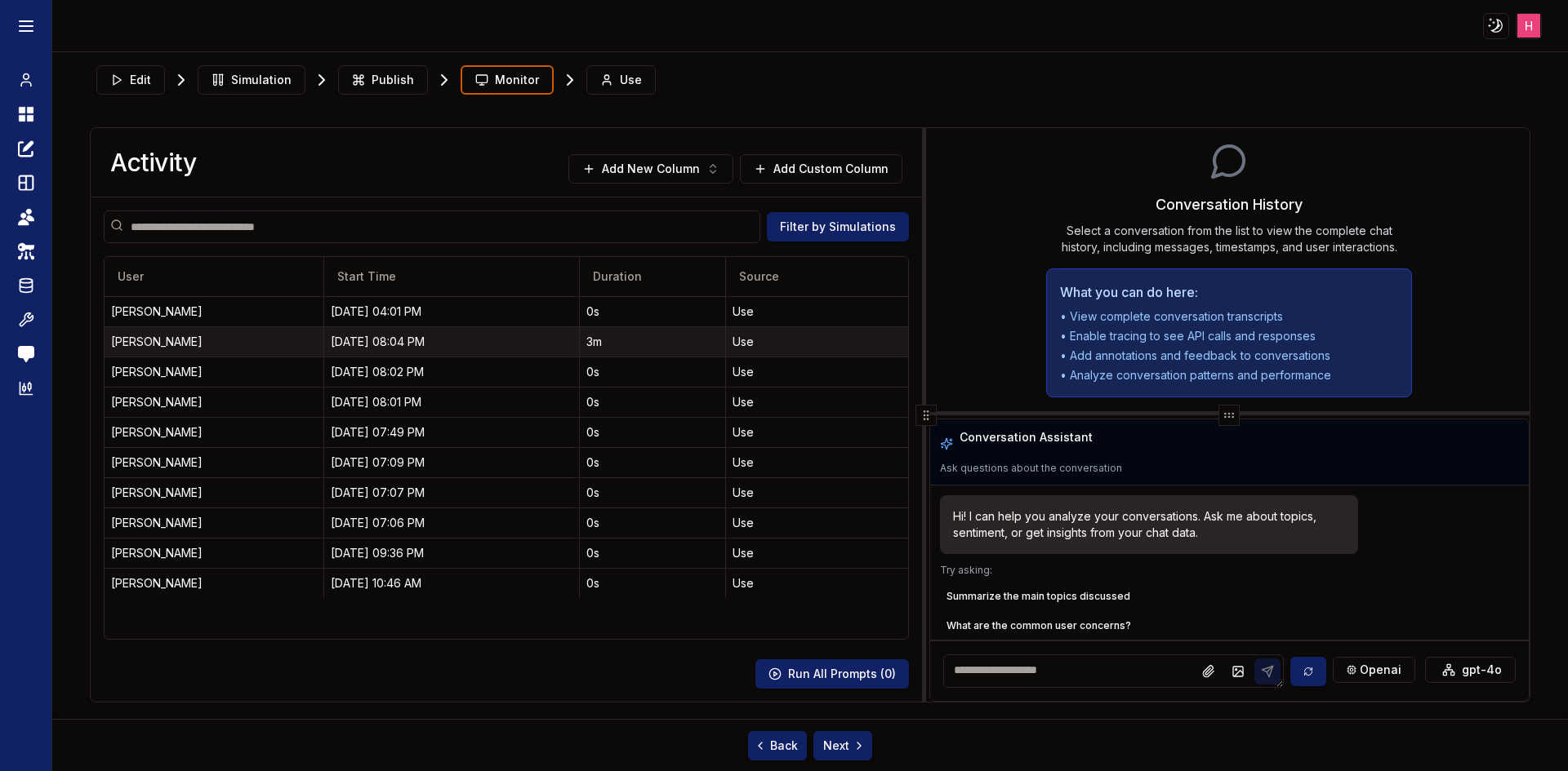
click at [382, 340] on div "09/03/25, 08:04 PM" at bounding box center [451, 342] width 241 height 17
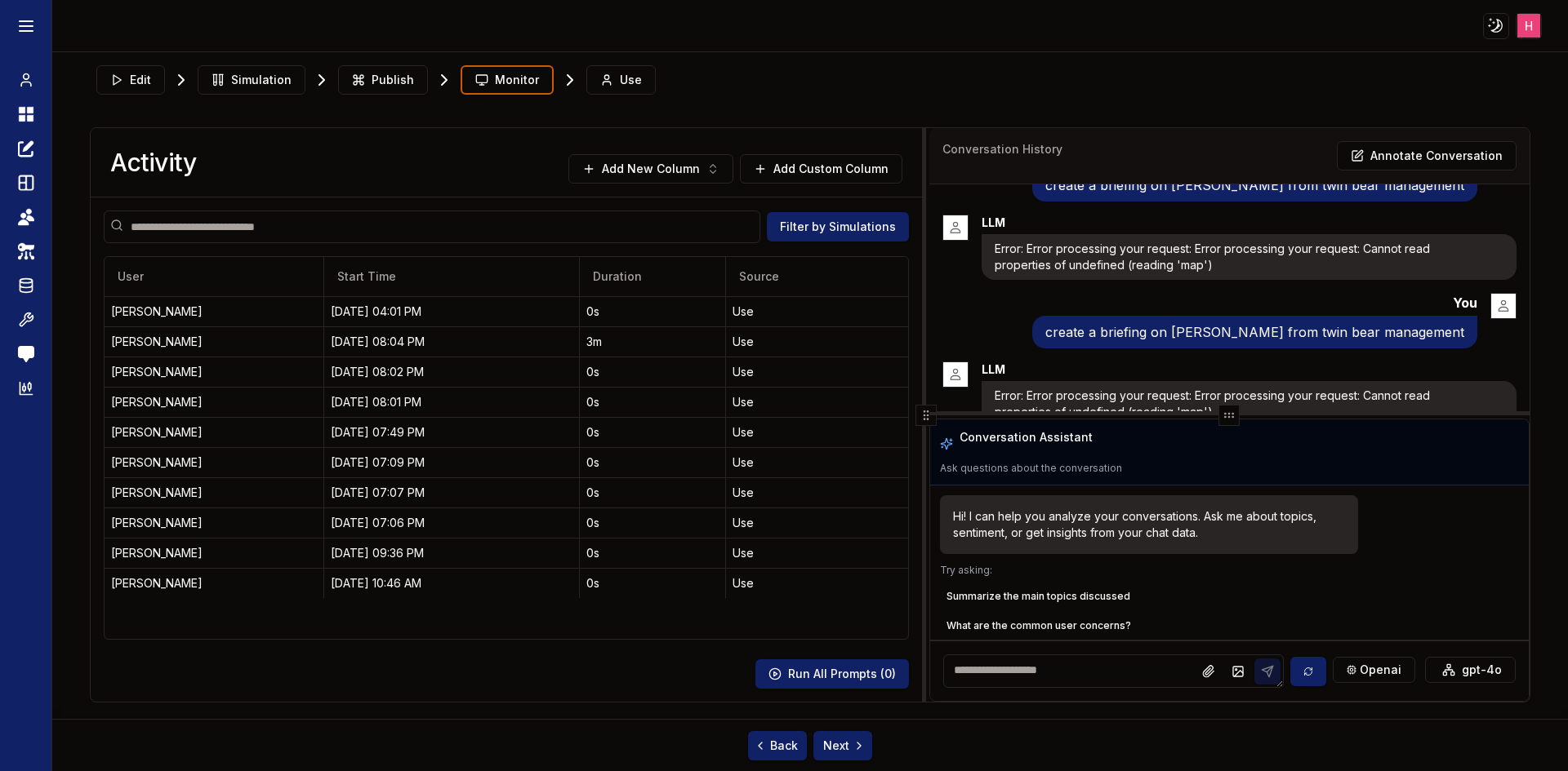
scroll to position [80, 0]
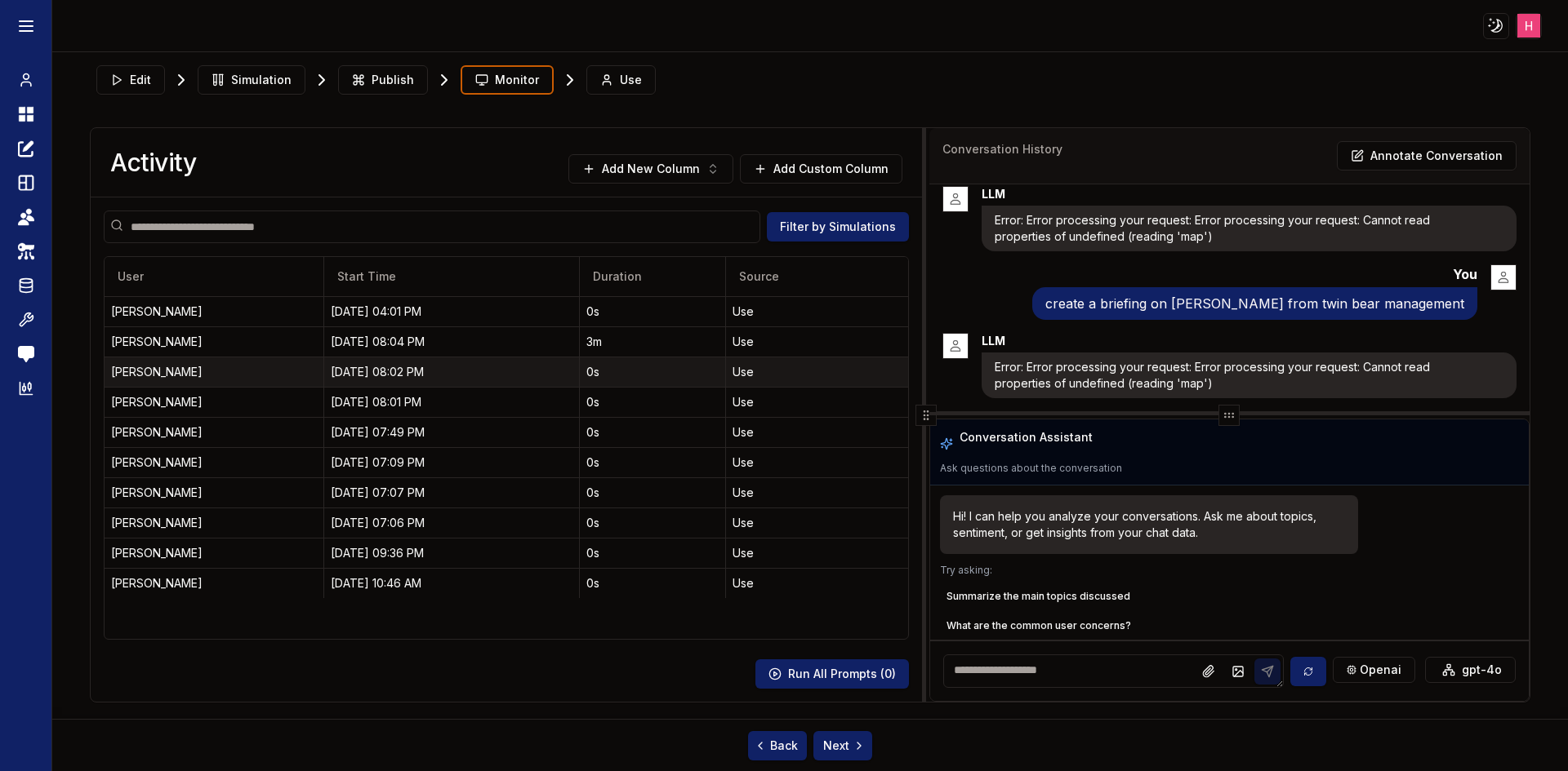
click at [364, 382] on td "09/03/25, 08:02 PM" at bounding box center [452, 372] width 255 height 30
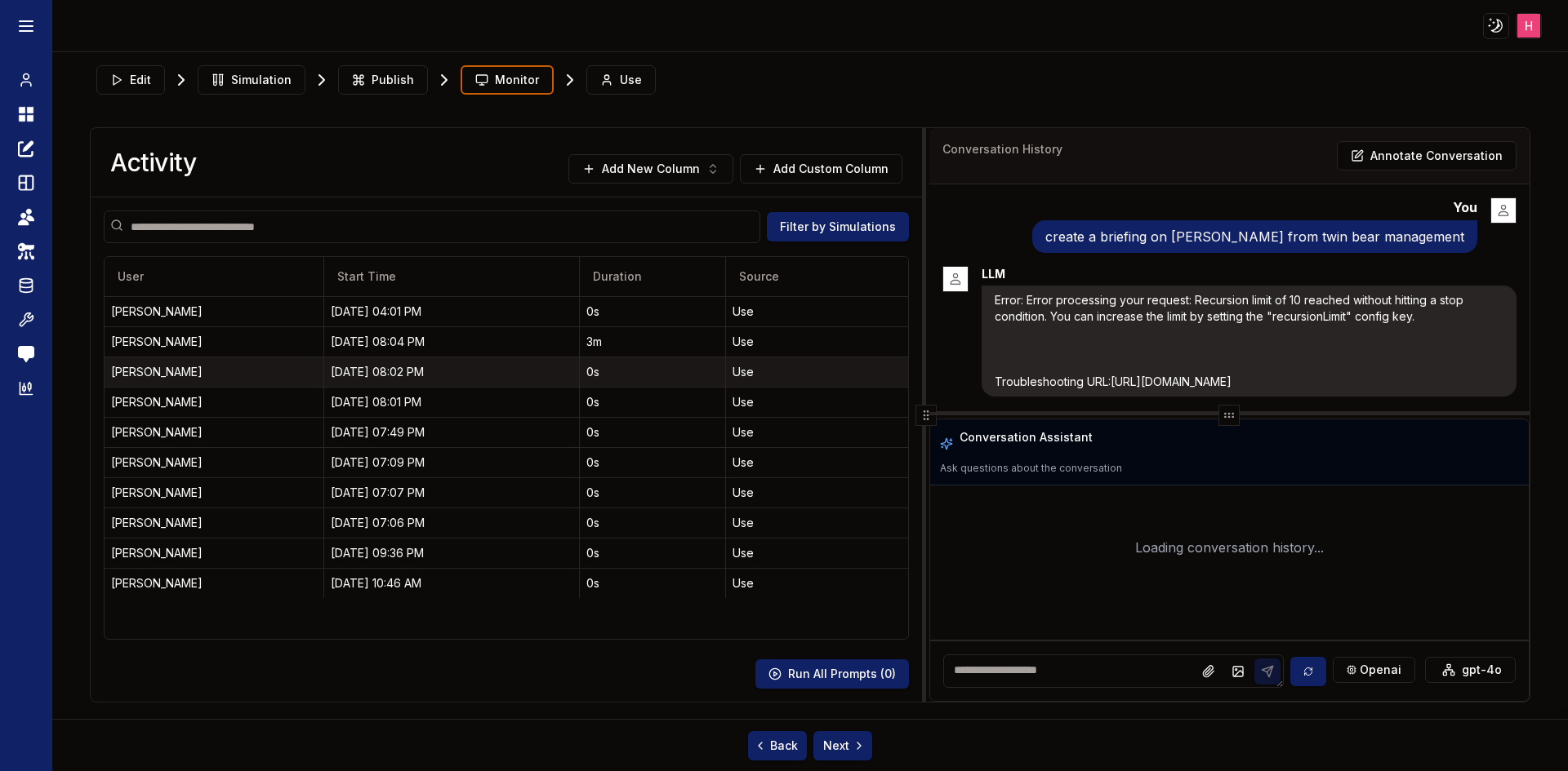
scroll to position [13, 0]
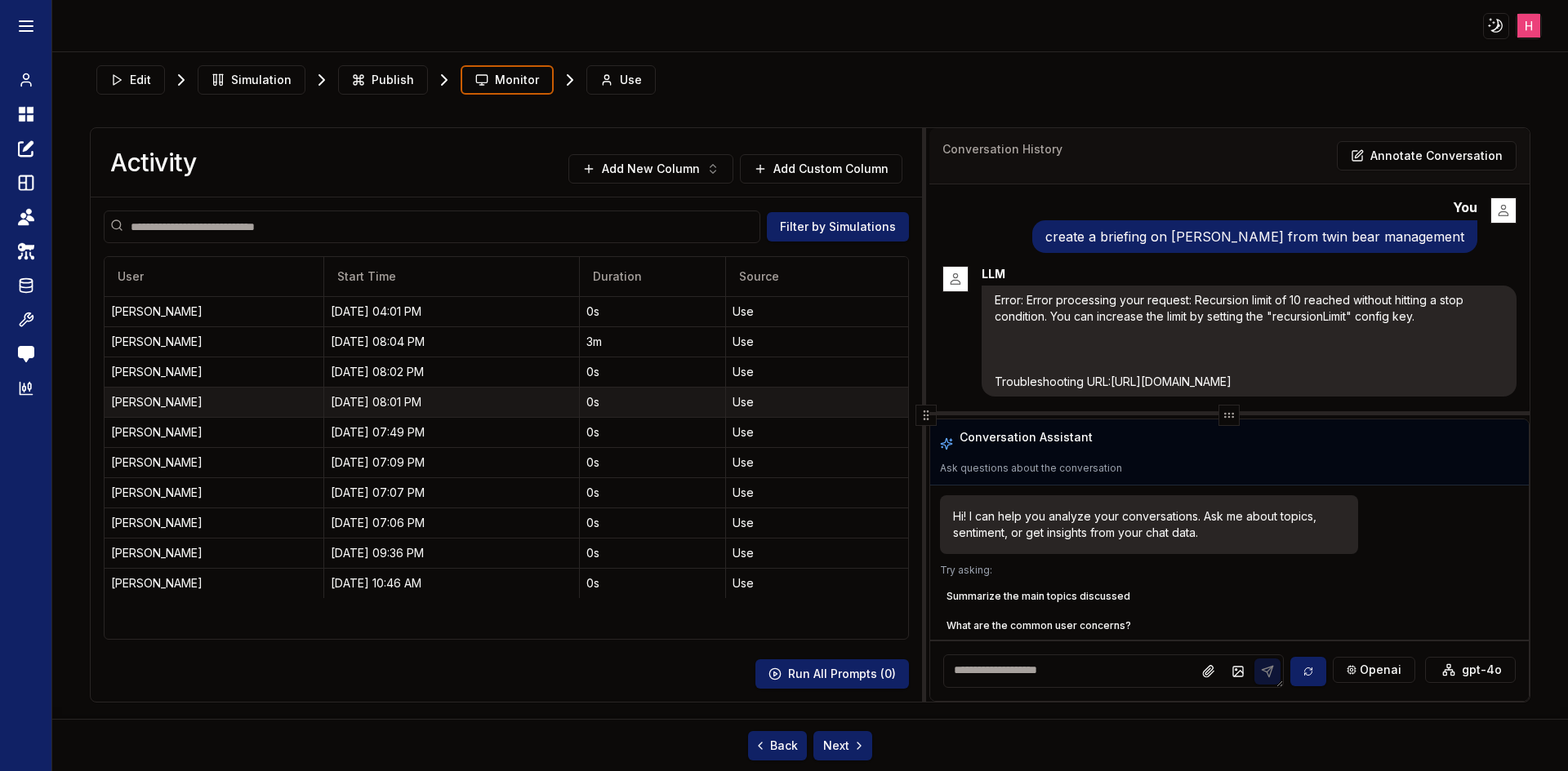
click at [425, 401] on div "09/03/25, 08:01 PM" at bounding box center [451, 403] width 241 height 17
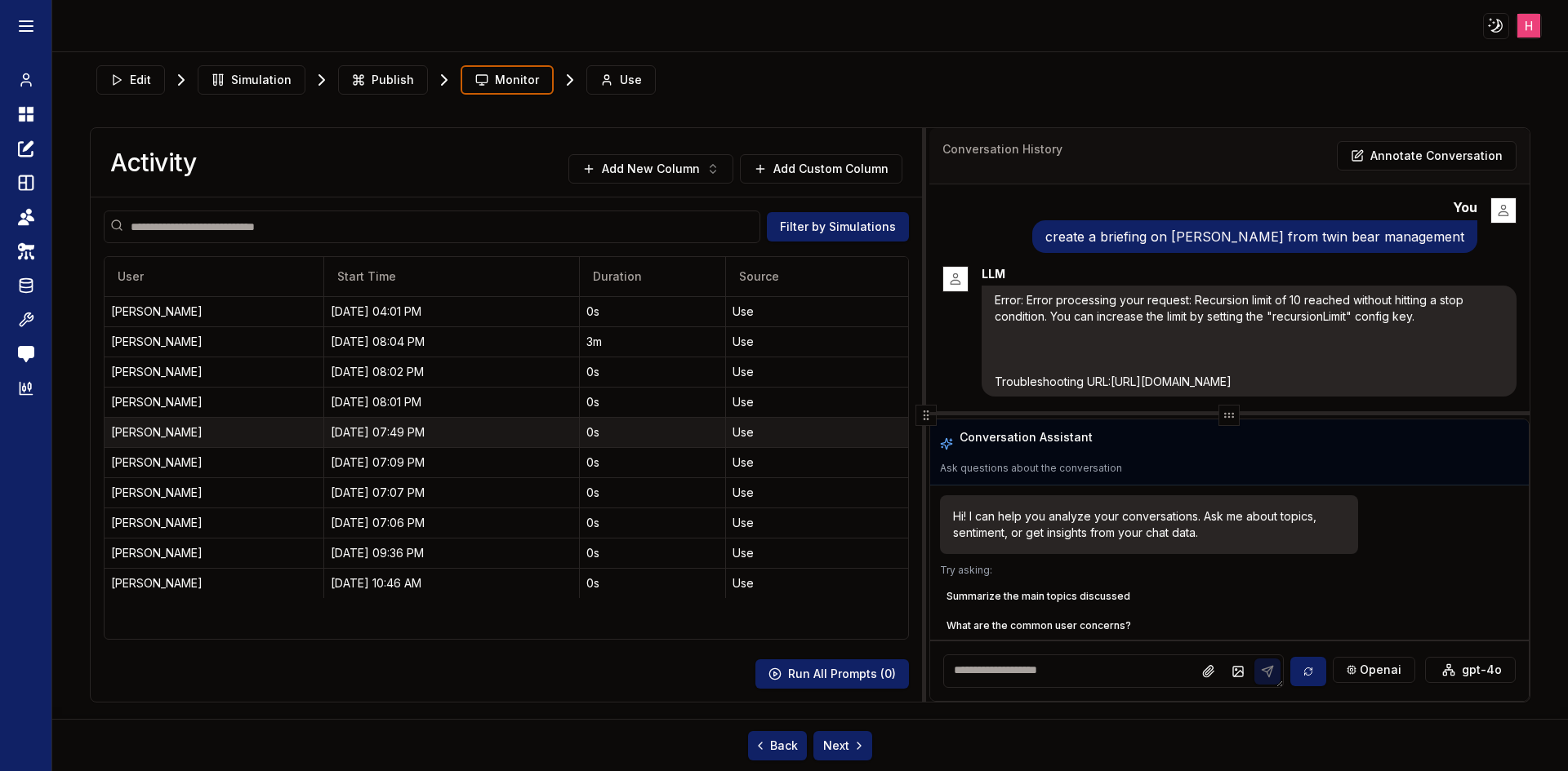
click at [429, 435] on div "09/03/25, 07:49 PM" at bounding box center [451, 432] width 241 height 17
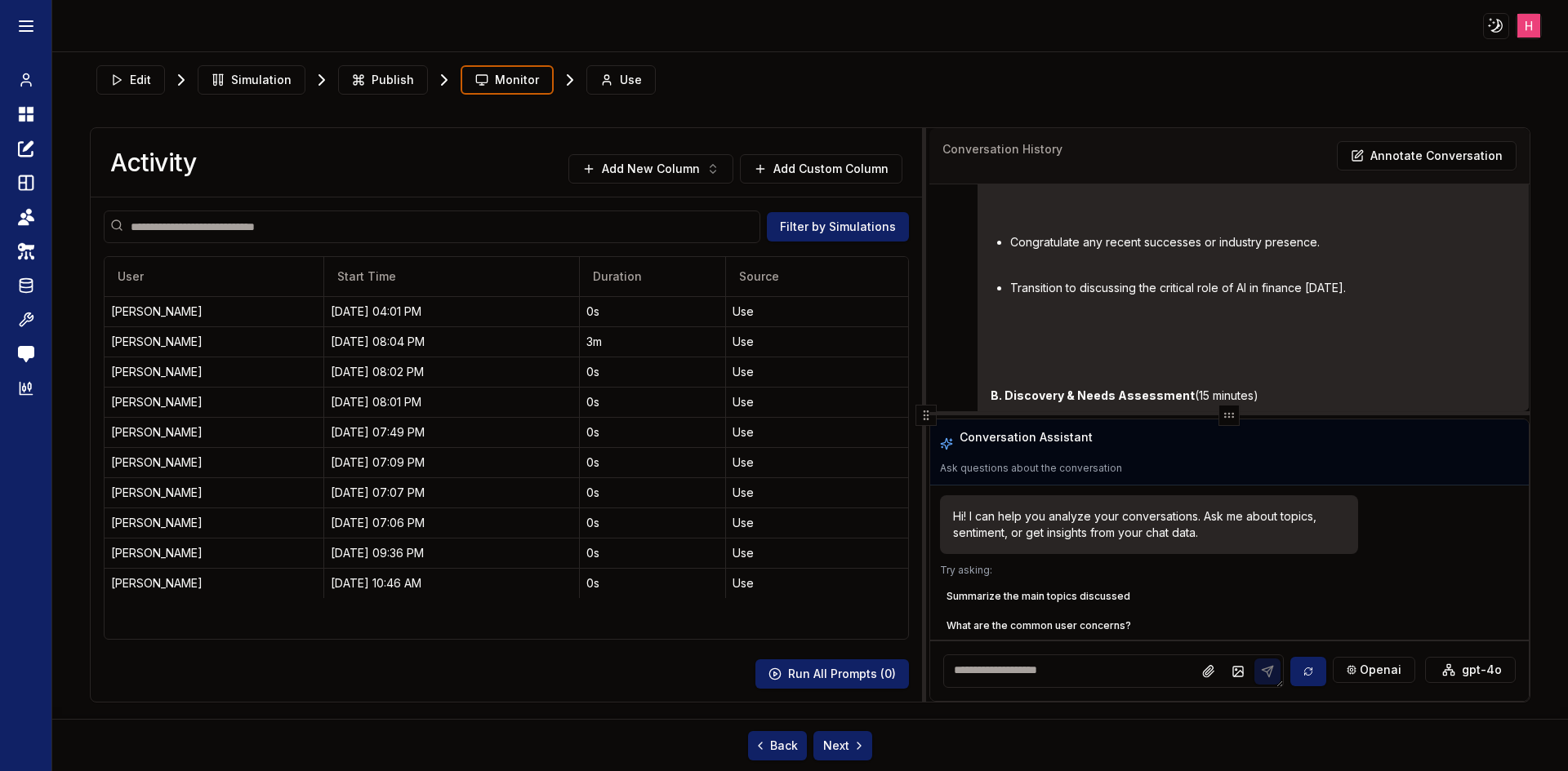
scroll to position [3441, 13]
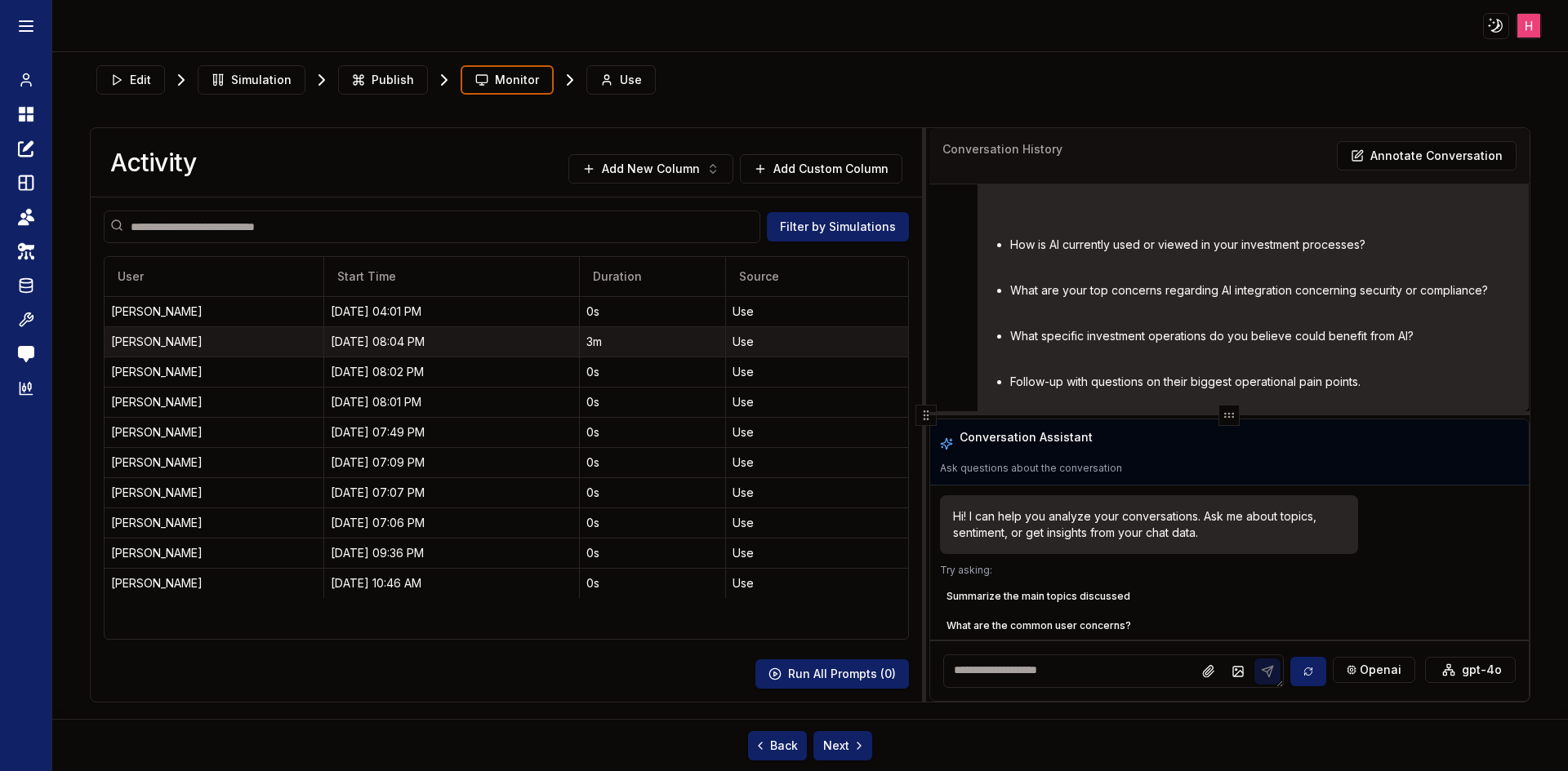
click at [391, 342] on div "09/03/25, 08:04 PM" at bounding box center [451, 342] width 241 height 17
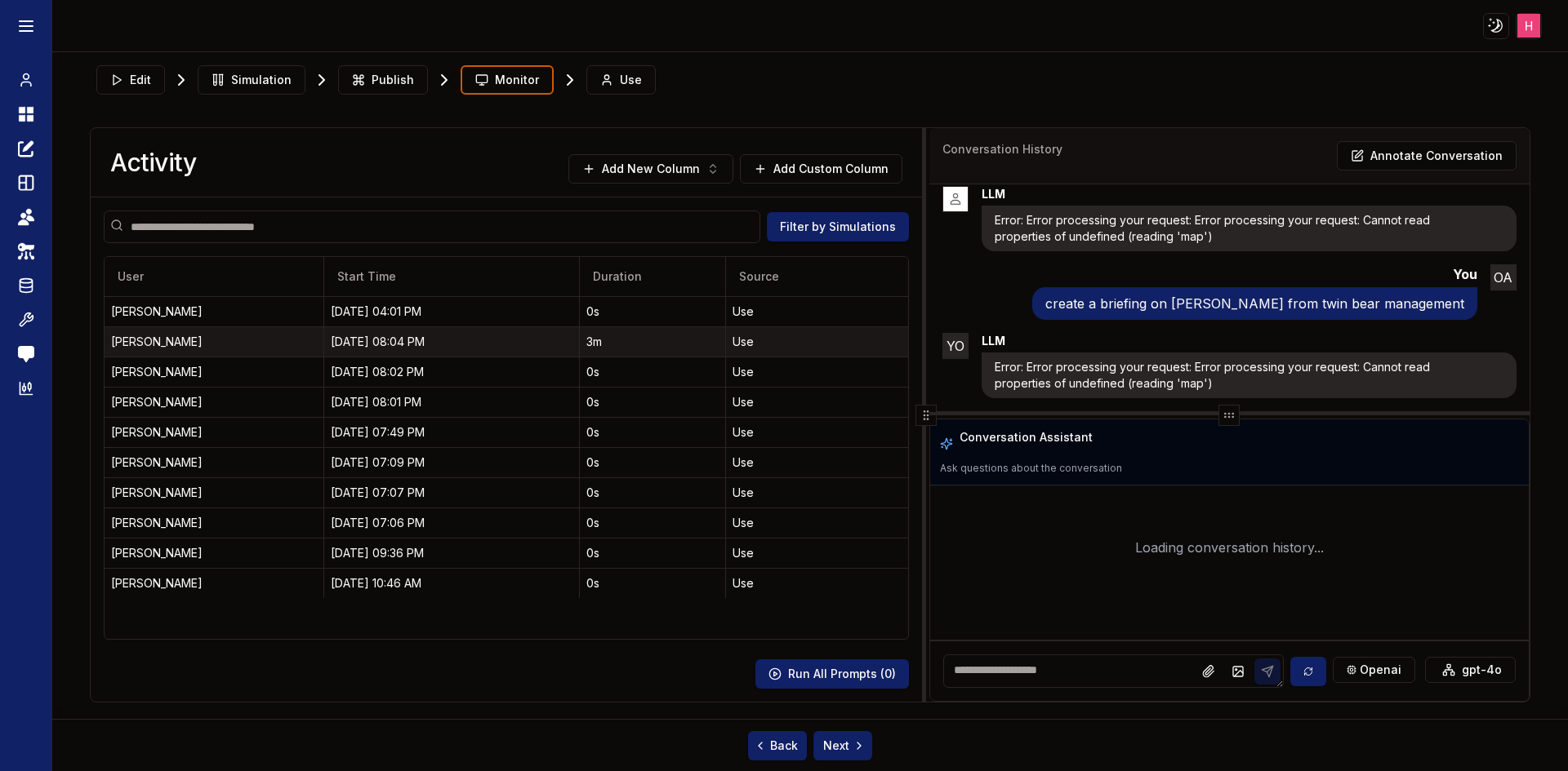
scroll to position [80, 0]
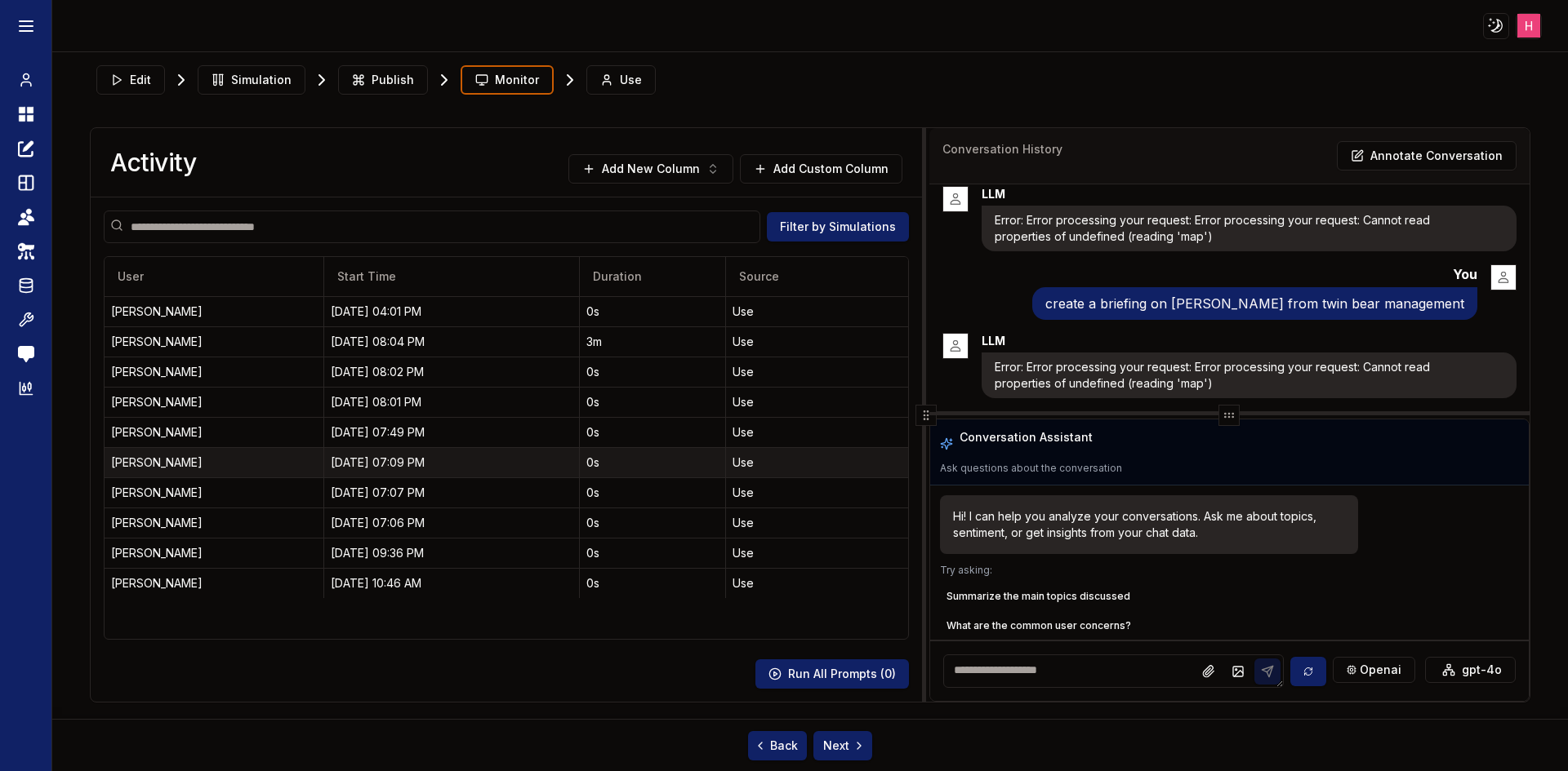
click at [455, 468] on div "09/03/25, 07:09 PM" at bounding box center [451, 463] width 241 height 17
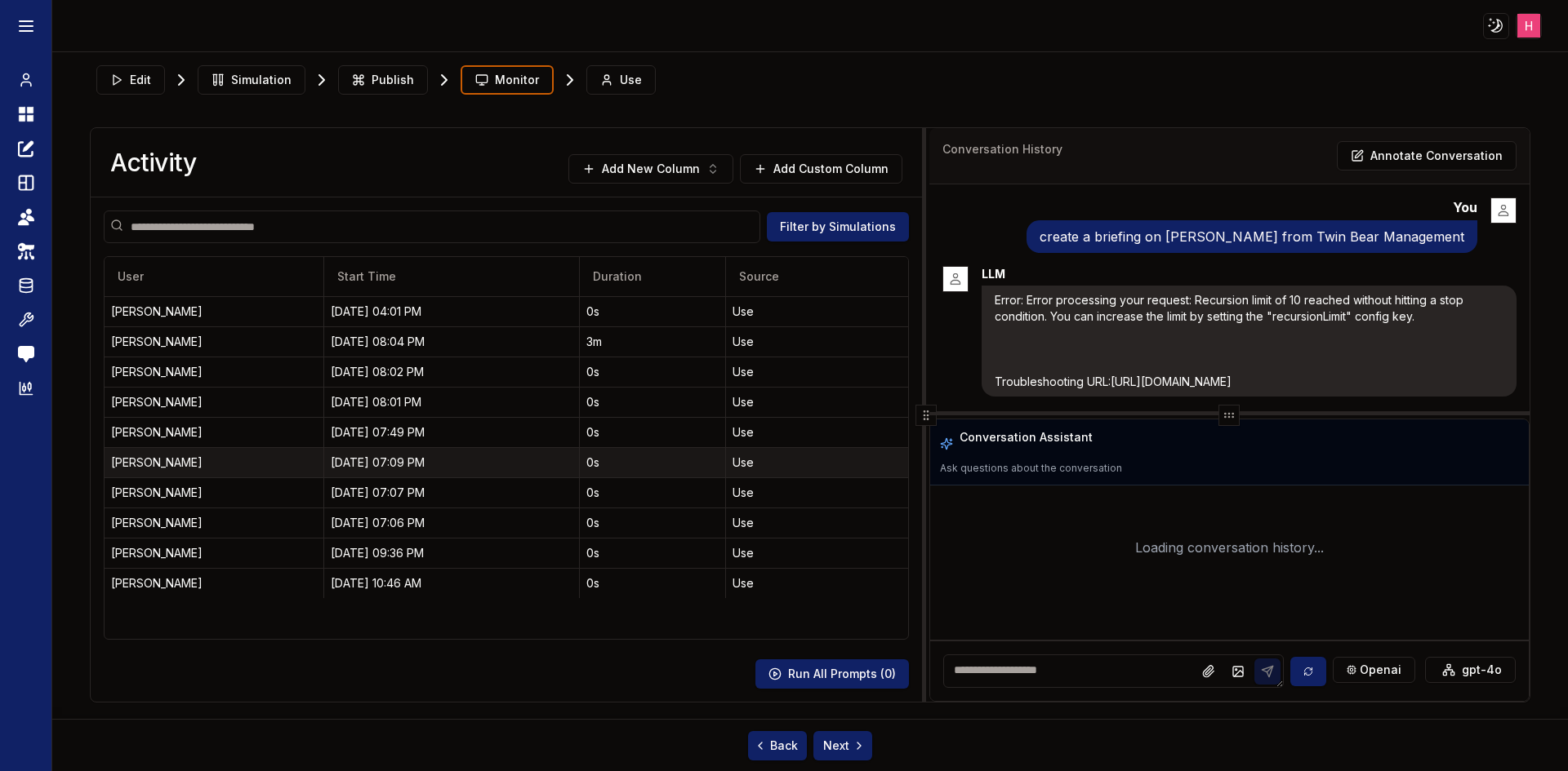
scroll to position [13, 0]
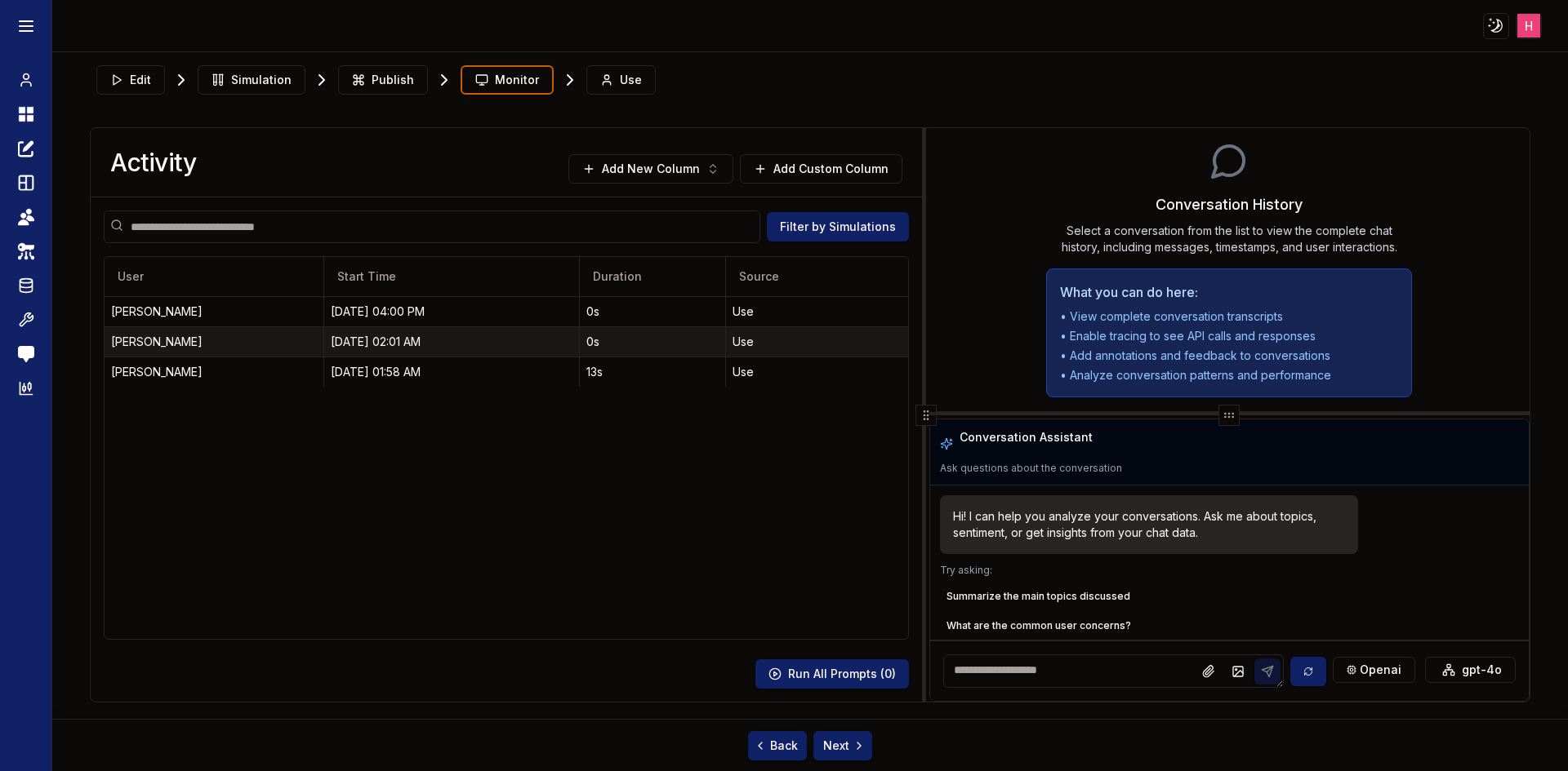
click at [398, 330] on td "[DATE] 02:01 AM" at bounding box center [452, 341] width 255 height 30
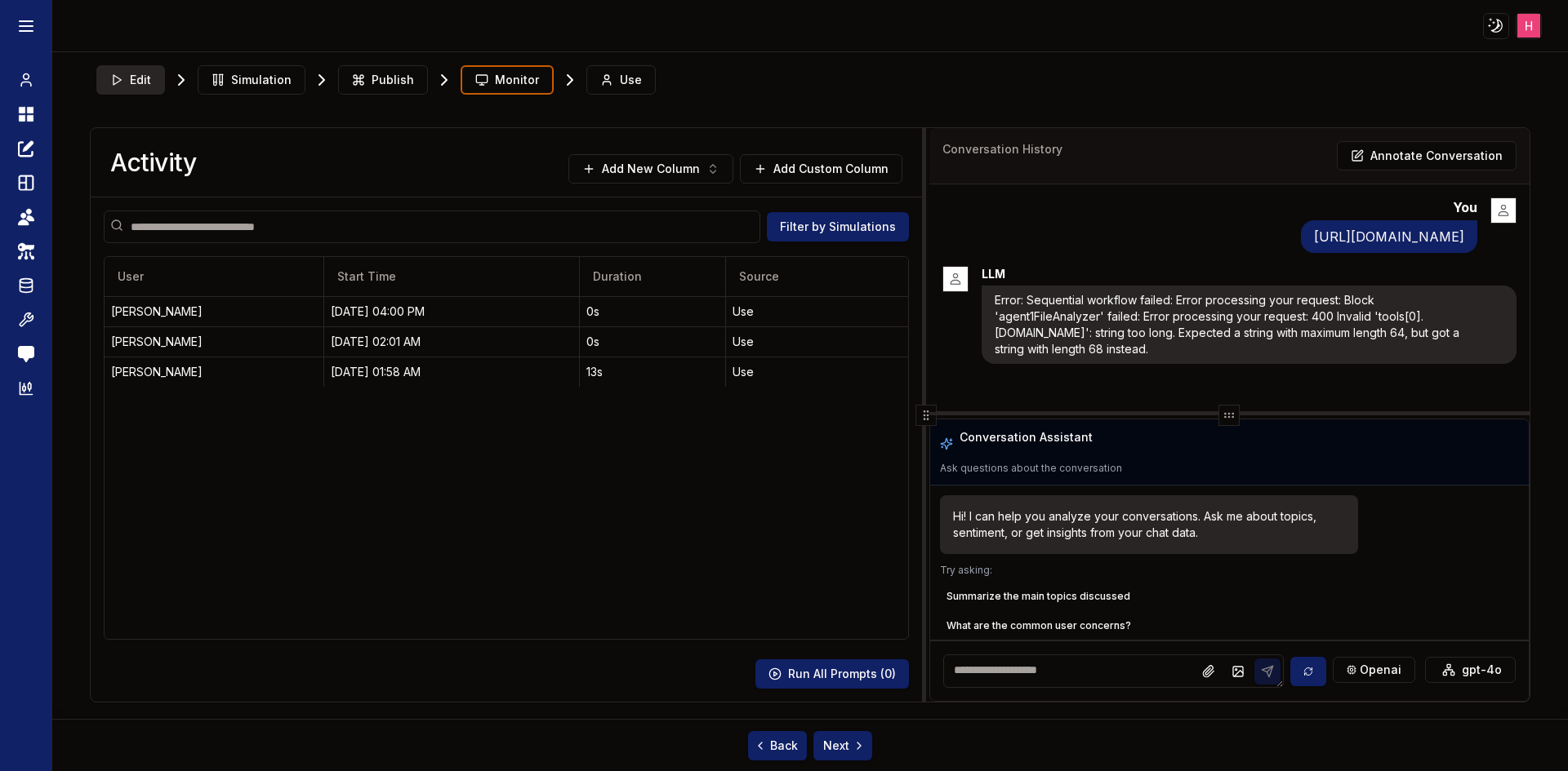
click at [122, 80] on icon at bounding box center [117, 80] width 13 height 13
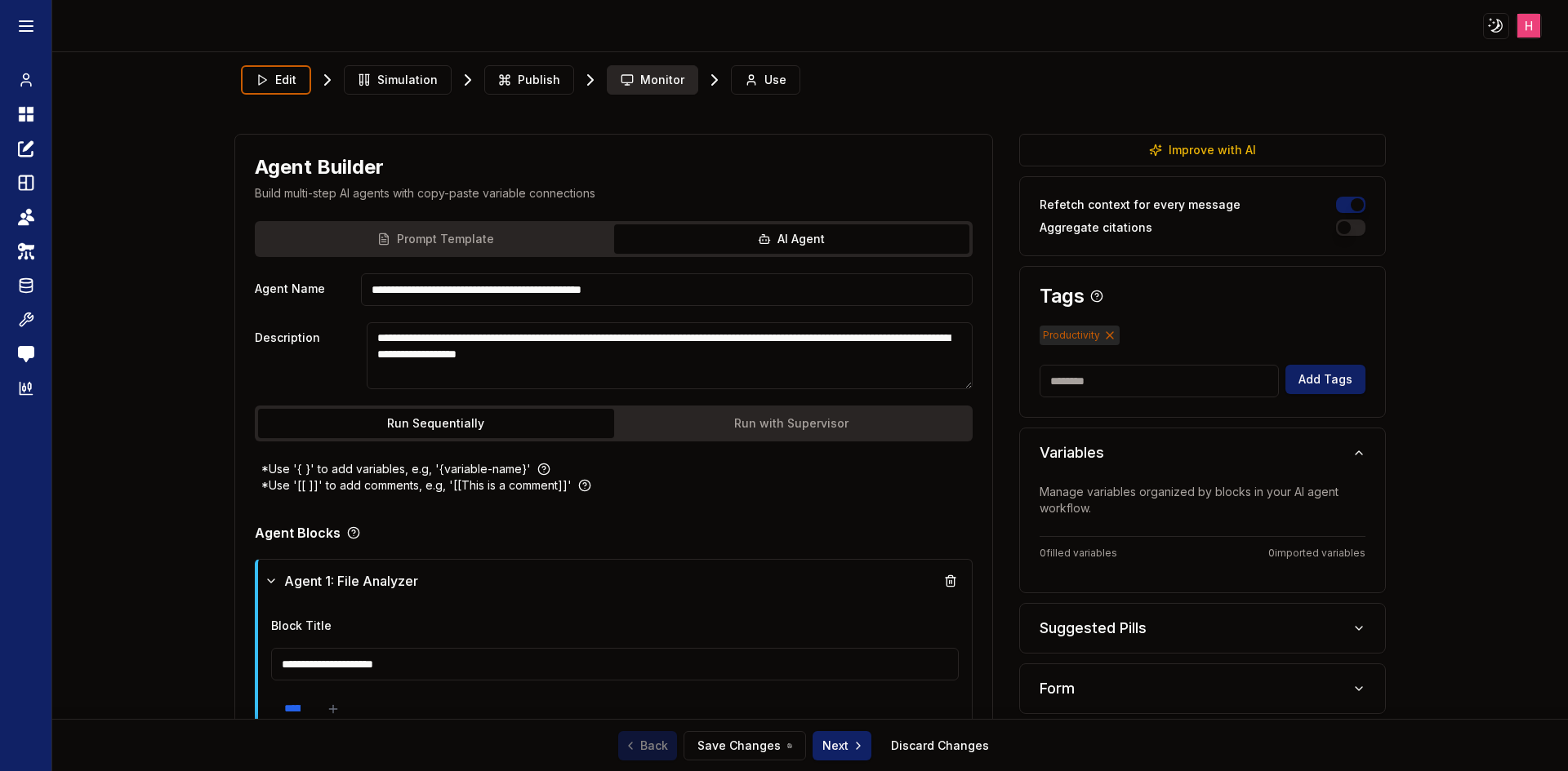
click at [640, 78] on span "Monitor" at bounding box center [662, 80] width 44 height 17
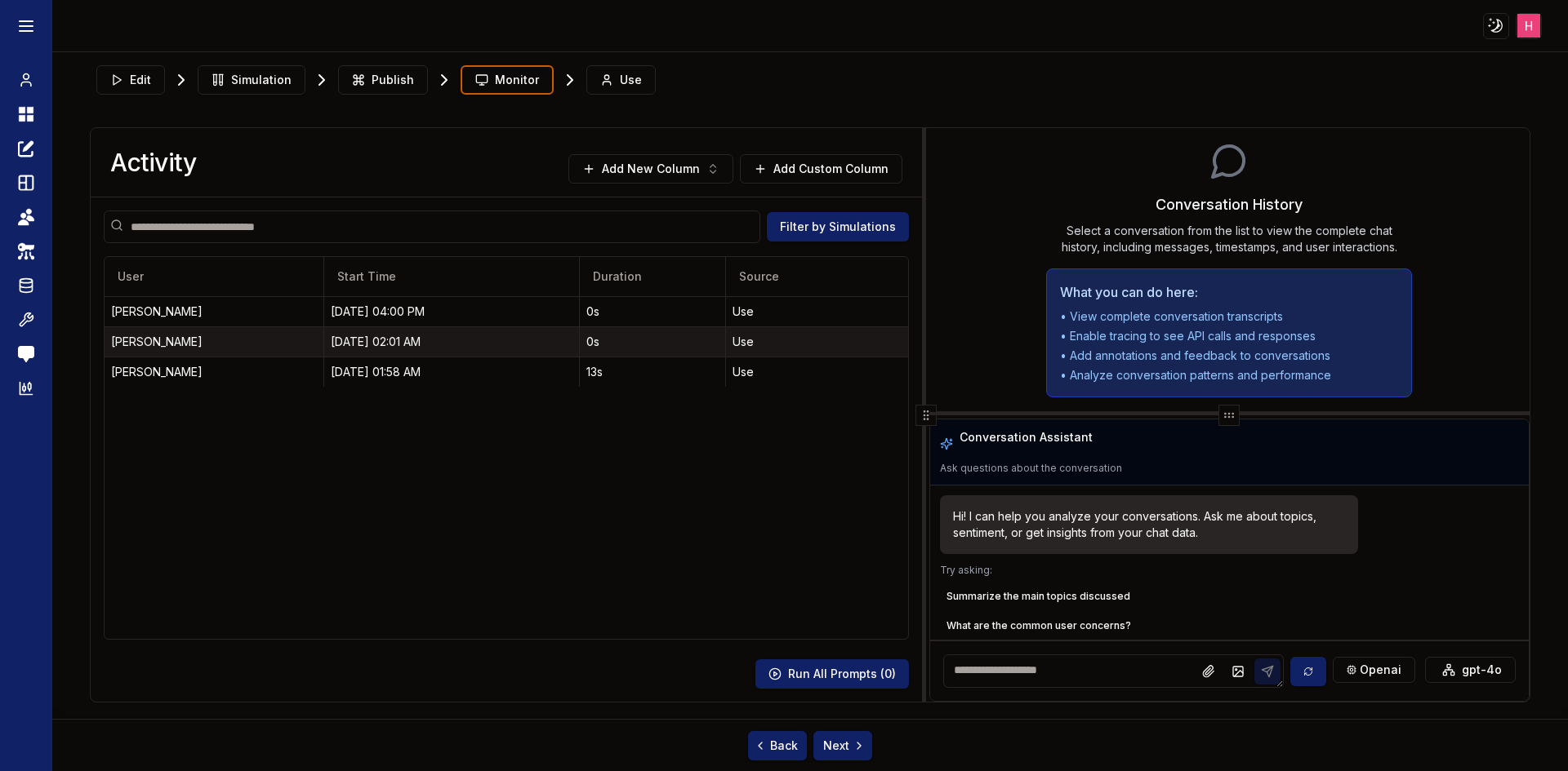
click at [372, 344] on div "[DATE] 02:01 AM" at bounding box center [451, 342] width 241 height 17
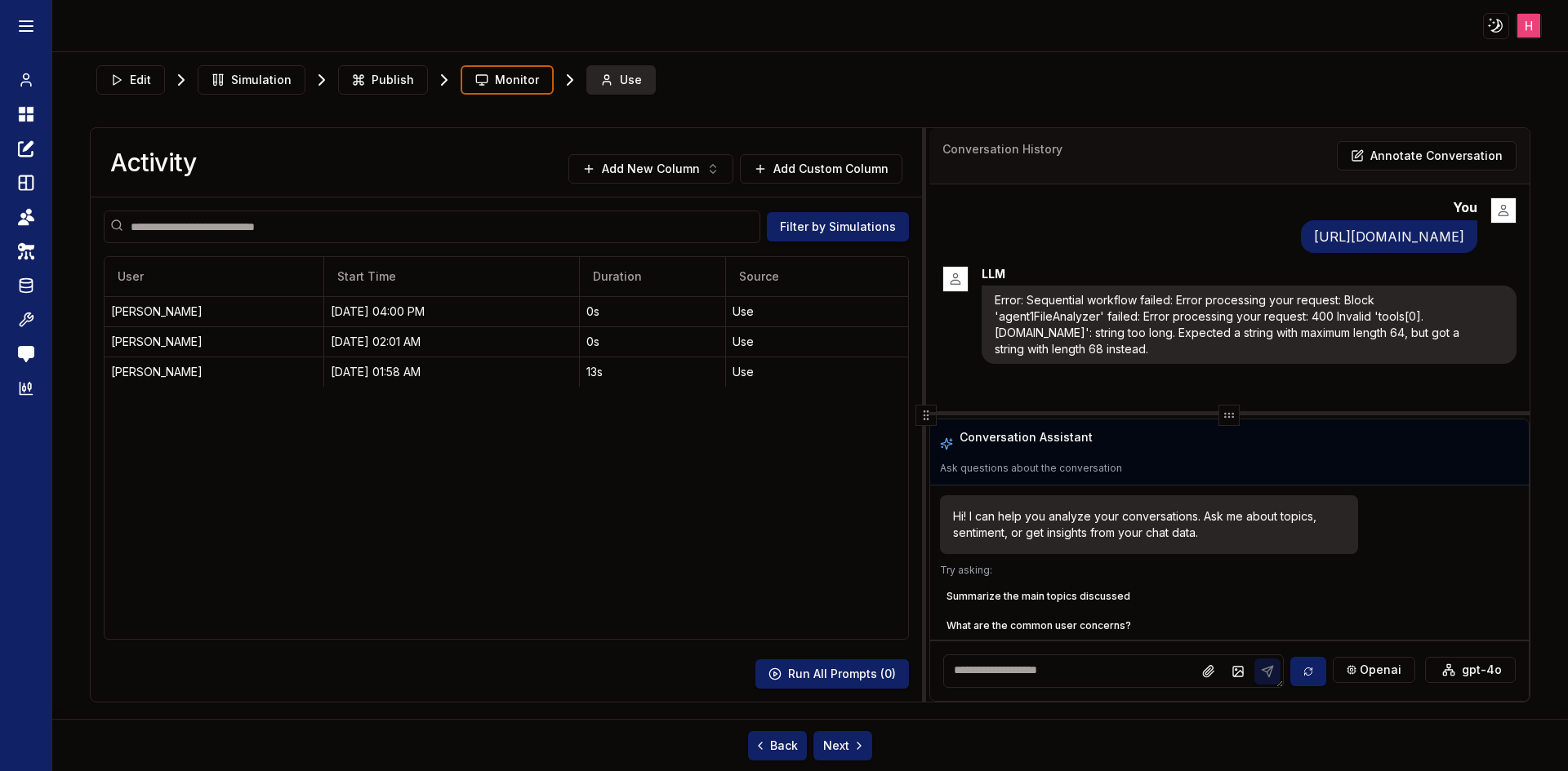
click at [606, 76] on button "Use" at bounding box center [622, 80] width 70 height 29
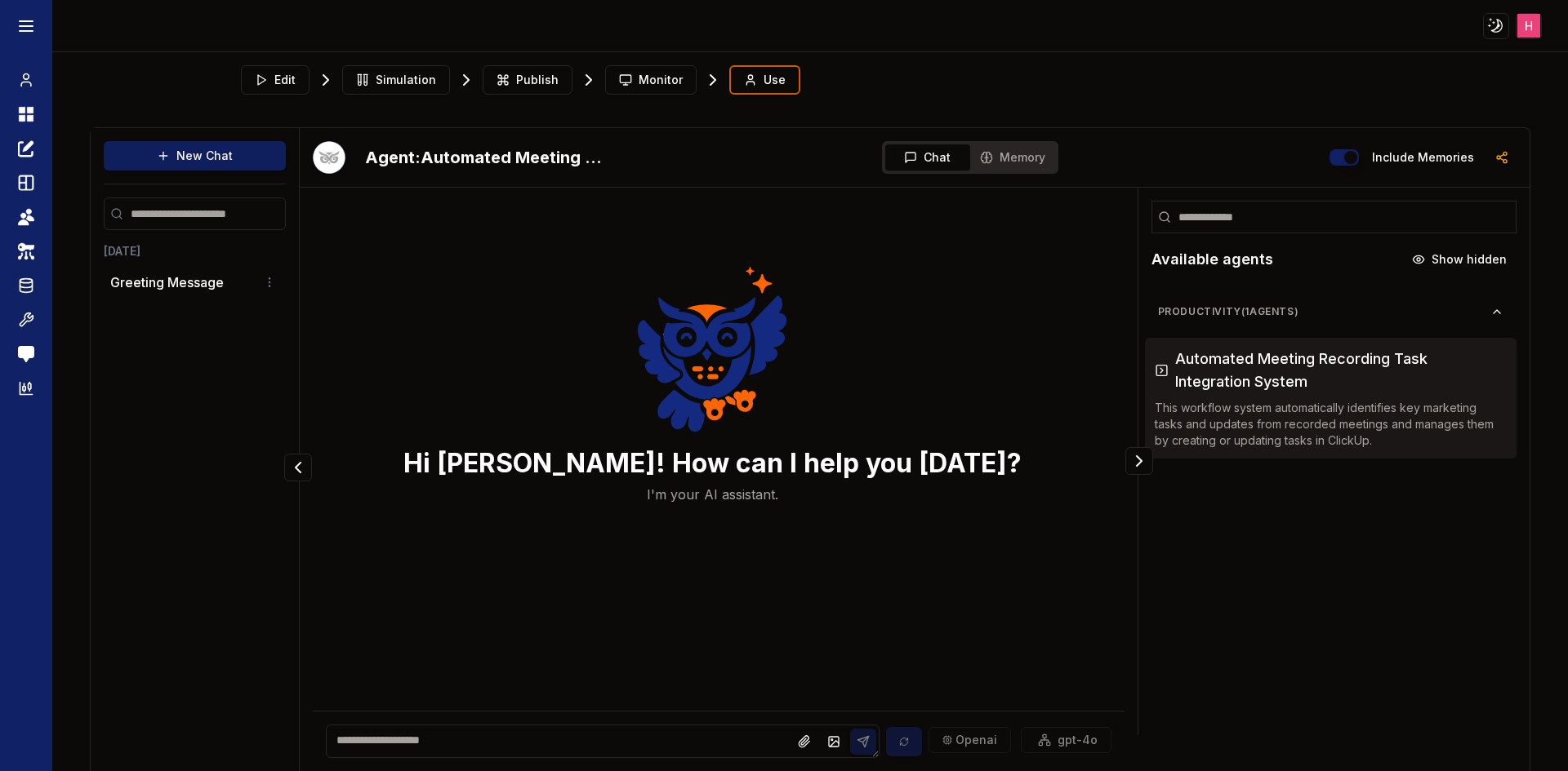
click at [229, 157] on button "New Chat" at bounding box center [195, 156] width 182 height 29
click at [247, 150] on button "New Chat" at bounding box center [195, 156] width 182 height 29
click at [644, 750] on textarea at bounding box center [602, 742] width 553 height 33
paste textarea "**********"
type textarea "**********"
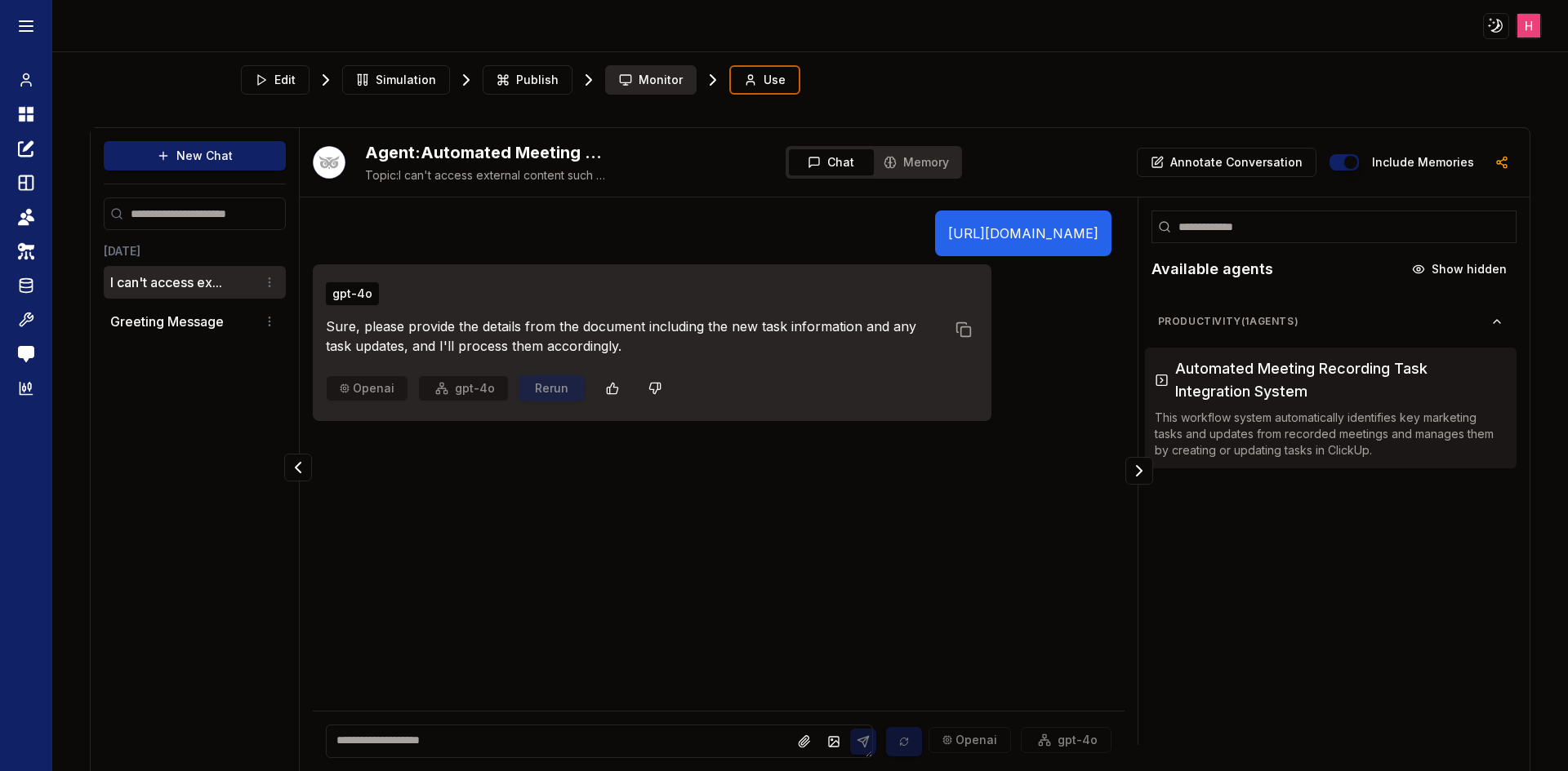
click at [657, 75] on span "Monitor" at bounding box center [660, 80] width 44 height 17
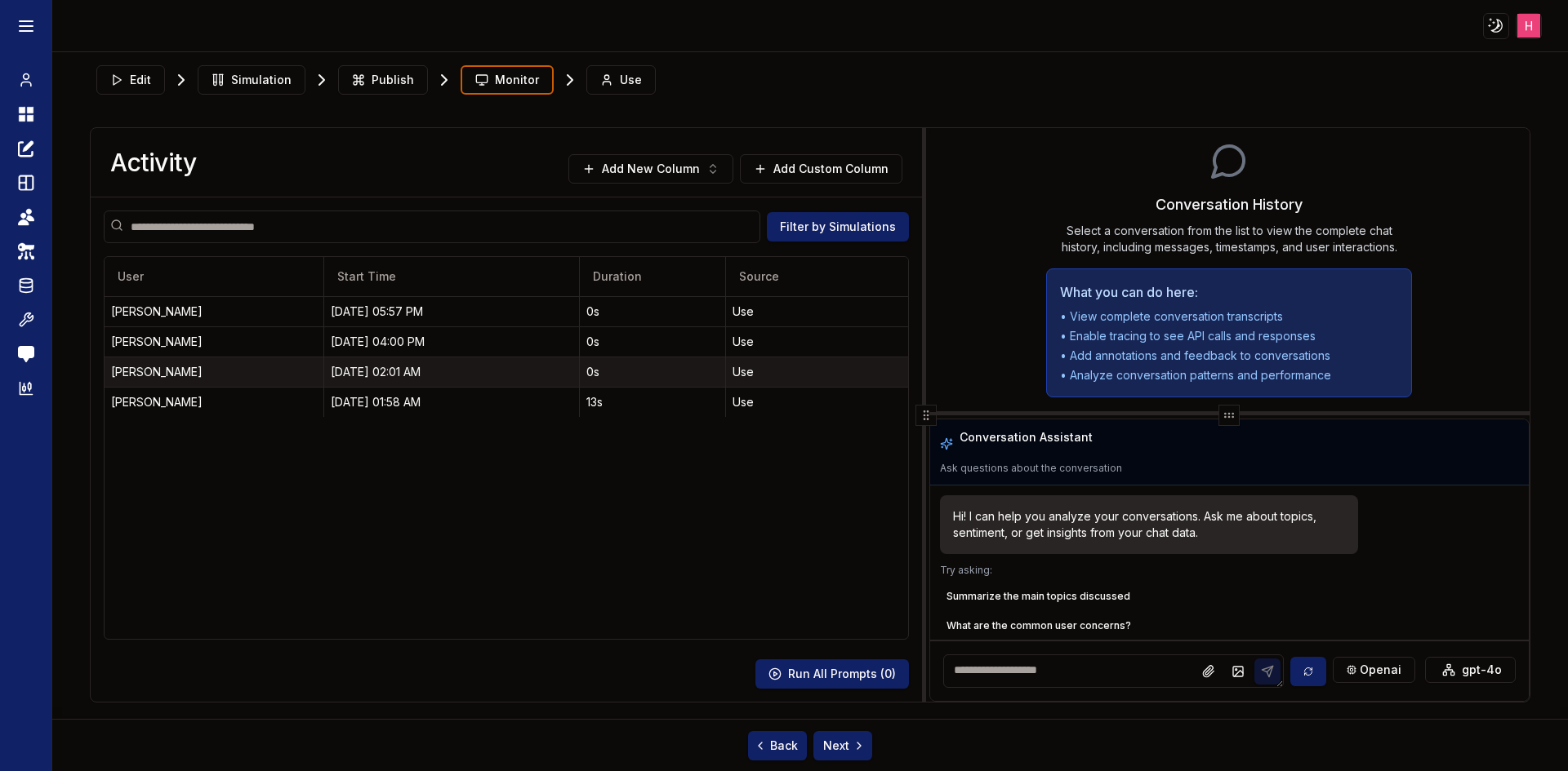
click at [190, 372] on div "[PERSON_NAME]" at bounding box center [214, 373] width 206 height 17
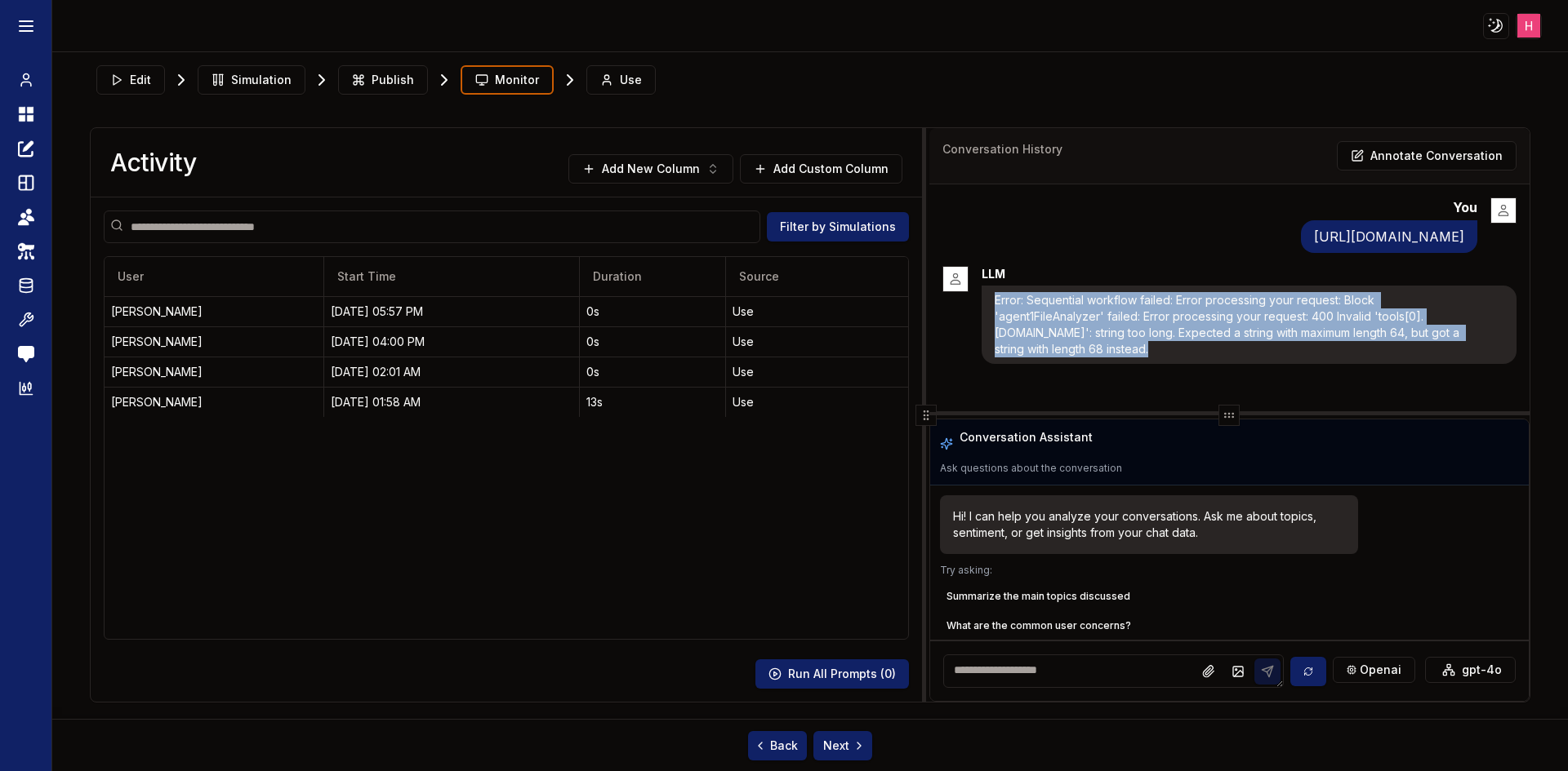
drag, startPoint x: 1241, startPoint y: 373, endPoint x: 993, endPoint y: 324, distance: 252.8
click at [993, 324] on div "Error: Sequential workflow failed: Error processing your request: Block 'agent1…" at bounding box center [1249, 324] width 534 height 78
drag, startPoint x: 992, startPoint y: 322, endPoint x: 1208, endPoint y: 367, distance: 220.6
click at [1208, 364] on div "Error: Sequential workflow failed: Error processing your request: Block 'agent1…" at bounding box center [1249, 324] width 534 height 78
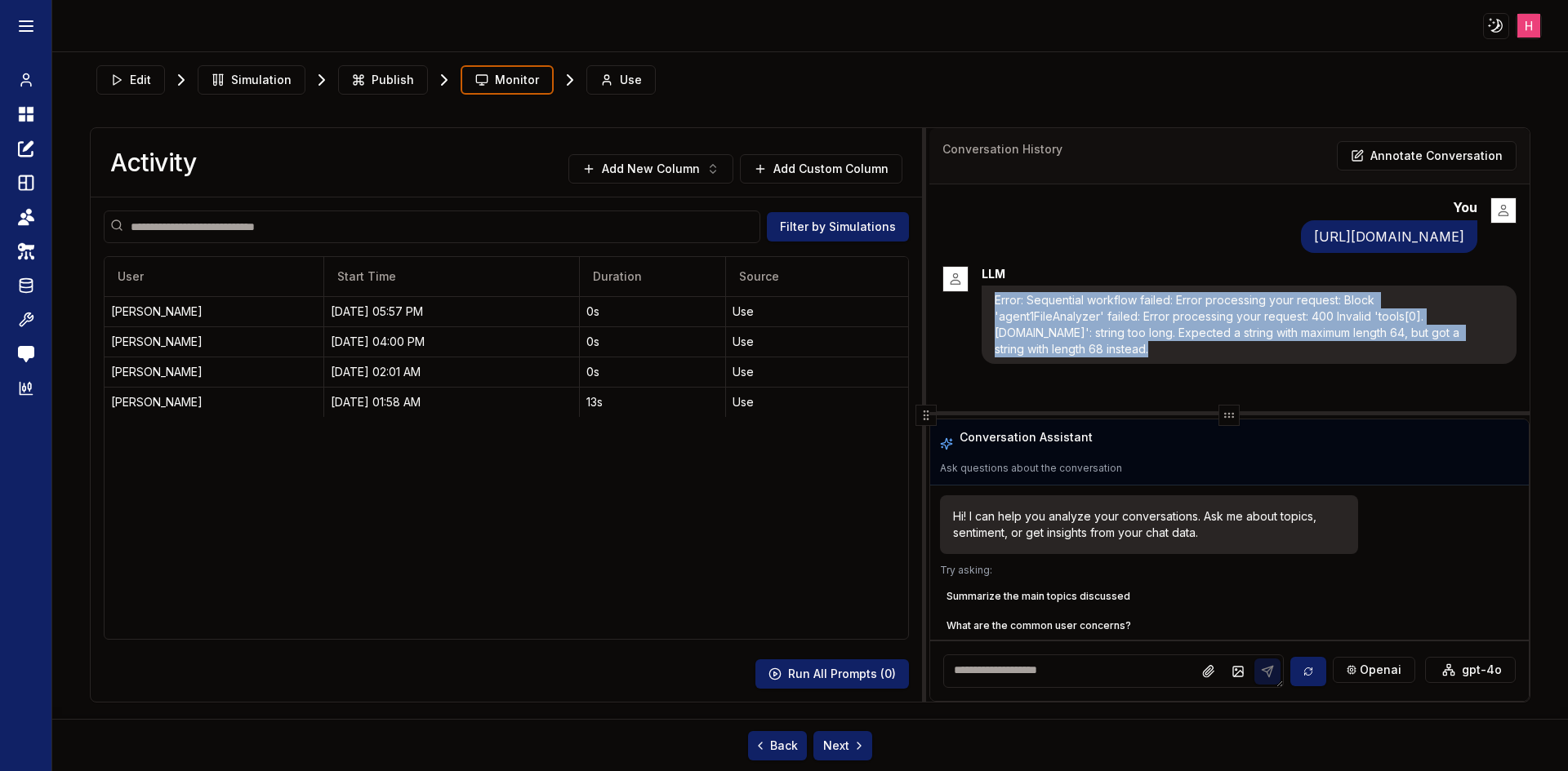
click at [1208, 358] on p "Error: Sequential workflow failed: Error processing your request: Block 'agent1…" at bounding box center [1238, 324] width 488 height 65
drag, startPoint x: 1208, startPoint y: 367, endPoint x: 993, endPoint y: 323, distance: 219.5
click at [993, 323] on div "Error: Sequential workflow failed: Error processing your request: Block 'agent1…" at bounding box center [1249, 324] width 534 height 78
drag, startPoint x: 1143, startPoint y: 359, endPoint x: 1221, endPoint y: 371, distance: 78.9
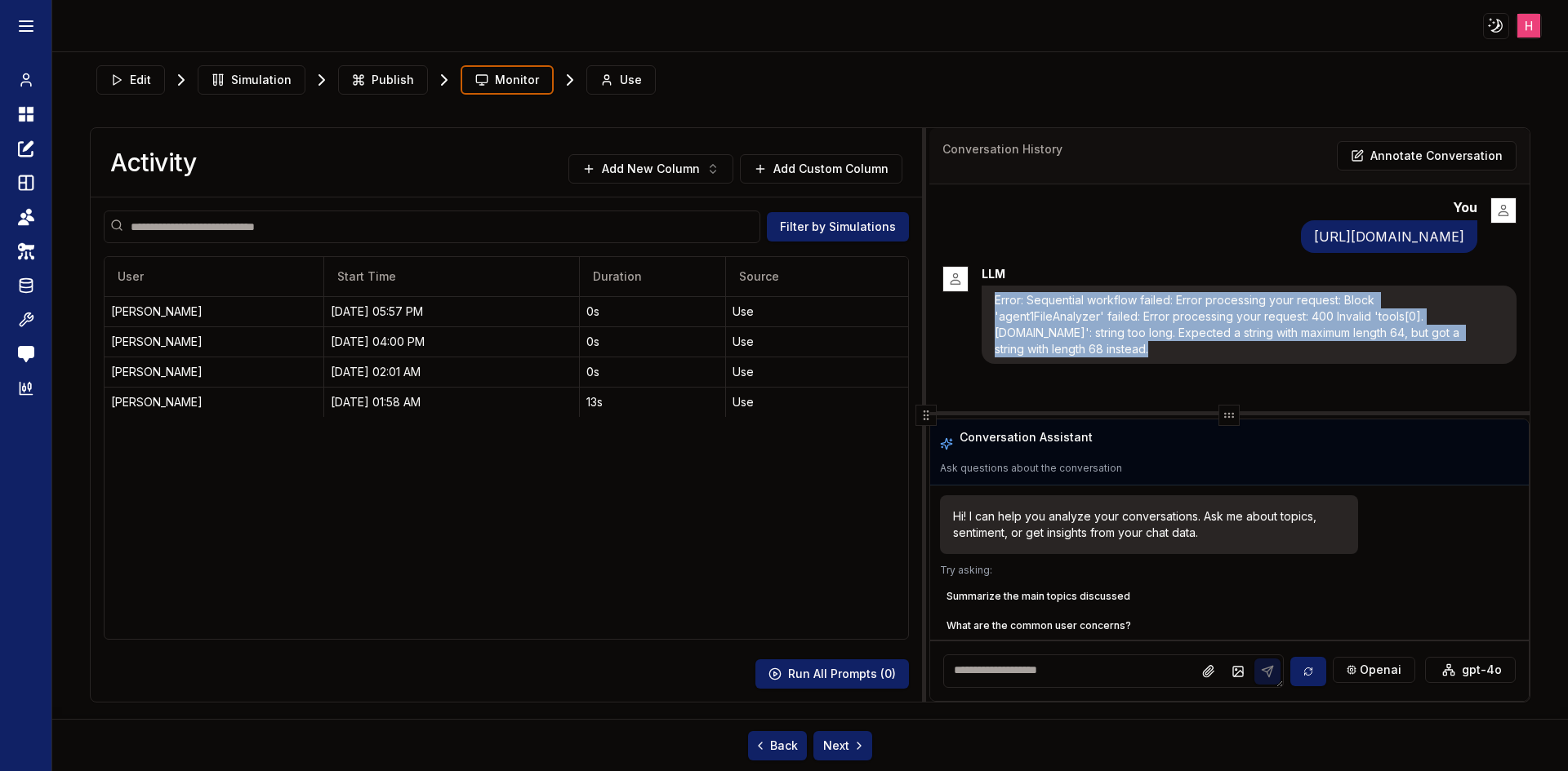
click at [1221, 358] on p "Error: Sequential workflow failed: Error processing your request: Block 'agent1…" at bounding box center [1238, 324] width 488 height 65
drag, startPoint x: 1221, startPoint y: 371, endPoint x: 1006, endPoint y: 318, distance: 221.4
click at [1006, 318] on p "Error: Sequential workflow failed: Error processing your request: Block 'agent1…" at bounding box center [1238, 324] width 488 height 65
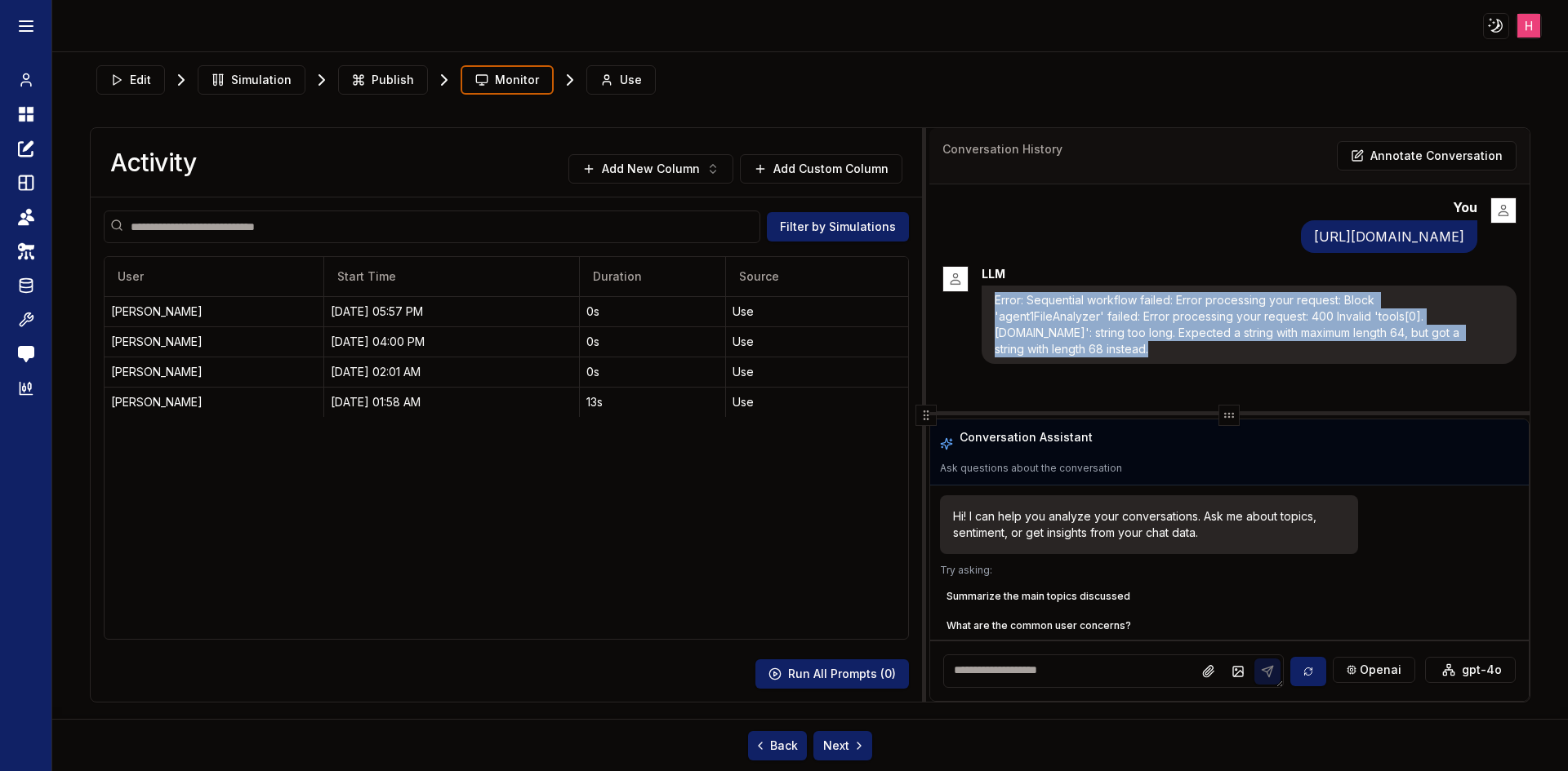
drag, startPoint x: 993, startPoint y: 318, endPoint x: 1227, endPoint y: 365, distance: 238.7
click at [1227, 364] on div "Error: Sequential workflow failed: Error processing your request: Block 'agent1…" at bounding box center [1249, 324] width 534 height 78
click at [1182, 358] on p "Error: Sequential workflow failed: Error processing your request: Block 'agent1…" at bounding box center [1238, 324] width 488 height 65
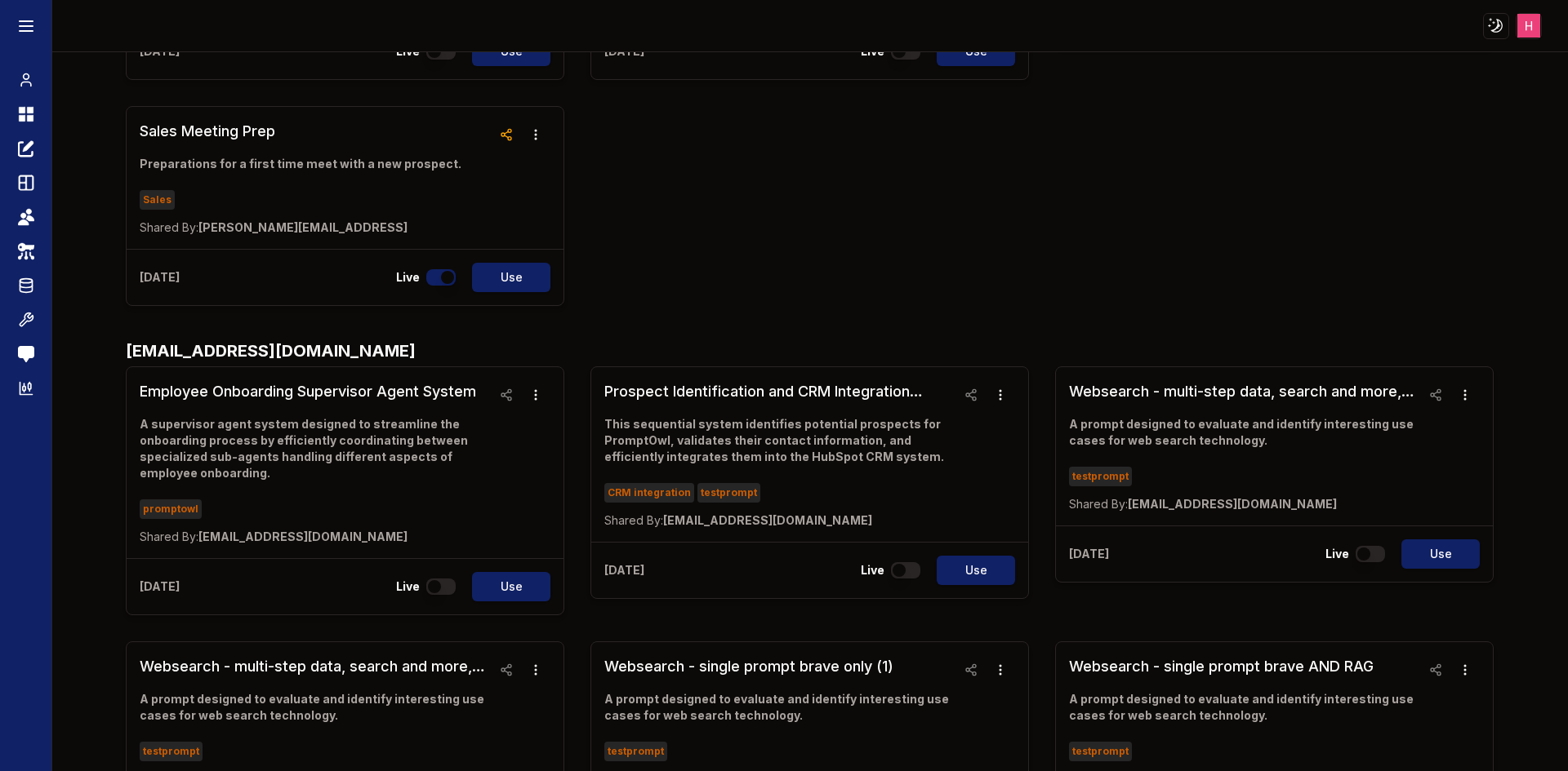
scroll to position [329, 0]
